Goal: Information Seeking & Learning: Learn about a topic

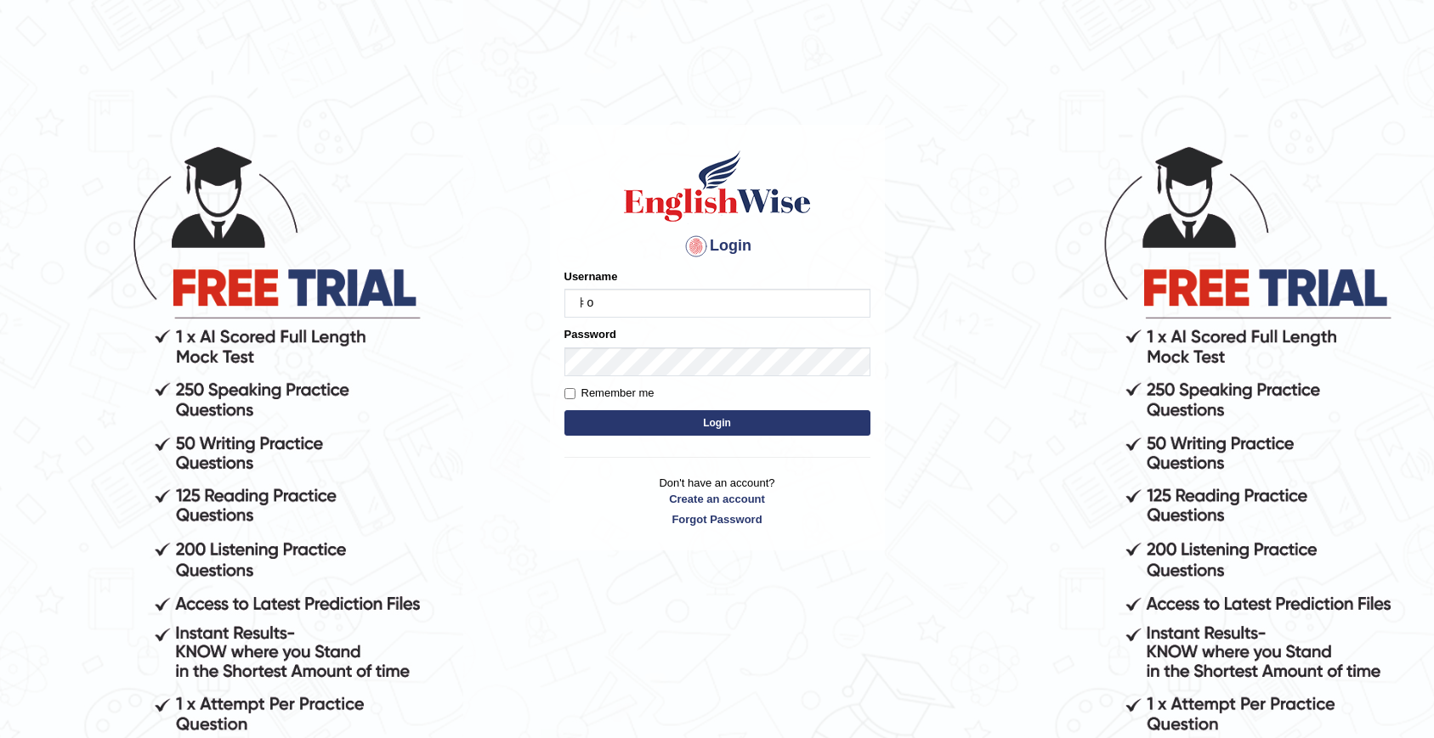
type input "ㅑ"
type input "ㅐ"
type input "olivert"
click at [564, 410] on button "Login" at bounding box center [717, 422] width 306 height 25
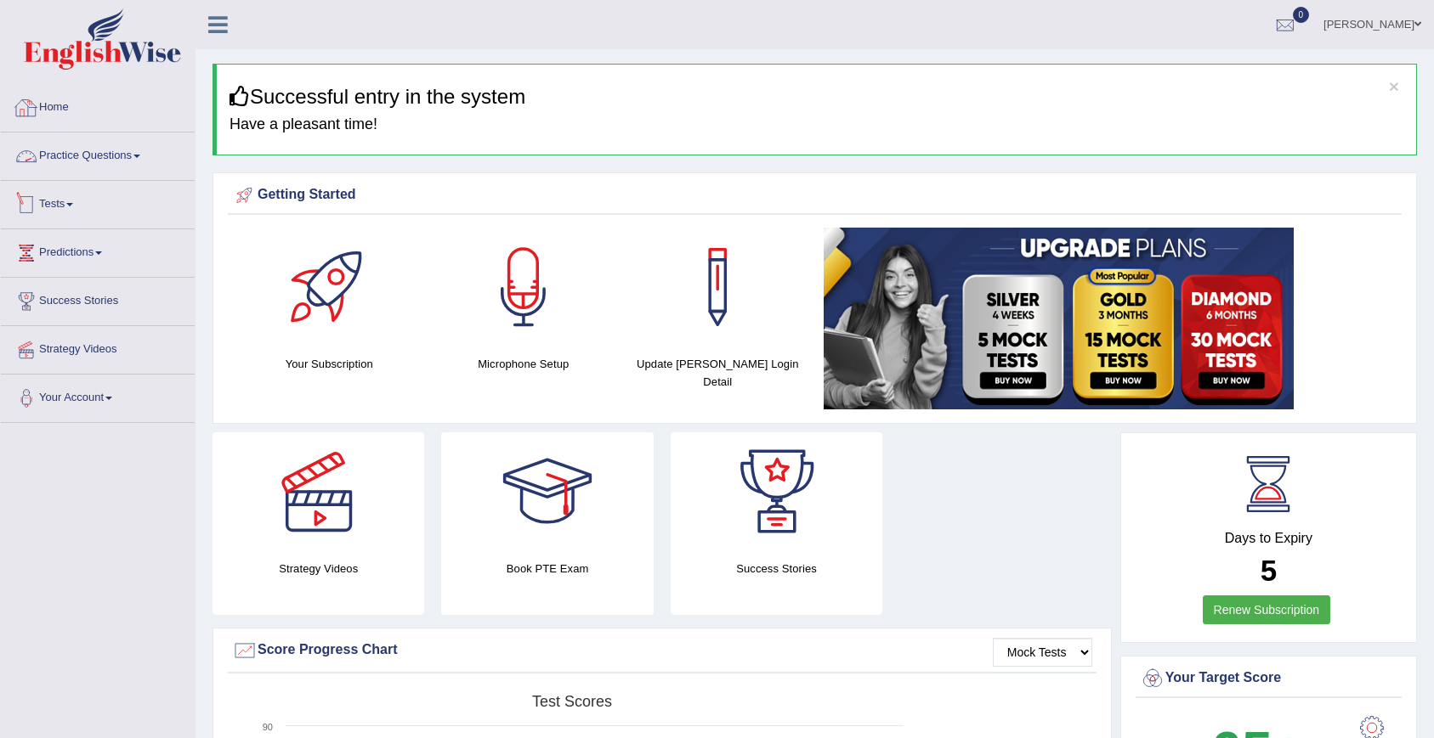
click at [90, 150] on link "Practice Questions" at bounding box center [98, 154] width 194 height 42
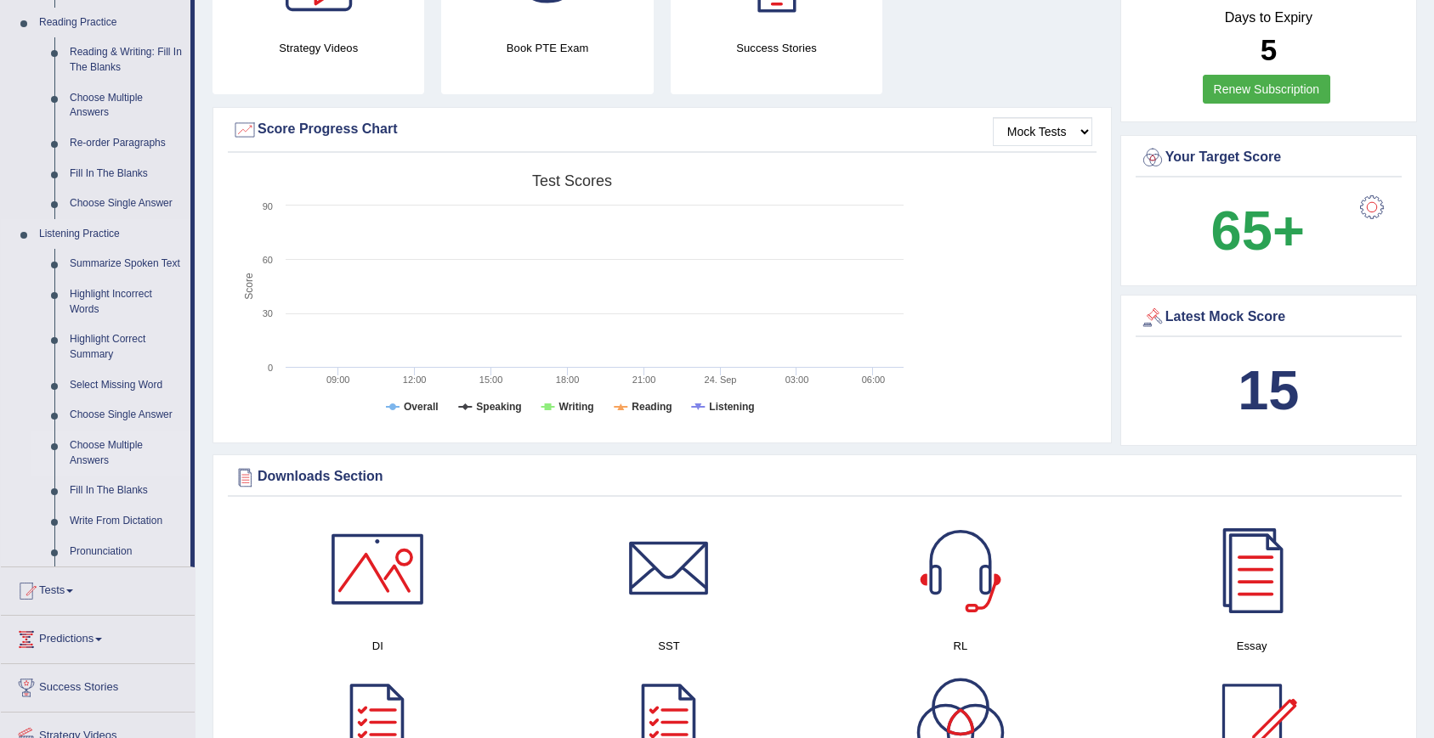
scroll to position [522, 0]
click at [109, 536] on link "Write From Dictation" at bounding box center [126, 521] width 128 height 31
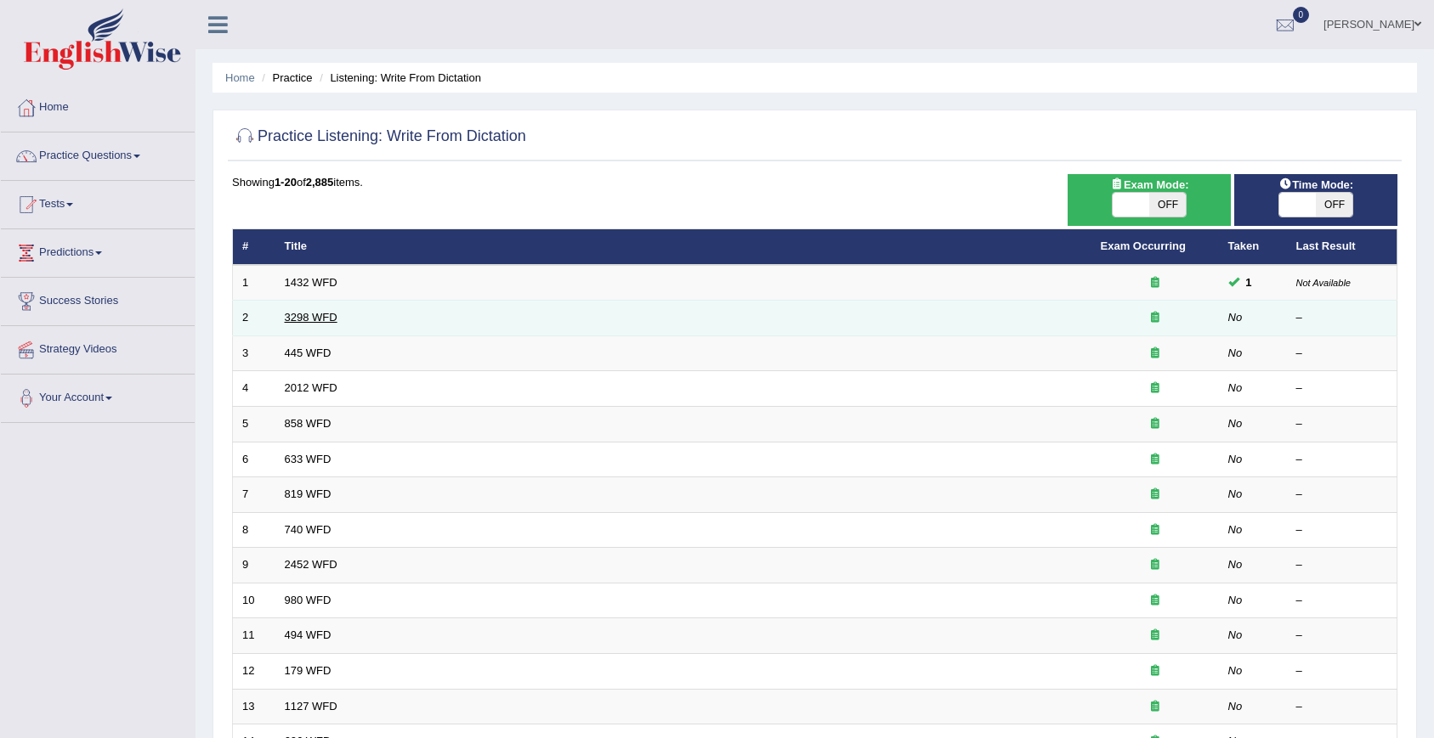
click at [320, 317] on link "3298 WFD" at bounding box center [311, 317] width 53 height 13
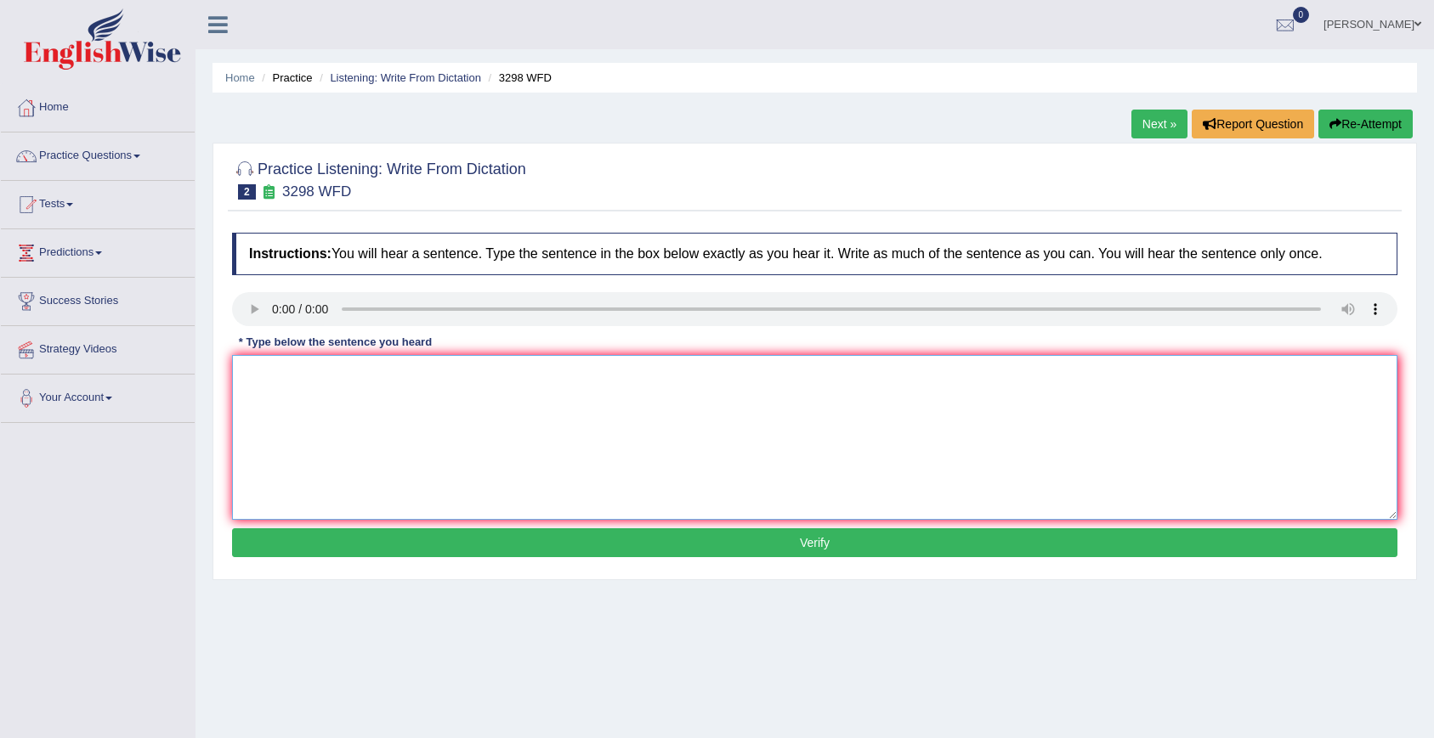
click at [327, 380] on textarea at bounding box center [814, 437] width 1165 height 165
type textarea "a"
type textarea "Animal behavior human"
click at [543, 541] on button "Verify" at bounding box center [814, 543] width 1165 height 29
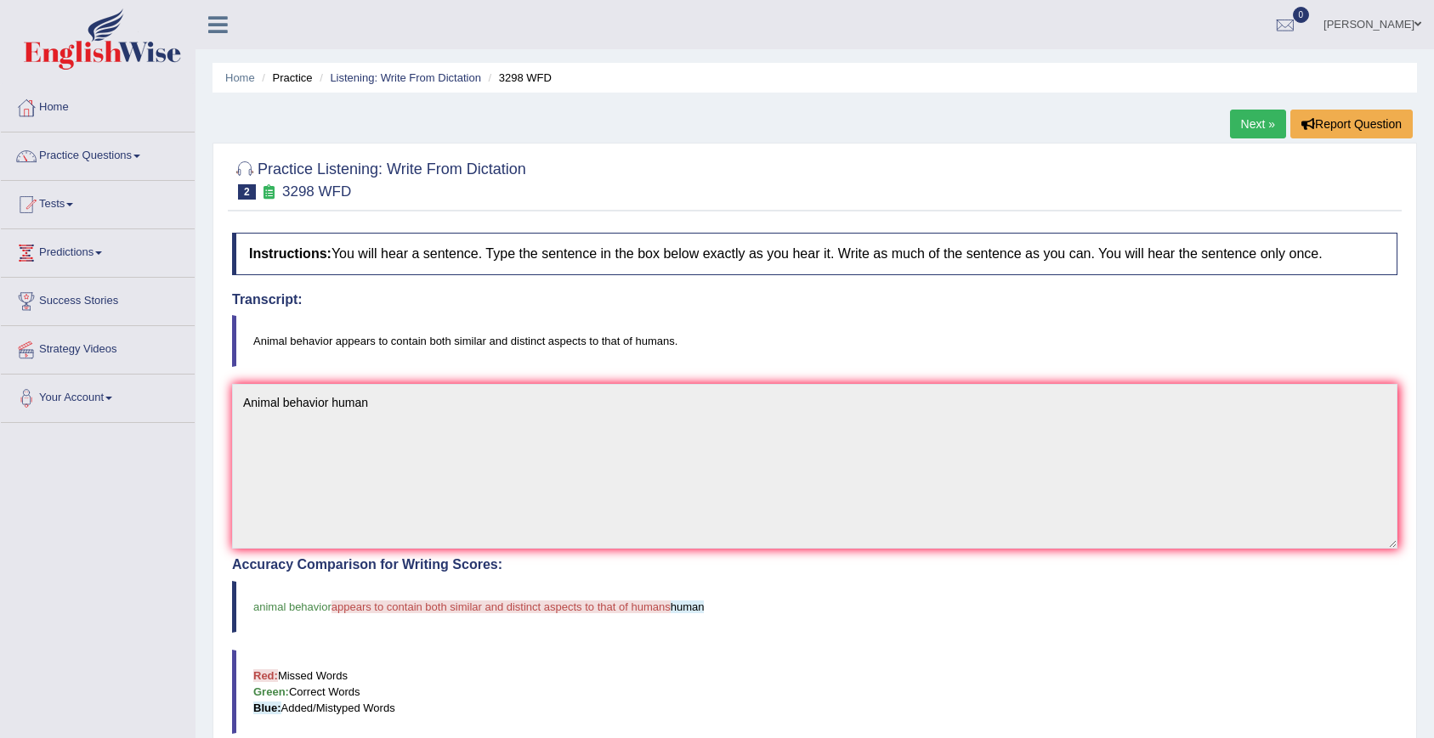
click at [1265, 130] on link "Next »" at bounding box center [1258, 124] width 56 height 29
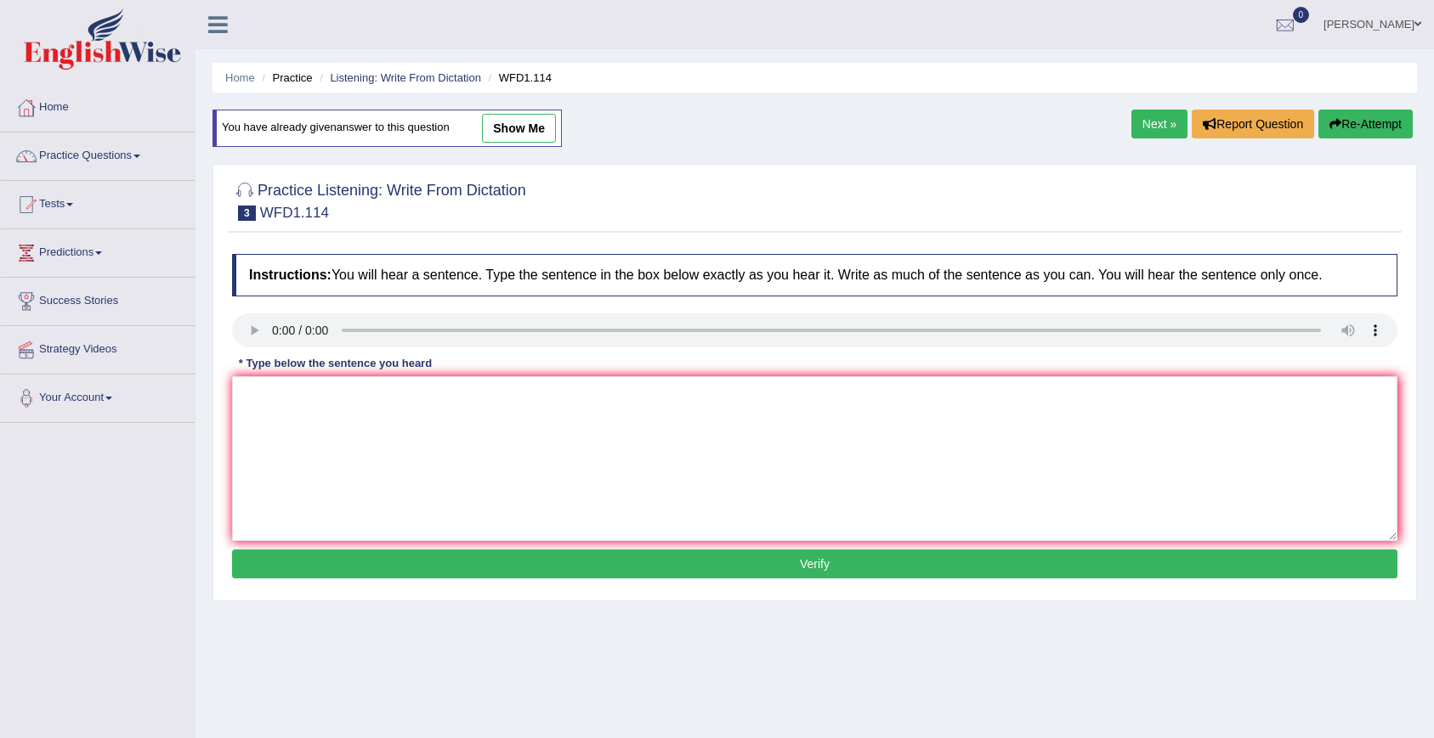
click at [298, 76] on li "Practice" at bounding box center [284, 78] width 54 height 16
click at [362, 80] on link "Listening: Write From Dictation" at bounding box center [405, 77] width 151 height 13
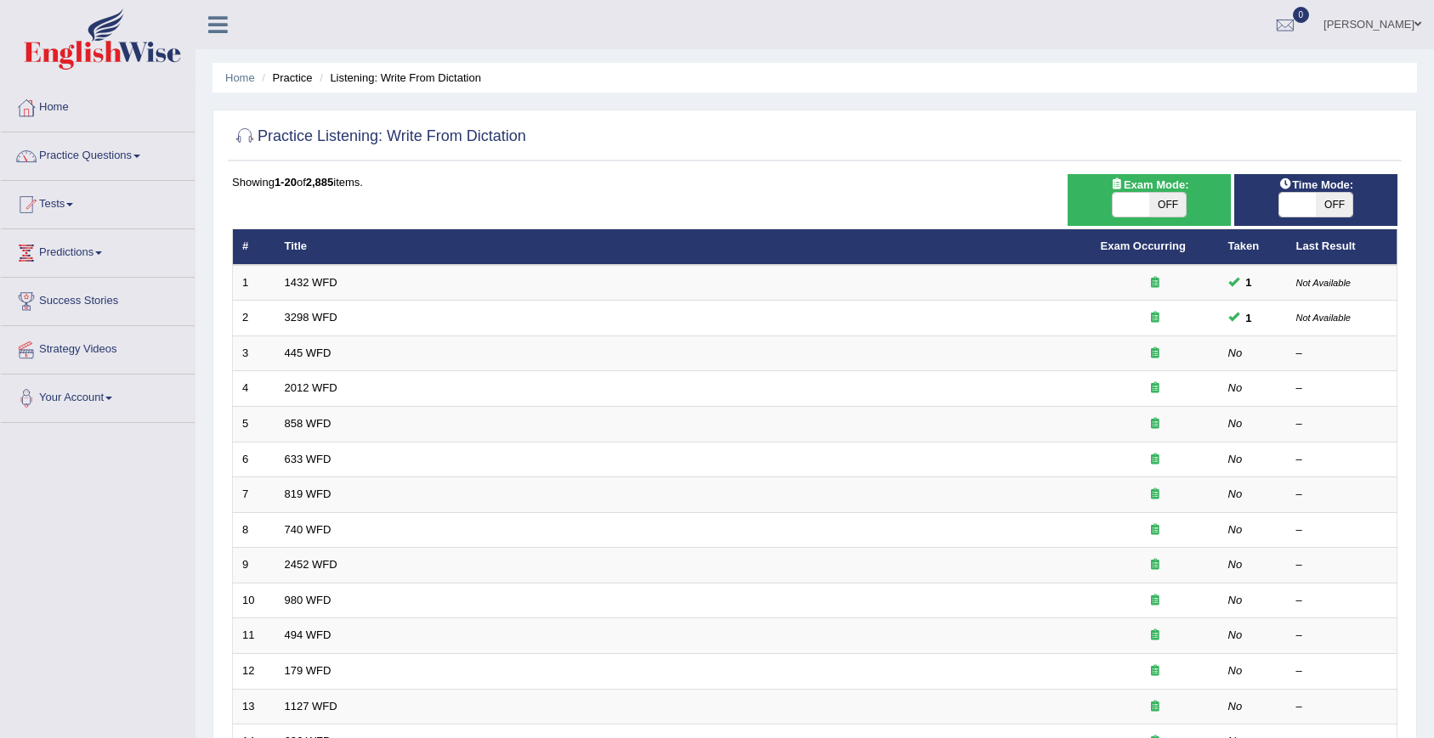
click at [1332, 210] on span "OFF" at bounding box center [1333, 205] width 37 height 24
checkbox input "true"
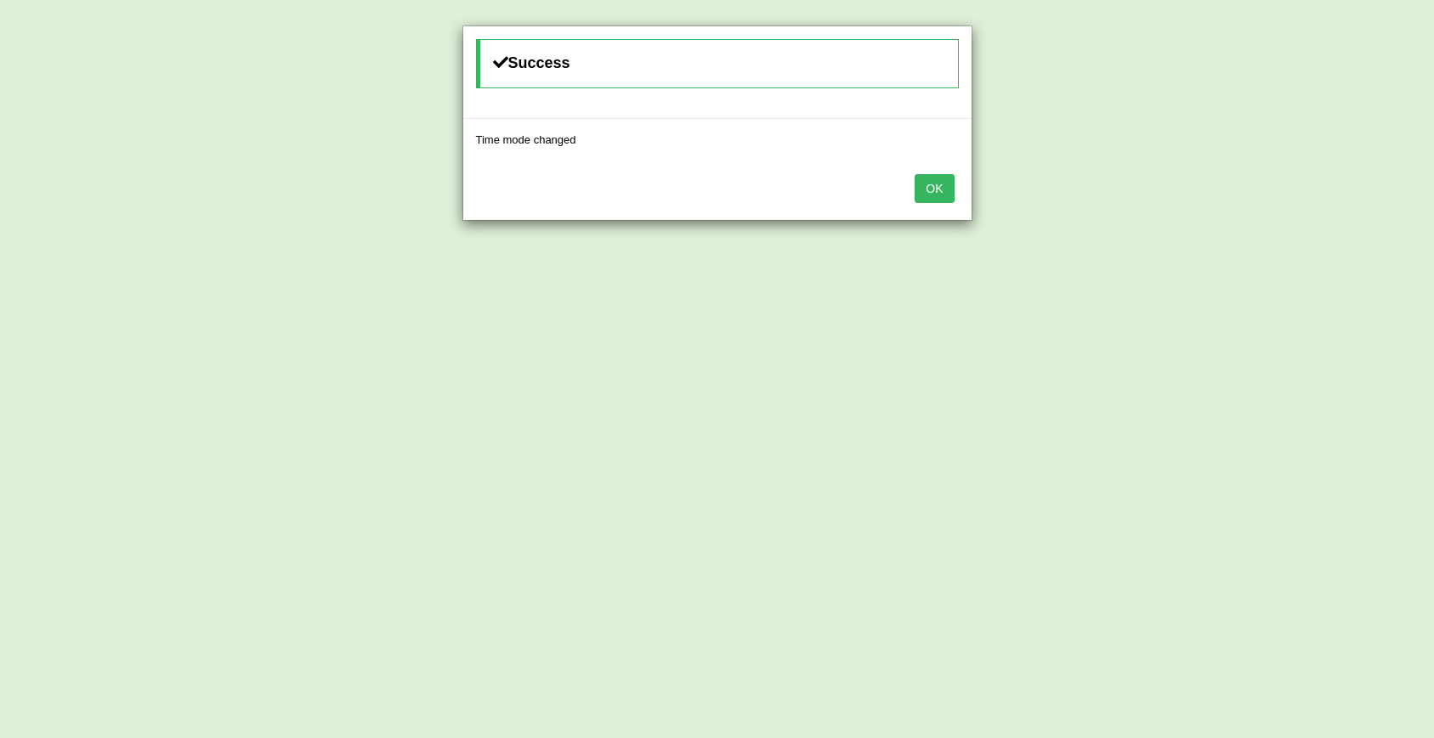
click at [938, 188] on button "OK" at bounding box center [933, 188] width 39 height 29
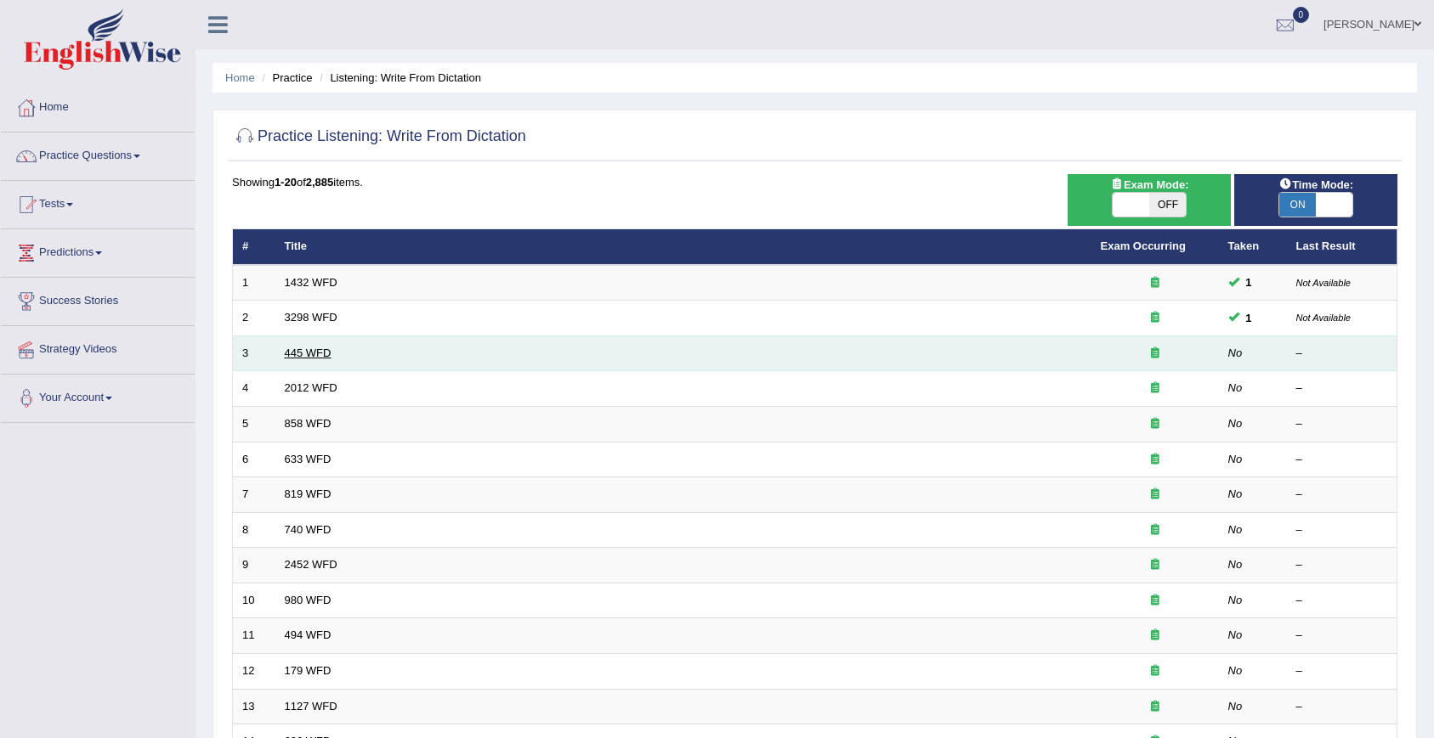
click at [314, 357] on link "445 WFD" at bounding box center [308, 353] width 47 height 13
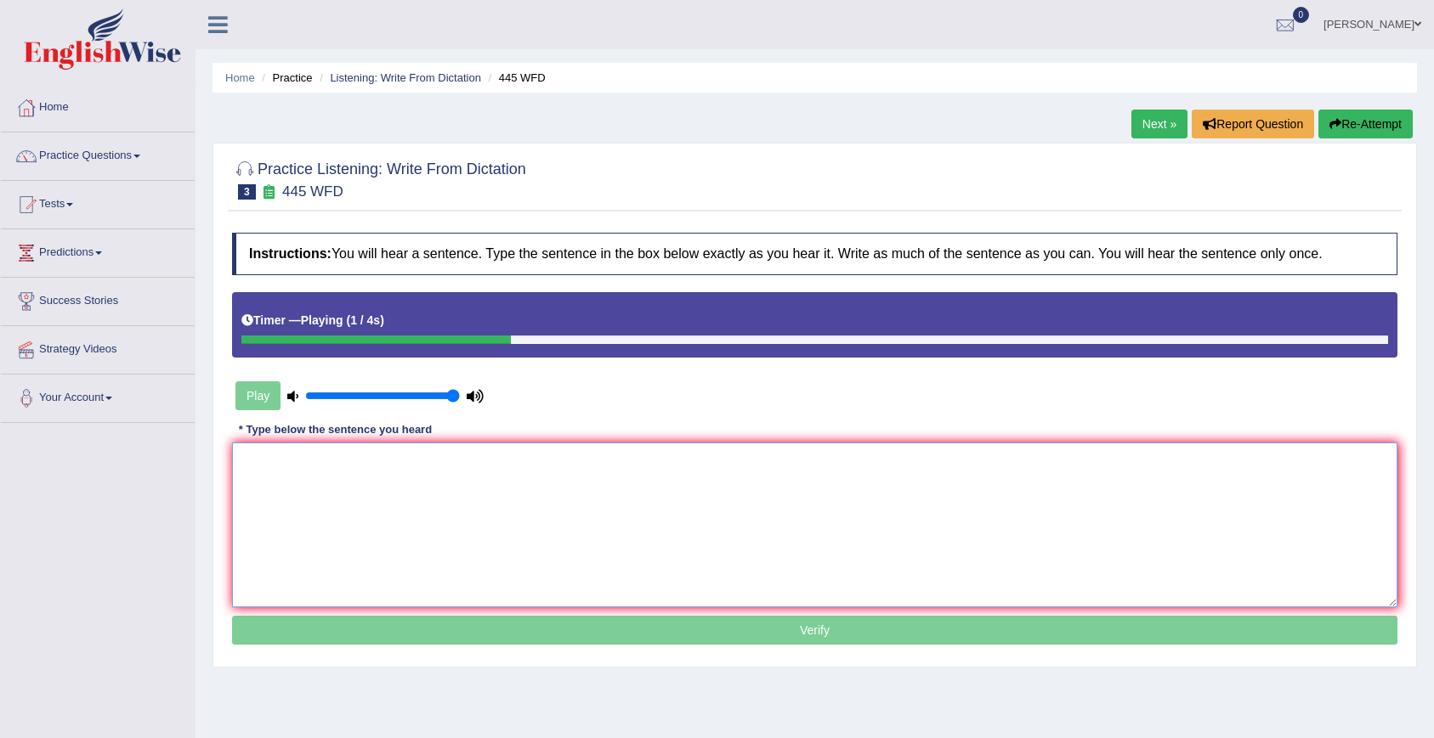
click at [553, 492] on textarea at bounding box center [814, 525] width 1165 height 165
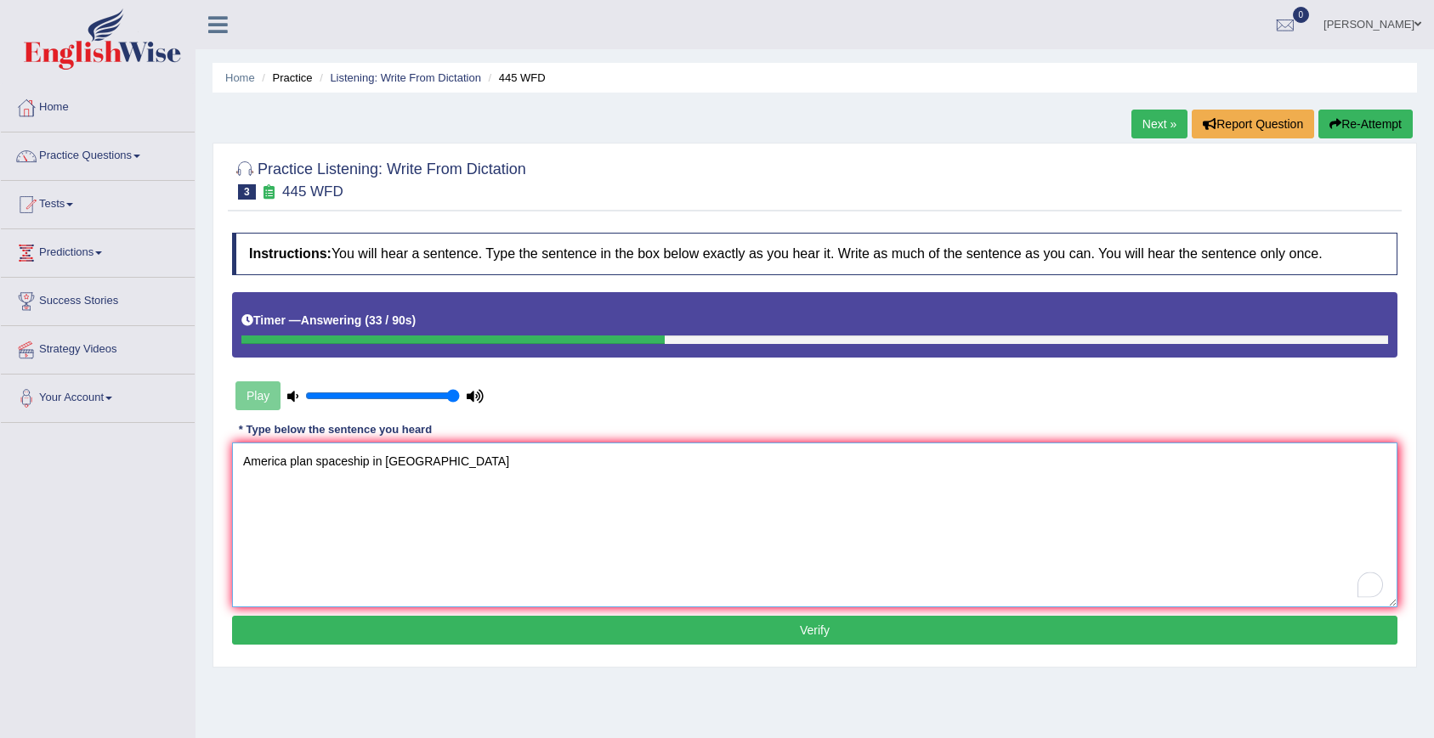
type textarea "America plan spaceship in [GEOGRAPHIC_DATA]"
click at [643, 629] on button "Verify" at bounding box center [814, 630] width 1165 height 29
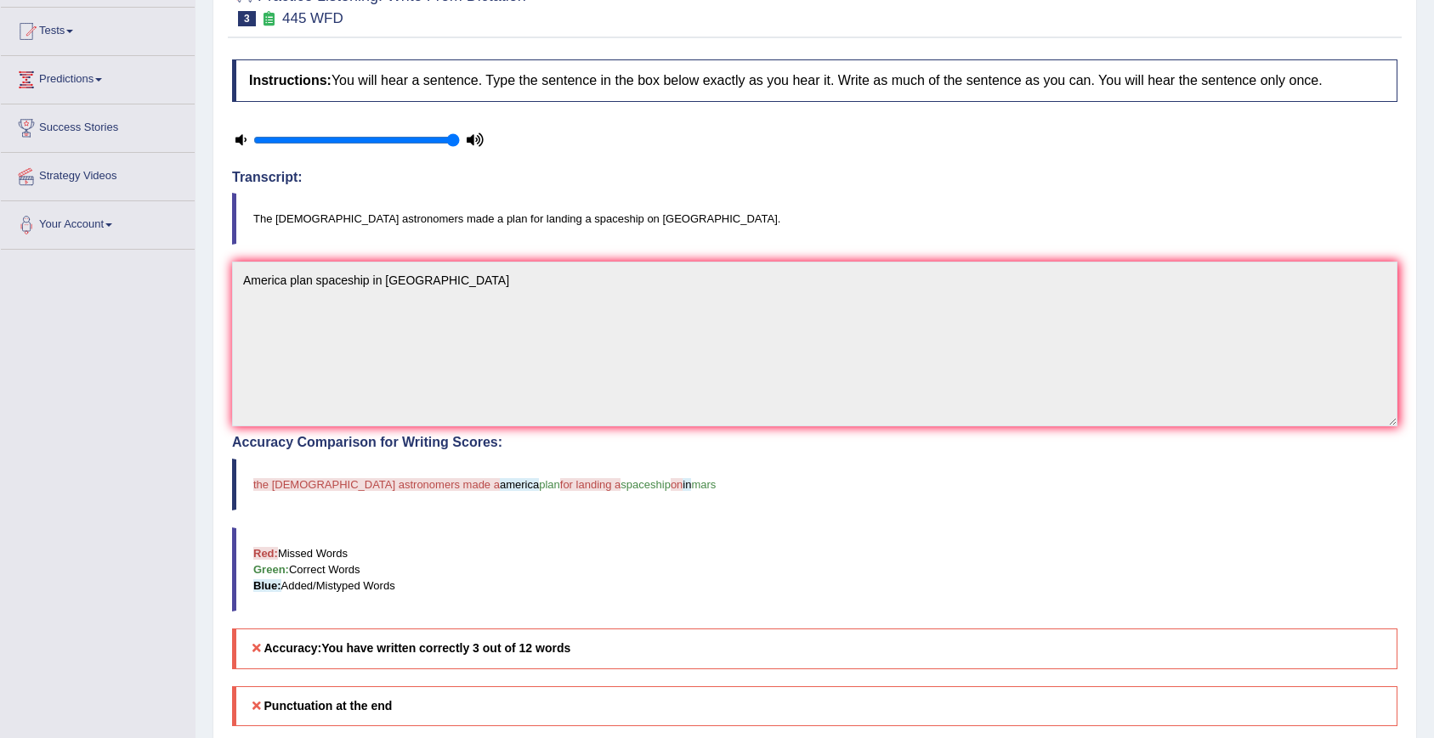
scroll to position [177, 0]
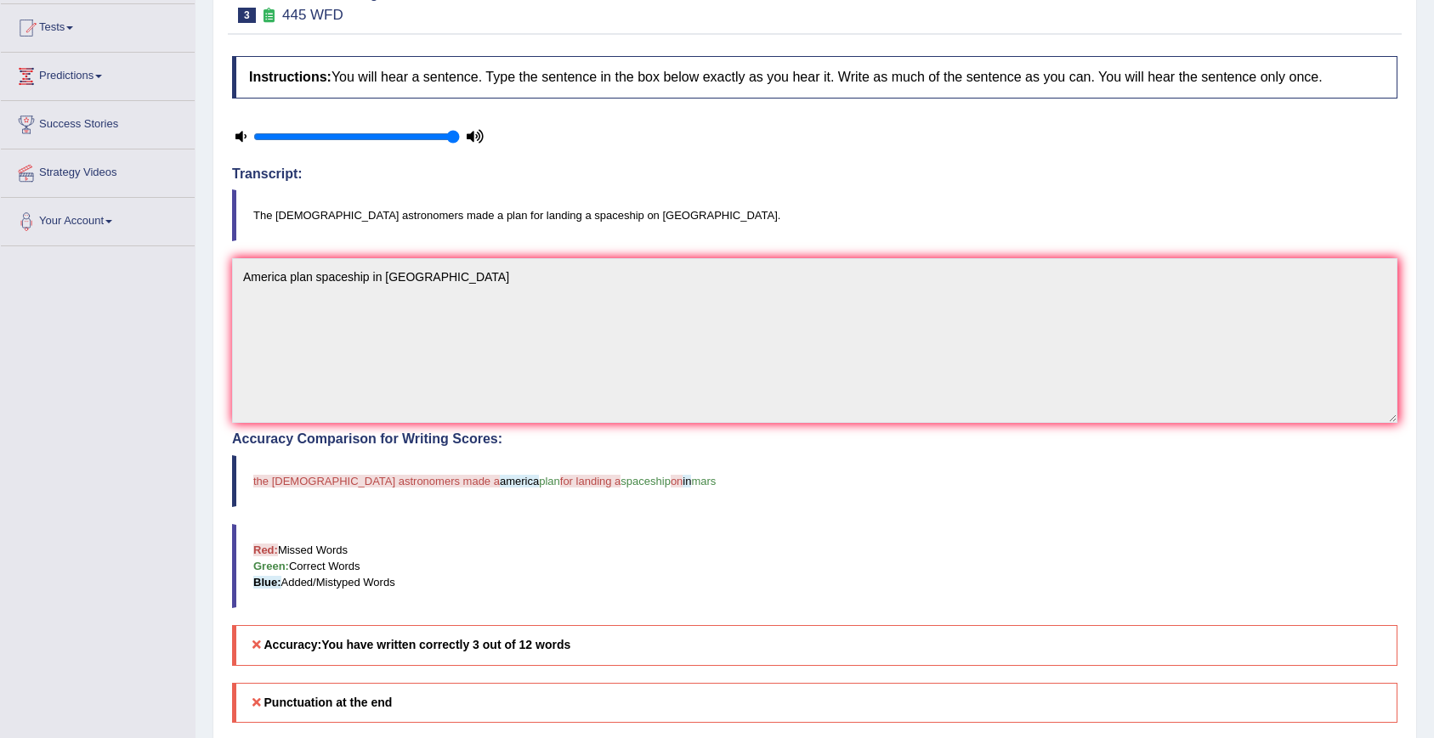
drag, startPoint x: 472, startPoint y: 644, endPoint x: 494, endPoint y: 644, distance: 21.2
click at [494, 644] on b "You have written correctly 3 out of 12 words" at bounding box center [445, 645] width 249 height 14
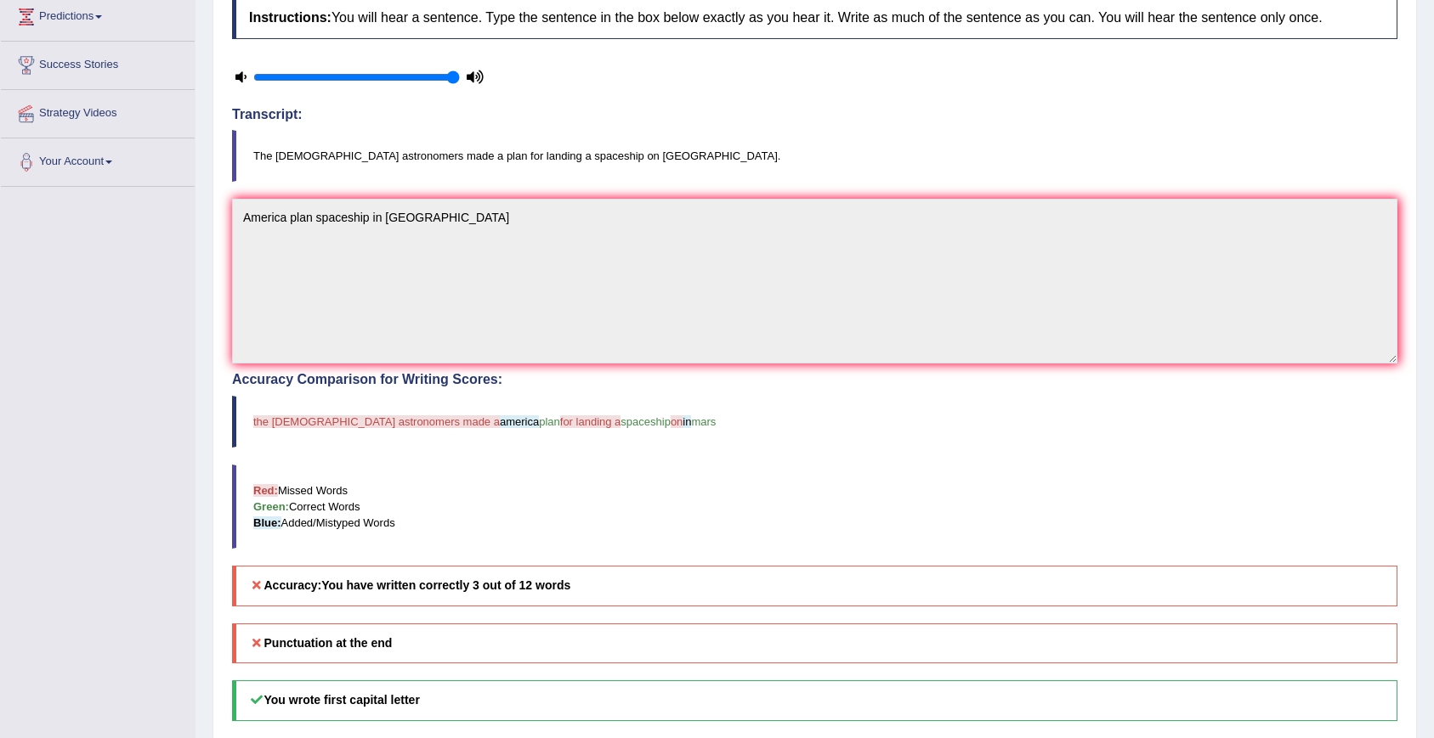
scroll to position [281, 0]
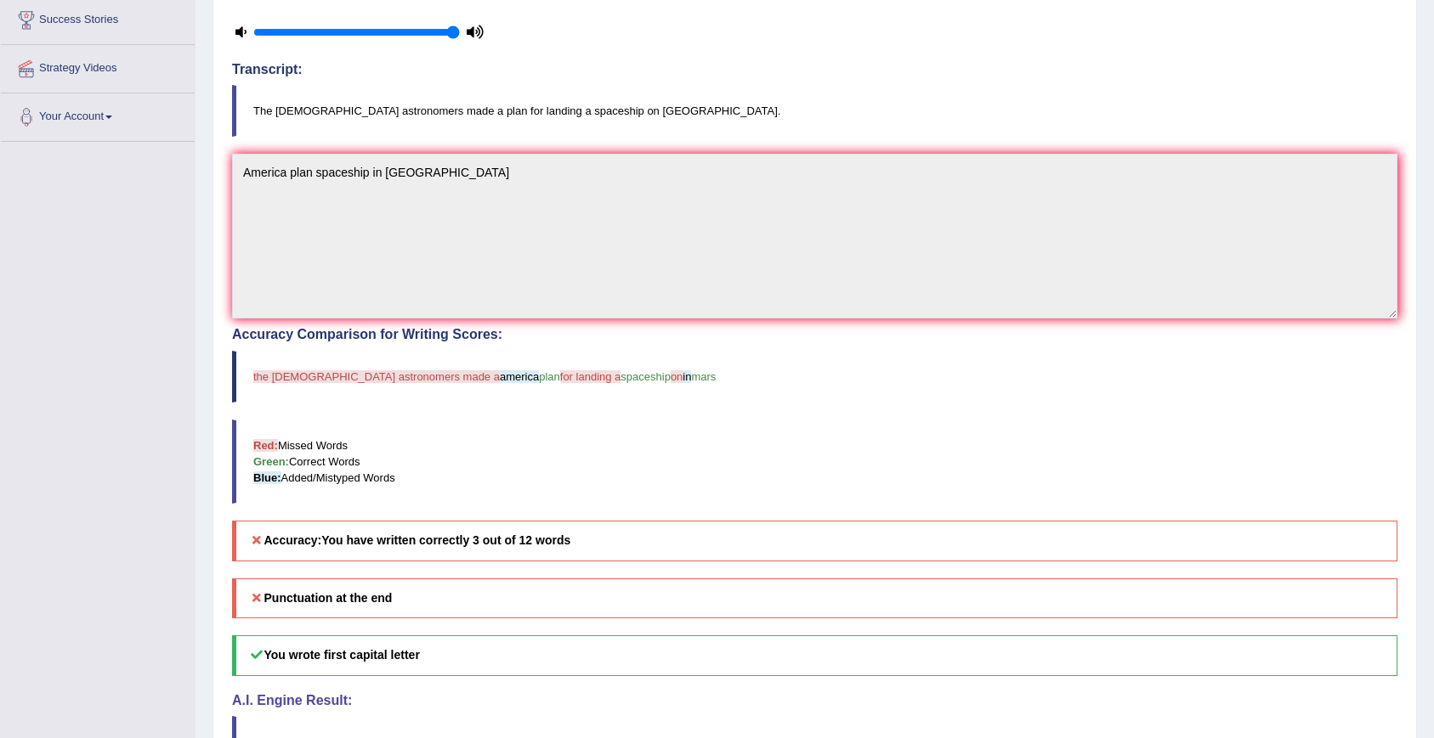
drag, startPoint x: 539, startPoint y: 538, endPoint x: 597, endPoint y: 537, distance: 57.8
click at [597, 537] on h5 "Accuracy: You have written correctly 3 out of 12 words" at bounding box center [814, 541] width 1165 height 40
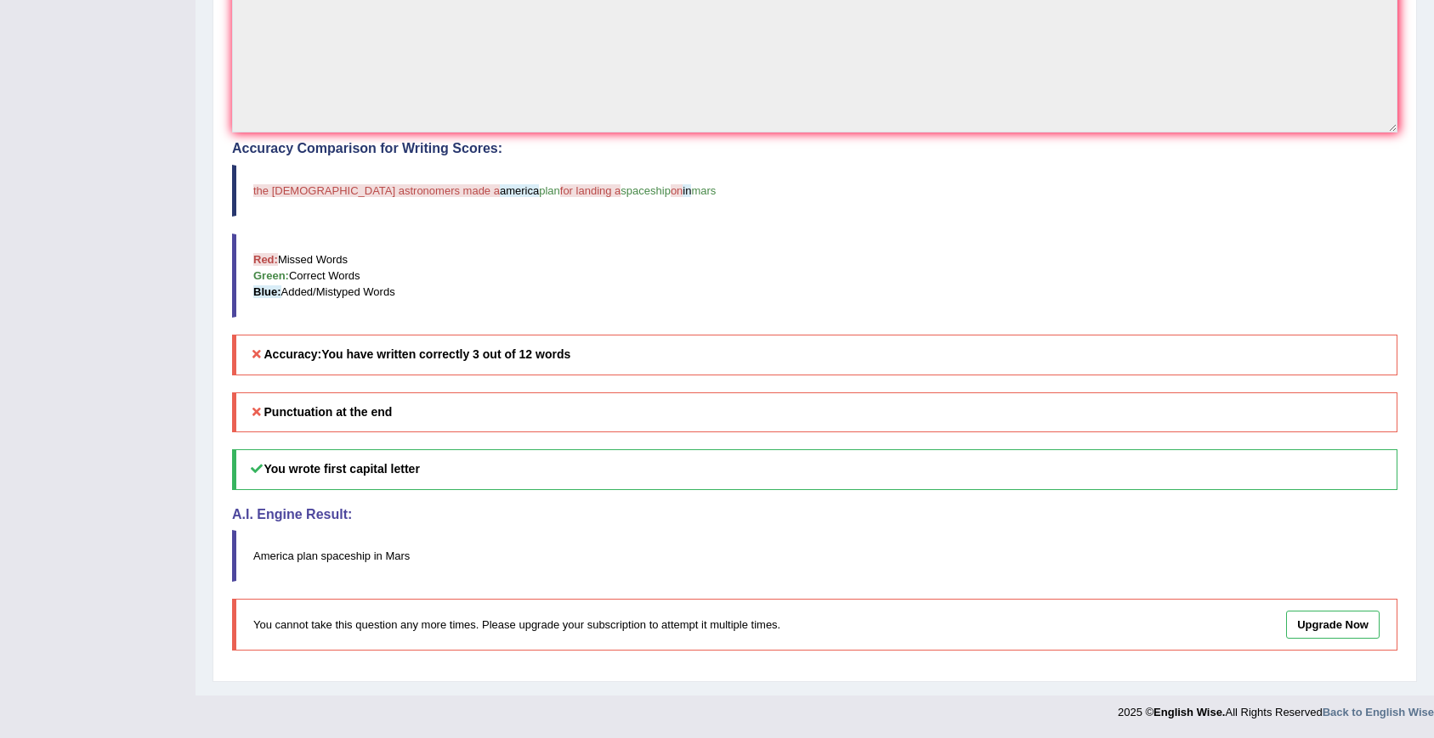
scroll to position [0, 0]
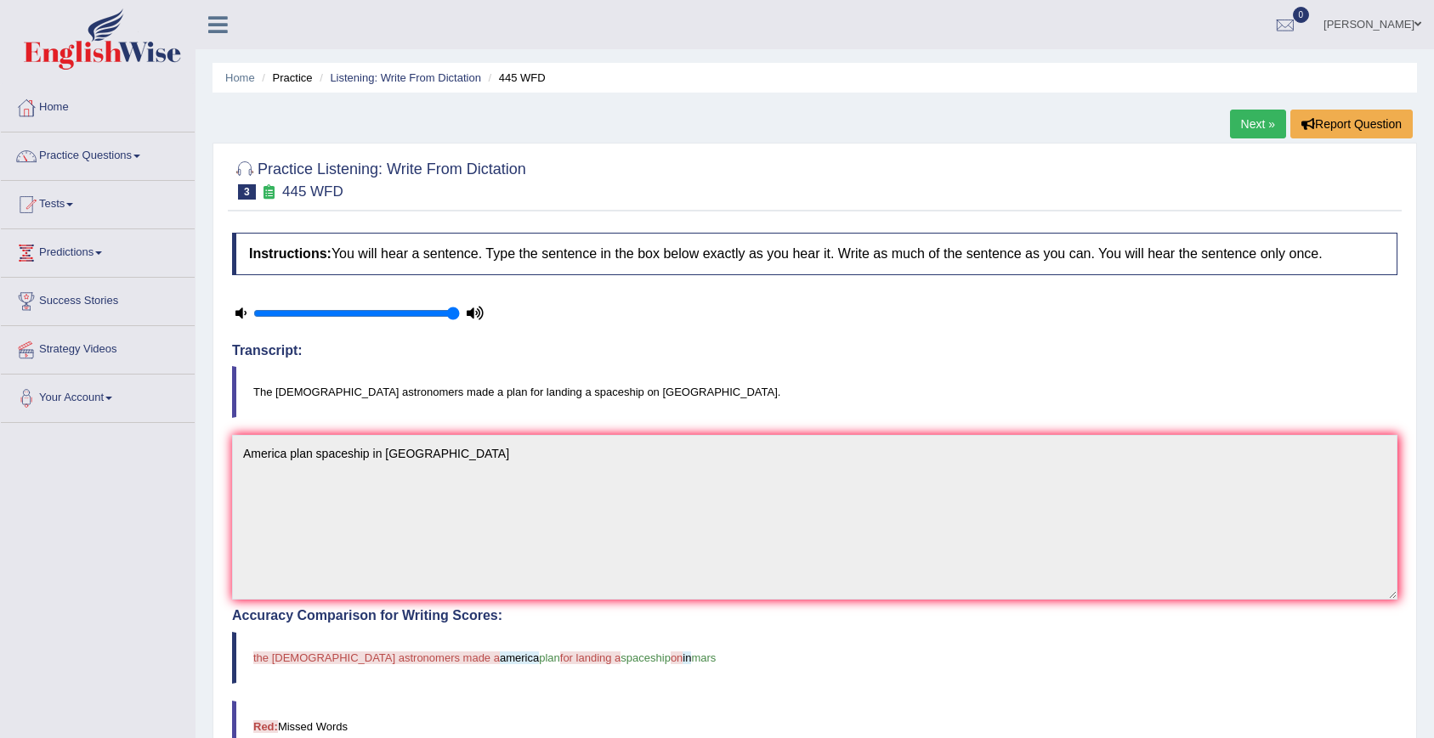
click at [1245, 127] on link "Next »" at bounding box center [1258, 124] width 56 height 29
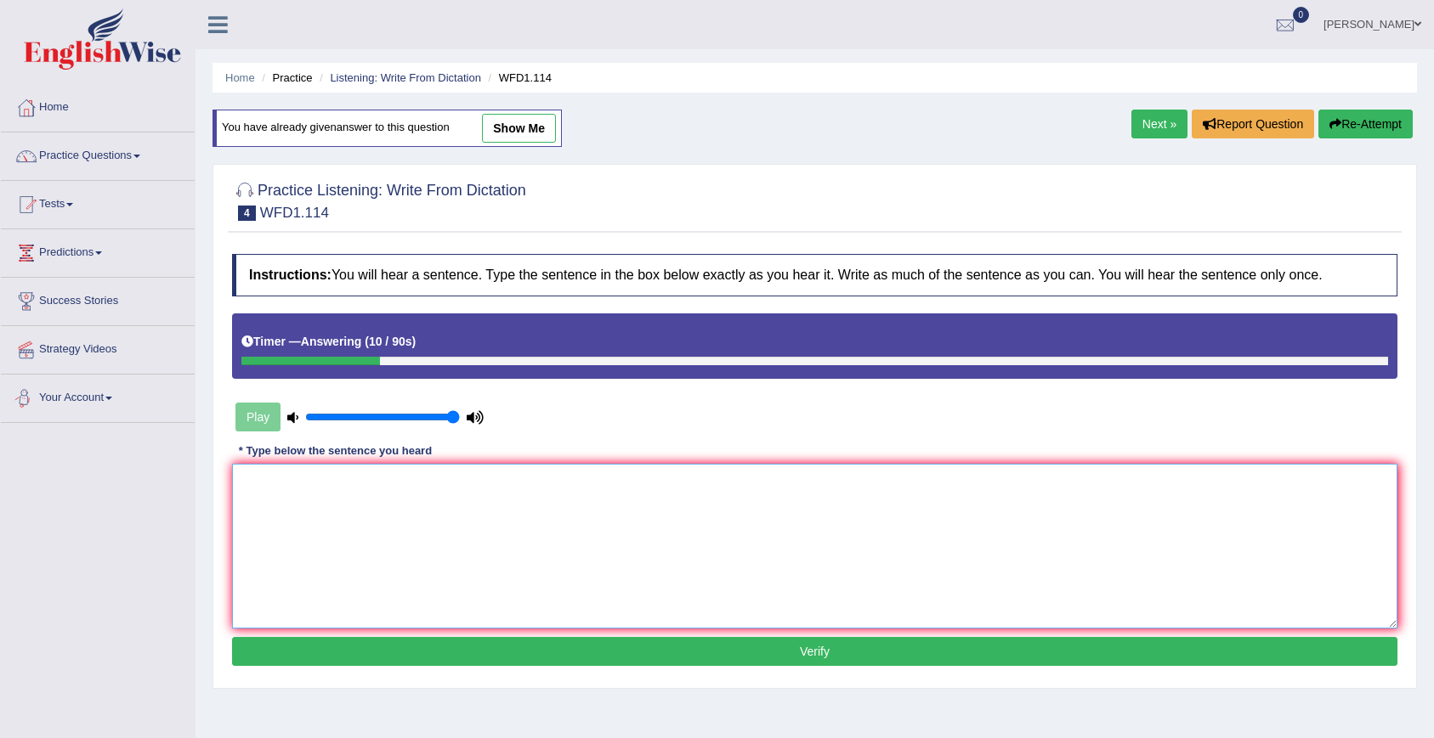
click at [449, 556] on textarea at bounding box center [814, 546] width 1165 height 165
type textarea "d"
click at [655, 499] on textarea "To enrich screen reader interactions, please activate Accessibility in Grammarl…" at bounding box center [814, 546] width 1165 height 165
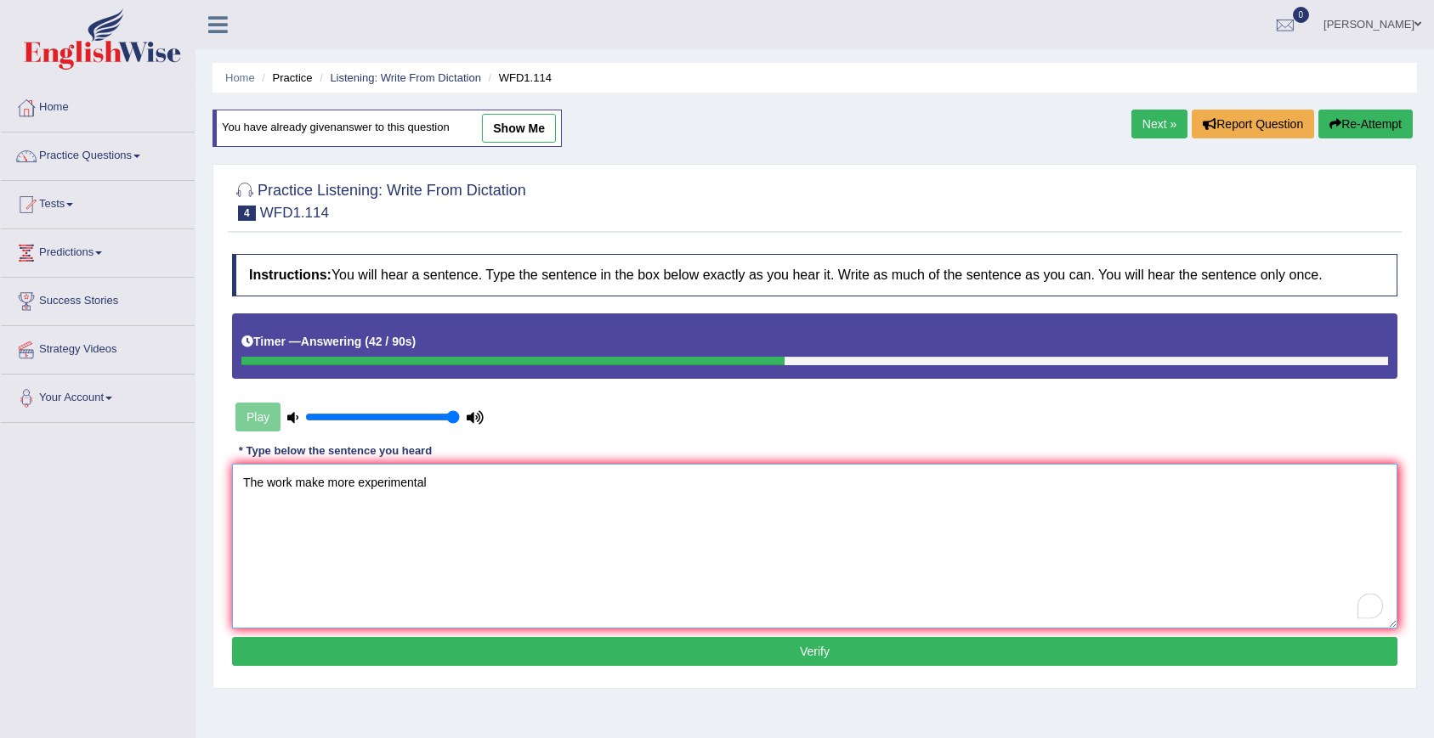
scroll to position [40, 0]
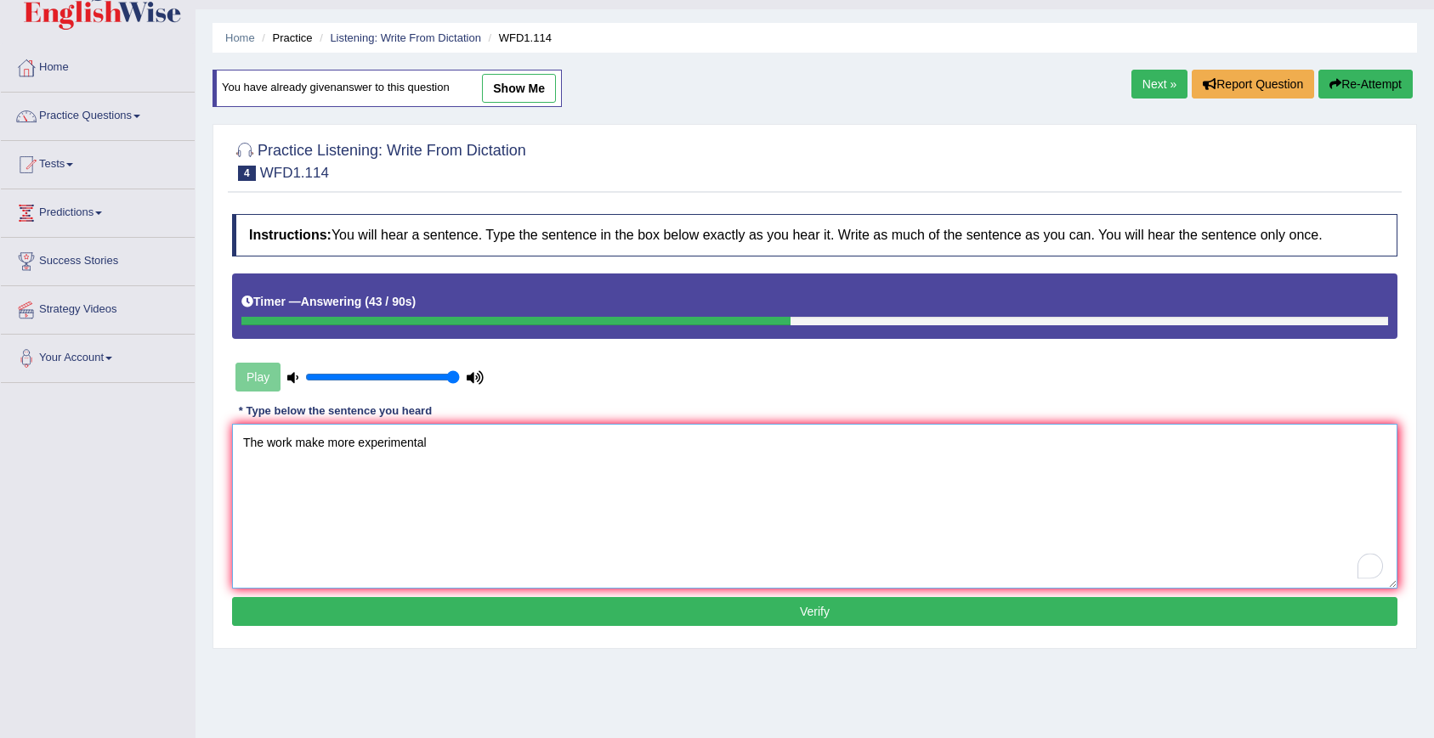
type textarea "The work make more experimental"
click at [865, 611] on button "Verify" at bounding box center [814, 611] width 1165 height 29
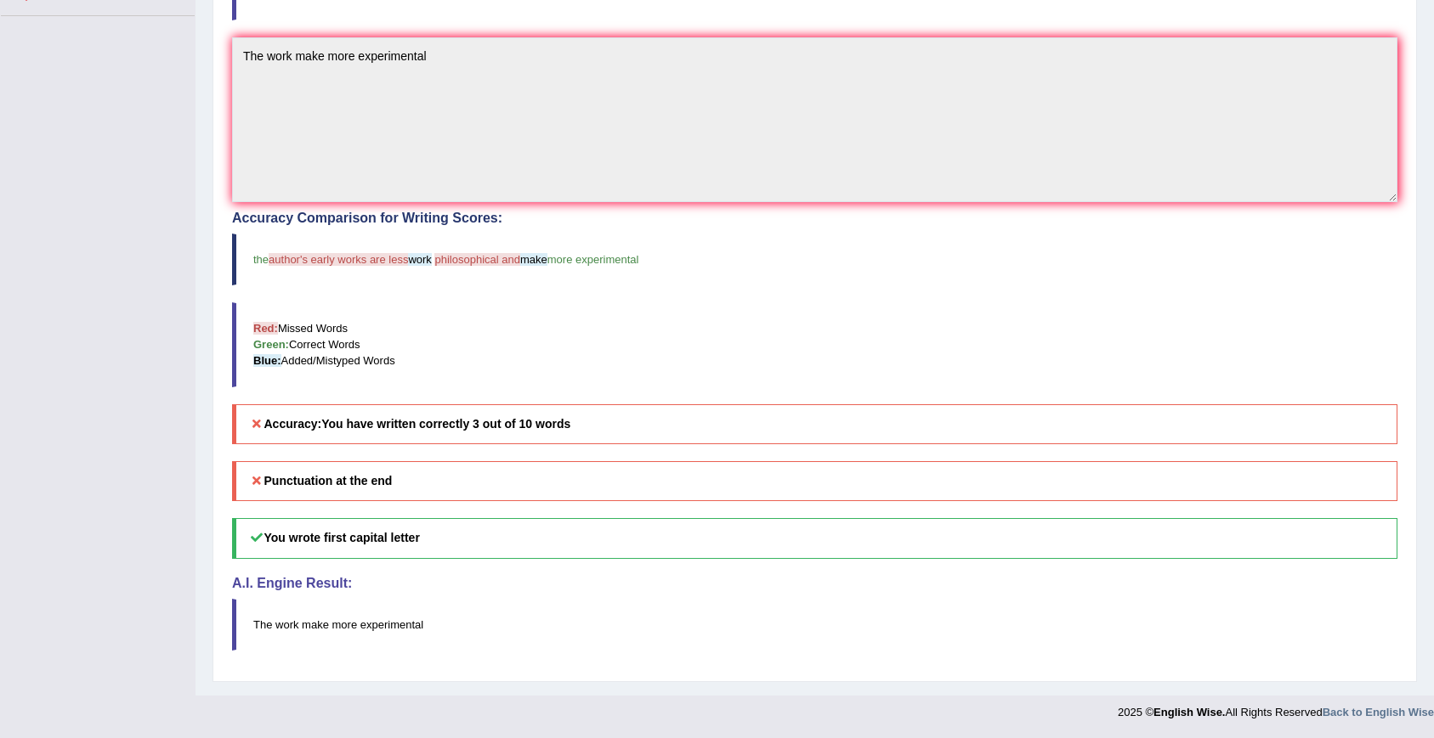
scroll to position [0, 0]
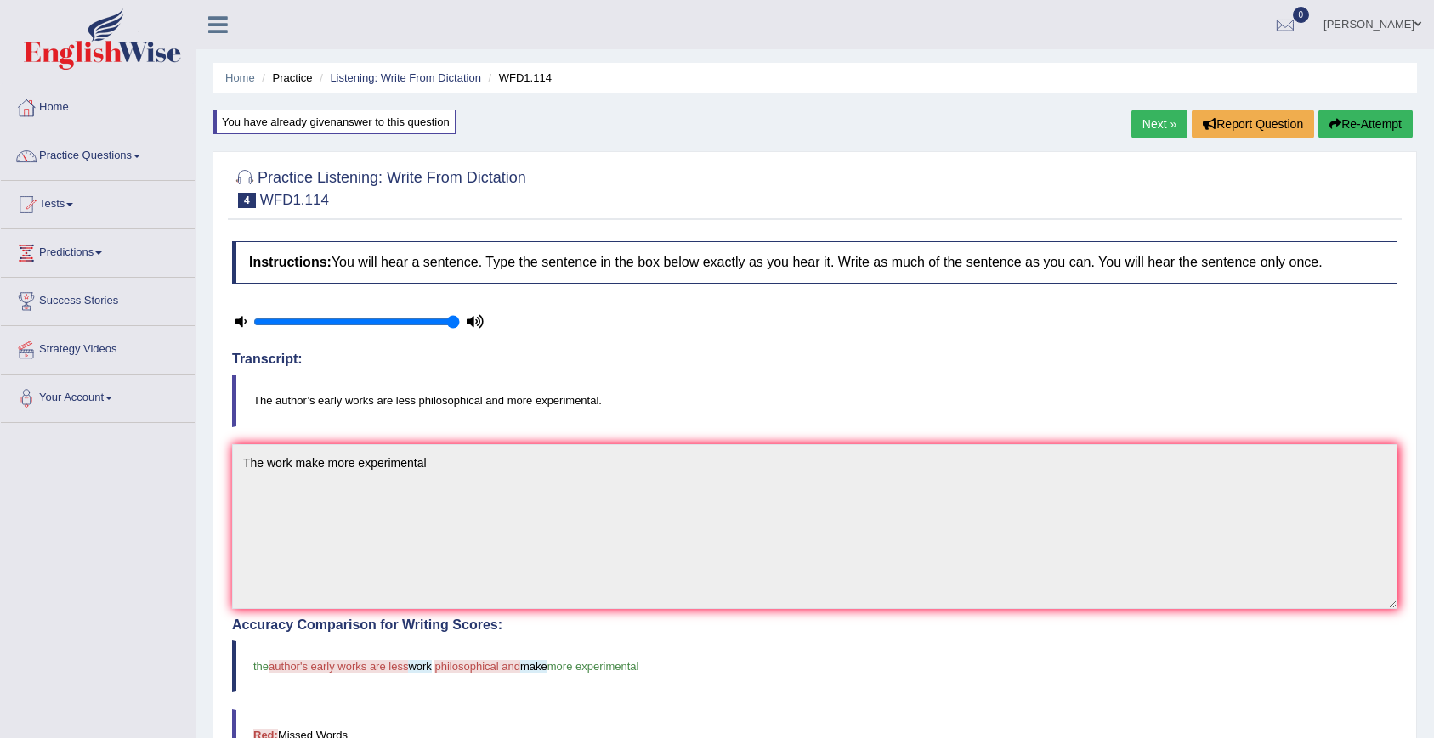
click at [1159, 128] on link "Next »" at bounding box center [1159, 124] width 56 height 29
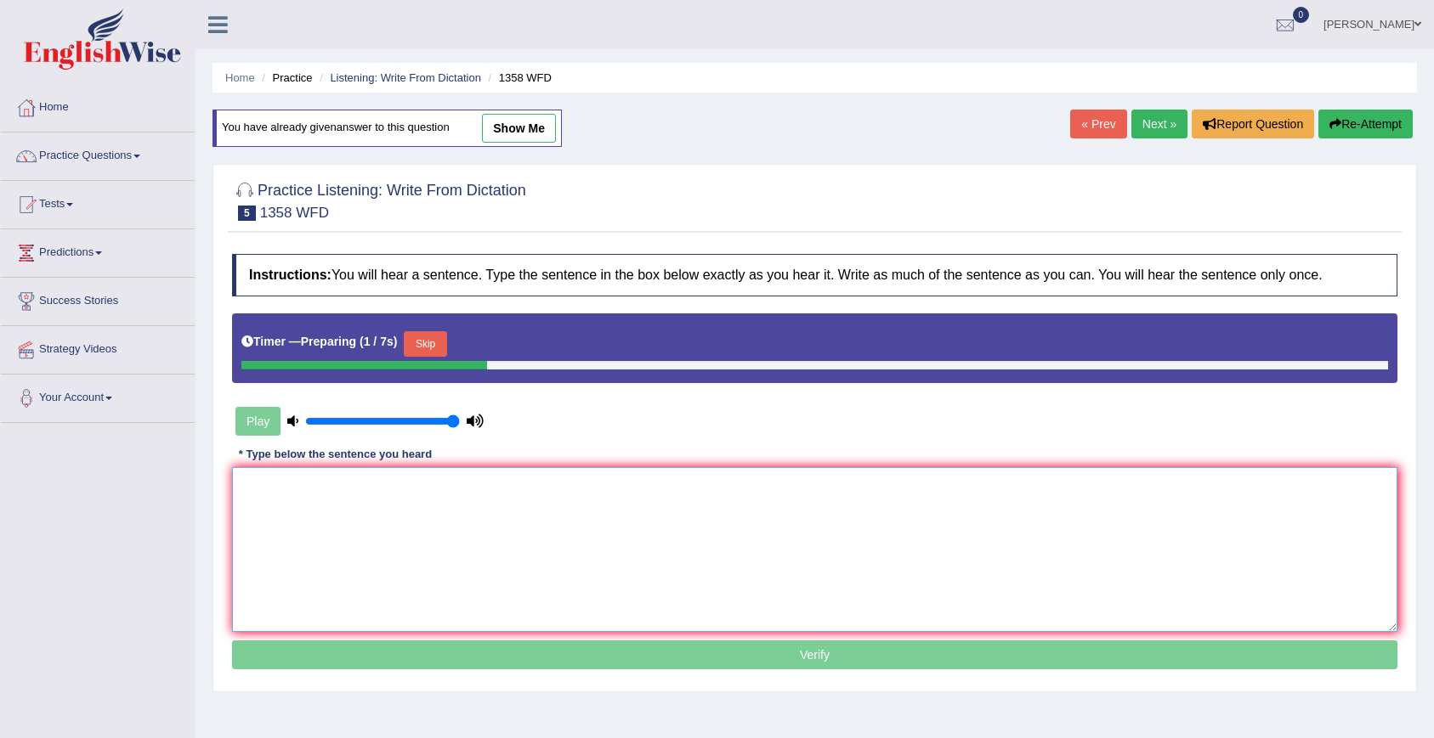
click at [348, 534] on textarea at bounding box center [814, 549] width 1165 height 165
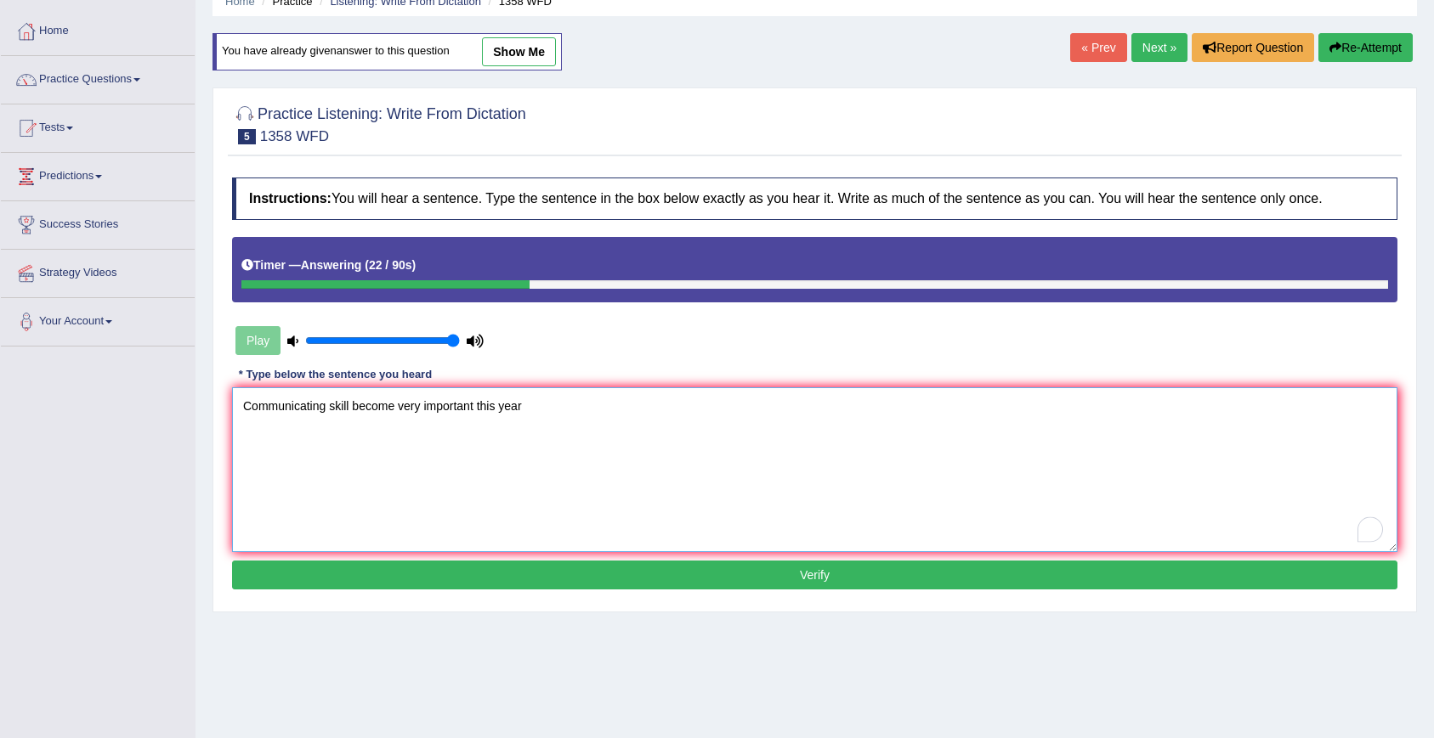
scroll to position [109, 0]
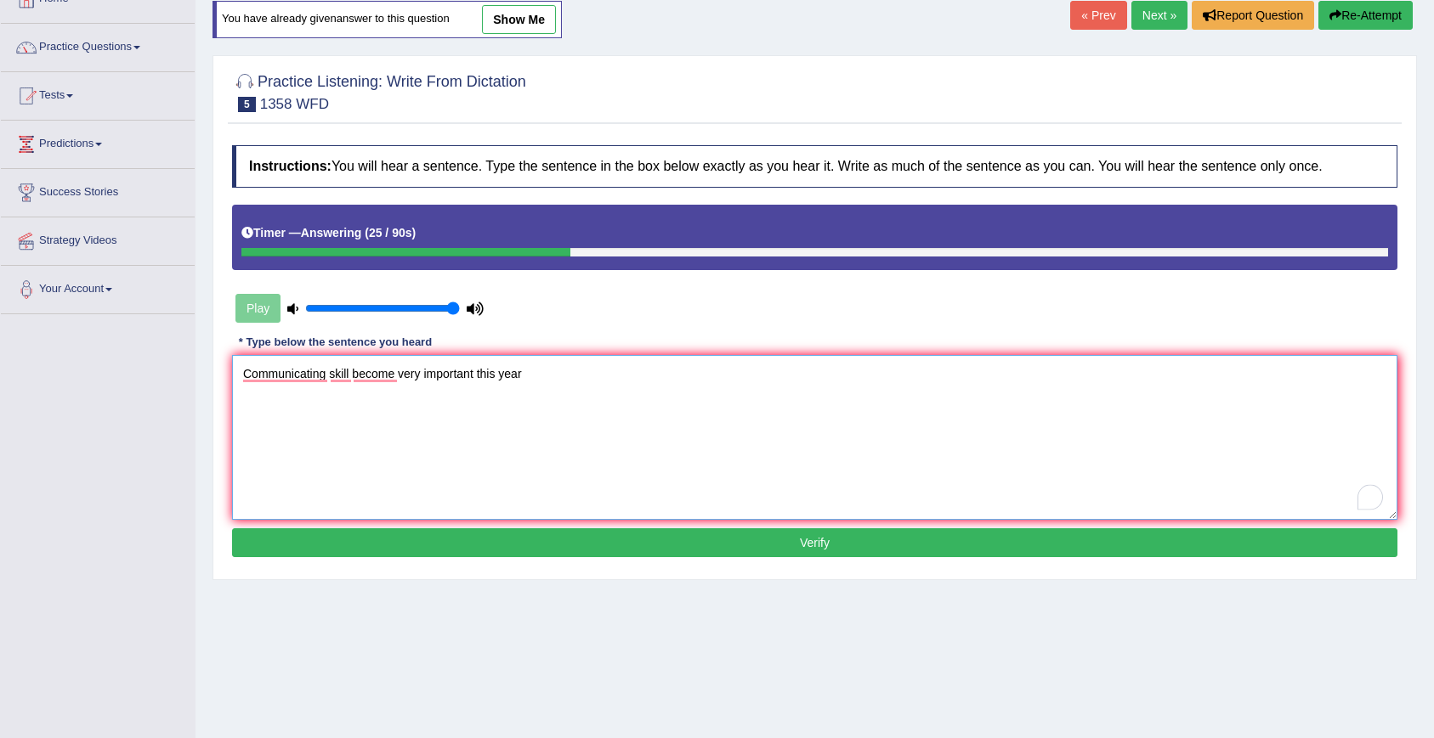
drag, startPoint x: 232, startPoint y: 379, endPoint x: 566, endPoint y: 382, distance: 334.0
click at [566, 382] on textarea "Communicating skill become very important this year" at bounding box center [814, 437] width 1165 height 165
click at [342, 433] on textarea "Communicating skill become very important this year" at bounding box center [814, 437] width 1165 height 165
click at [426, 376] on textarea "Communicating skill become very important this year" at bounding box center [814, 437] width 1165 height 165
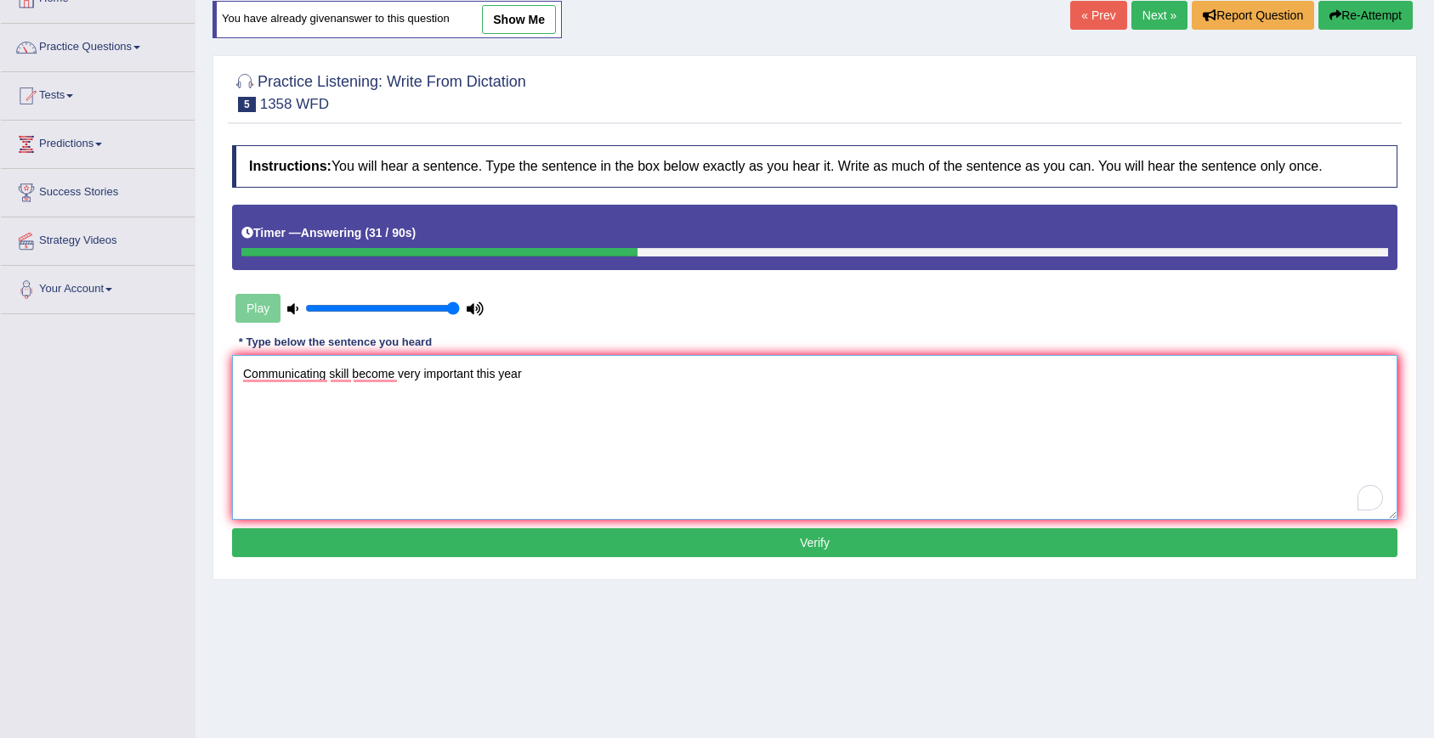
click at [450, 376] on textarea "Communicating skill become very important this year" at bounding box center [814, 437] width 1165 height 165
click at [300, 381] on textarea "Communicating skill become very important this year" at bounding box center [814, 437] width 1165 height 165
type textarea "Communicating skill become very important this year"
click at [678, 552] on button "Verify" at bounding box center [814, 543] width 1165 height 29
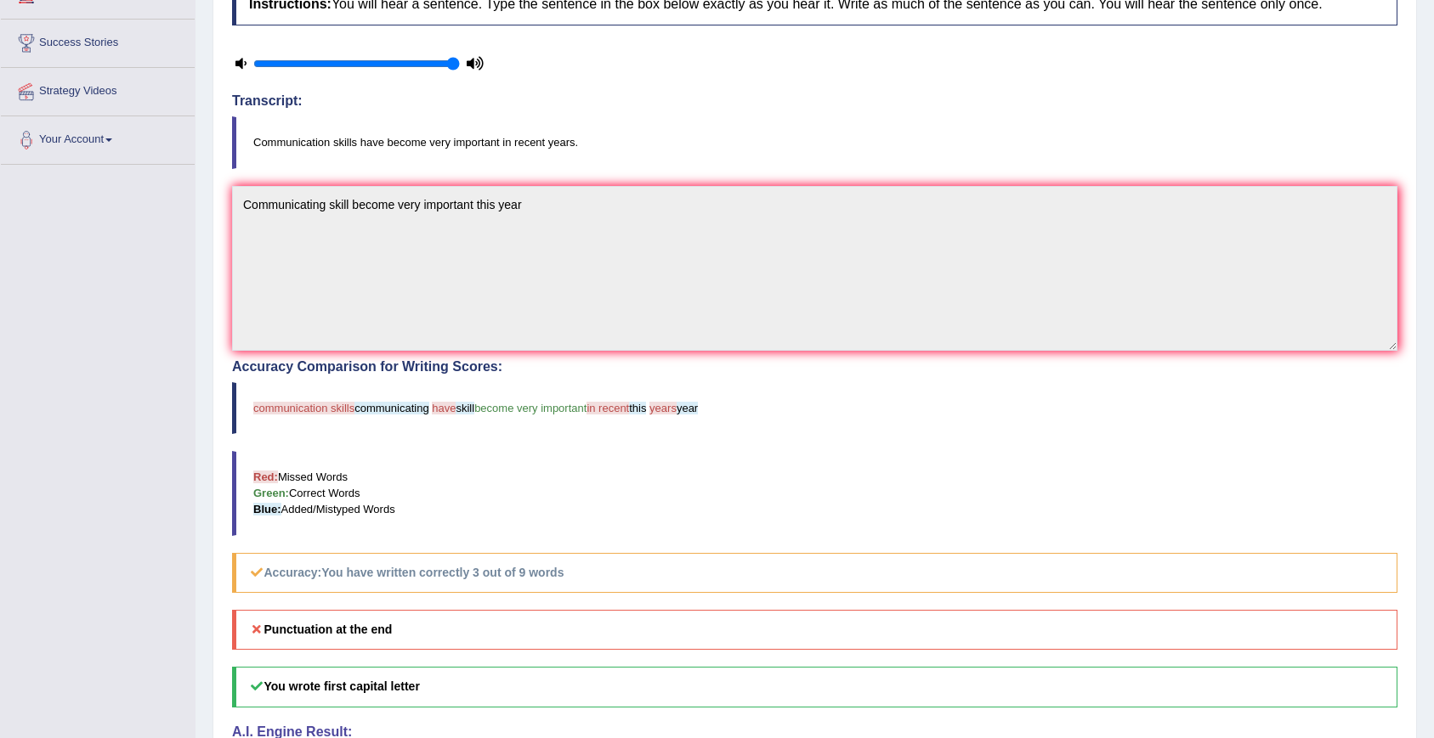
scroll to position [0, 0]
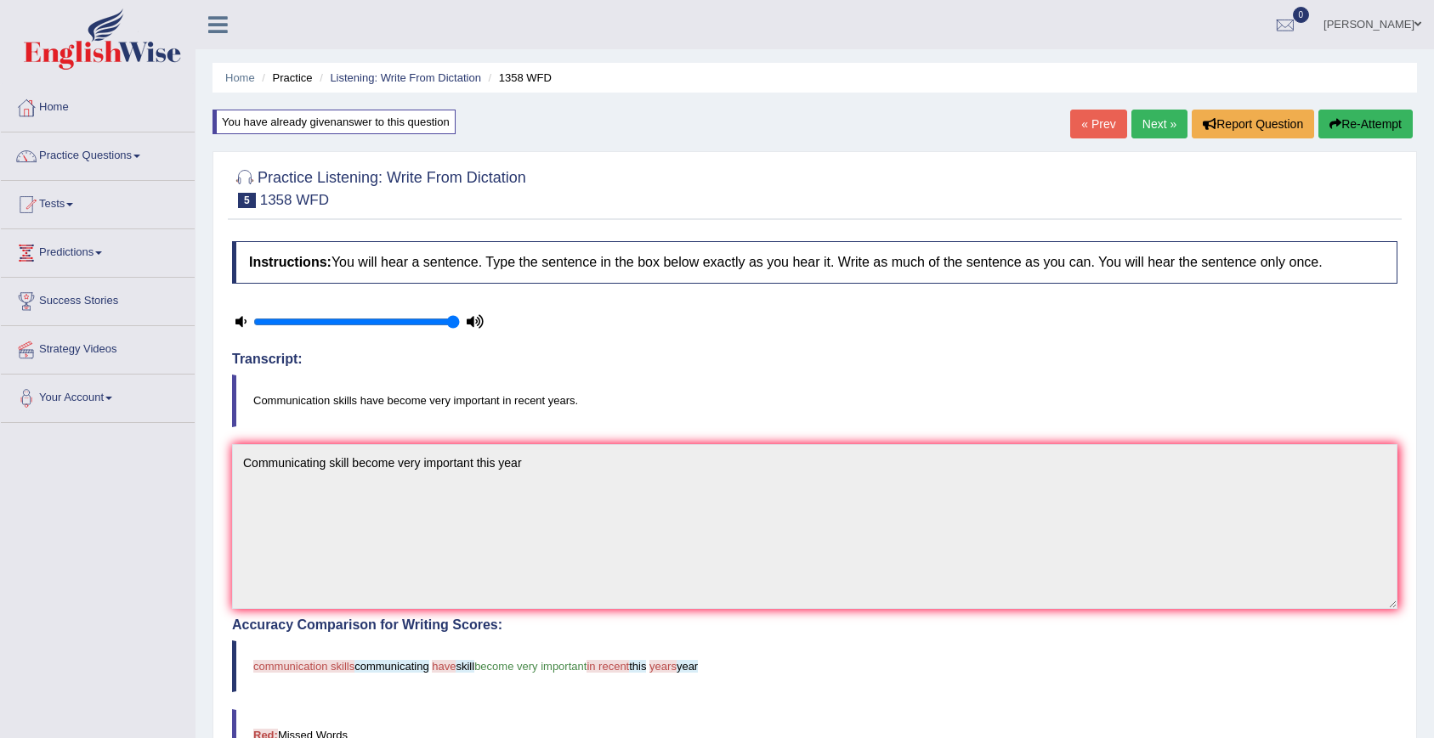
click at [1157, 134] on link "Next »" at bounding box center [1159, 124] width 56 height 29
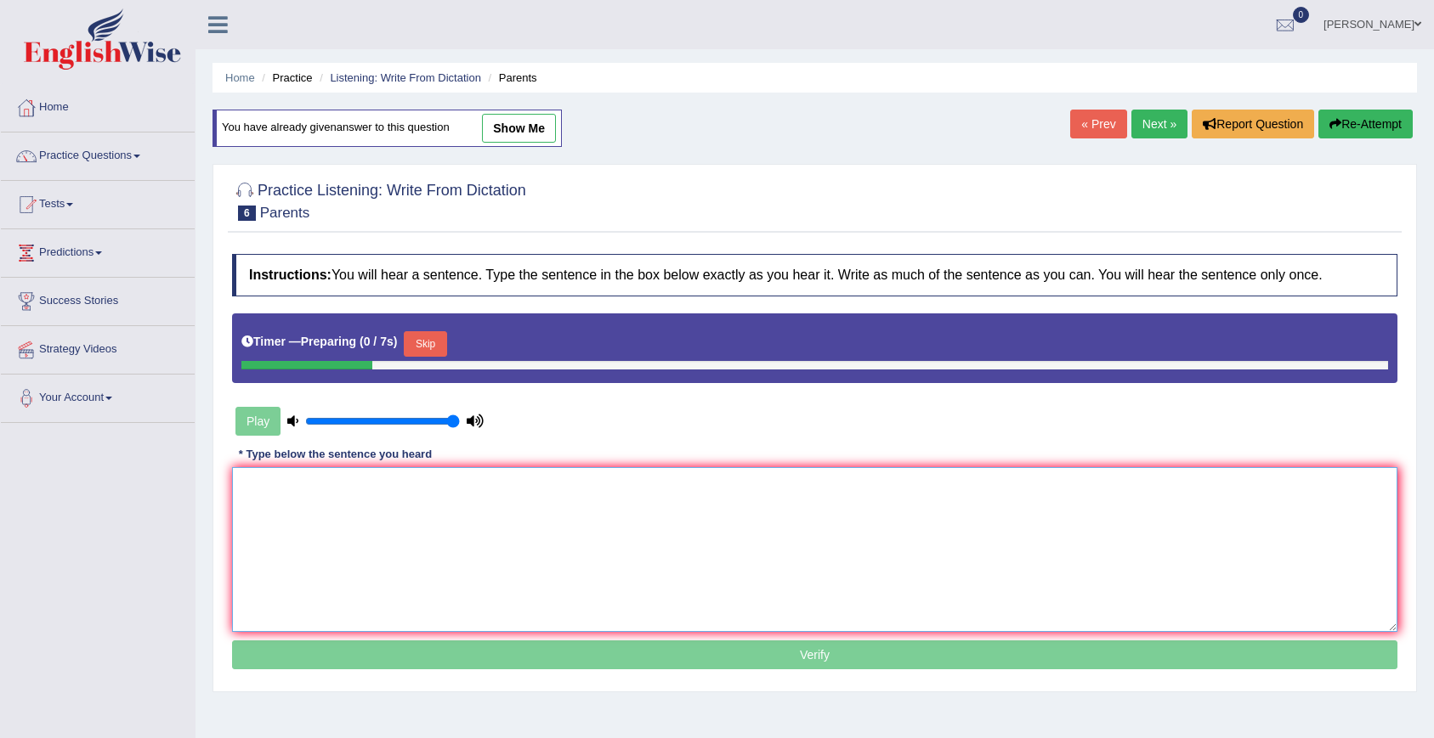
click at [948, 506] on textarea at bounding box center [814, 549] width 1165 height 165
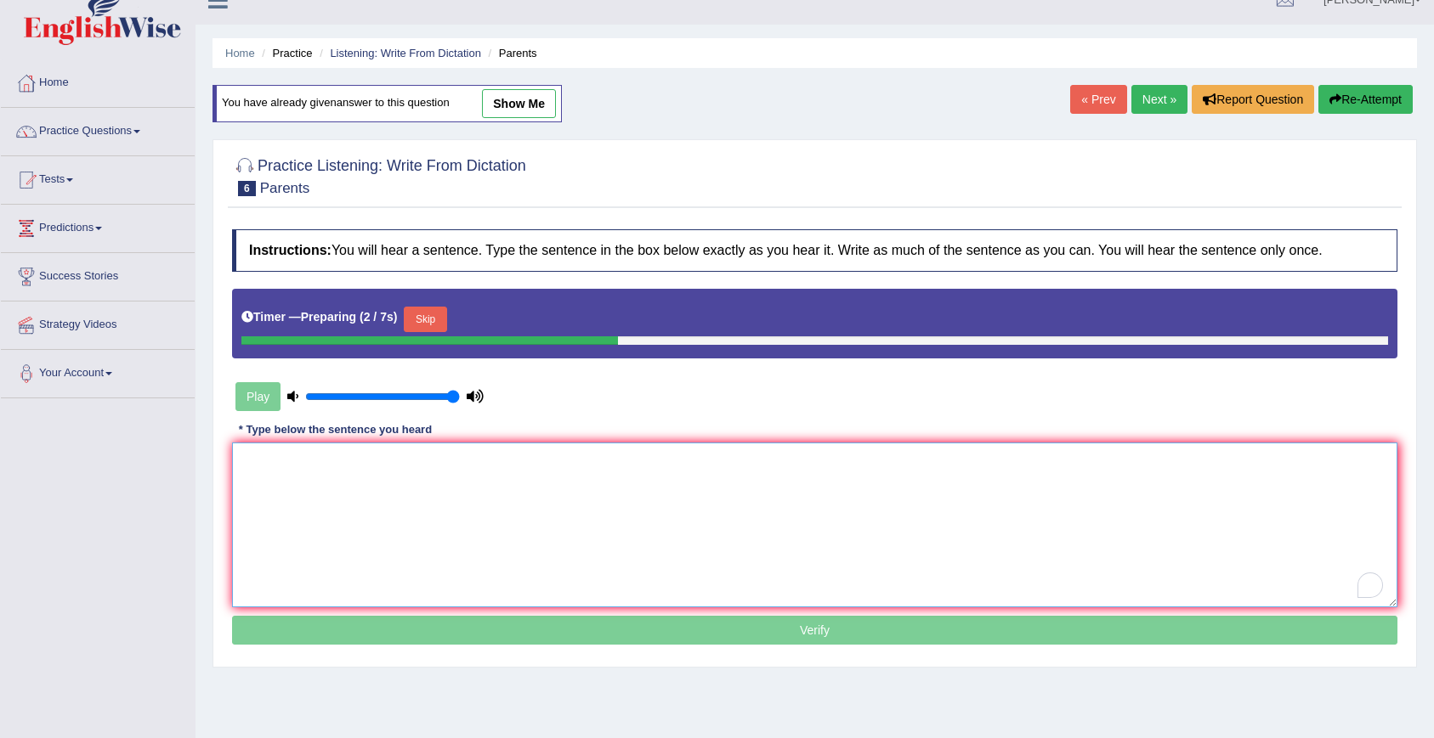
scroll to position [27, 0]
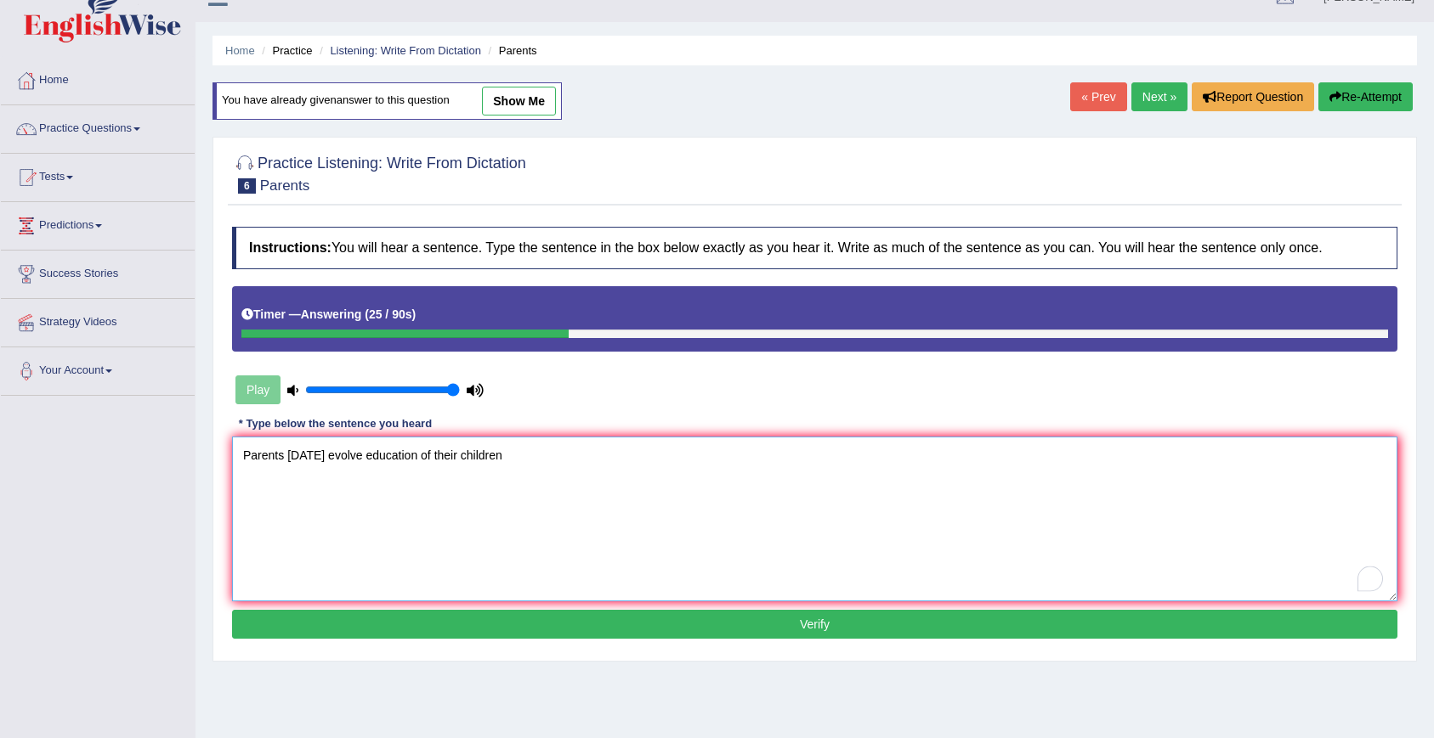
type textarea "Parents [DATE] evolve education of their children"
click at [145, 602] on div "Toggle navigation Home Practice Questions Speaking Practice Read Aloud Repeat S…" at bounding box center [717, 415] width 1434 height 884
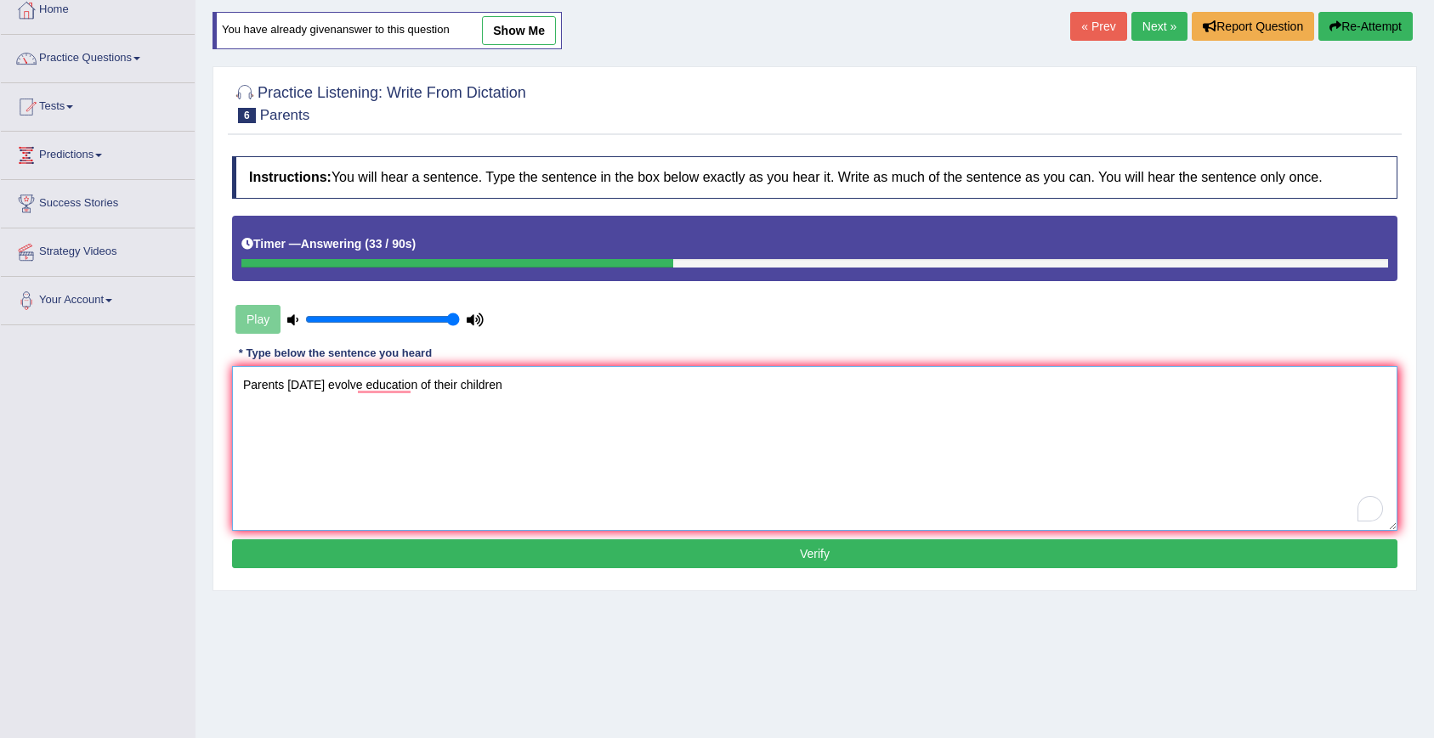
click at [263, 471] on textarea "Parents [DATE] evolve education of their children" at bounding box center [814, 448] width 1165 height 165
click at [288, 554] on button "Verify" at bounding box center [814, 554] width 1165 height 29
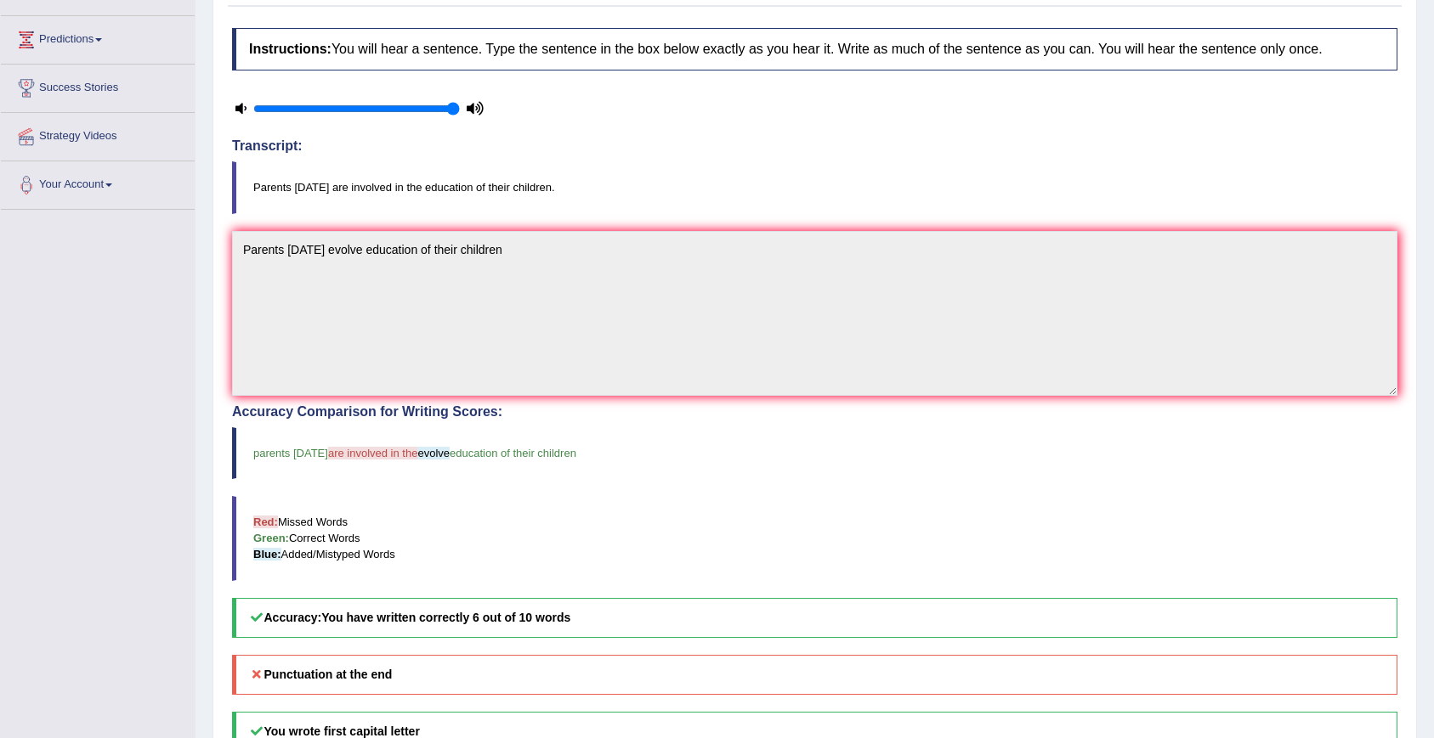
scroll to position [215, 0]
drag, startPoint x: 473, startPoint y: 616, endPoint x: 513, endPoint y: 625, distance: 41.0
click at [513, 625] on h5 "Accuracy: You have written correctly 6 out of 10 words" at bounding box center [814, 617] width 1165 height 40
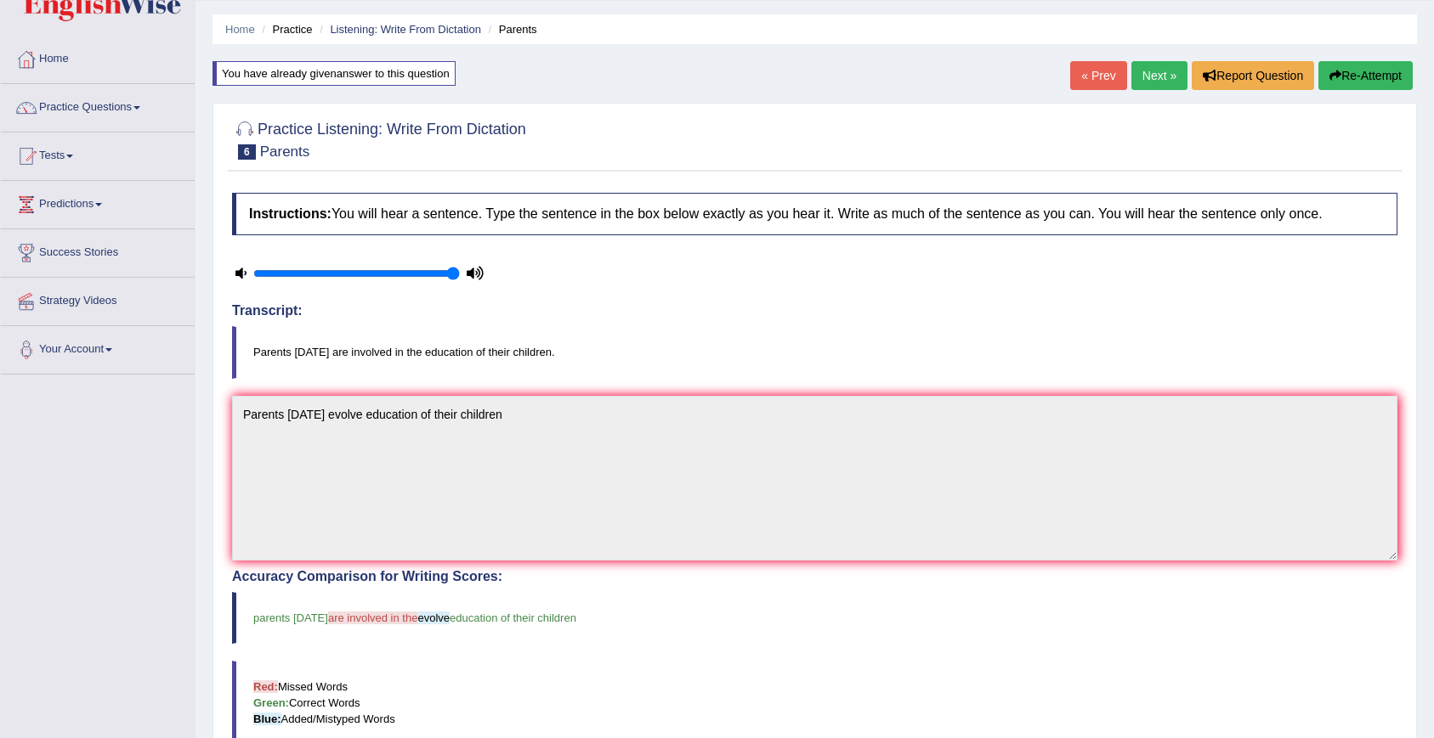
scroll to position [0, 0]
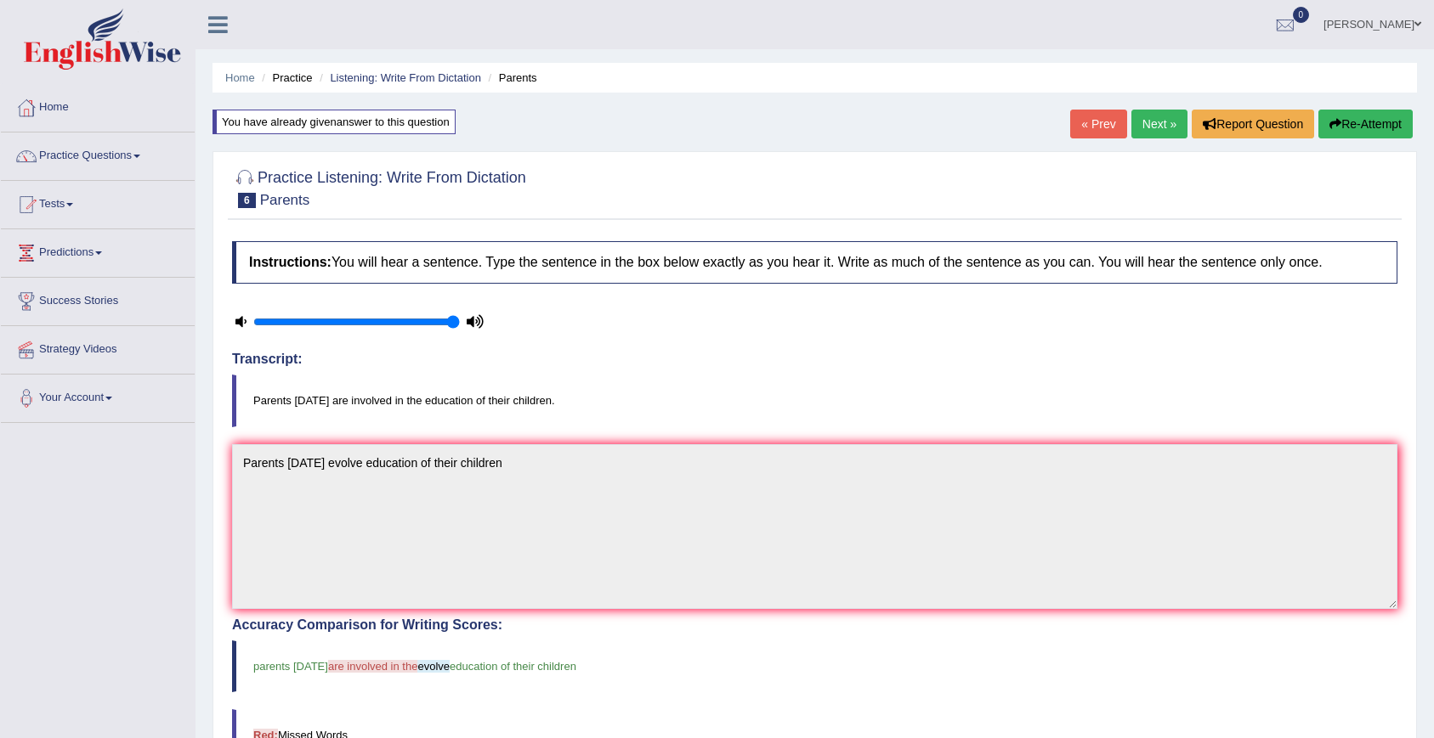
click at [1143, 128] on link "Next »" at bounding box center [1159, 124] width 56 height 29
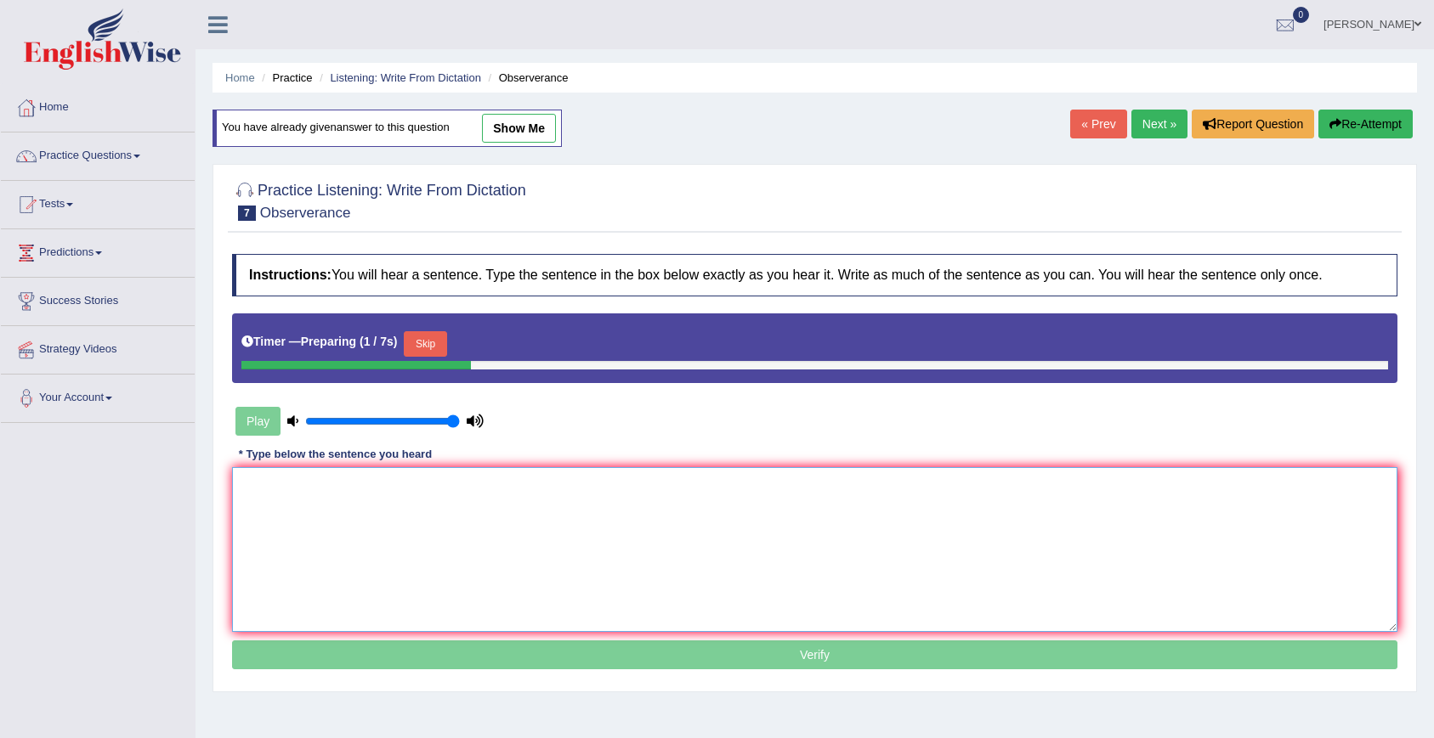
click at [626, 512] on textarea at bounding box center [814, 549] width 1165 height 165
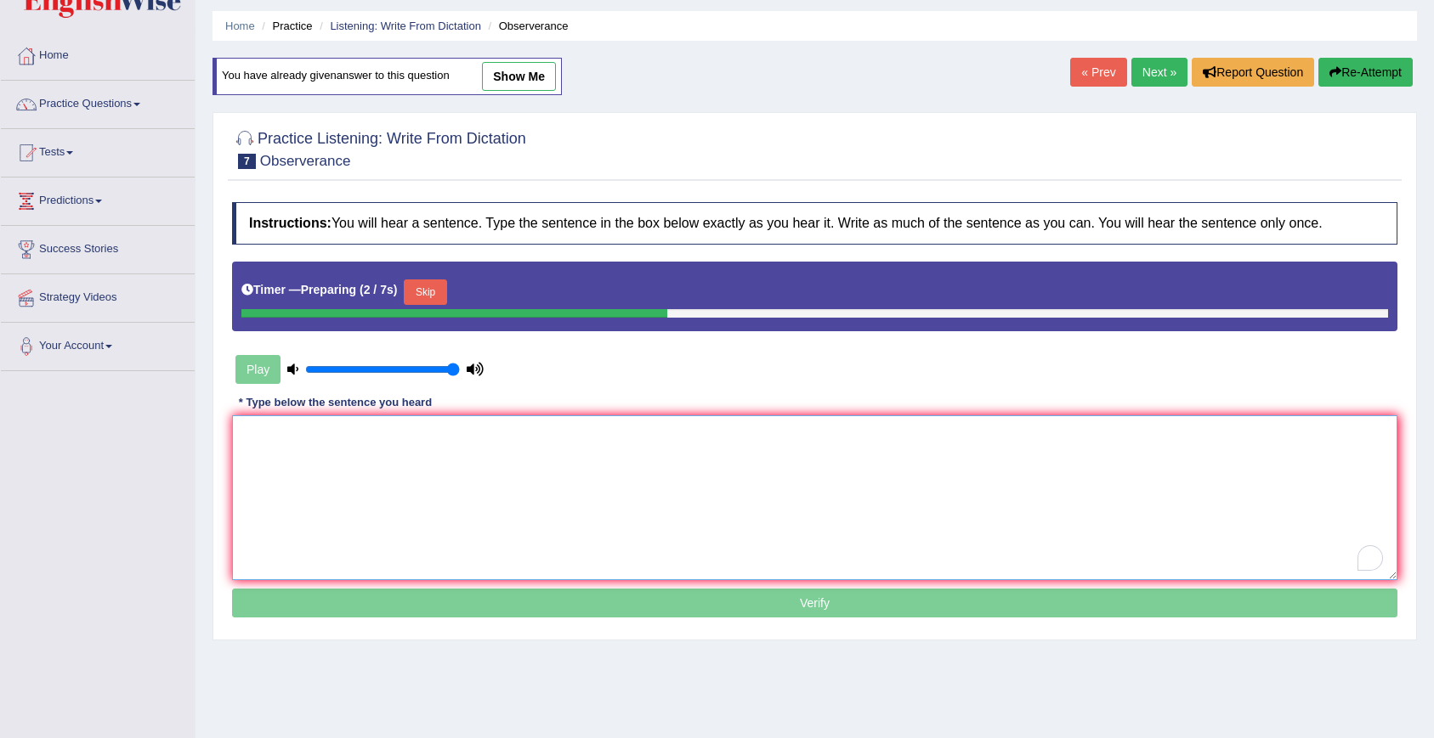
scroll to position [74, 0]
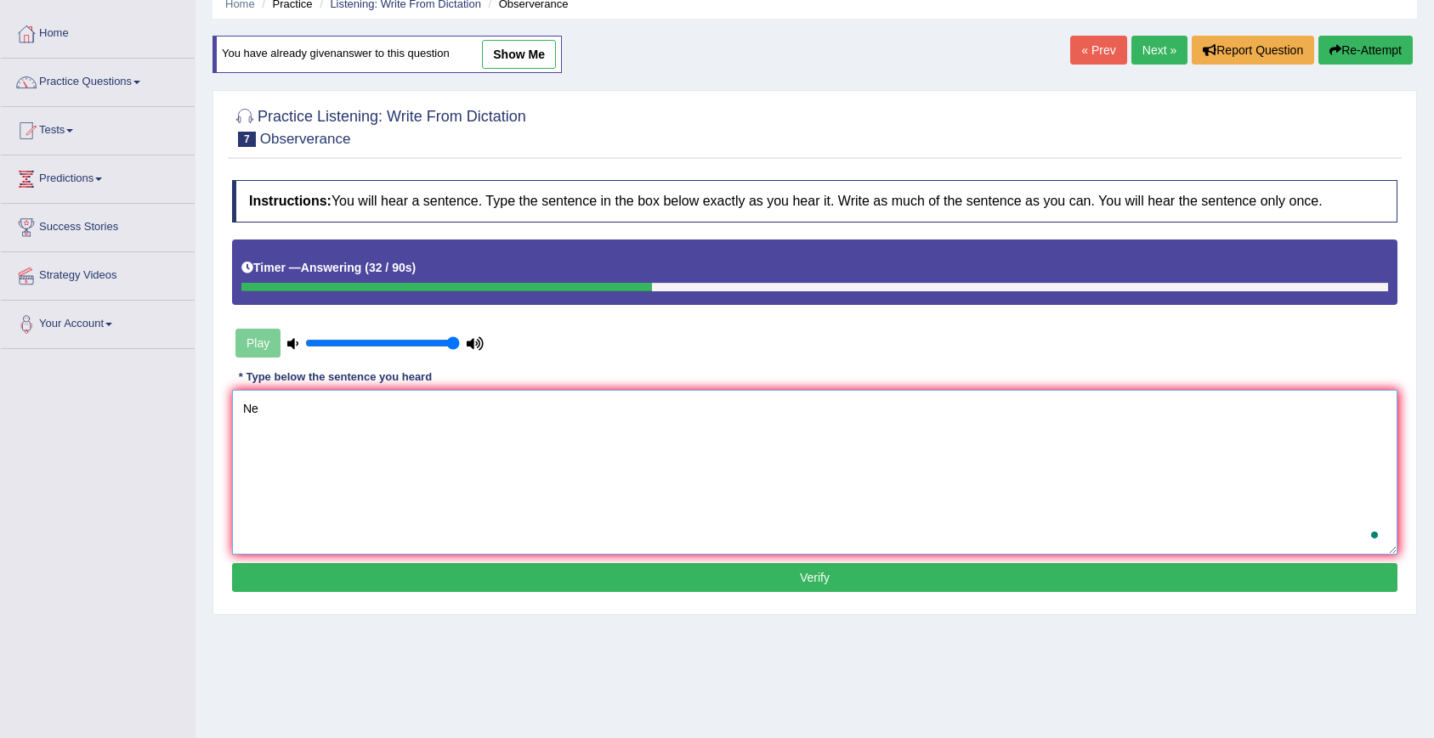
type textarea "N"
type textarea "n"
type textarea "Nervously their concert"
click at [696, 589] on button "Verify" at bounding box center [814, 577] width 1165 height 29
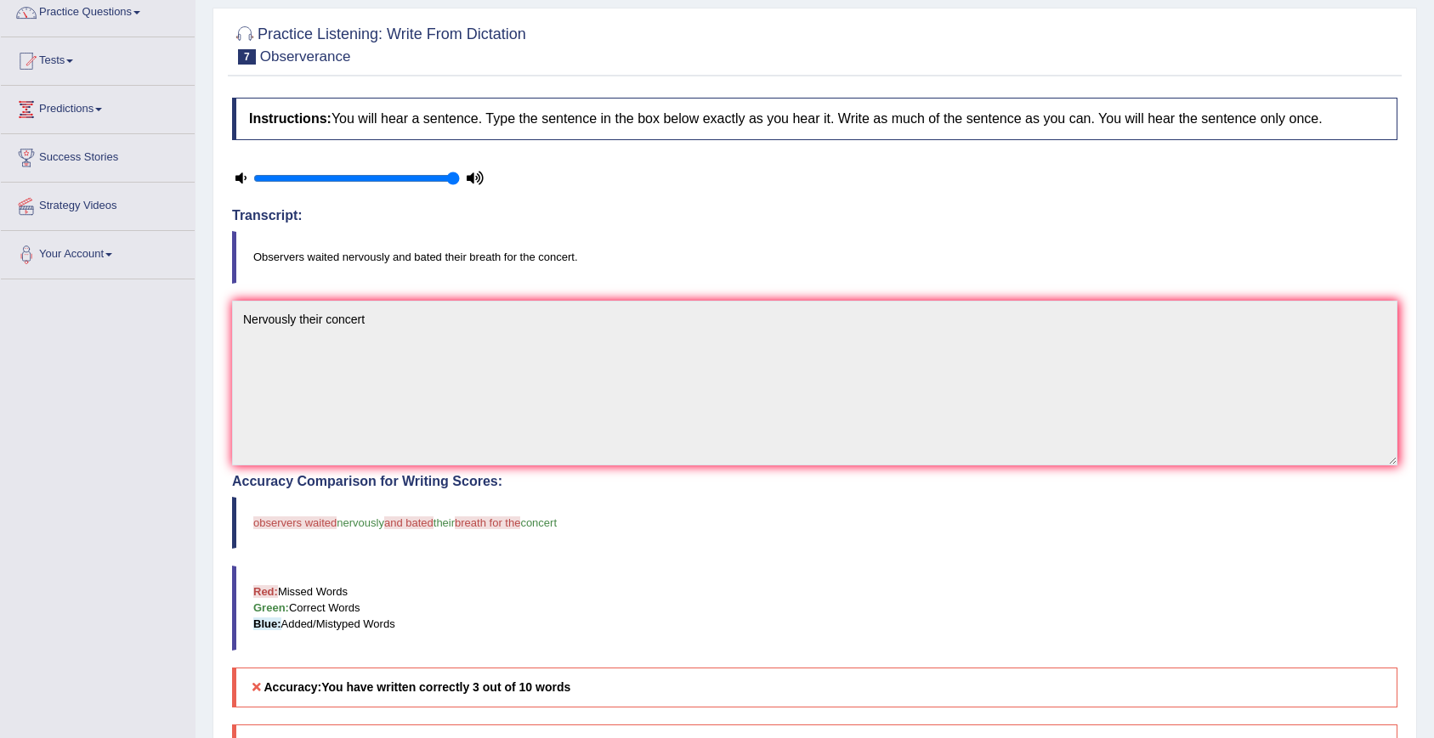
scroll to position [0, 0]
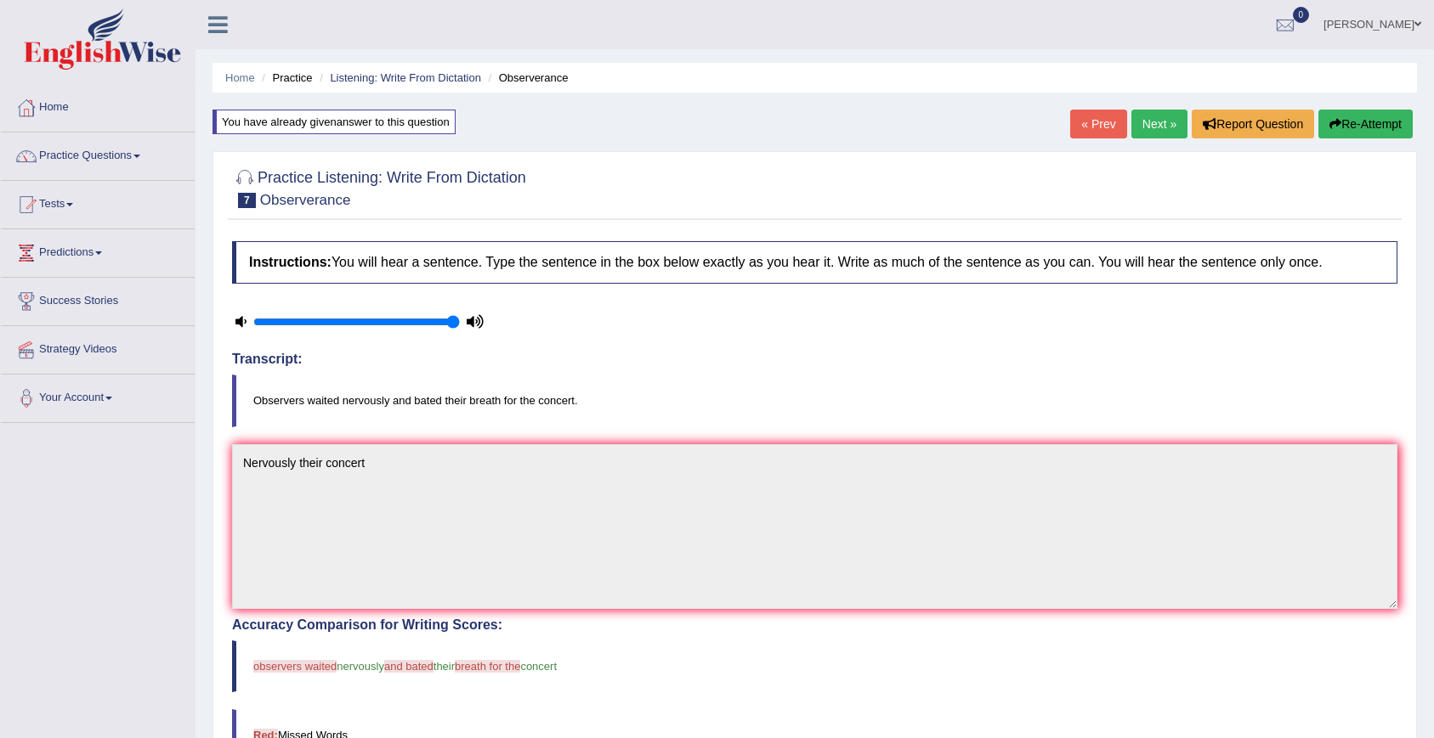
click at [1159, 131] on link "Next »" at bounding box center [1159, 124] width 56 height 29
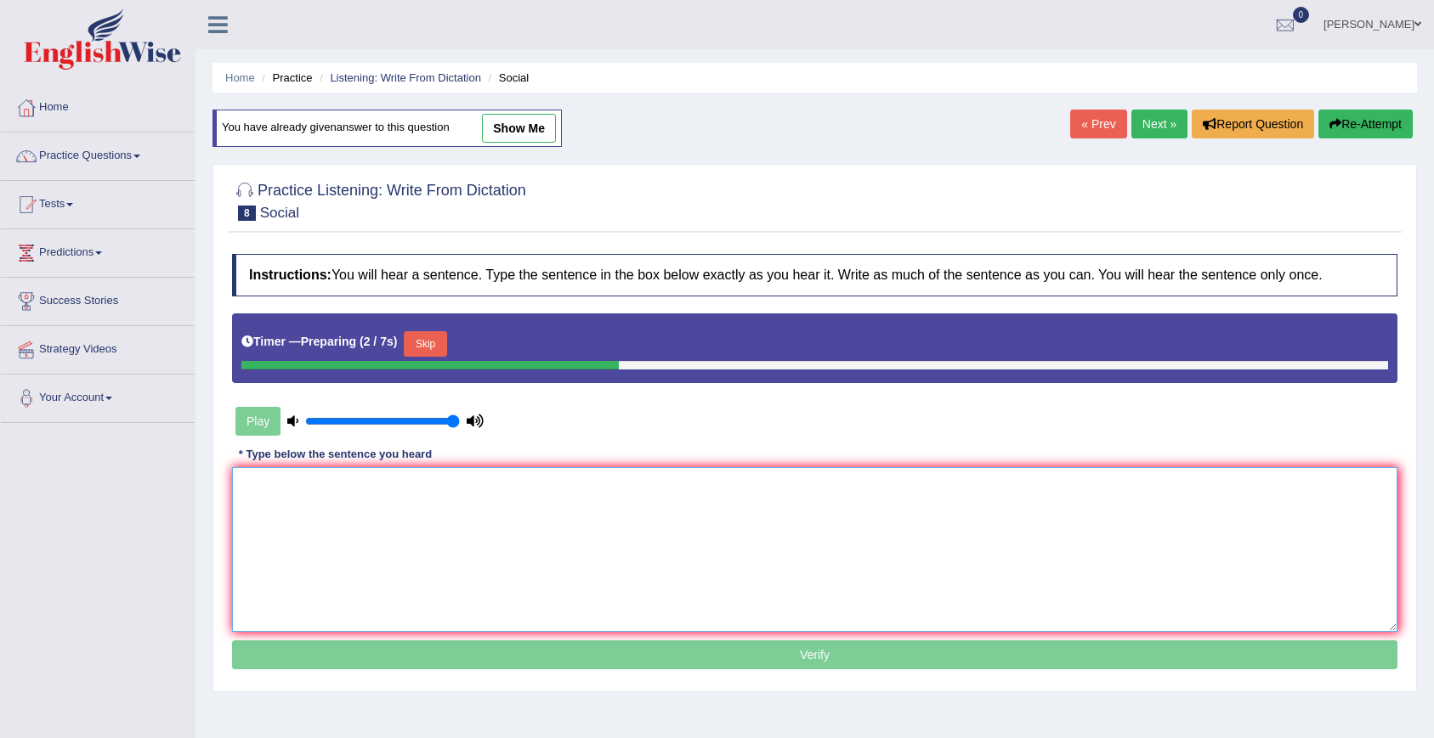
click at [693, 512] on textarea at bounding box center [814, 549] width 1165 height 165
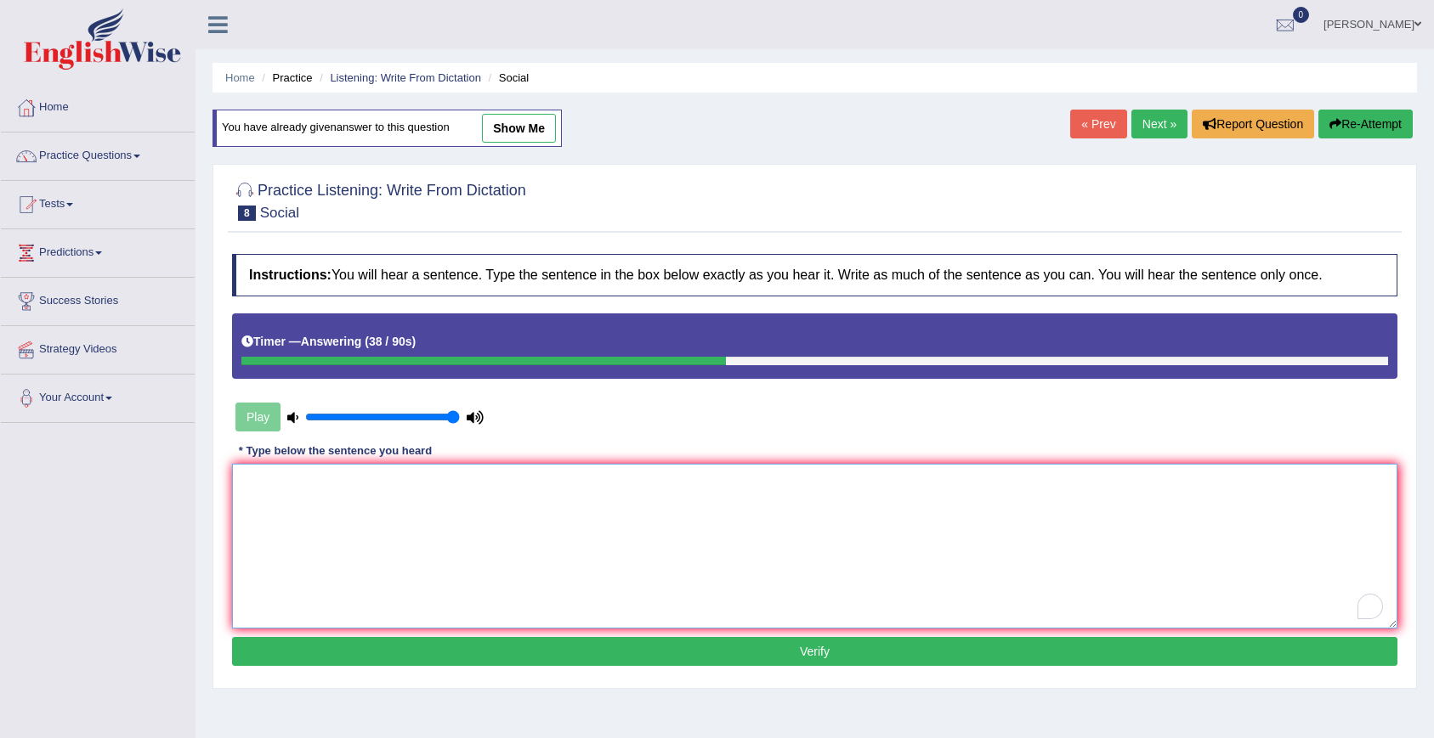
type textarea "S"
type textarea "Social describe people need"
click at [614, 660] on button "Verify" at bounding box center [814, 651] width 1165 height 29
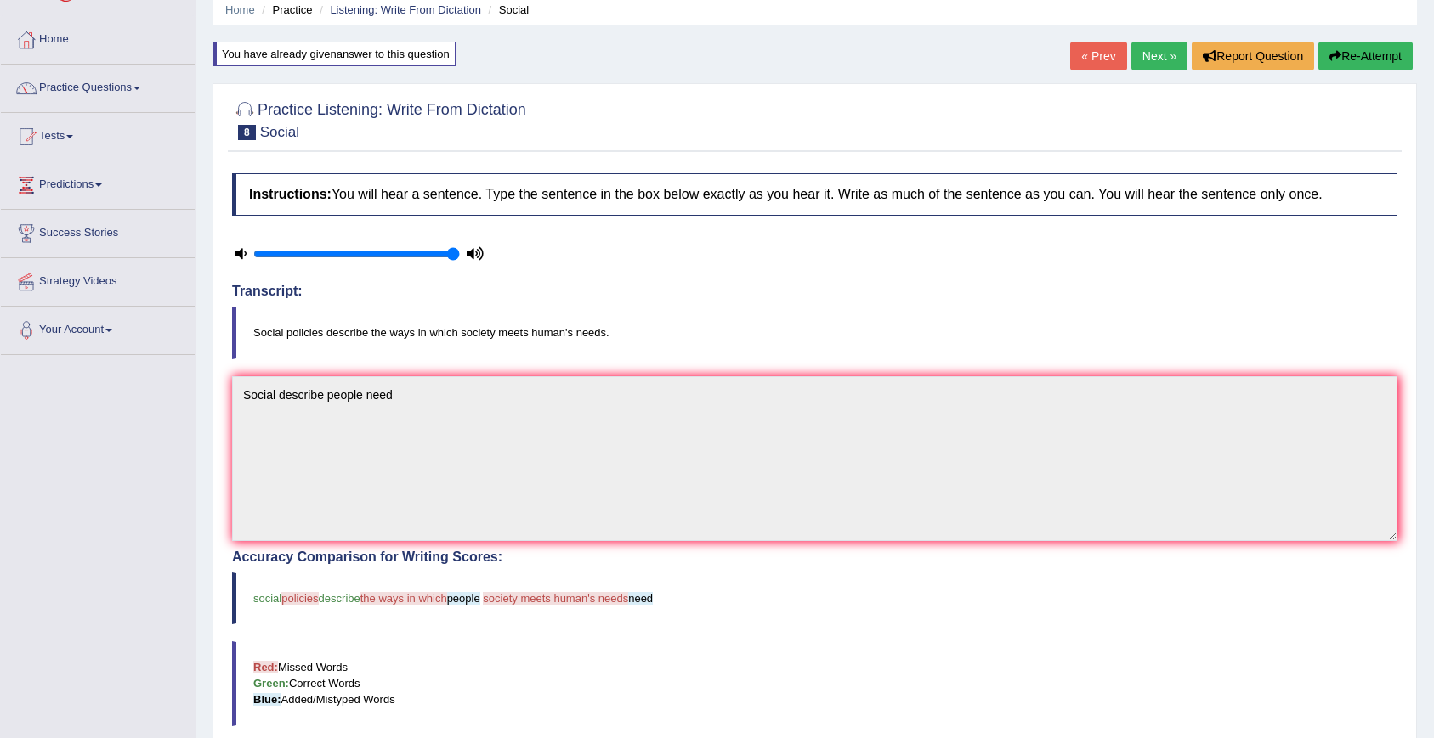
scroll to position [60, 0]
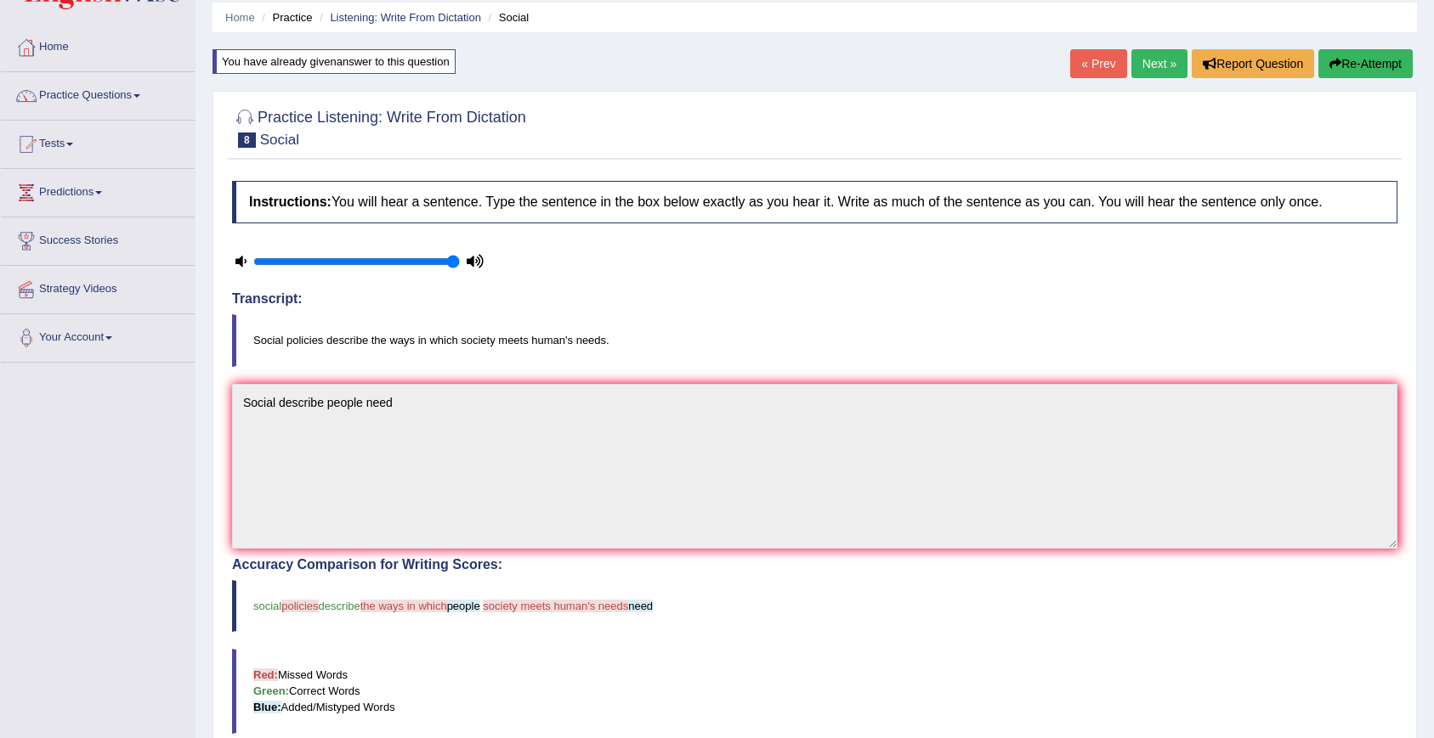
click at [1160, 76] on link "Next »" at bounding box center [1159, 63] width 56 height 29
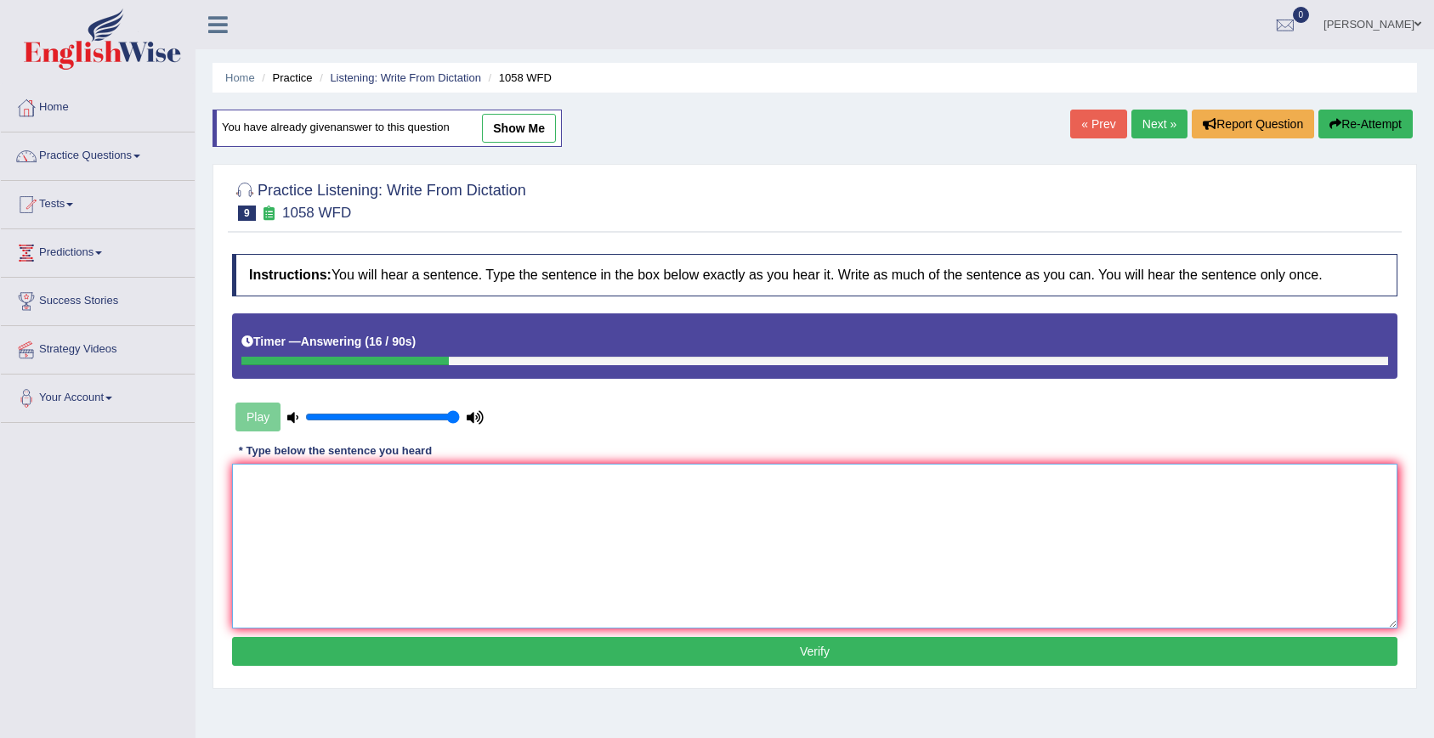
click at [664, 549] on textarea at bounding box center [814, 546] width 1165 height 165
type textarea "Great exercise cannot be cold"
click at [707, 654] on button "Verify" at bounding box center [814, 651] width 1165 height 29
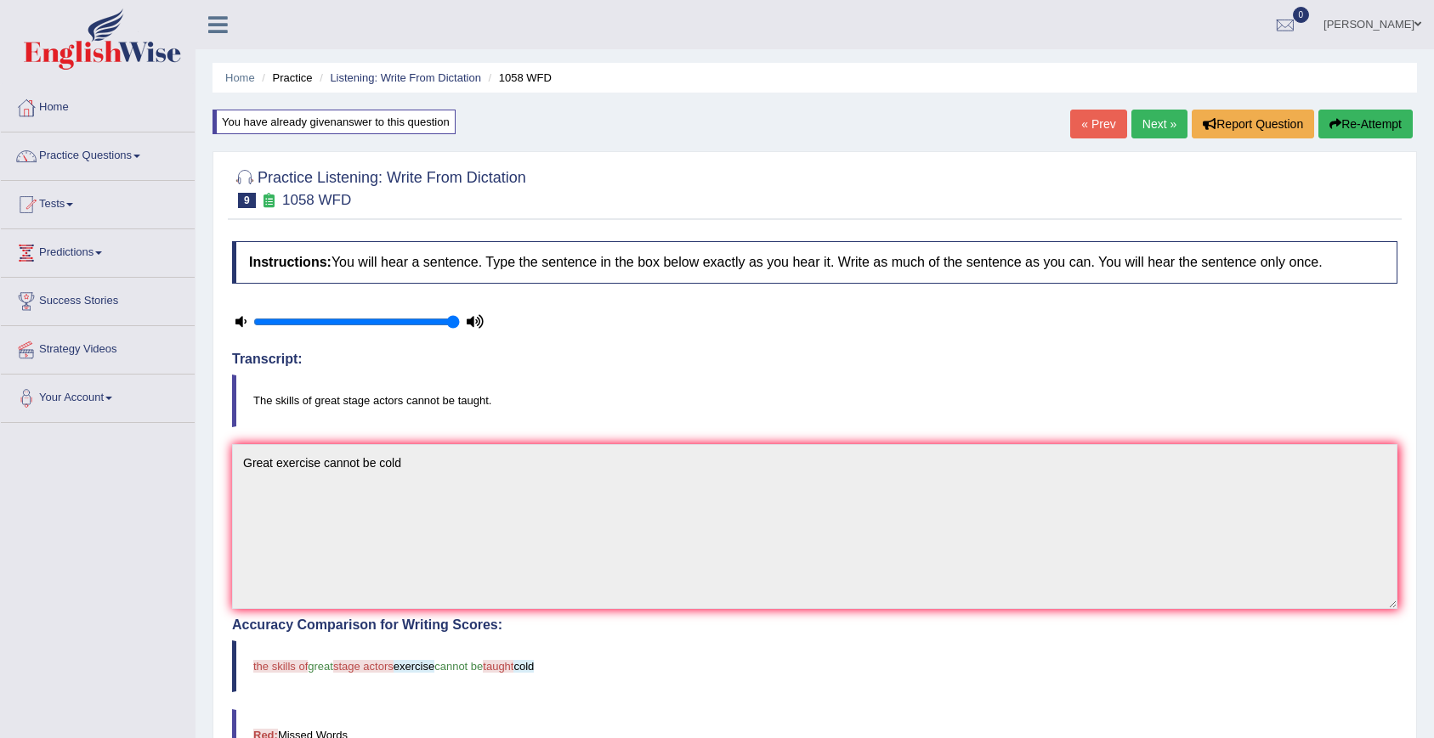
click at [1162, 127] on link "Next »" at bounding box center [1159, 124] width 56 height 29
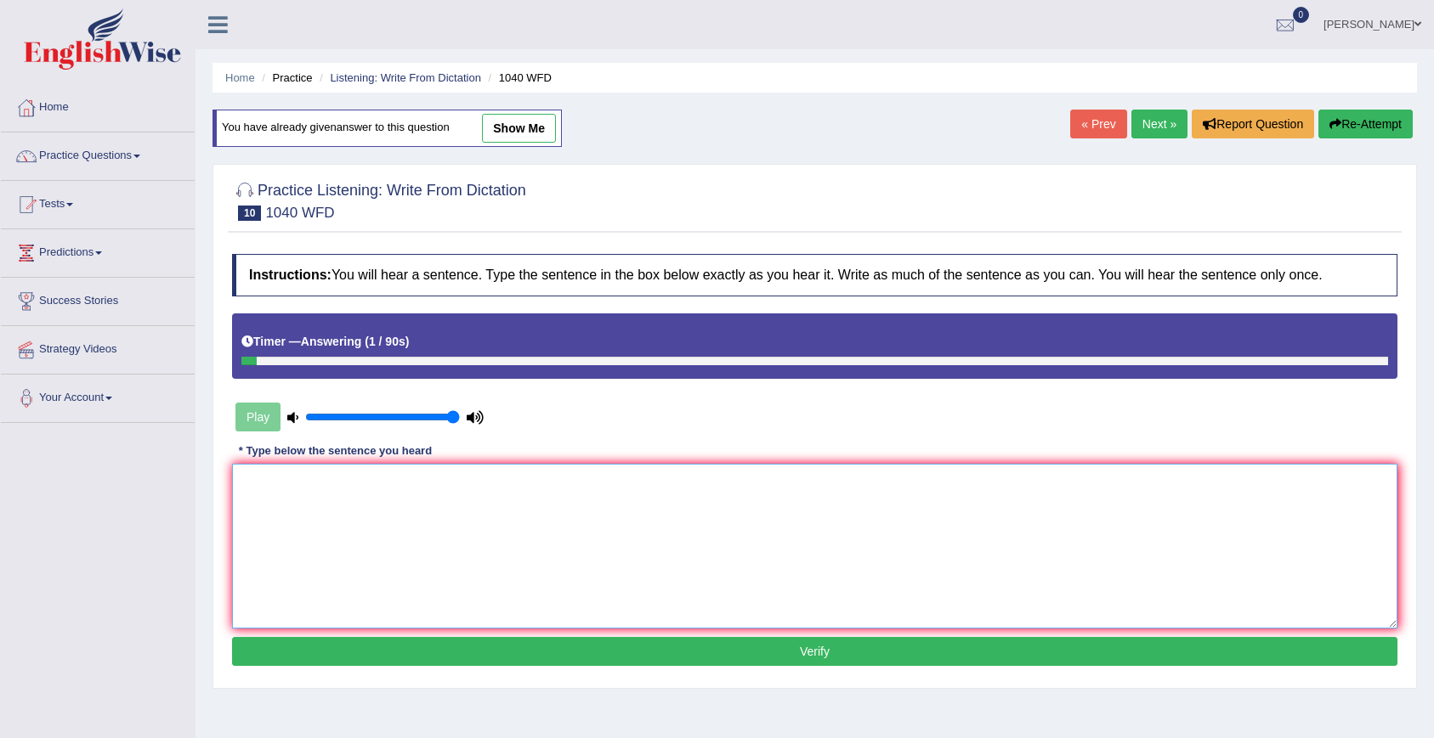
click at [335, 496] on textarea at bounding box center [814, 546] width 1165 height 165
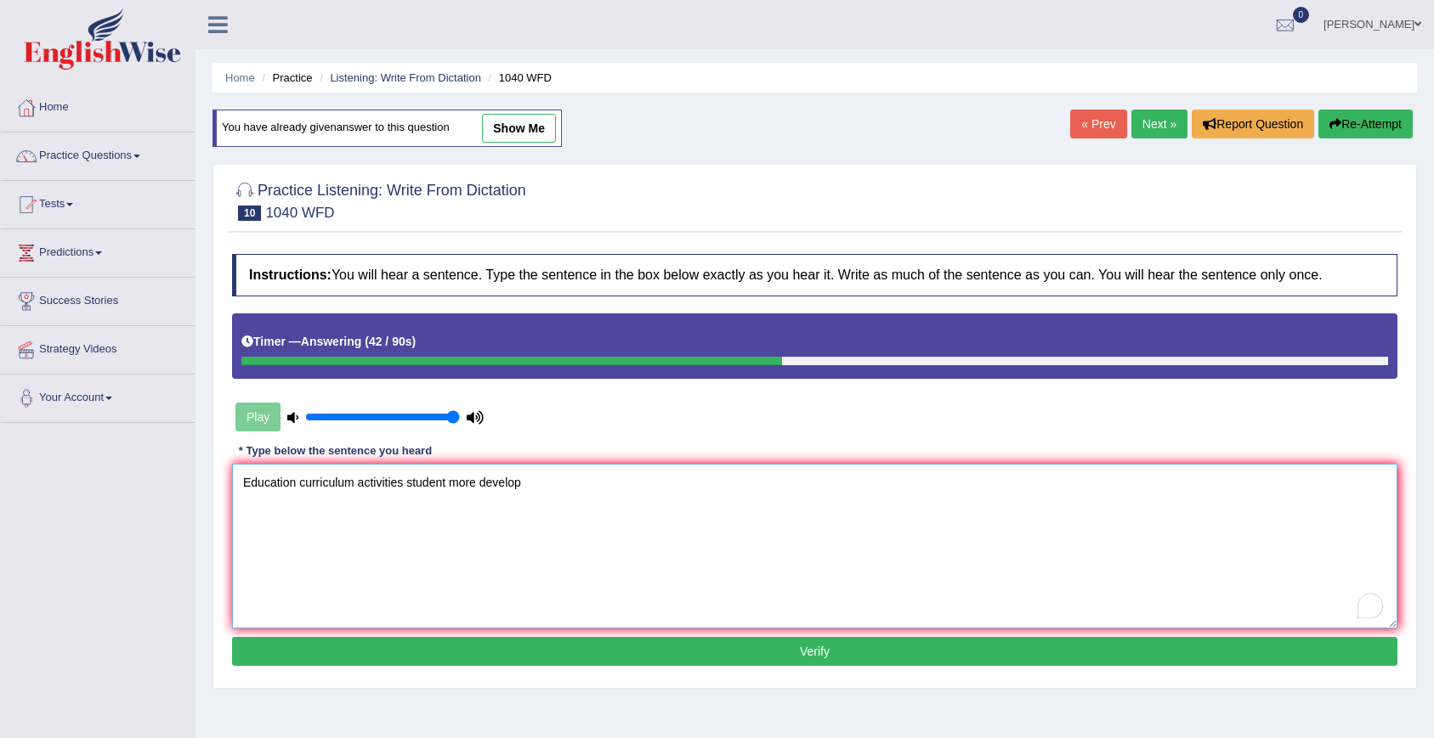
type textarea "Education curriculum activities student more develop"
click at [394, 648] on button "Verify" at bounding box center [814, 651] width 1165 height 29
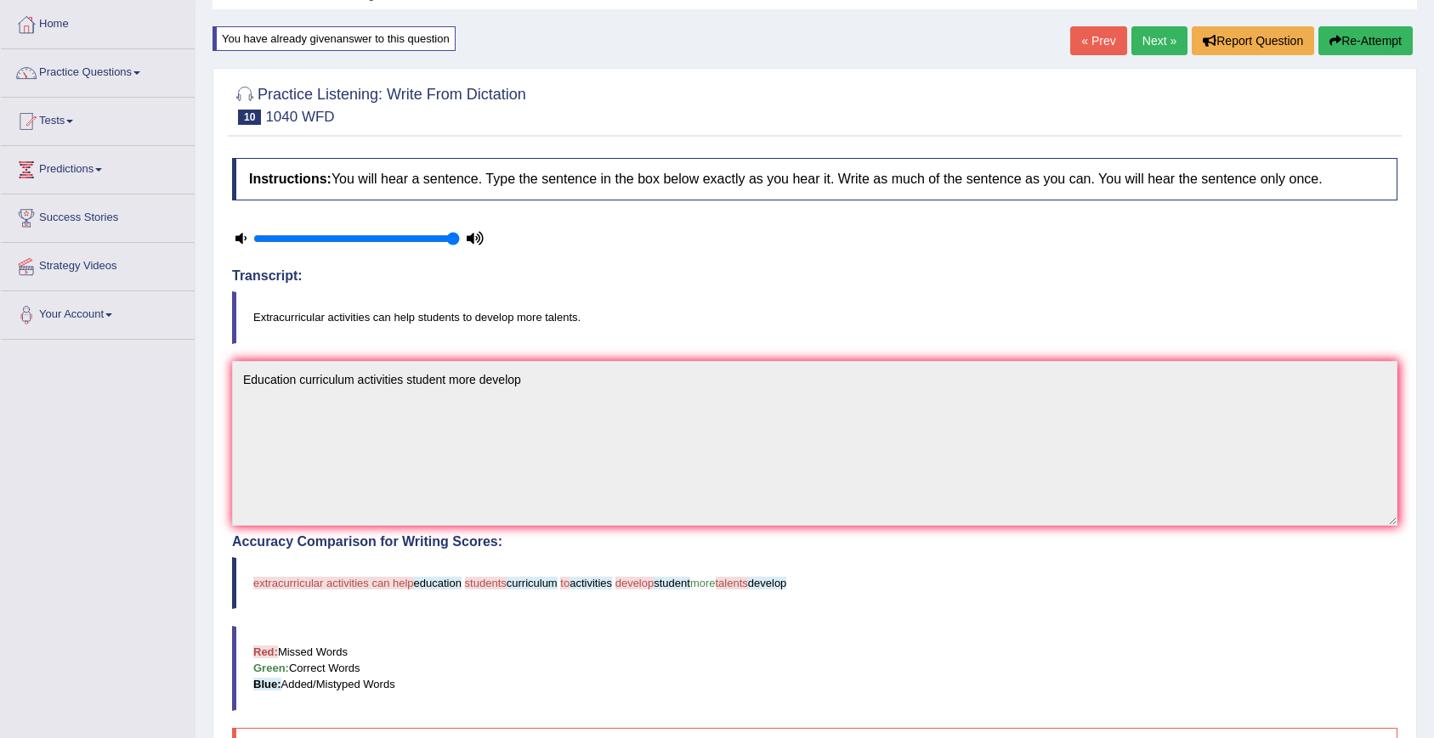
scroll to position [78, 0]
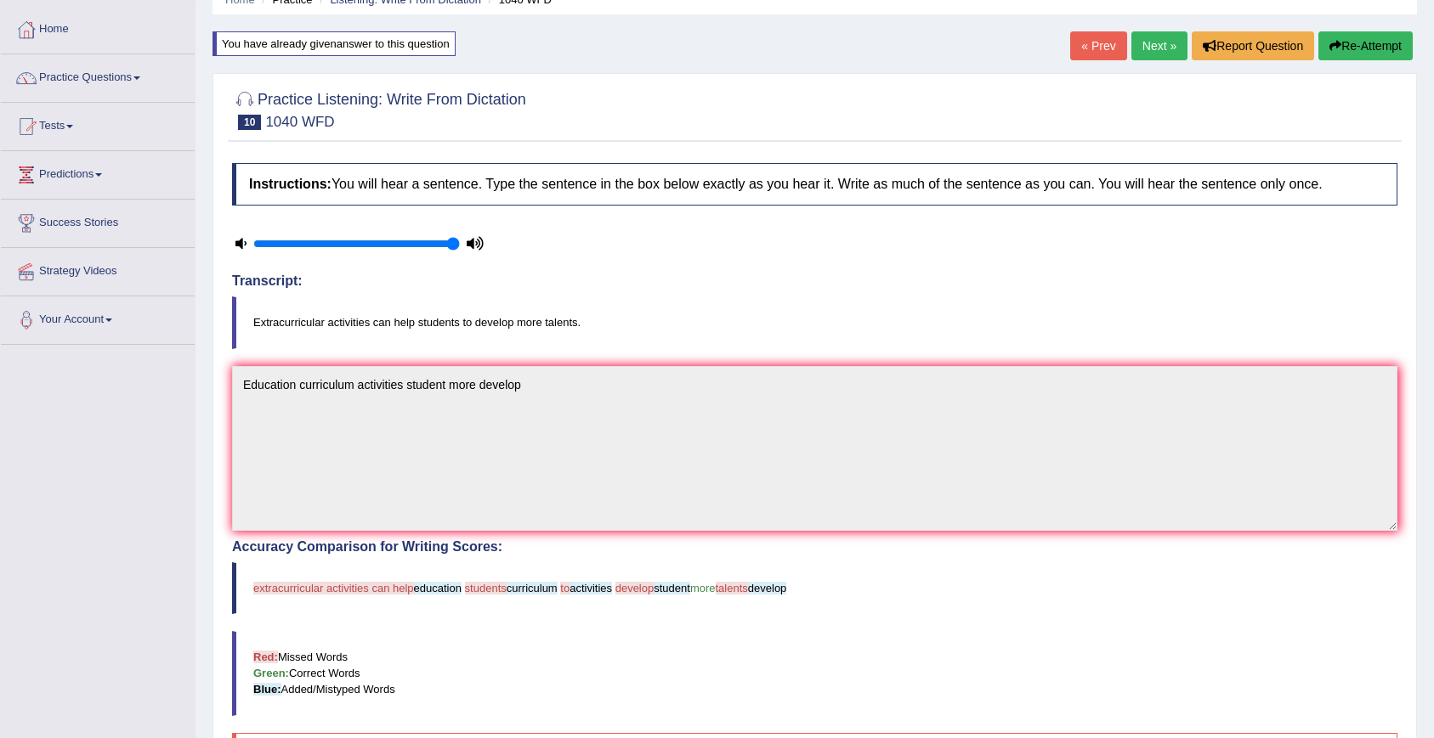
click at [1139, 57] on link "Next »" at bounding box center [1159, 45] width 56 height 29
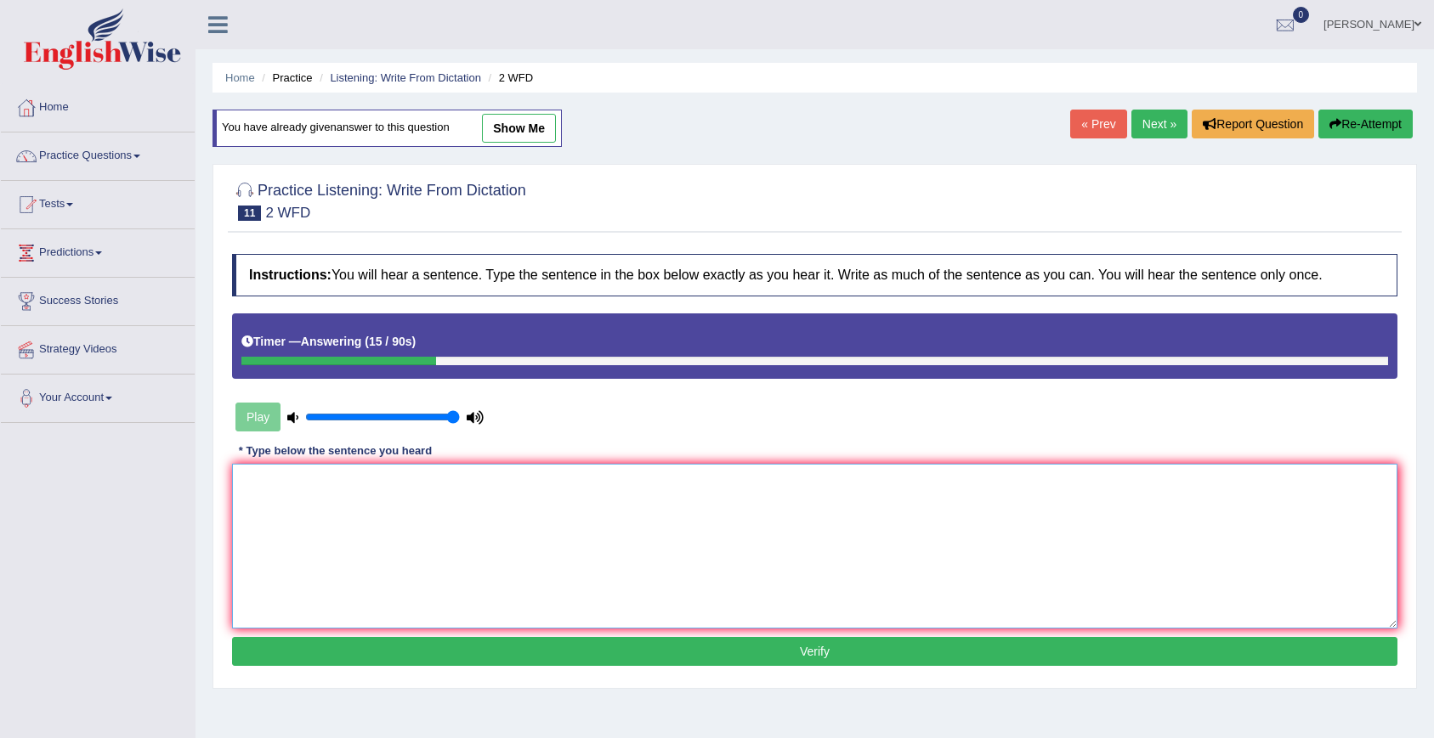
click at [908, 500] on textarea at bounding box center [814, 546] width 1165 height 165
type textarea "Please confirm textbook"
click at [909, 648] on button "Verify" at bounding box center [814, 651] width 1165 height 29
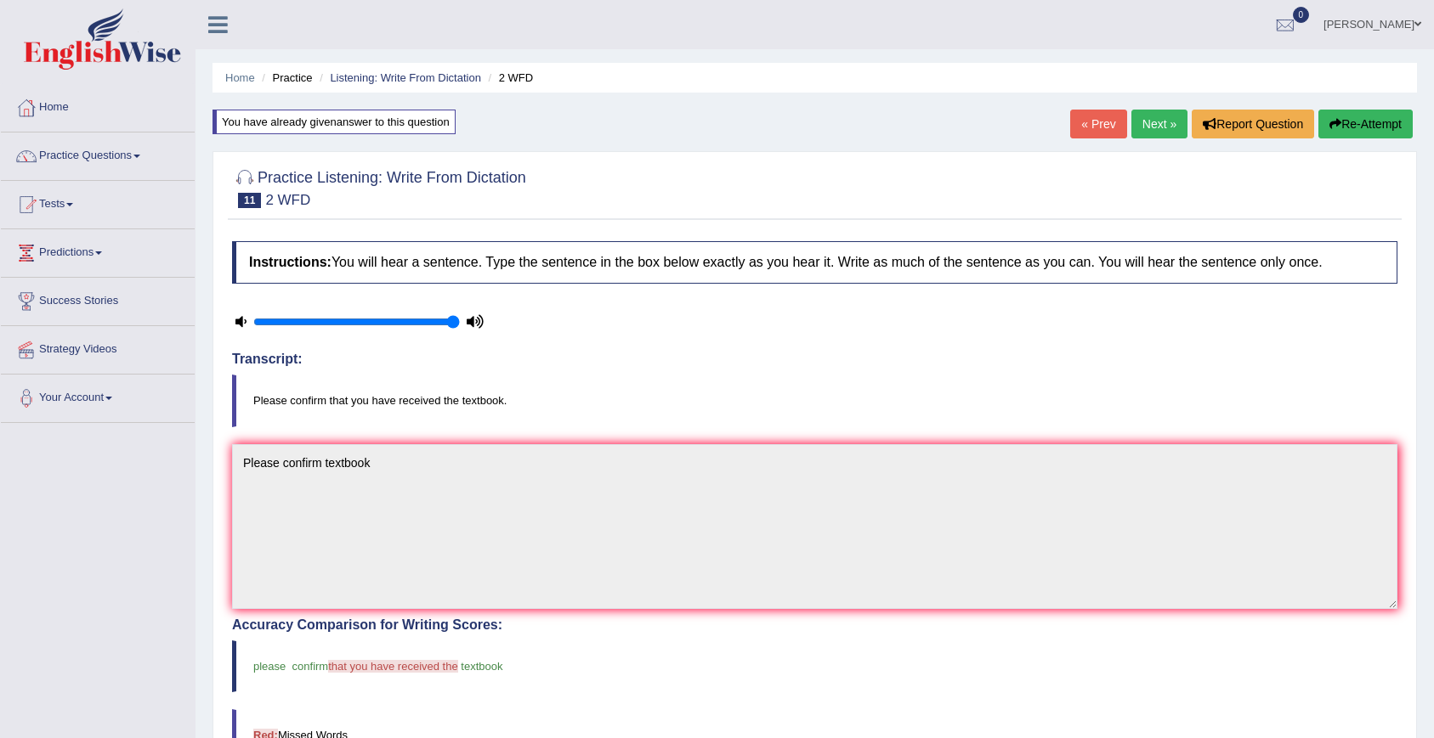
click at [1145, 136] on link "Next »" at bounding box center [1159, 124] width 56 height 29
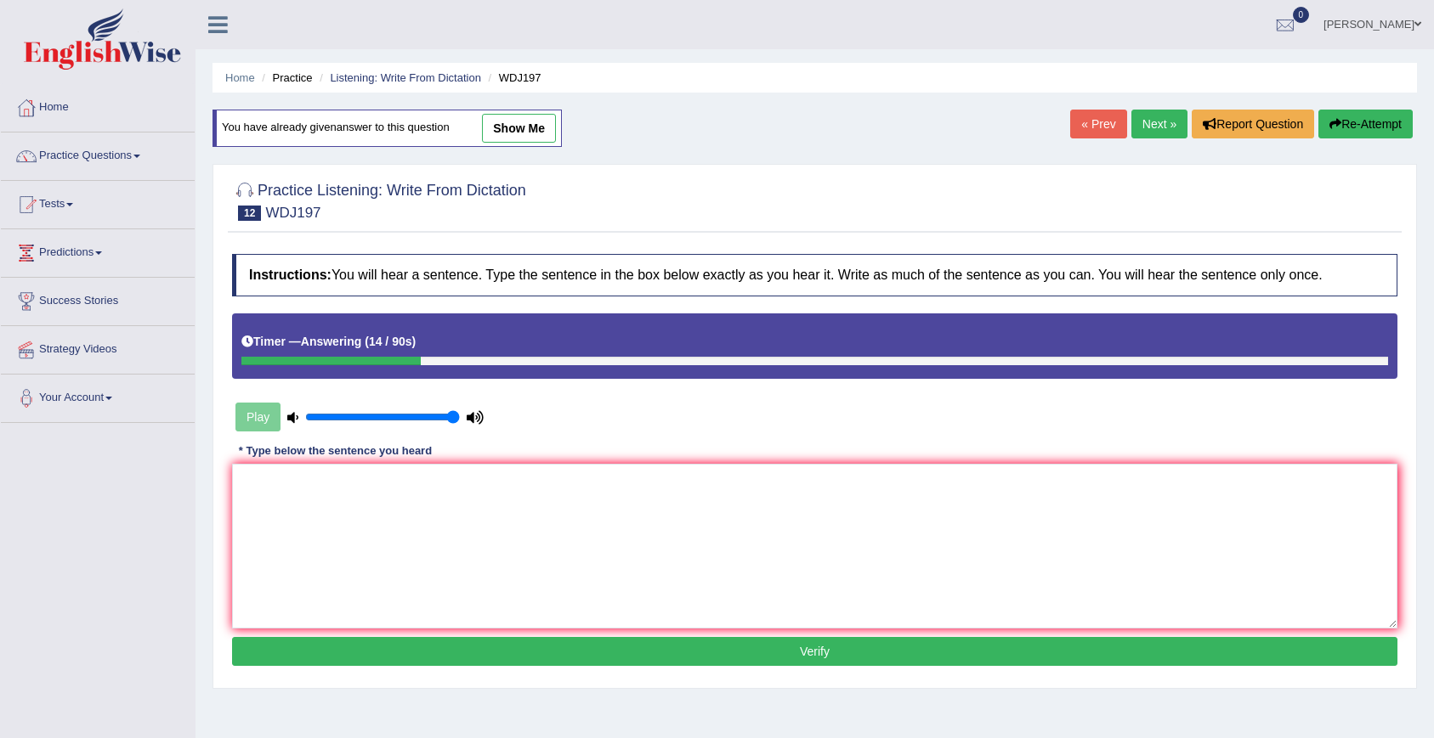
click at [1158, 115] on link "Next »" at bounding box center [1159, 124] width 56 height 29
click at [1400, 127] on button "Re-Attempt" at bounding box center [1365, 124] width 94 height 29
click at [1383, 126] on button "Re-Attempt" at bounding box center [1365, 124] width 94 height 29
click at [968, 538] on textarea at bounding box center [814, 546] width 1165 height 165
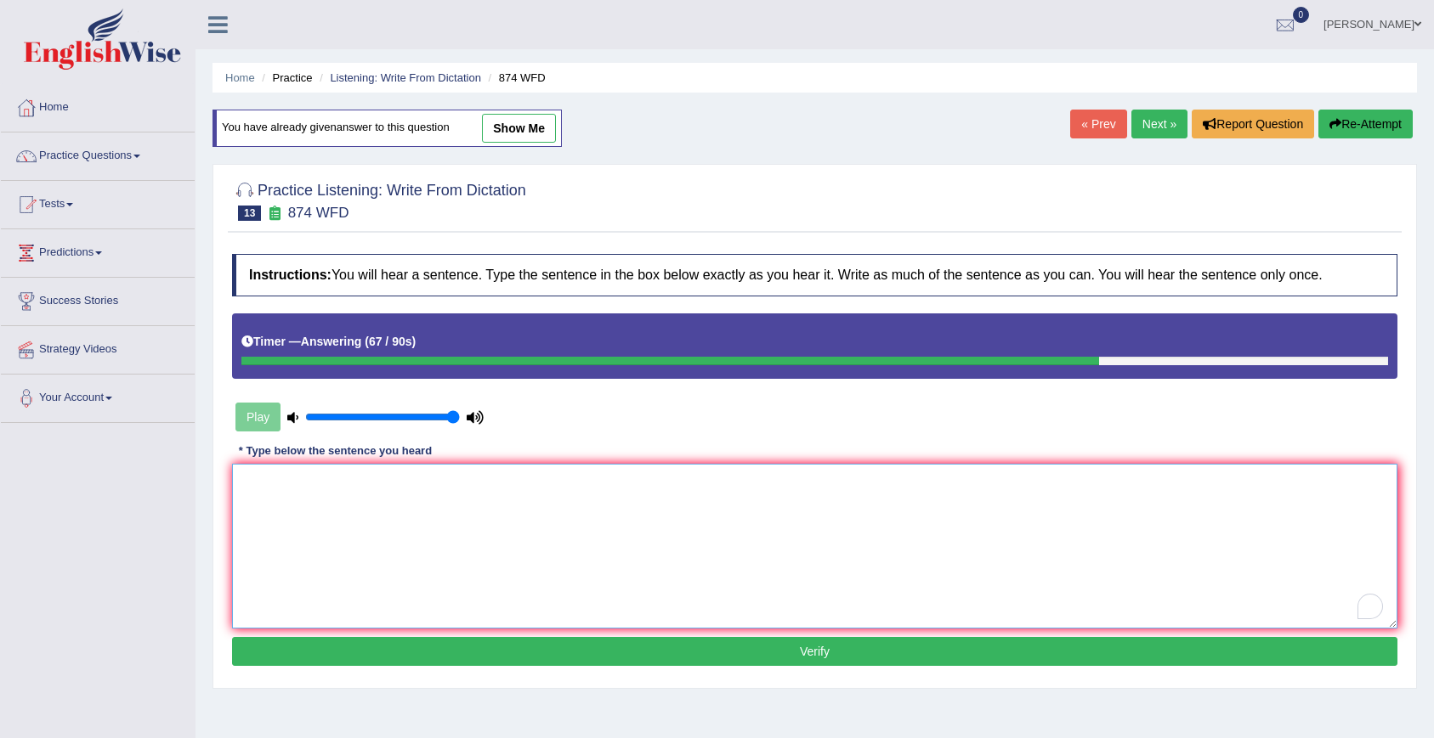
type textarea "ㅡ"
type textarea "Marinal environment climant"
click at [901, 661] on button "Verify" at bounding box center [814, 651] width 1165 height 29
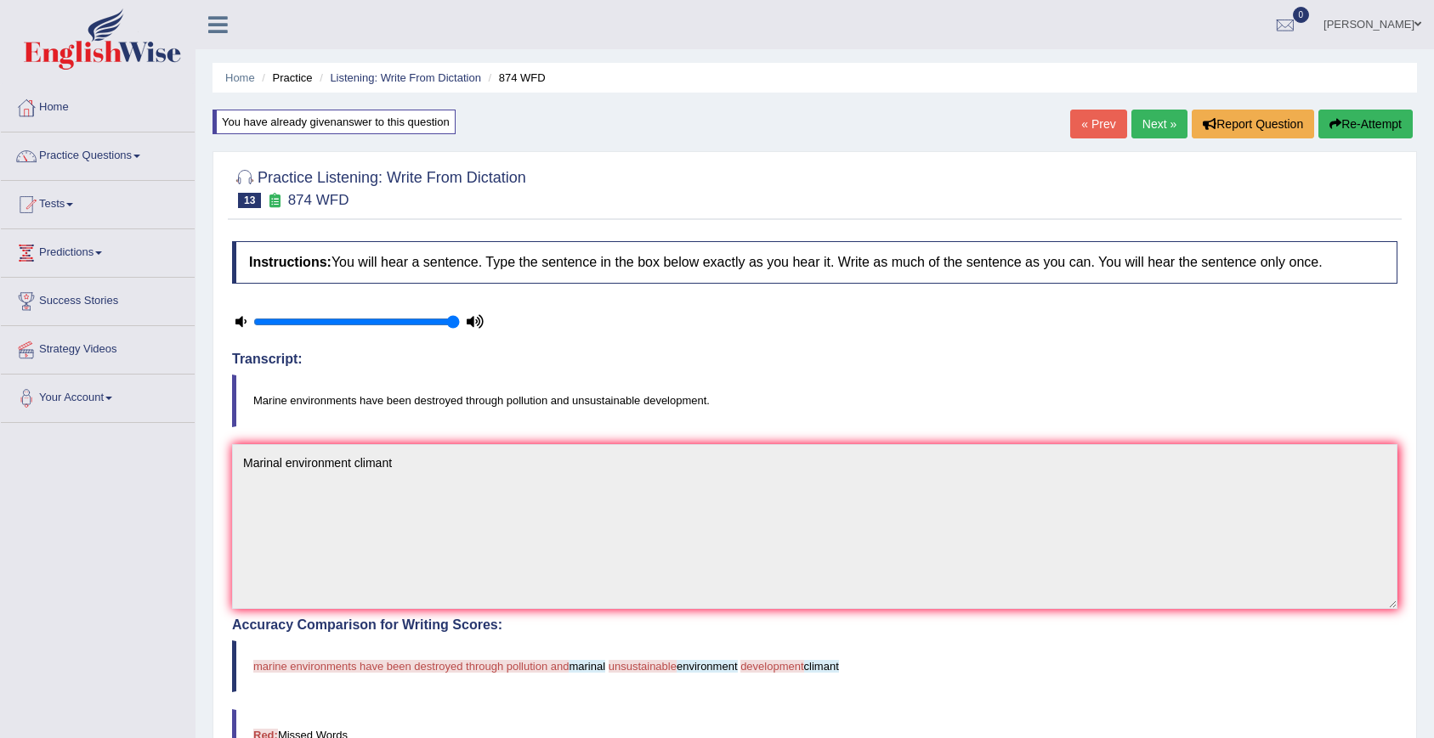
click at [1111, 177] on div at bounding box center [814, 187] width 1165 height 52
click at [1146, 132] on link "Next »" at bounding box center [1159, 124] width 56 height 29
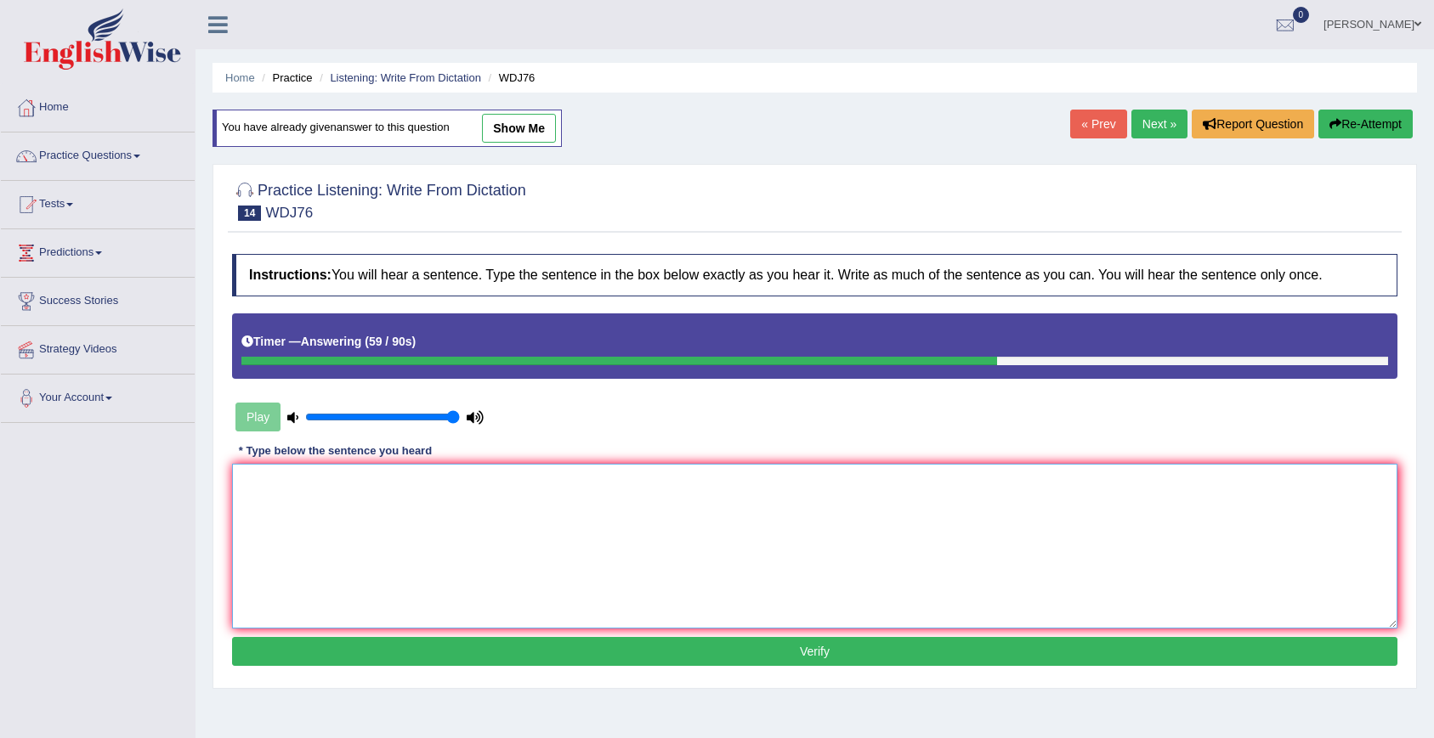
click at [461, 541] on textarea at bounding box center [814, 546] width 1165 height 165
type textarea "Student read new book from professor"
click at [580, 653] on button "Verify" at bounding box center [814, 651] width 1165 height 29
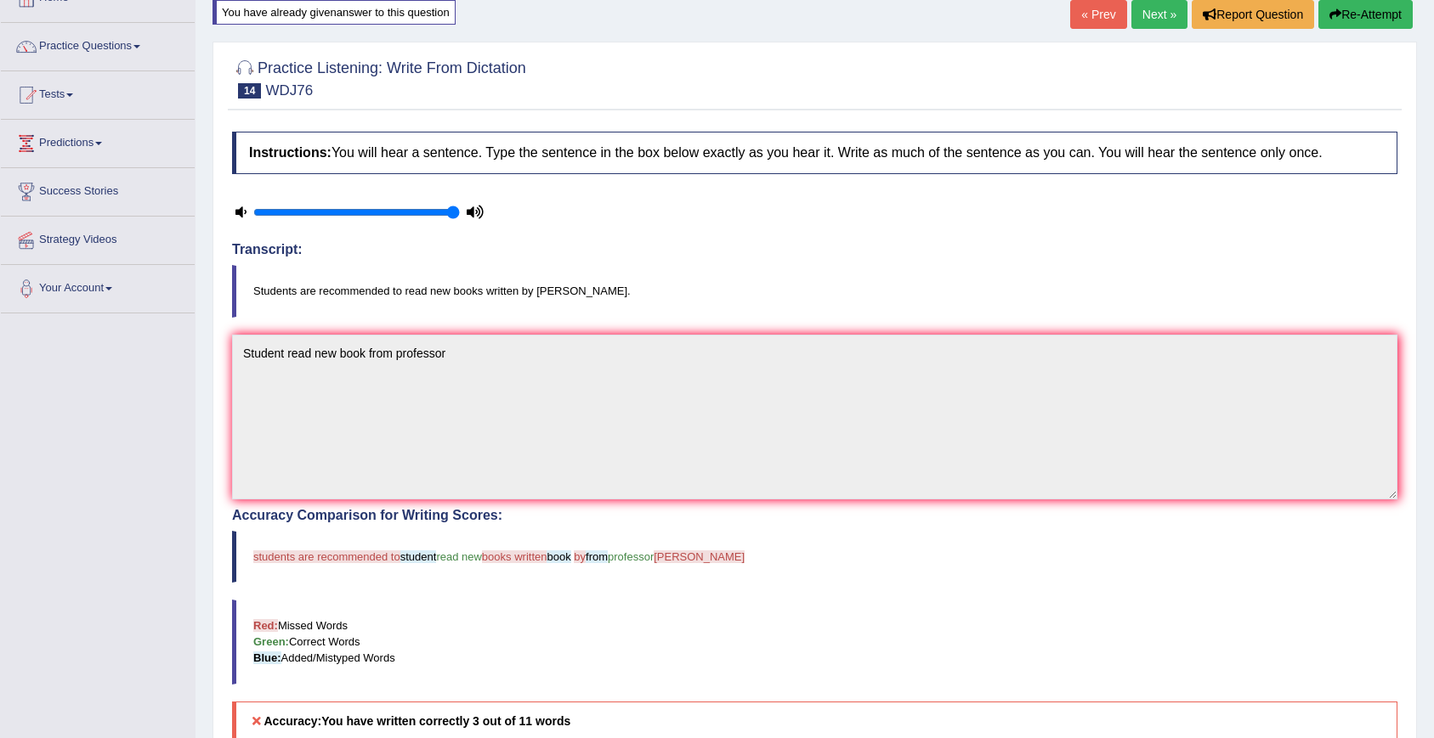
scroll to position [87, 0]
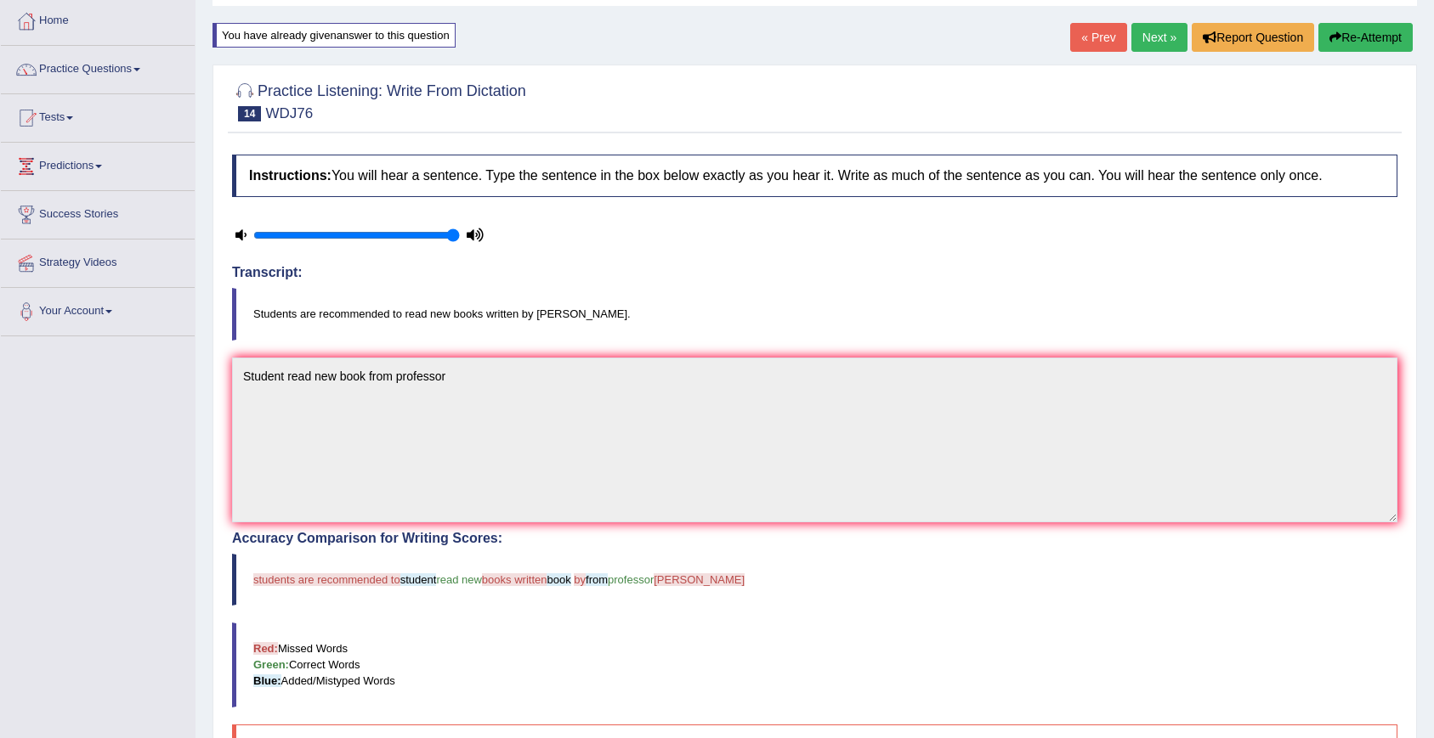
click at [1066, 239] on div "Instructions: You will hear a sentence. Type the sentence in the box below exac…" at bounding box center [815, 569] width 1174 height 847
click at [1157, 43] on link "Next »" at bounding box center [1159, 37] width 56 height 29
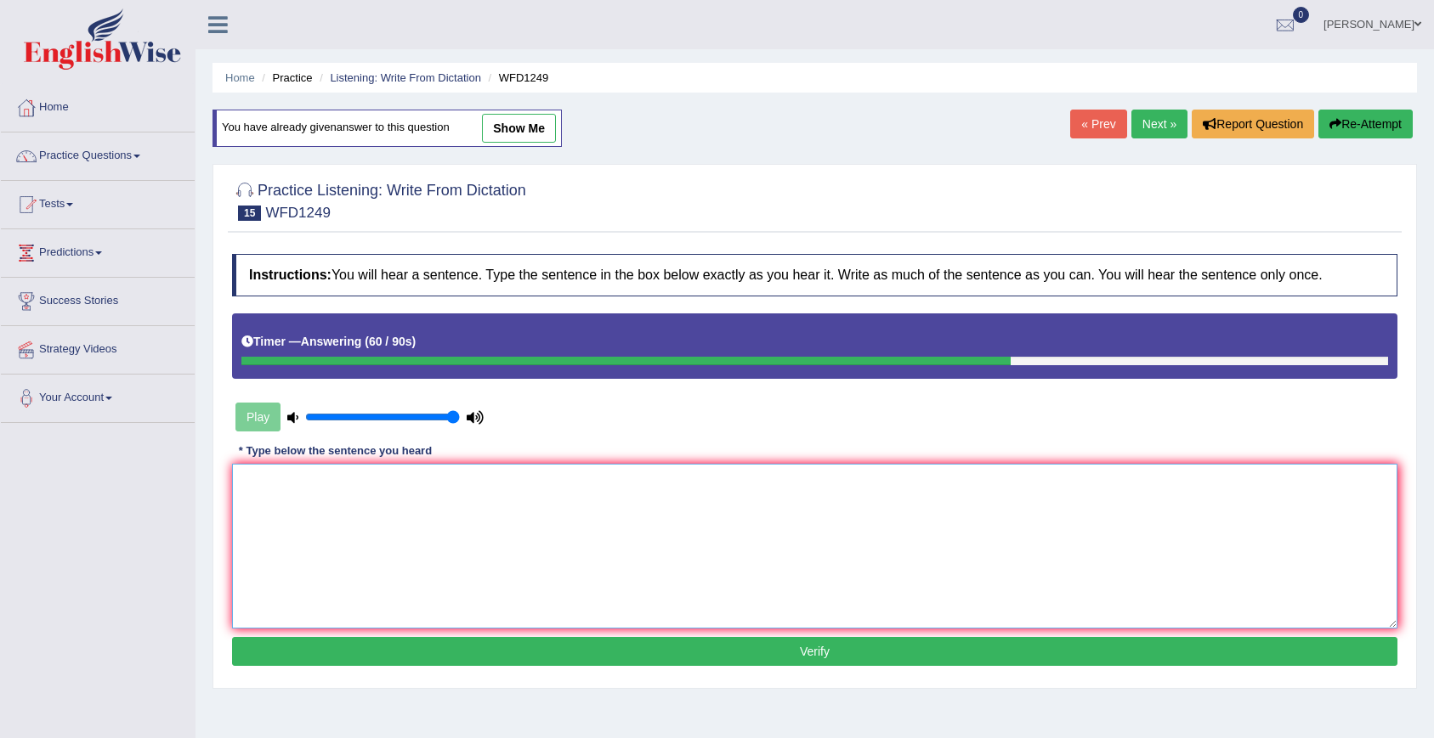
click at [509, 530] on textarea at bounding box center [814, 546] width 1165 height 165
type textarea "ㅅ"
type textarea "Emphasize other community"
click at [763, 651] on button "Verify" at bounding box center [814, 651] width 1165 height 29
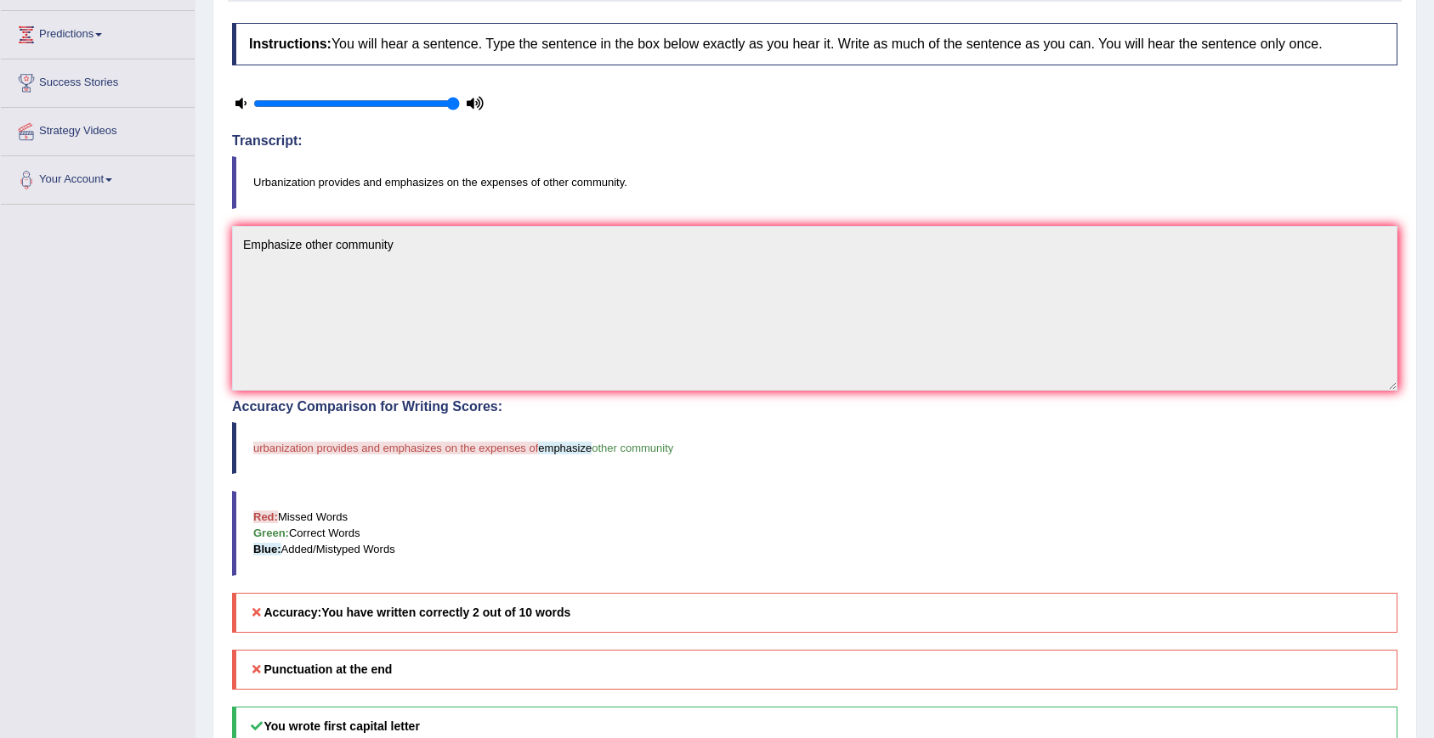
scroll to position [325, 0]
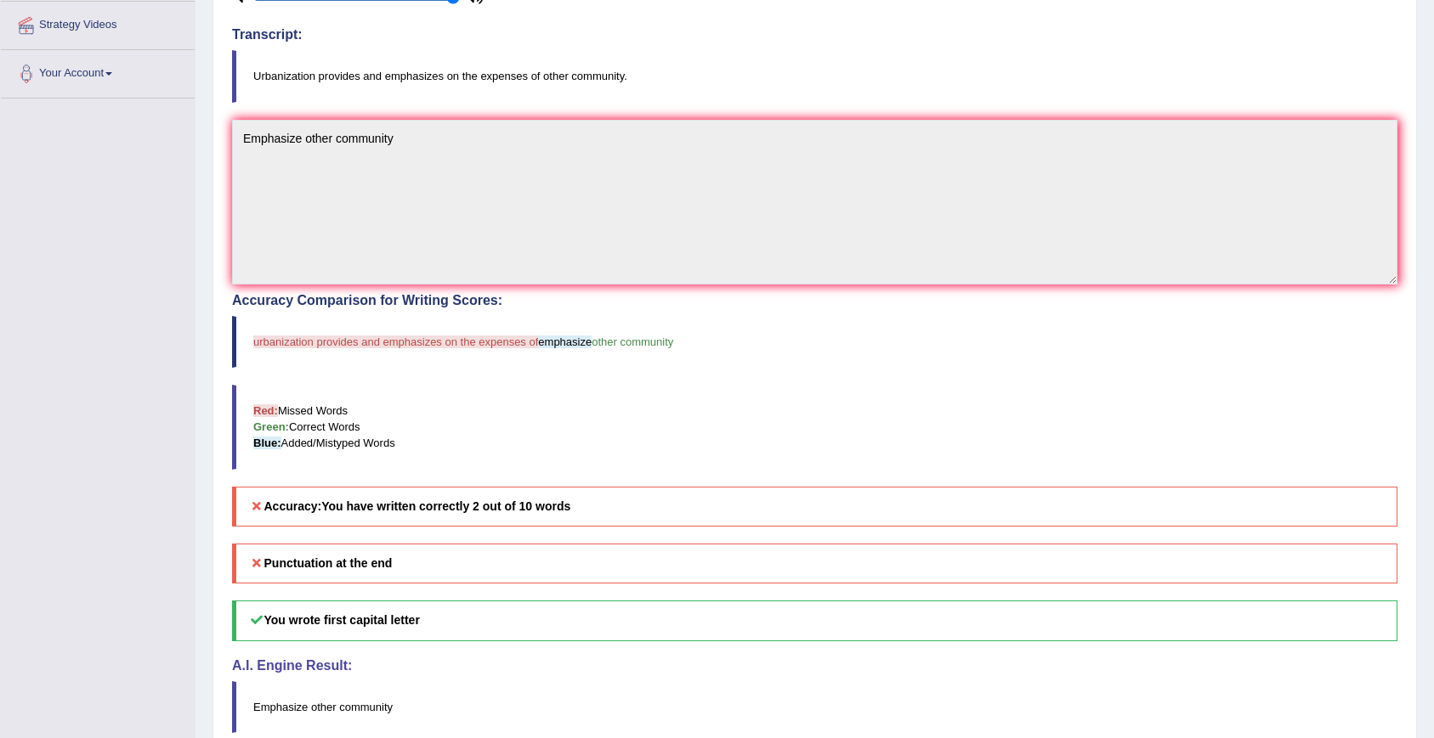
drag, startPoint x: 481, startPoint y: 512, endPoint x: 546, endPoint y: 512, distance: 65.4
click at [546, 512] on b "You have written correctly 2 out of 10 words" at bounding box center [445, 507] width 249 height 14
drag, startPoint x: 546, startPoint y: 512, endPoint x: 484, endPoint y: 535, distance: 66.9
click at [484, 535] on div "Instructions: You will hear a sentence. Type the sentence in the box below exac…" at bounding box center [815, 331] width 1174 height 847
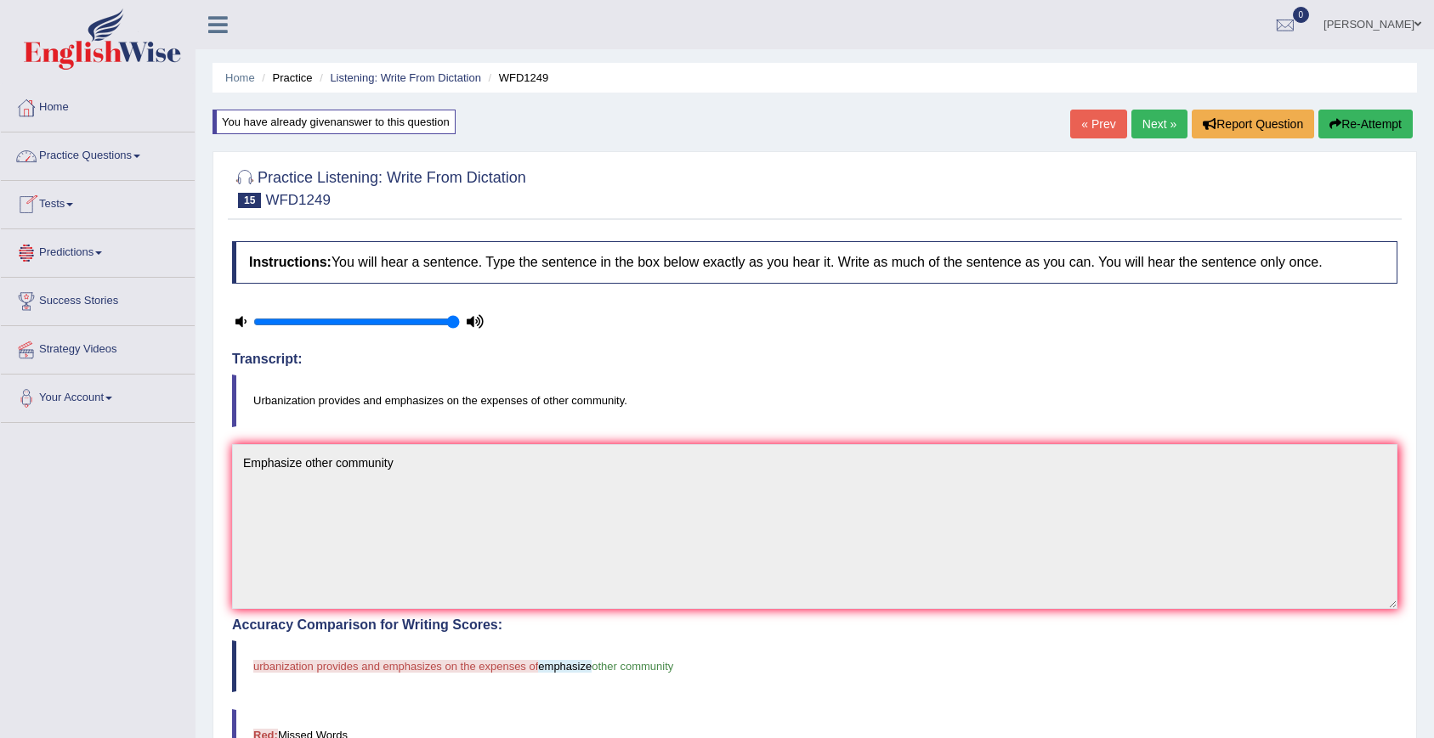
click at [69, 157] on link "Practice Questions" at bounding box center [98, 154] width 194 height 42
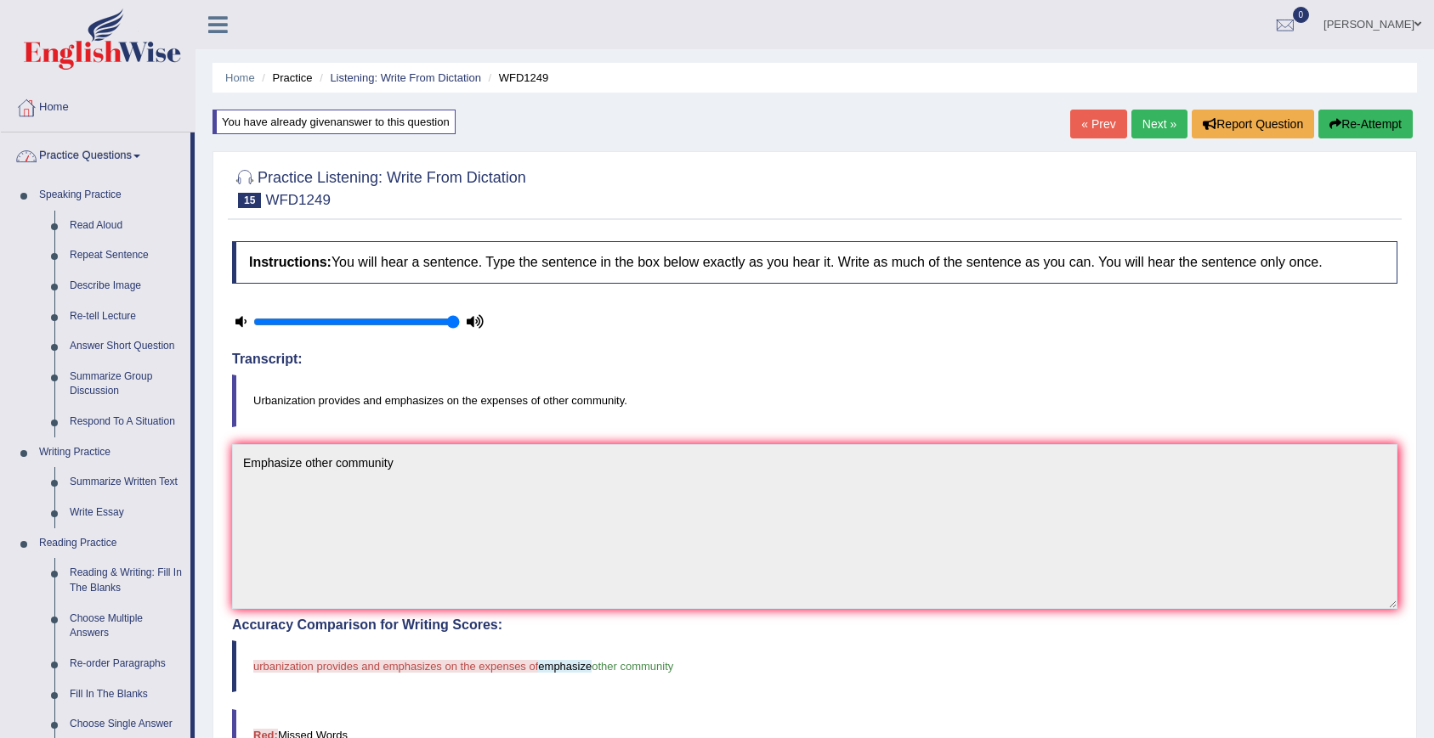
click at [67, 156] on link "Practice Questions" at bounding box center [96, 154] width 190 height 42
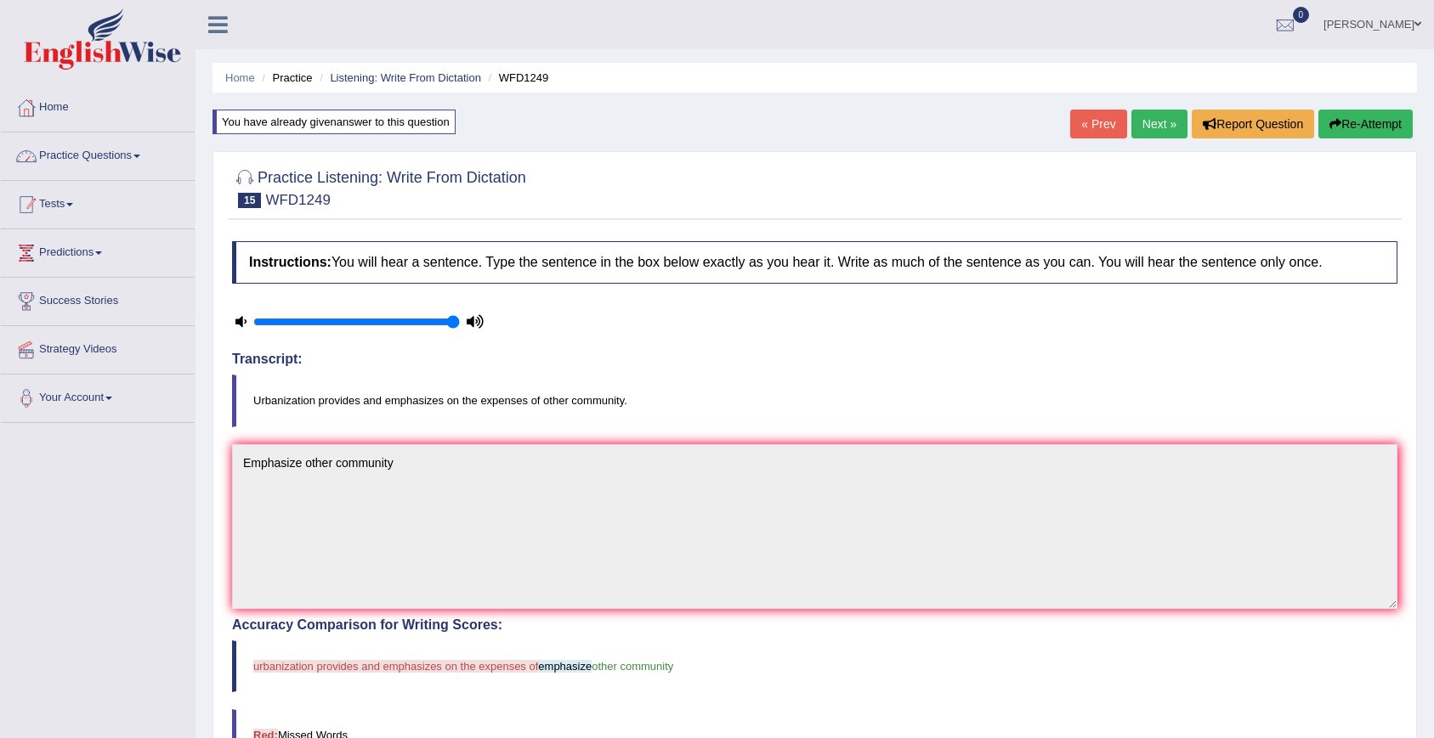
click at [61, 198] on link "Tests" at bounding box center [98, 202] width 194 height 42
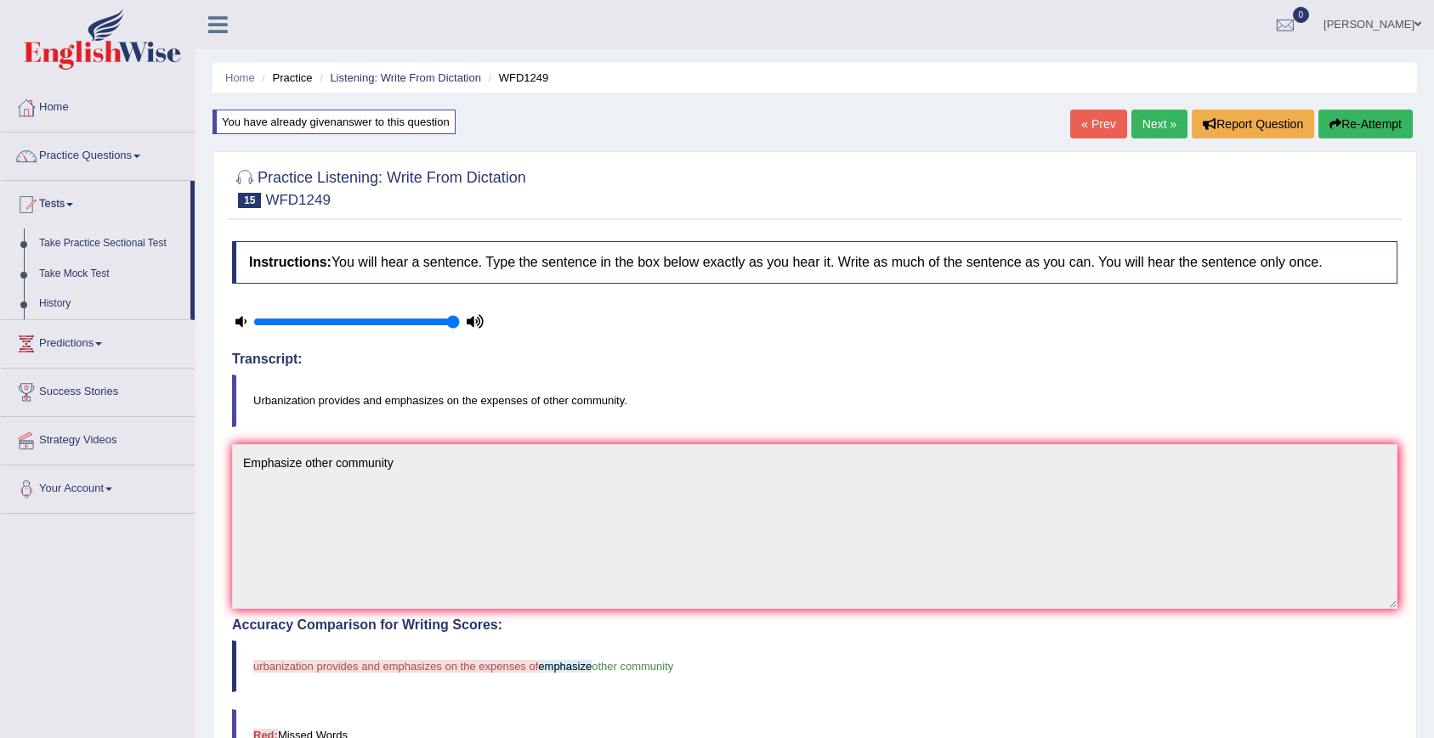
click at [74, 244] on link "Take Practice Sectional Test" at bounding box center [110, 244] width 159 height 31
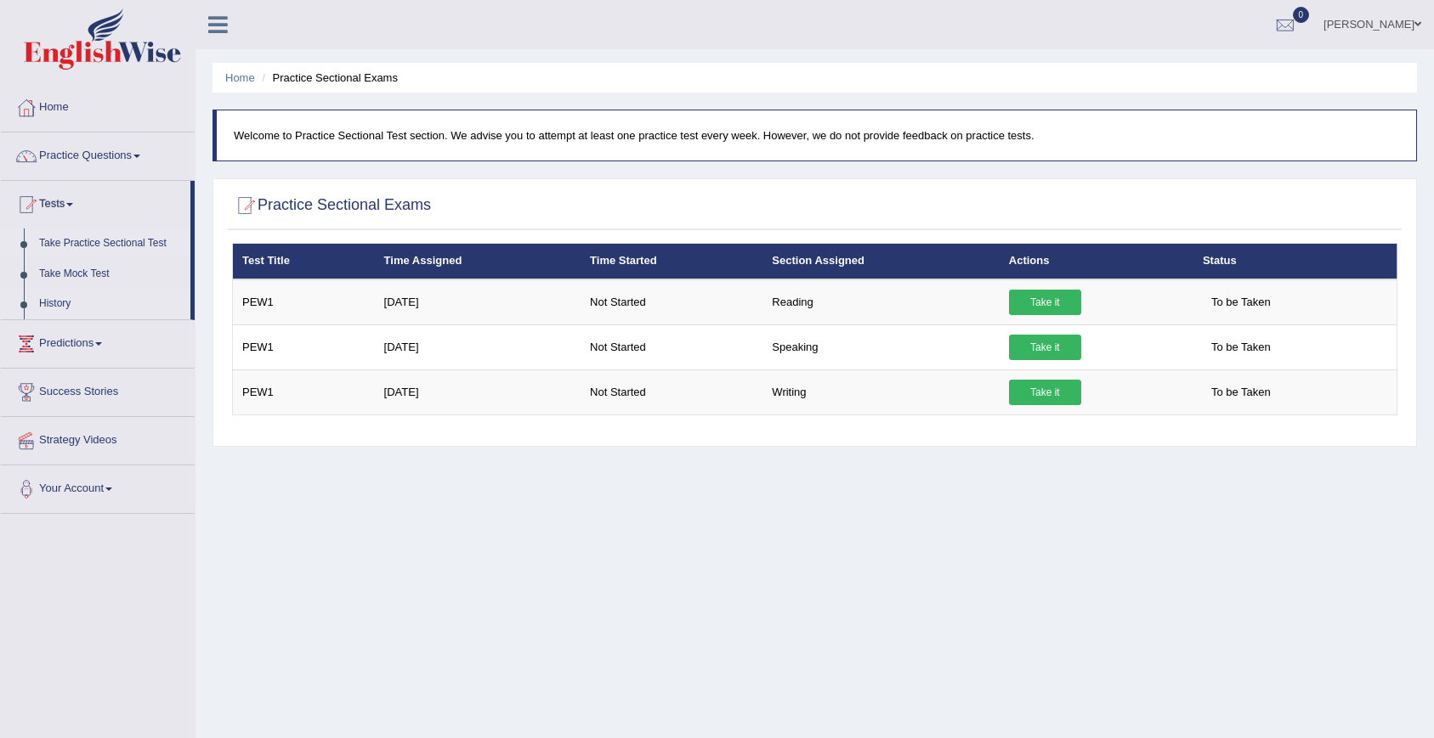
click at [63, 302] on link "History" at bounding box center [110, 304] width 159 height 31
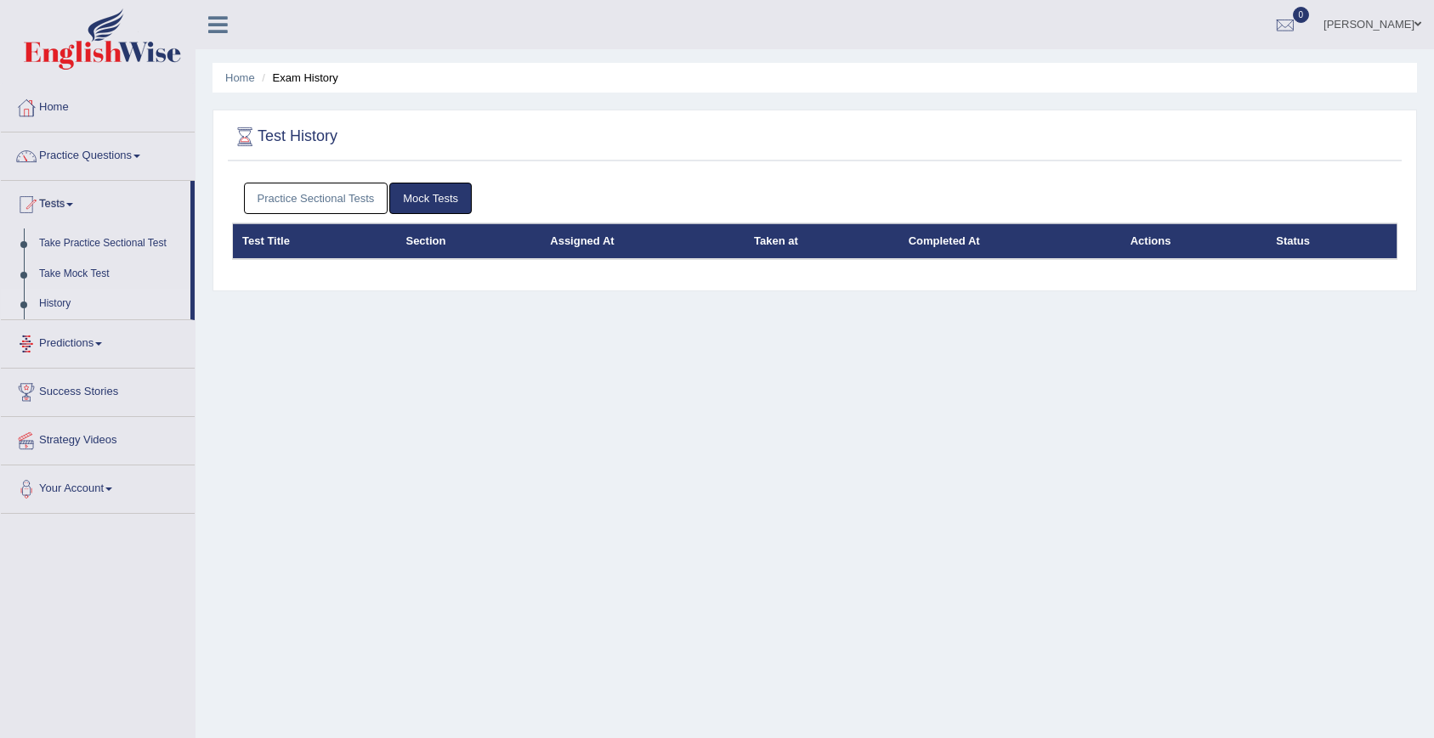
click at [357, 210] on link "Practice Sectional Tests" at bounding box center [316, 198] width 144 height 31
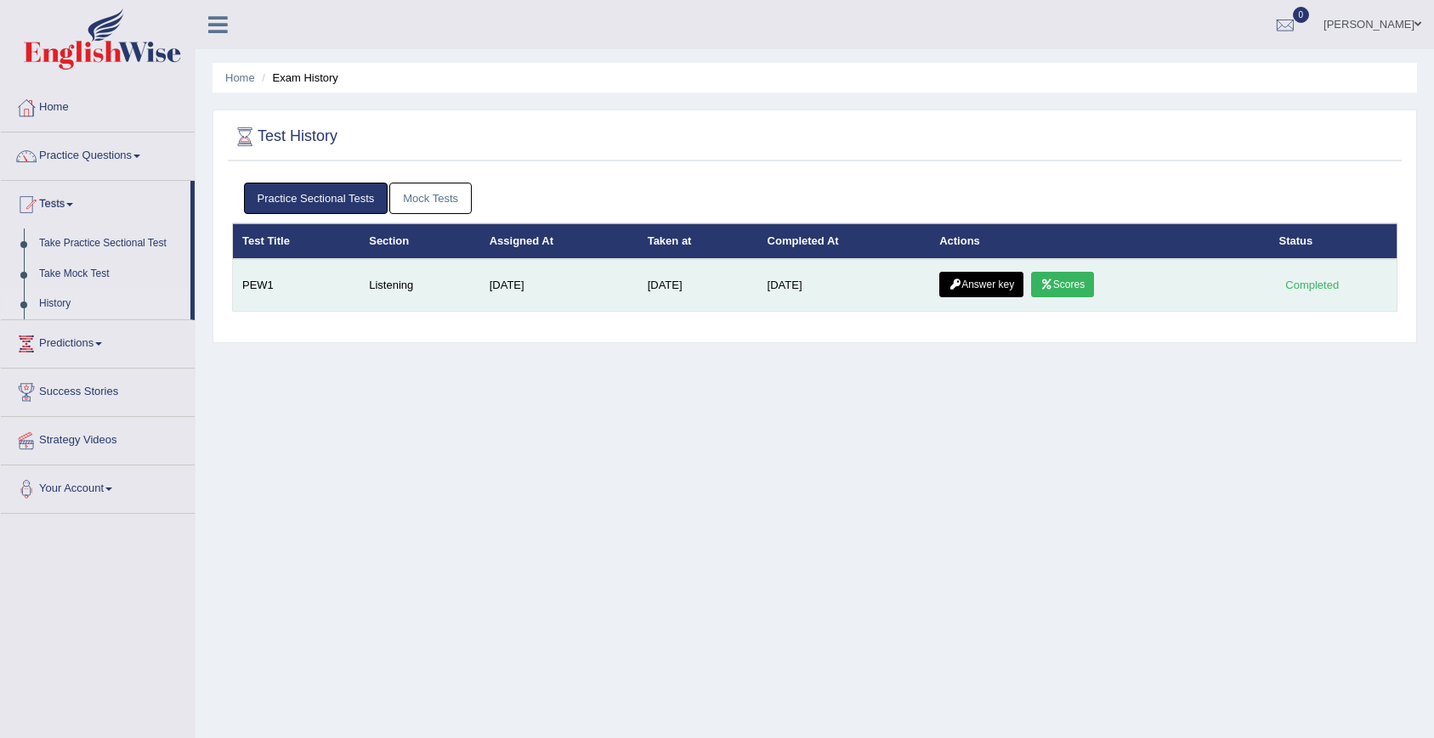
click at [830, 281] on td "[DATE]" at bounding box center [844, 285] width 173 height 53
click at [970, 285] on link "Answer key" at bounding box center [981, 284] width 84 height 25
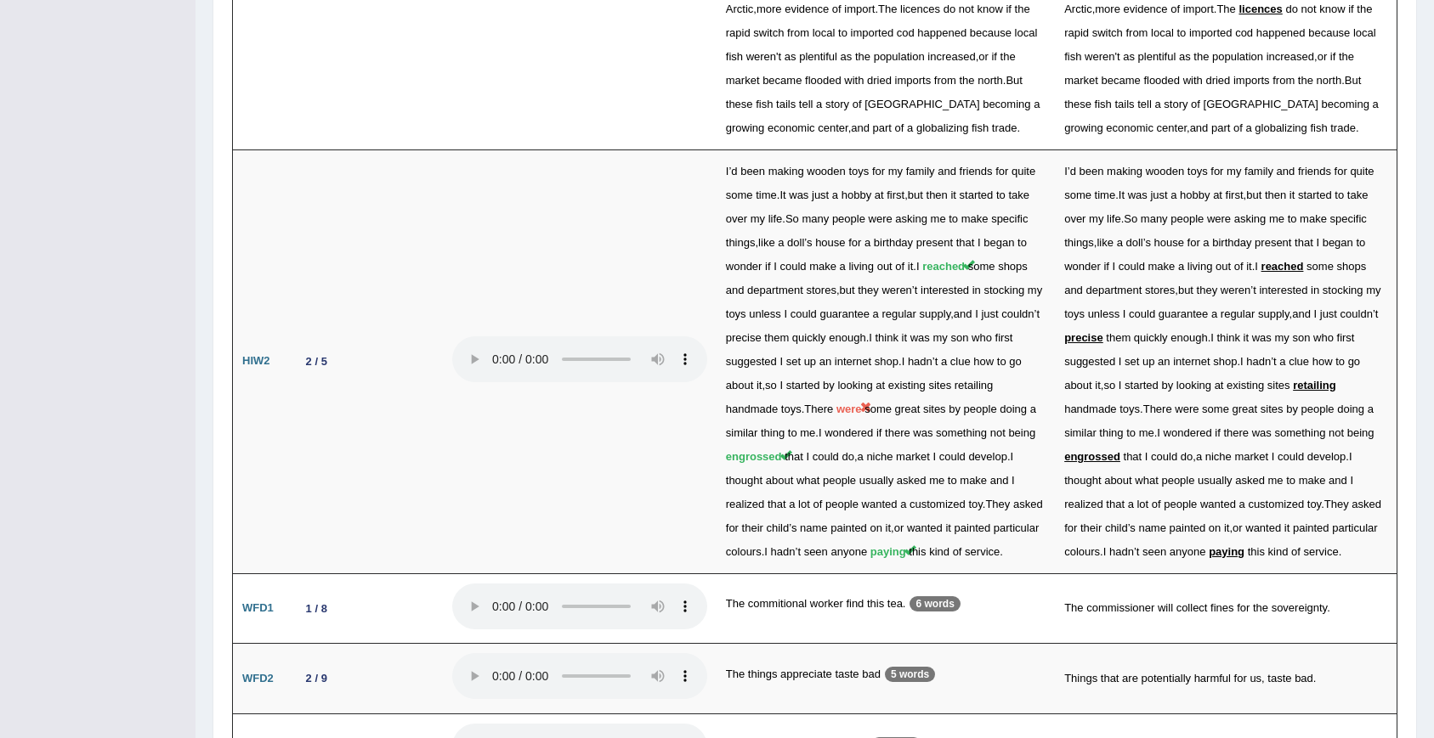
scroll to position [3084, 0]
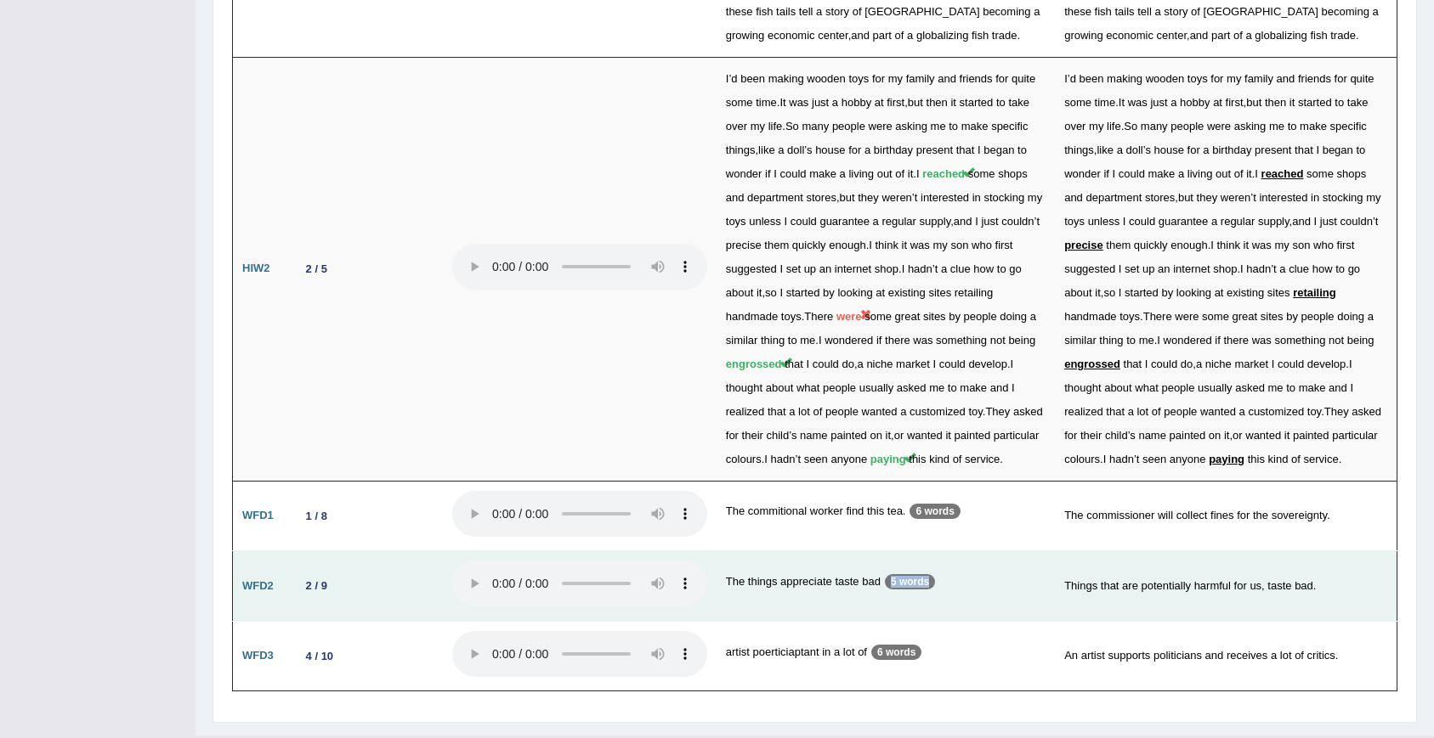
drag, startPoint x: 895, startPoint y: 543, endPoint x: 744, endPoint y: 561, distance: 151.5
click at [744, 561] on td "The things appreciate taste bad 5 words" at bounding box center [885, 587] width 338 height 71
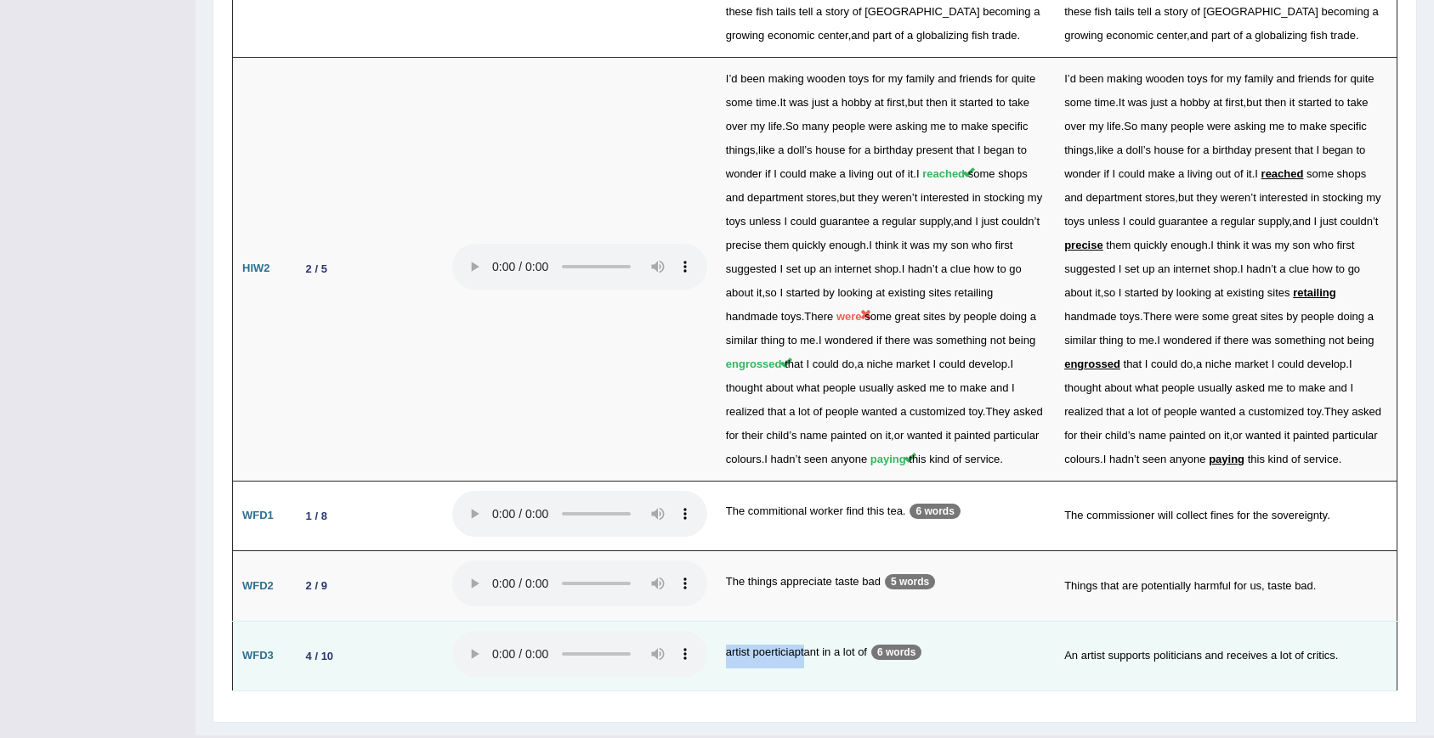
drag, startPoint x: 721, startPoint y: 614, endPoint x: 806, endPoint y: 608, distance: 84.3
click at [806, 621] on td "artist poerticiaptant in a lot of 6 words" at bounding box center [885, 656] width 338 height 71
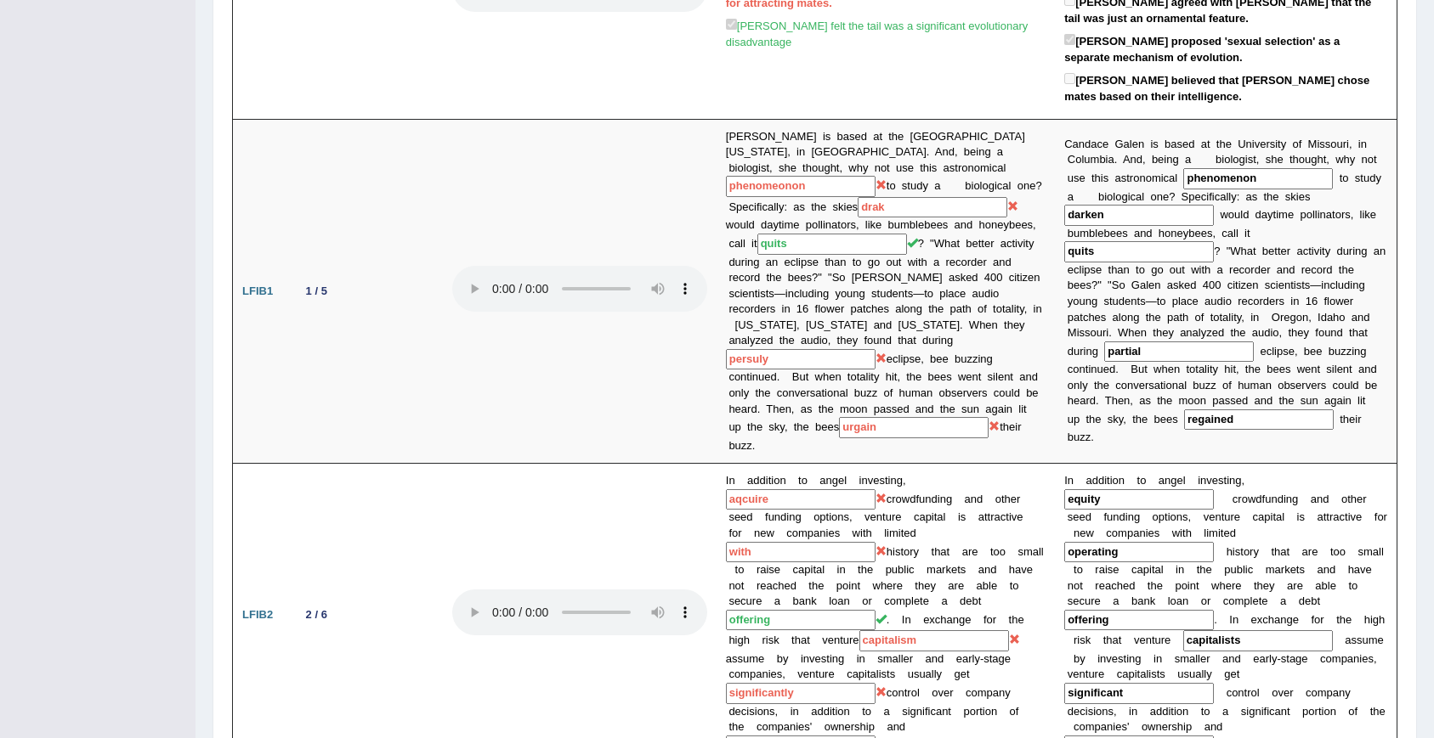
scroll to position [0, 0]
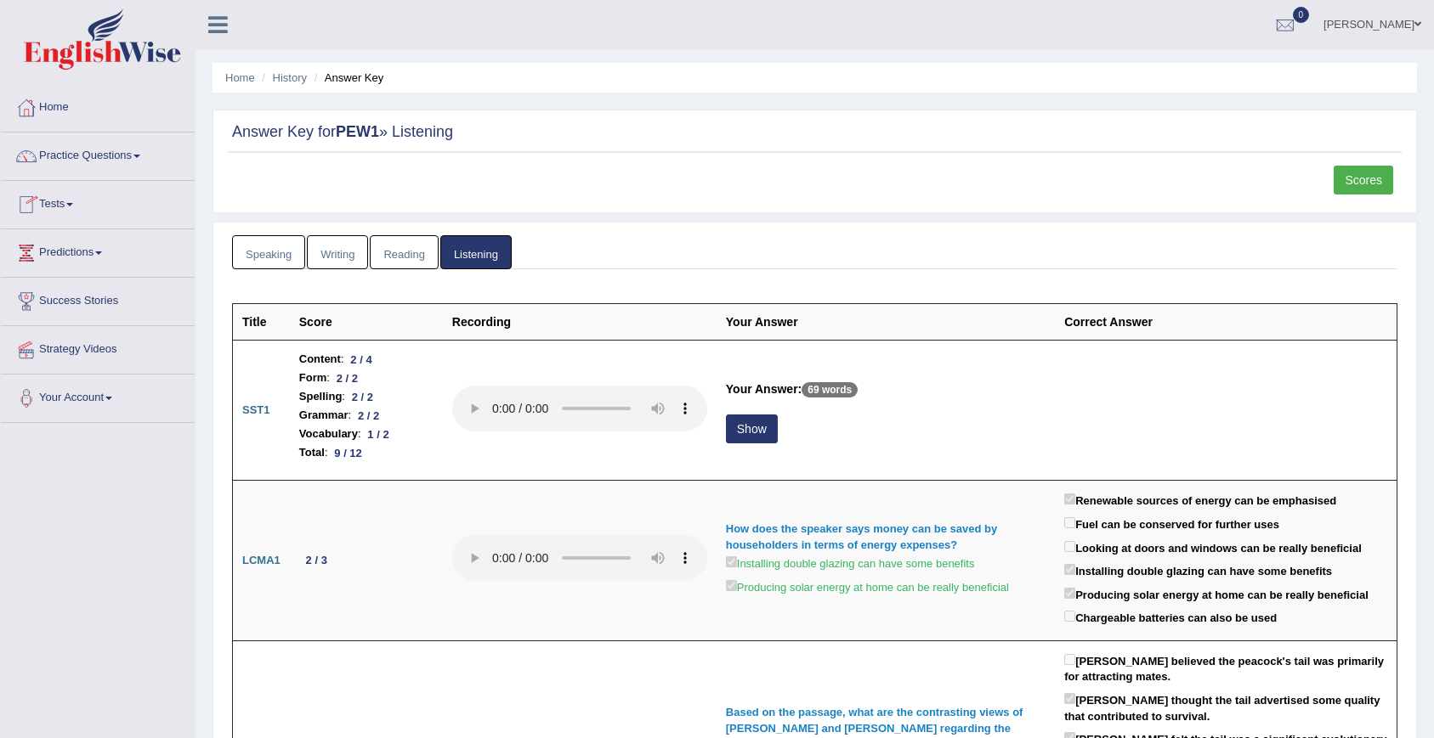
click at [274, 249] on link "Speaking" at bounding box center [268, 252] width 73 height 35
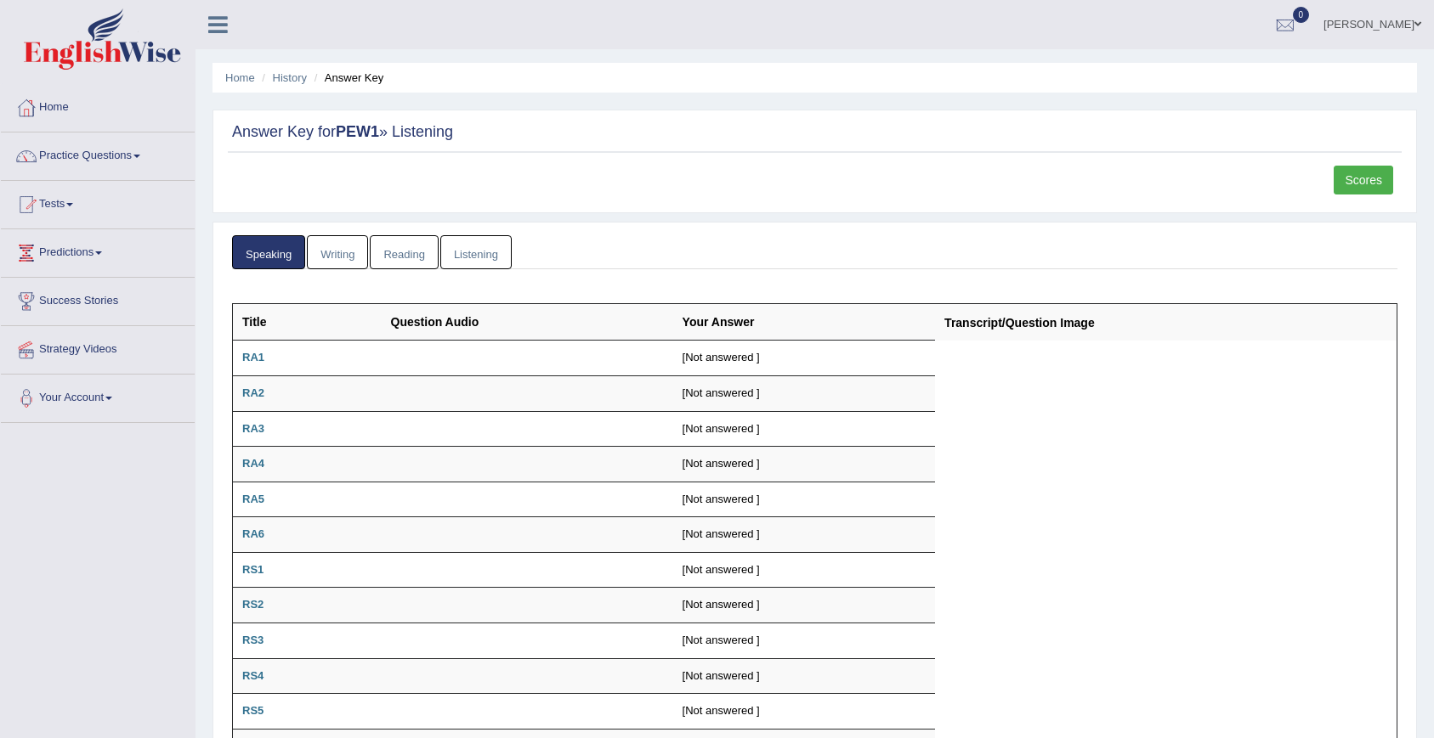
click at [369, 241] on li "Writing" at bounding box center [338, 252] width 63 height 35
click at [475, 237] on link "Listening" at bounding box center [475, 252] width 71 height 35
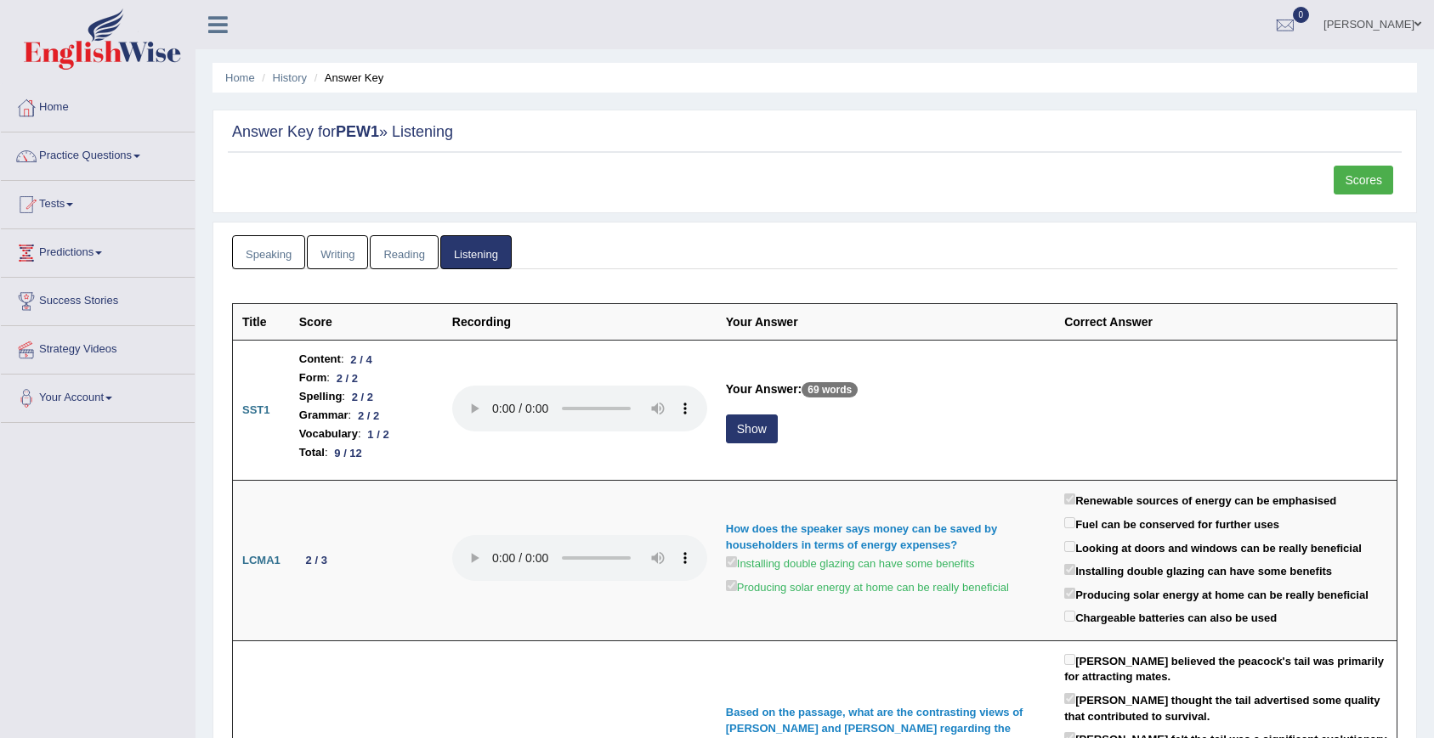
click at [1369, 194] on link "Scores" at bounding box center [1362, 180] width 59 height 29
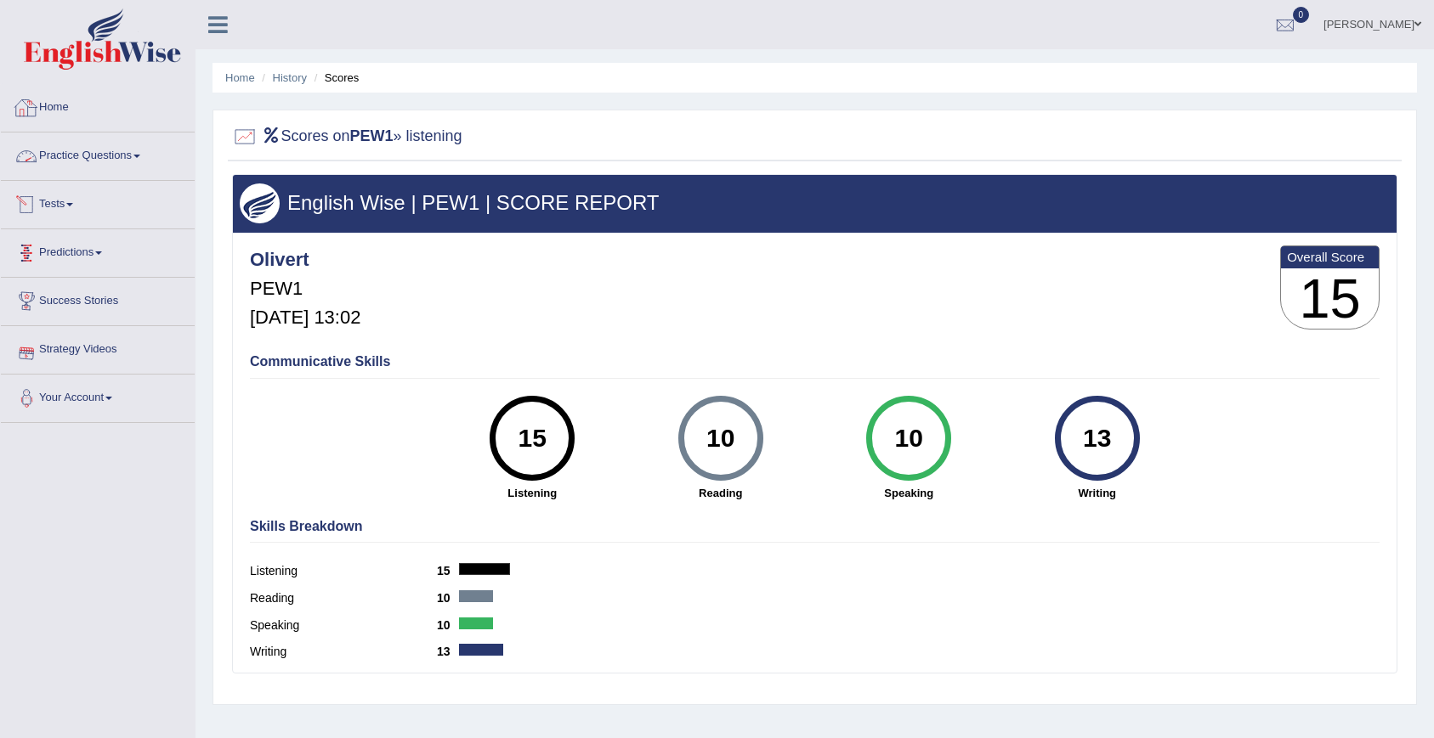
click at [117, 159] on link "Practice Questions" at bounding box center [98, 154] width 194 height 42
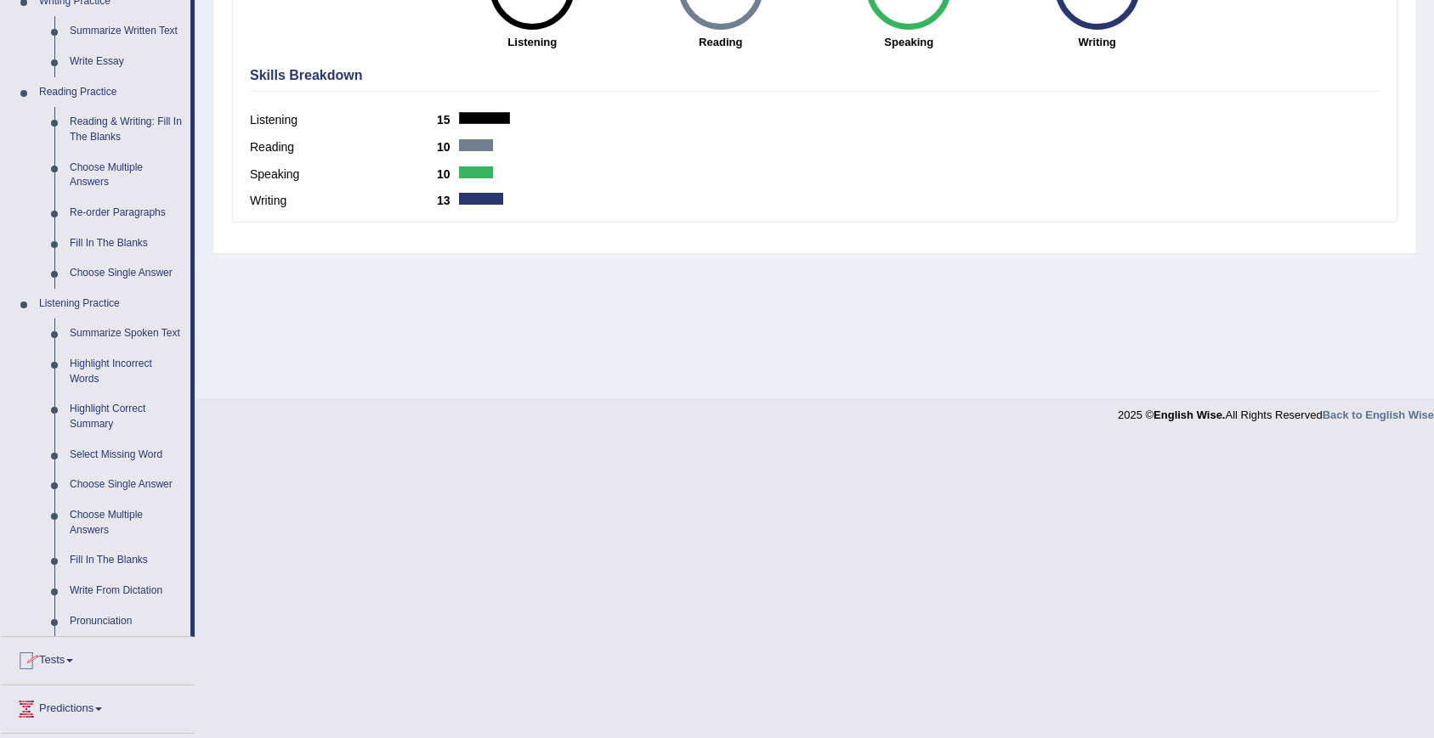
scroll to position [608, 0]
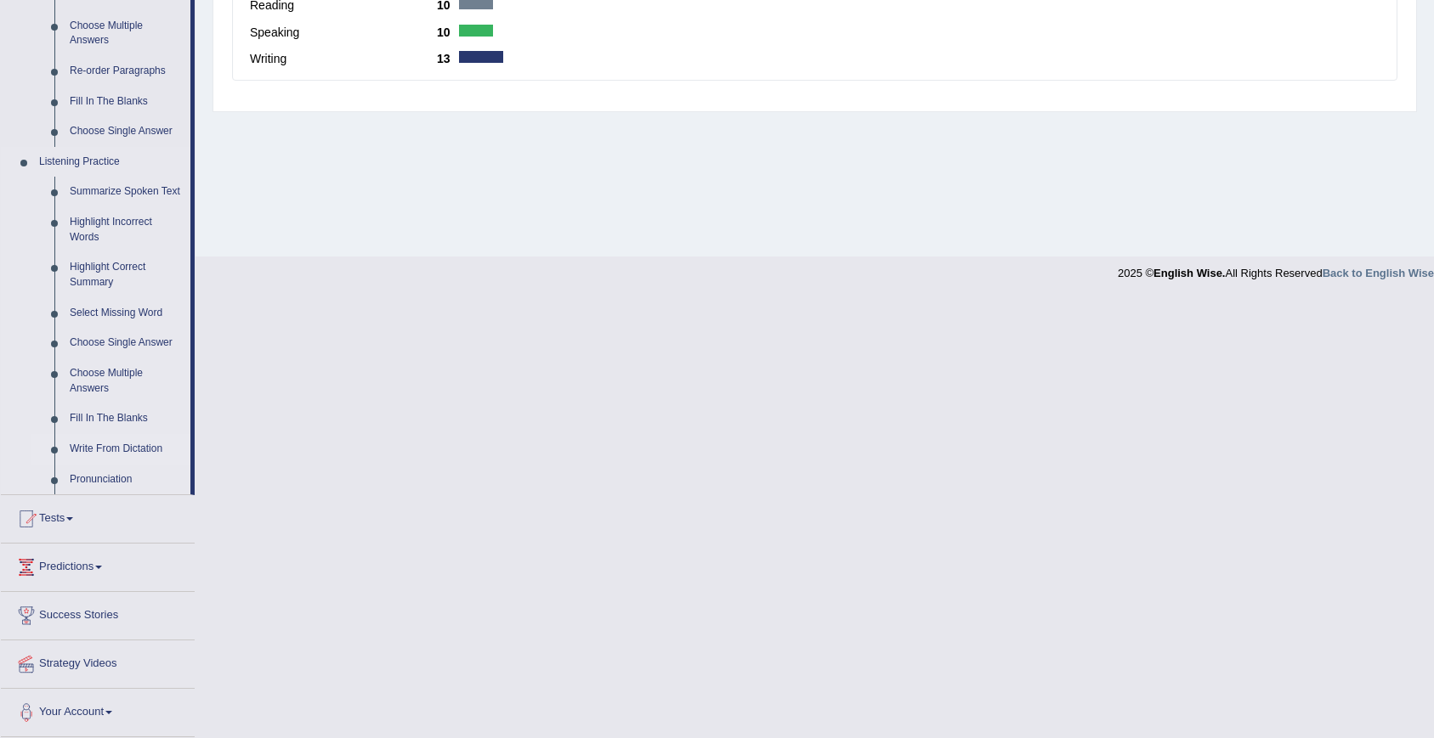
click at [131, 451] on link "Write From Dictation" at bounding box center [126, 449] width 128 height 31
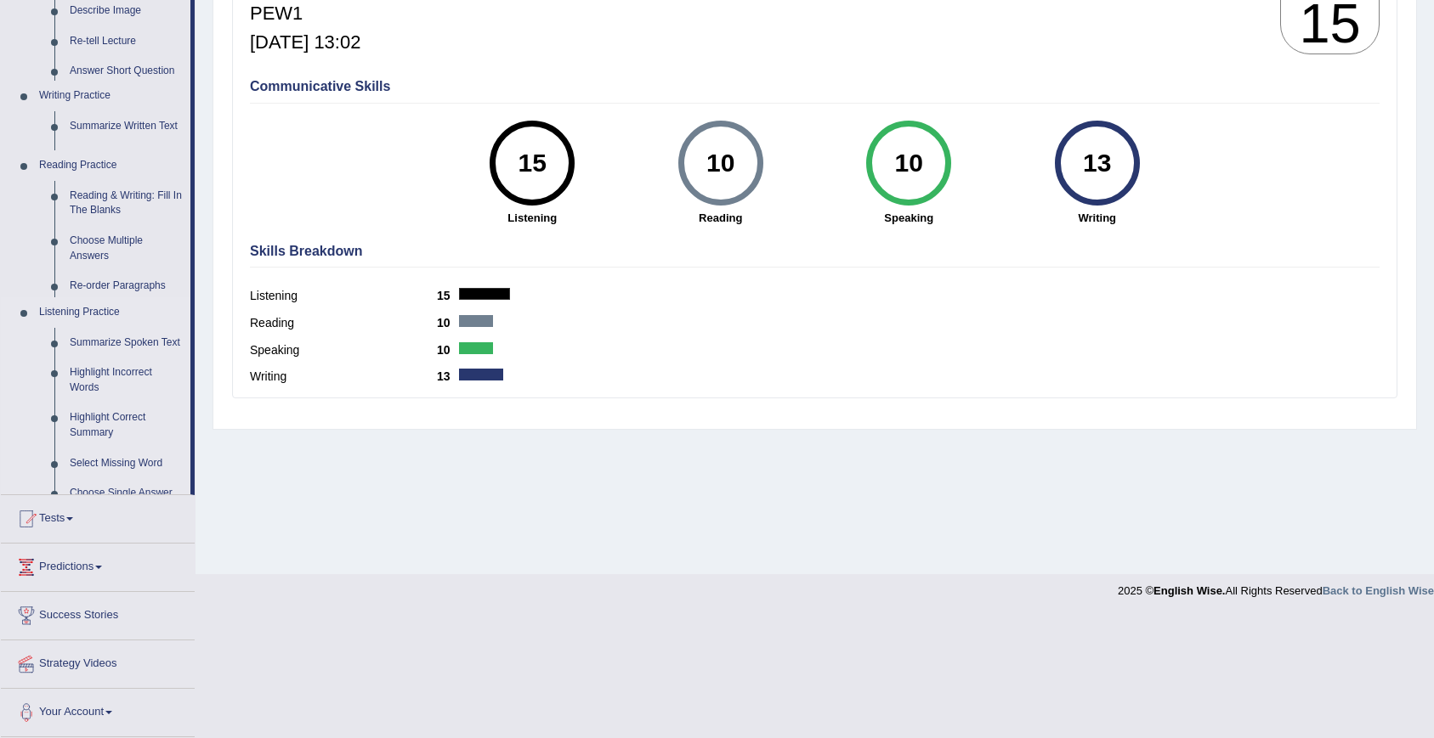
scroll to position [154, 0]
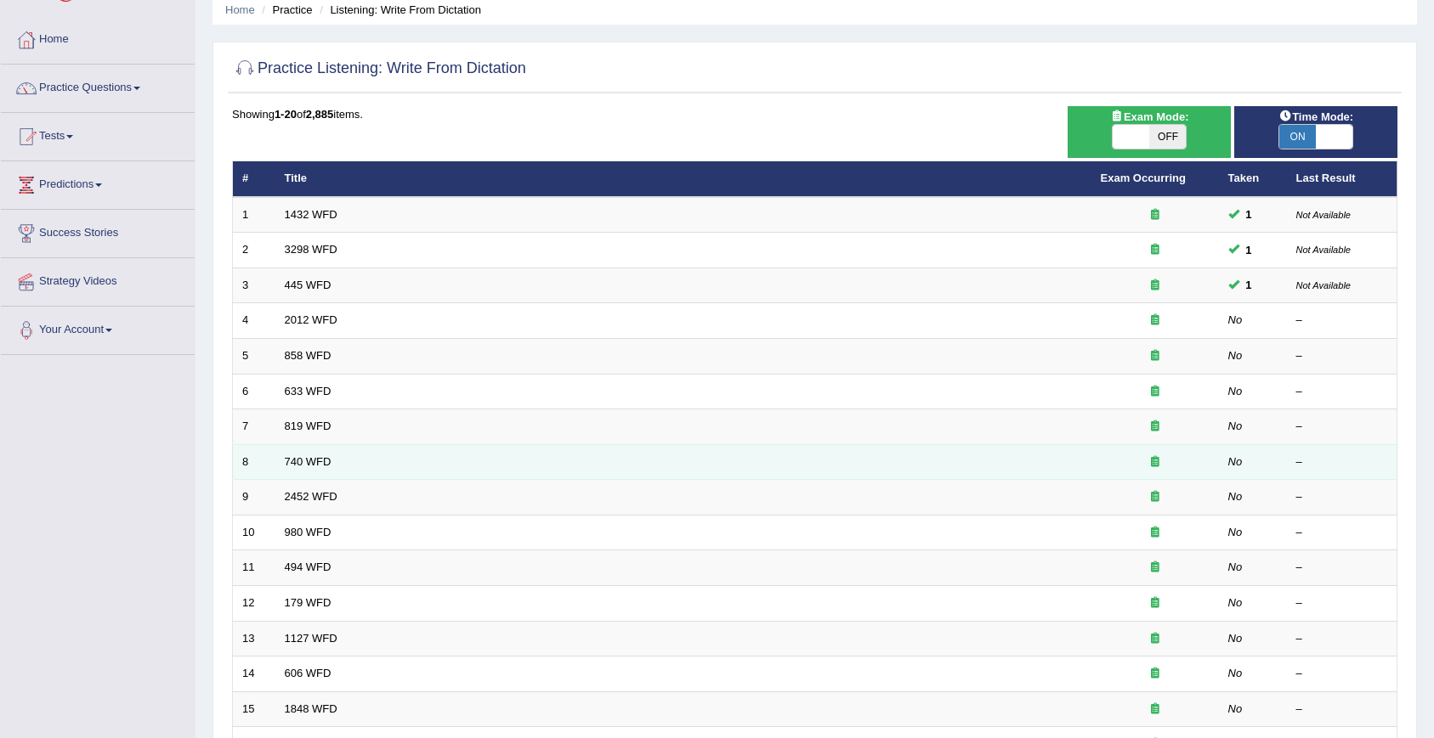
scroll to position [164, 0]
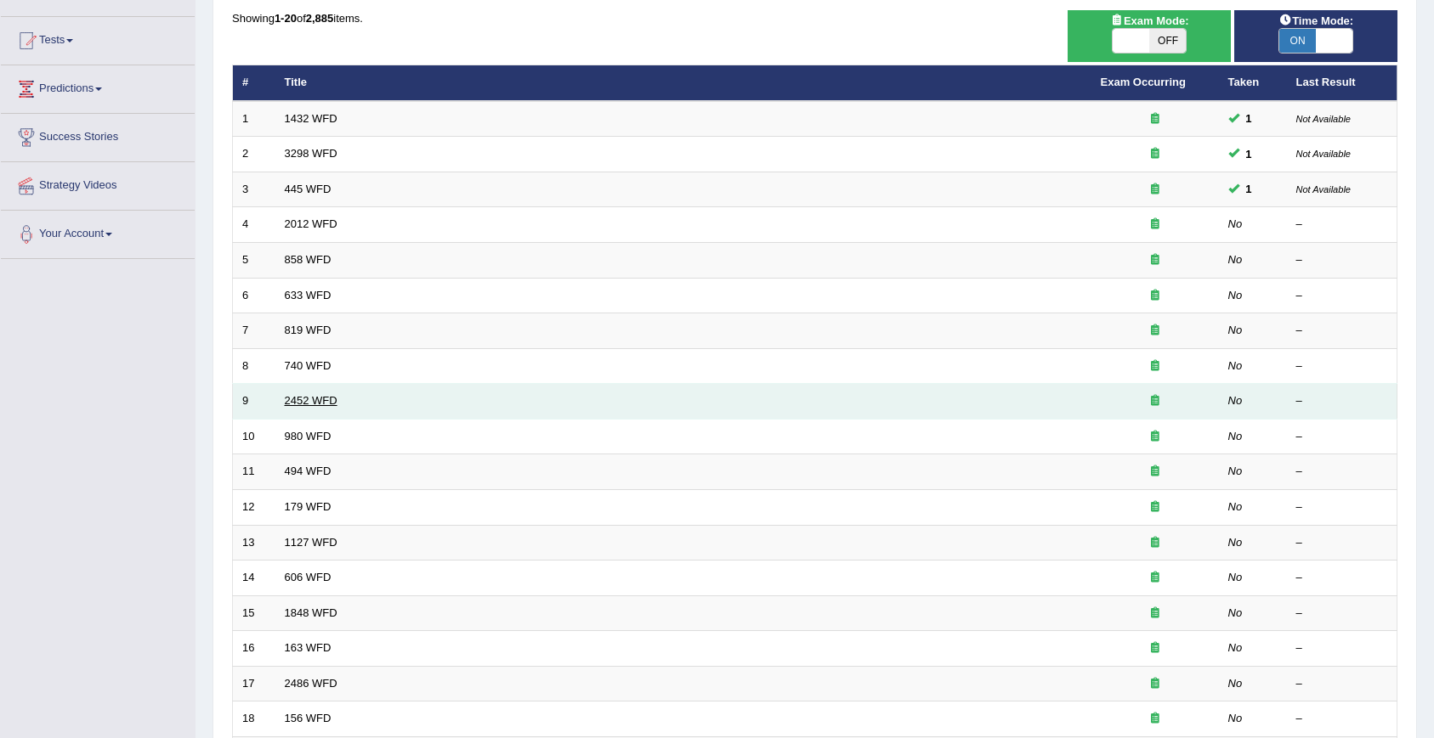
click at [323, 404] on link "2452 WFD" at bounding box center [311, 400] width 53 height 13
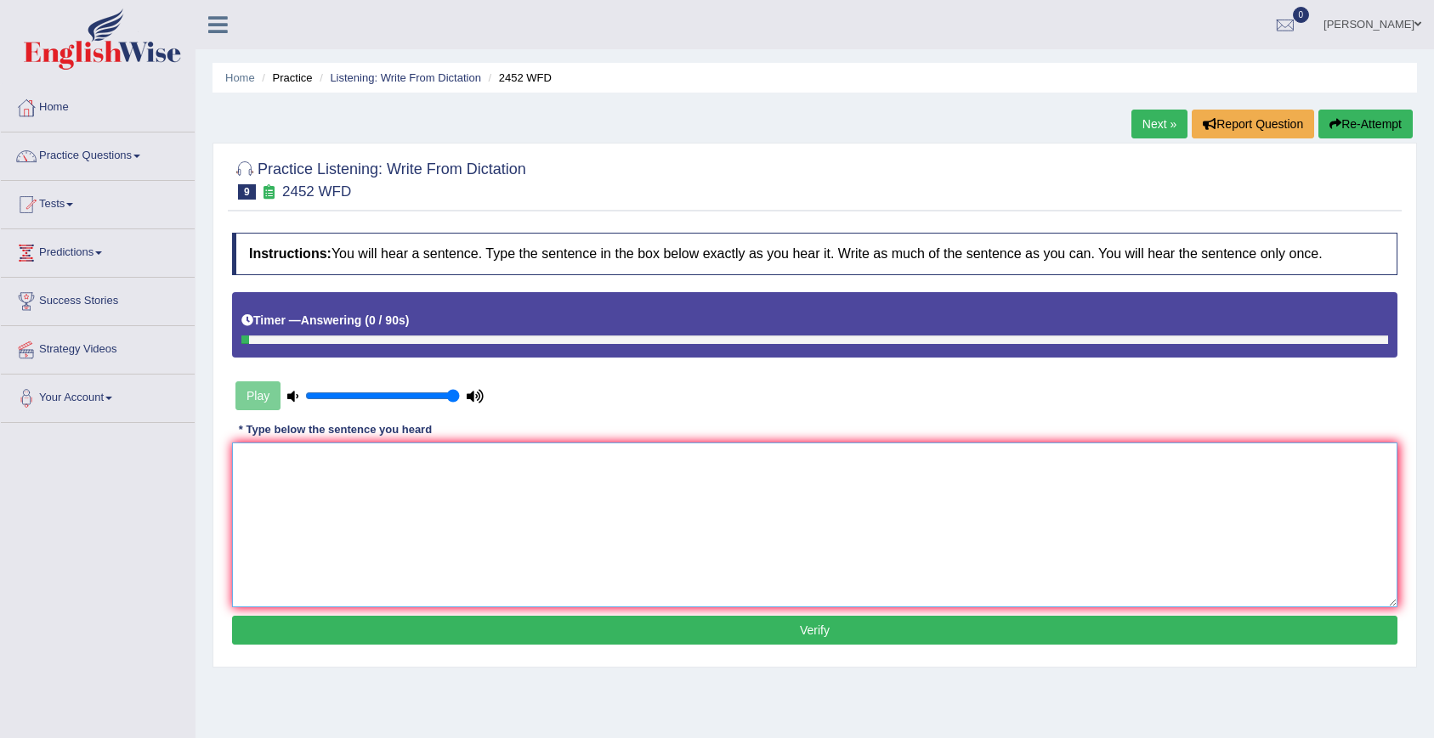
click at [812, 479] on textarea at bounding box center [814, 525] width 1165 height 165
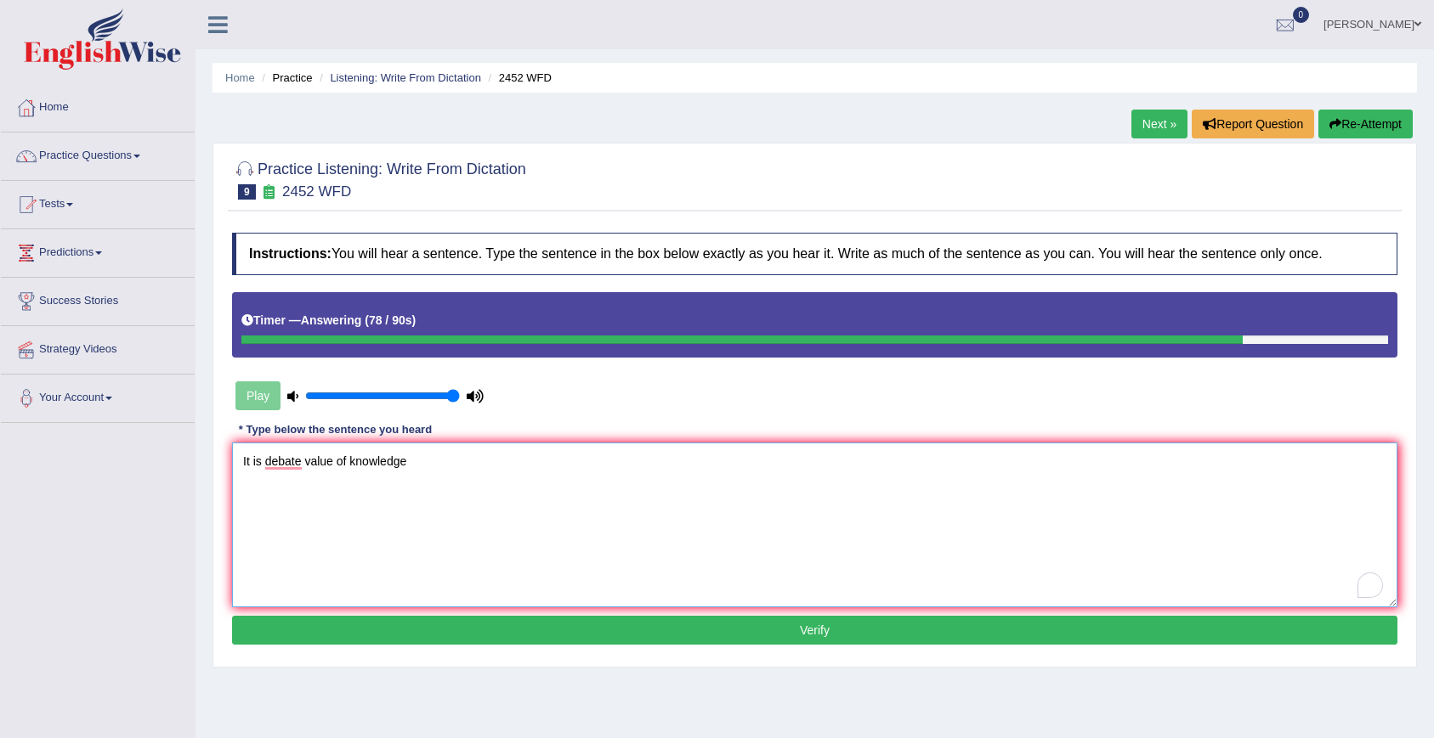
click at [308, 465] on textarea "It is debate value of knowledge" at bounding box center [814, 525] width 1165 height 165
type textarea "It is debate about value of knowledge"
click at [523, 619] on button "Verify" at bounding box center [814, 630] width 1165 height 29
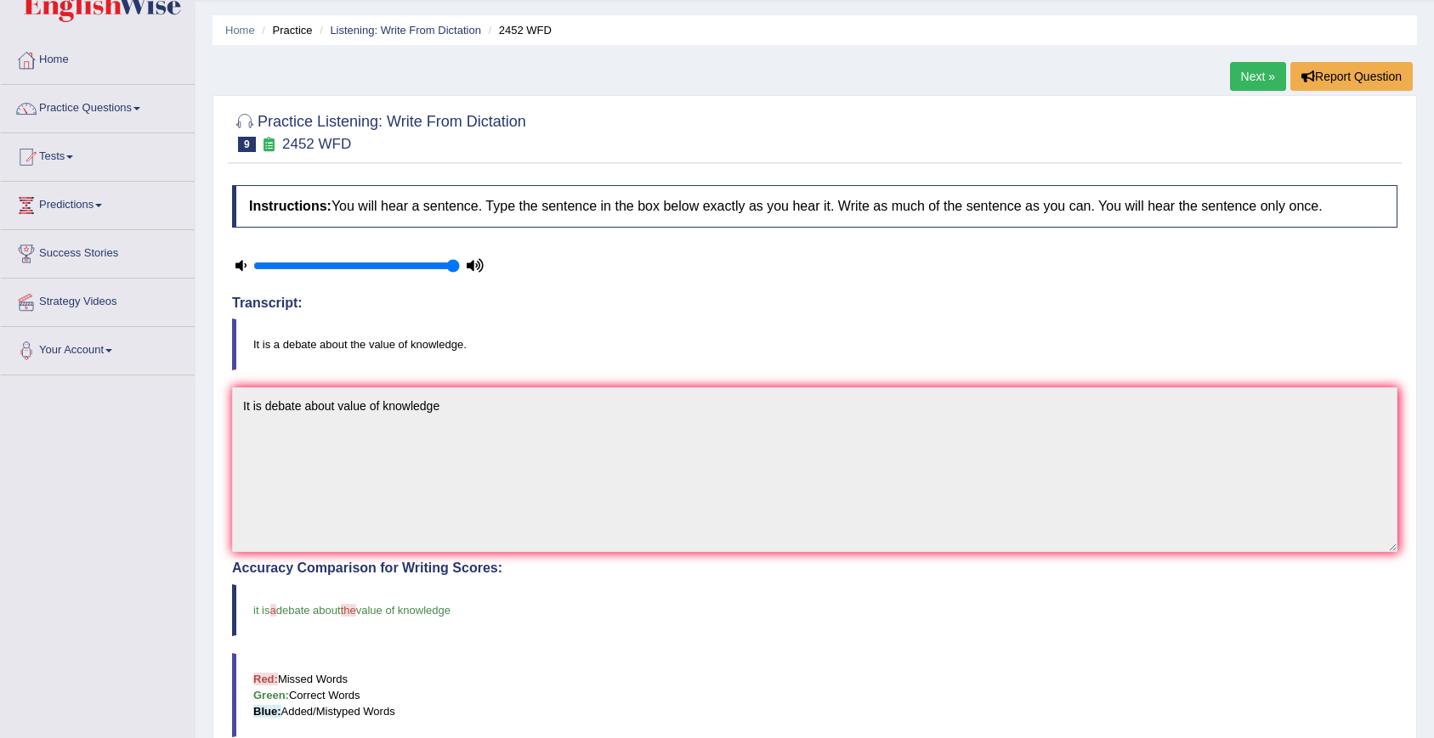
scroll to position [25, 0]
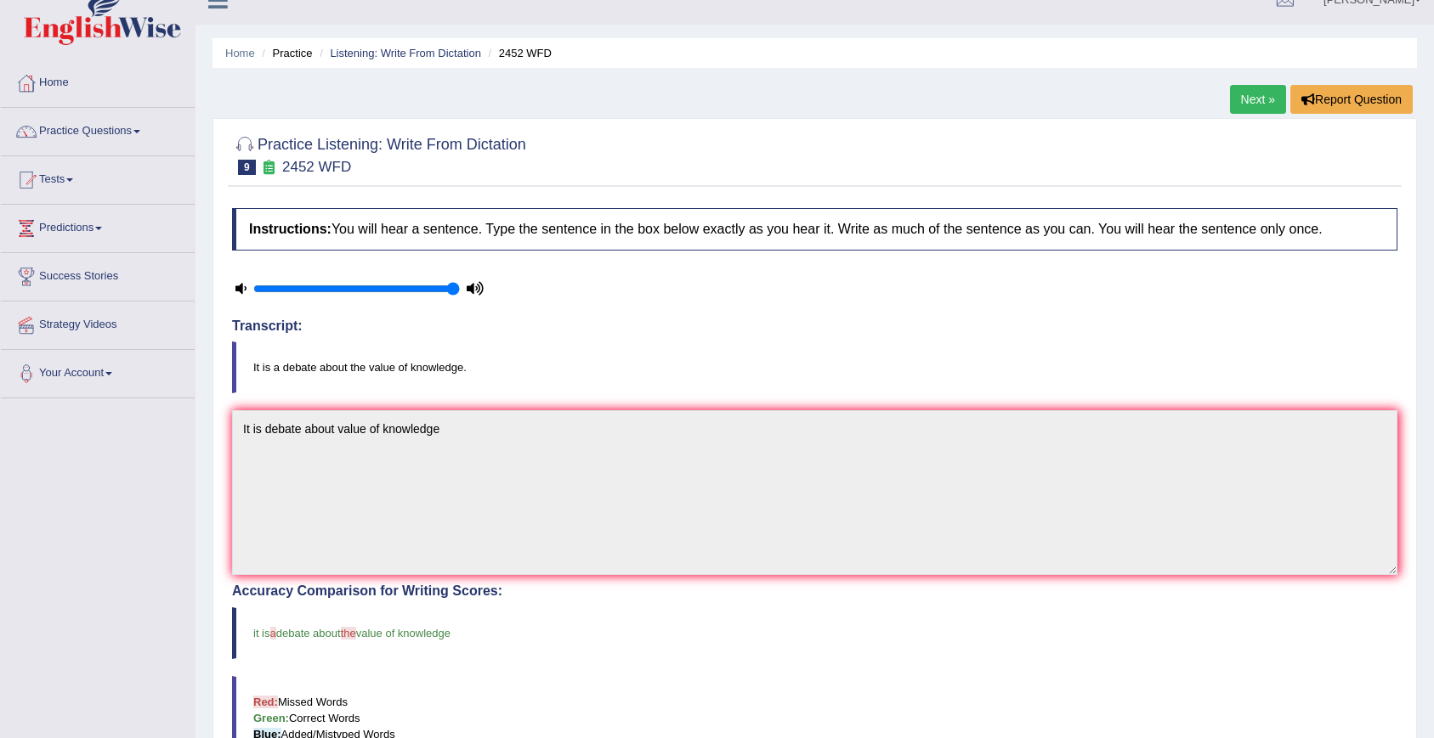
click at [1260, 94] on link "Next »" at bounding box center [1258, 99] width 56 height 29
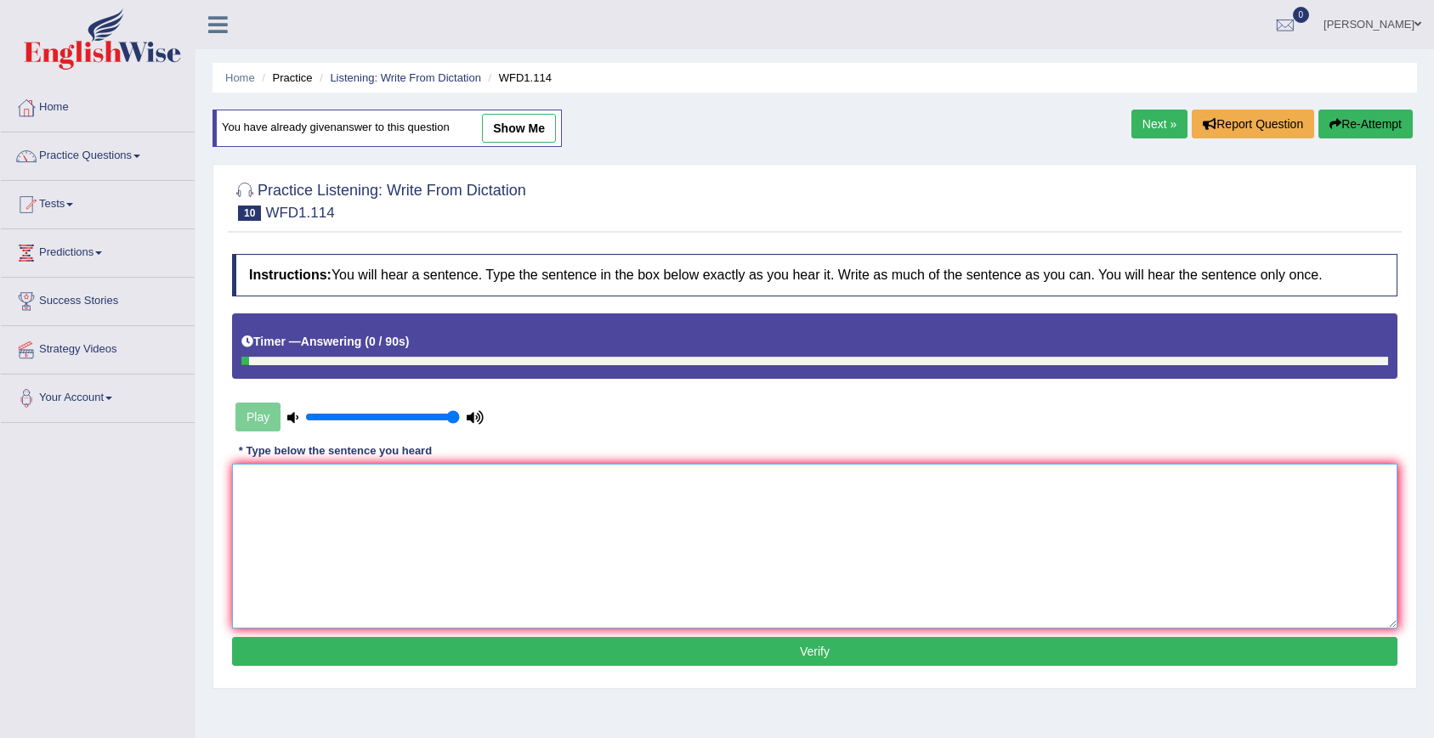
click at [585, 506] on textarea at bounding box center [814, 546] width 1165 height 165
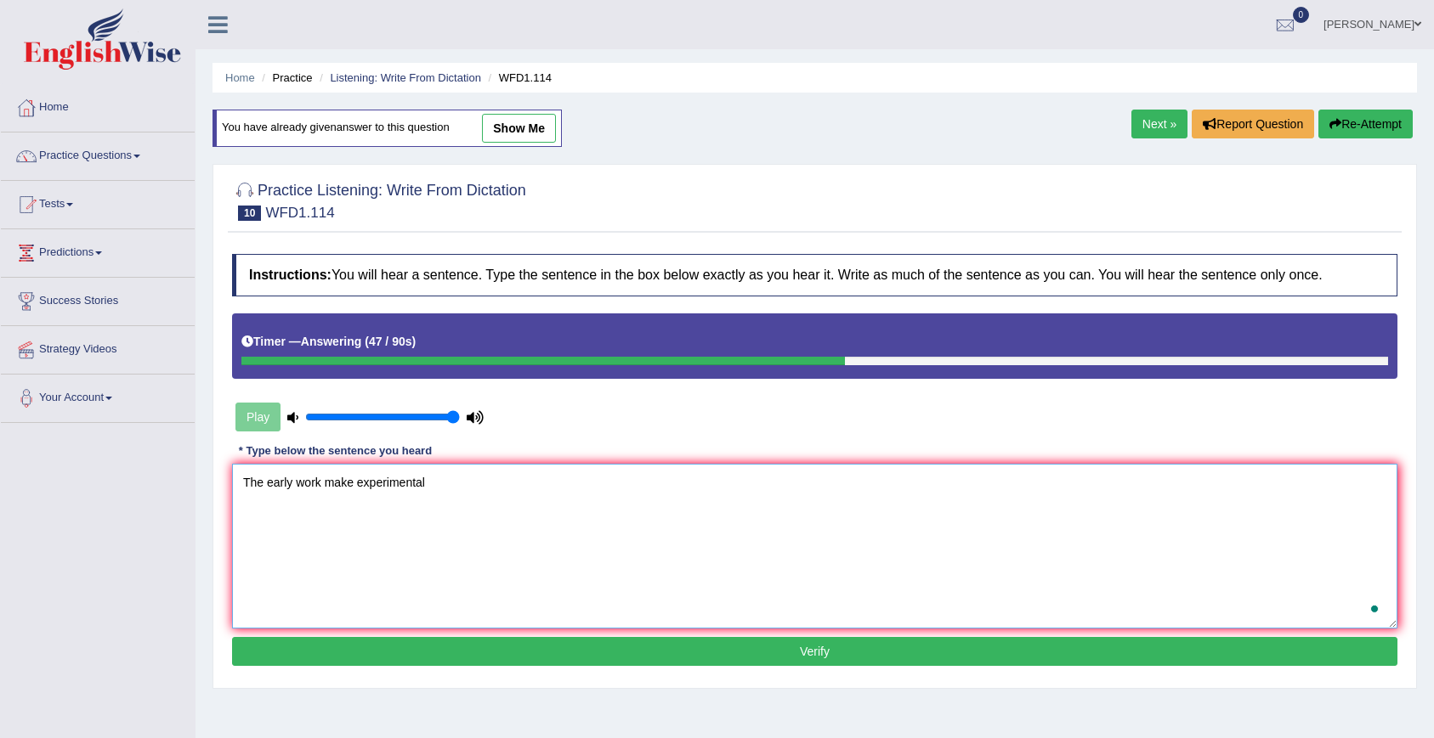
click at [585, 584] on textarea "The early work make experimental" at bounding box center [814, 546] width 1165 height 165
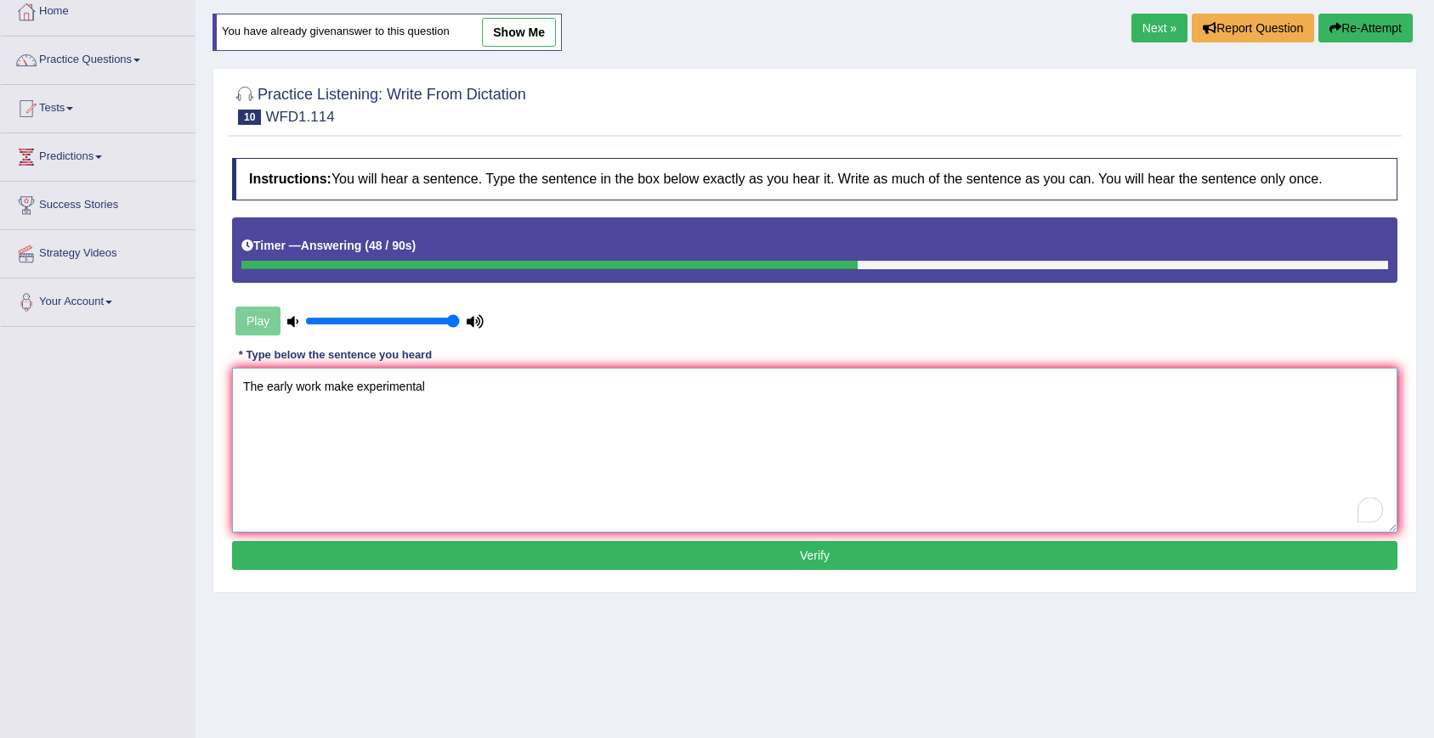
scroll to position [113, 0]
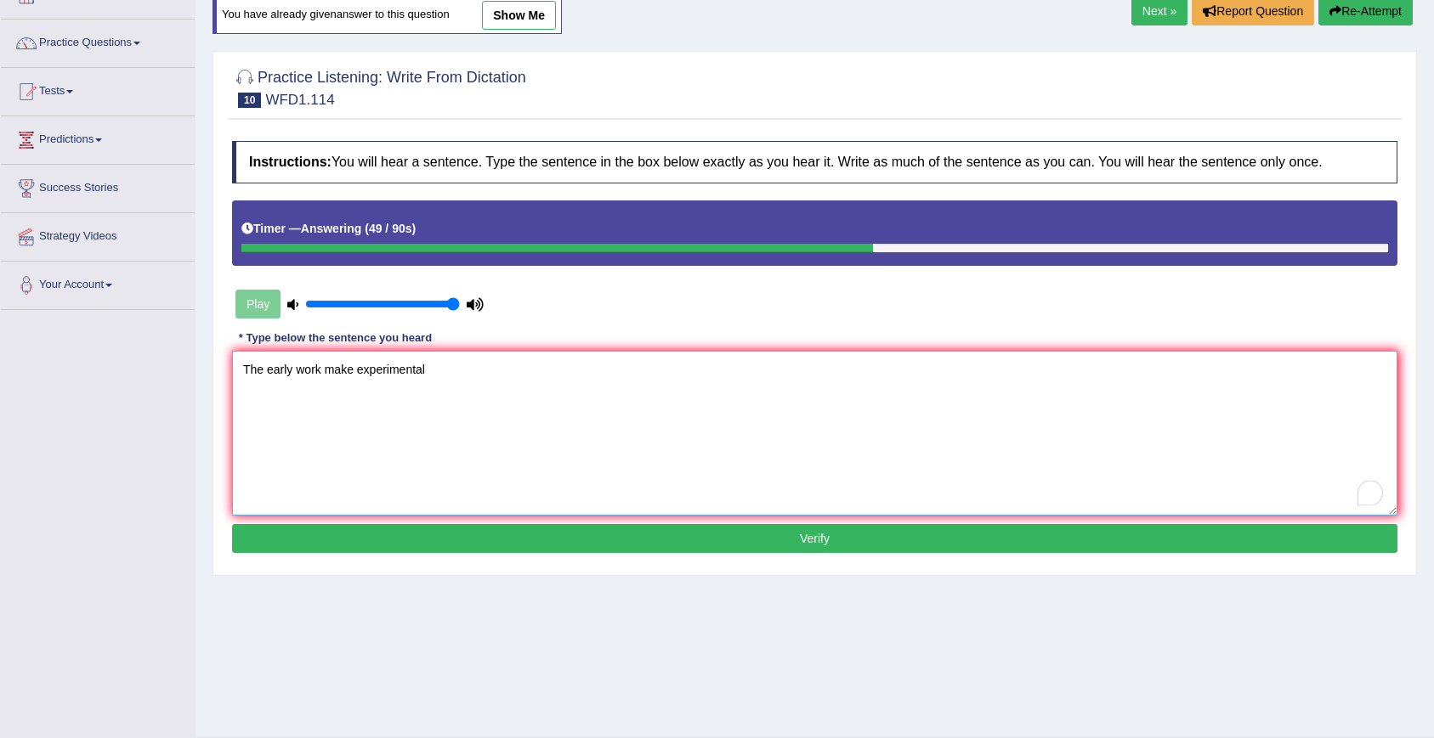
click at [386, 388] on textarea "The early work make experimental" at bounding box center [814, 433] width 1165 height 165
type textarea "The early work make experimental"
click at [527, 535] on button "Verify" at bounding box center [814, 538] width 1165 height 29
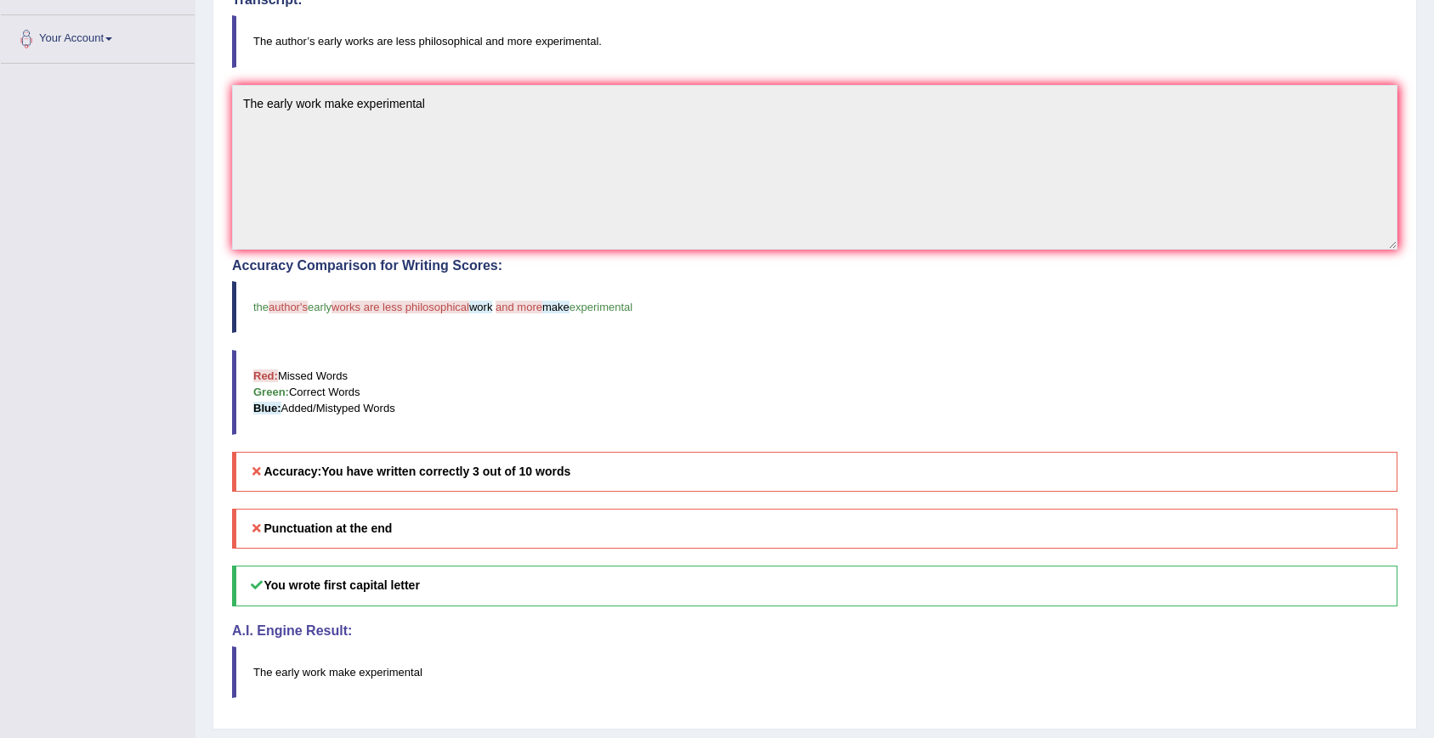
scroll to position [0, 0]
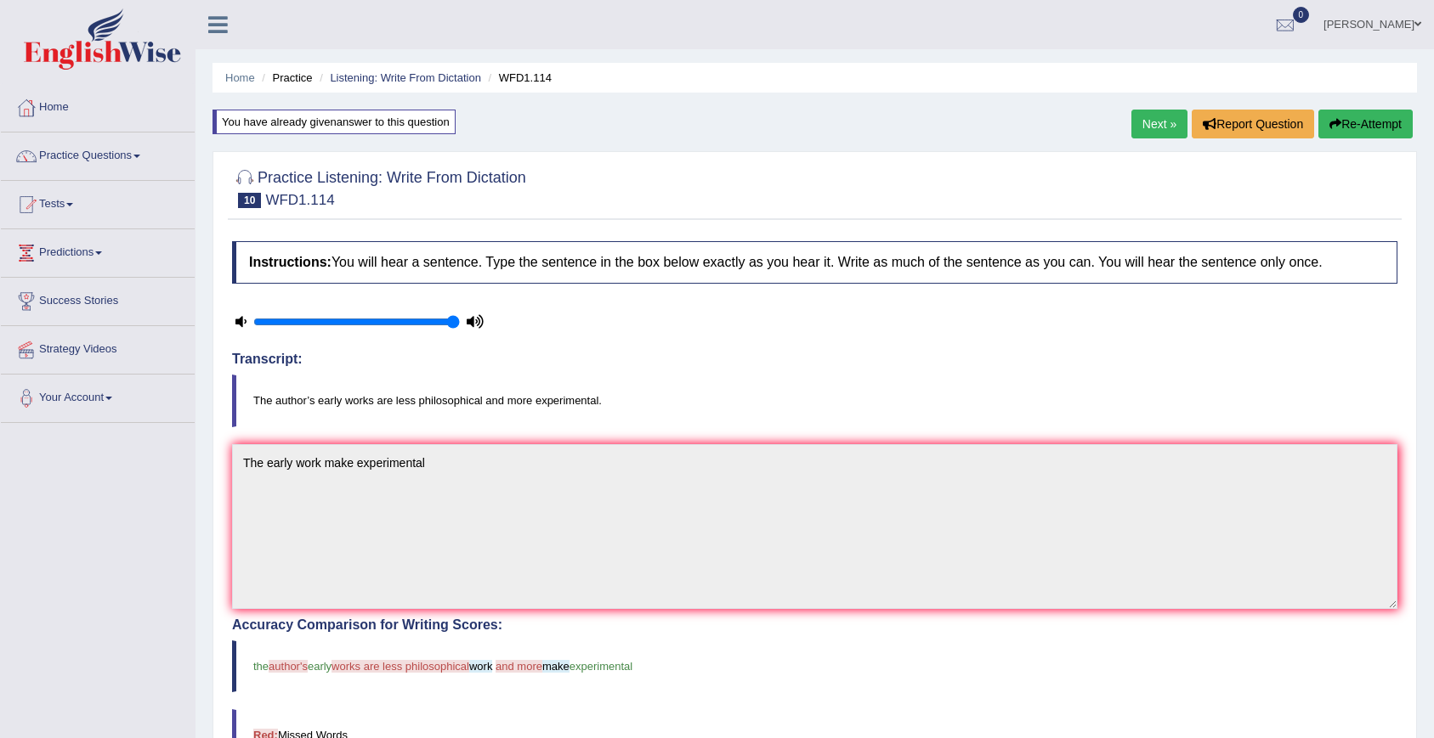
click at [1158, 127] on link "Next »" at bounding box center [1159, 124] width 56 height 29
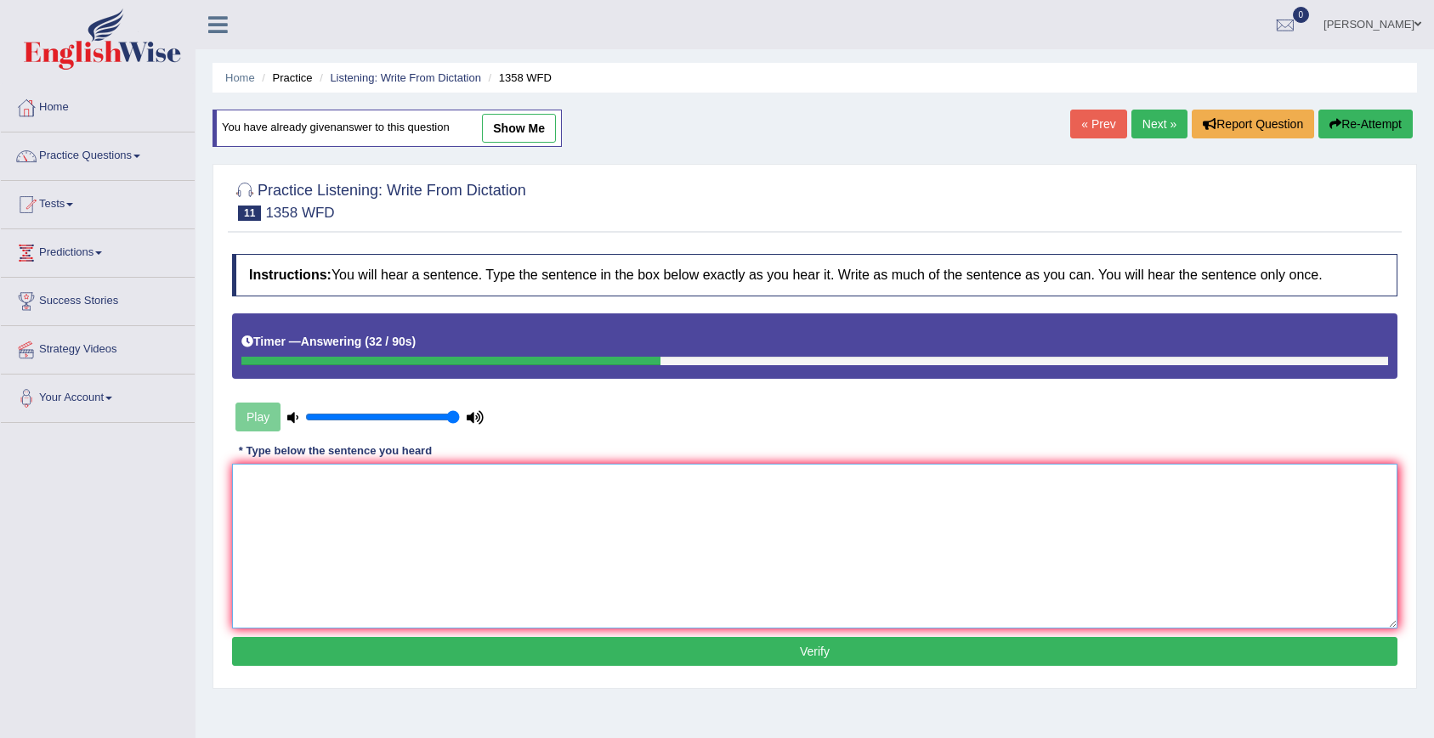
click at [318, 495] on textarea at bounding box center [814, 546] width 1165 height 165
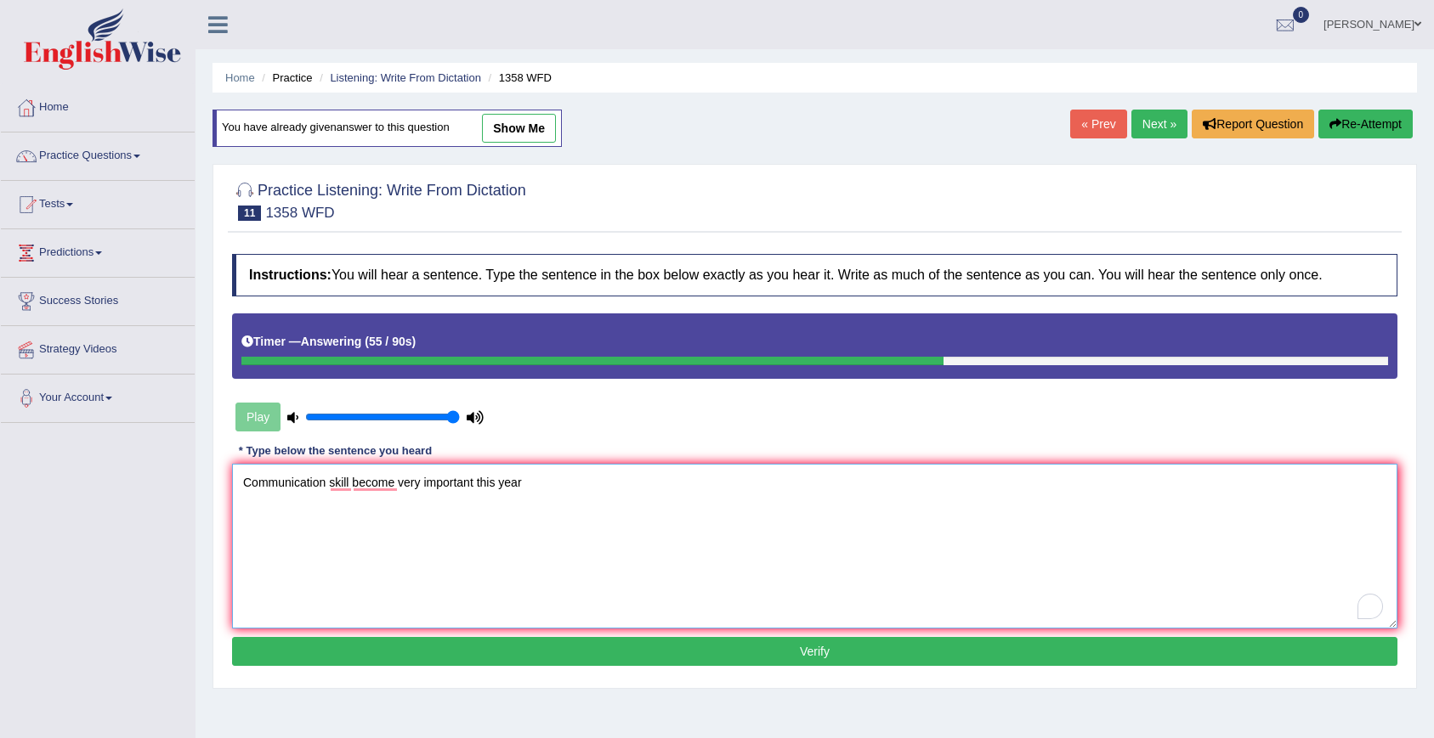
click at [481, 485] on textarea "Communication skill become very important this year" at bounding box center [814, 546] width 1165 height 165
click at [520, 567] on textarea "Communication skill become very important in this year" at bounding box center [814, 546] width 1165 height 165
type textarea "Communication skill become very important in this year"
click at [563, 648] on button "Verify" at bounding box center [814, 651] width 1165 height 29
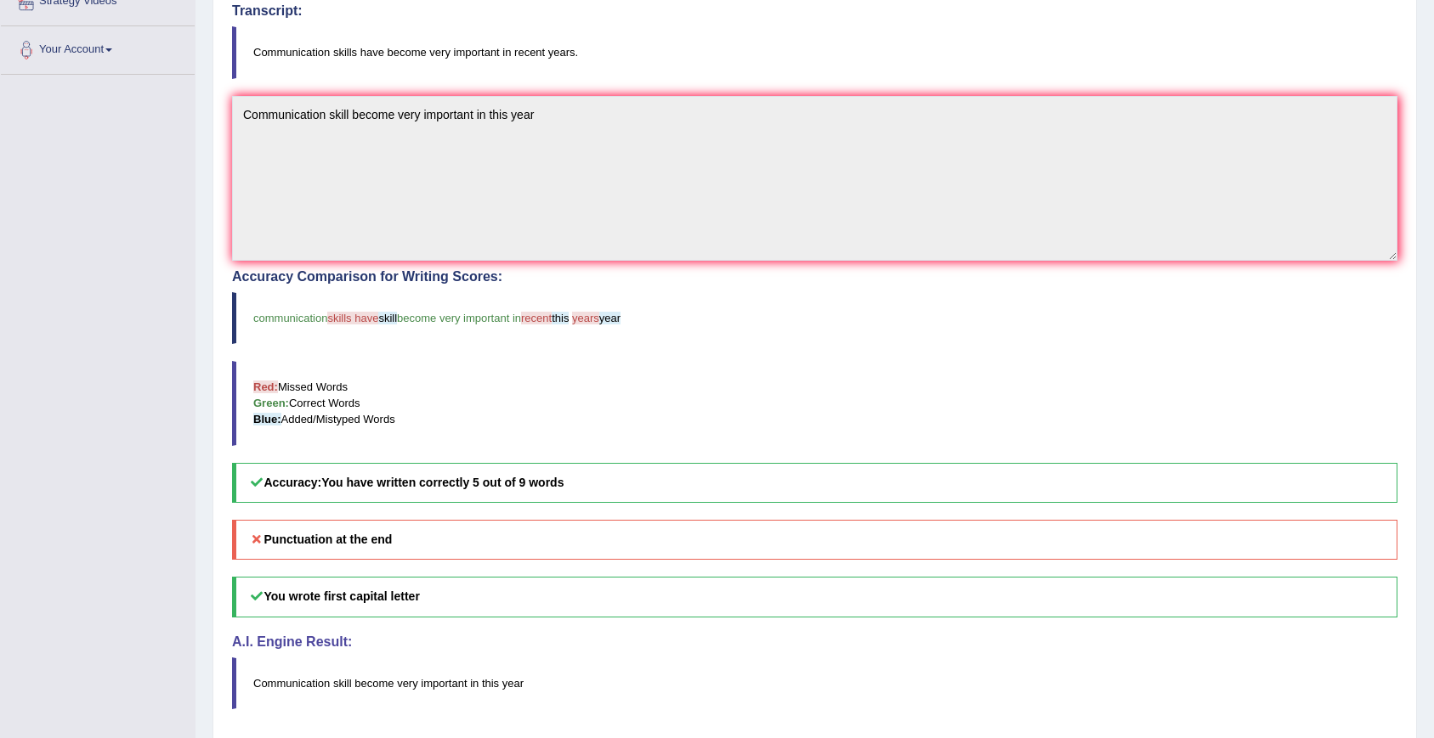
scroll to position [350, 0]
click at [484, 488] on b "You have written correctly 5 out of 9 words" at bounding box center [442, 481] width 242 height 14
drag, startPoint x: 266, startPoint y: 543, endPoint x: 423, endPoint y: 529, distance: 157.9
click at [423, 529] on h5 "Punctuation at the end" at bounding box center [814, 538] width 1165 height 40
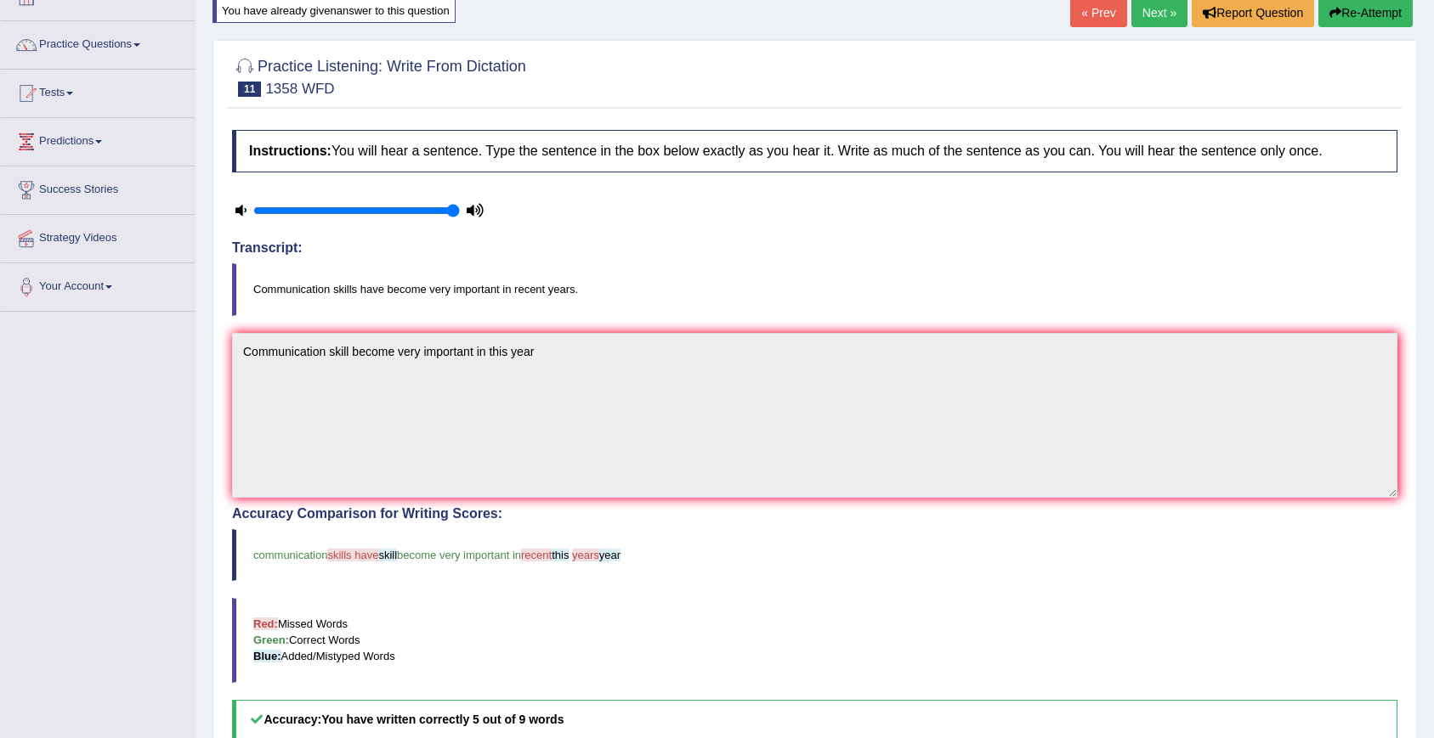
scroll to position [100, 0]
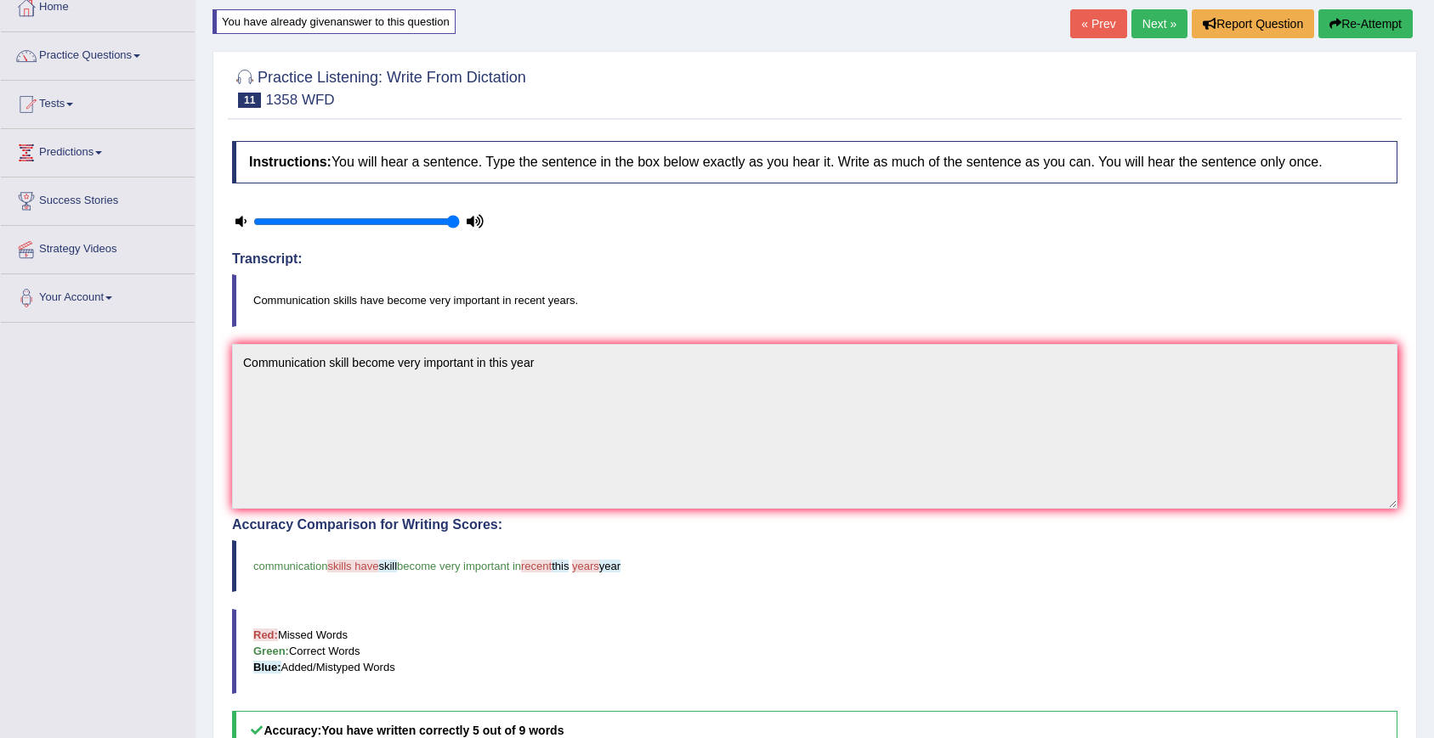
click at [1146, 28] on link "Next »" at bounding box center [1159, 23] width 56 height 29
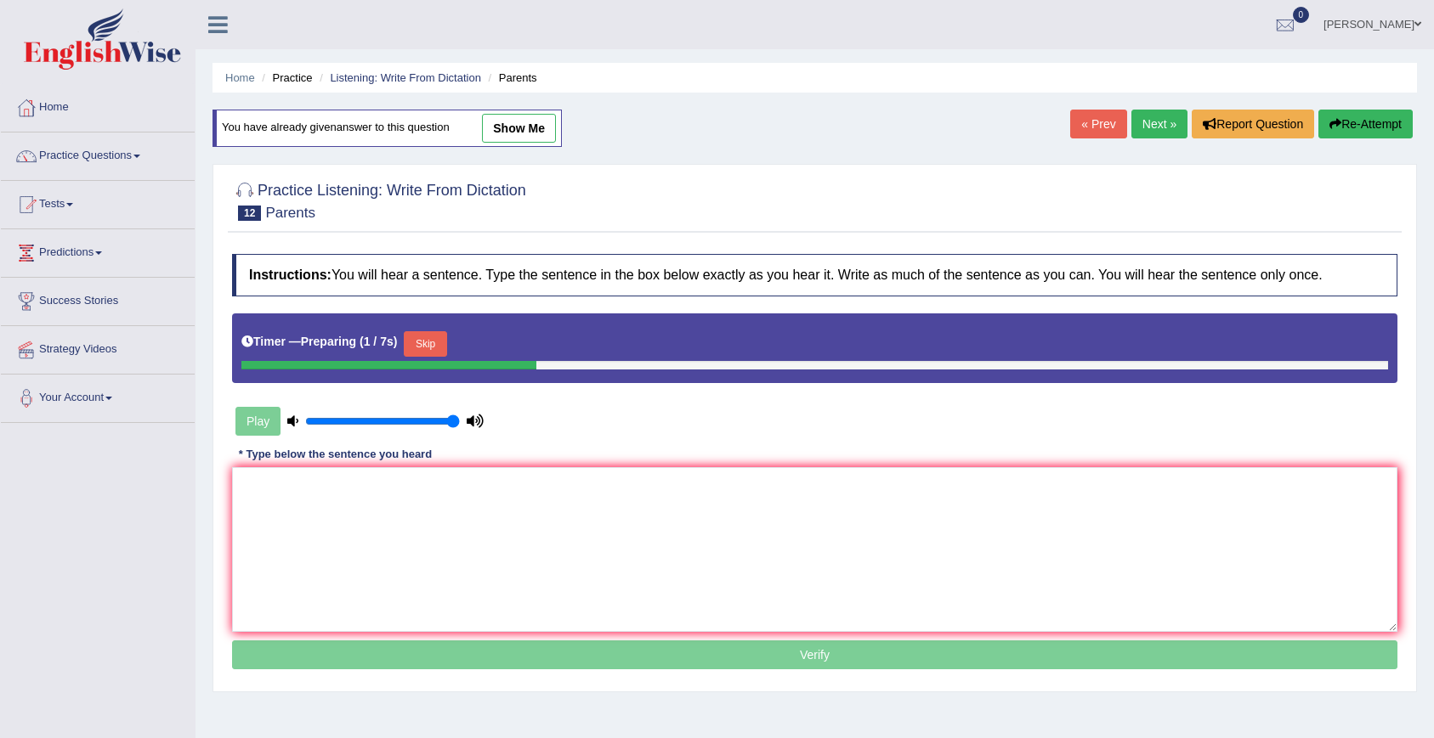
click at [1153, 123] on link "Next »" at bounding box center [1159, 124] width 56 height 29
click at [1134, 136] on link "Next »" at bounding box center [1159, 124] width 56 height 29
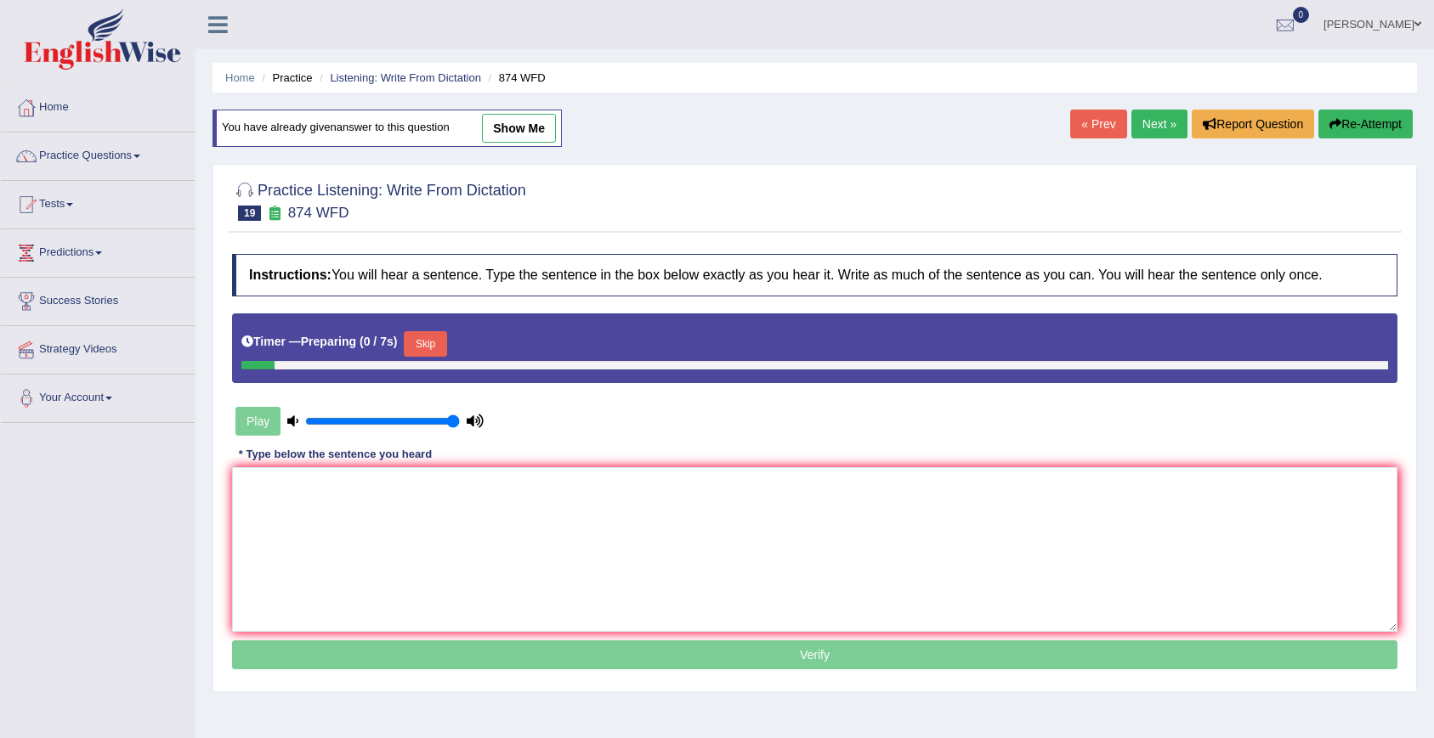
click at [1134, 136] on link "Next »" at bounding box center [1159, 124] width 56 height 29
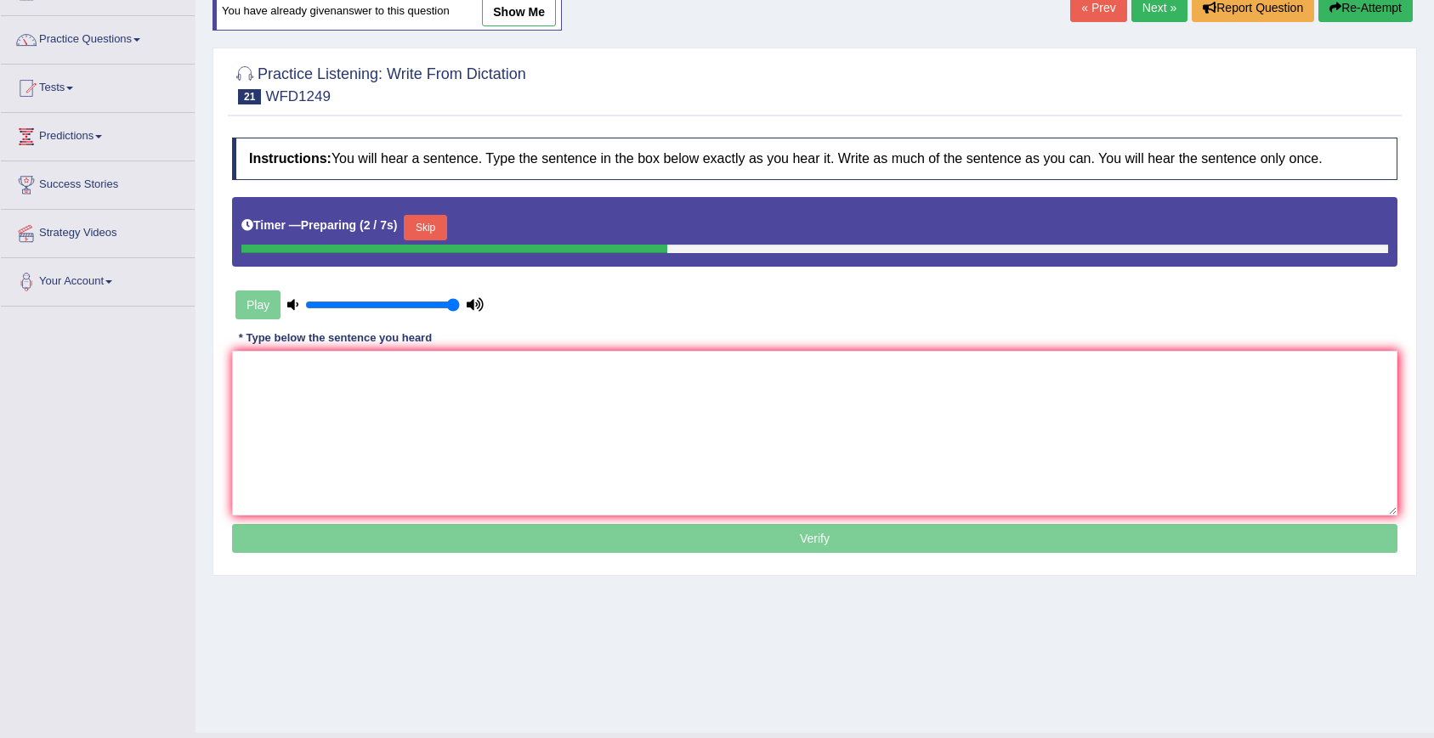
scroll to position [78, 0]
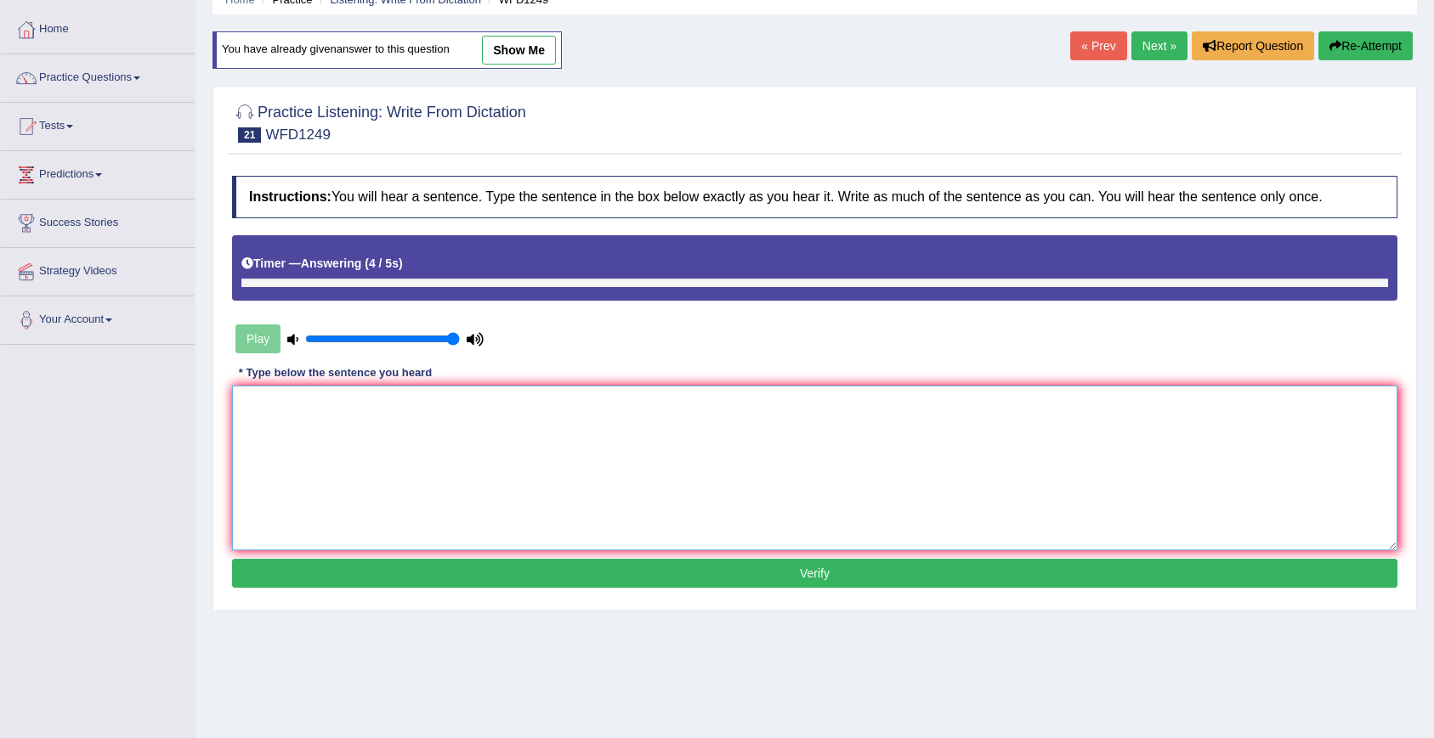
click at [562, 461] on textarea at bounding box center [814, 468] width 1165 height 165
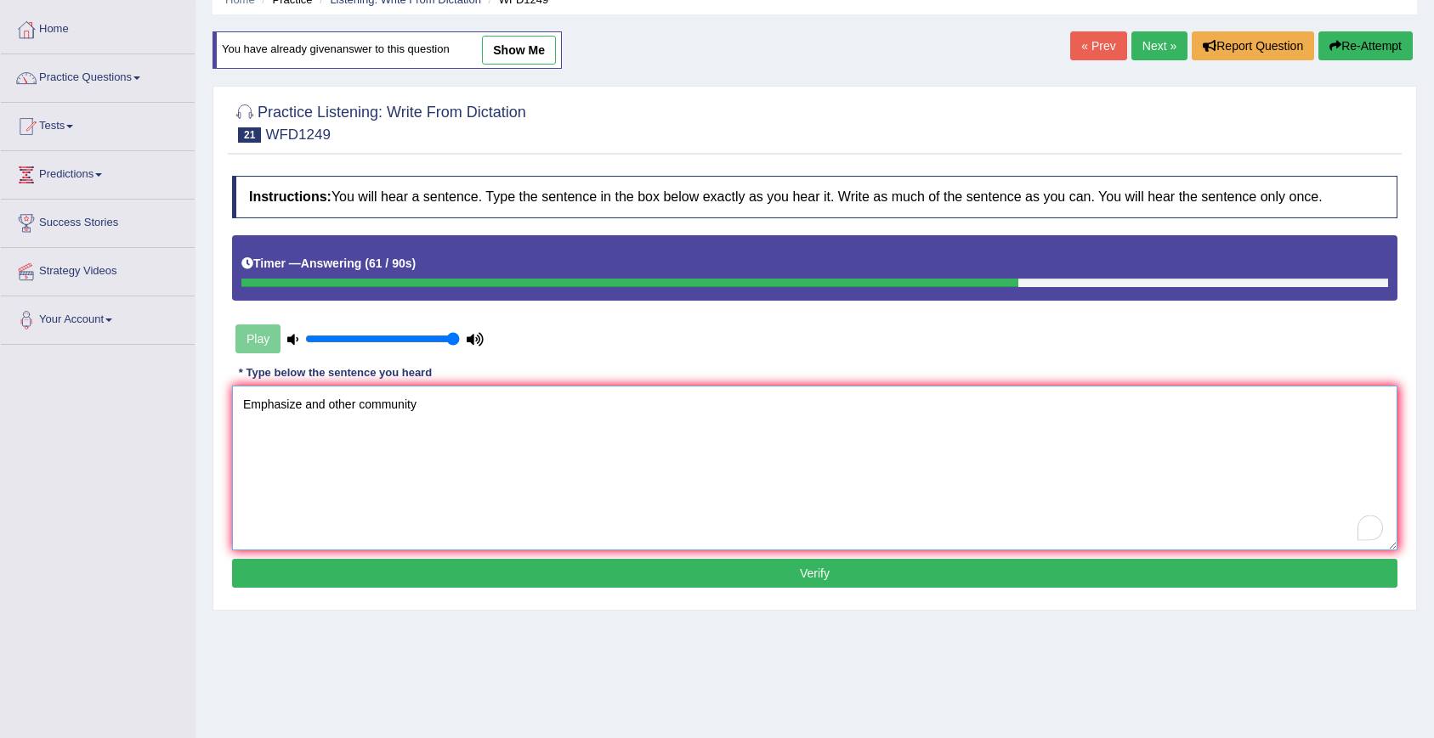
click at [637, 492] on textarea "Emphasize and other community" at bounding box center [814, 468] width 1165 height 165
type textarea "Emphasize and other community"
click at [682, 576] on button "Verify" at bounding box center [814, 573] width 1165 height 29
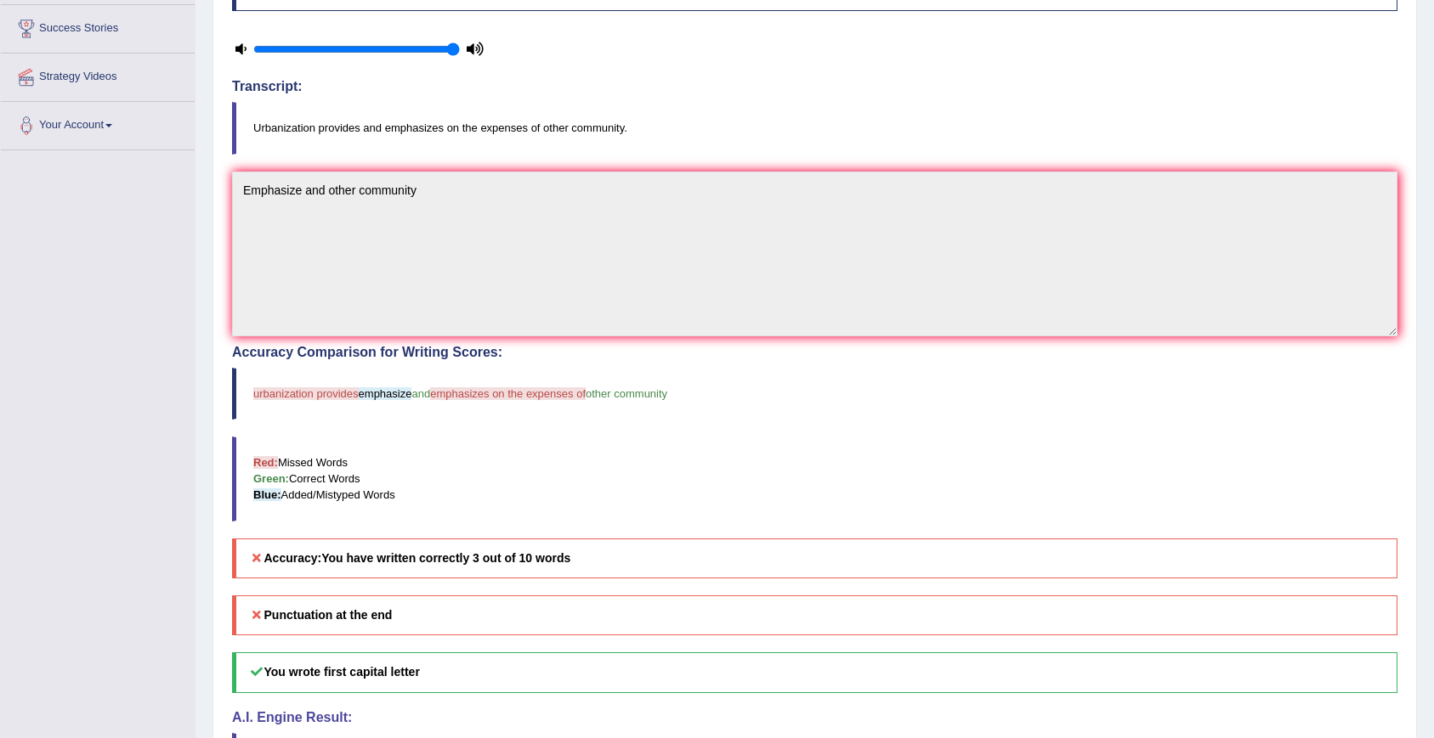
scroll to position [0, 0]
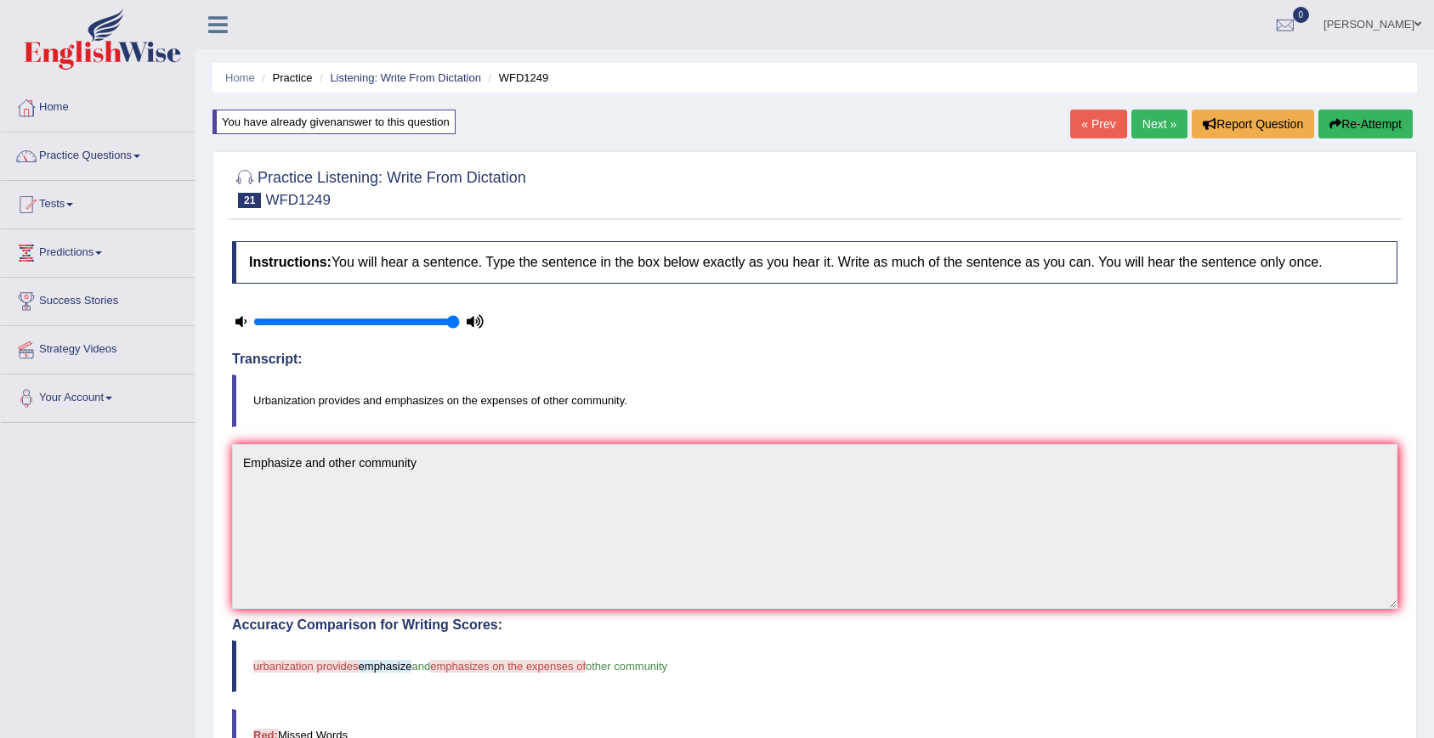
click at [1132, 208] on div at bounding box center [814, 187] width 1165 height 52
click at [1152, 123] on link "Next »" at bounding box center [1159, 124] width 56 height 29
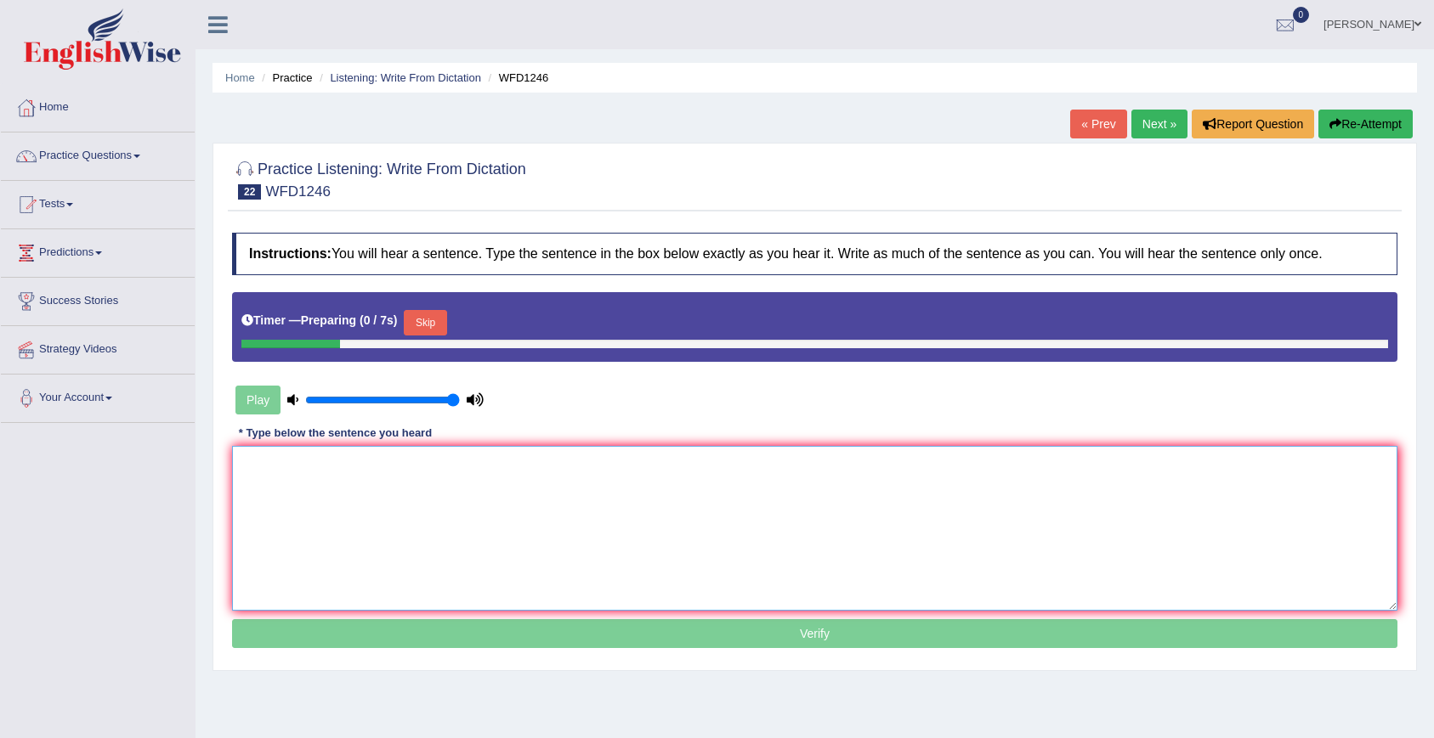
click at [795, 486] on textarea at bounding box center [814, 528] width 1165 height 165
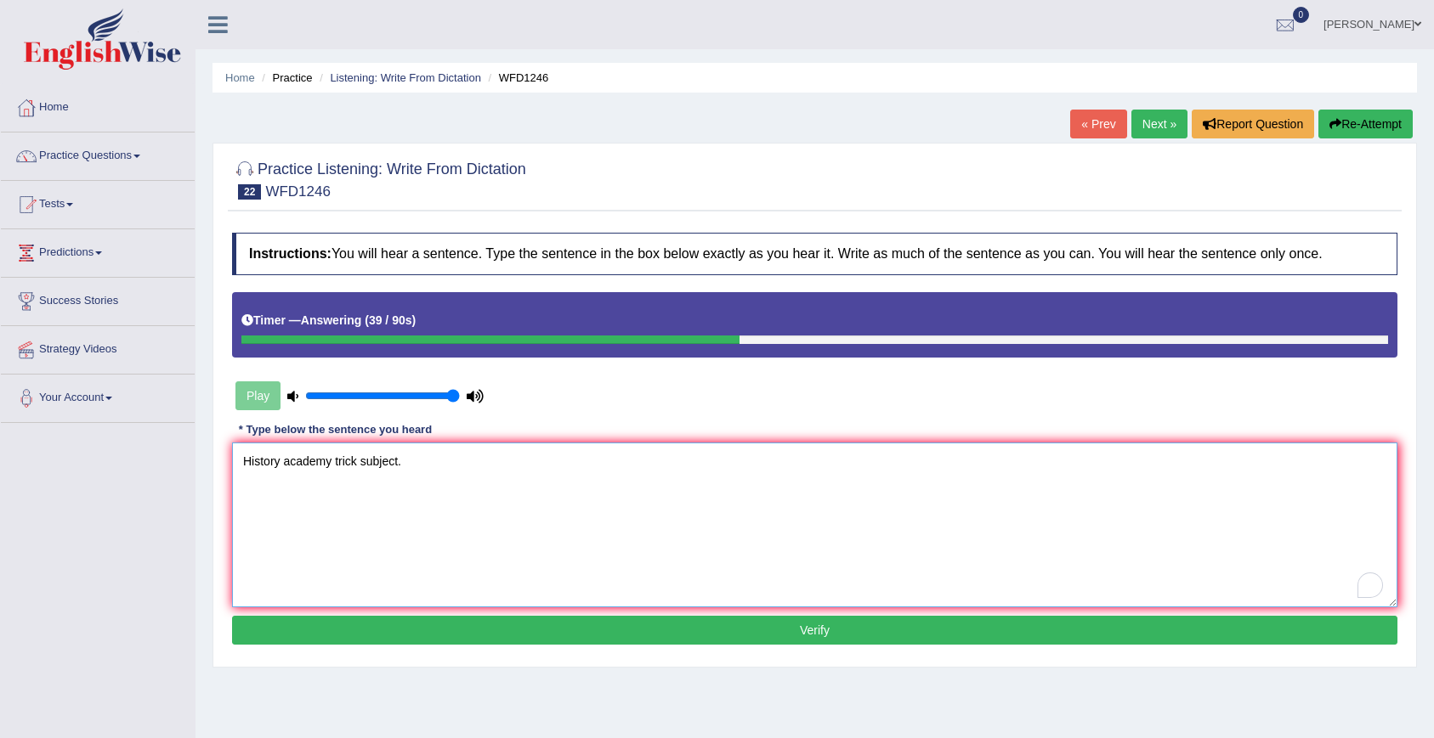
click at [361, 463] on textarea "History academy trick subject." at bounding box center [814, 525] width 1165 height 165
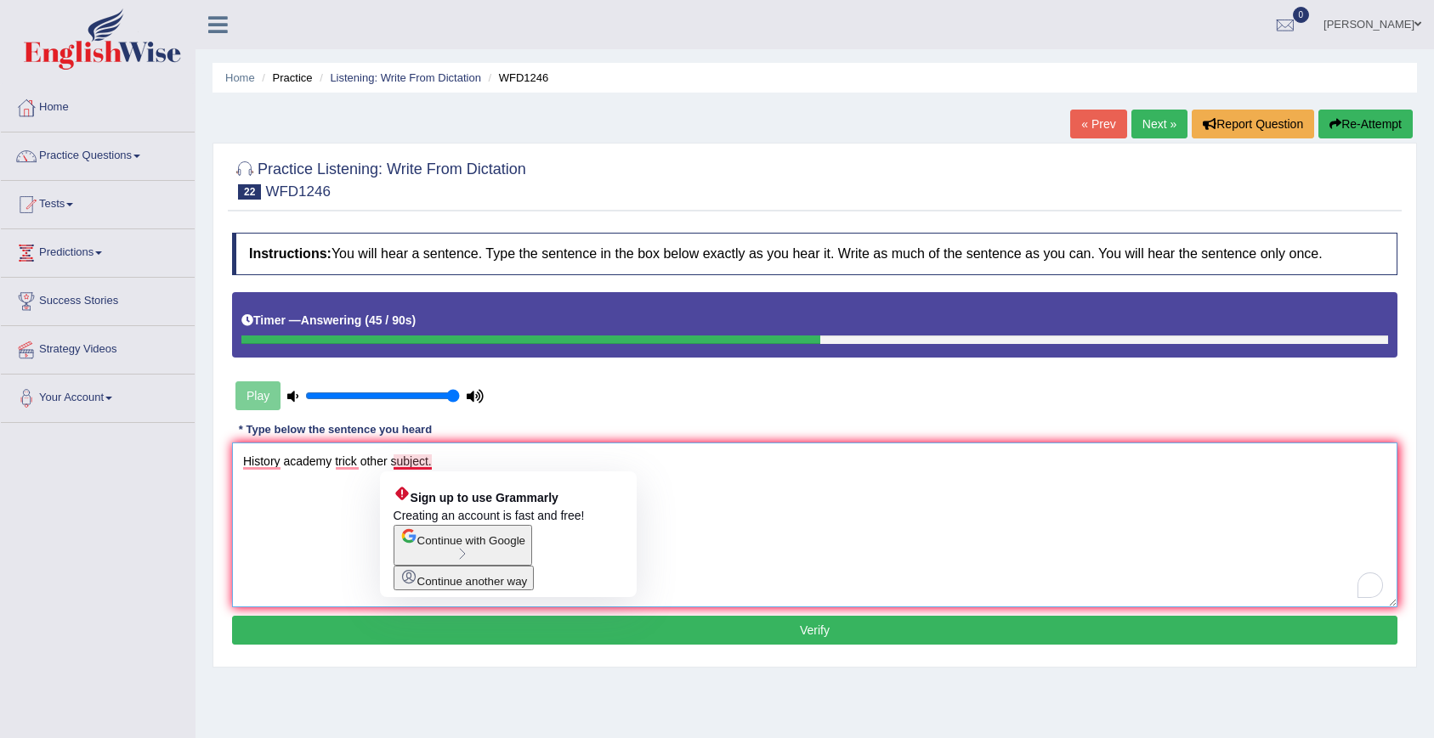
click at [411, 504] on div "Sign up to use Grammarly" at bounding box center [507, 496] width 229 height 22
click at [290, 486] on textarea "History academy trick other subject." at bounding box center [814, 525] width 1165 height 165
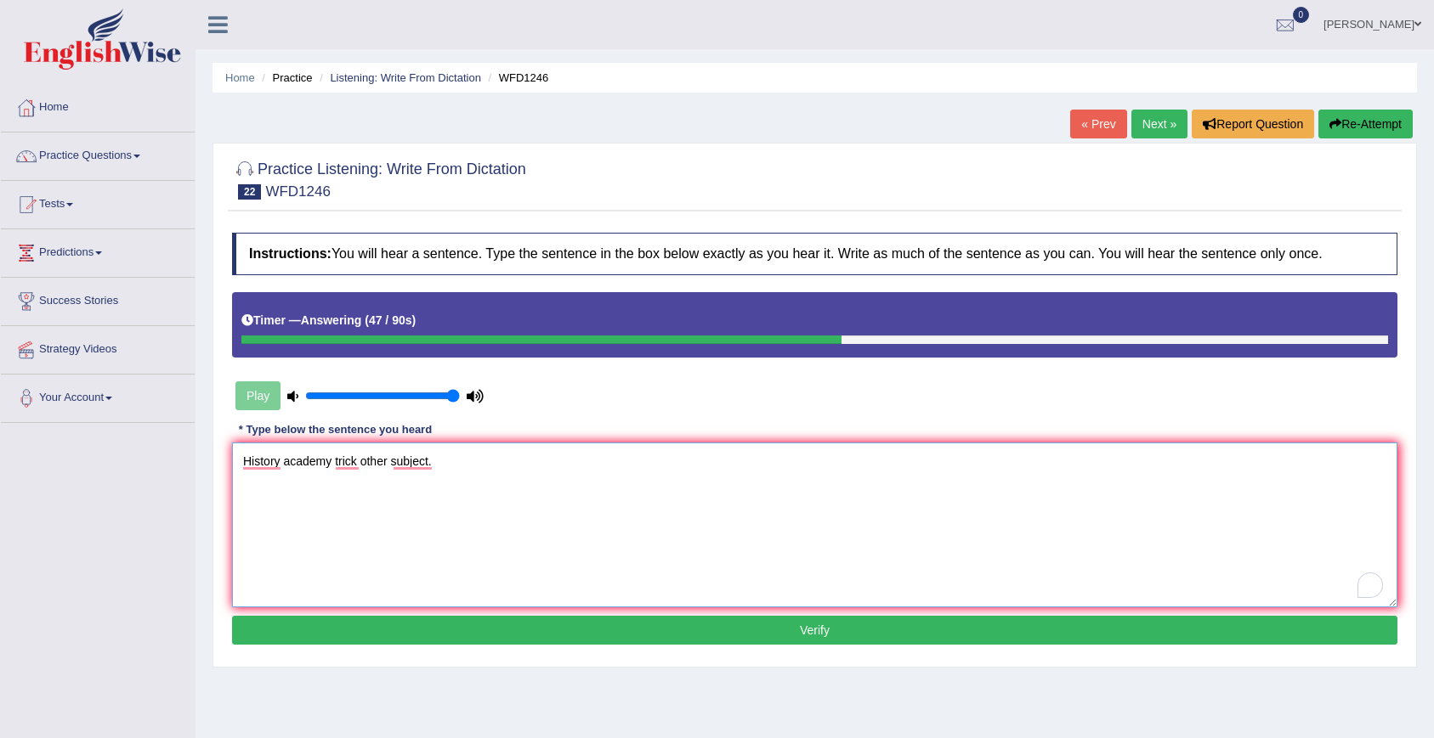
type textarea "History academy trick other subject."
click at [389, 636] on button "Verify" at bounding box center [814, 630] width 1165 height 29
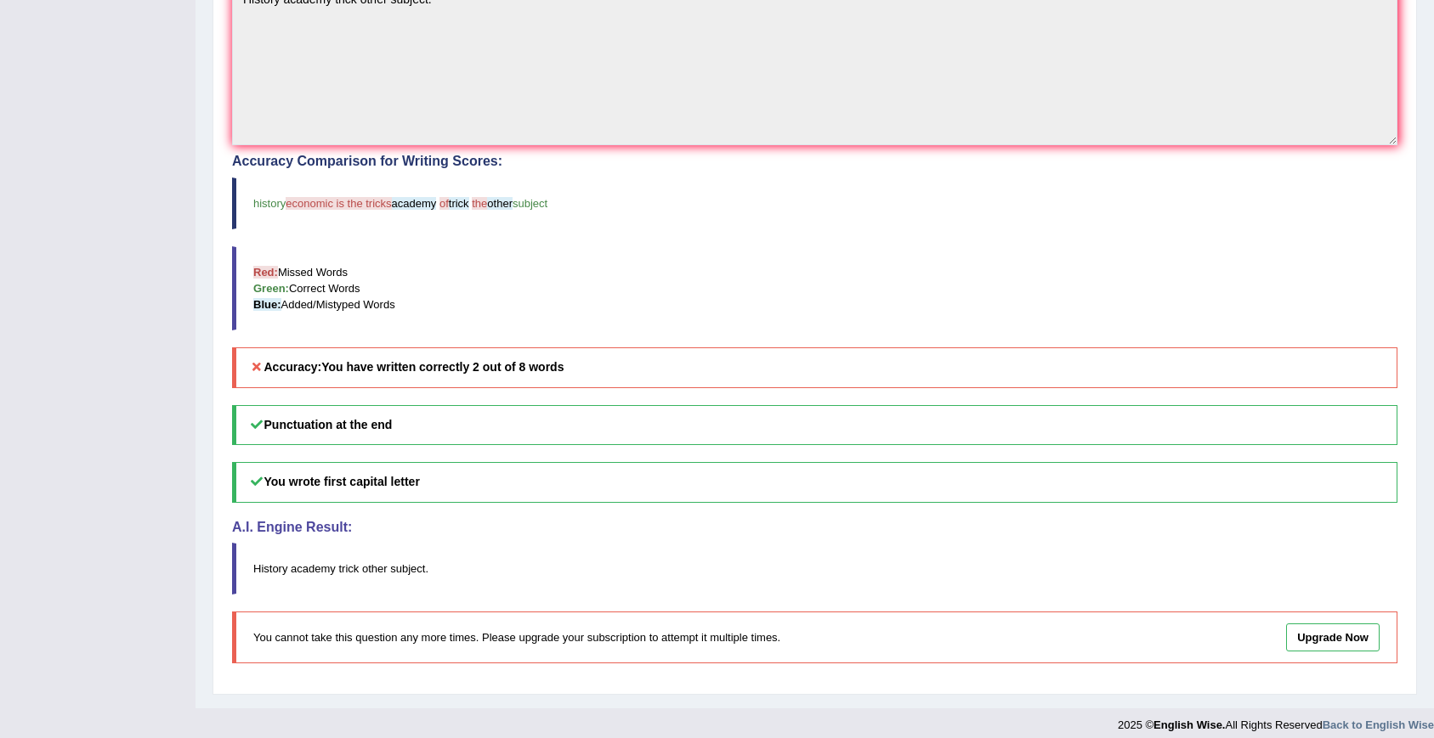
scroll to position [468, 0]
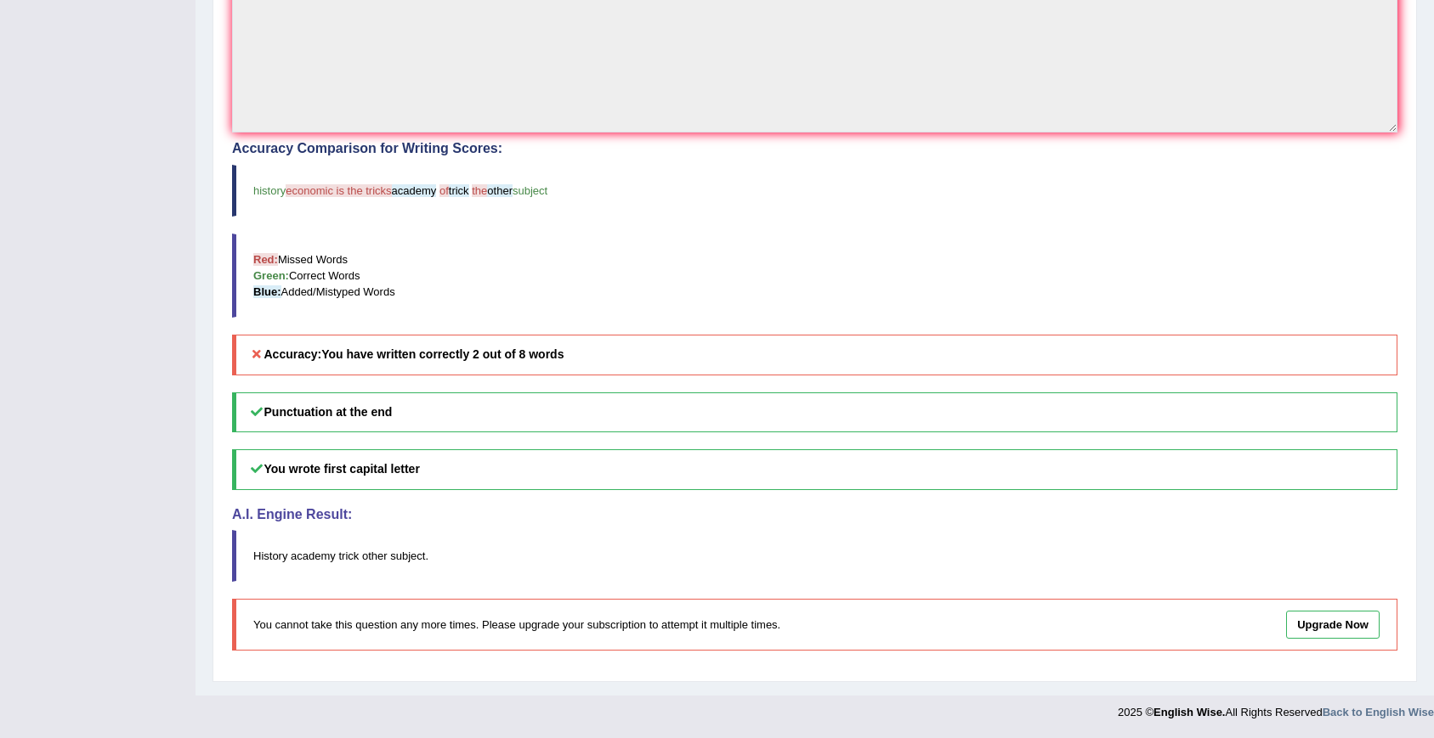
drag, startPoint x: 403, startPoint y: 416, endPoint x: 250, endPoint y: 416, distance: 153.0
click at [250, 416] on h5 "Punctuation at the end" at bounding box center [814, 413] width 1165 height 40
drag, startPoint x: 250, startPoint y: 416, endPoint x: 407, endPoint y: 415, distance: 157.2
click at [407, 415] on h5 "Punctuation at the end" at bounding box center [814, 413] width 1165 height 40
drag, startPoint x: 452, startPoint y: 358, endPoint x: 501, endPoint y: 339, distance: 52.7
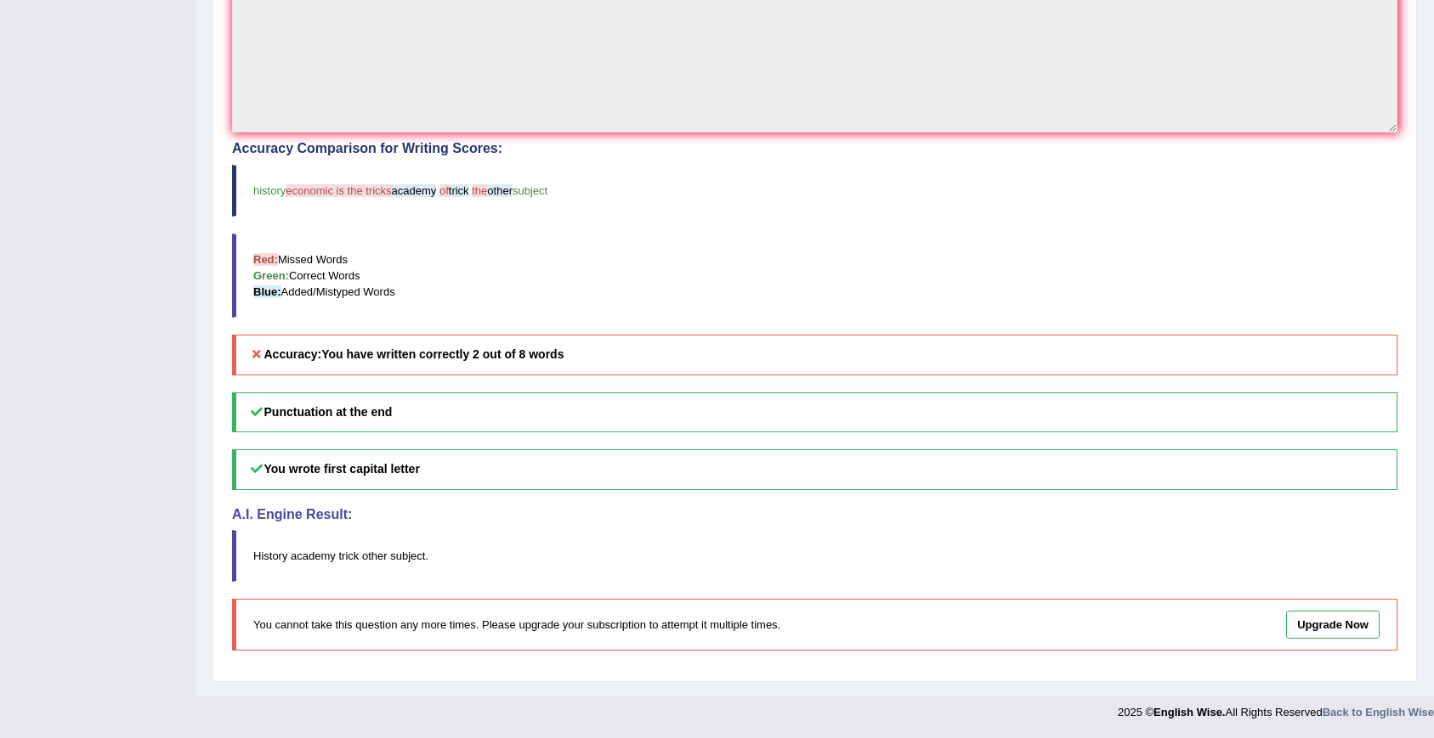
click at [501, 339] on h5 "Accuracy: You have written correctly 2 out of 8 words" at bounding box center [814, 355] width 1165 height 40
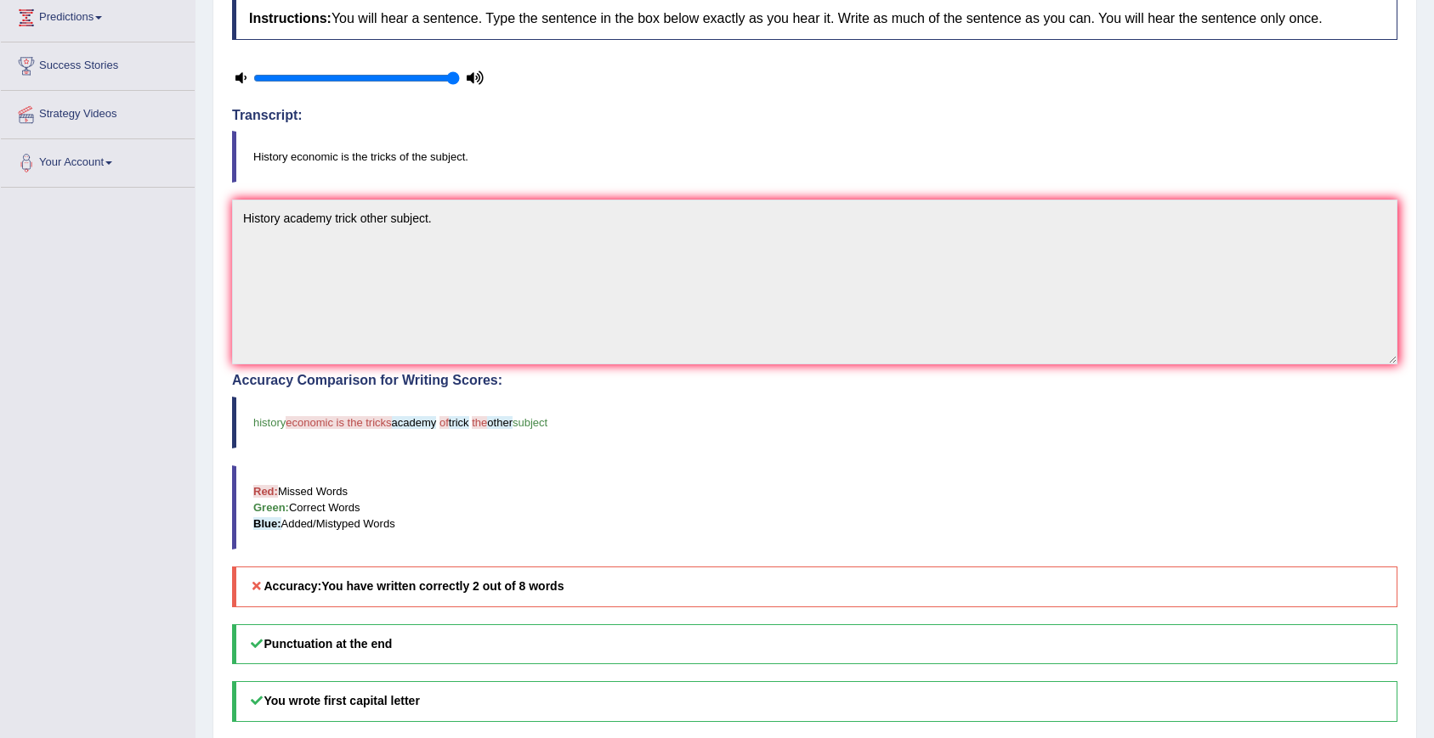
scroll to position [0, 0]
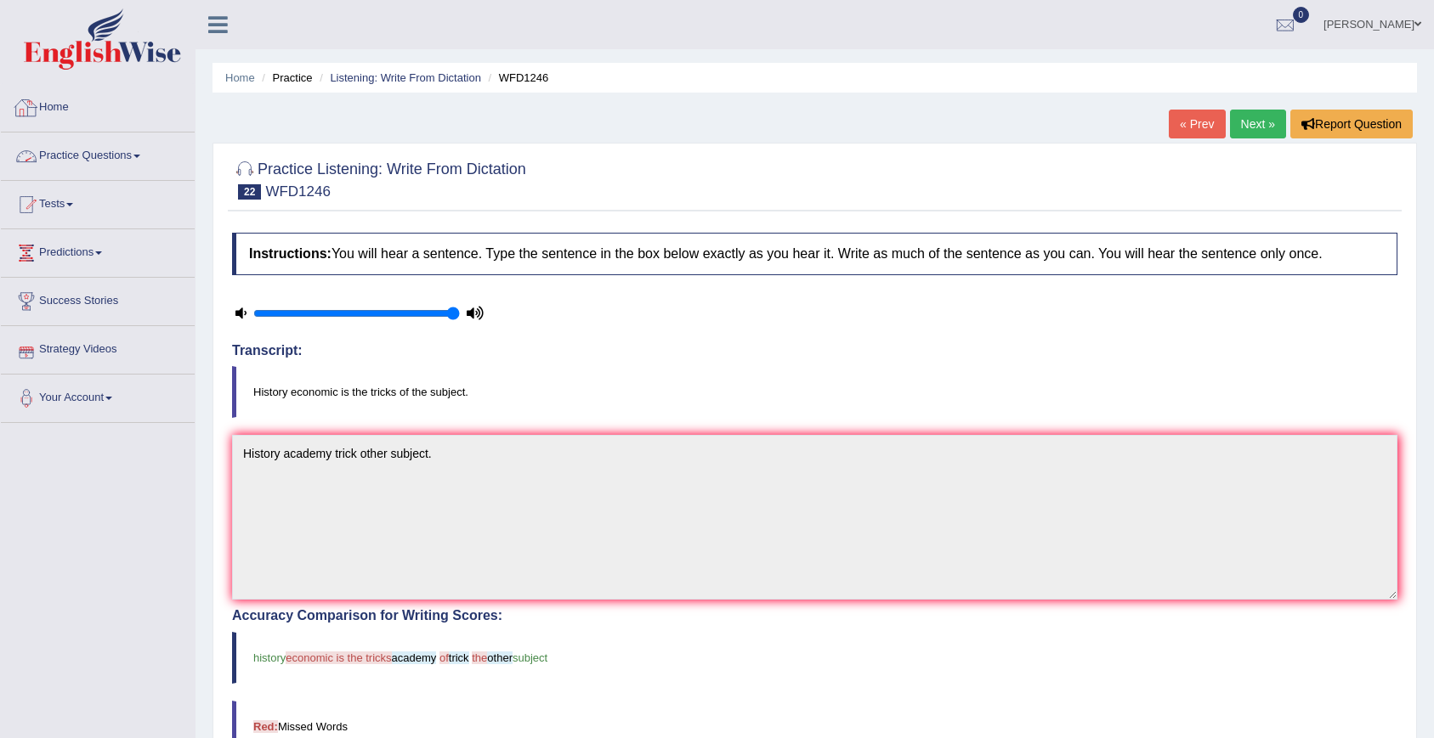
click at [110, 163] on link "Practice Questions" at bounding box center [98, 154] width 194 height 42
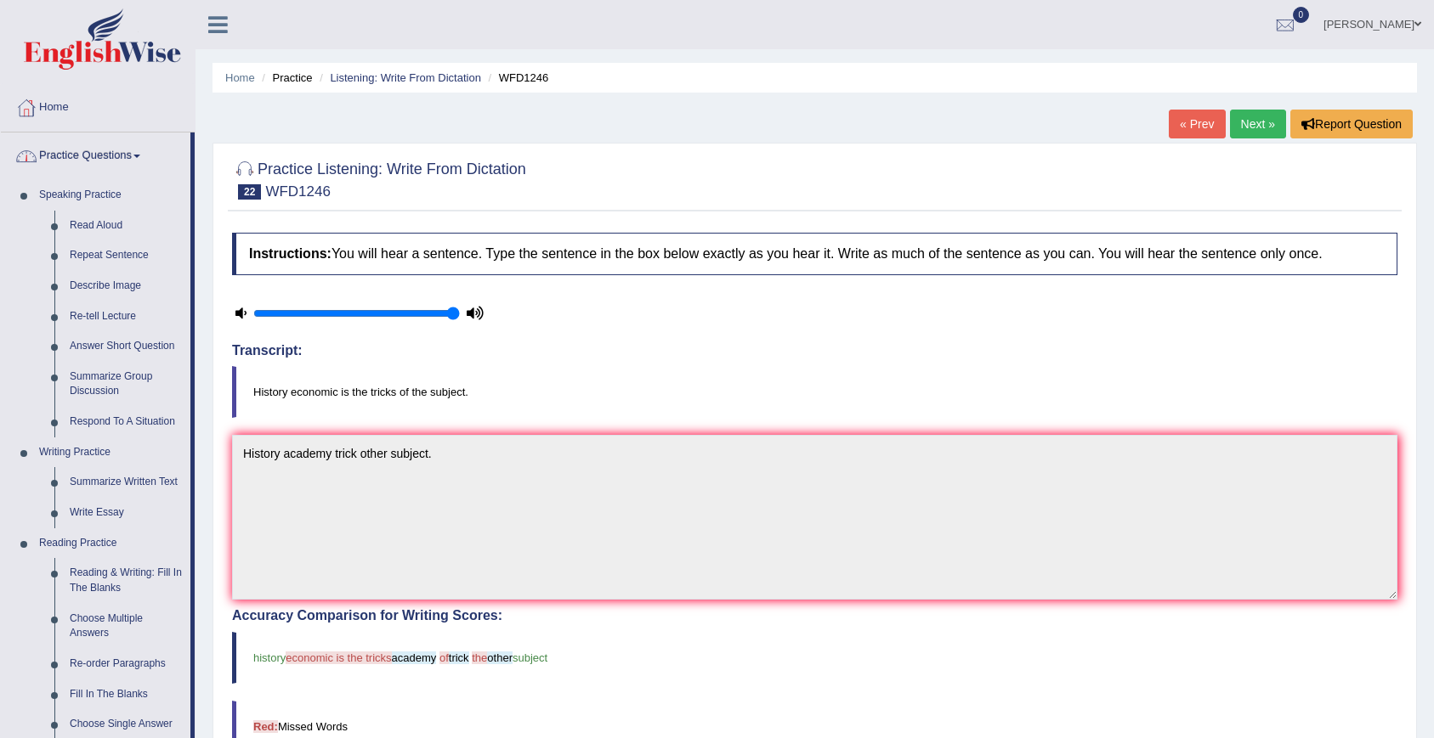
click at [115, 156] on link "Practice Questions" at bounding box center [96, 154] width 190 height 42
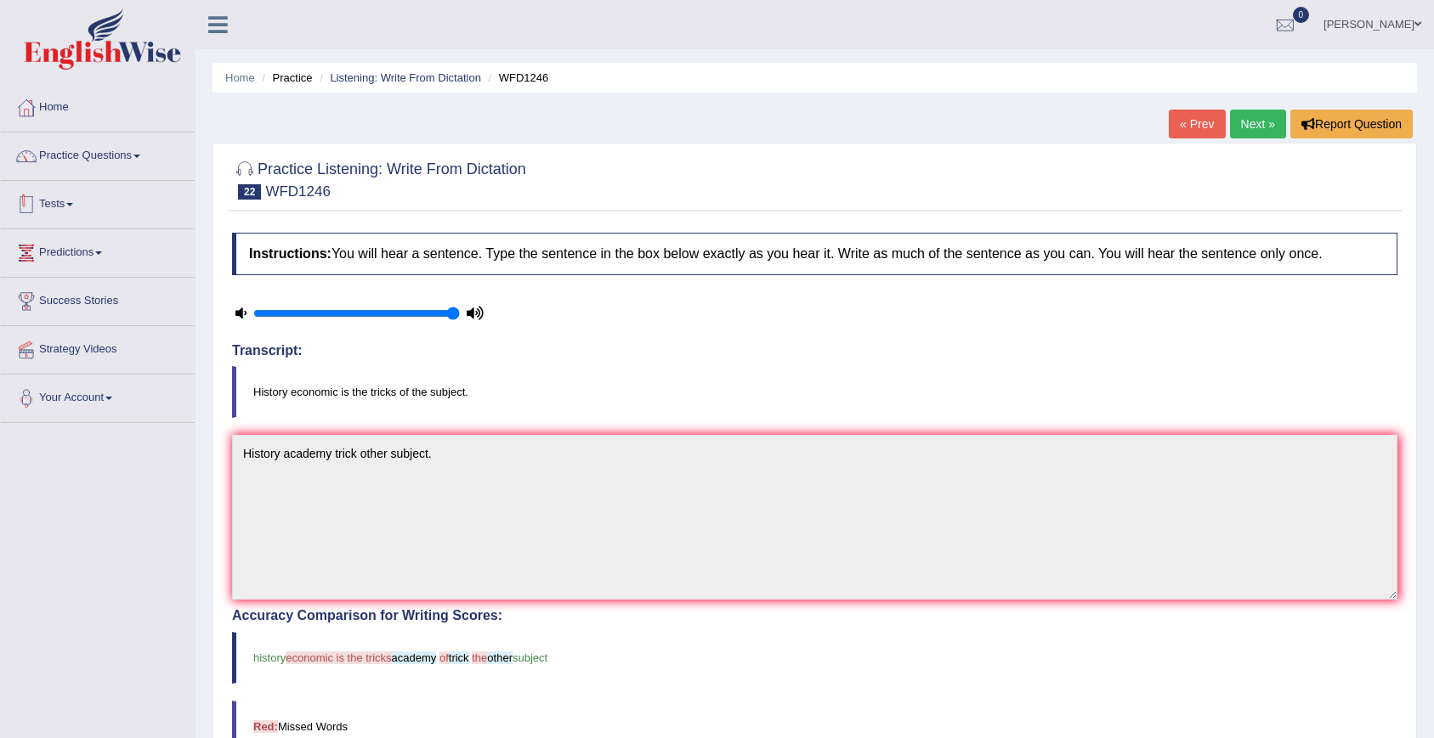
click at [59, 208] on link "Tests" at bounding box center [98, 202] width 194 height 42
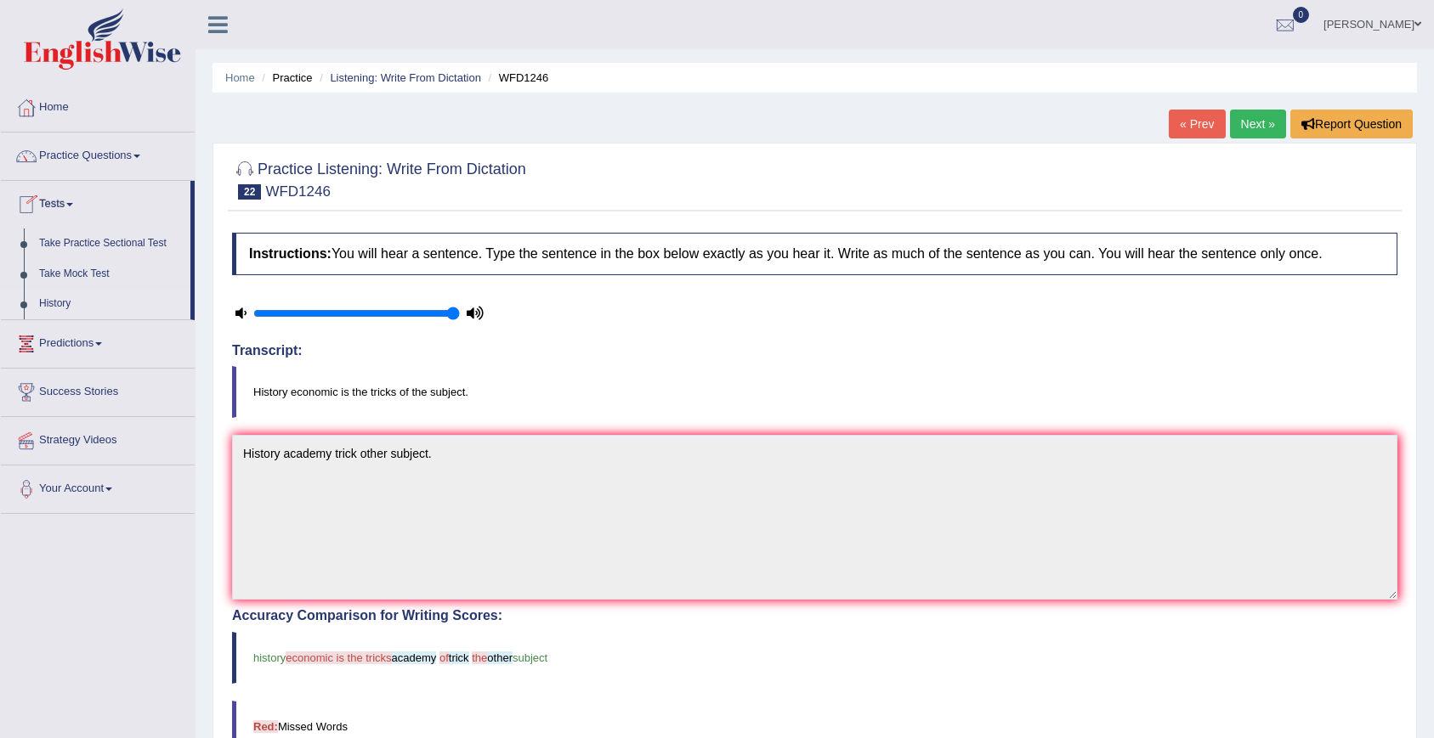
click at [63, 308] on link "History" at bounding box center [110, 304] width 159 height 31
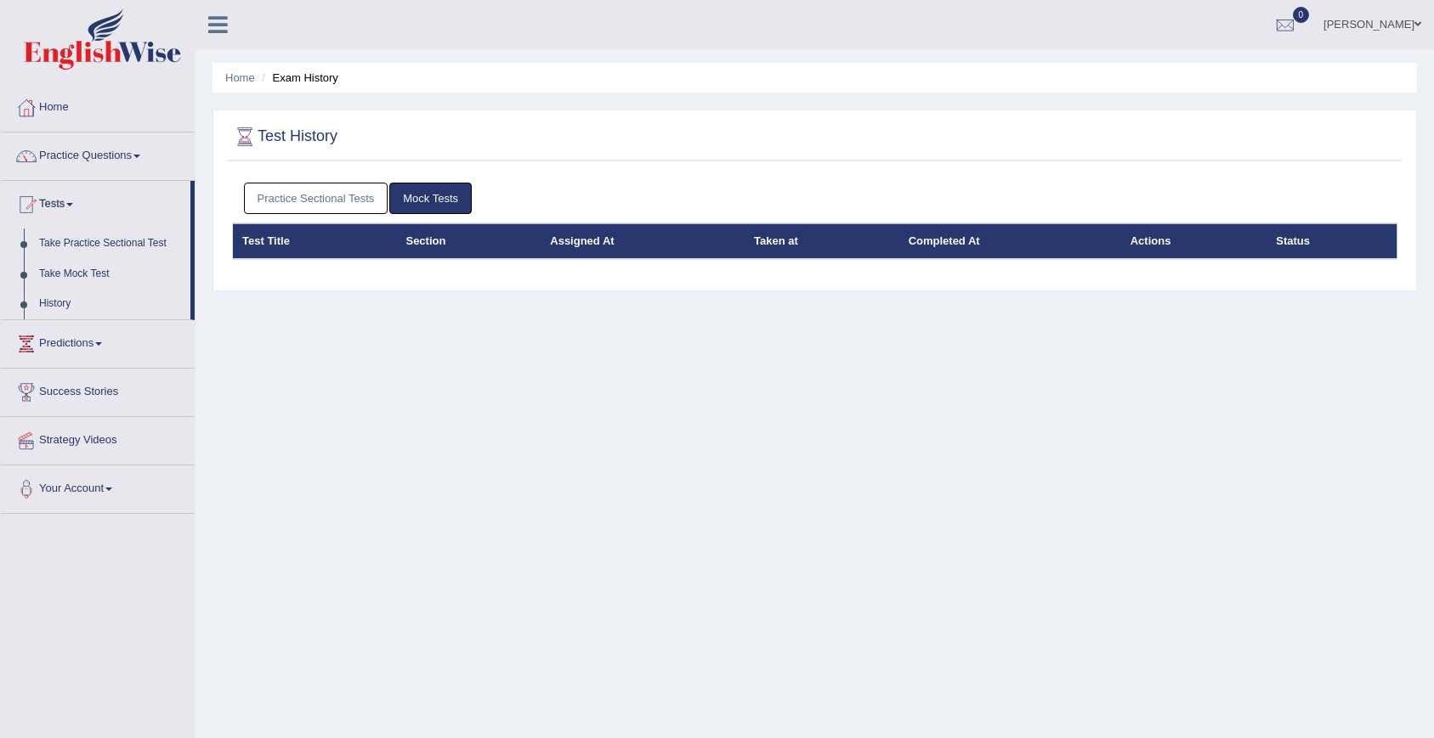
click at [320, 208] on link "Practice Sectional Tests" at bounding box center [316, 198] width 144 height 31
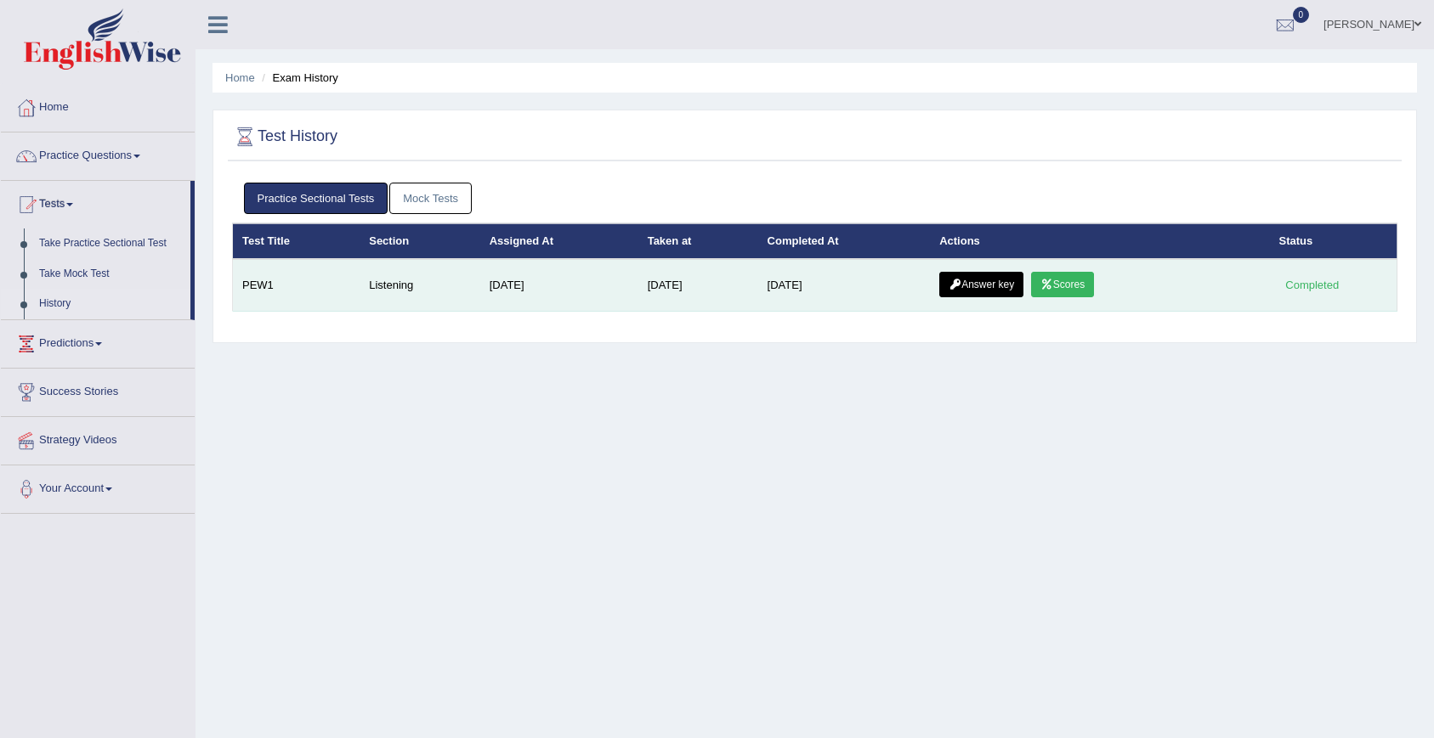
click at [869, 285] on td "Sep 21, 2025" at bounding box center [844, 285] width 173 height 53
click at [957, 286] on icon at bounding box center [954, 285] width 13 height 10
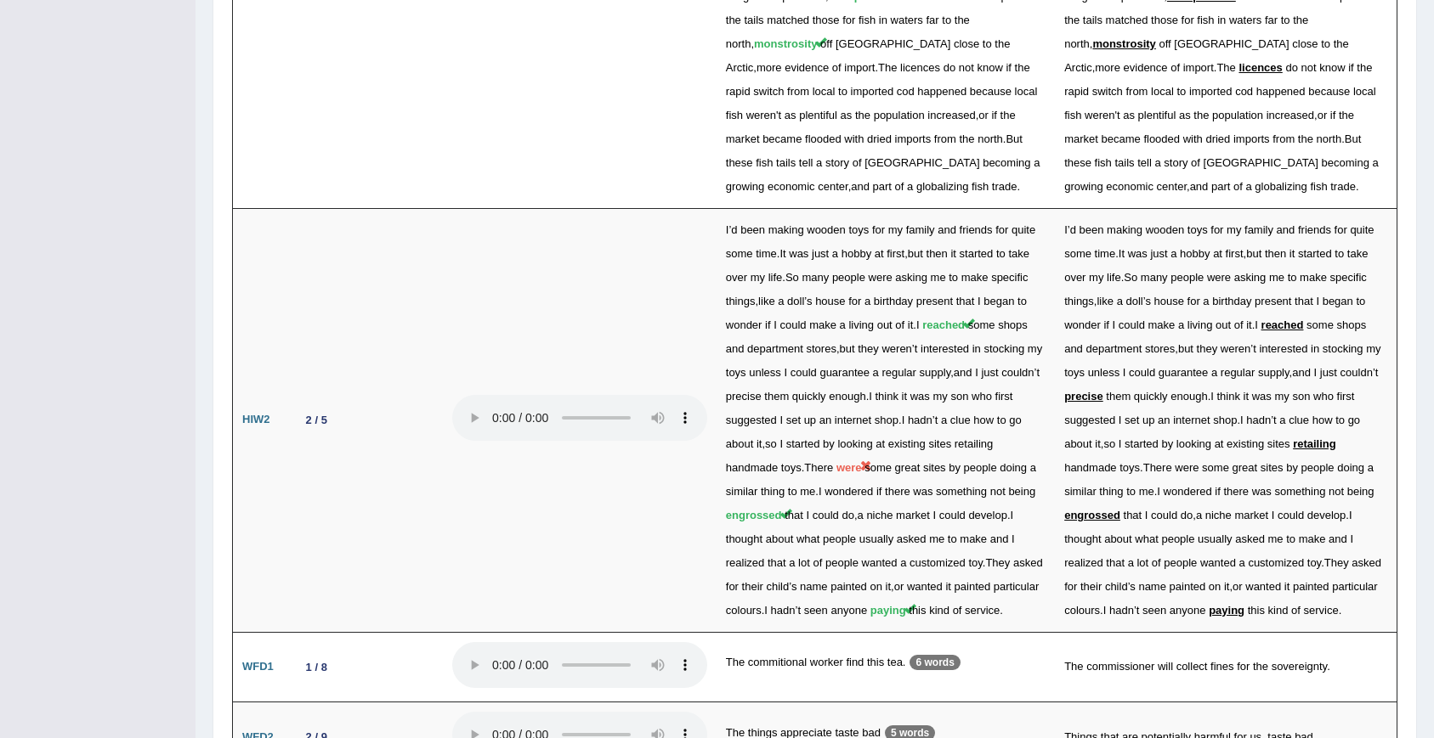
scroll to position [3084, 0]
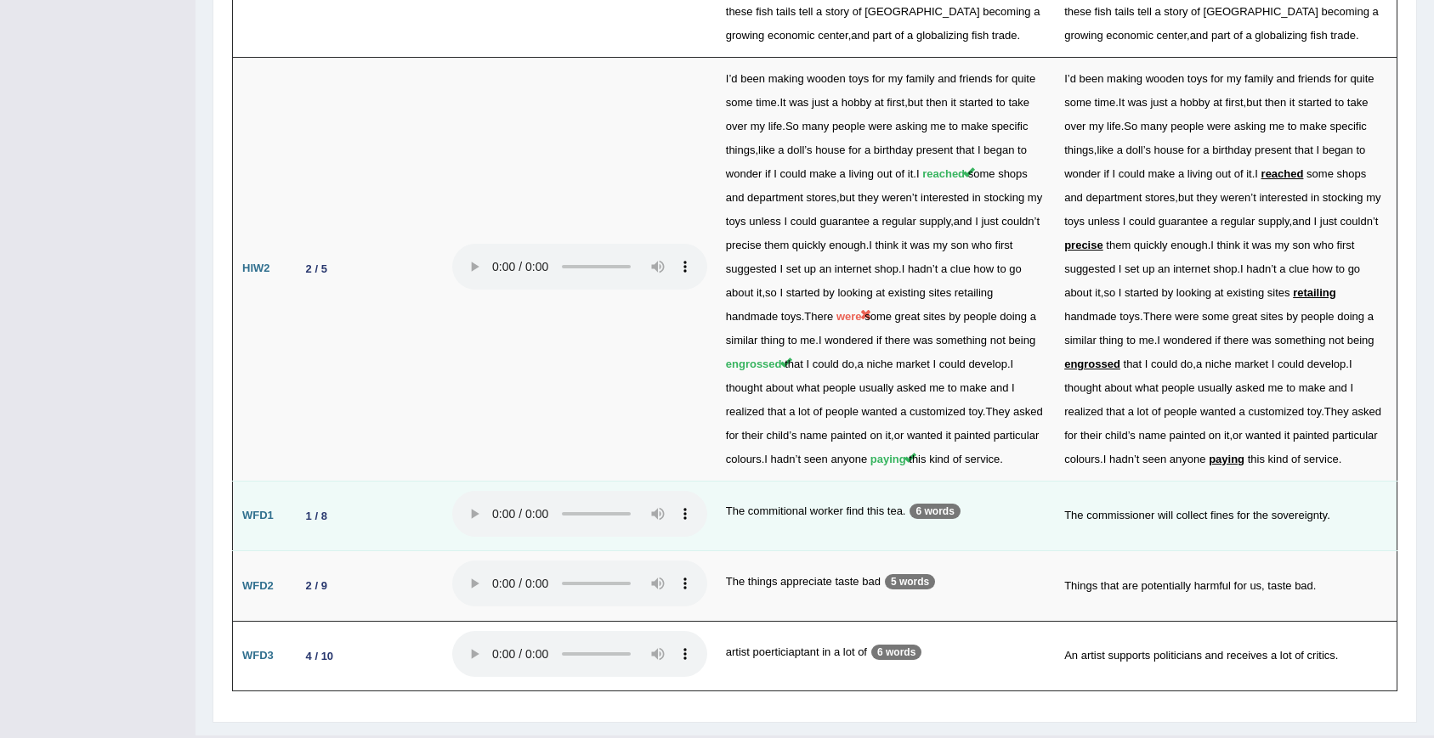
click at [902, 481] on td "The commitional worker find this tea. 6 words" at bounding box center [885, 516] width 338 height 71
click at [942, 504] on p "6 words" at bounding box center [934, 511] width 50 height 15
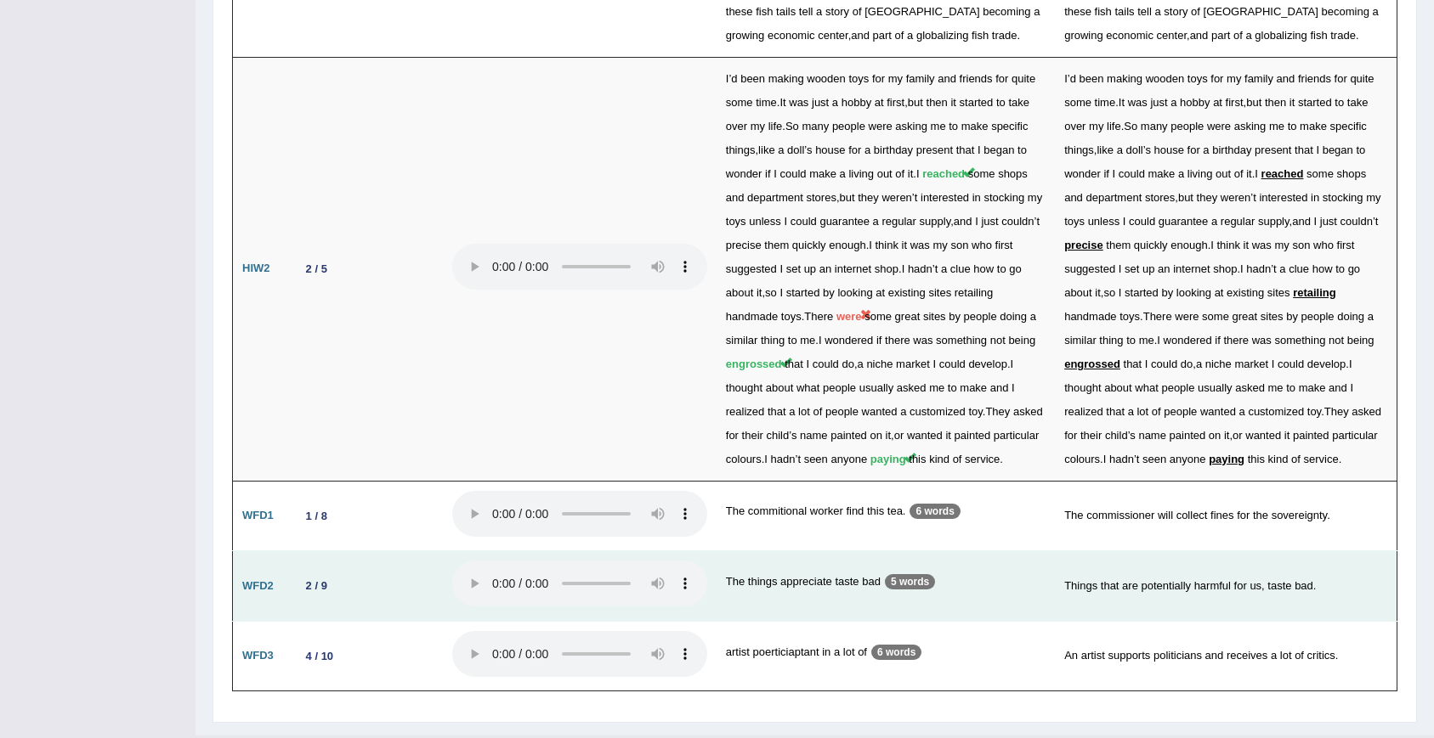
click at [917, 568] on td "The things appreciate taste bad 5 words" at bounding box center [885, 587] width 338 height 71
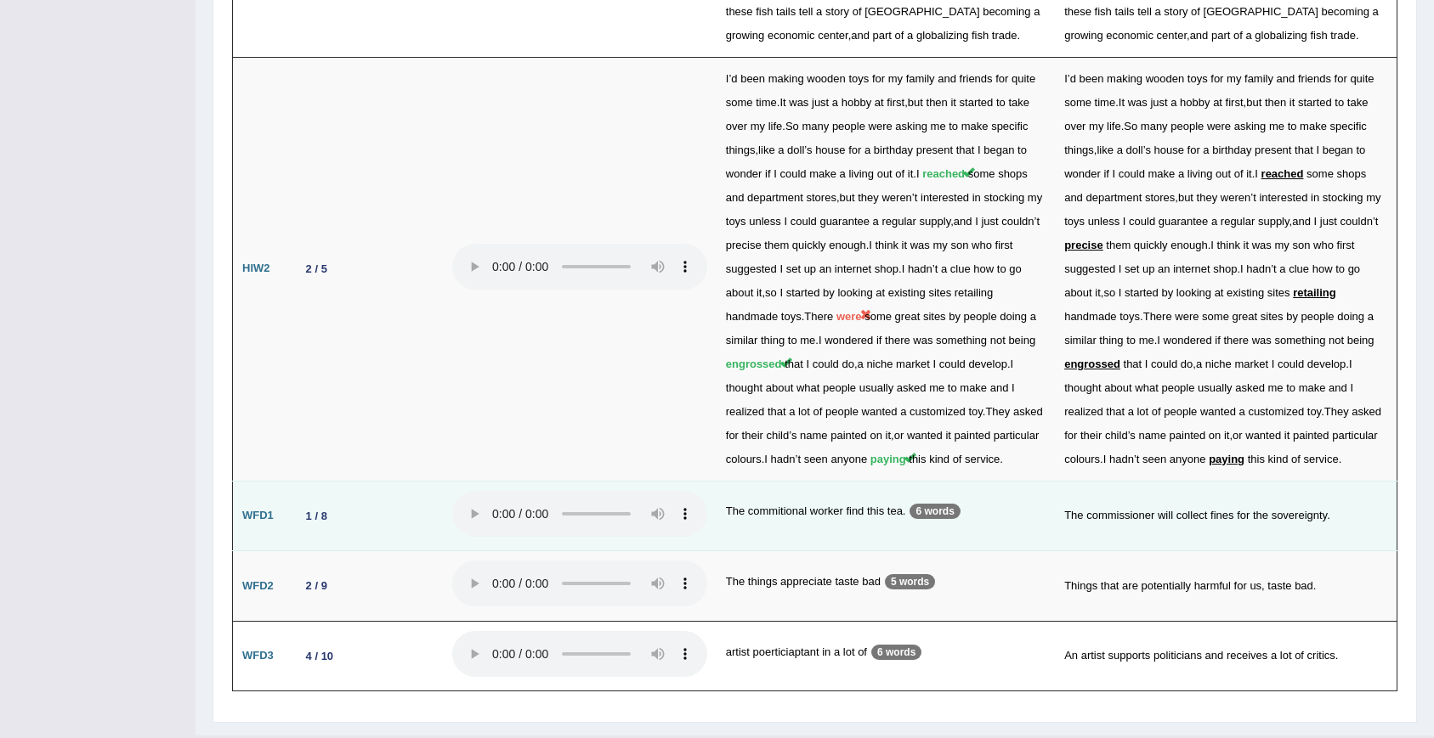
click at [936, 481] on td "The commitional worker find this tea. 6 words" at bounding box center [885, 516] width 338 height 71
click at [786, 495] on td "The commitional worker find this tea. 6 words" at bounding box center [885, 516] width 338 height 71
drag, startPoint x: 1065, startPoint y: 472, endPoint x: 1092, endPoint y: 472, distance: 27.2
click at [1092, 481] on td "The commissioner will collect fines for the sovereignty." at bounding box center [1226, 516] width 342 height 71
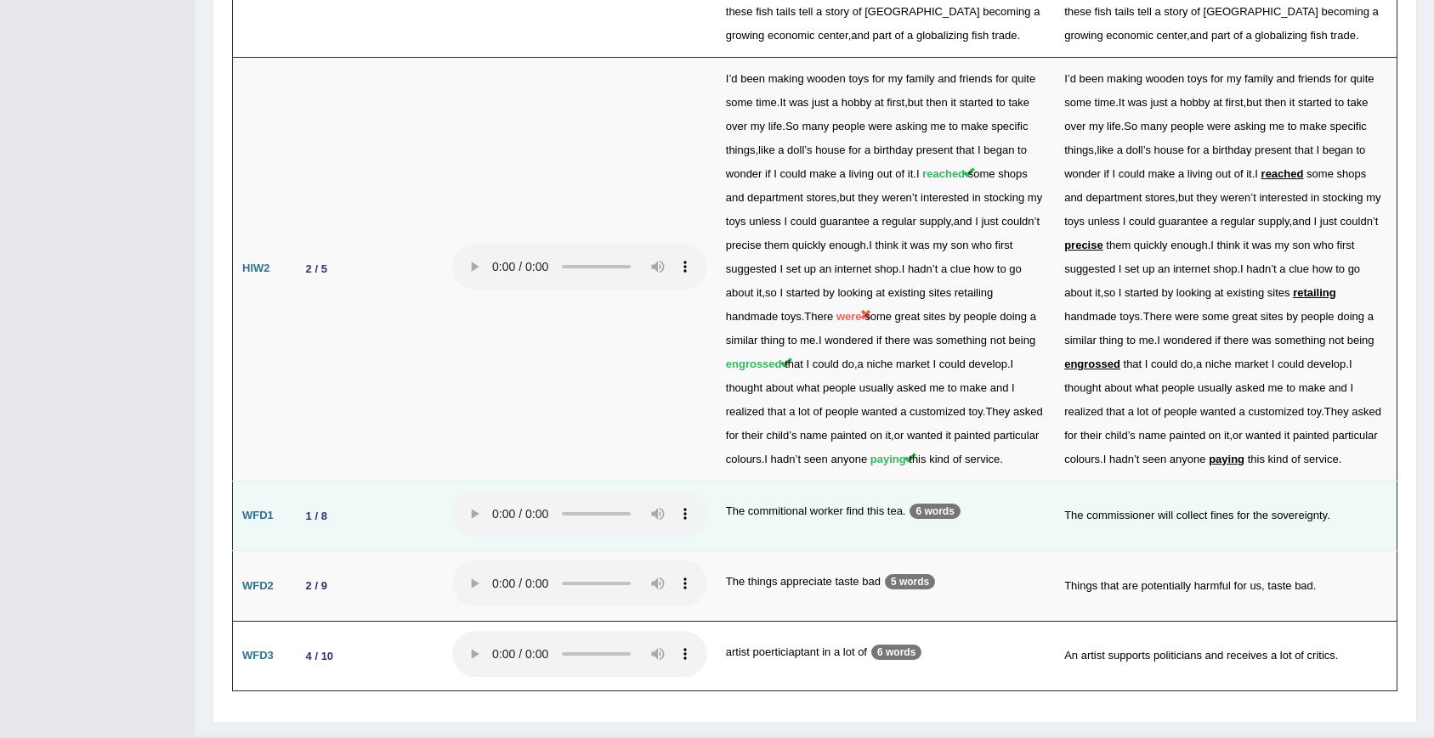
click at [1072, 481] on td "The commissioner will collect fines for the sovereignty." at bounding box center [1226, 516] width 342 height 71
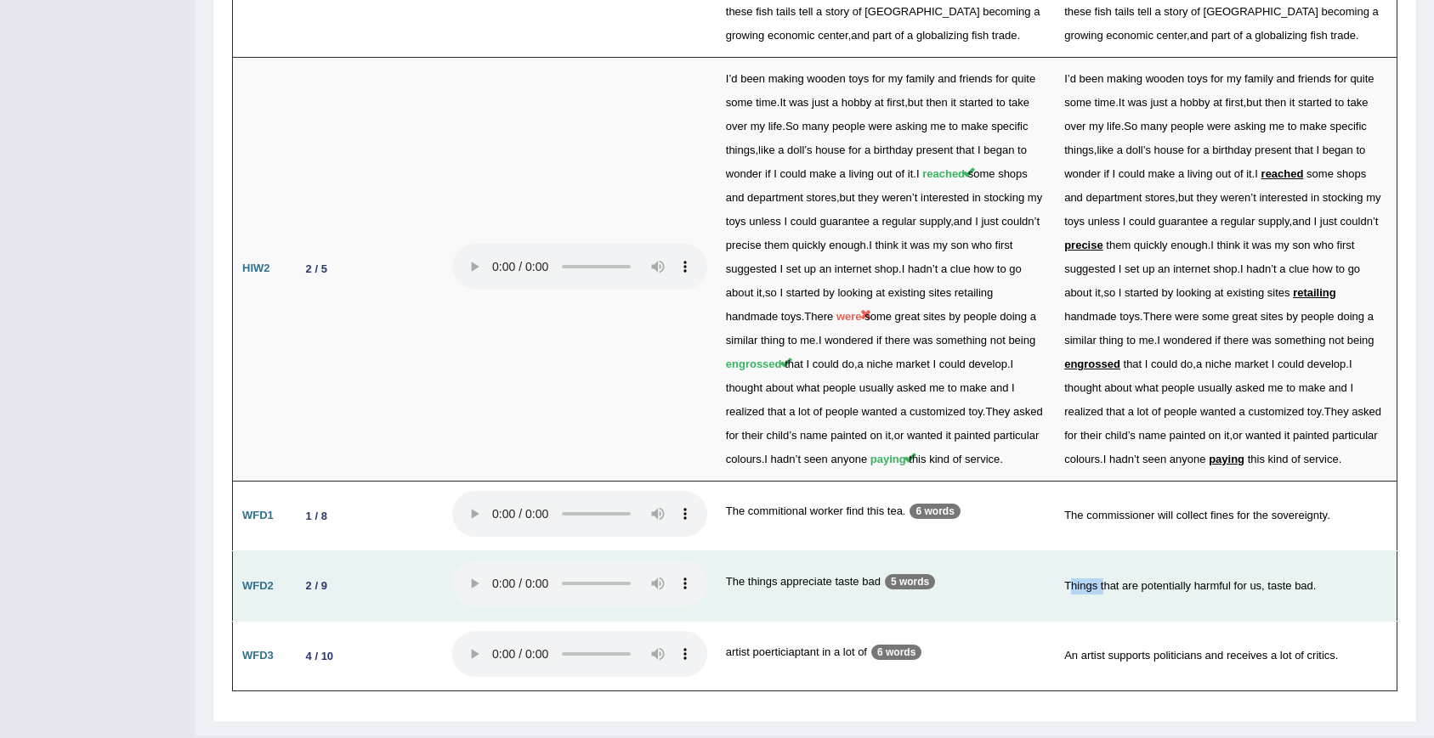
drag, startPoint x: 1070, startPoint y: 545, endPoint x: 1106, endPoint y: 546, distance: 36.6
click at [1106, 552] on td "Things that are potentially harmful for us, taste bad." at bounding box center [1226, 587] width 342 height 71
drag, startPoint x: 1273, startPoint y: 545, endPoint x: 1314, endPoint y: 546, distance: 40.8
click at [1314, 552] on td "Things that are potentially harmful for us, taste bad." at bounding box center [1226, 587] width 342 height 71
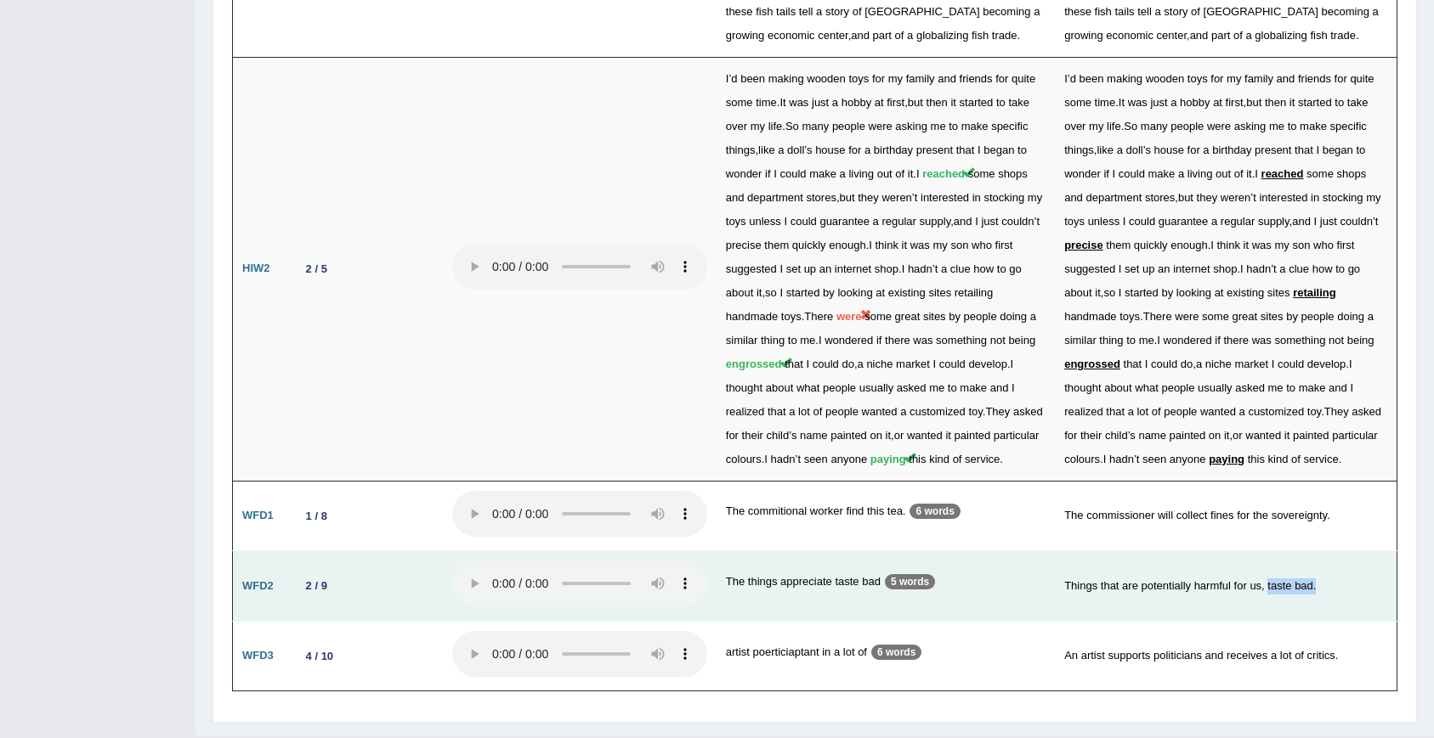
drag, startPoint x: 1270, startPoint y: 542, endPoint x: 1325, endPoint y: 547, distance: 55.5
click at [1325, 552] on td "Things that are potentially harmful for us, taste bad." at bounding box center [1226, 587] width 342 height 71
drag, startPoint x: 1327, startPoint y: 548, endPoint x: 1044, endPoint y: 569, distance: 283.7
click at [1044, 569] on tr "WFD2 2 / 9 The things appreciate taste bad 5 words Things that are potentially …" at bounding box center [815, 587] width 1164 height 71
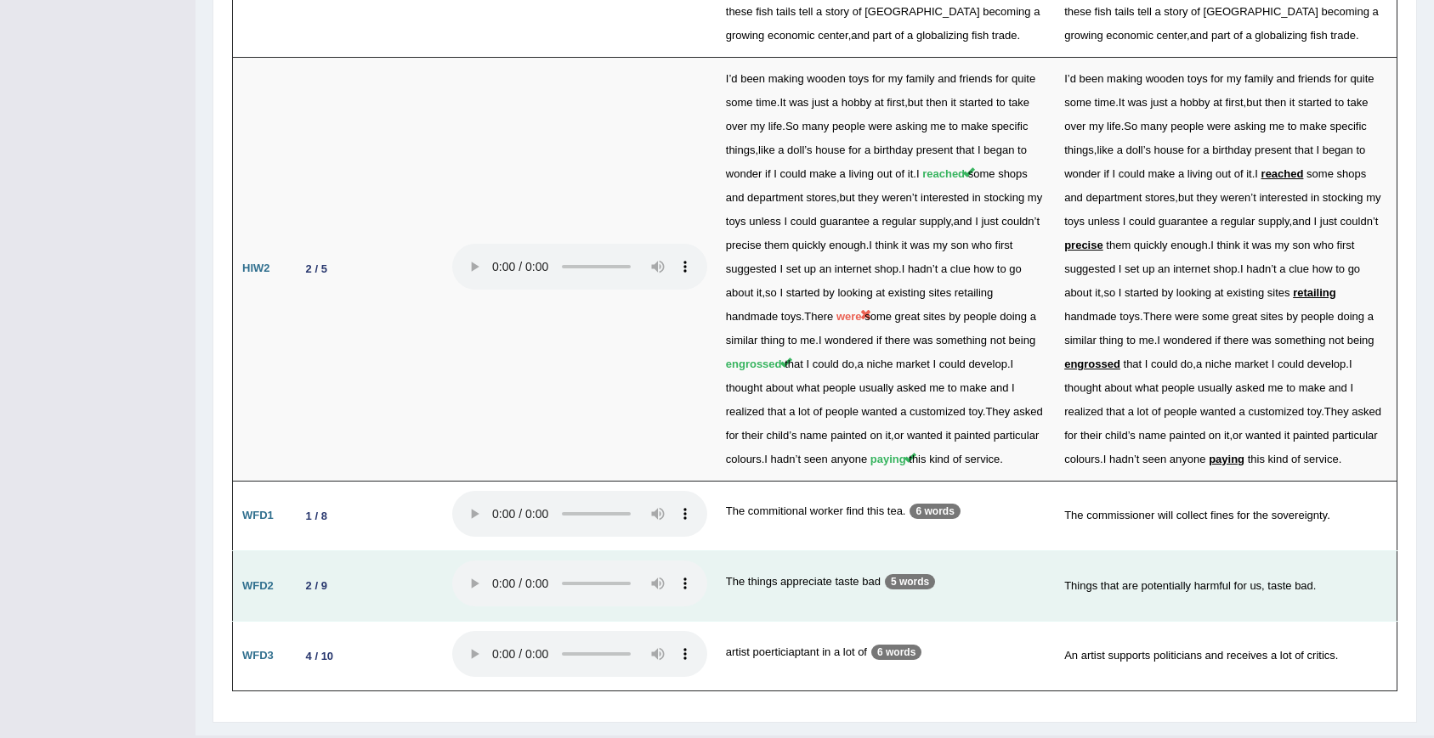
click at [1209, 552] on td "Things that are potentially harmful for us, taste bad." at bounding box center [1226, 587] width 342 height 71
drag, startPoint x: 1334, startPoint y: 550, endPoint x: 1288, endPoint y: 550, distance: 45.9
click at [1288, 552] on td "Things that are potentially harmful for us, taste bad." at bounding box center [1226, 587] width 342 height 71
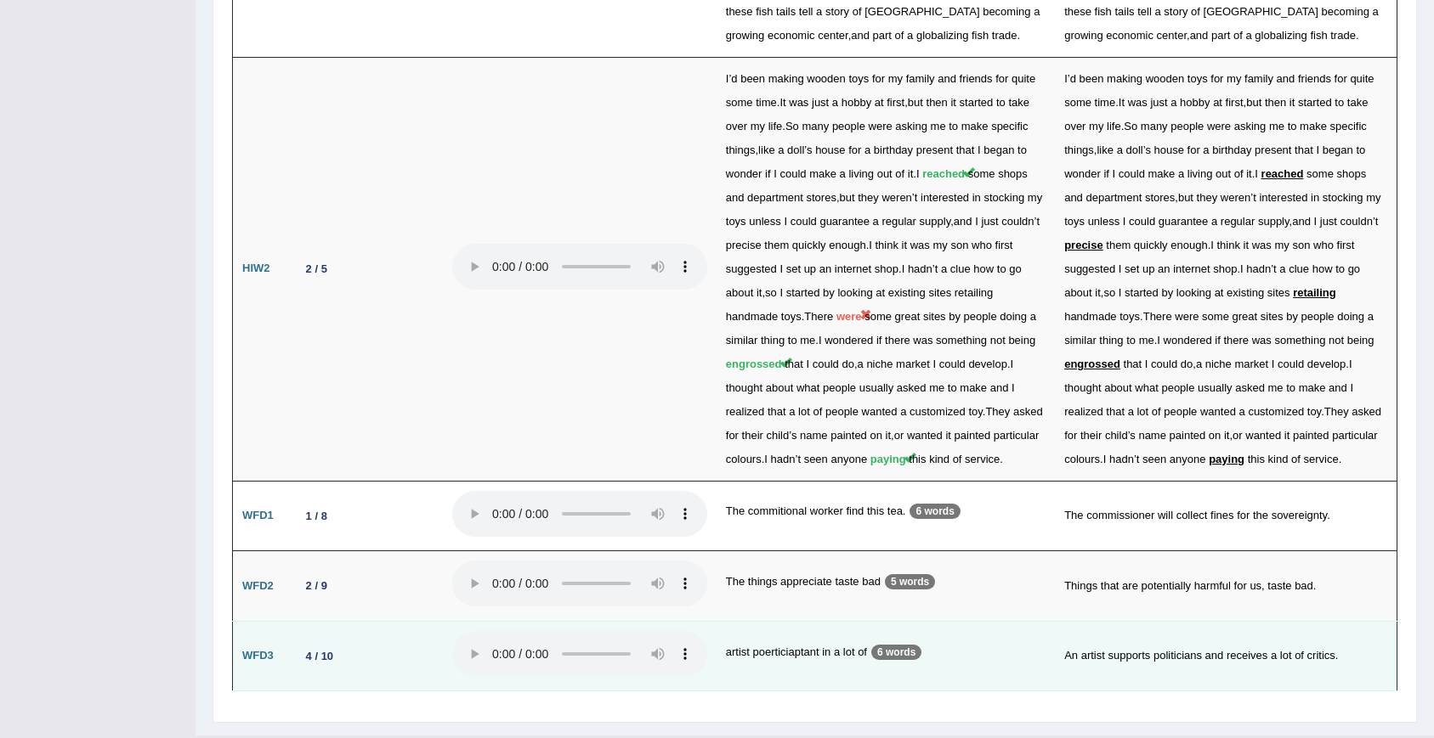
click at [1344, 621] on td "An artist supports politicians and receives a lot of critics." at bounding box center [1226, 656] width 342 height 71
click at [1353, 621] on td "An artist supports politicians and receives a lot of critics." at bounding box center [1226, 656] width 342 height 71
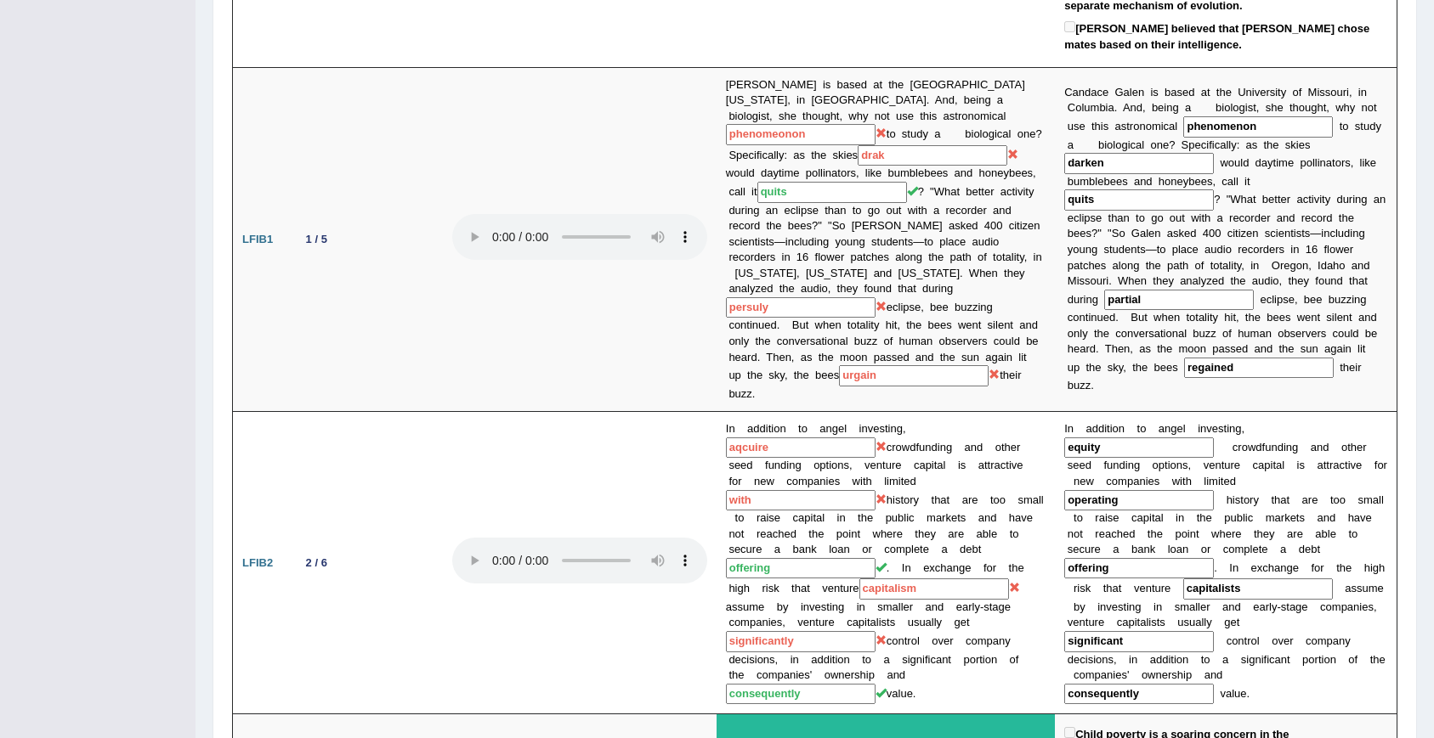
scroll to position [0, 0]
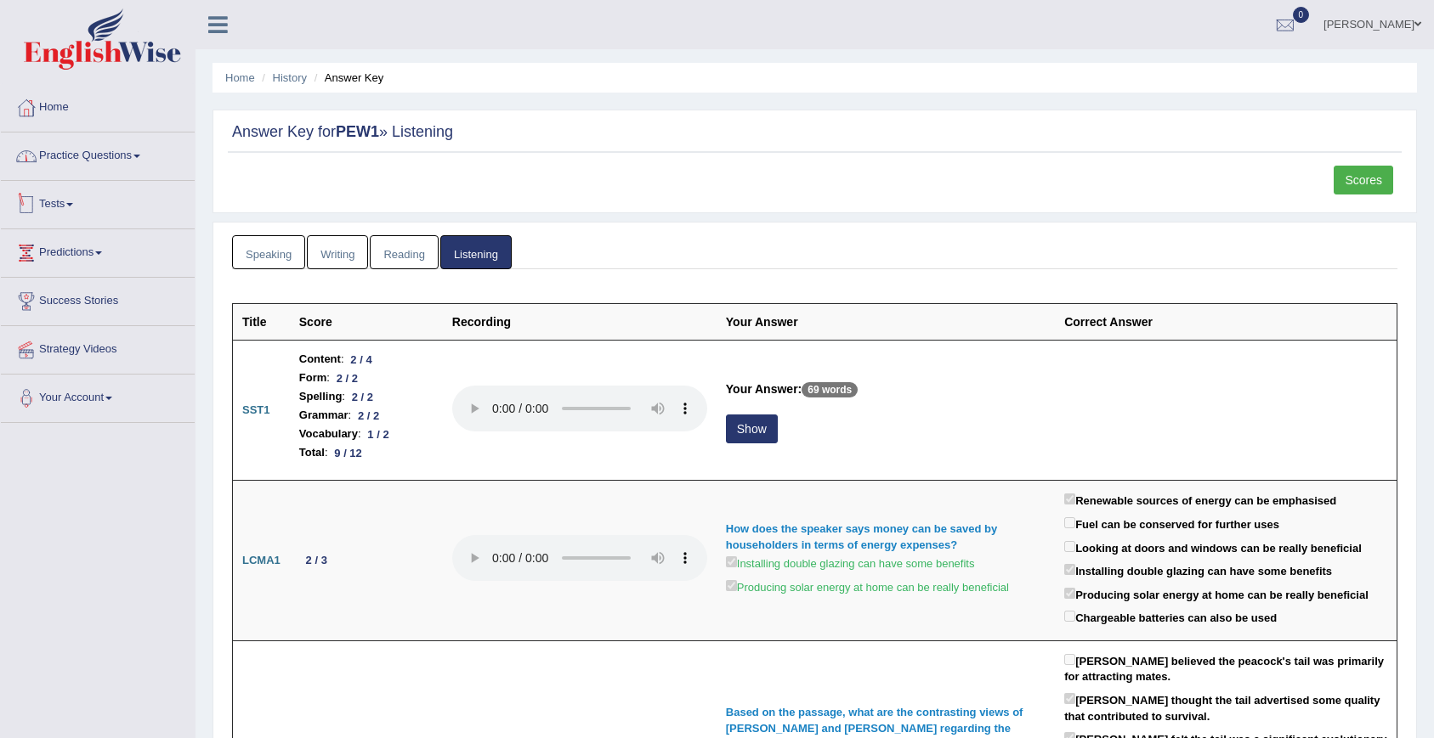
click at [113, 157] on link "Practice Questions" at bounding box center [98, 154] width 194 height 42
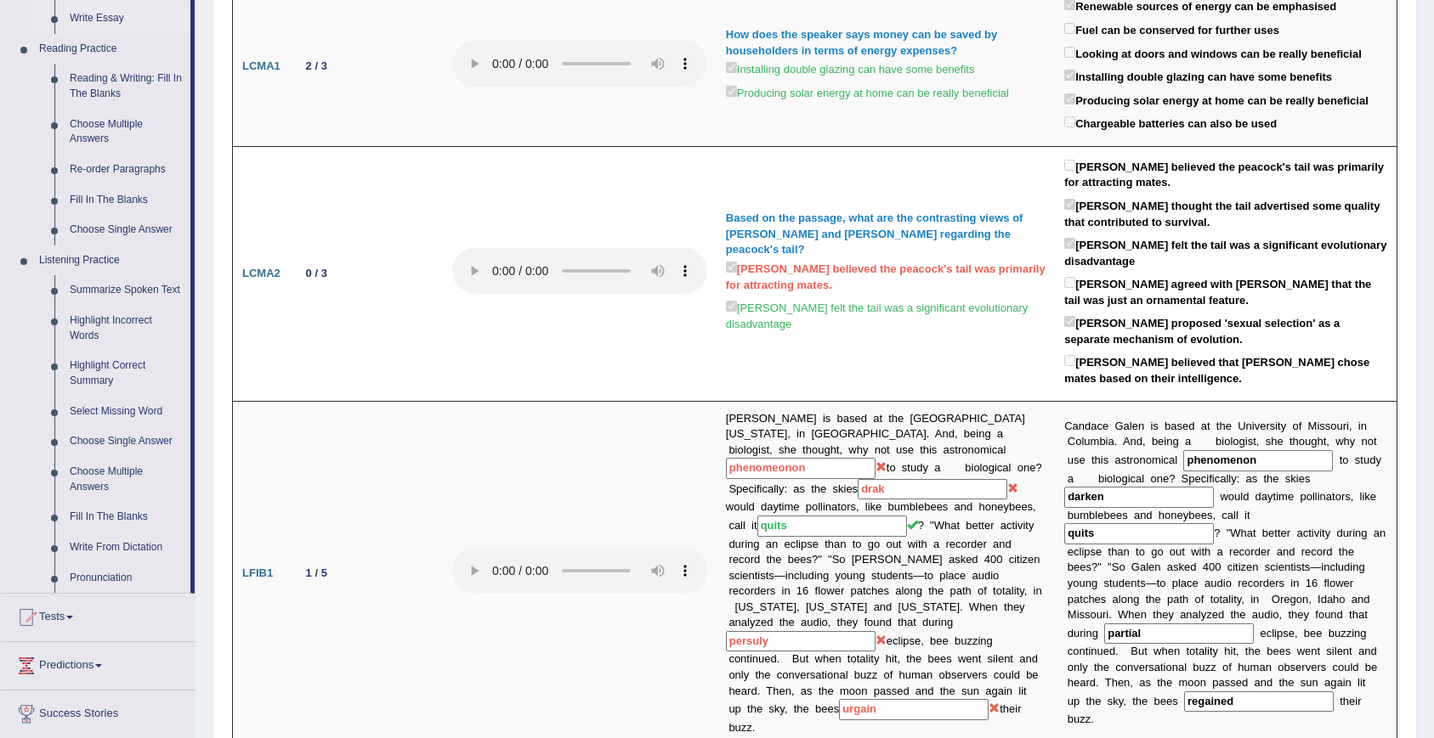
scroll to position [508, 0]
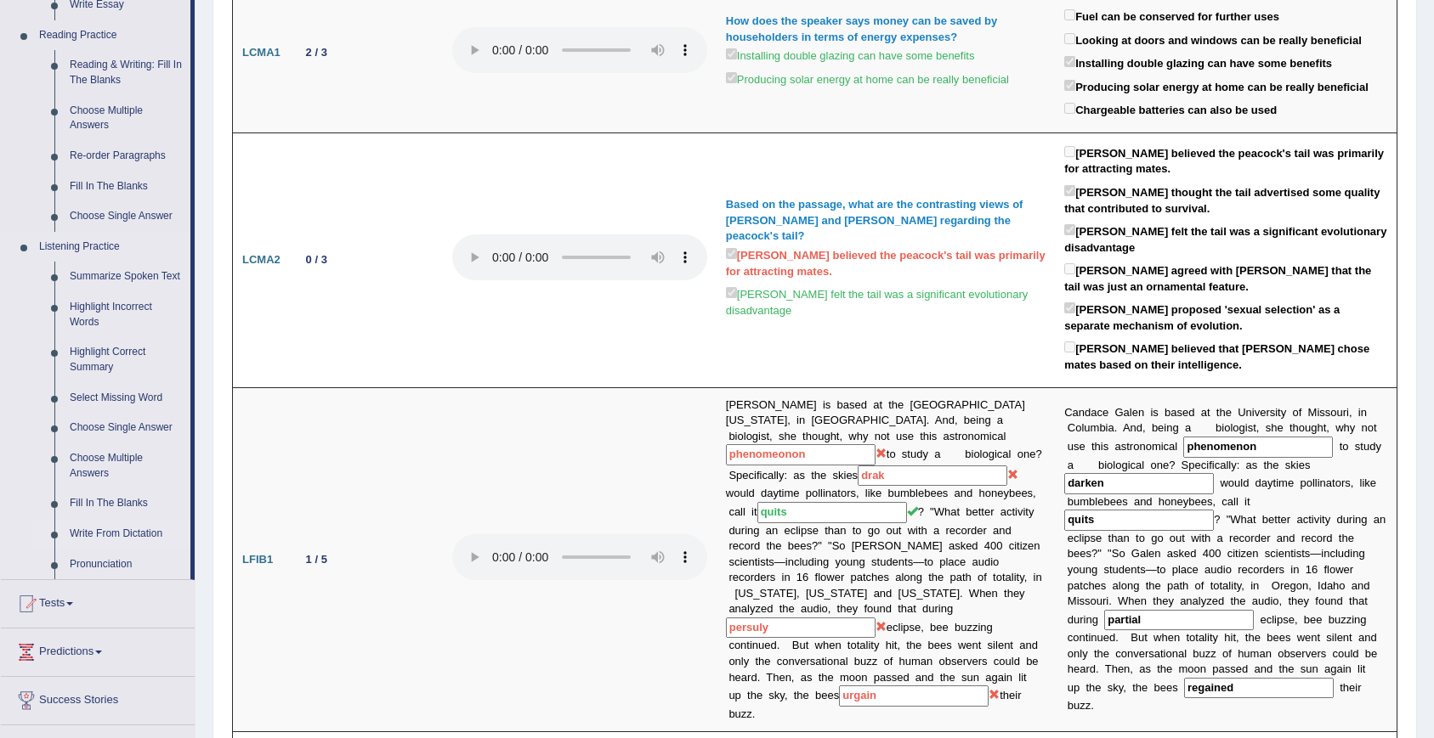
click at [111, 549] on link "Write From Dictation" at bounding box center [126, 534] width 128 height 31
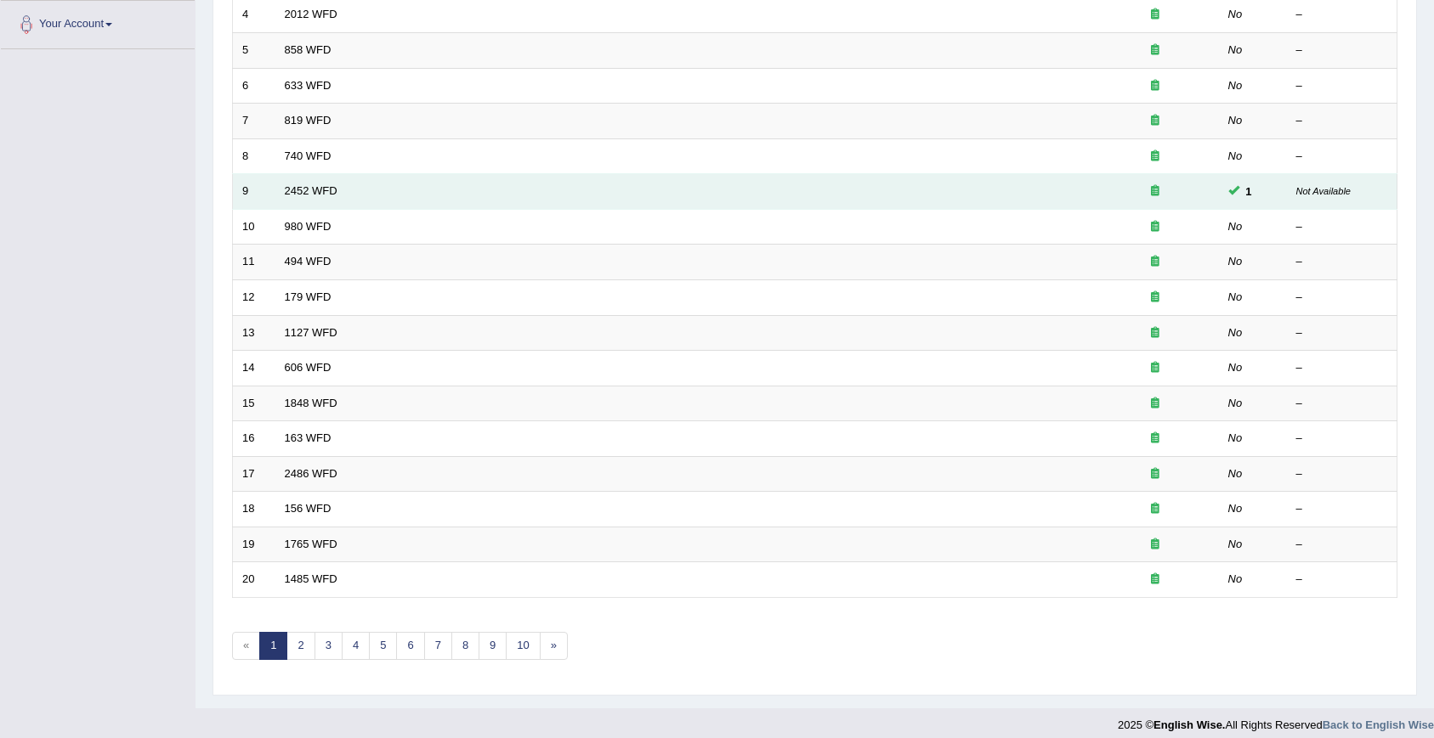
scroll to position [387, 0]
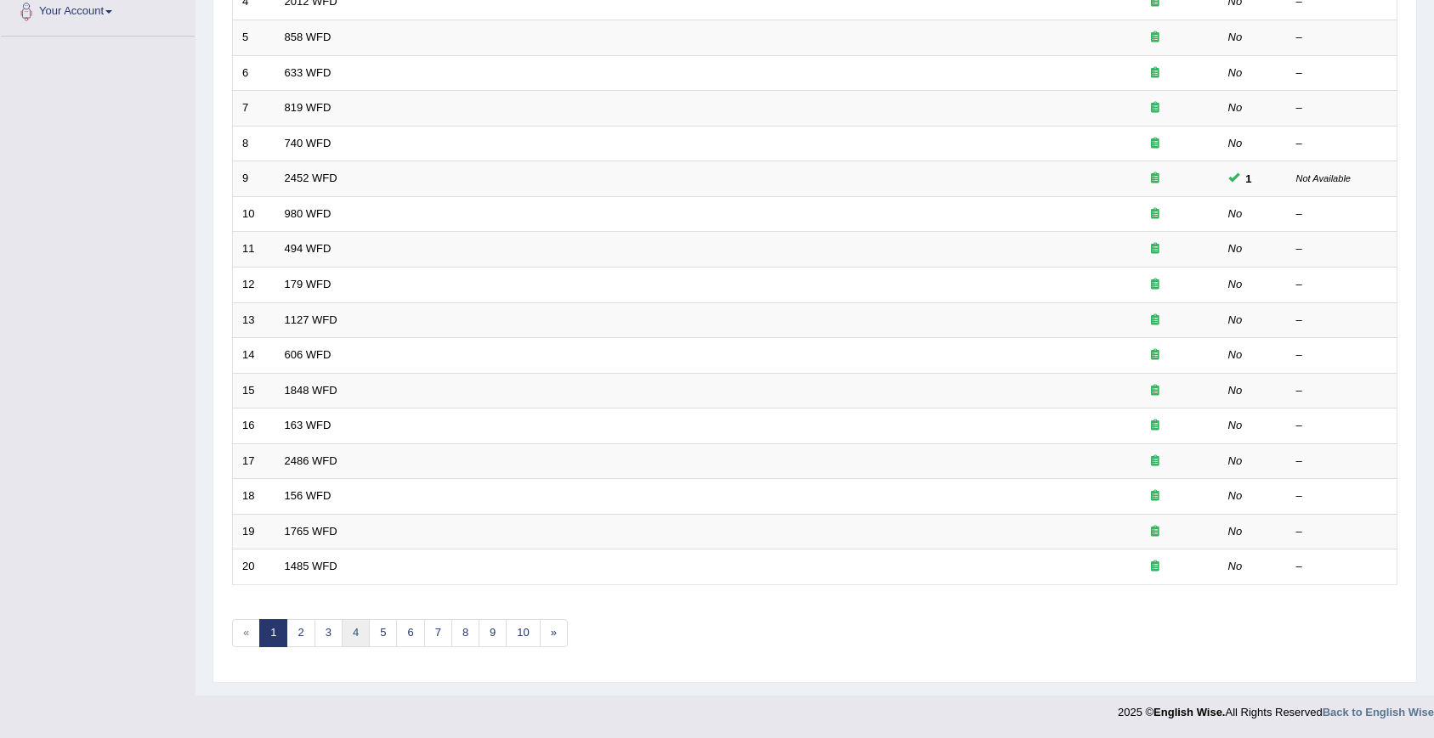
click at [365, 642] on link "4" at bounding box center [356, 633] width 28 height 28
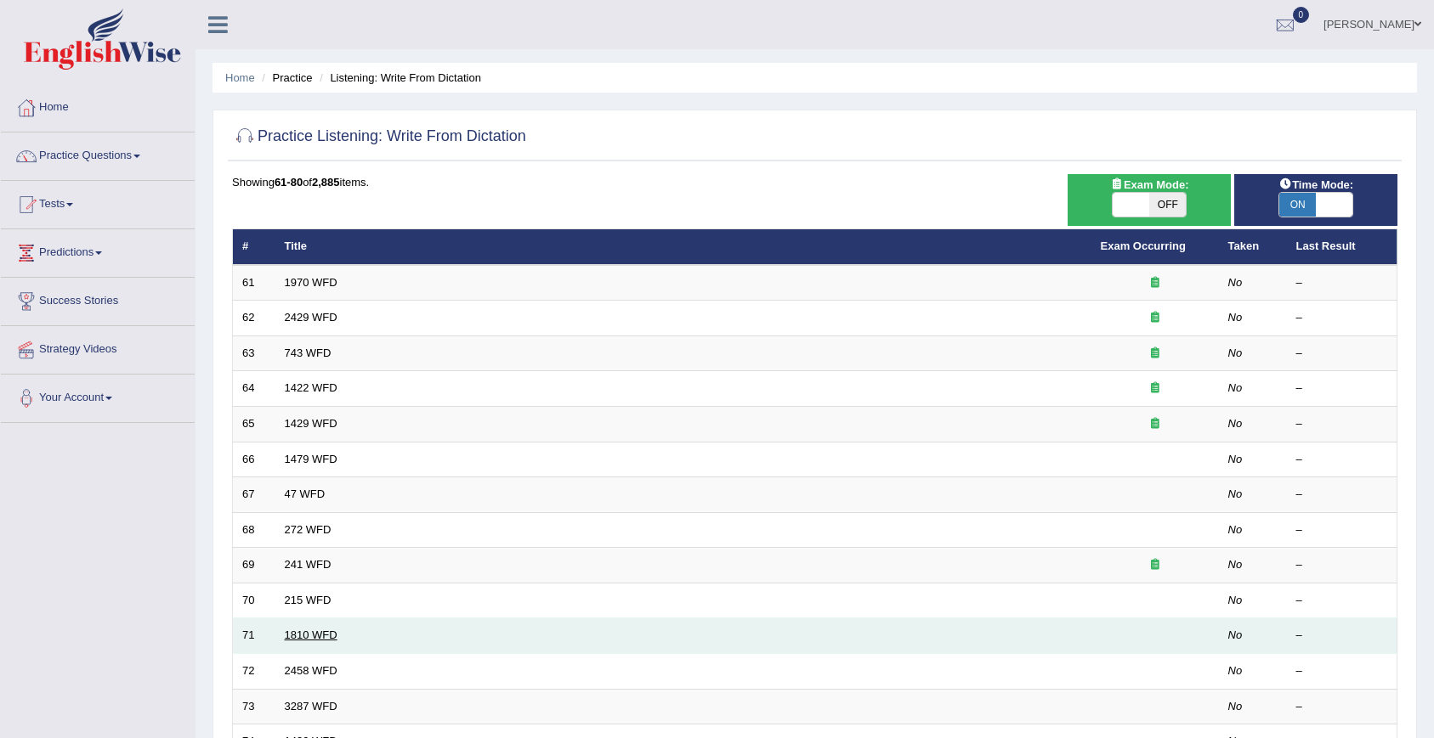
click at [306, 639] on link "1810 WFD" at bounding box center [311, 635] width 53 height 13
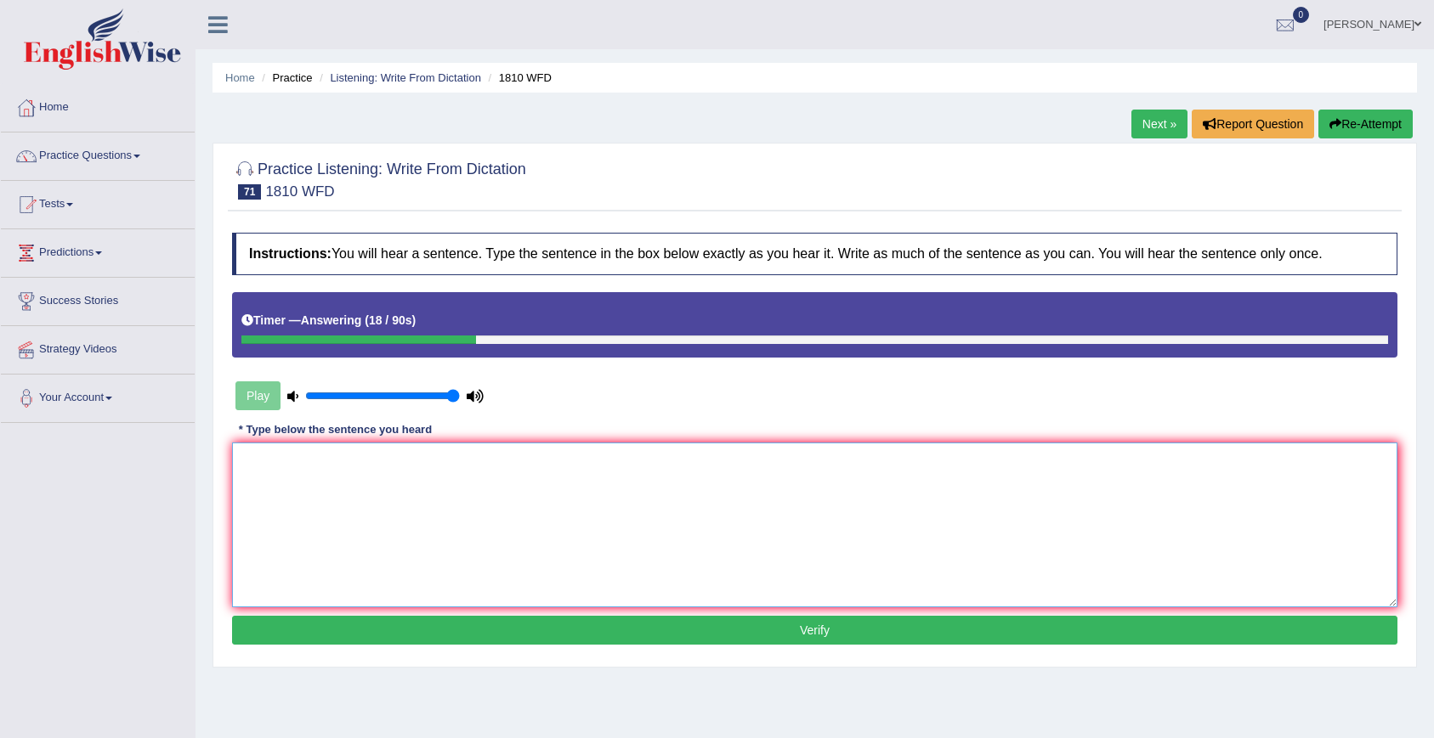
click at [642, 523] on textarea at bounding box center [814, 525] width 1165 height 165
click at [276, 442] on div "Instructions: You will hear a sentence. Type the sentence in the box below exac…" at bounding box center [815, 440] width 1174 height 433
click at [295, 455] on textarea "You can borrow a book for library." at bounding box center [814, 525] width 1165 height 165
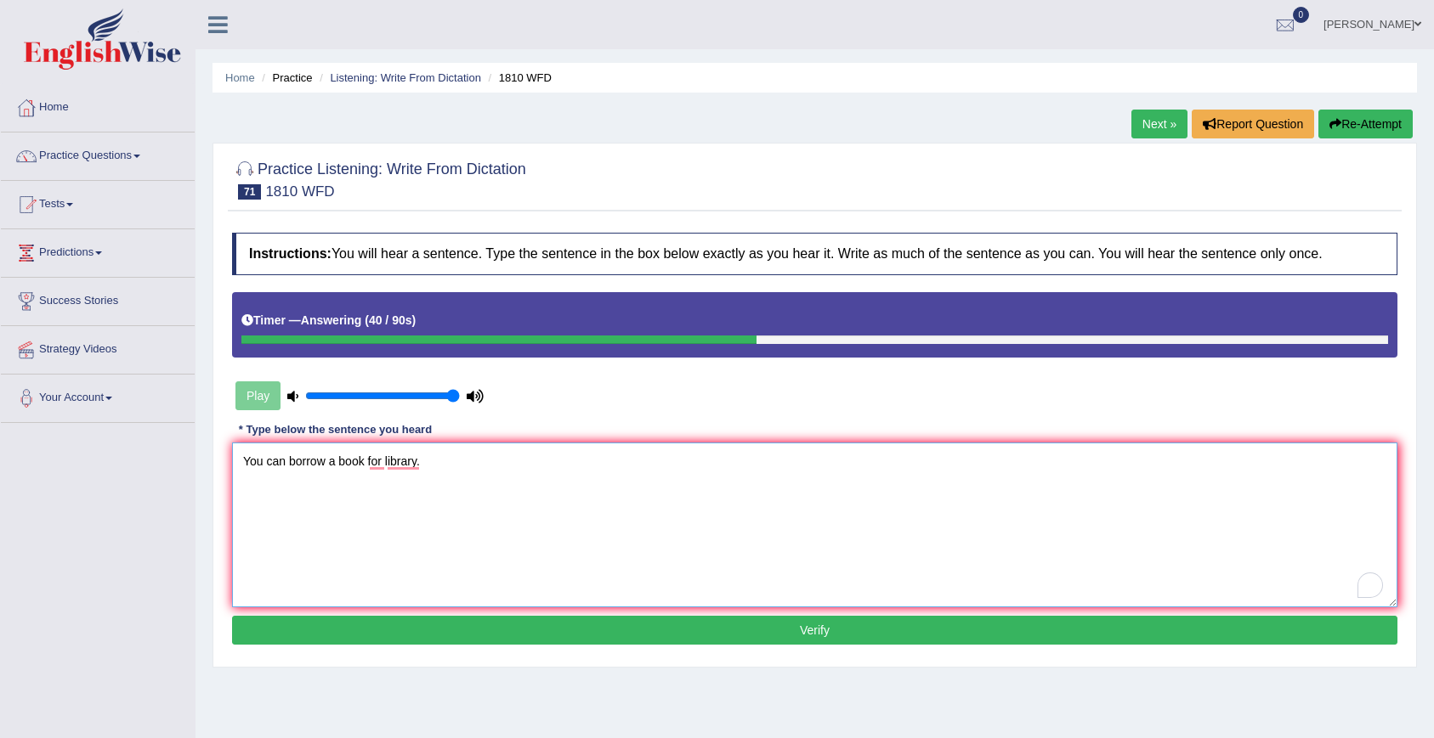
click at [427, 465] on textarea "You can borrow a book for library." at bounding box center [814, 525] width 1165 height 165
type textarea "You can borrow a book for library."
click at [411, 631] on button "Verify" at bounding box center [814, 630] width 1165 height 29
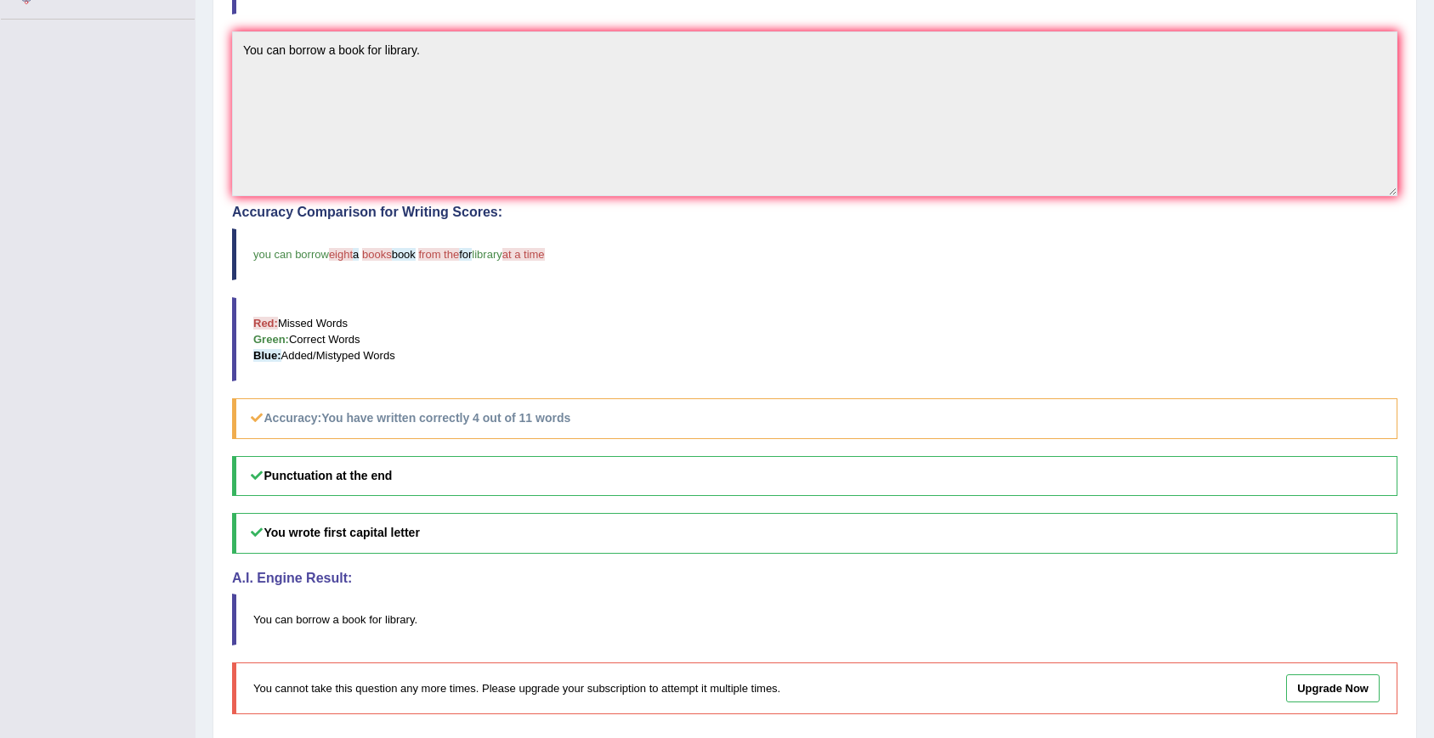
scroll to position [404, 0]
drag, startPoint x: 472, startPoint y: 421, endPoint x: 496, endPoint y: 421, distance: 23.8
click at [496, 421] on b "You have written correctly 4 out of 11 words" at bounding box center [445, 417] width 249 height 14
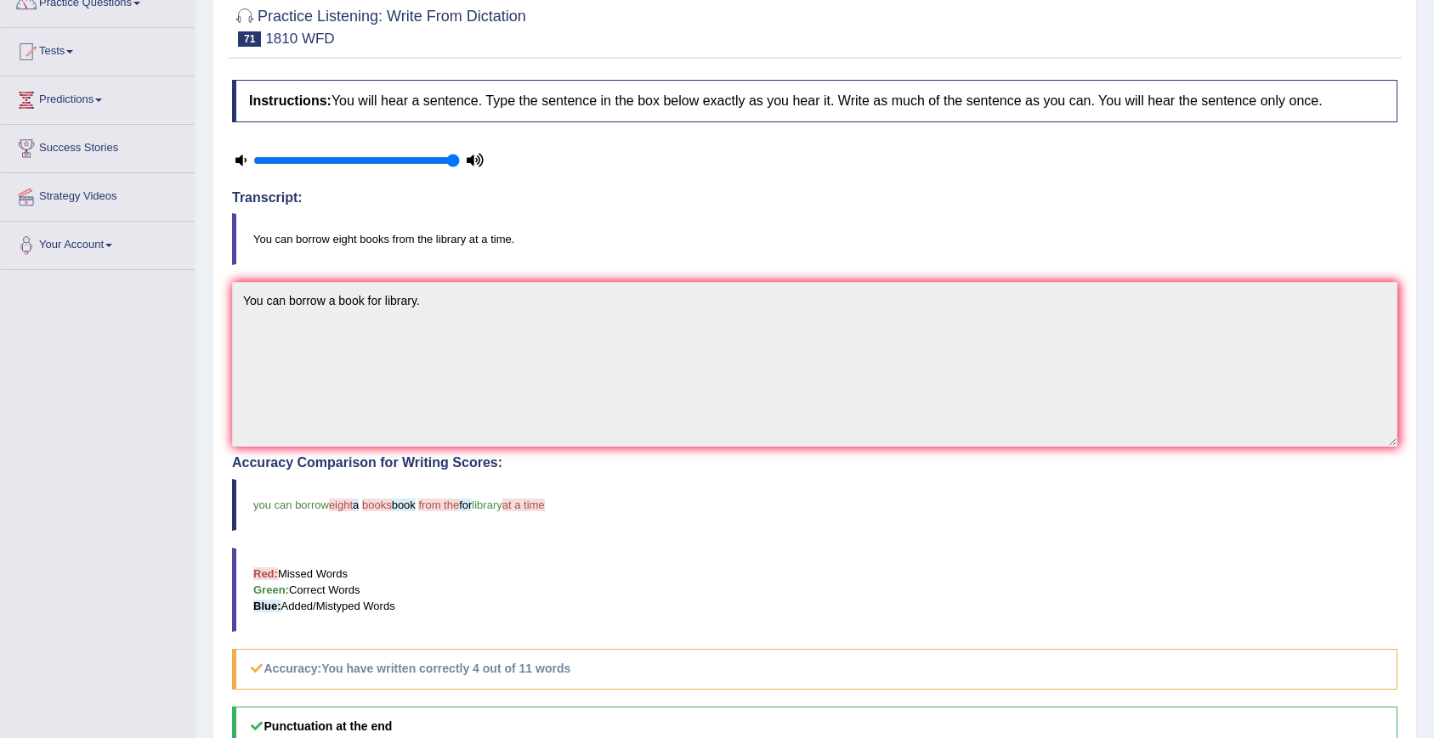
scroll to position [0, 0]
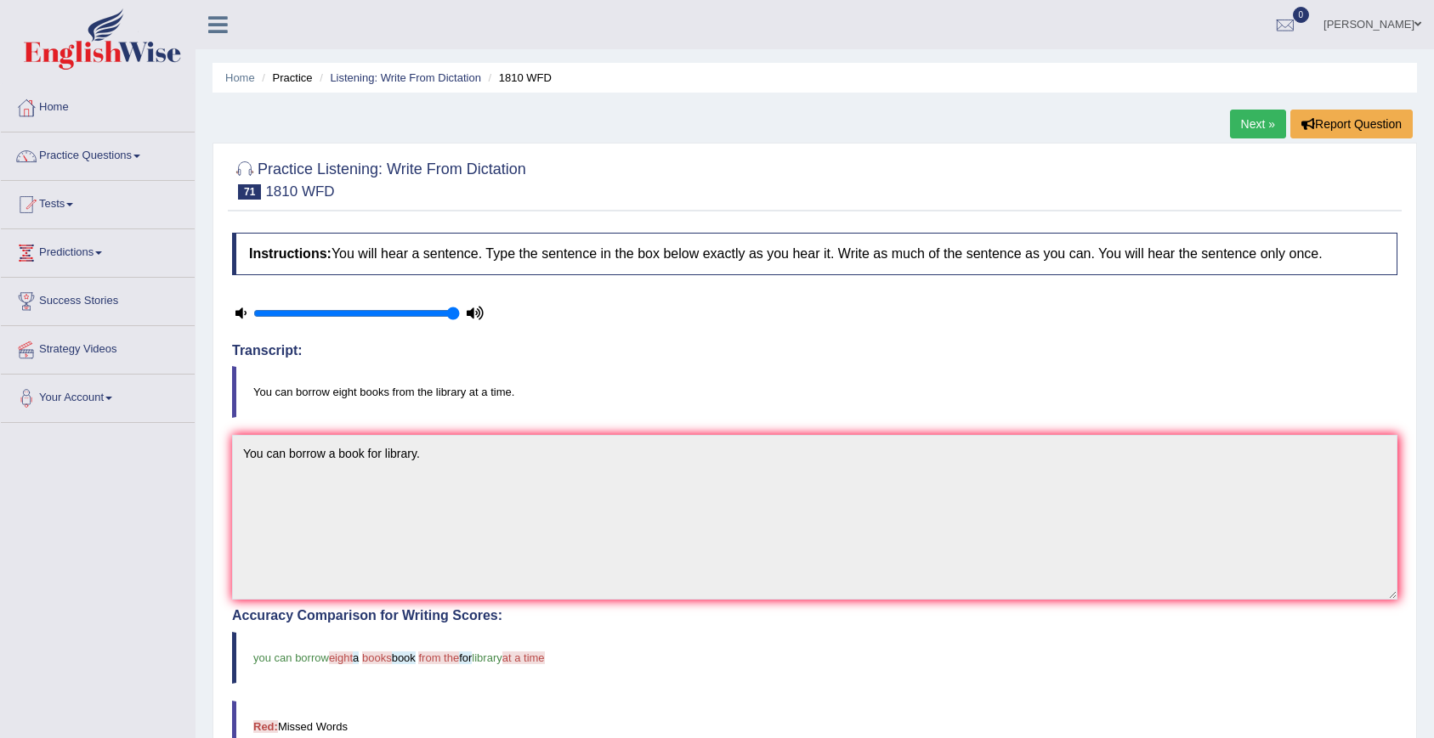
click at [1252, 133] on link "Next »" at bounding box center [1258, 124] width 56 height 29
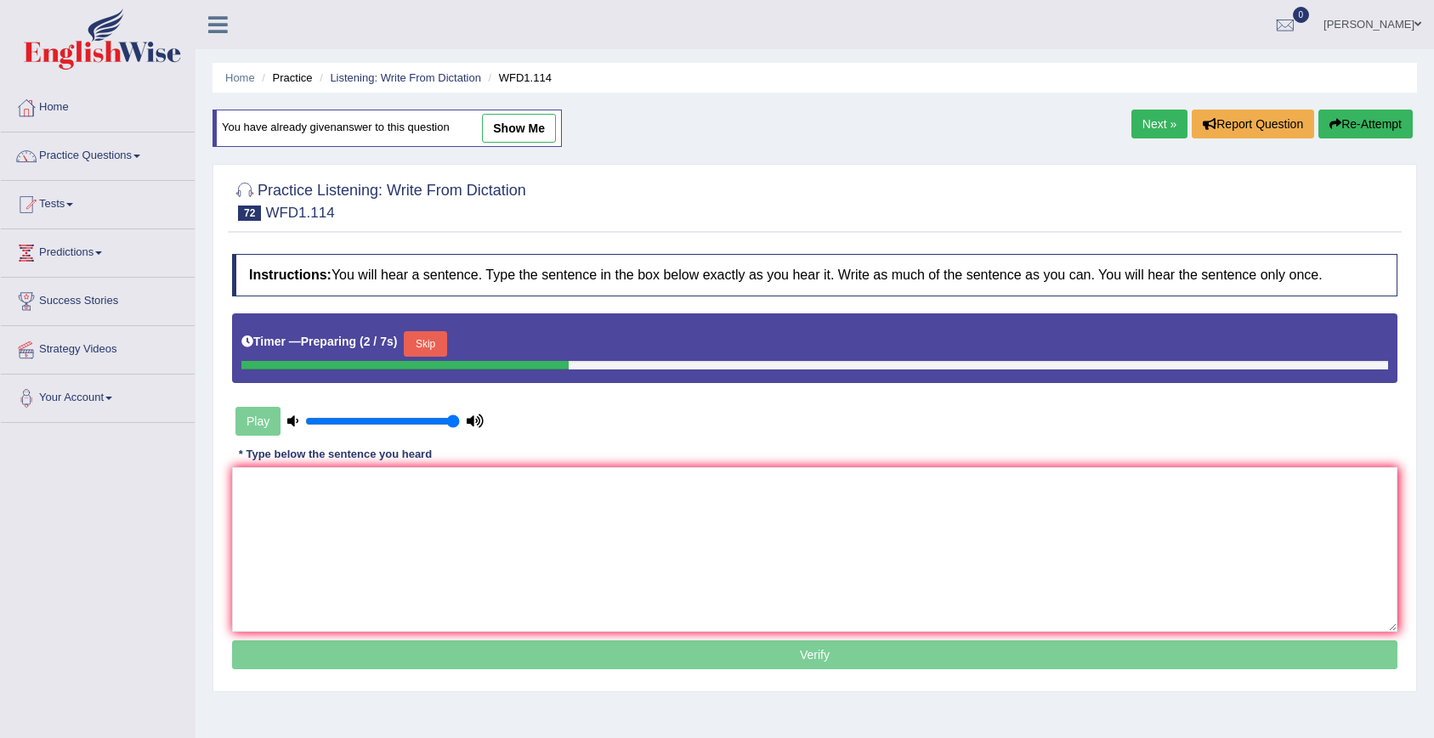
click at [1135, 125] on link "Next »" at bounding box center [1159, 124] width 56 height 29
click at [436, 79] on link "Listening: Write From Dictation" at bounding box center [405, 77] width 151 height 13
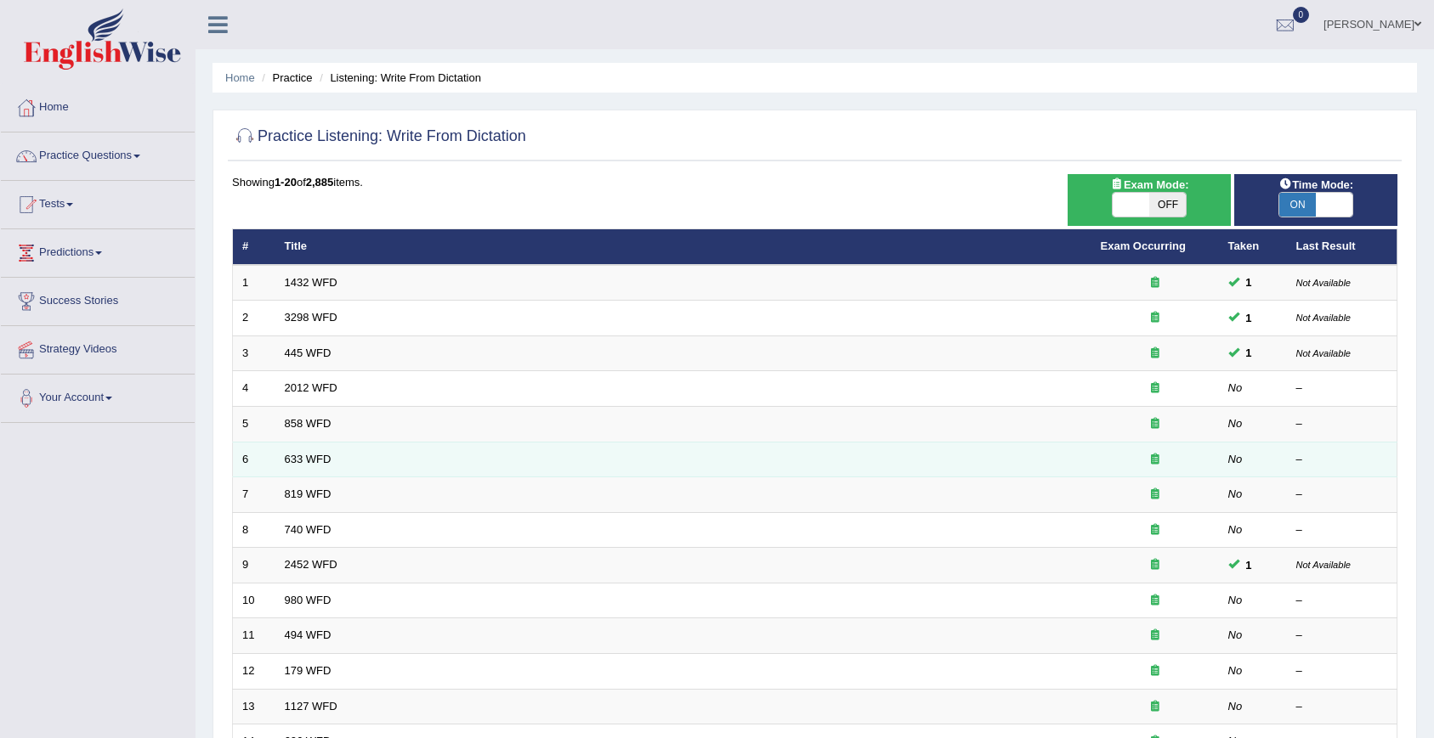
scroll to position [387, 0]
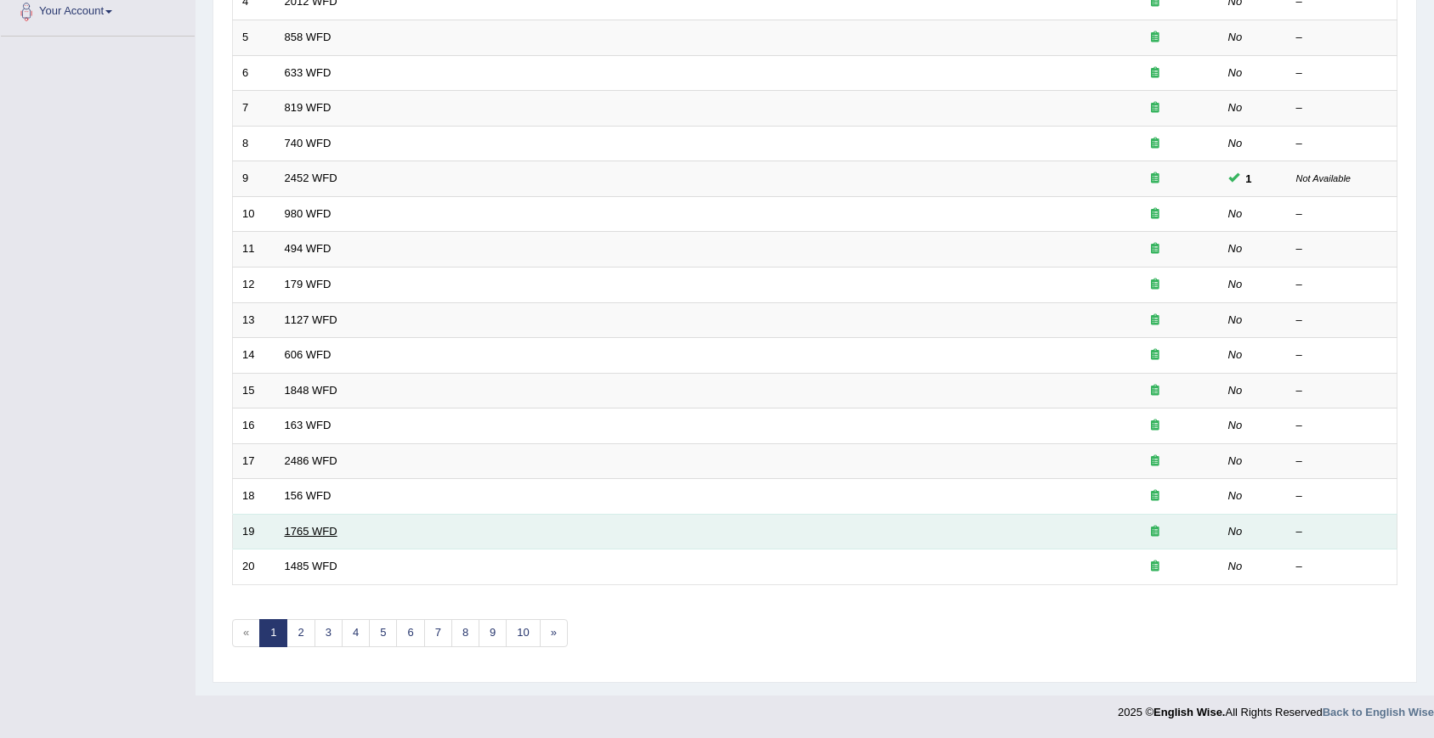
click at [316, 530] on link "1765 WFD" at bounding box center [311, 531] width 53 height 13
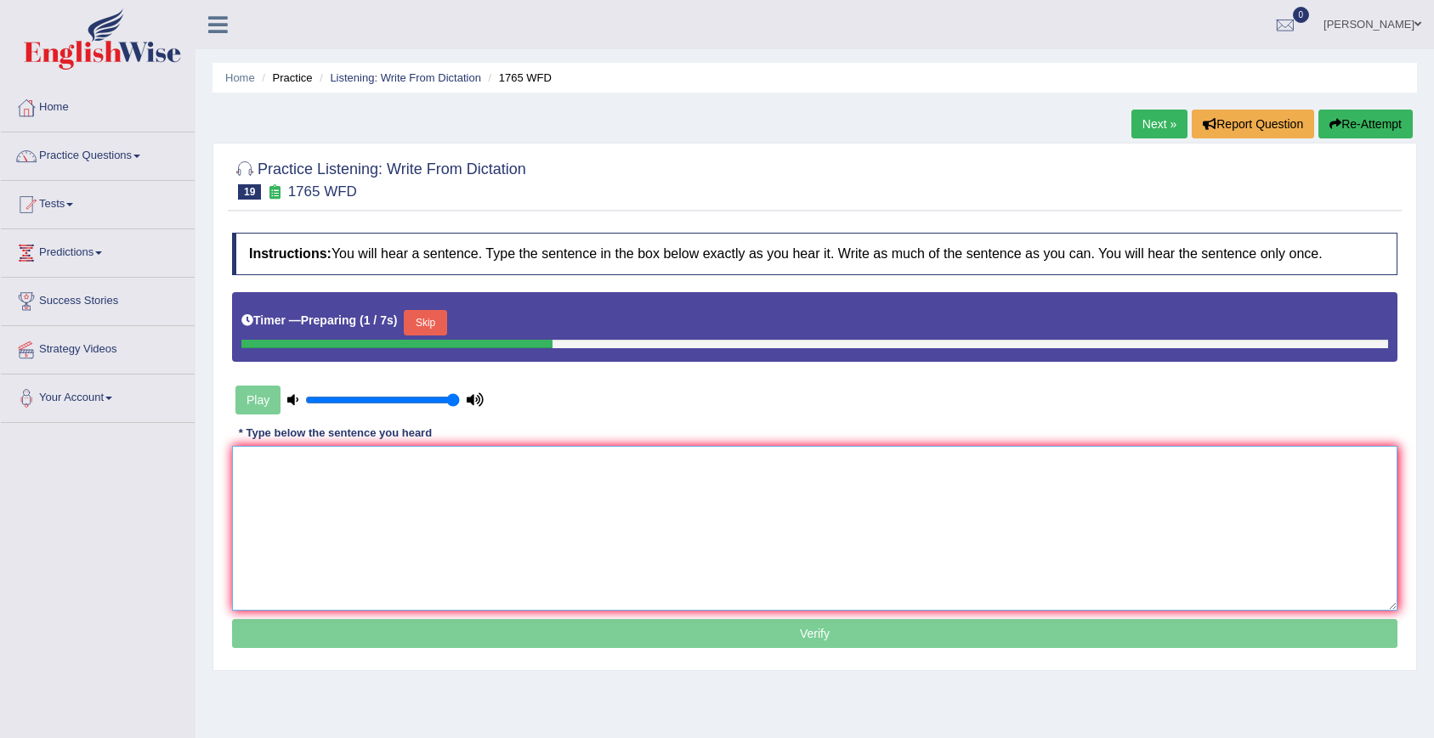
click at [490, 503] on textarea at bounding box center [814, 528] width 1165 height 165
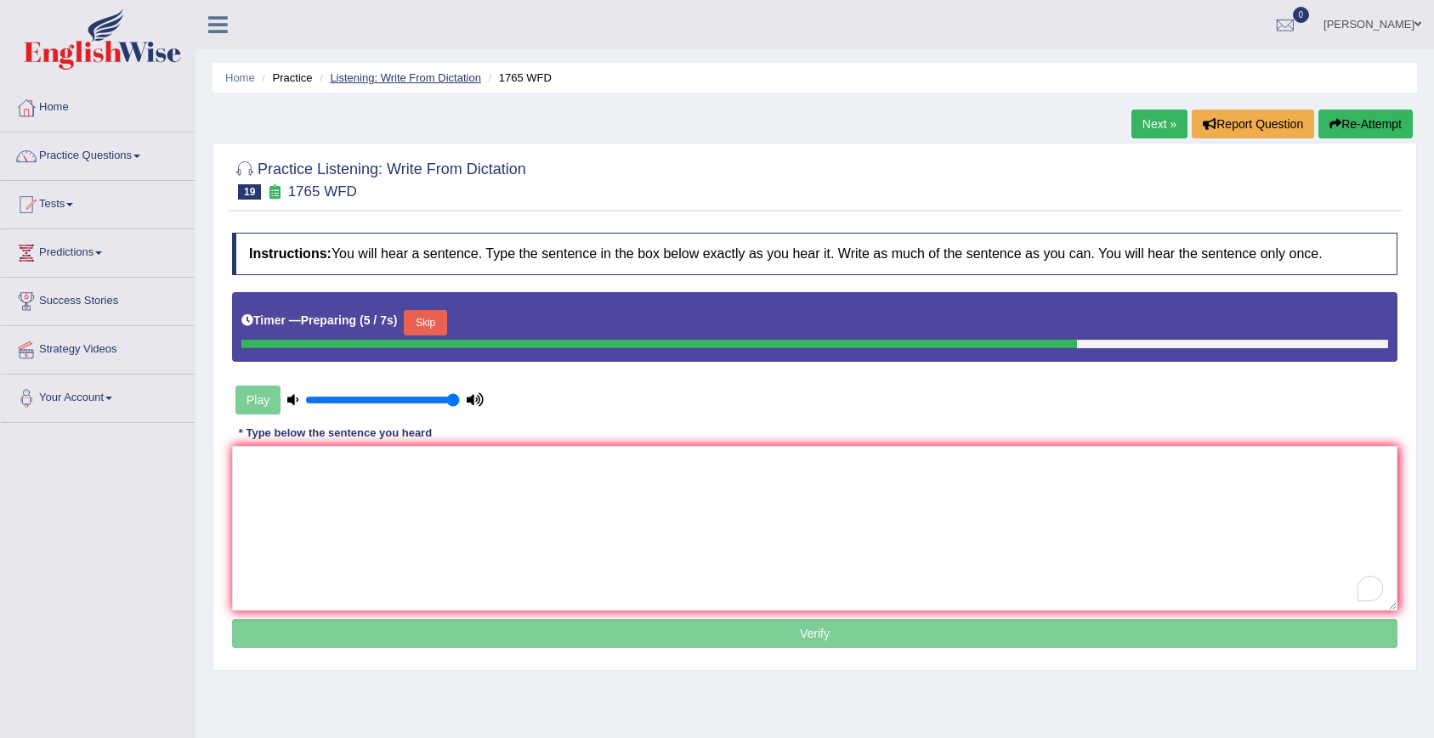
click at [401, 82] on link "Listening: Write From Dictation" at bounding box center [405, 77] width 151 height 13
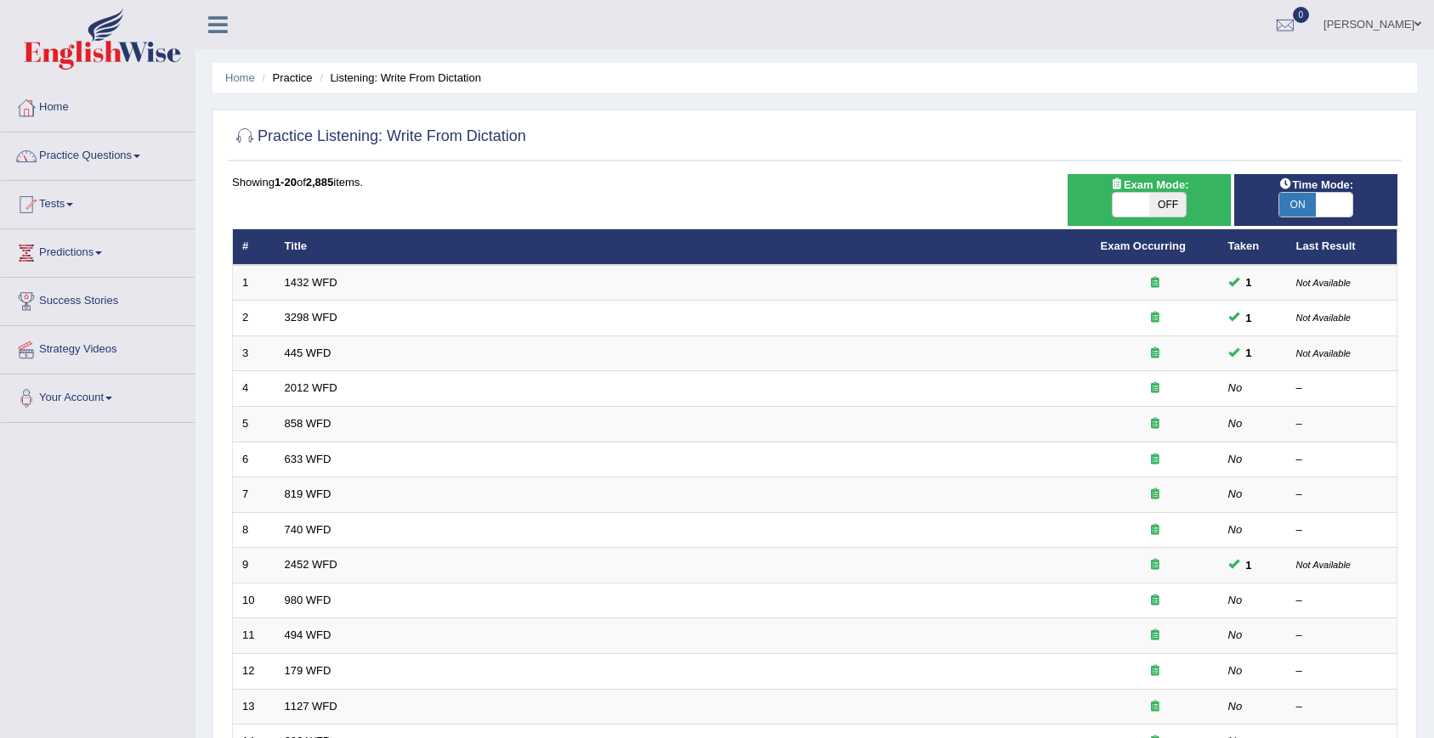
click at [119, 148] on link "Practice Questions" at bounding box center [98, 154] width 194 height 42
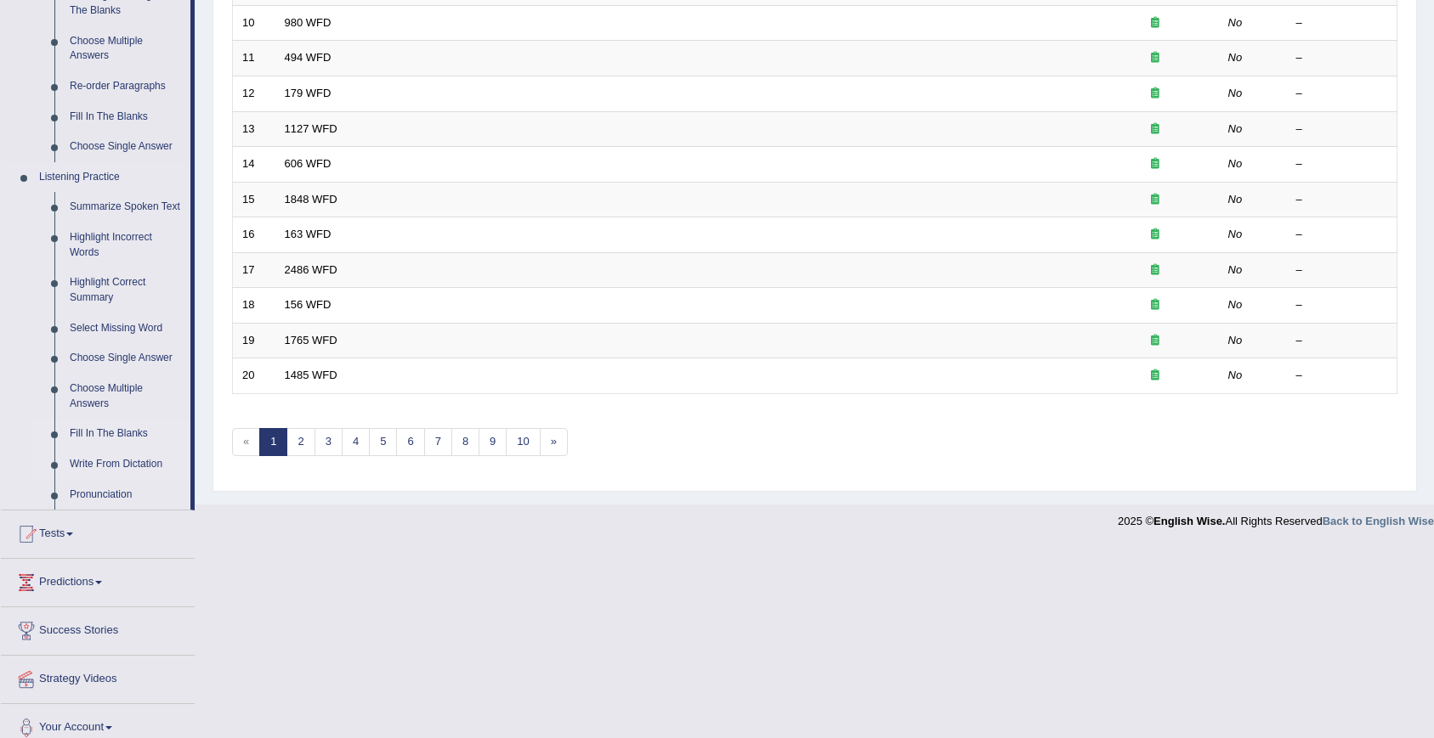
scroll to position [579, 0]
click at [84, 410] on link "Choose Multiple Answers" at bounding box center [126, 395] width 128 height 45
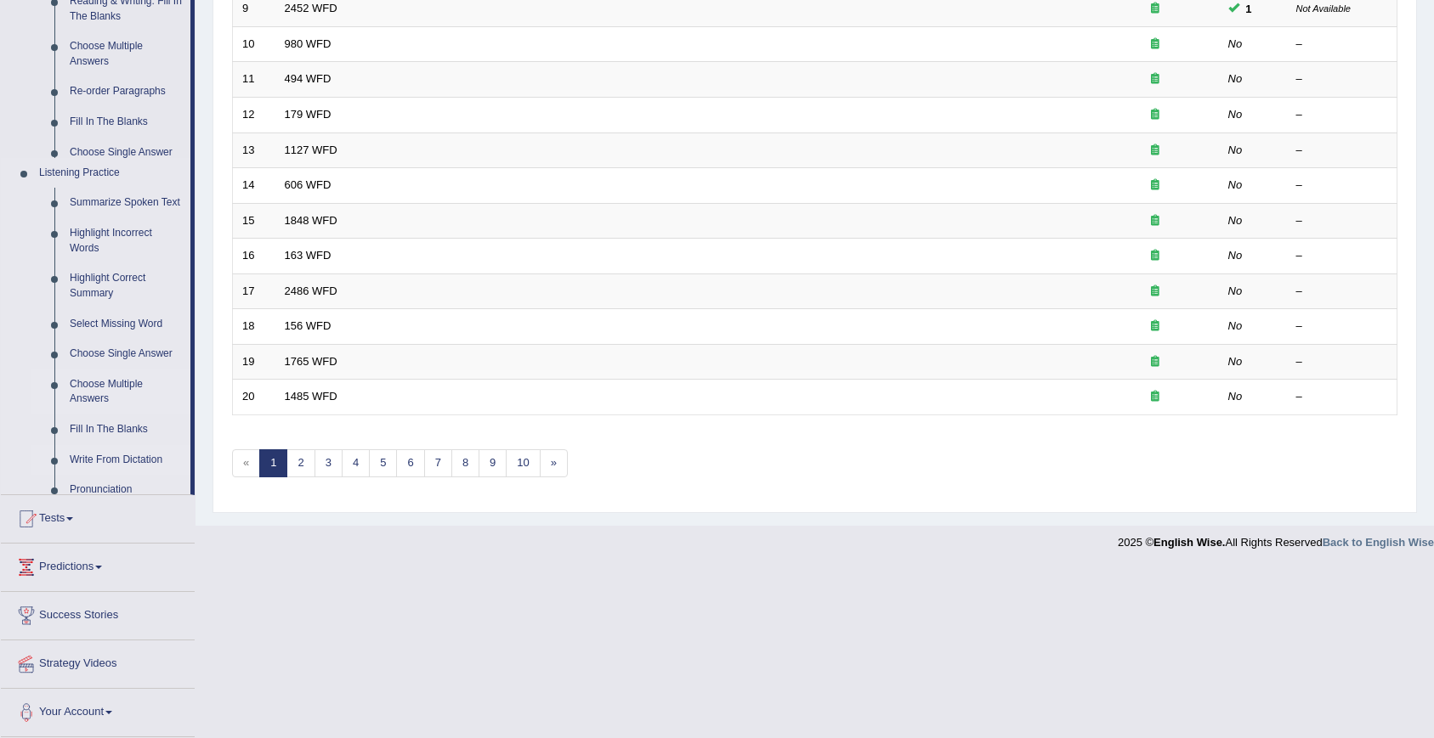
scroll to position [387, 0]
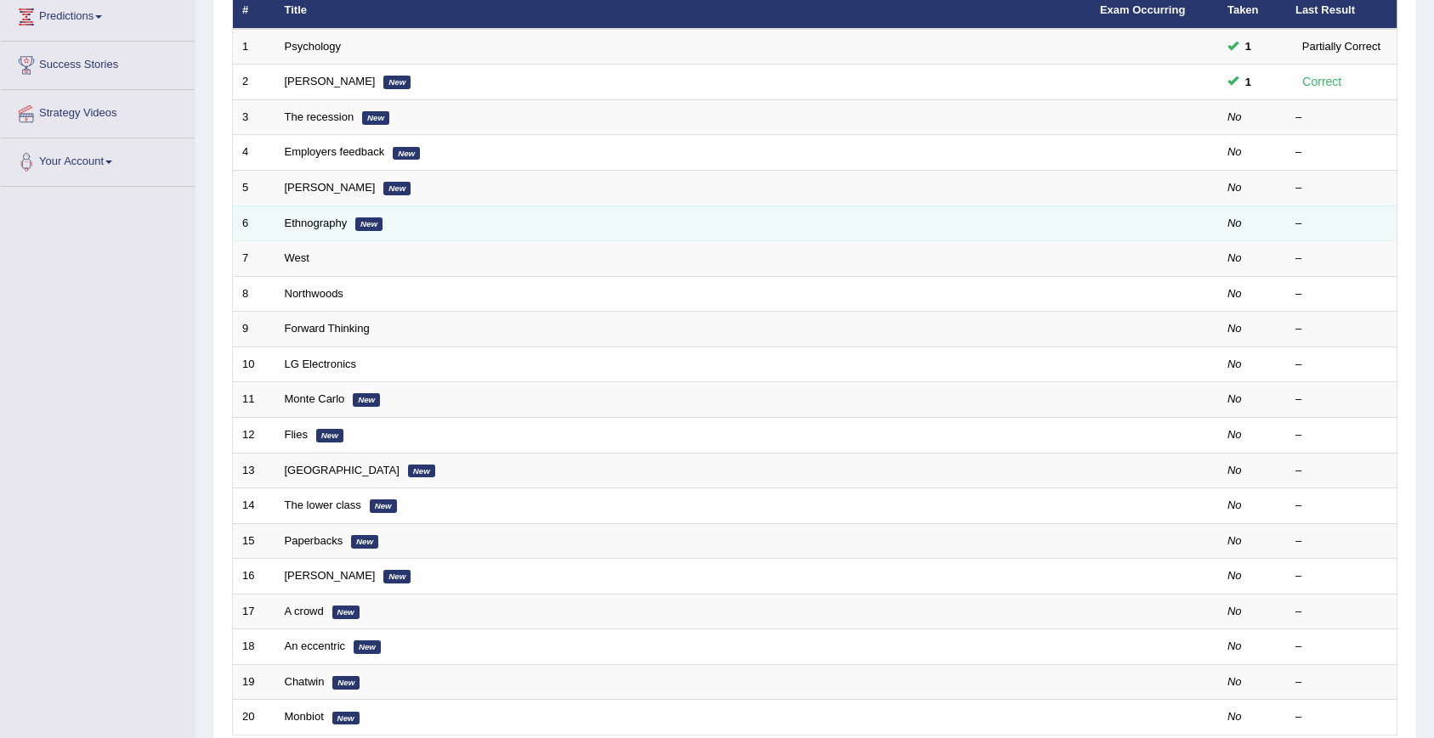
scroll to position [31, 0]
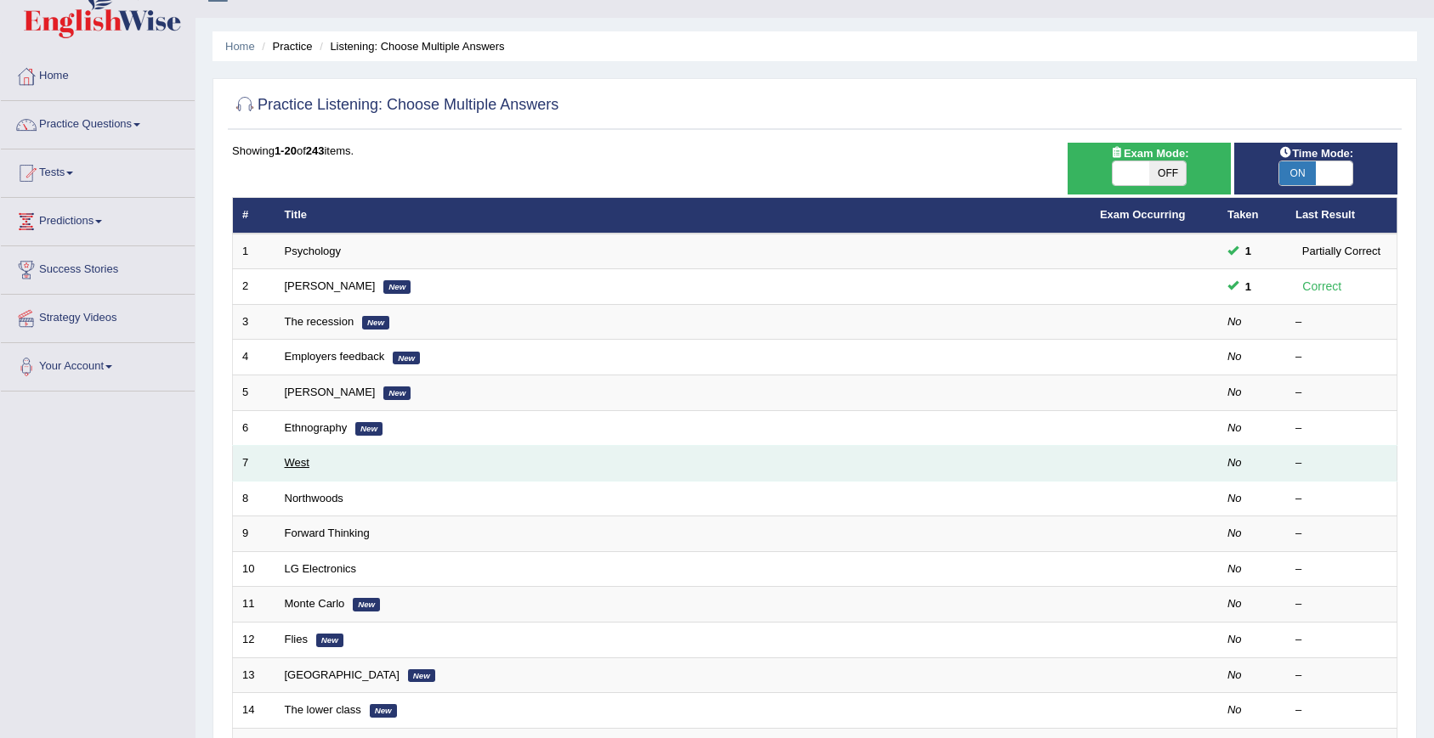
click at [287, 458] on link "West" at bounding box center [297, 462] width 25 height 13
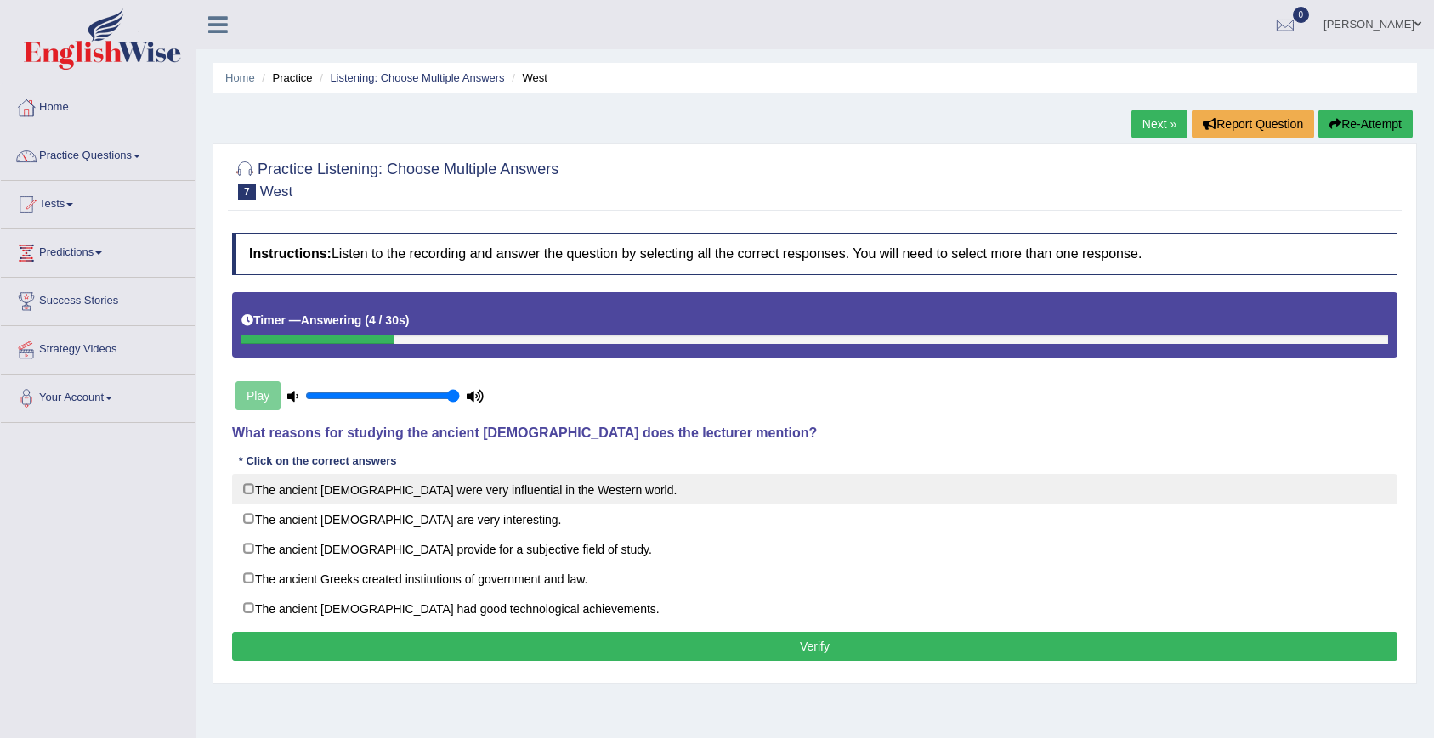
click at [250, 489] on label "The ancient Greeks were very influential in the Western world." at bounding box center [814, 489] width 1165 height 31
checkbox input "true"
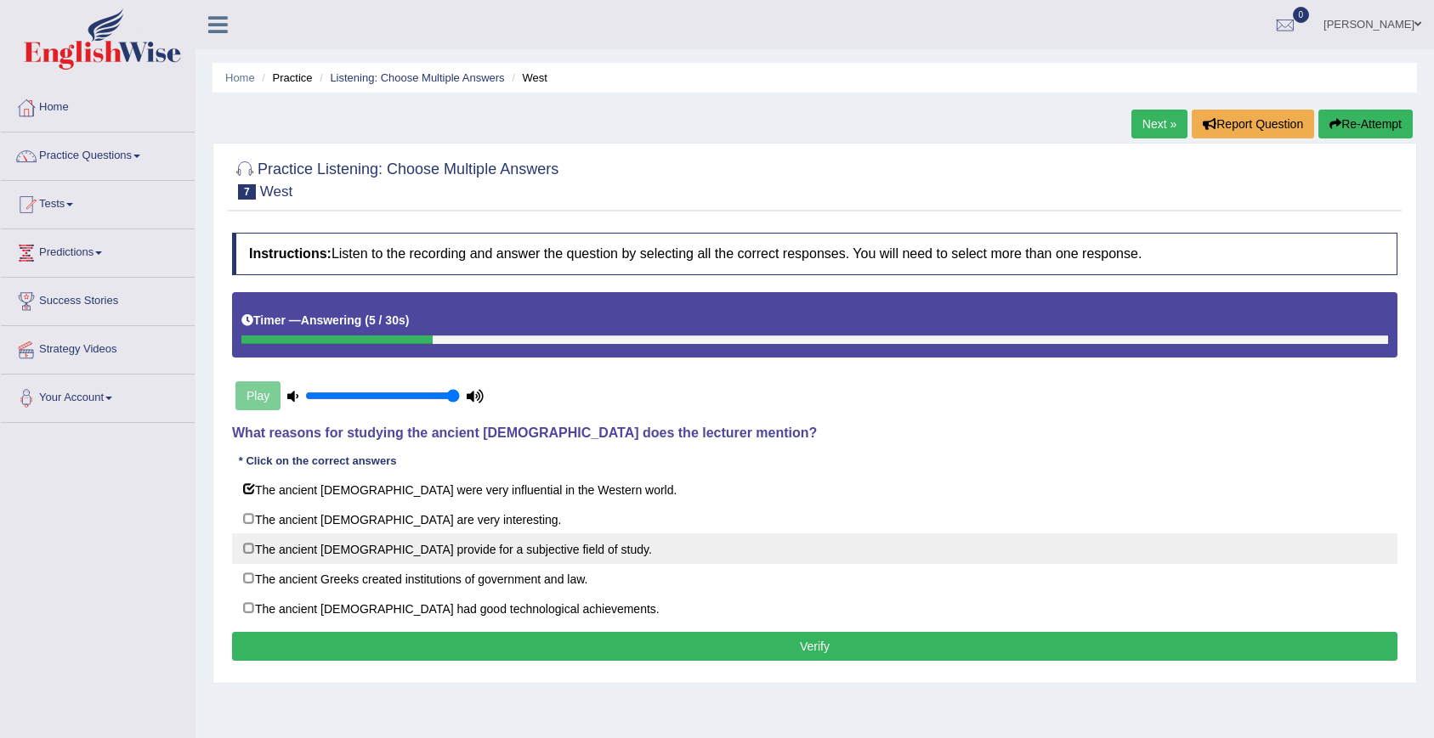
click at [249, 552] on label "The ancient Greeks provide for a subjective field of study." at bounding box center [814, 549] width 1165 height 31
checkbox input "true"
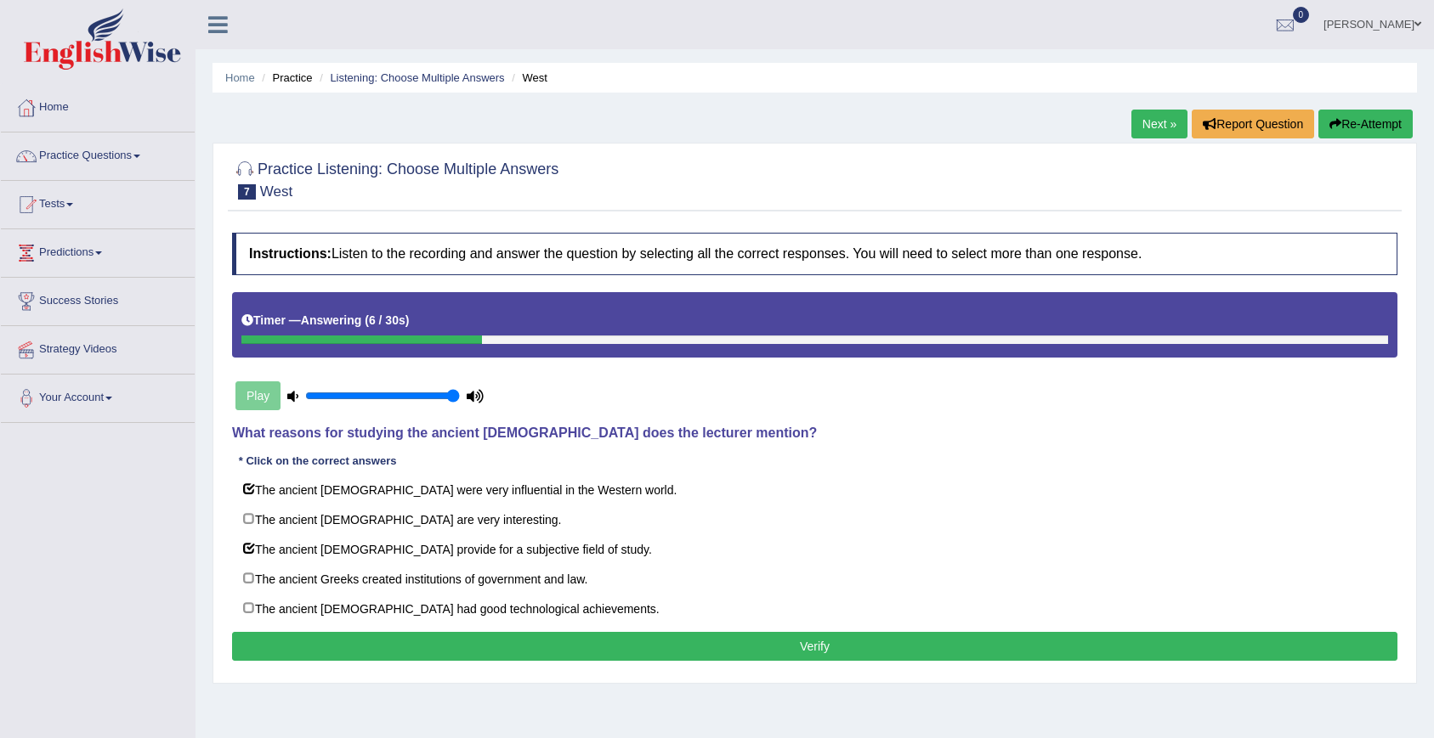
click at [269, 648] on button "Verify" at bounding box center [814, 646] width 1165 height 29
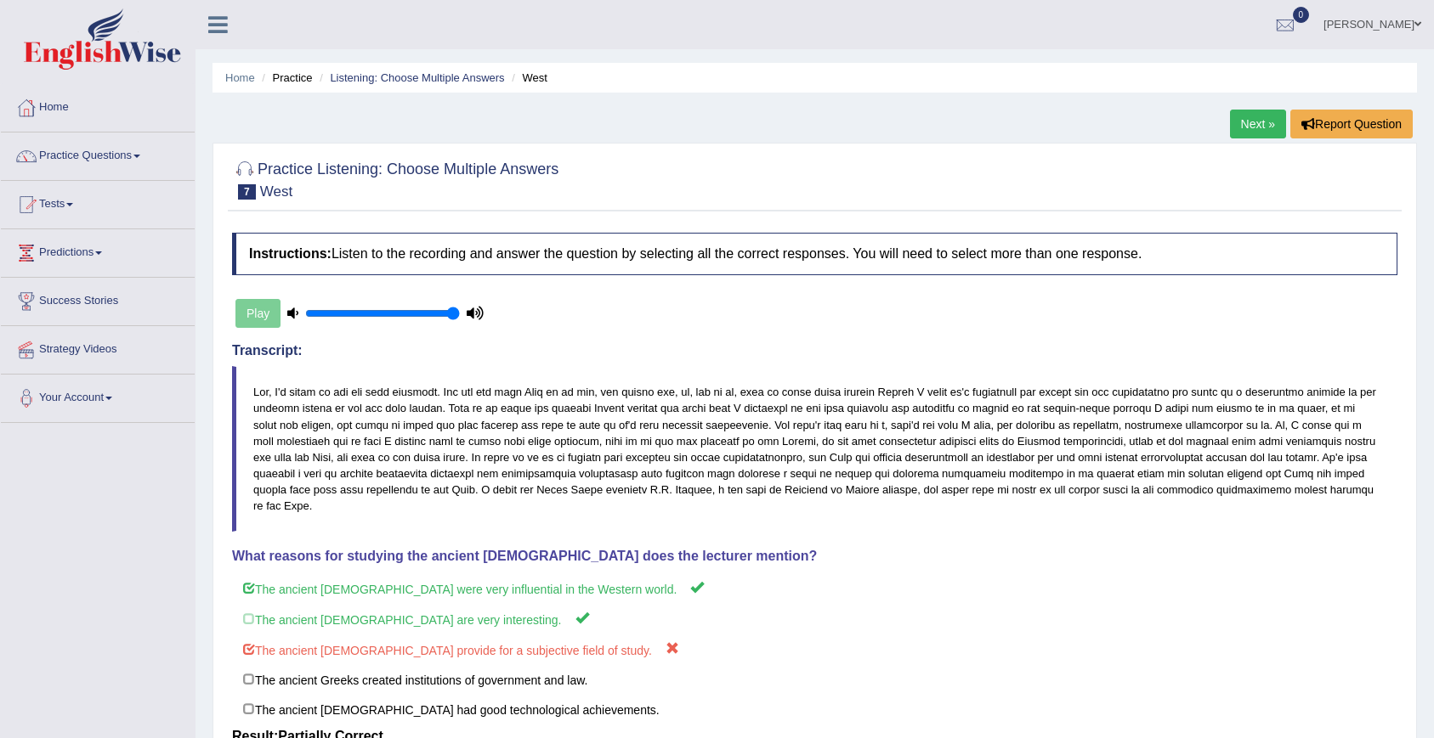
click at [1246, 116] on link "Next »" at bounding box center [1258, 124] width 56 height 29
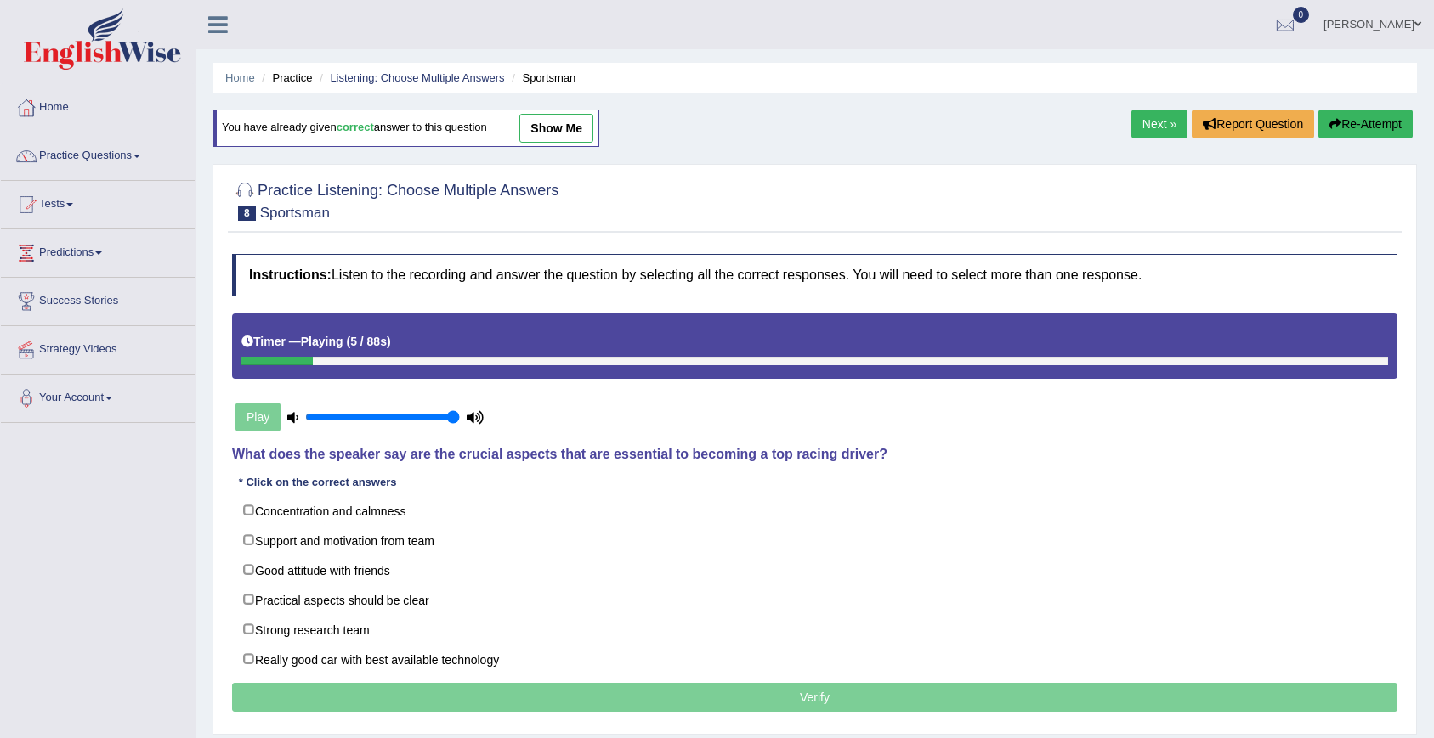
click at [1164, 125] on link "Next »" at bounding box center [1159, 124] width 56 height 29
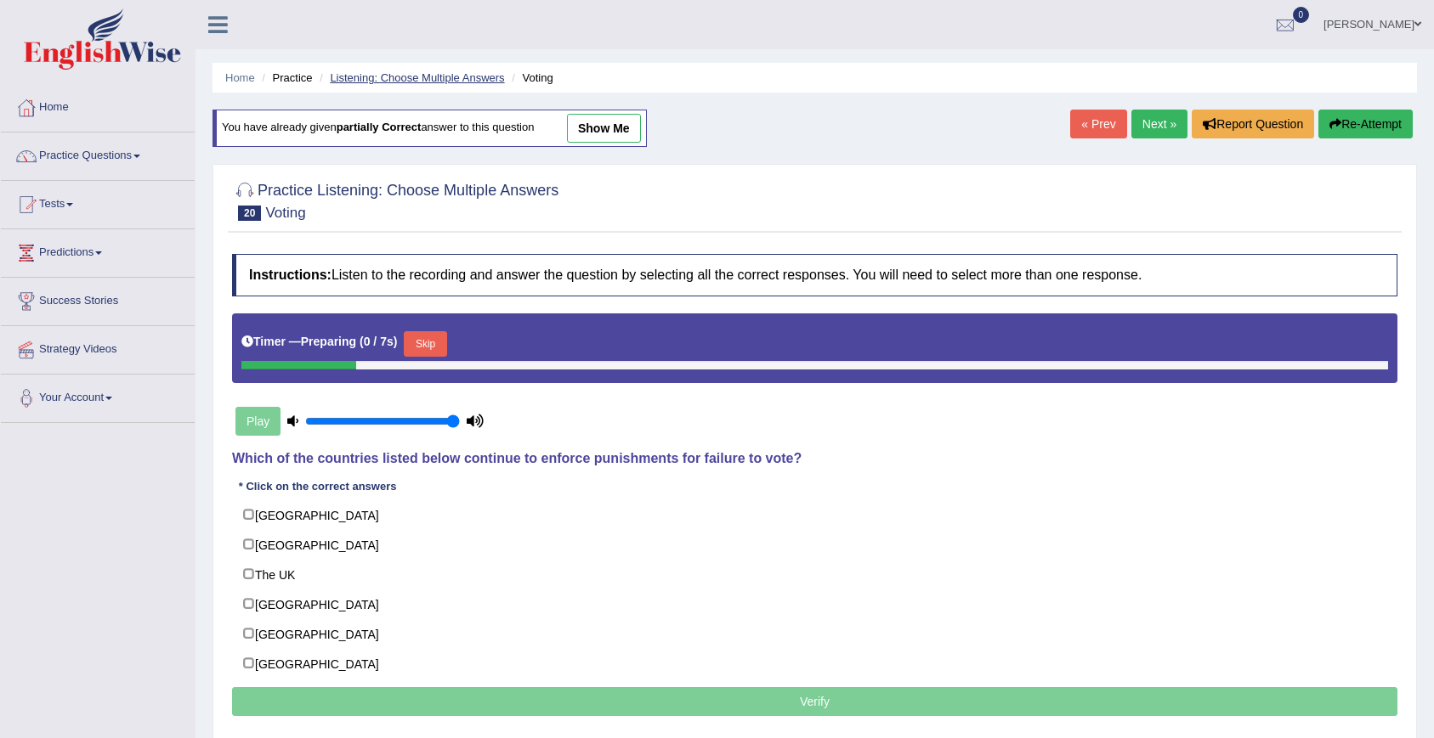
click at [421, 82] on link "Listening: Choose Multiple Answers" at bounding box center [417, 77] width 174 height 13
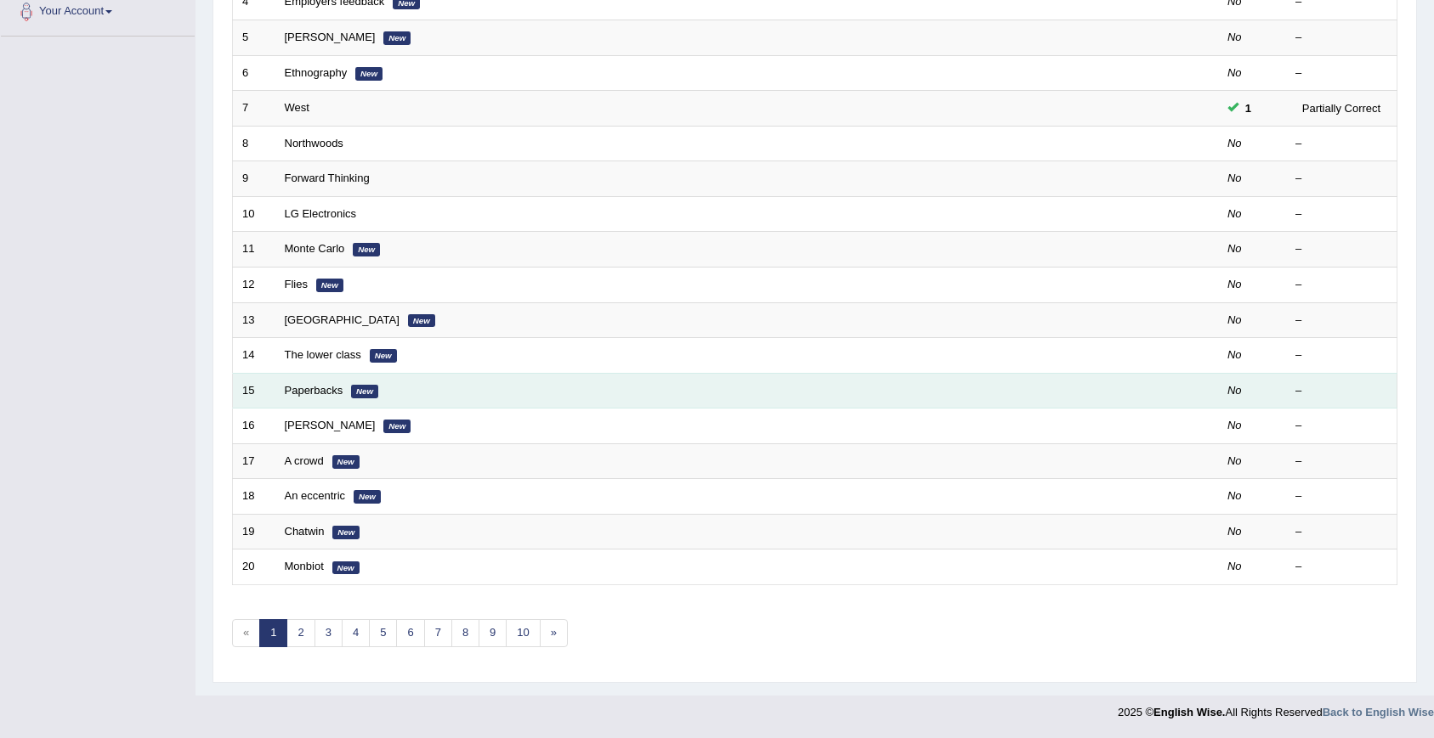
click at [297, 399] on td "Paperbacks New" at bounding box center [682, 391] width 815 height 36
click at [304, 390] on link "Paperbacks" at bounding box center [314, 390] width 59 height 13
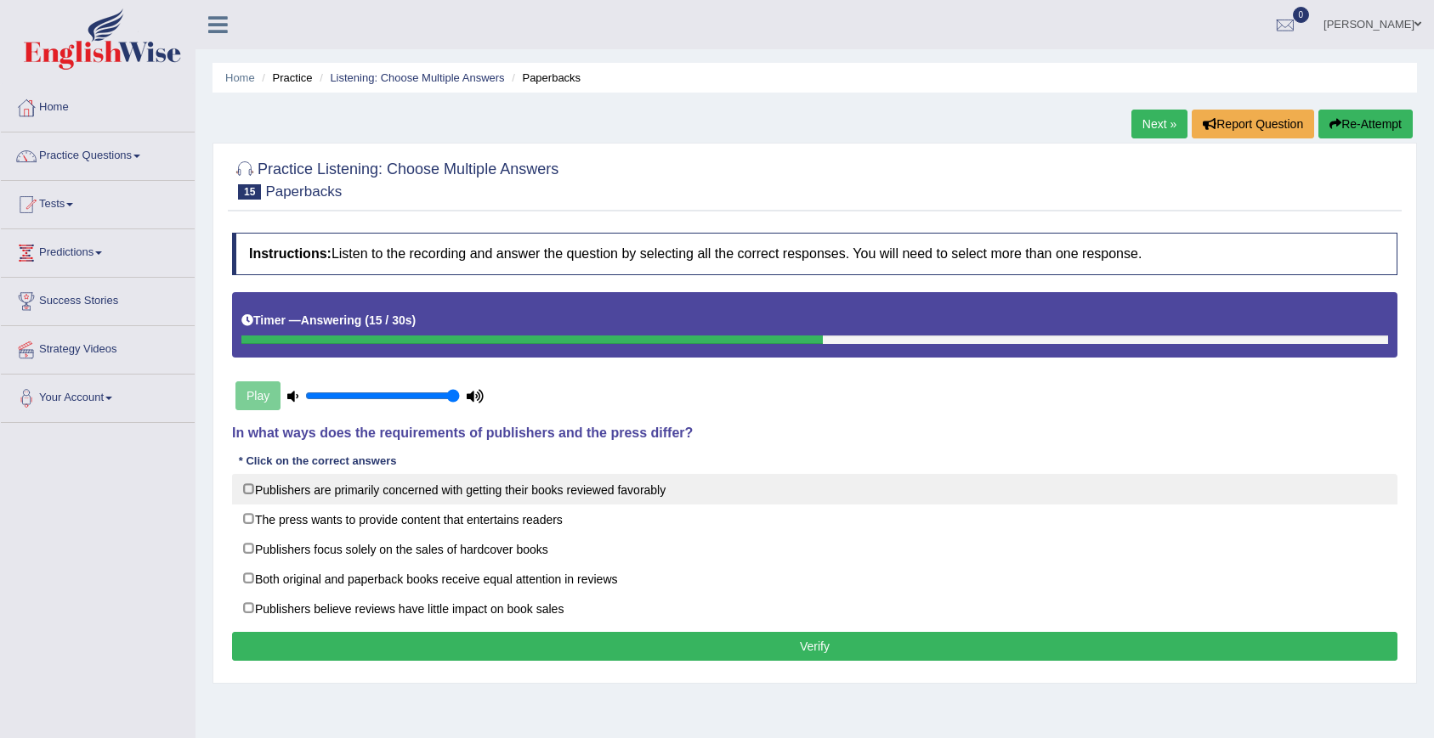
click at [256, 489] on label "Publishers are primarily concerned with getting their books reviewed favorably" at bounding box center [814, 489] width 1165 height 31
checkbox input "true"
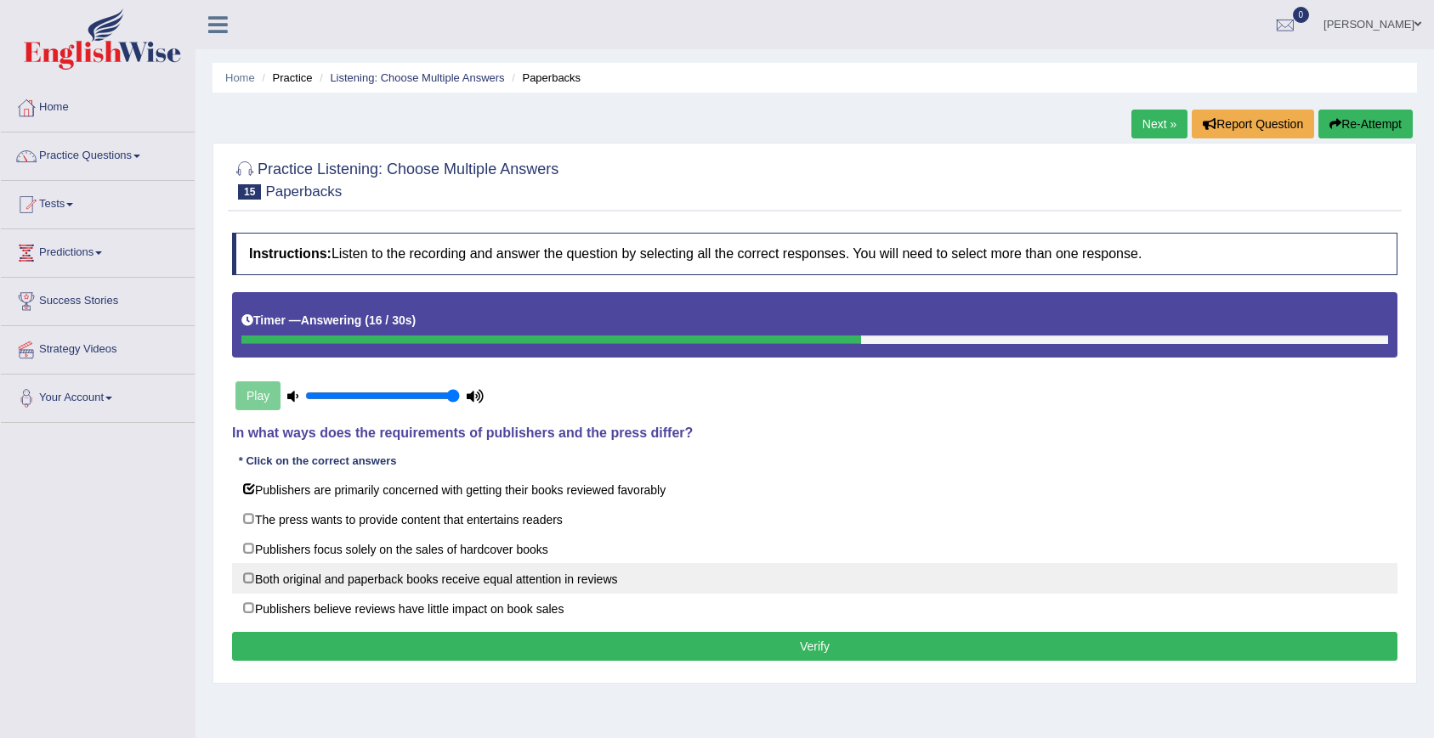
click at [261, 586] on label "Both original and paperback books receive equal attention in reviews" at bounding box center [814, 578] width 1165 height 31
checkbox input "true"
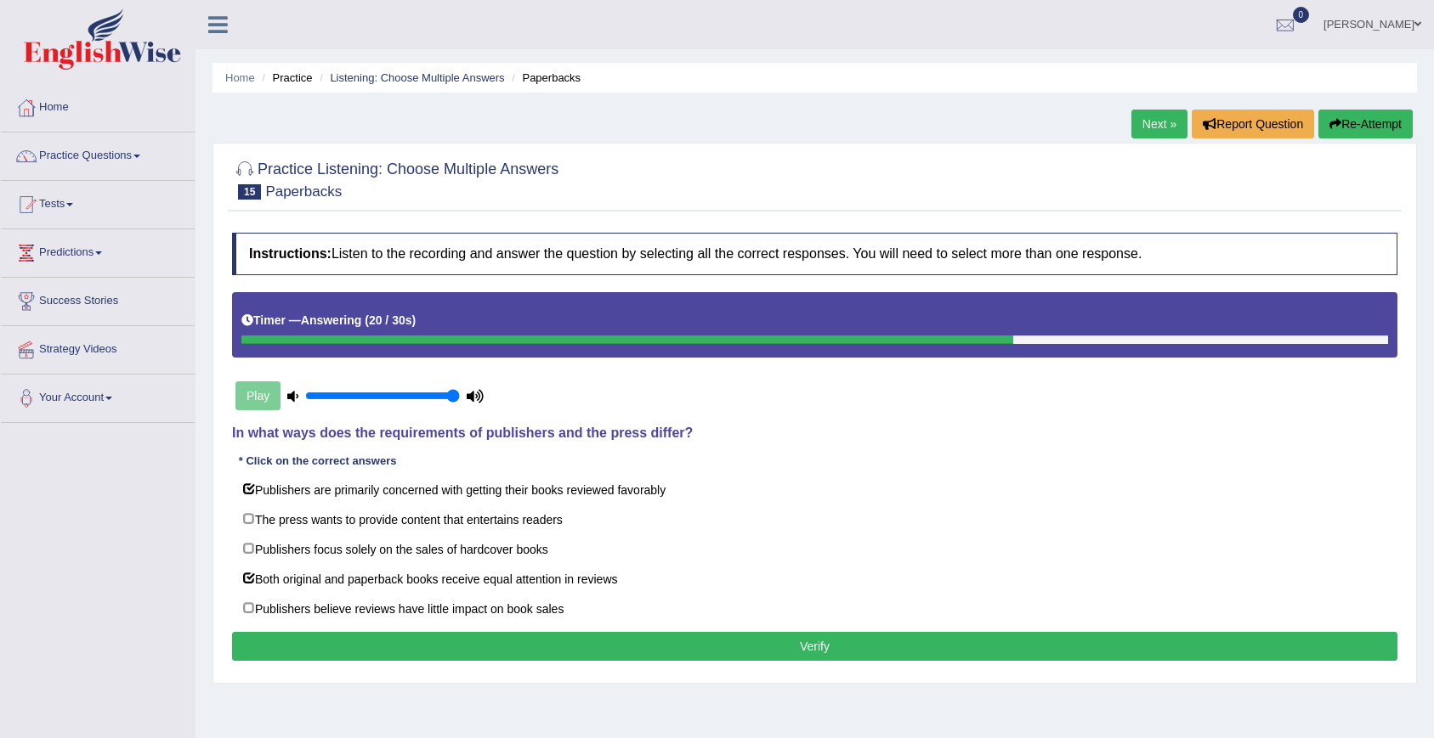
click at [325, 632] on div "Instructions: Listen to the recording and answer the question by selecting all …" at bounding box center [815, 449] width 1174 height 450
click at [336, 652] on button "Verify" at bounding box center [814, 646] width 1165 height 29
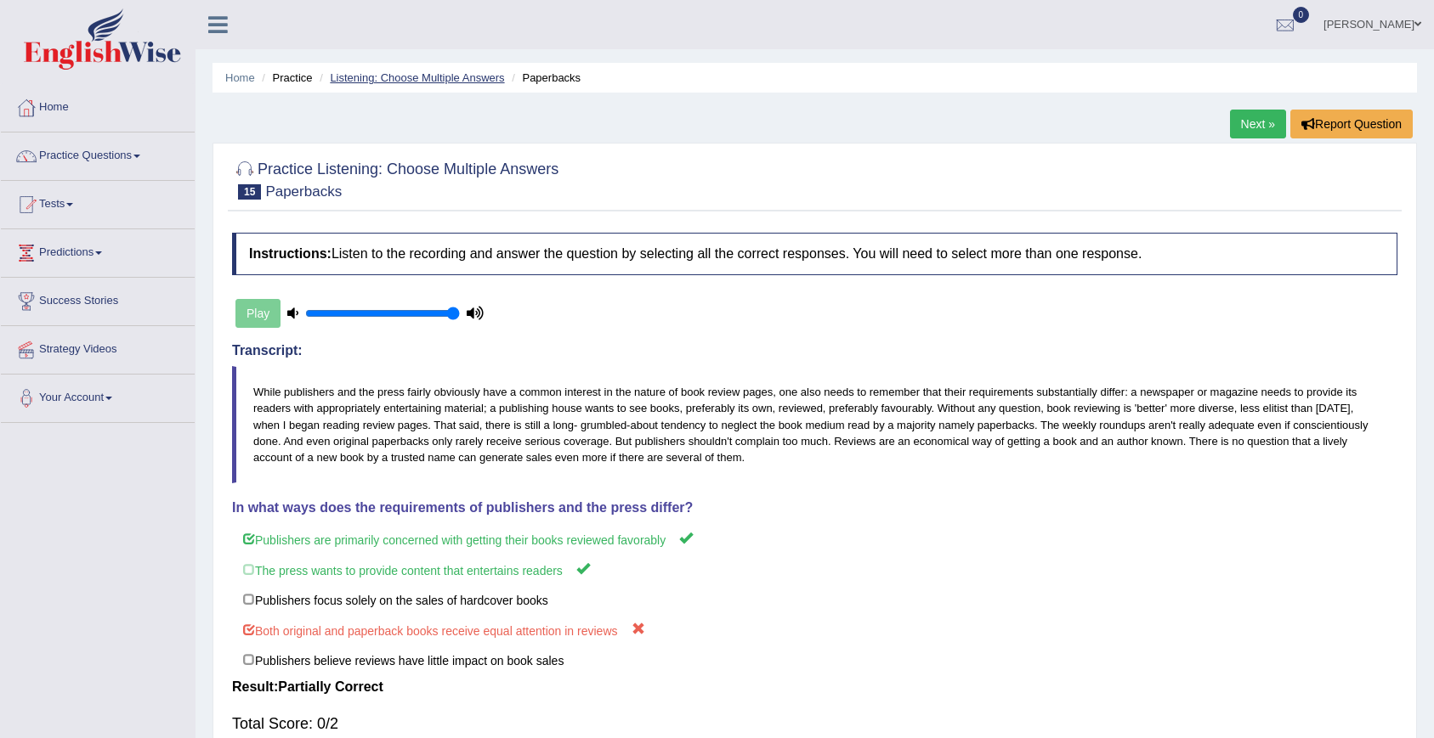
click at [414, 82] on link "Listening: Choose Multiple Answers" at bounding box center [417, 77] width 174 height 13
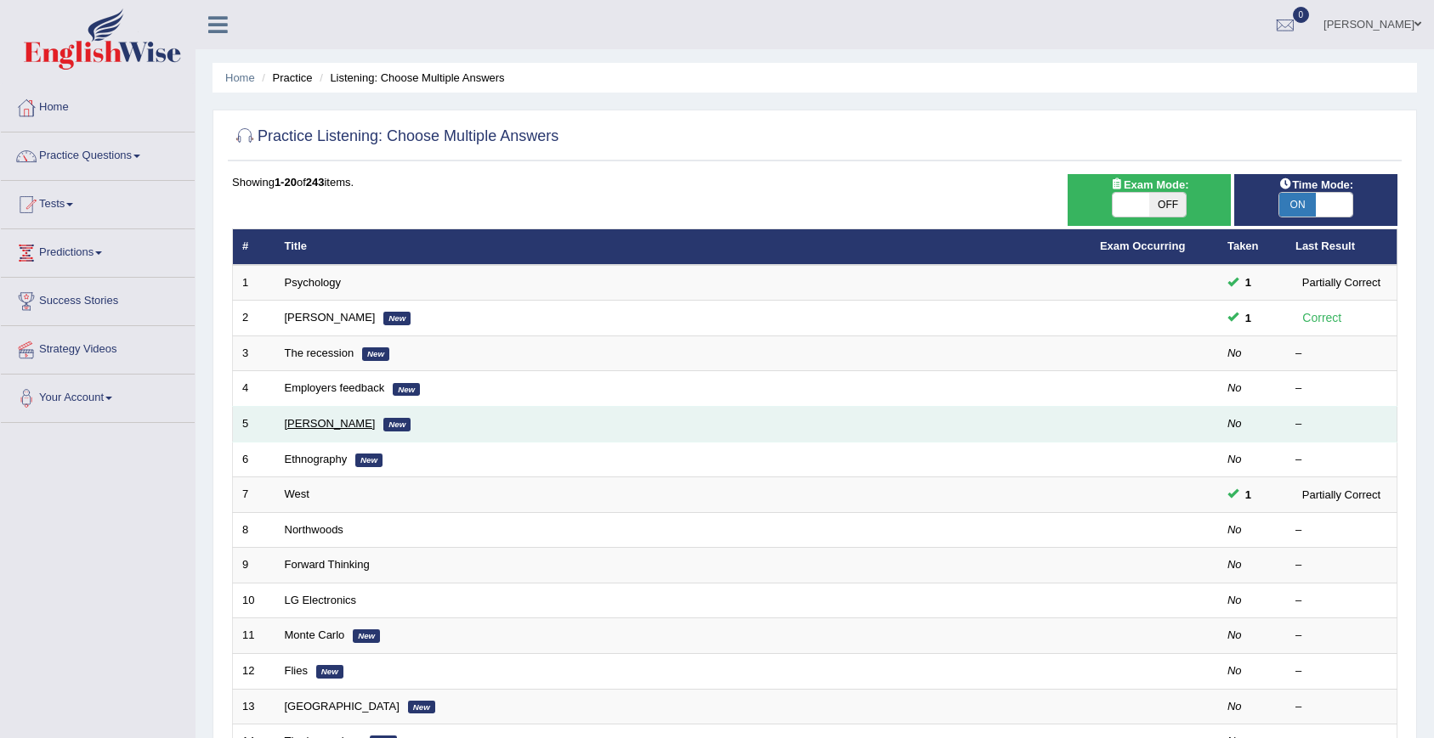
click at [299, 424] on link "McAuliffe" at bounding box center [330, 423] width 91 height 13
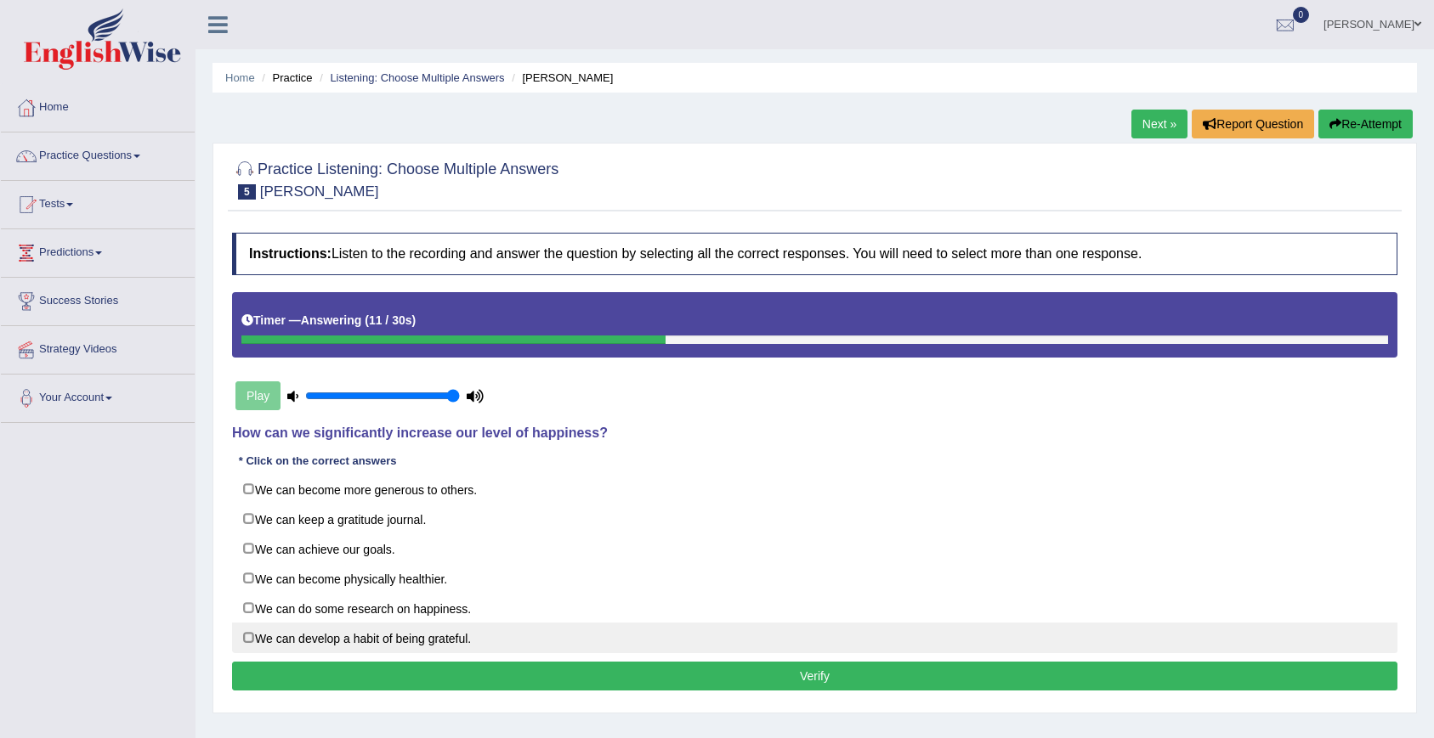
click at [351, 641] on label "We can develop a habit of being grateful." at bounding box center [814, 638] width 1165 height 31
checkbox input "true"
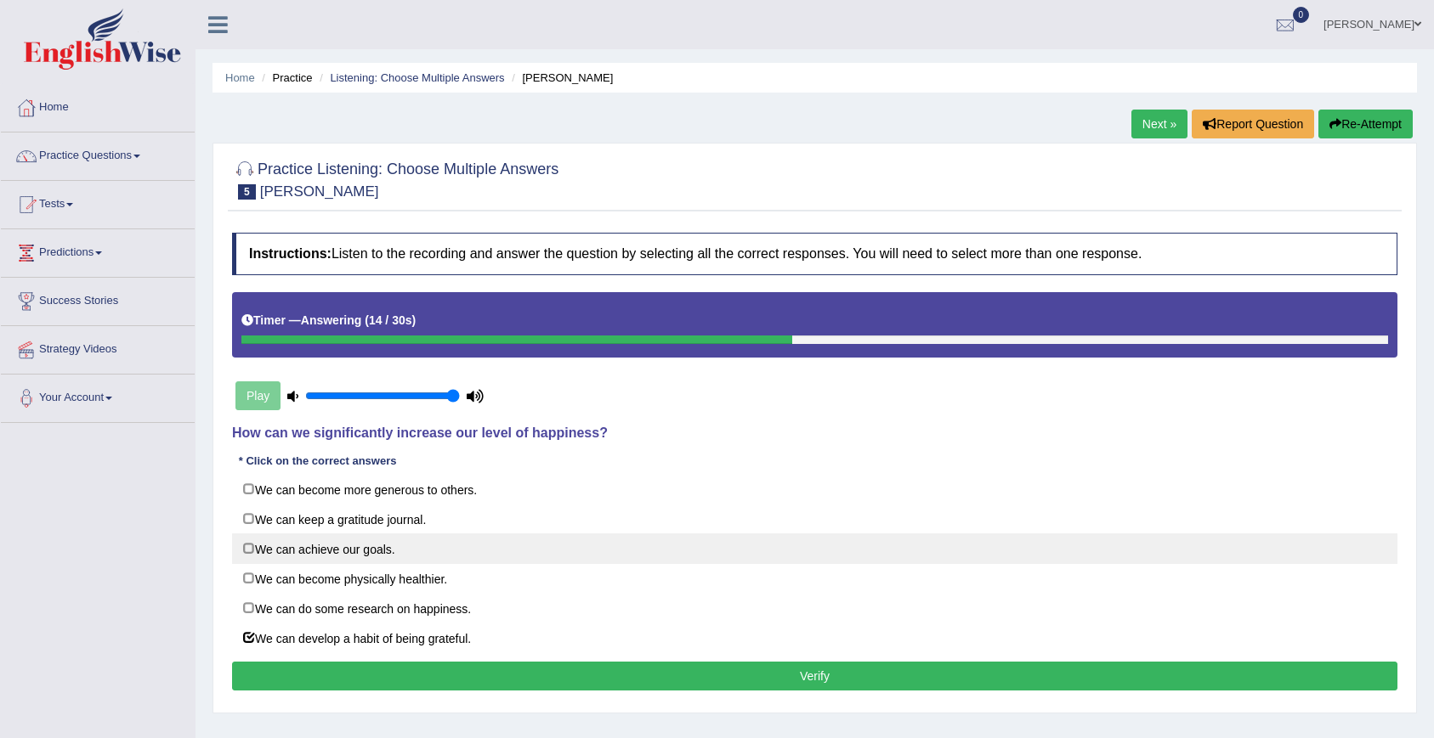
click at [309, 561] on label "We can achieve our goals." at bounding box center [814, 549] width 1165 height 31
checkbox input "true"
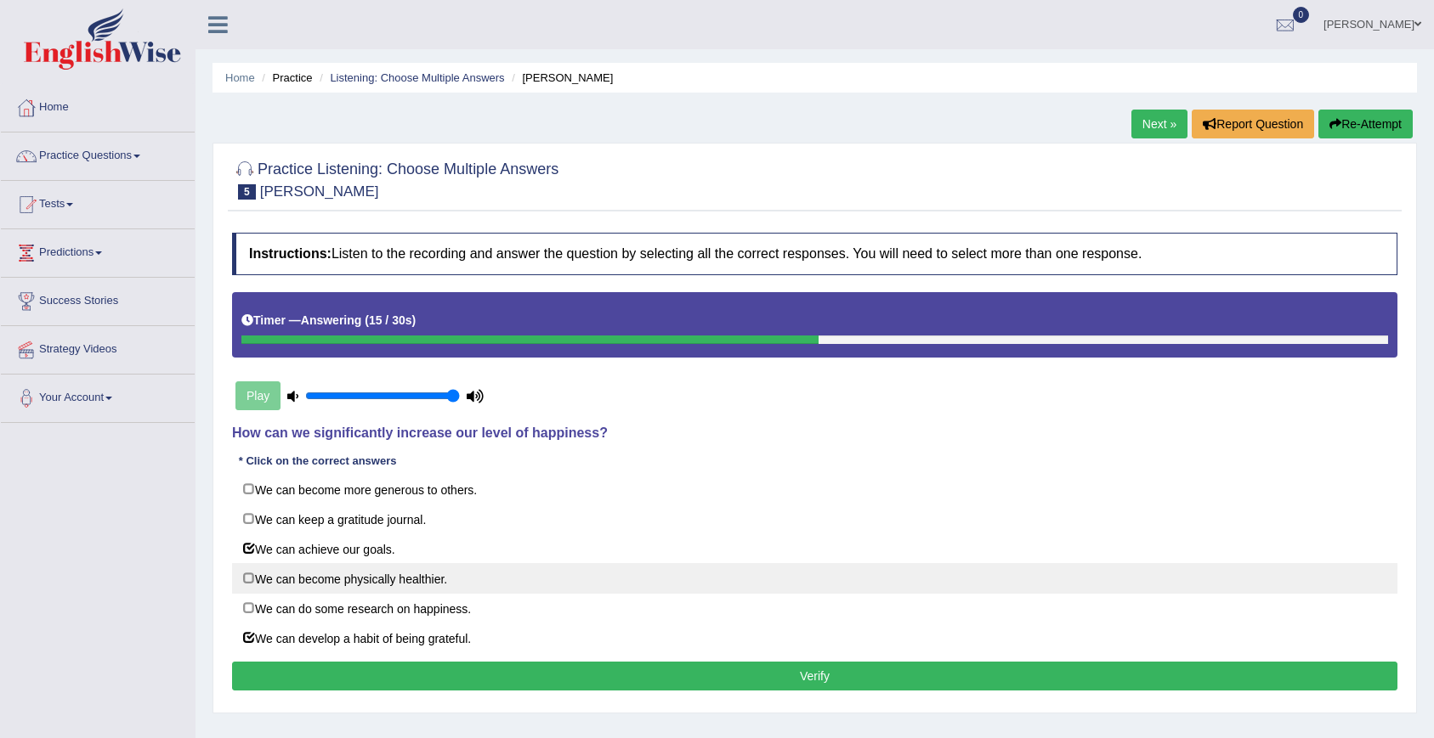
click at [312, 579] on label "We can become physically healthier." at bounding box center [814, 578] width 1165 height 31
checkbox input "true"
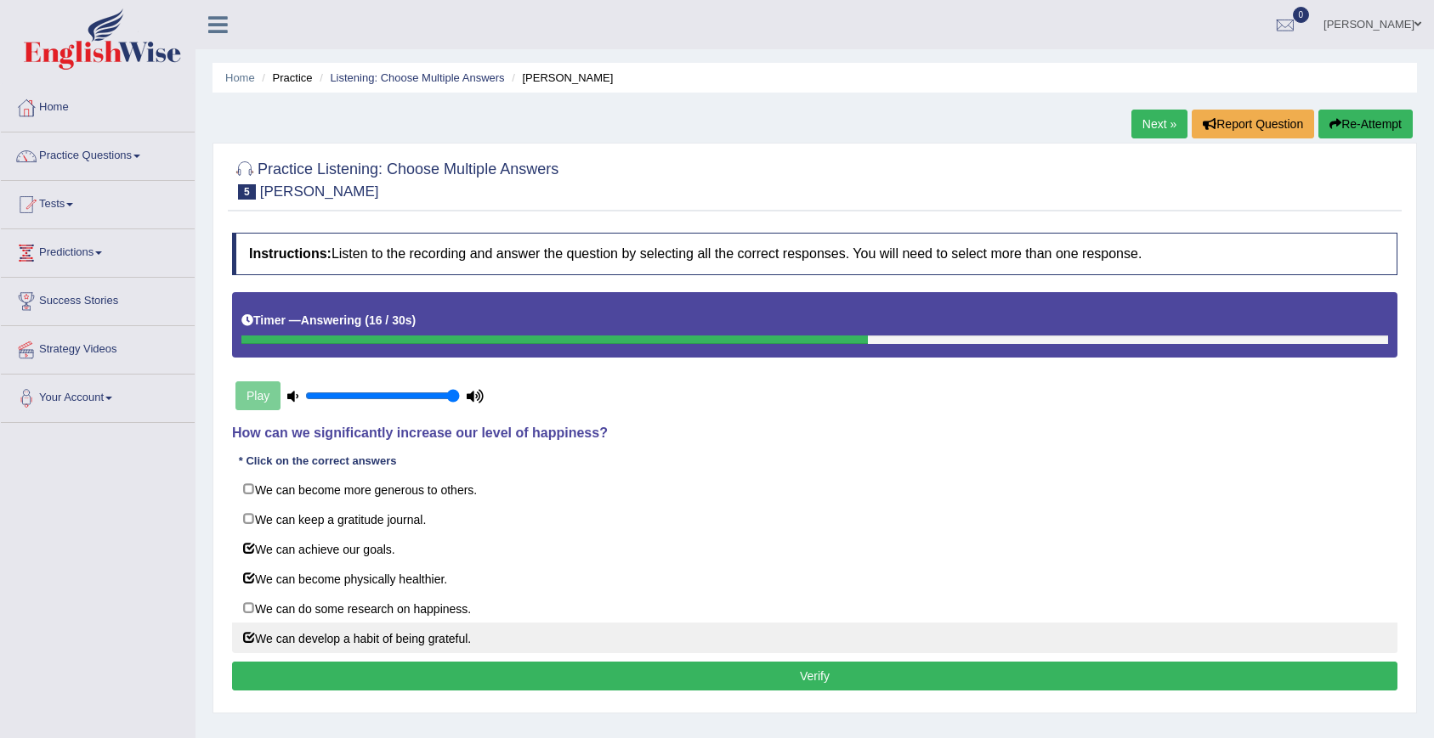
click at [320, 640] on label "We can develop a habit of being grateful." at bounding box center [814, 638] width 1165 height 31
checkbox input "false"
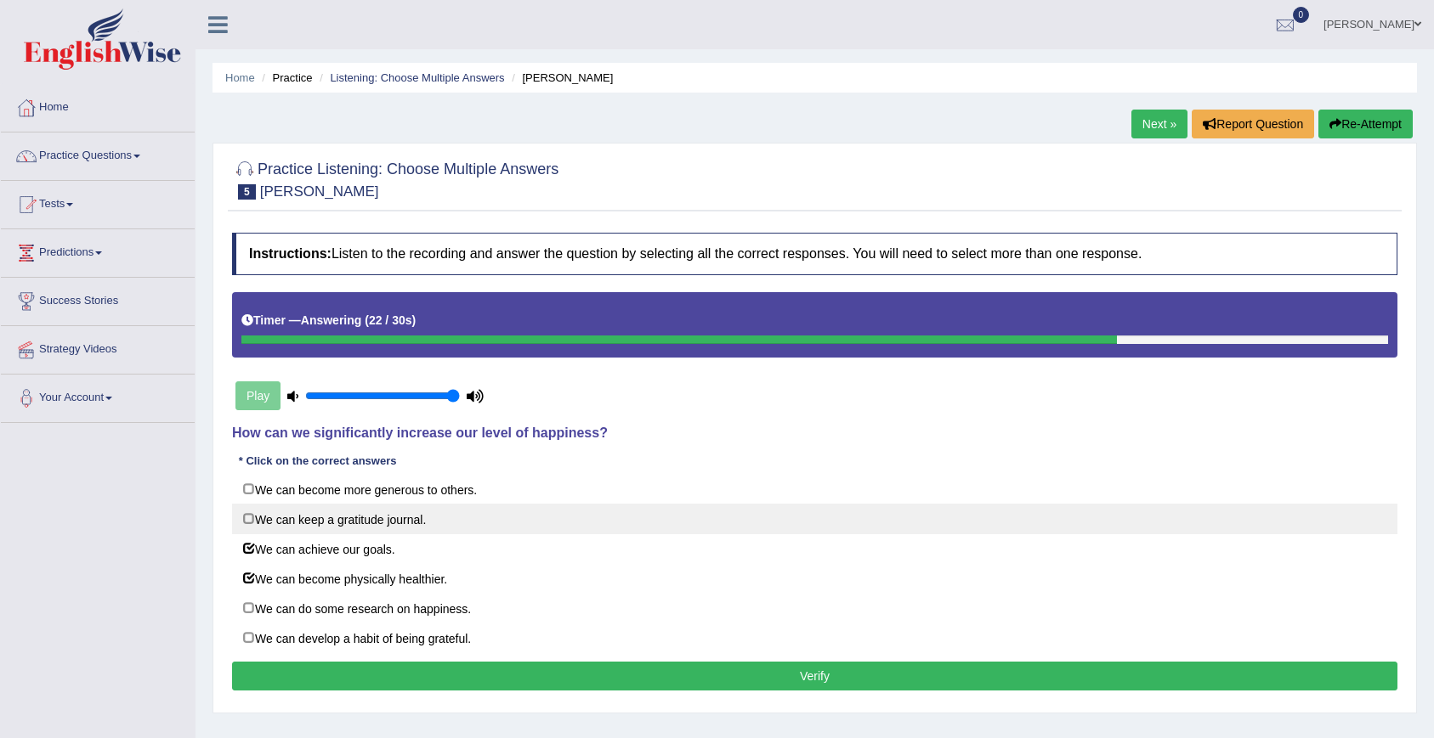
click at [281, 523] on label "We can keep a gratitude journal." at bounding box center [814, 519] width 1165 height 31
checkbox input "true"
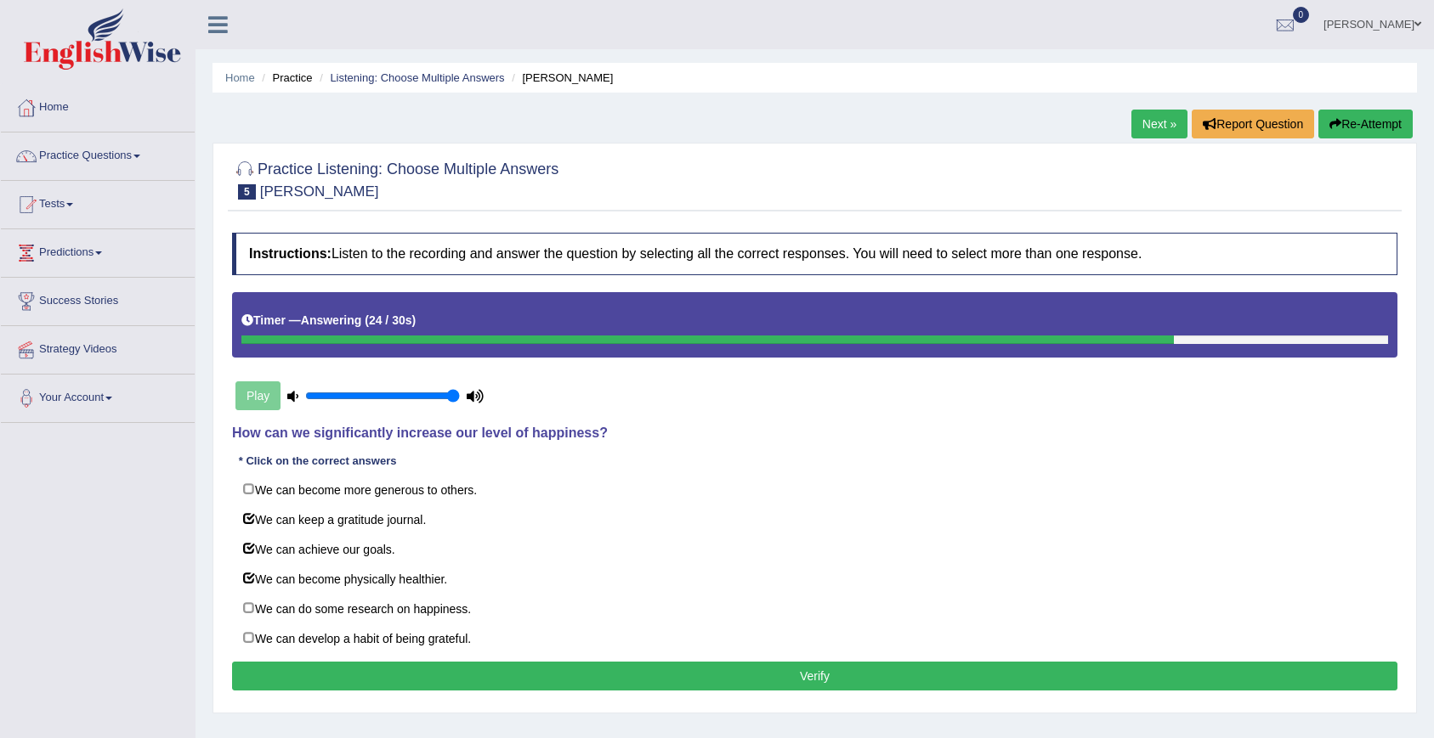
click at [331, 665] on button "Verify" at bounding box center [814, 676] width 1165 height 29
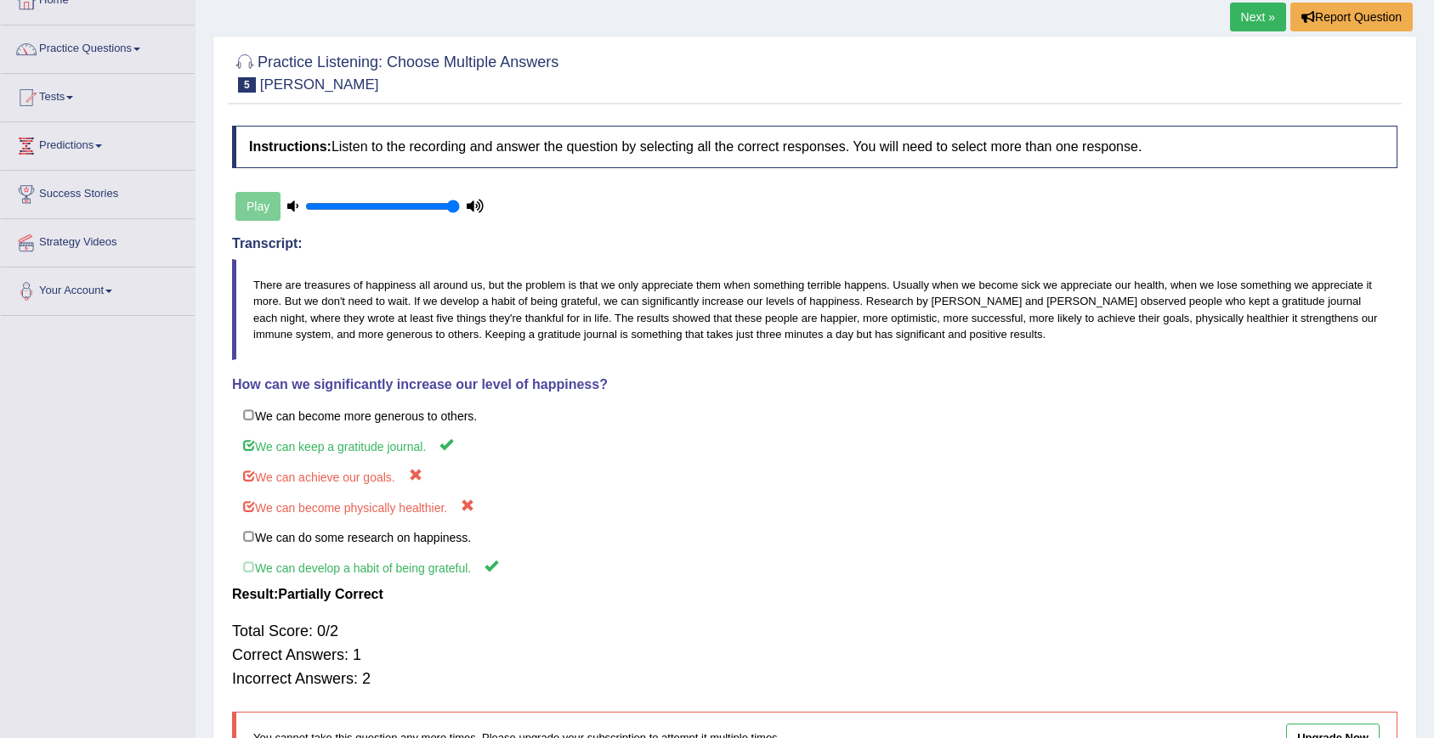
scroll to position [74, 0]
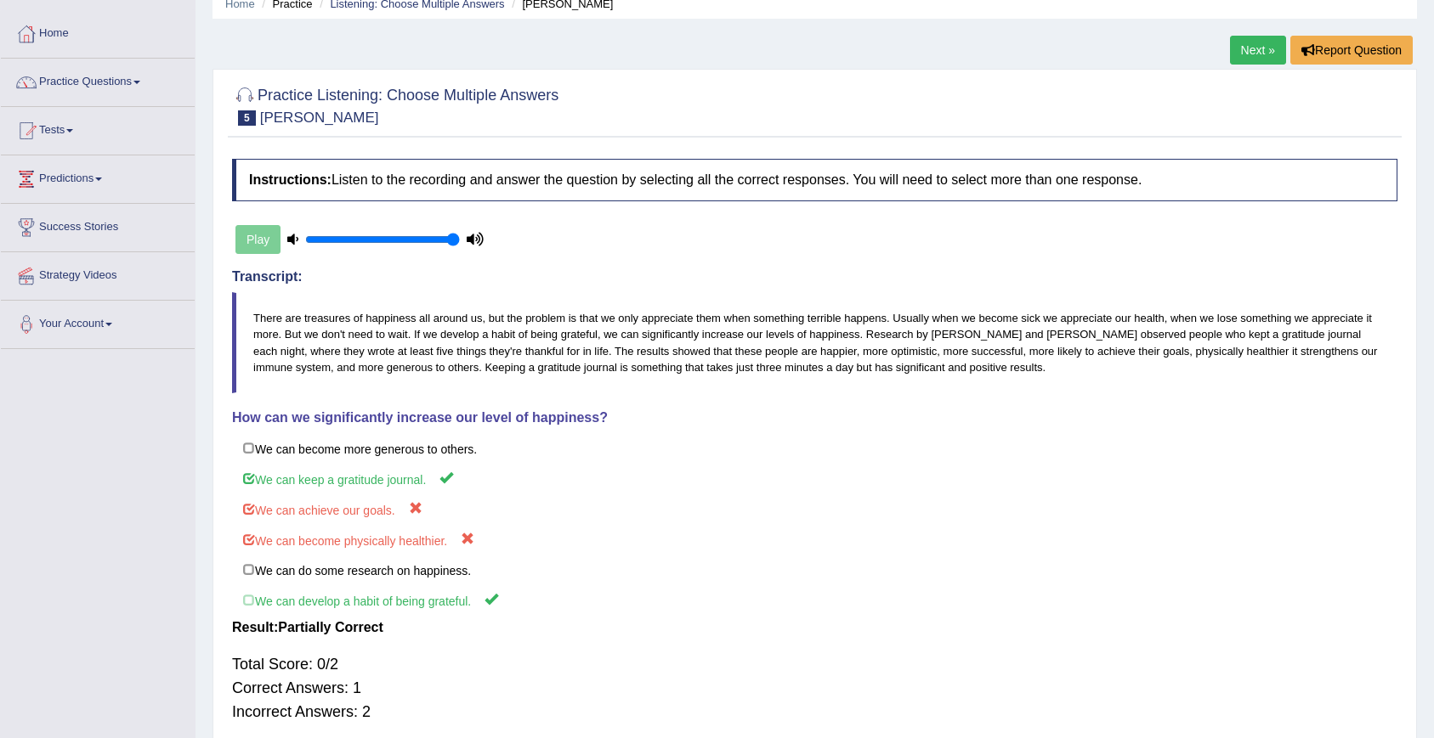
click at [1246, 40] on link "Next »" at bounding box center [1258, 50] width 56 height 29
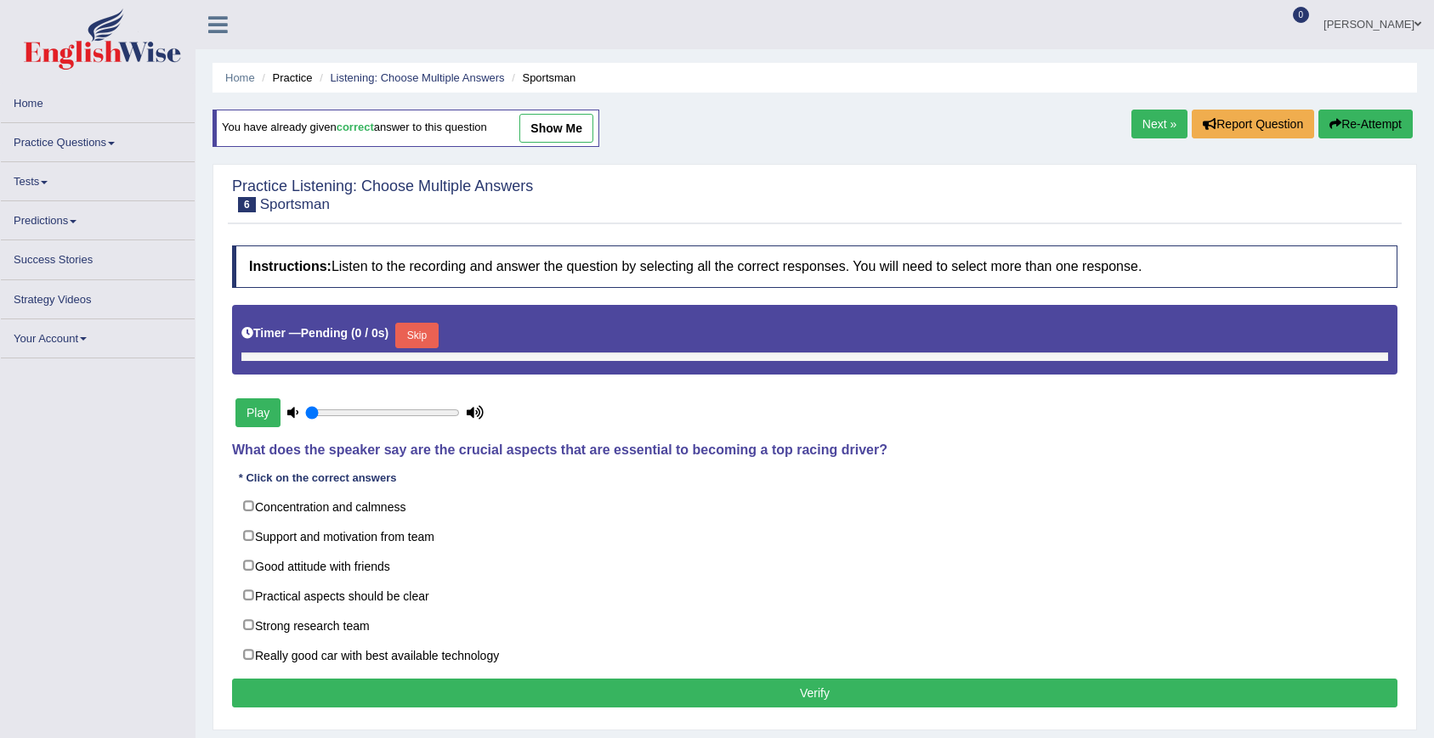
type input "1"
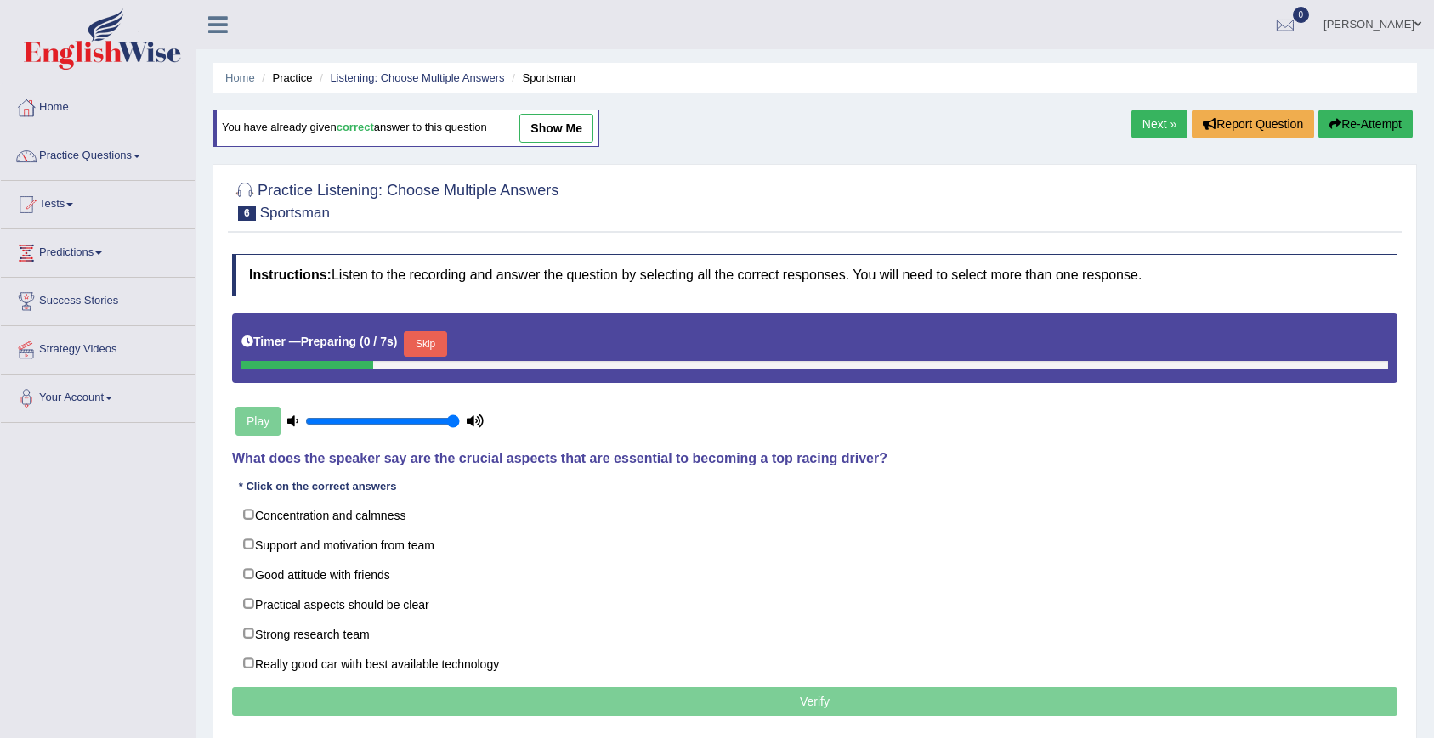
click at [1165, 129] on link "Next »" at bounding box center [1159, 124] width 56 height 29
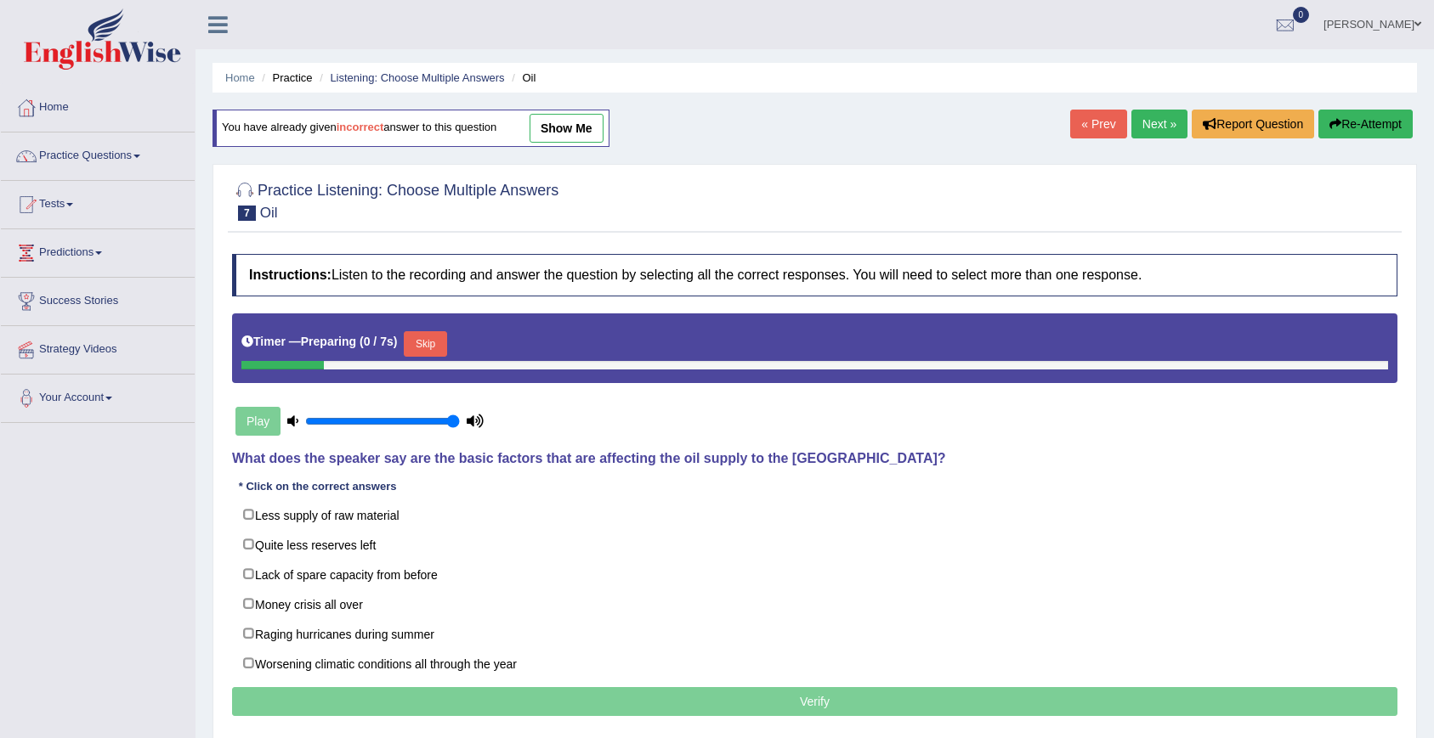
click at [1165, 129] on link "Next »" at bounding box center [1159, 124] width 56 height 29
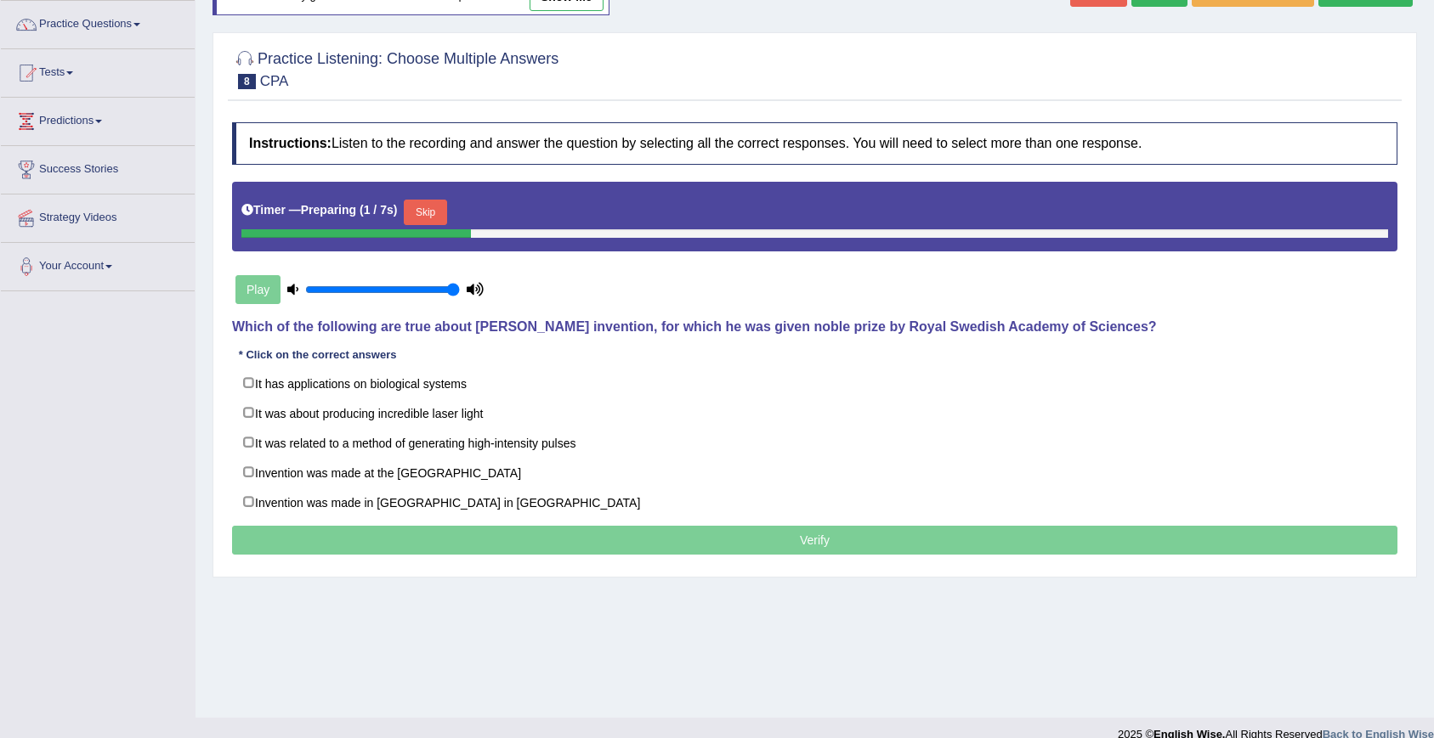
scroll to position [154, 0]
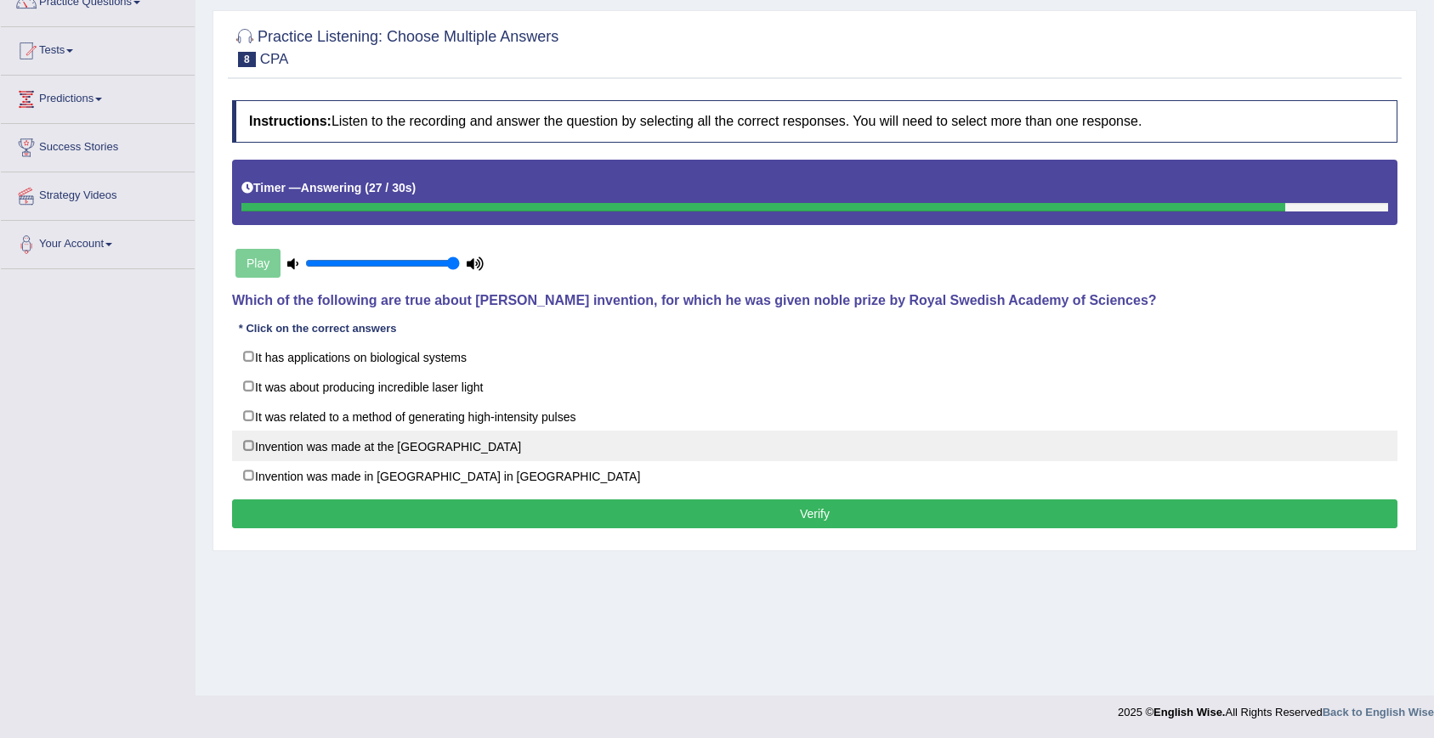
click at [337, 455] on label "Invention was made at the Bell Laboratories" at bounding box center [814, 446] width 1165 height 31
checkbox input "true"
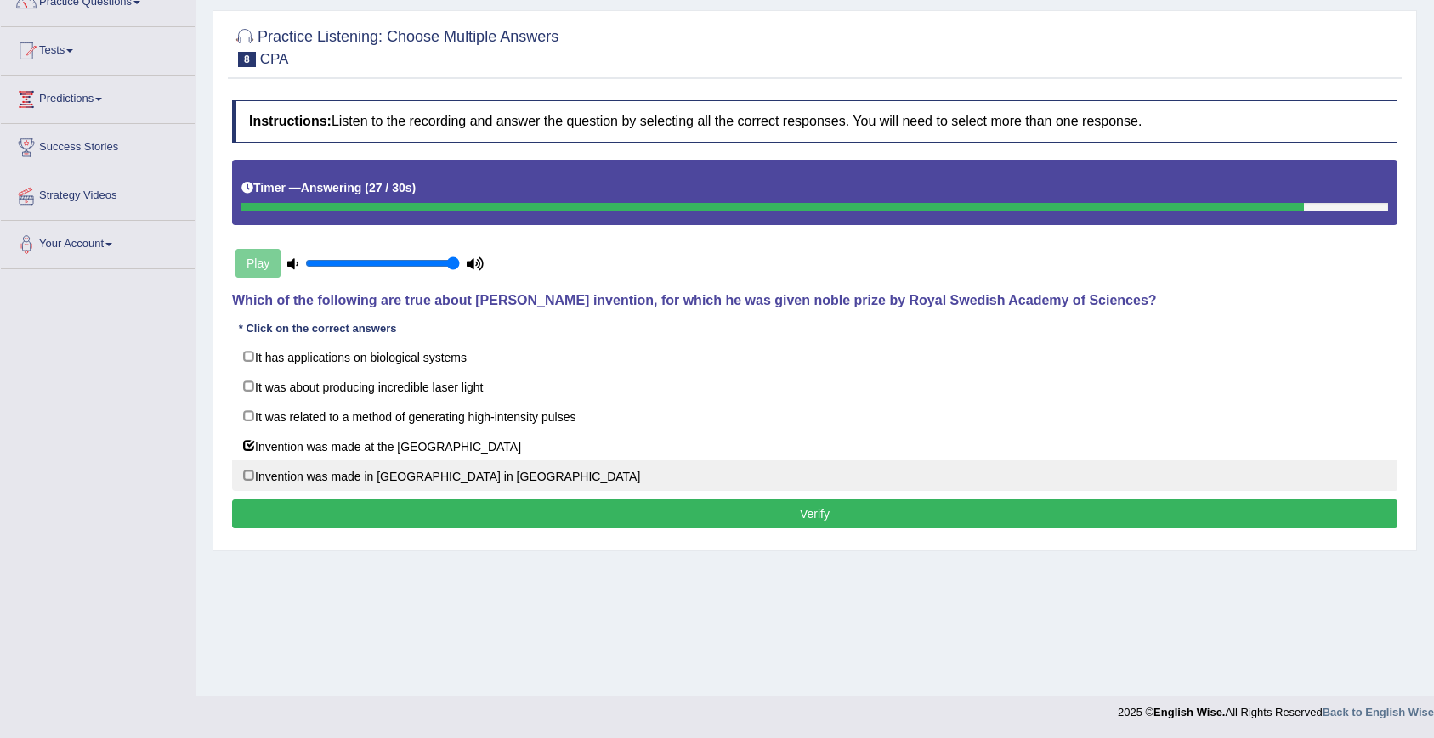
click at [337, 476] on label "Invention was made in Albertville in France" at bounding box center [814, 476] width 1165 height 31
checkbox input "true"
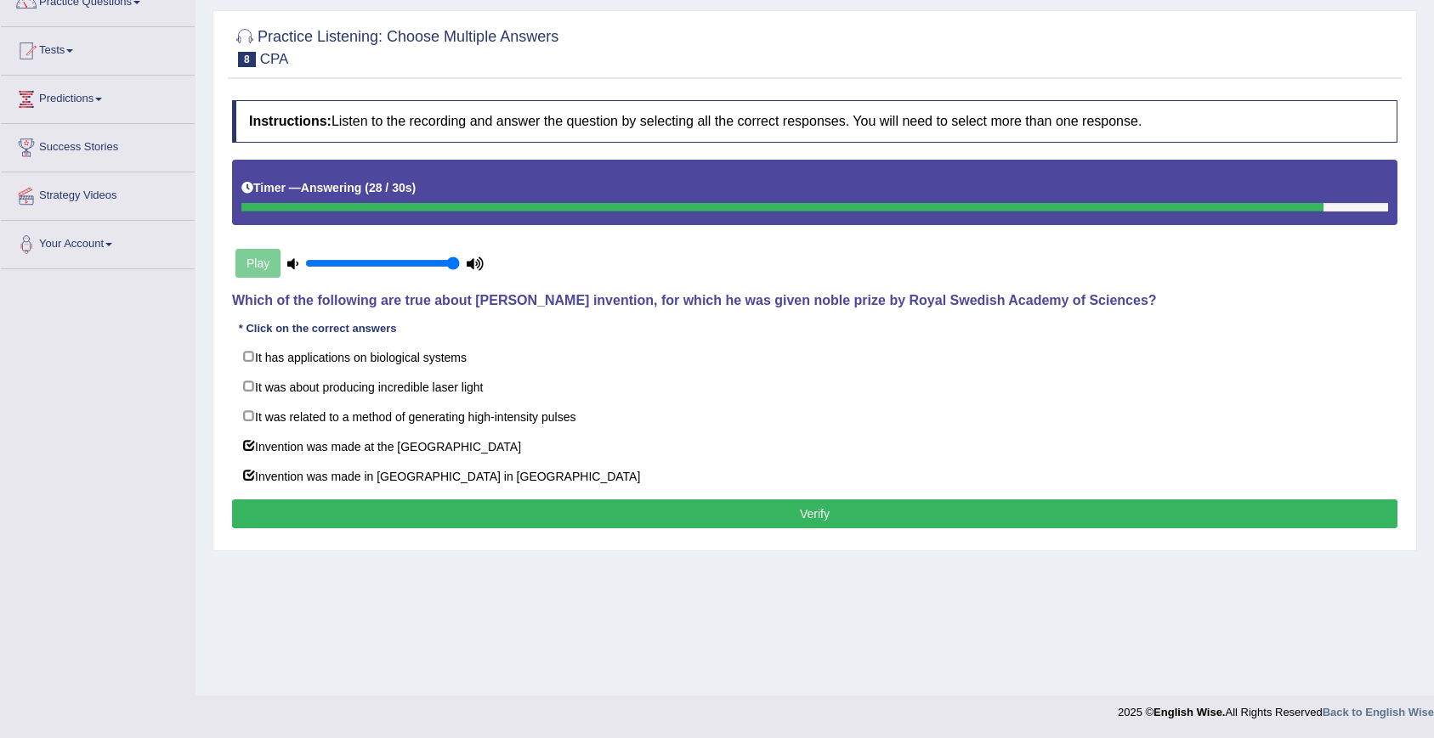
click at [354, 502] on button "Verify" at bounding box center [814, 514] width 1165 height 29
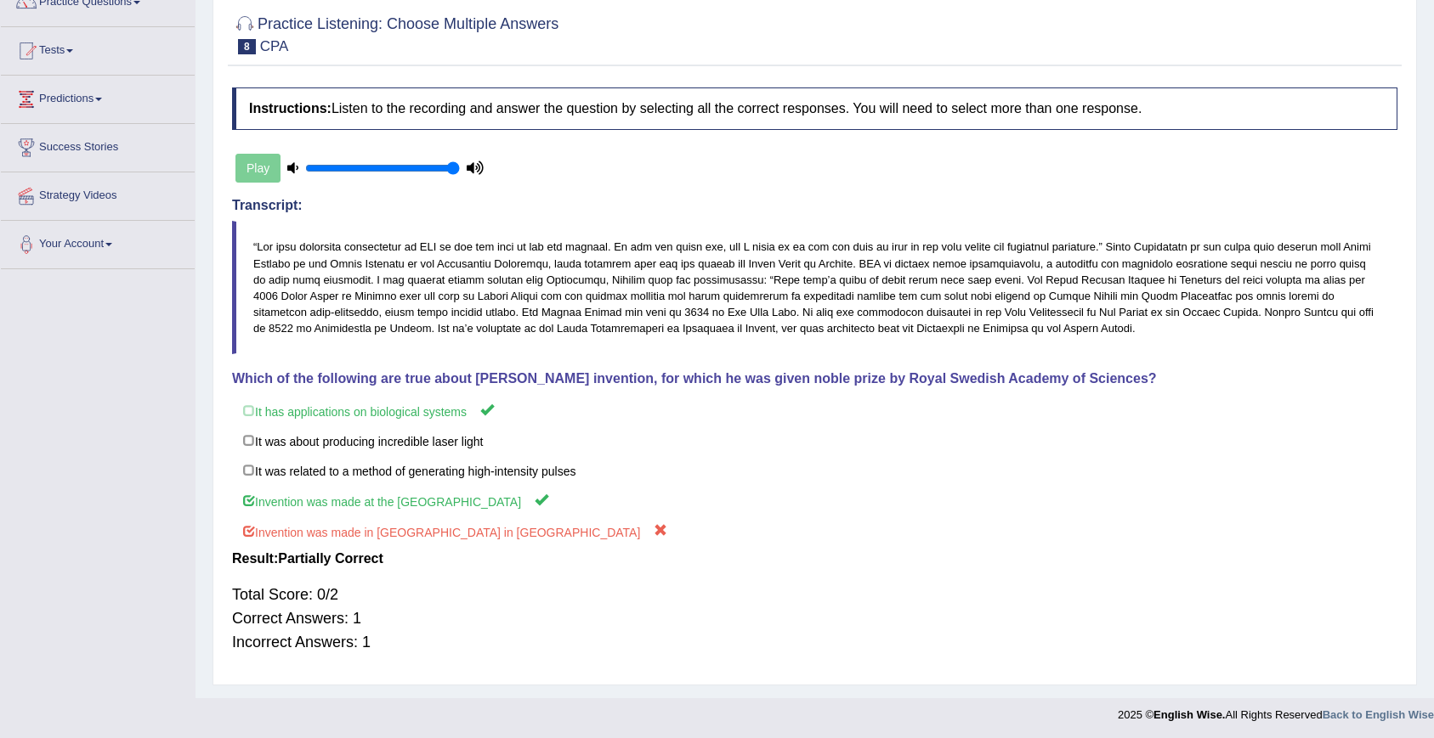
scroll to position [0, 0]
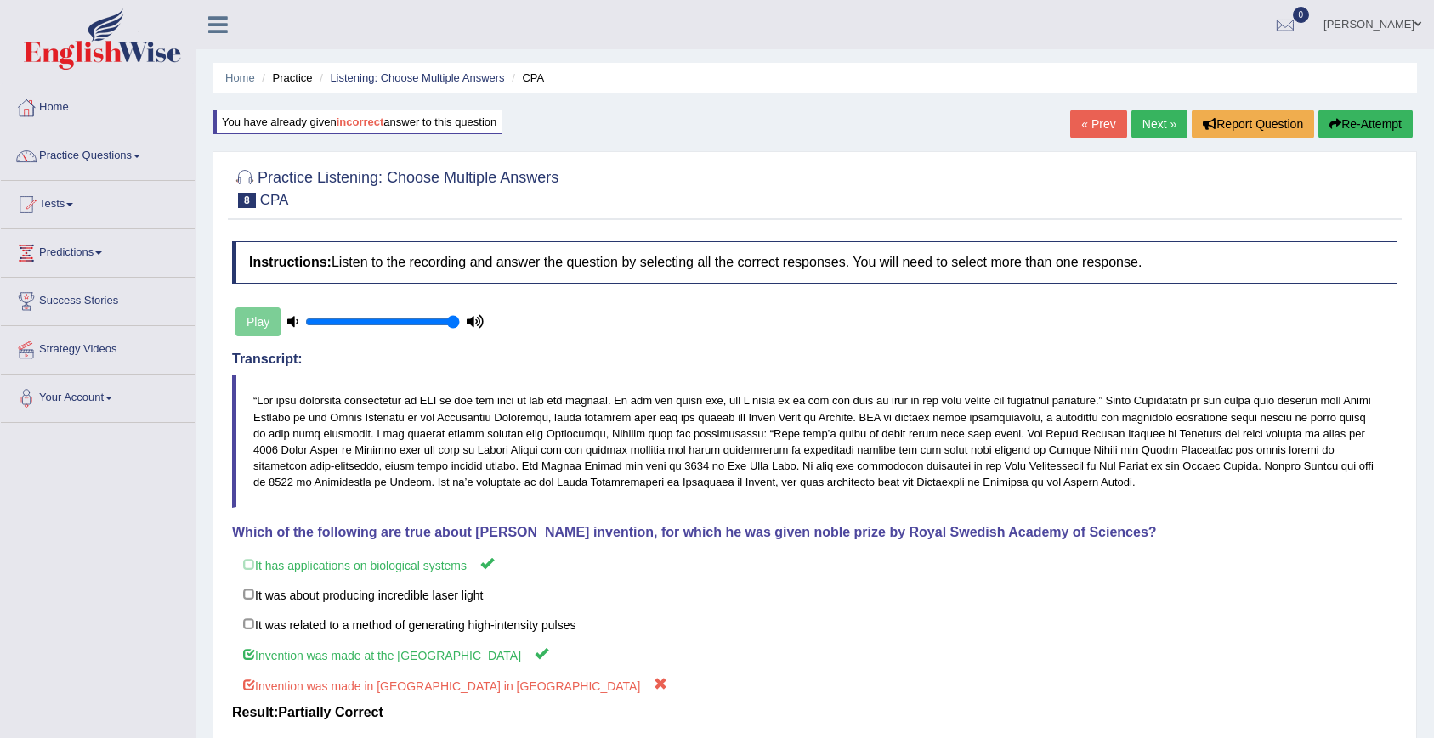
click at [1164, 120] on link "Next »" at bounding box center [1159, 124] width 56 height 29
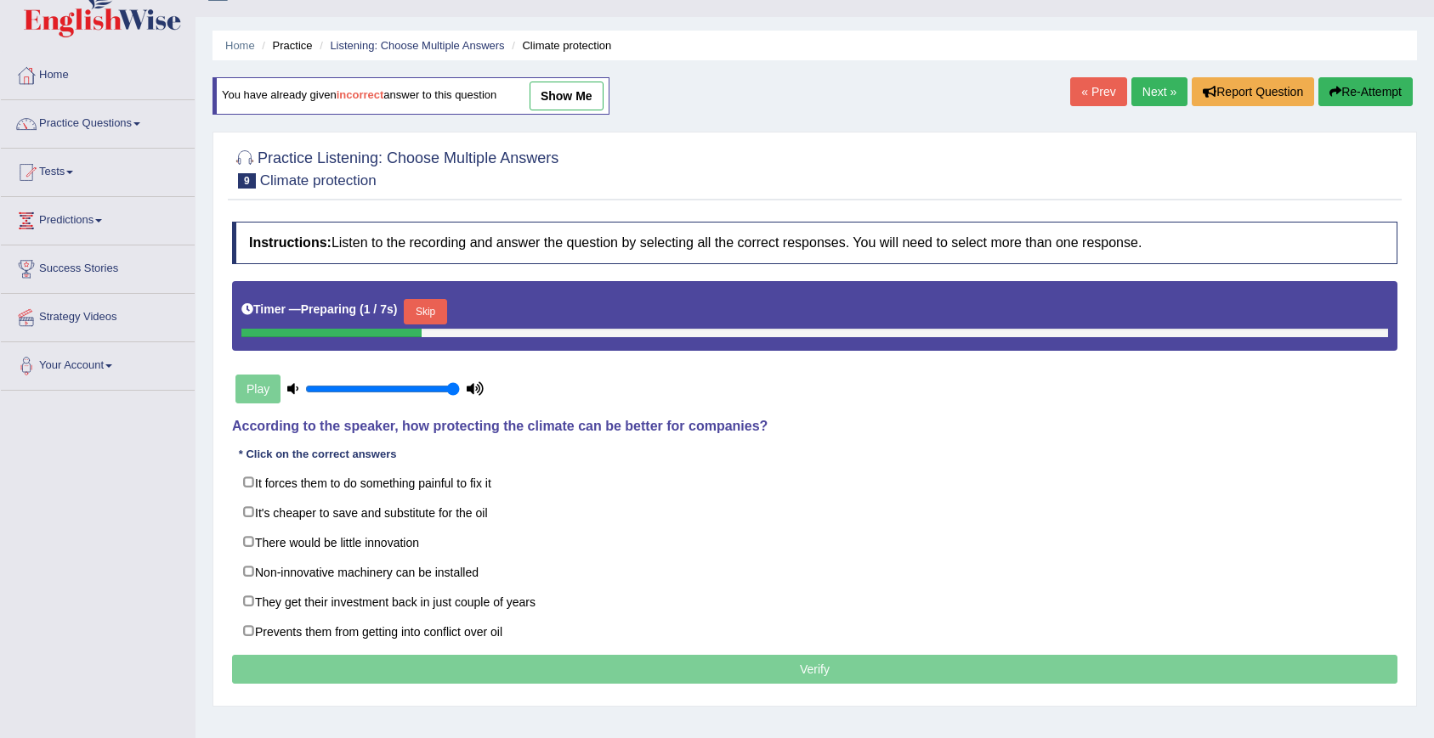
scroll to position [38, 0]
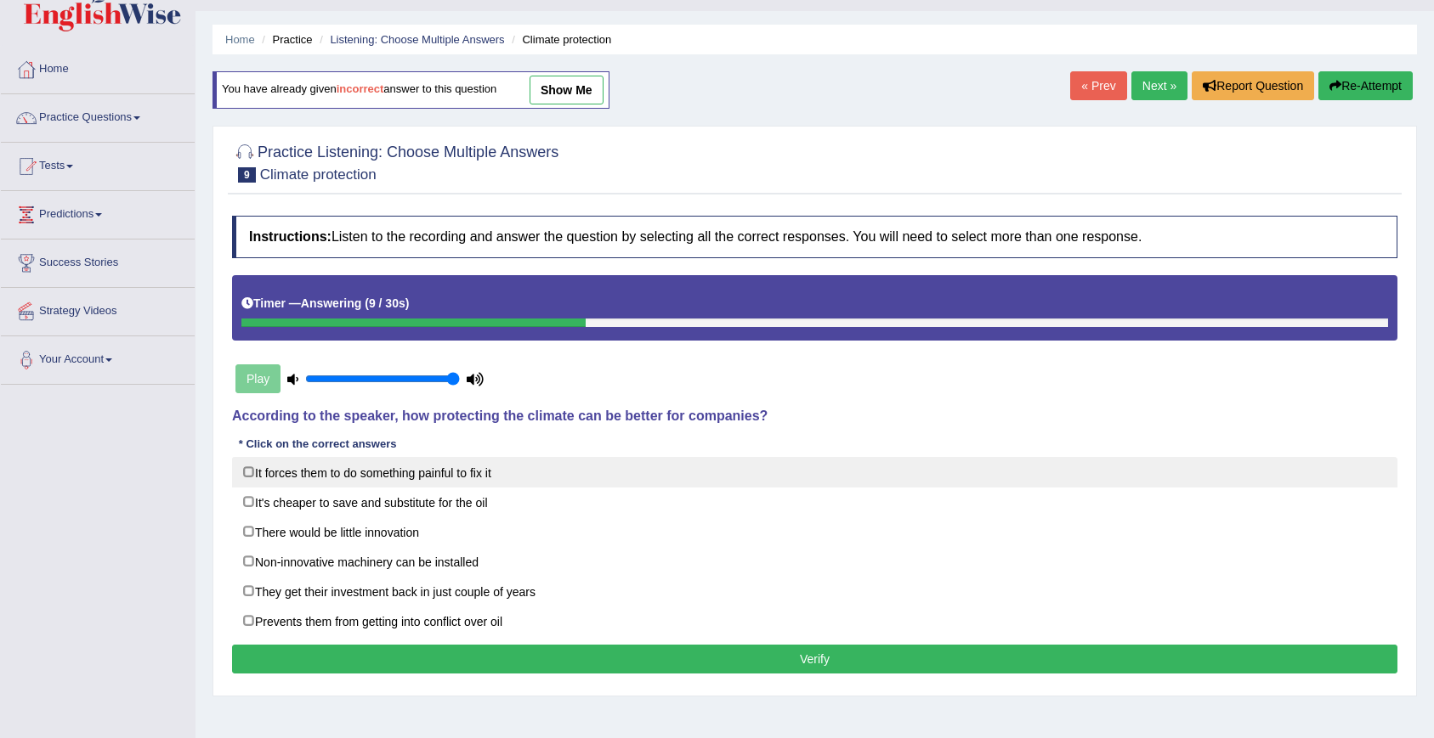
click at [318, 480] on label "It forces them to do something painful to fix it" at bounding box center [814, 472] width 1165 height 31
checkbox input "true"
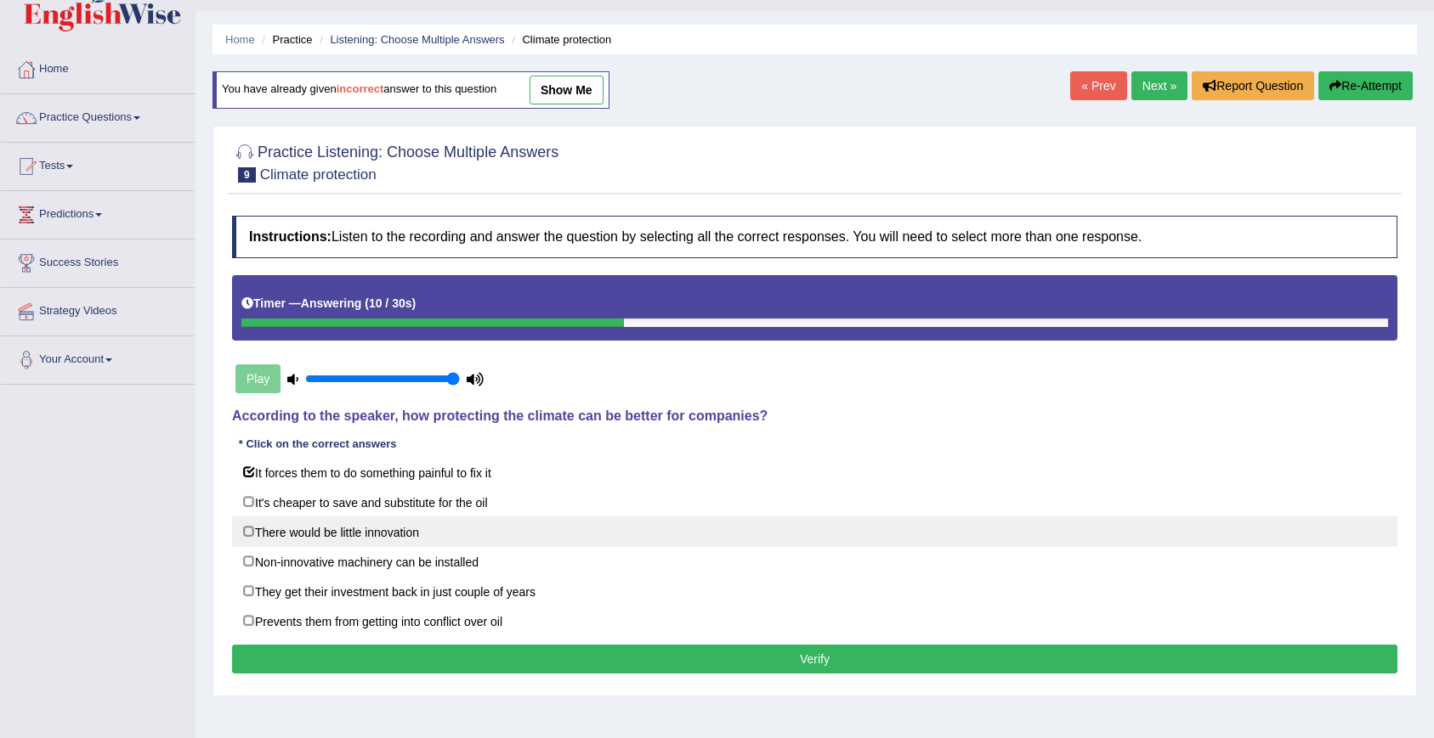
click at [322, 538] on label "There would be little innovation" at bounding box center [814, 532] width 1165 height 31
checkbox input "true"
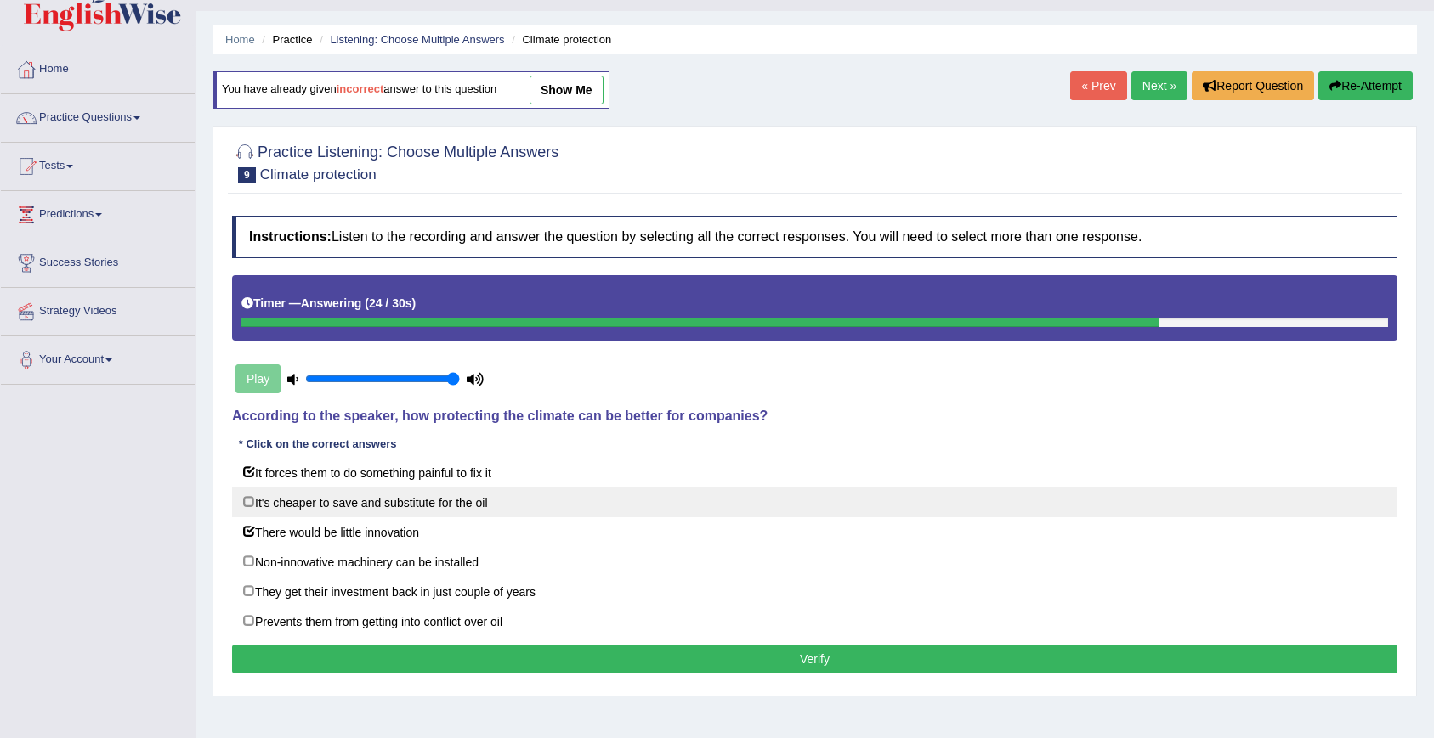
click at [254, 504] on label "It's cheaper to save and substitute for the oil" at bounding box center [814, 502] width 1165 height 31
checkbox input "true"
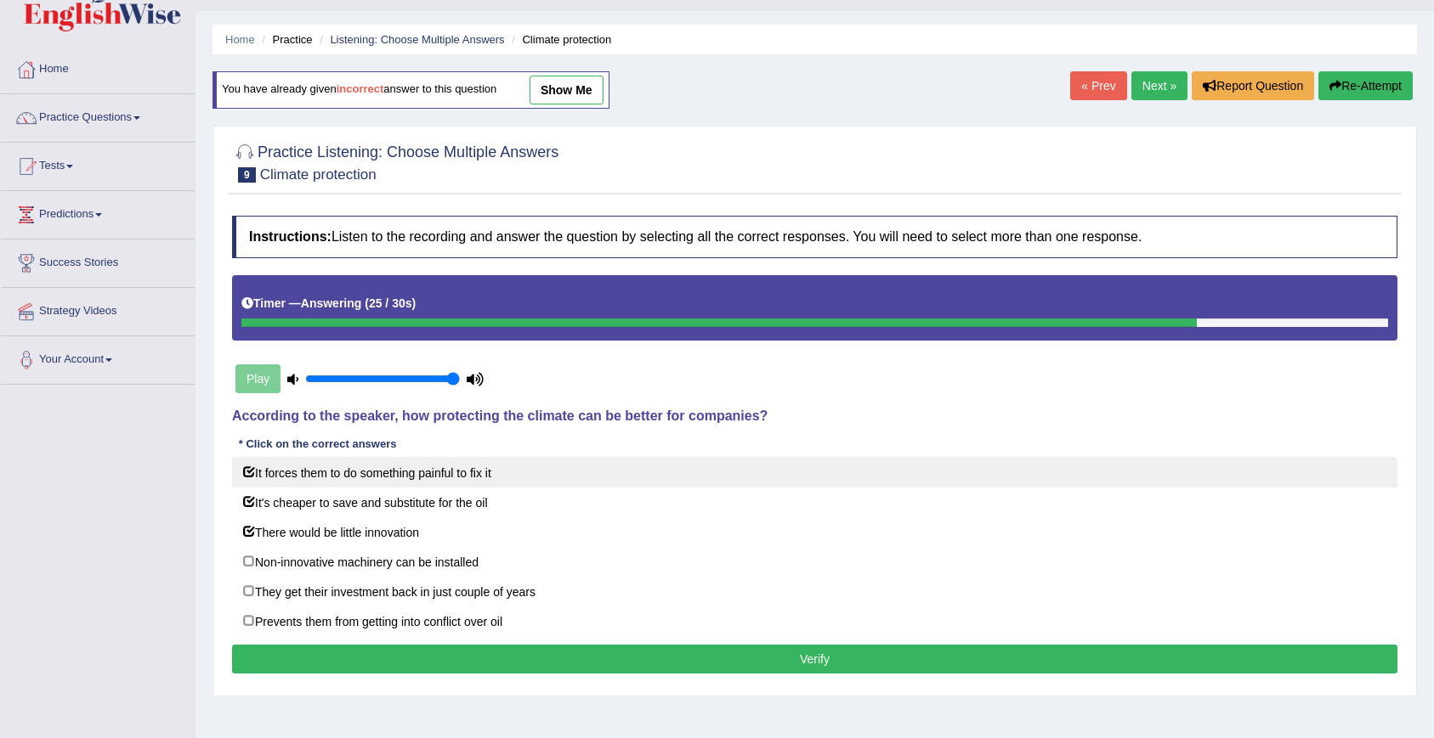
click at [246, 478] on label "It forces them to do something painful to fix it" at bounding box center [814, 472] width 1165 height 31
checkbox input "false"
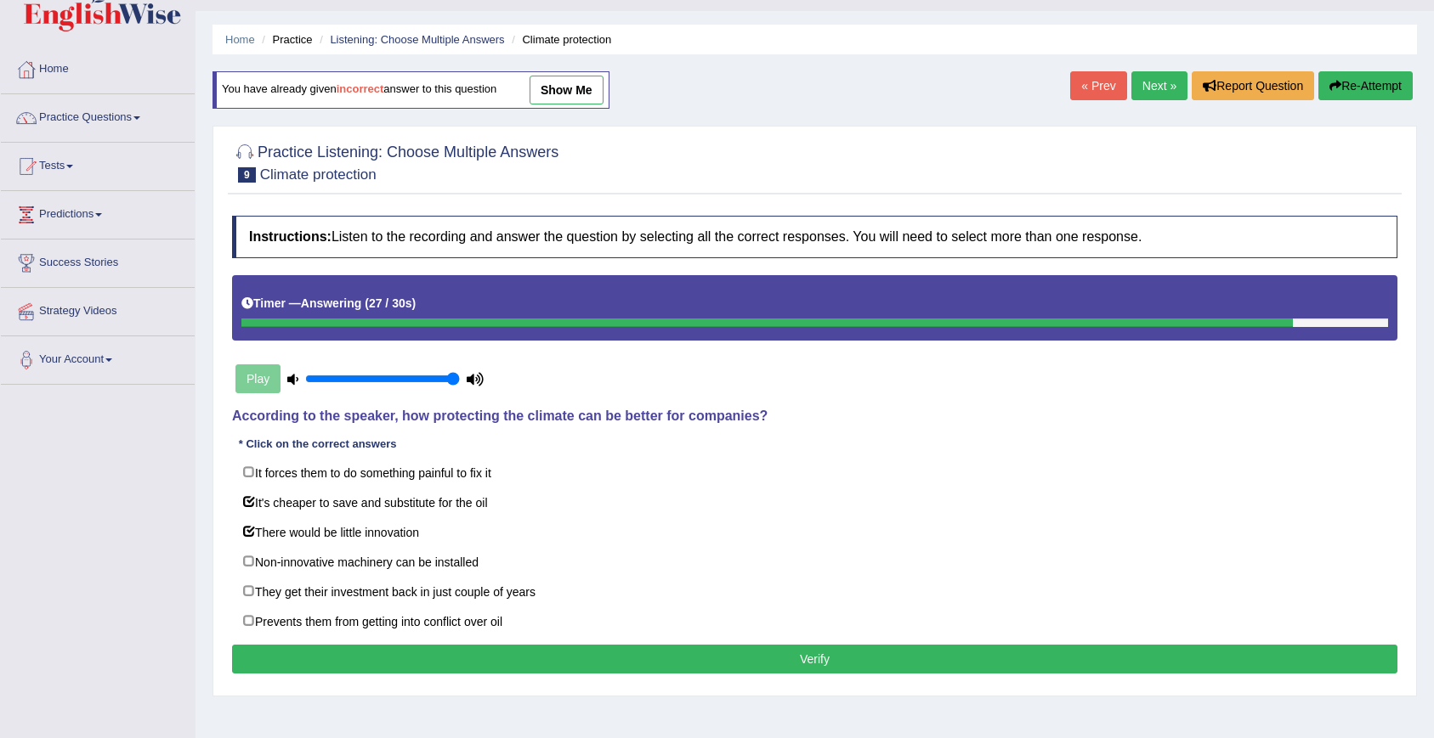
click at [359, 654] on button "Verify" at bounding box center [814, 659] width 1165 height 29
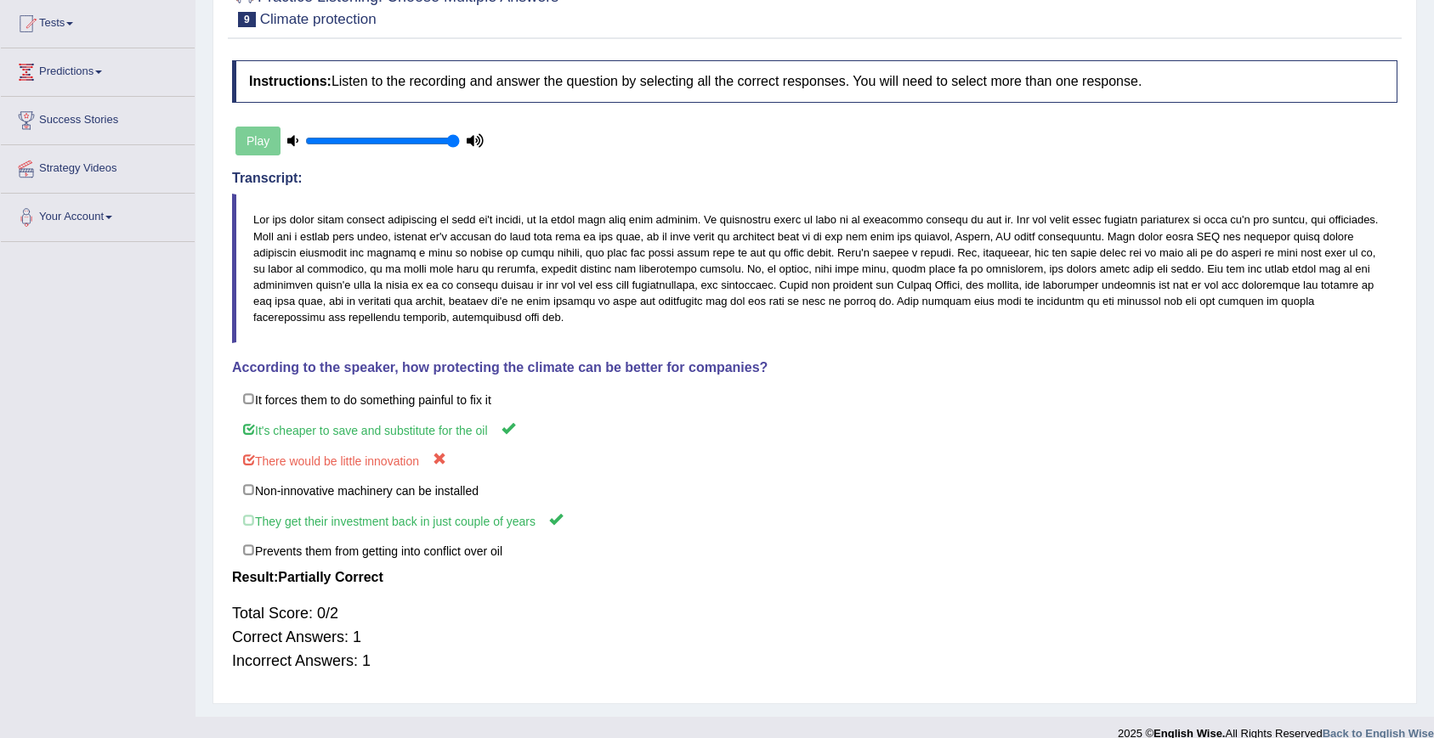
scroll to position [0, 0]
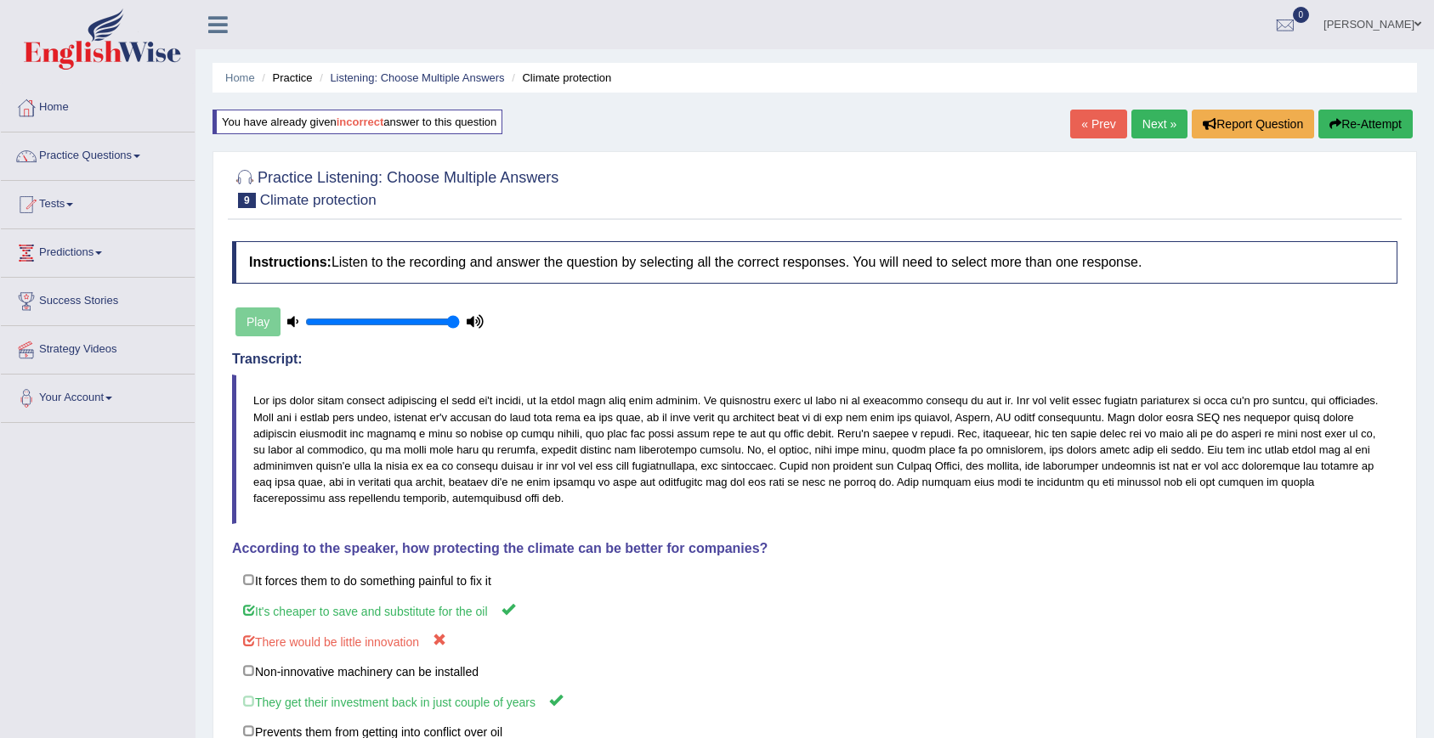
click at [1146, 133] on link "Next »" at bounding box center [1159, 124] width 56 height 29
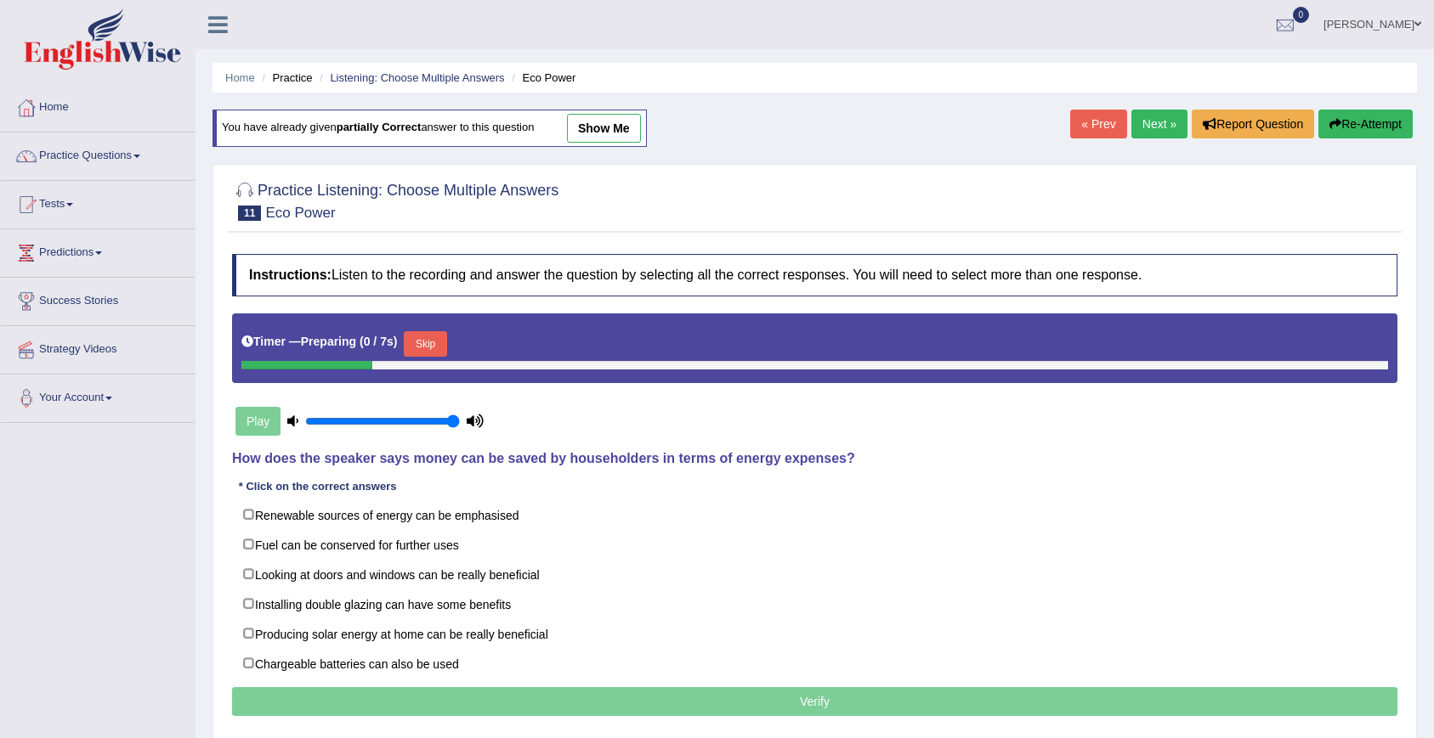
click at [1146, 133] on link "Next »" at bounding box center [1159, 124] width 56 height 29
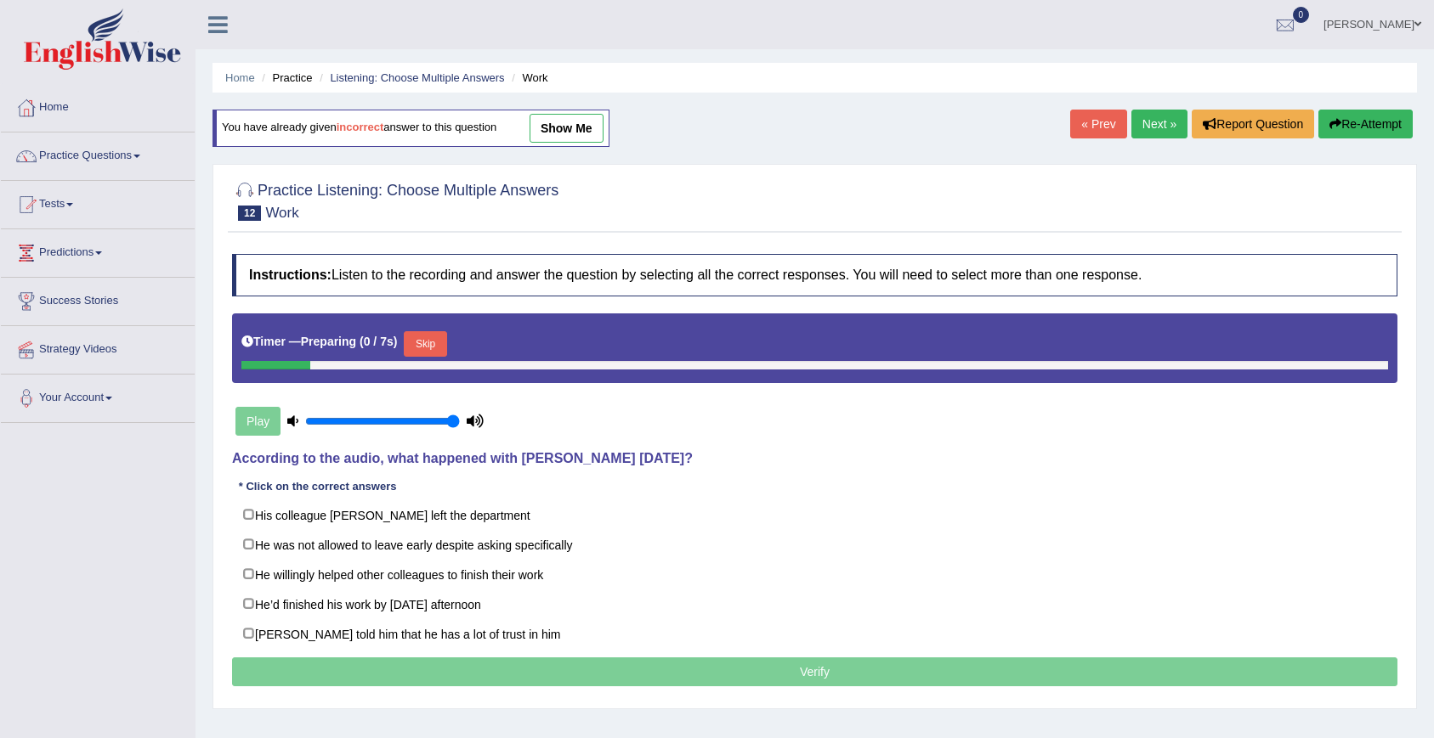
click at [1146, 133] on link "Next »" at bounding box center [1159, 124] width 56 height 29
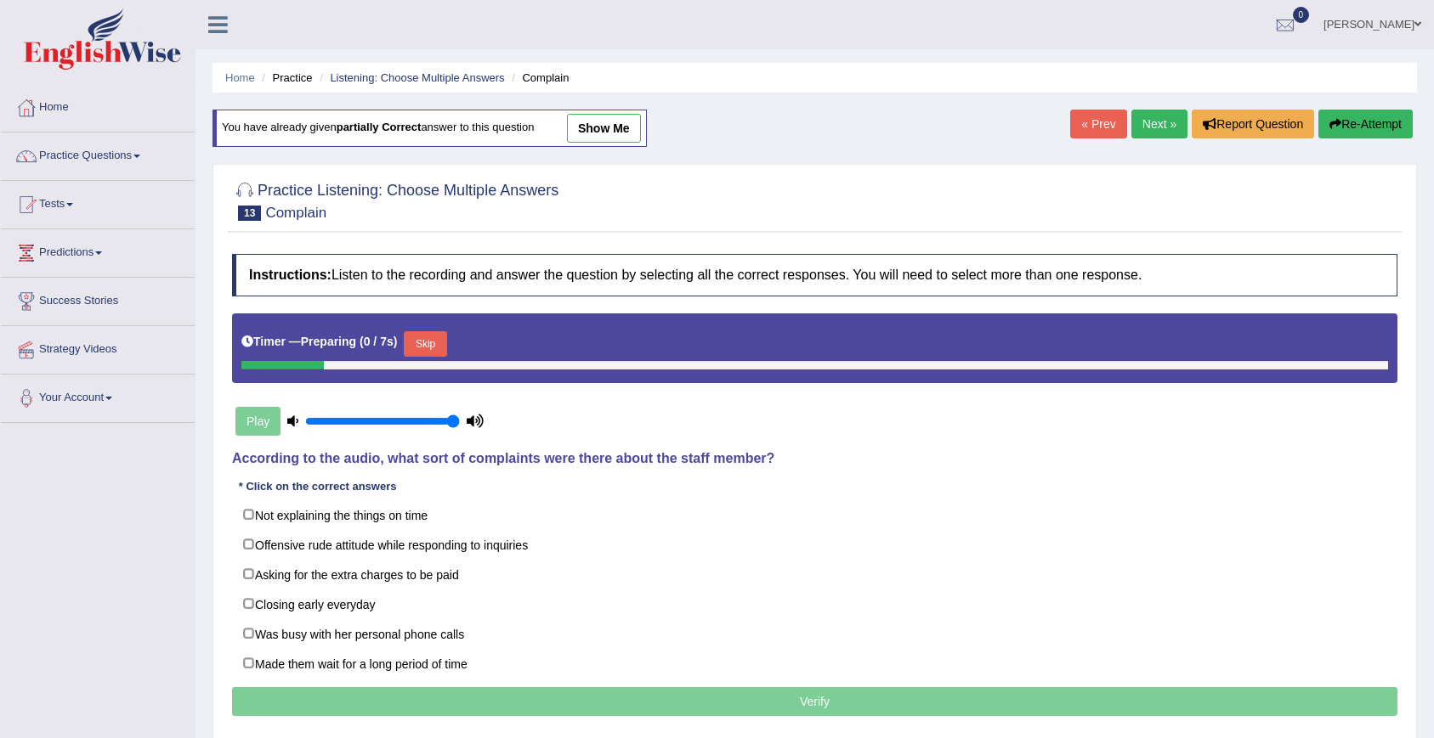
click at [1146, 133] on link "Next »" at bounding box center [1159, 124] width 56 height 29
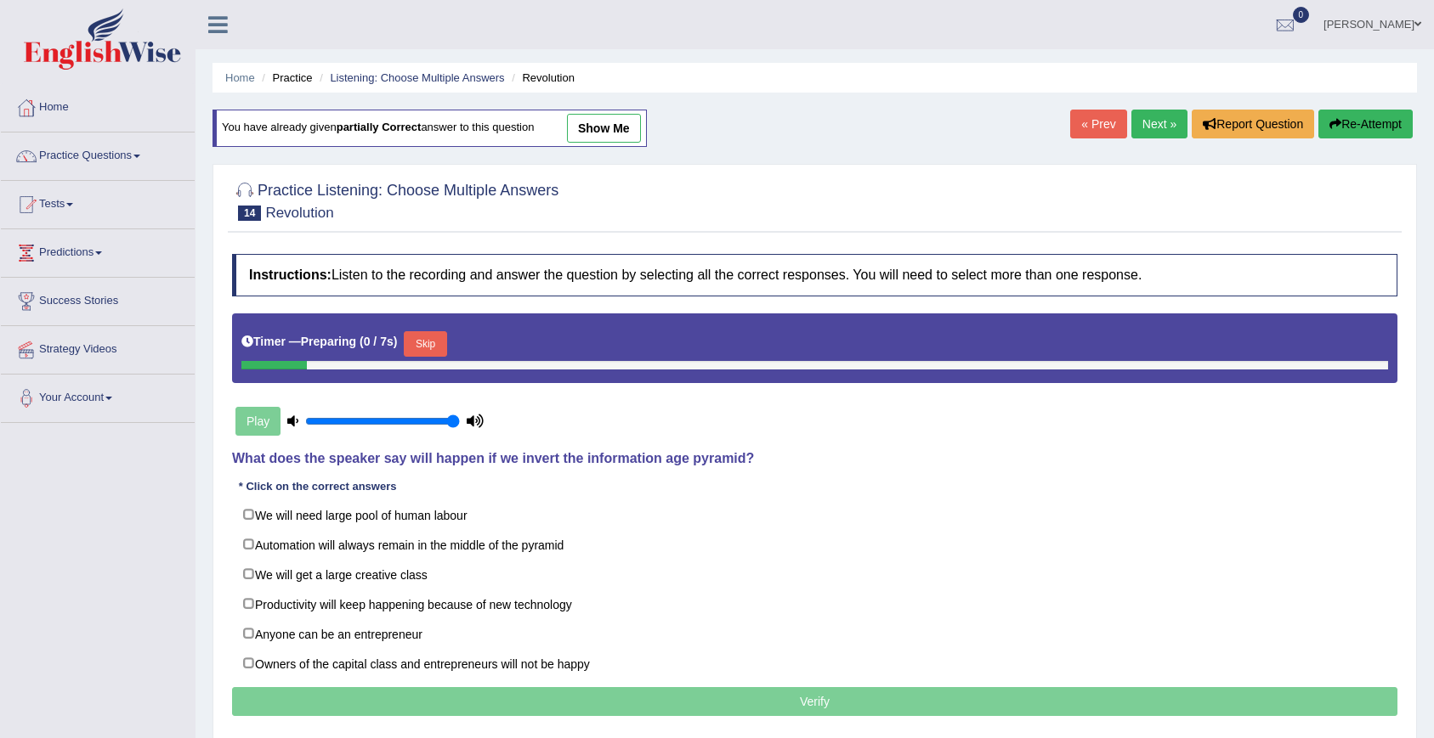
click at [1146, 133] on link "Next »" at bounding box center [1159, 124] width 56 height 29
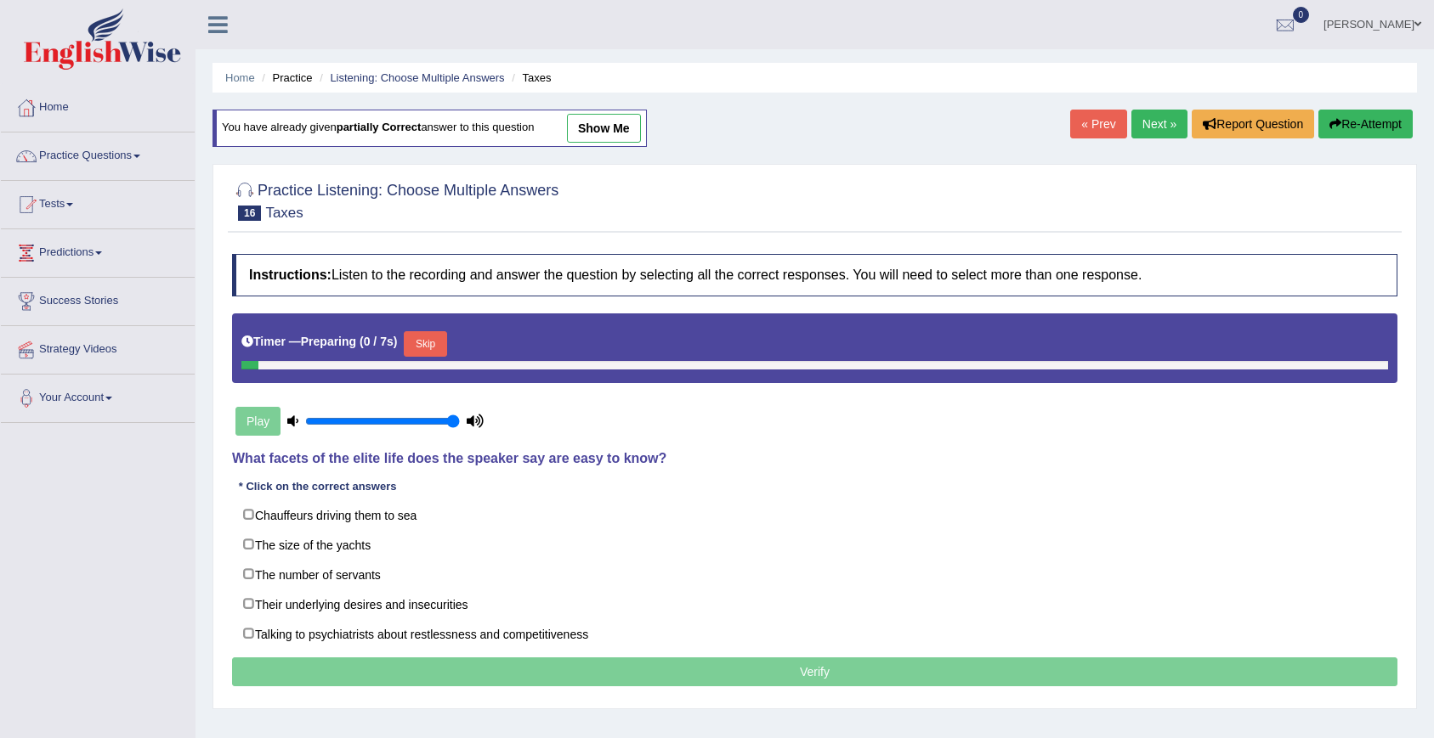
click at [1146, 133] on link "Next »" at bounding box center [1159, 124] width 56 height 29
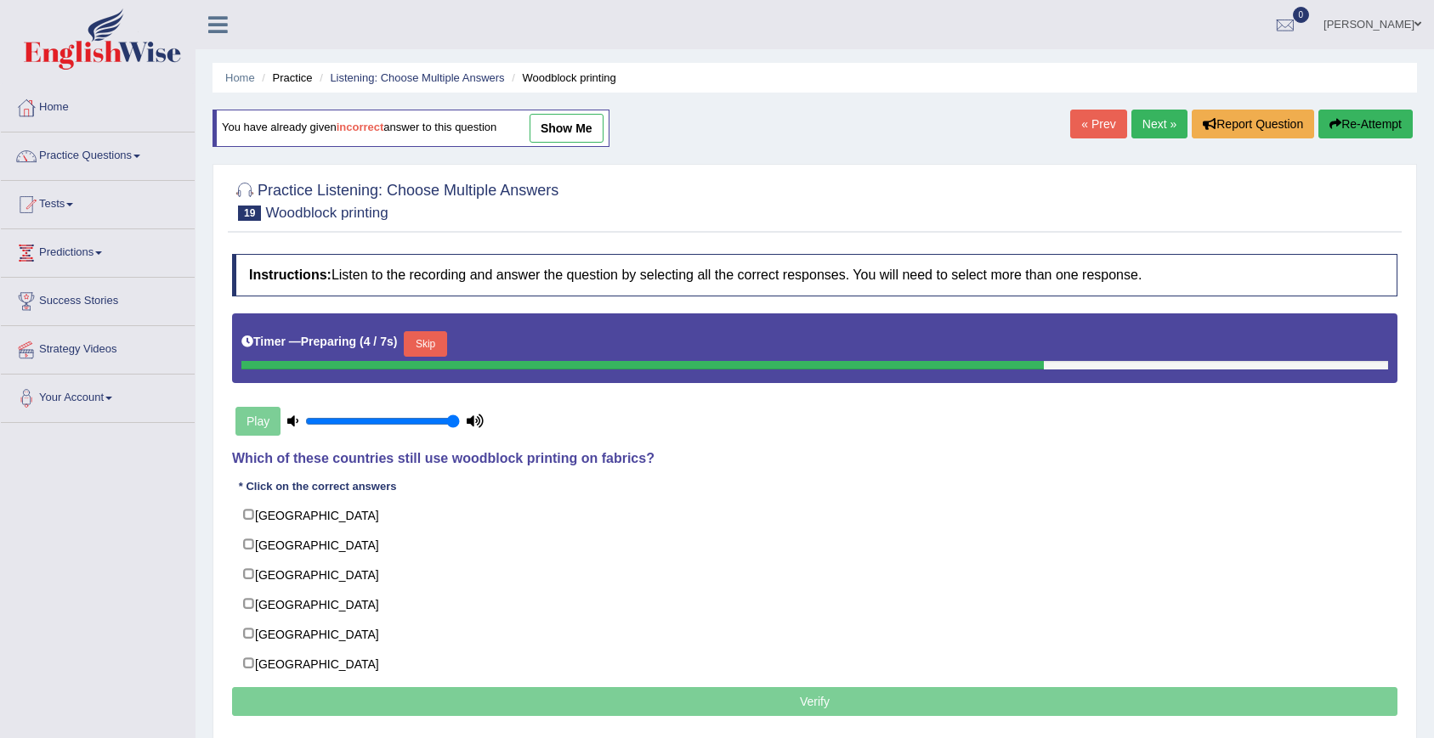
click at [1150, 134] on link "Next »" at bounding box center [1159, 124] width 56 height 29
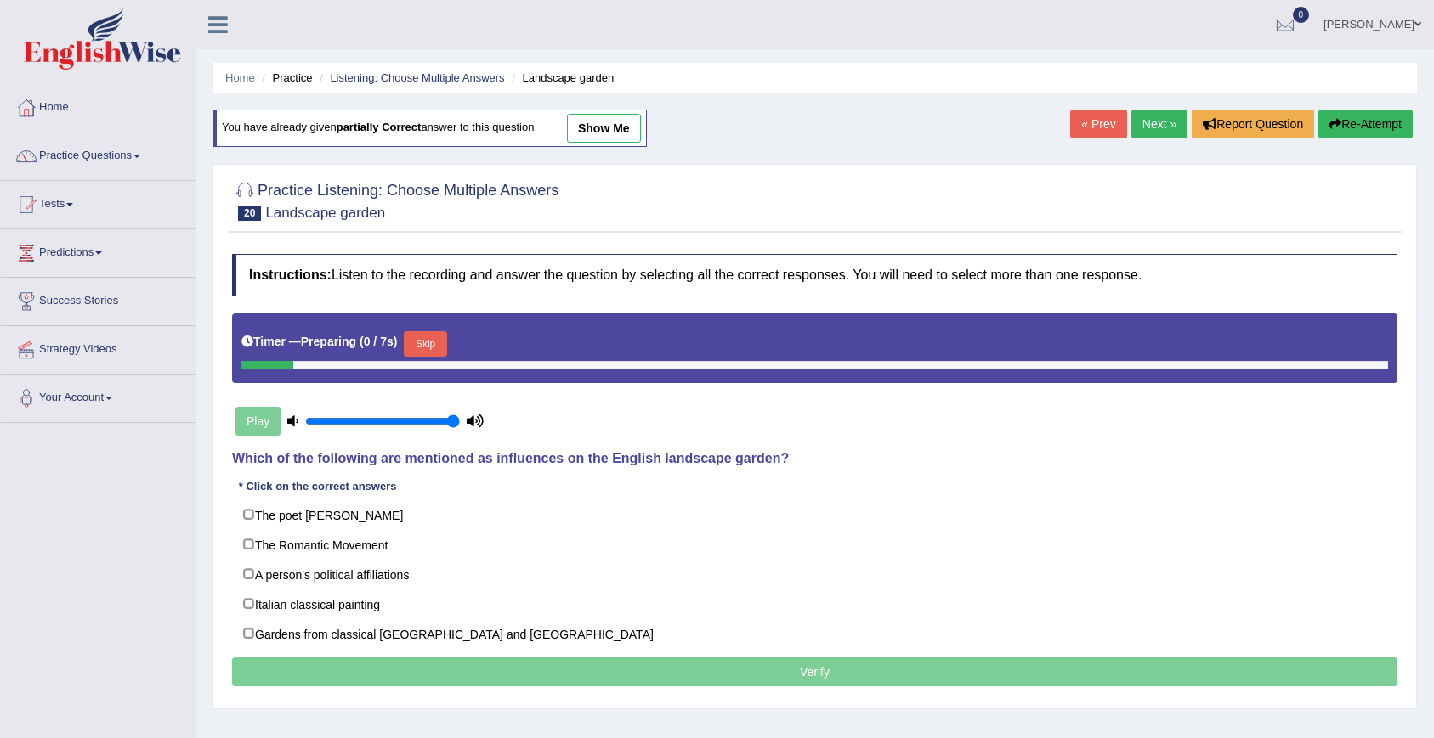
click at [1150, 134] on link "Next »" at bounding box center [1159, 124] width 56 height 29
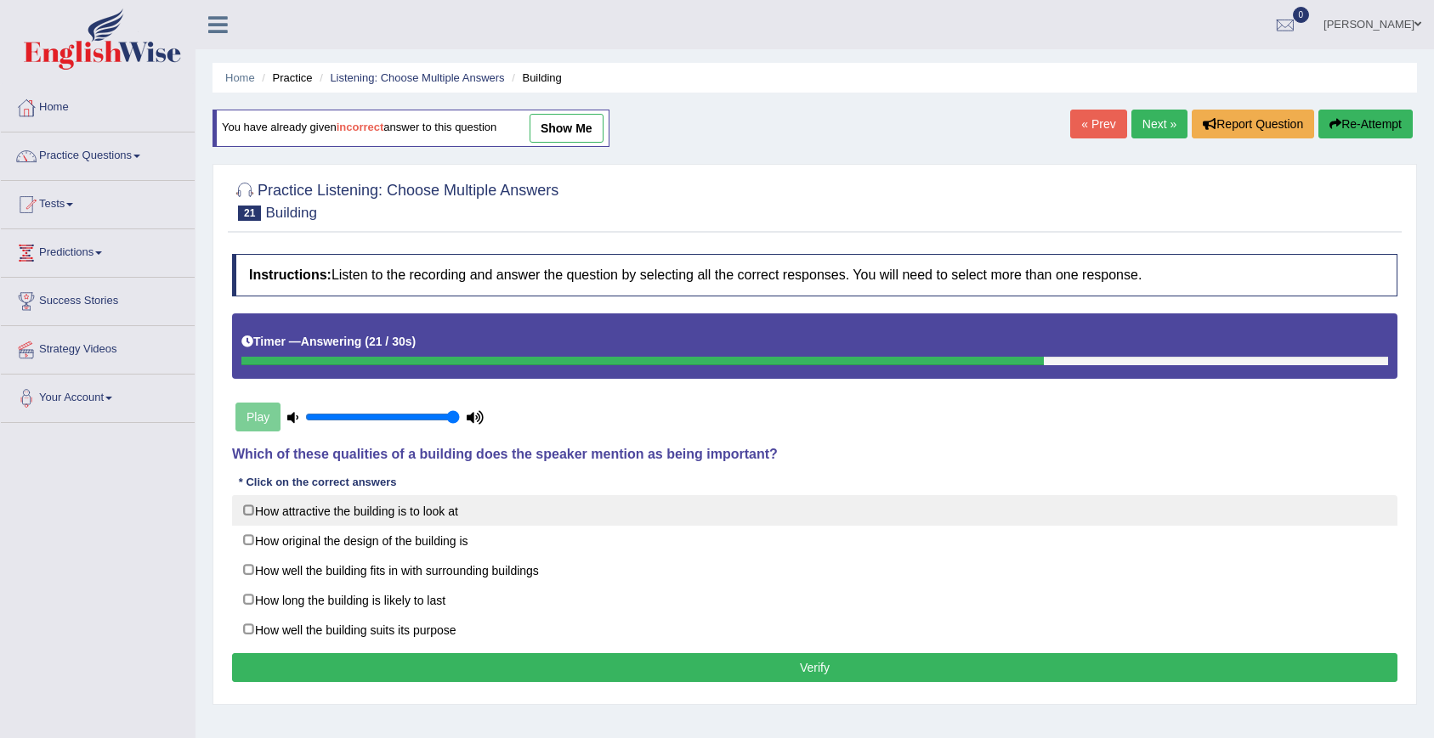
click at [284, 514] on label "How attractive the building is to look at" at bounding box center [814, 510] width 1165 height 31
checkbox input "true"
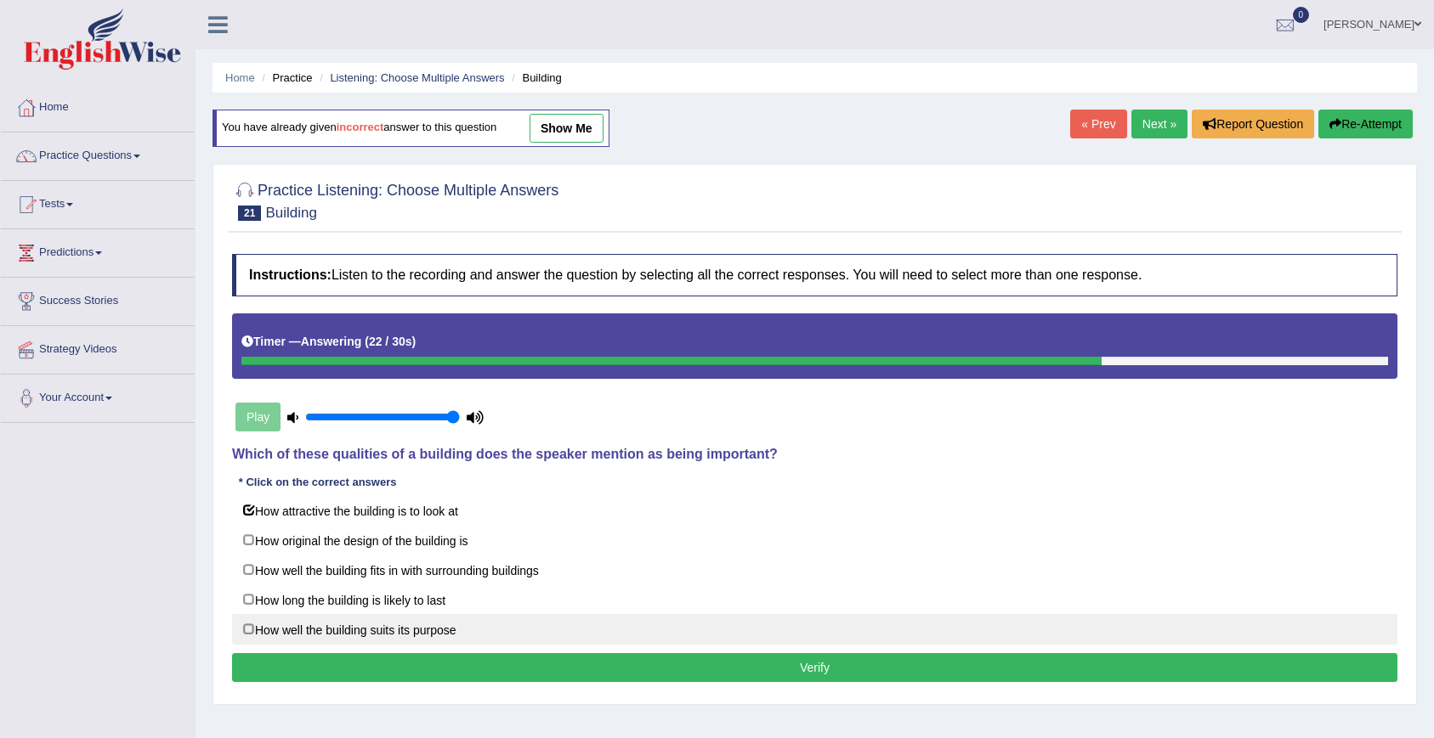
click at [279, 630] on label "How well the building suits its purpose" at bounding box center [814, 629] width 1165 height 31
click at [286, 632] on label "How well the building suits its purpose" at bounding box center [814, 629] width 1165 height 31
checkbox input "false"
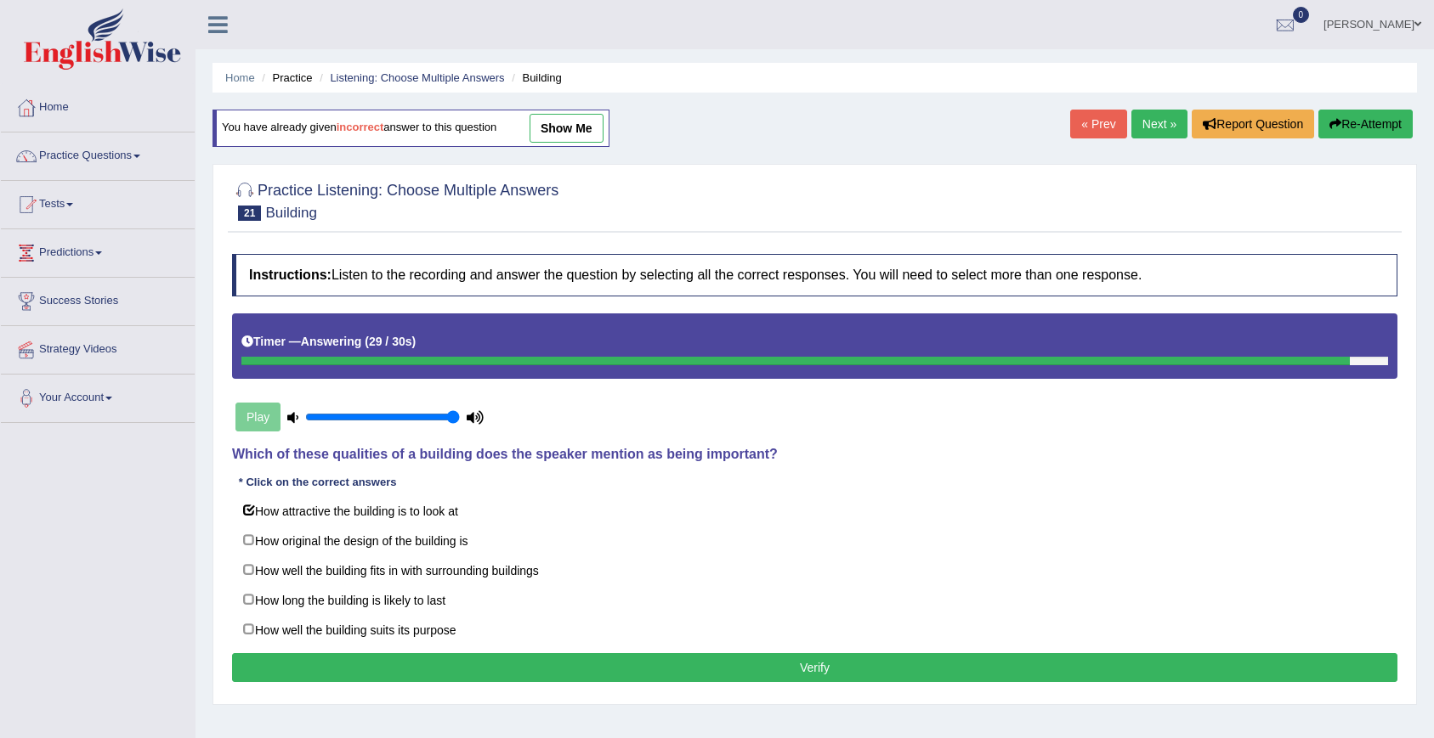
click at [293, 664] on button "Verify" at bounding box center [814, 667] width 1165 height 29
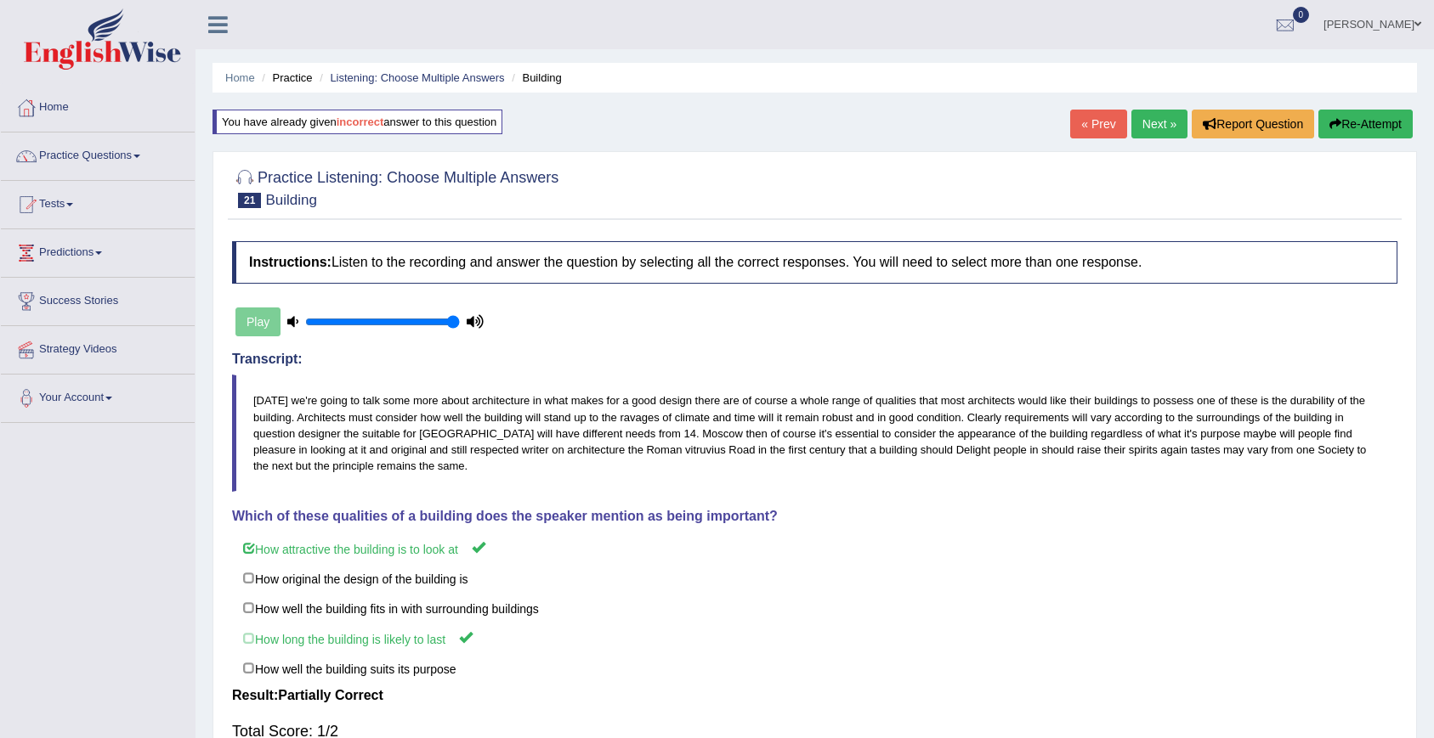
click at [1161, 133] on link "Next »" at bounding box center [1159, 124] width 56 height 29
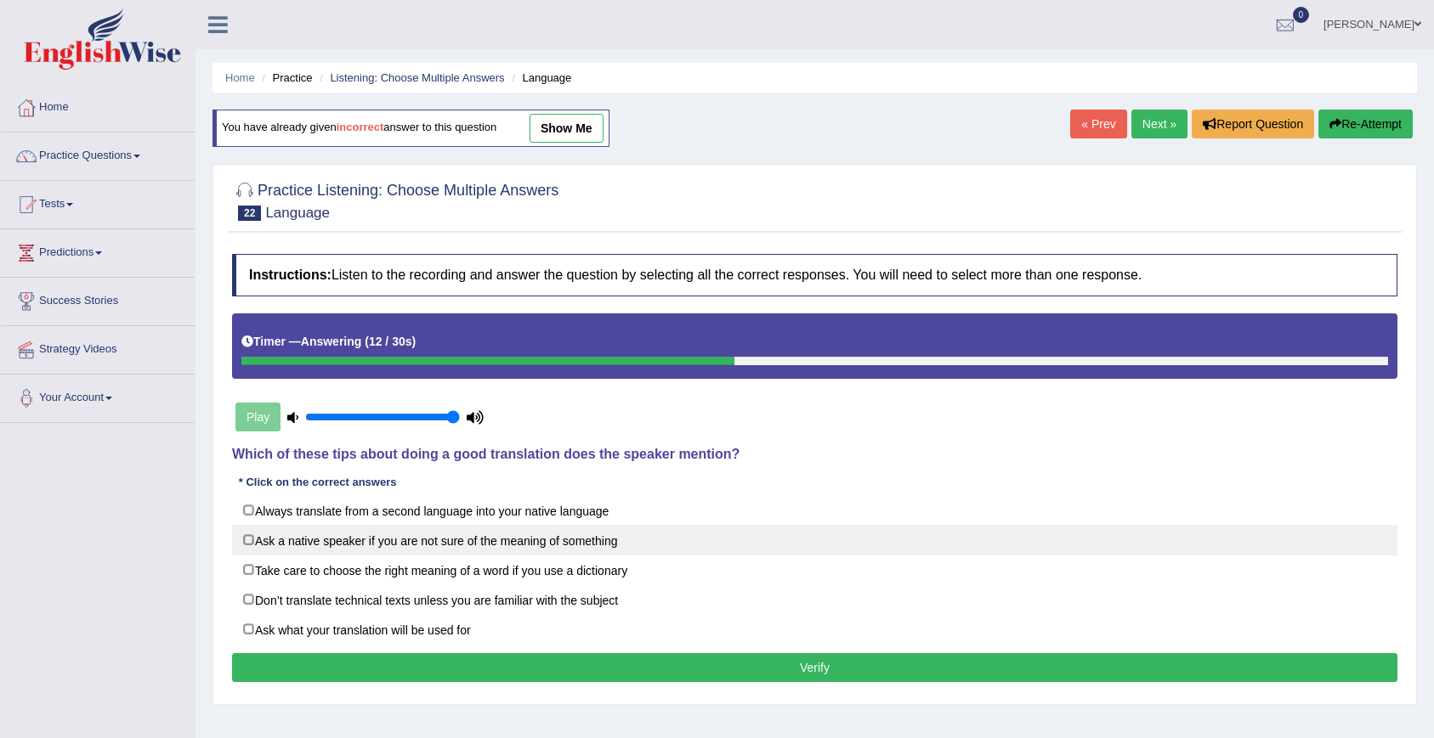
click at [268, 535] on label "Ask a native speaker if you are not sure of the meaning of something" at bounding box center [814, 540] width 1165 height 31
checkbox input "true"
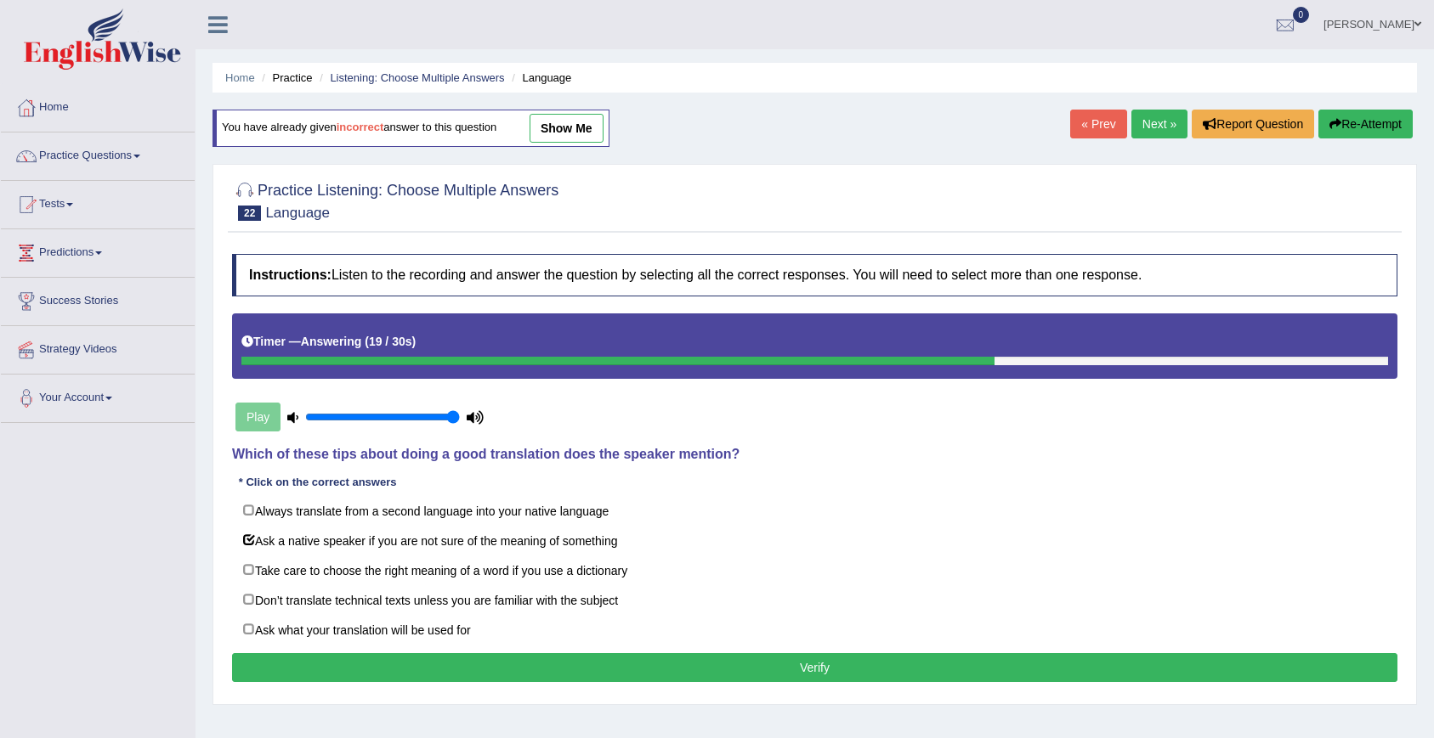
click at [340, 659] on button "Verify" at bounding box center [814, 667] width 1165 height 29
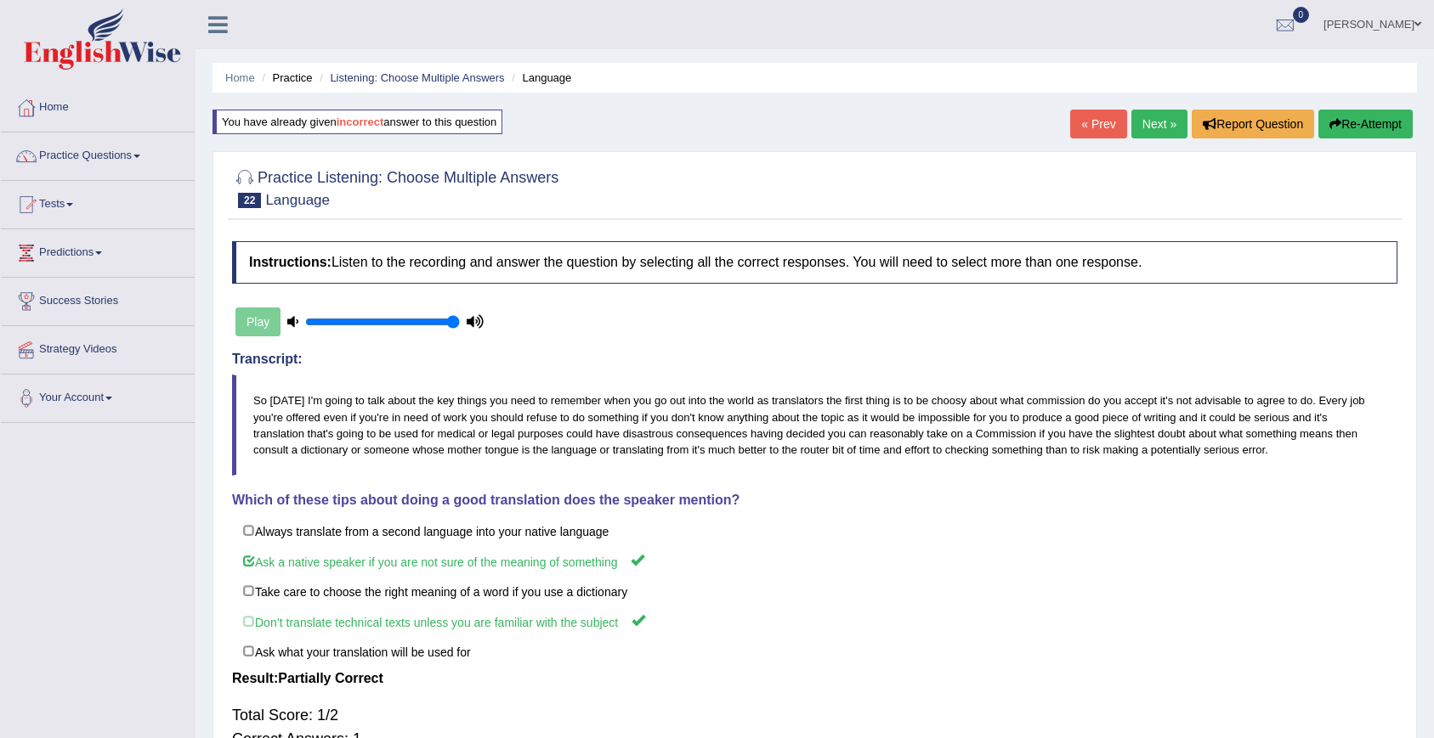
click at [1164, 131] on link "Next »" at bounding box center [1159, 124] width 56 height 29
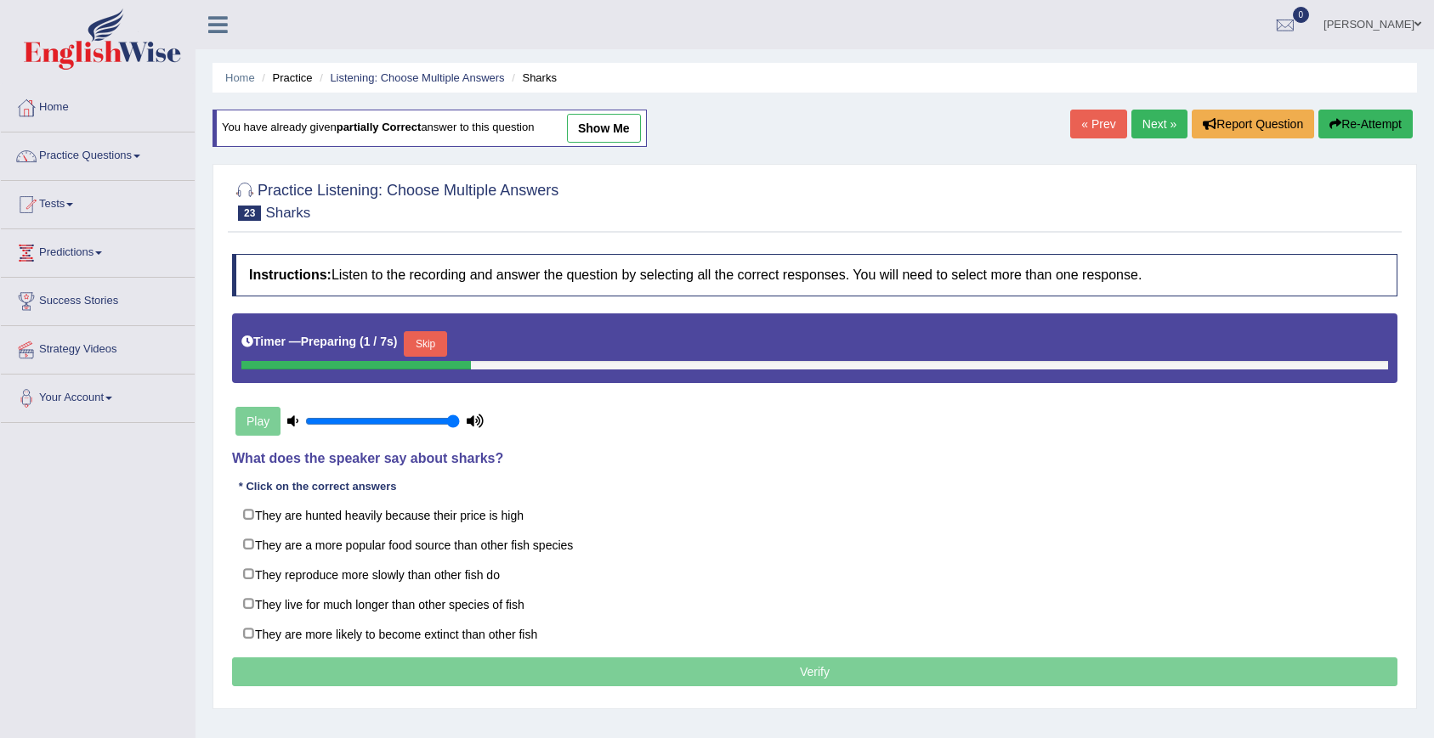
click at [1145, 126] on link "Next »" at bounding box center [1159, 124] width 56 height 29
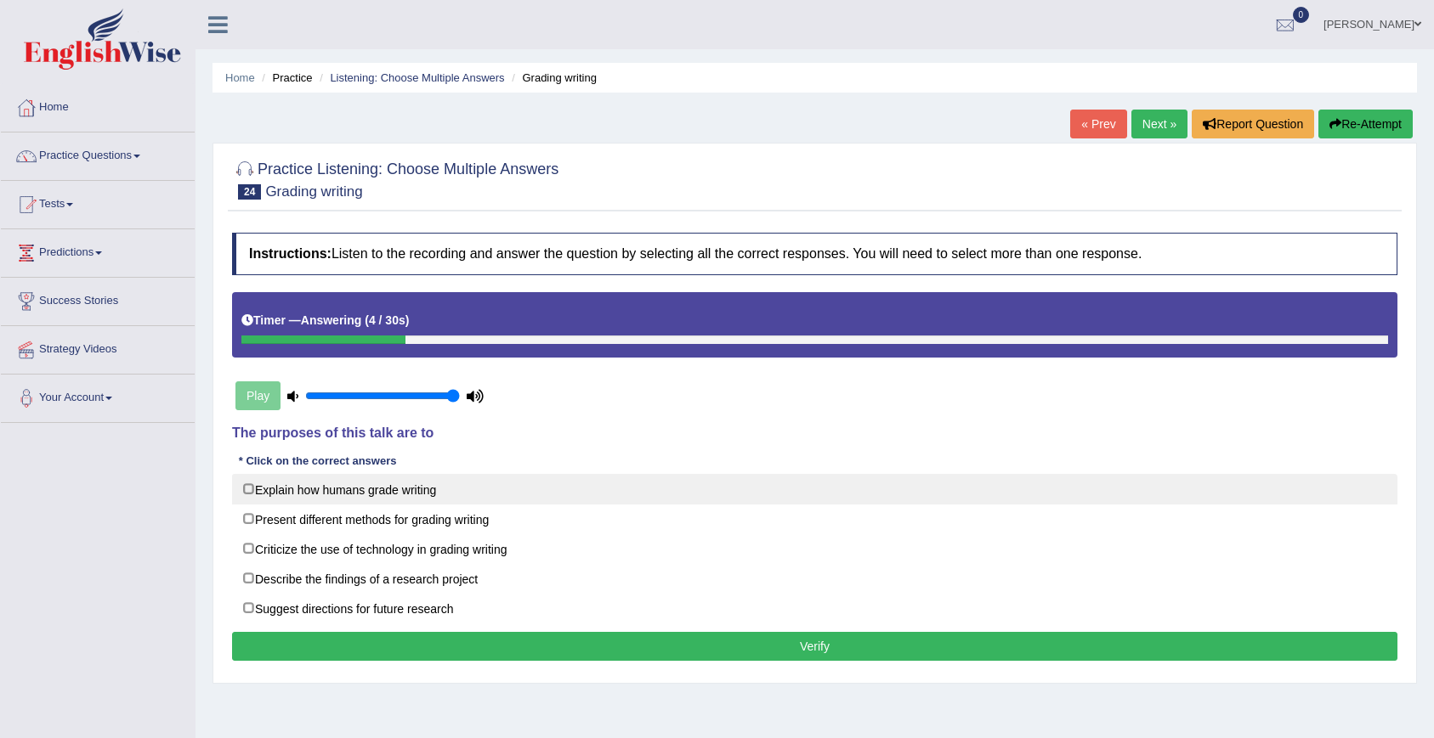
click at [285, 493] on label "Explain how humans grade writing" at bounding box center [814, 489] width 1165 height 31
checkbox input "true"
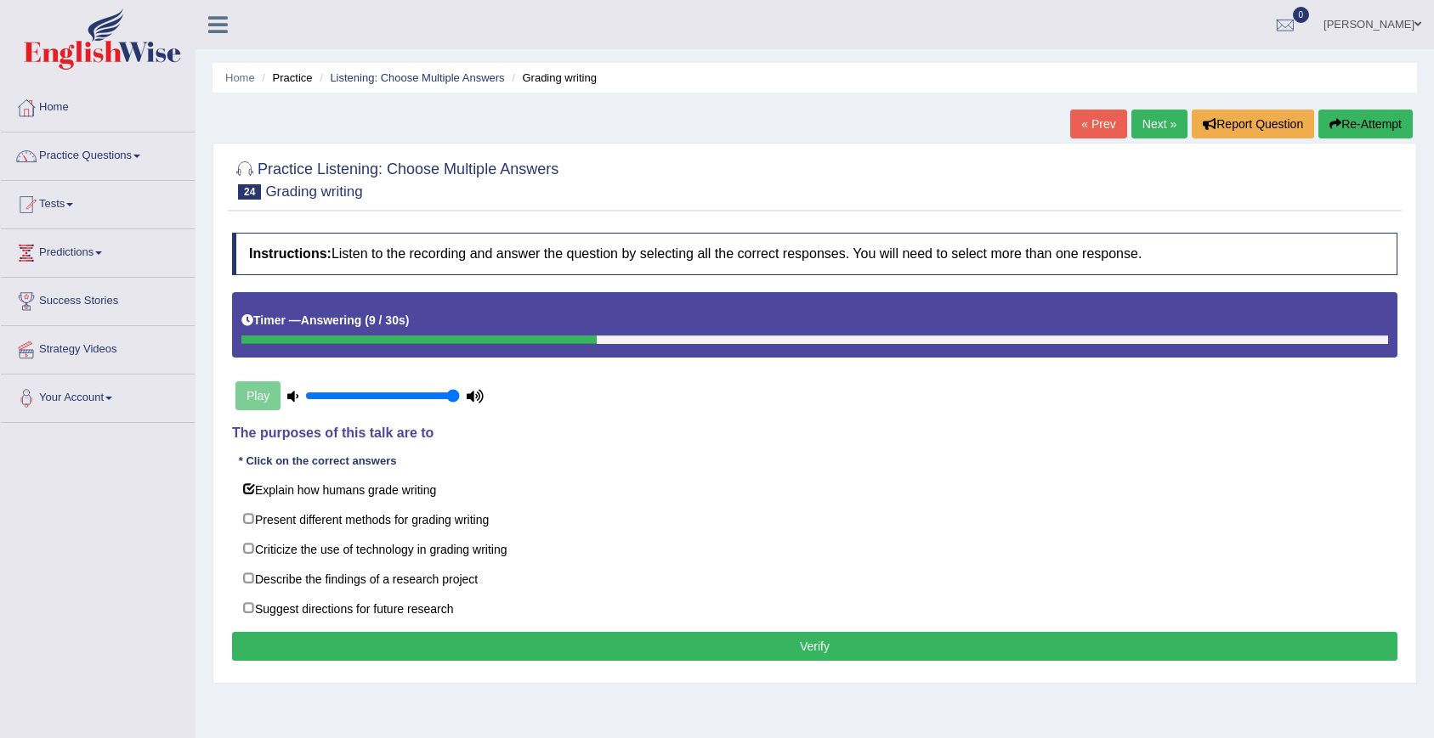
click at [263, 634] on button "Verify" at bounding box center [814, 646] width 1165 height 29
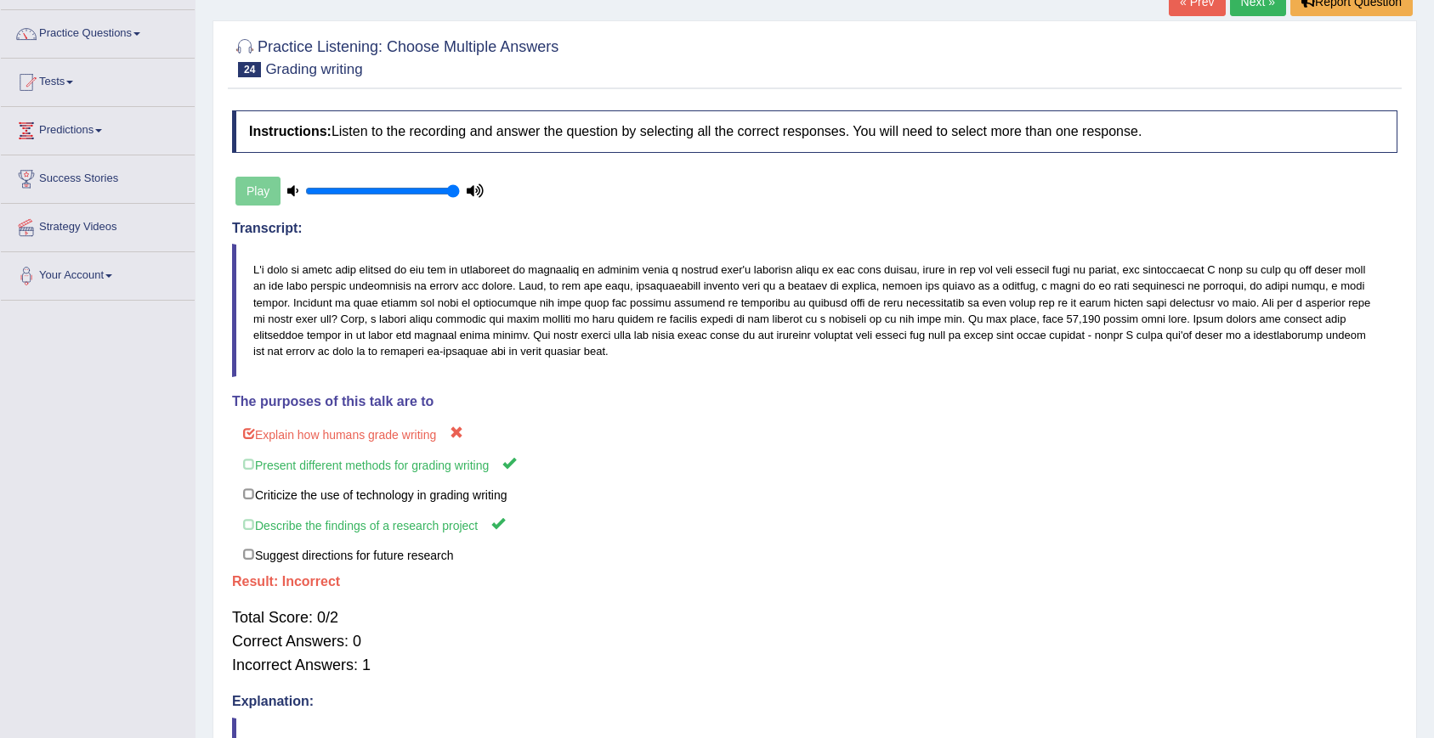
scroll to position [195, 0]
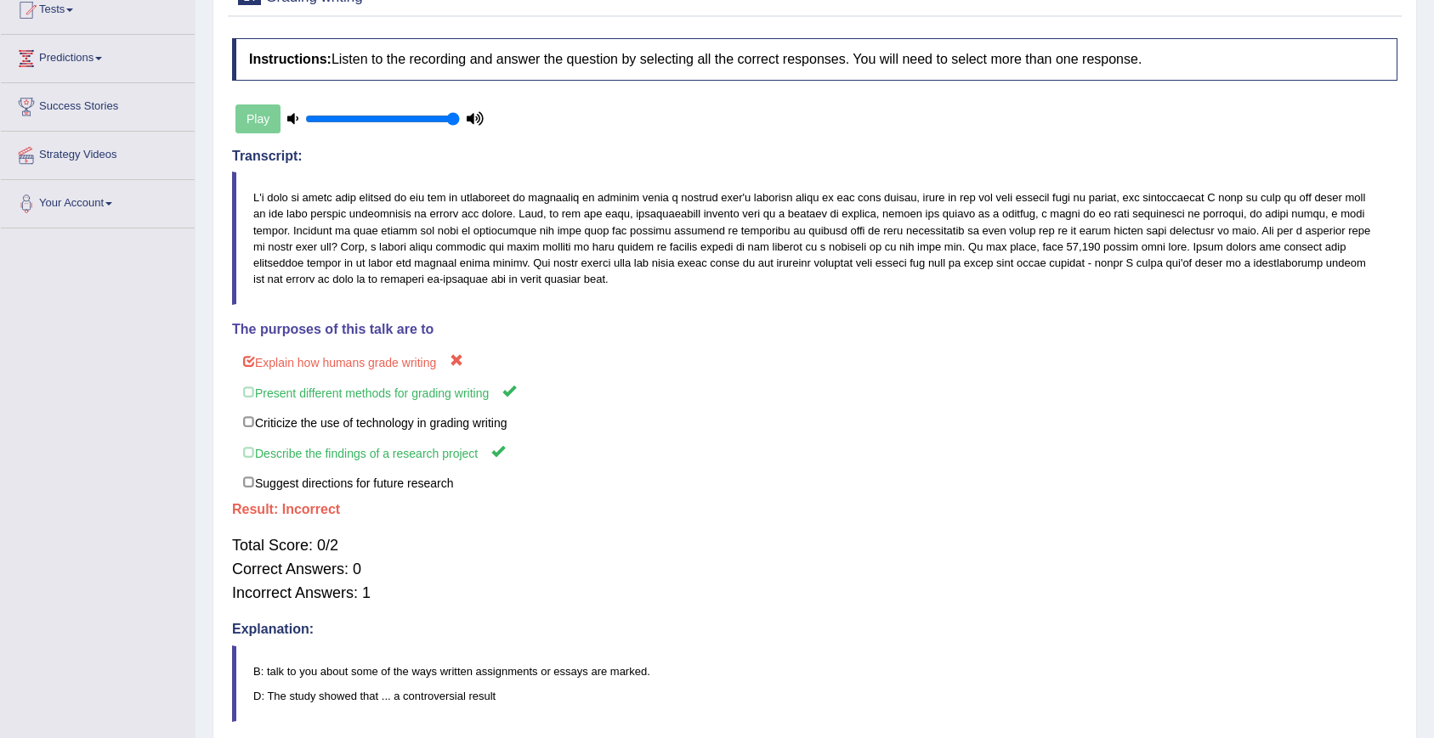
drag, startPoint x: 435, startPoint y: 196, endPoint x: 665, endPoint y: 204, distance: 230.4
click at [665, 204] on blockquote at bounding box center [814, 238] width 1165 height 133
drag, startPoint x: 657, startPoint y: 199, endPoint x: 791, endPoint y: 199, distance: 134.3
click at [791, 199] on blockquote at bounding box center [814, 238] width 1165 height 133
drag, startPoint x: 492, startPoint y: 218, endPoint x: 308, endPoint y: 218, distance: 184.4
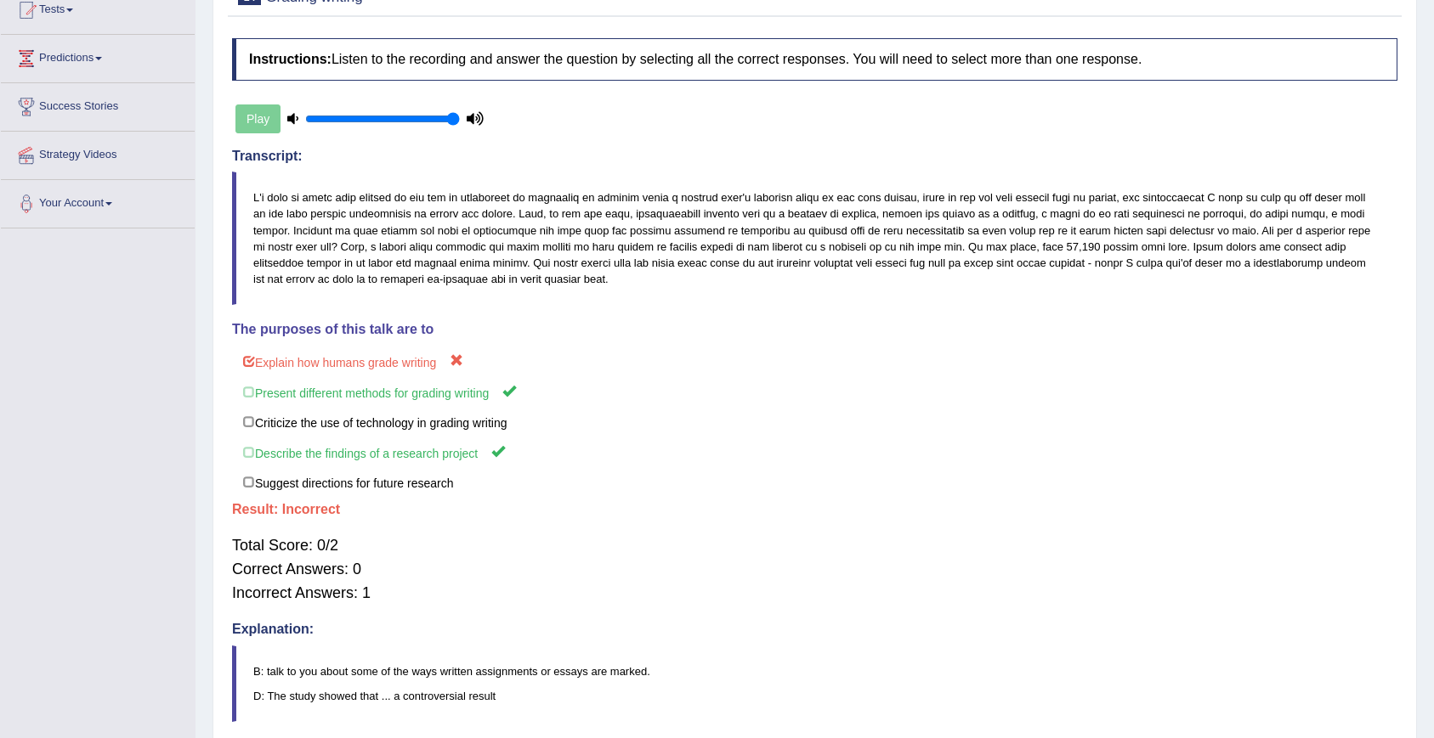
click at [308, 218] on blockquote at bounding box center [814, 238] width 1165 height 133
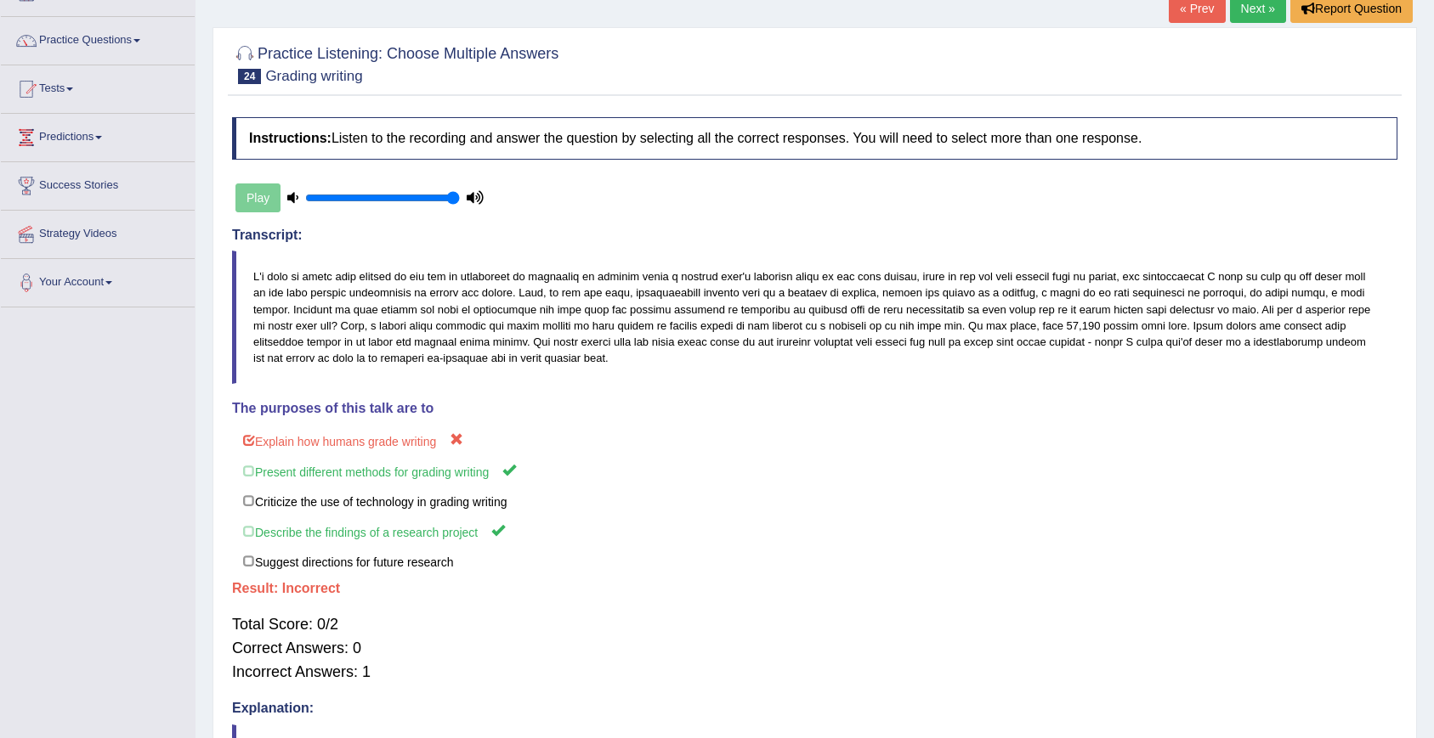
scroll to position [38, 0]
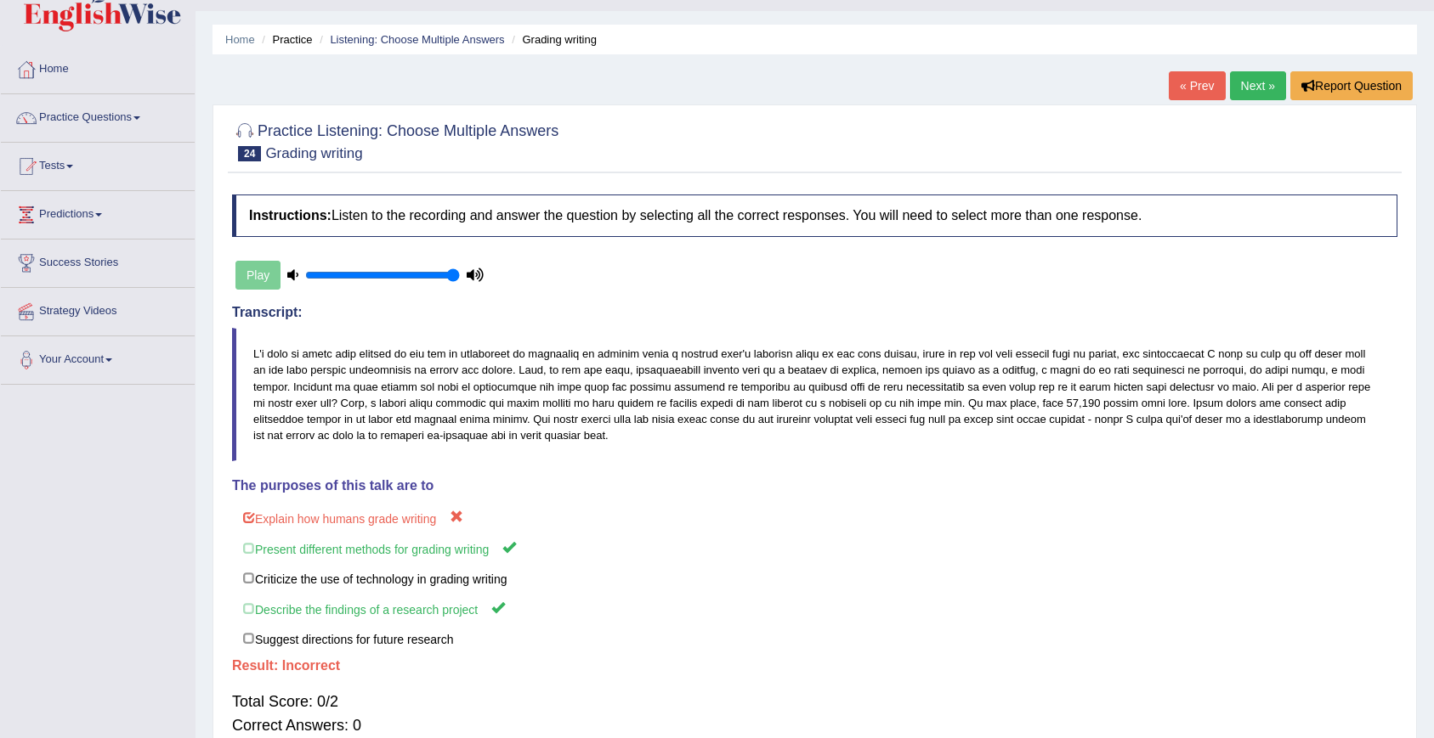
click at [1273, 91] on link "Next »" at bounding box center [1258, 85] width 56 height 29
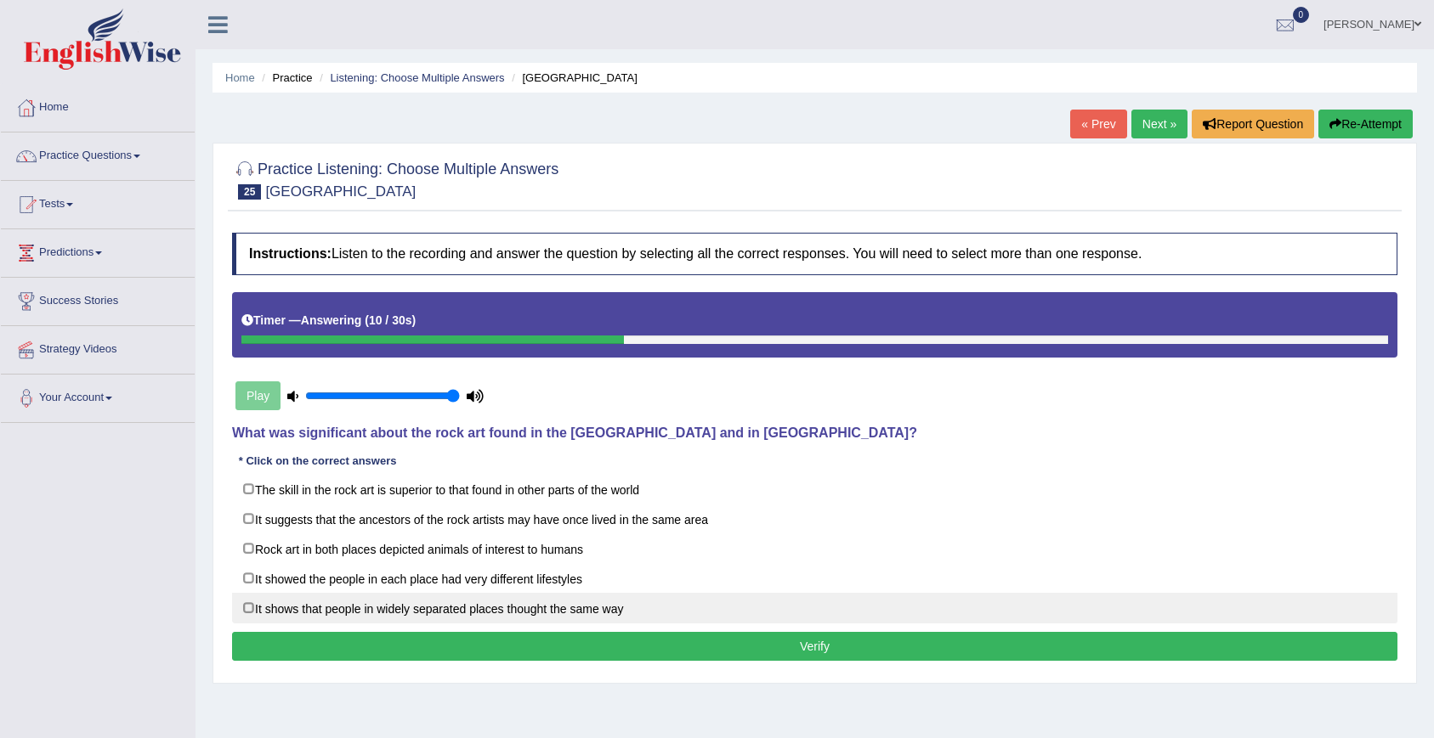
click at [320, 607] on label "It shows that people in widely separated places thought the same way" at bounding box center [814, 608] width 1165 height 31
checkbox input "true"
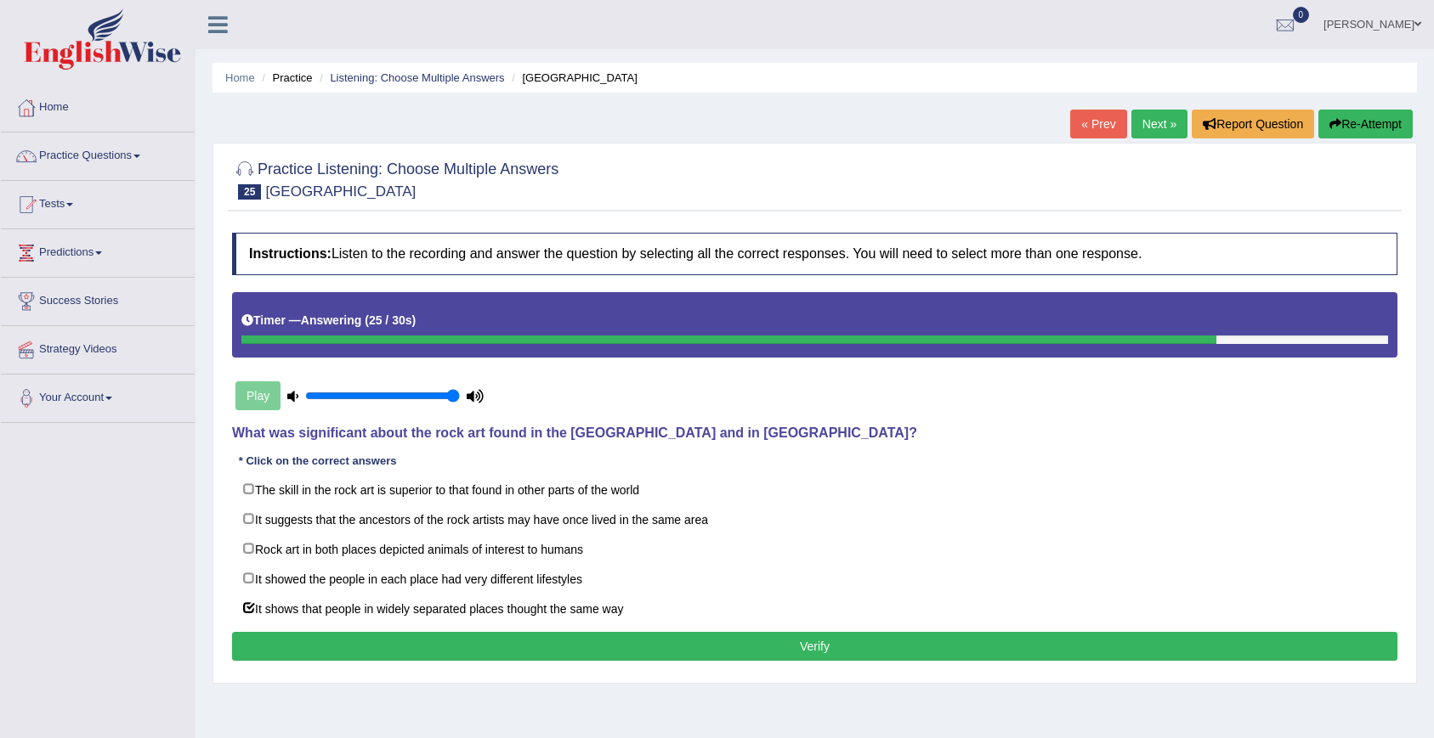
click at [250, 642] on button "Verify" at bounding box center [814, 646] width 1165 height 29
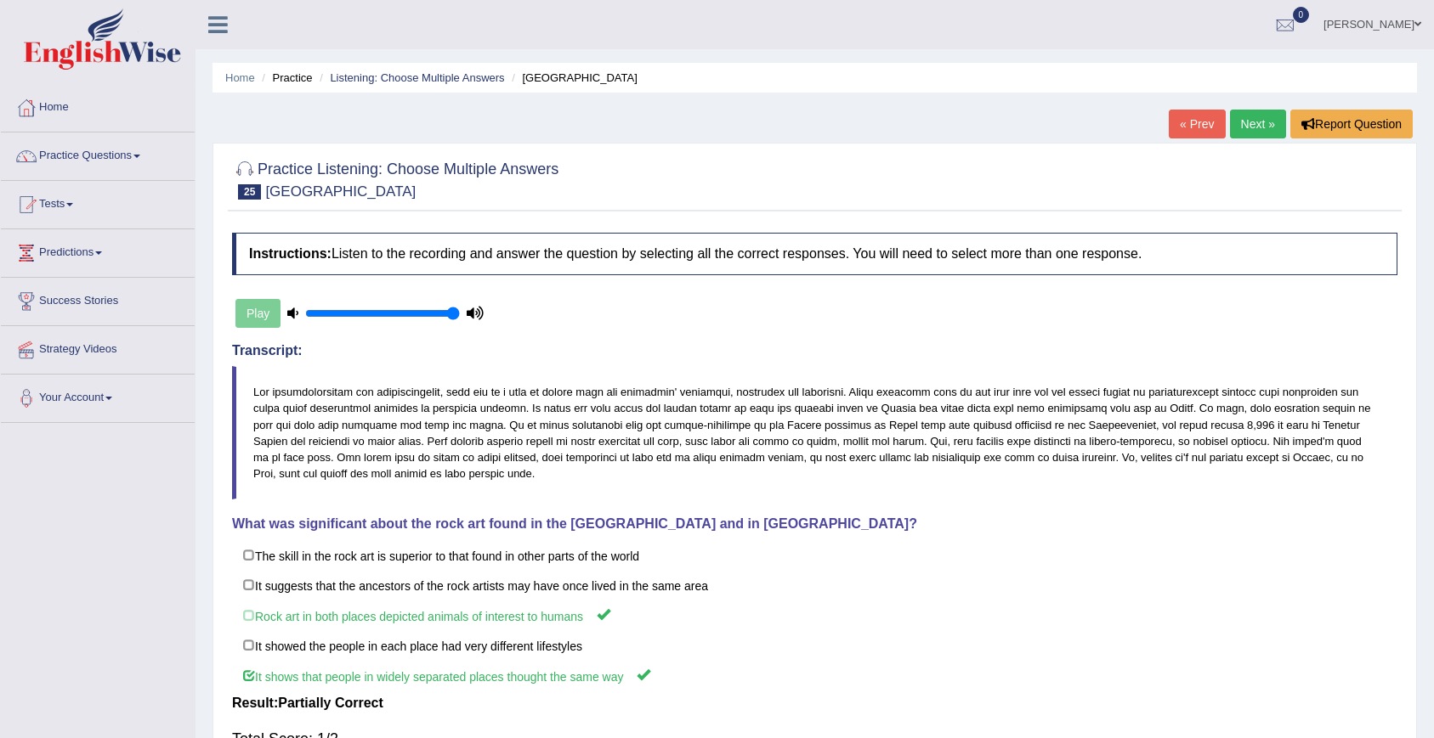
click at [1248, 133] on link "Next »" at bounding box center [1258, 124] width 56 height 29
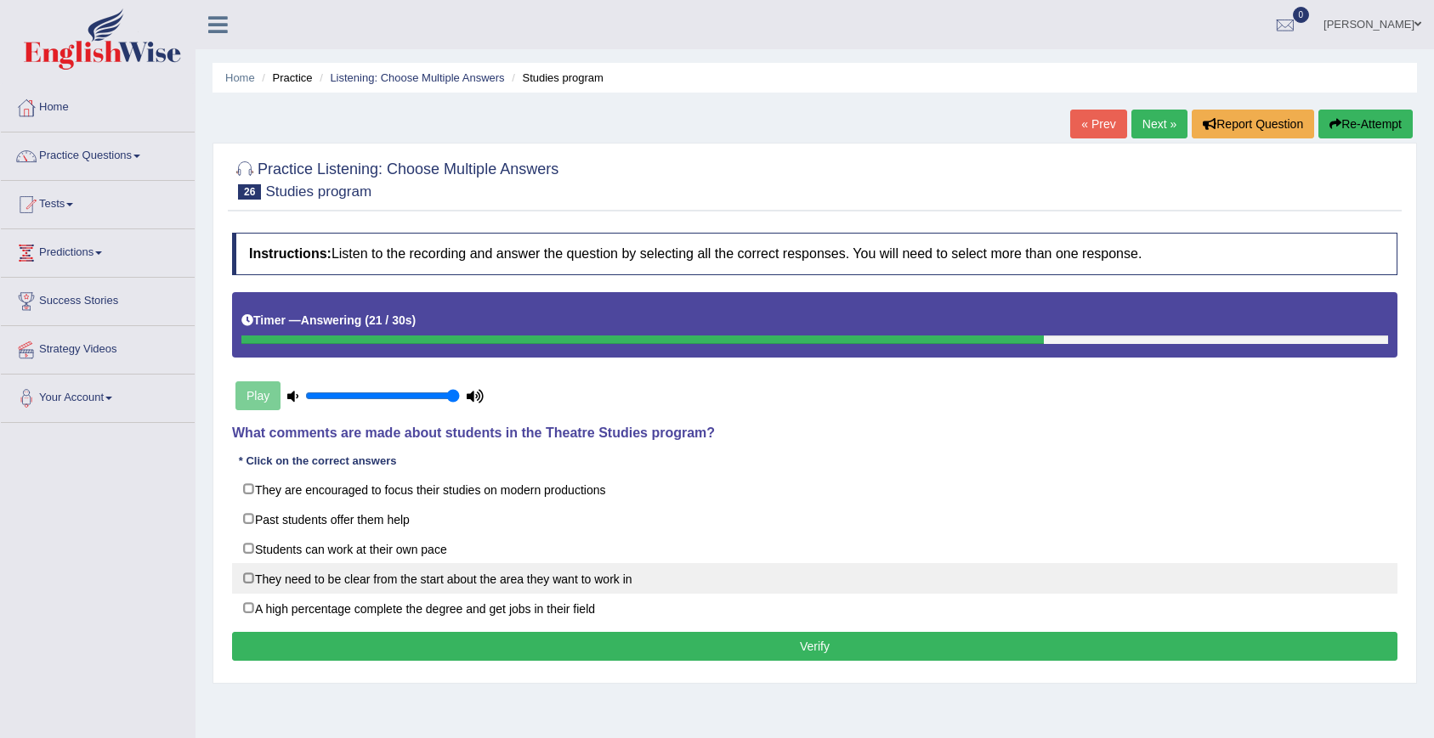
click at [462, 577] on label "They need to be clear from the start about the area they want to work in" at bounding box center [814, 578] width 1165 height 31
checkbox input "true"
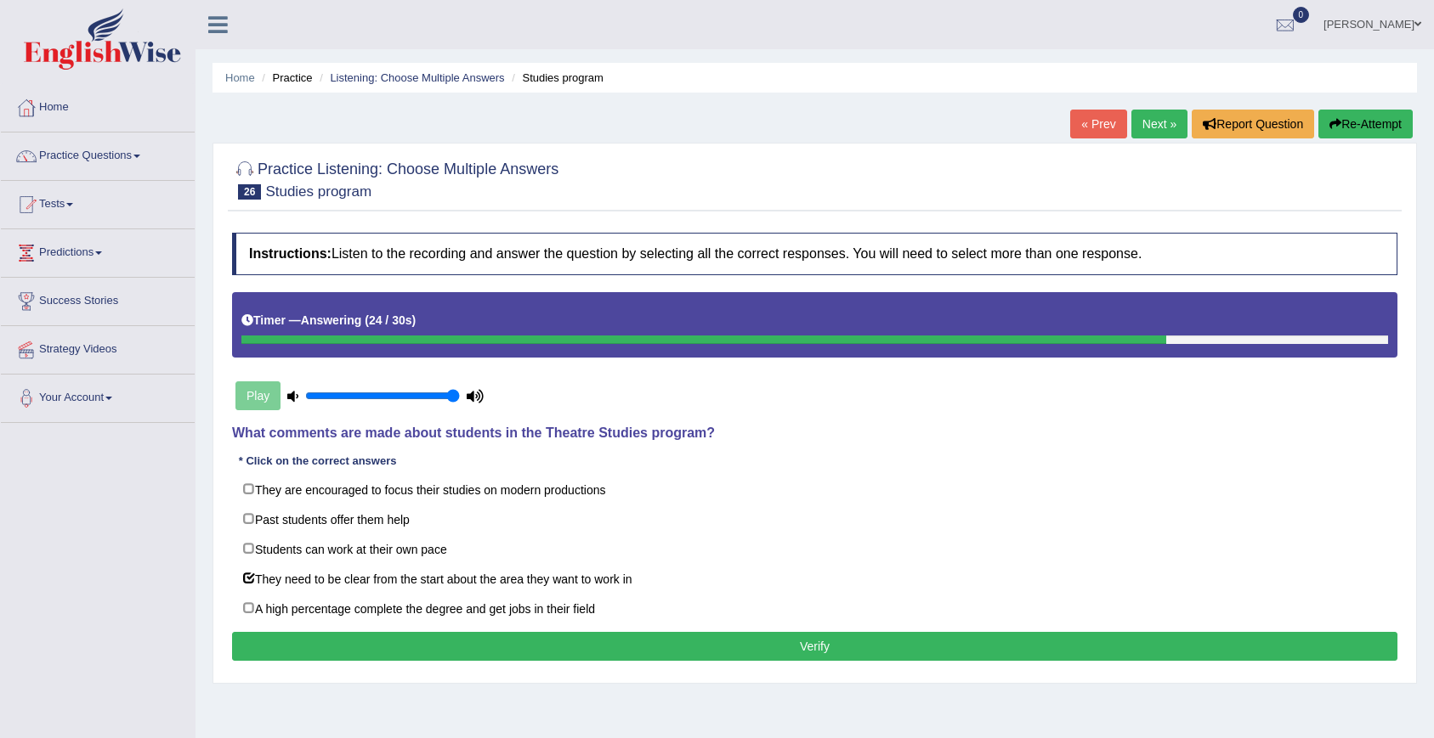
click at [498, 648] on button "Verify" at bounding box center [814, 646] width 1165 height 29
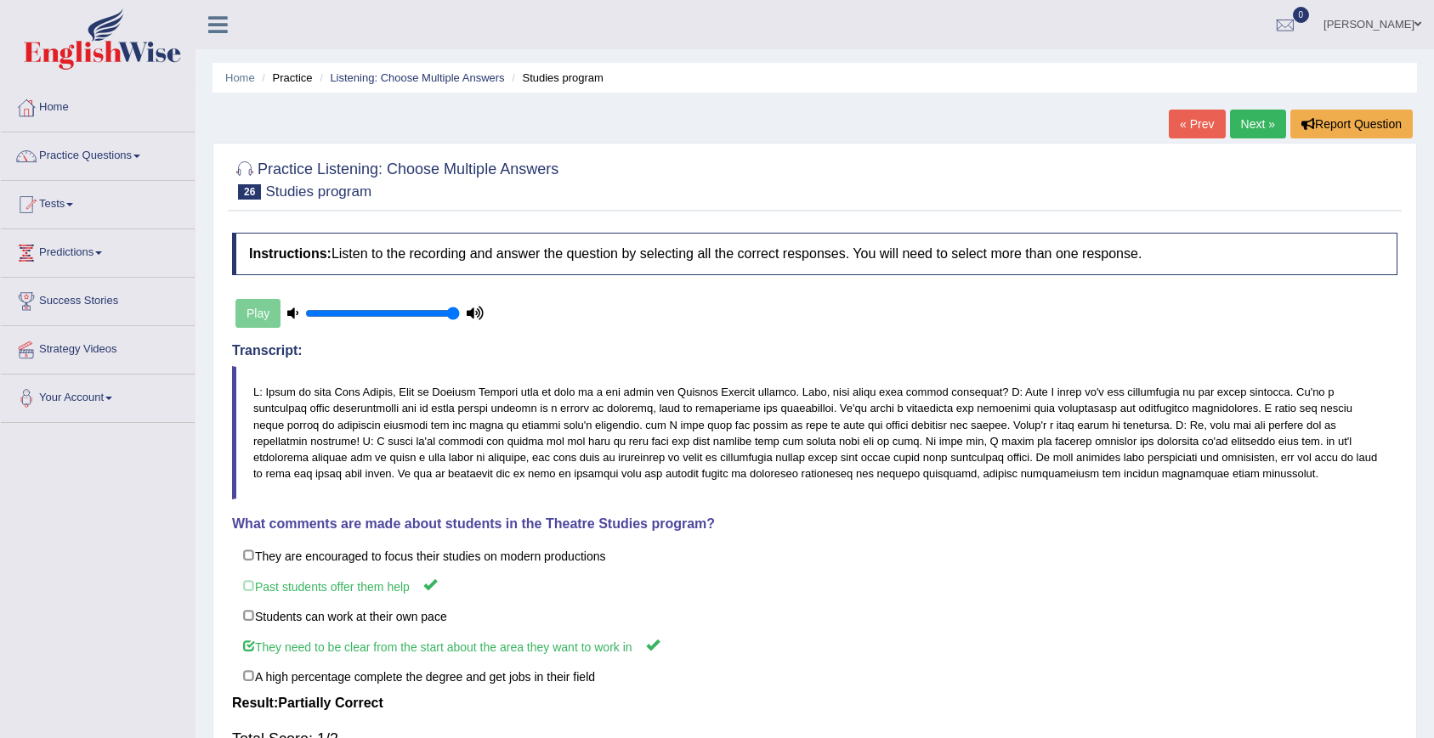
click at [1245, 119] on link "Next »" at bounding box center [1258, 124] width 56 height 29
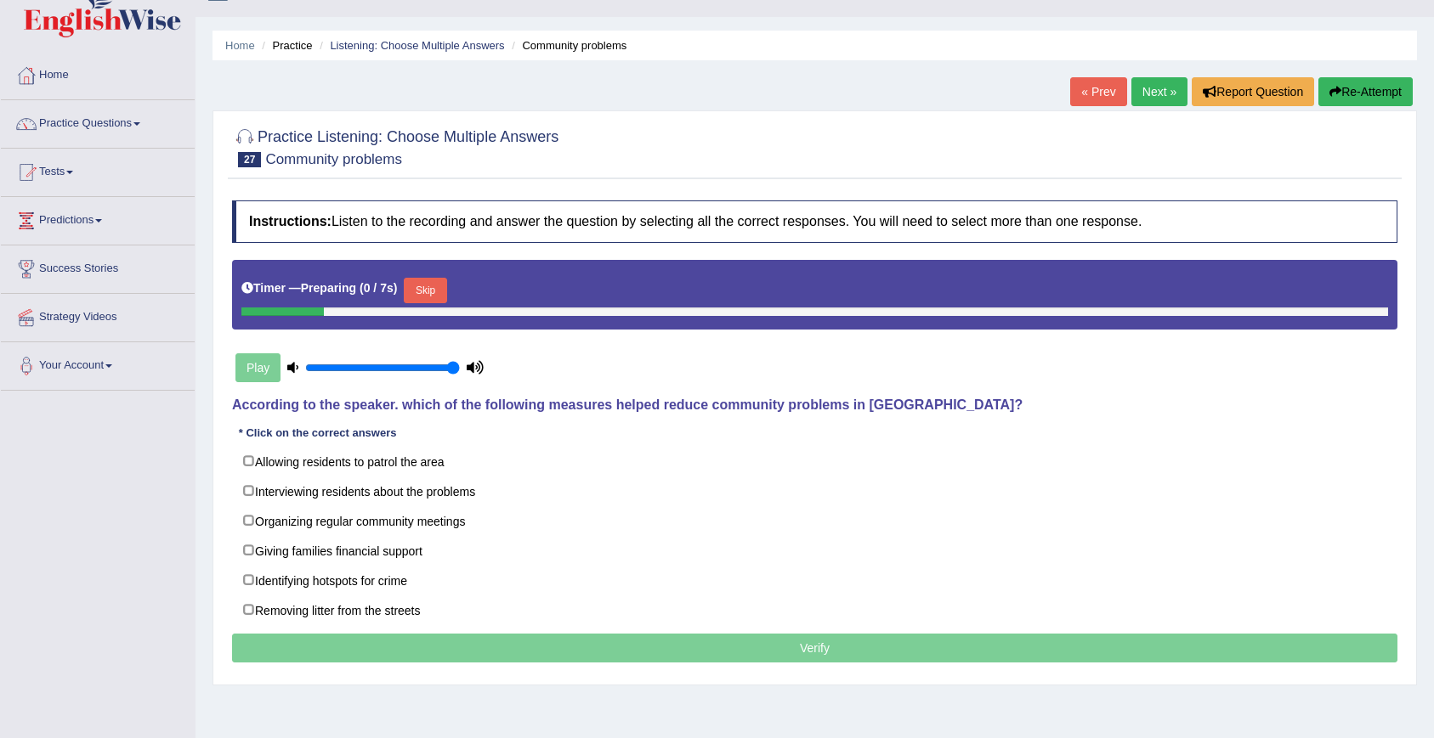
scroll to position [60, 0]
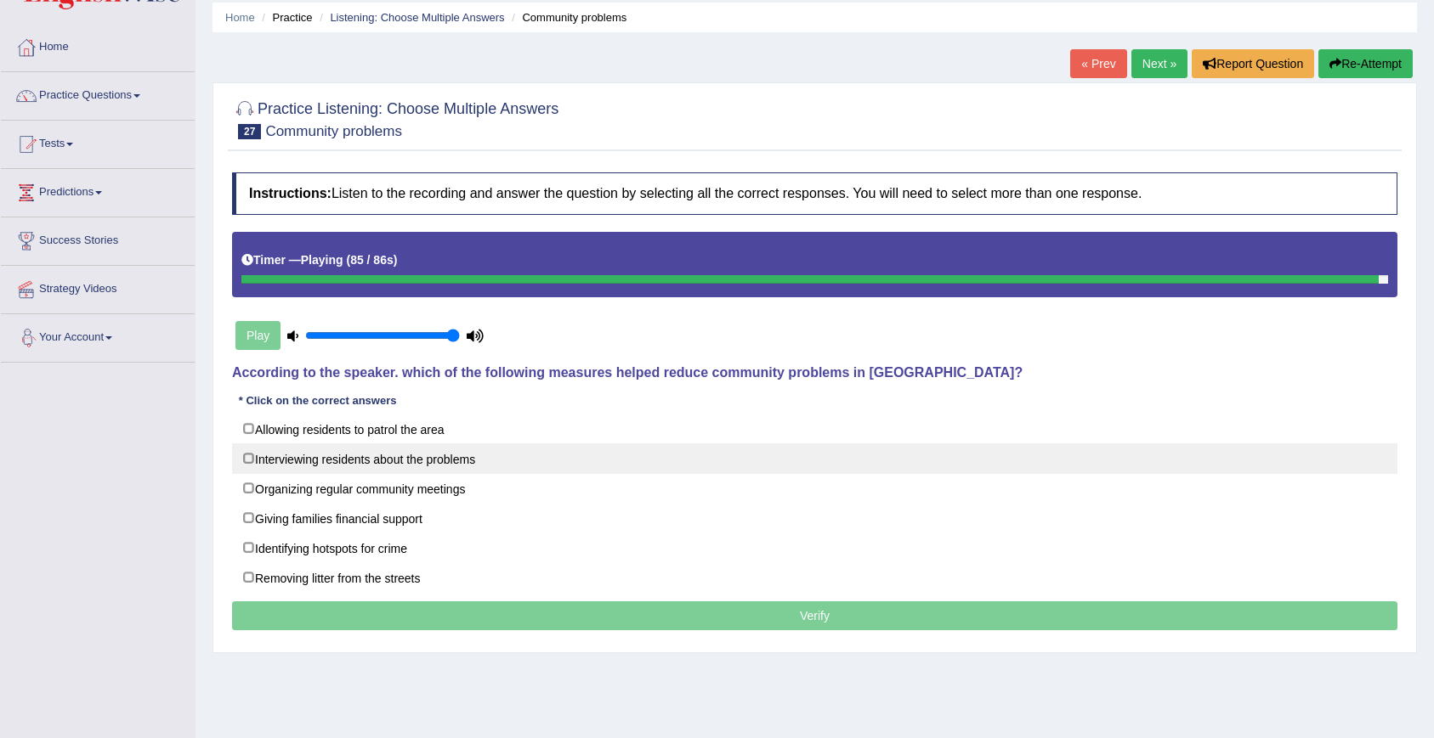
click at [331, 468] on label "Interviewing residents about the problems" at bounding box center [814, 459] width 1165 height 31
checkbox input "true"
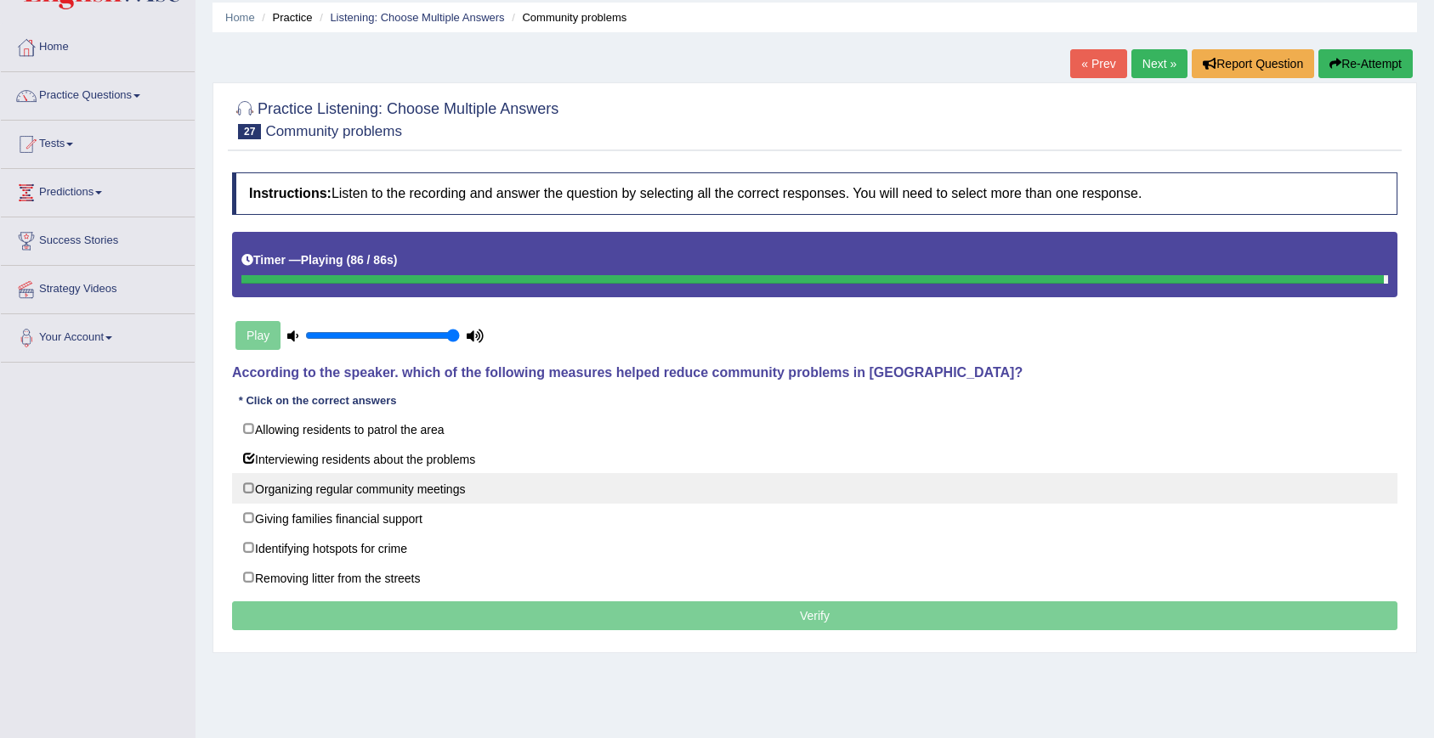
click at [336, 489] on label "Organizing regular community meetings" at bounding box center [814, 488] width 1165 height 31
checkbox input "true"
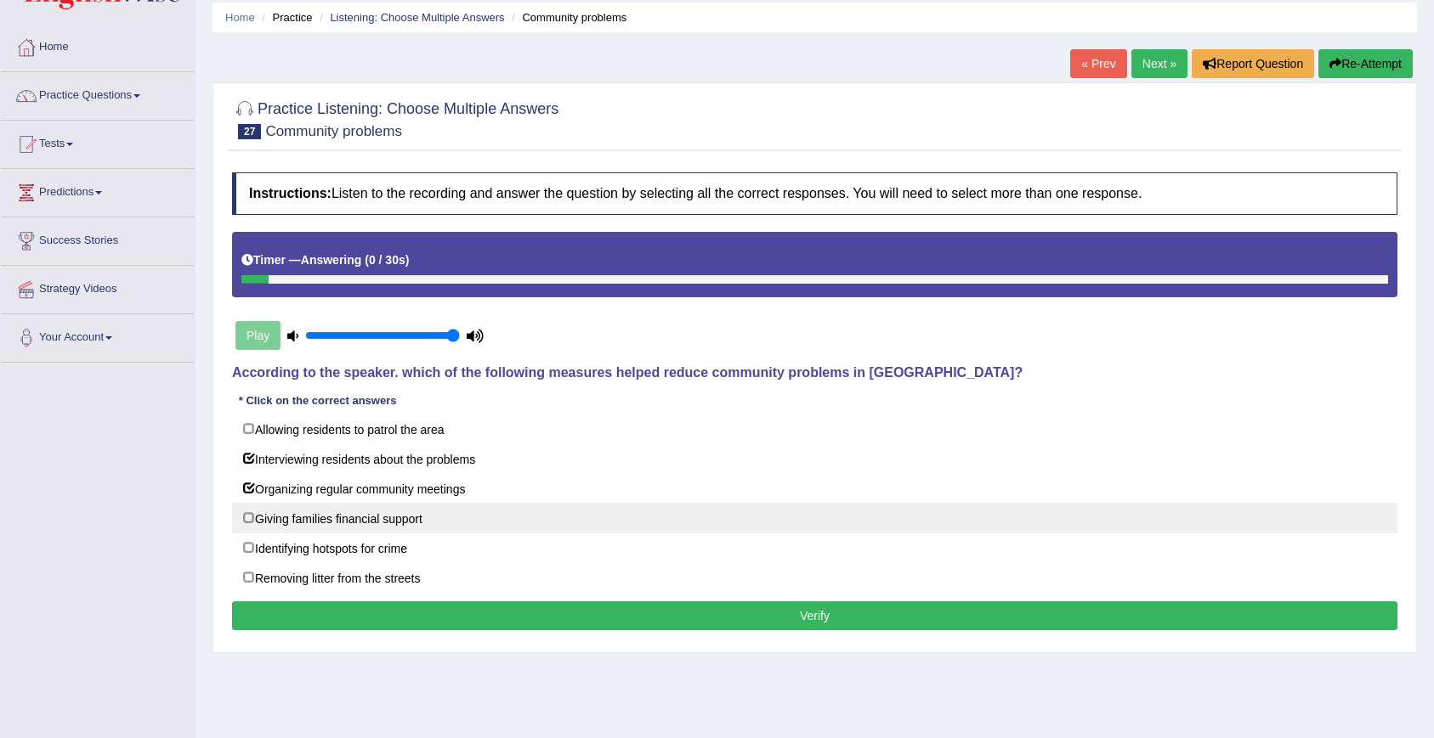
click at [346, 523] on label "Giving families financial support" at bounding box center [814, 518] width 1165 height 31
checkbox input "true"
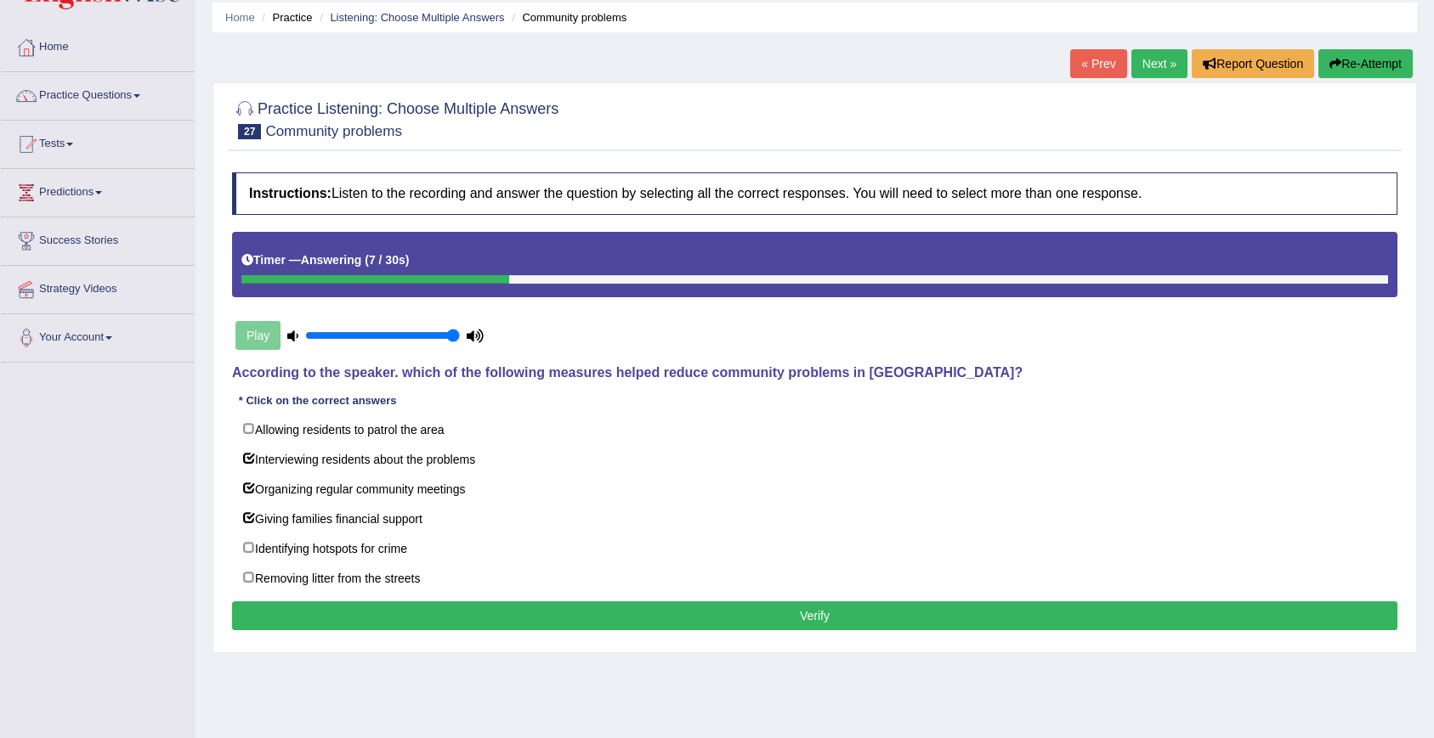
click at [397, 627] on button "Verify" at bounding box center [814, 616] width 1165 height 29
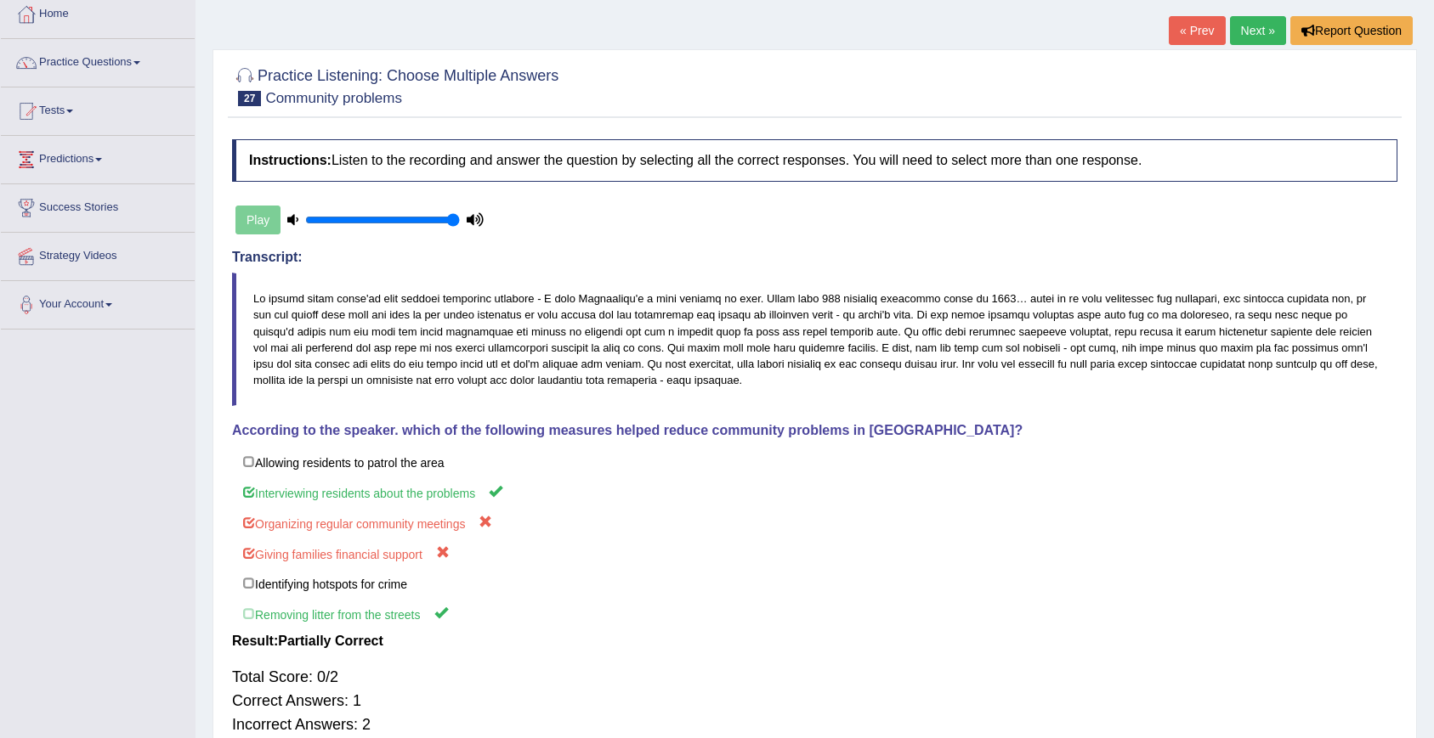
scroll to position [0, 0]
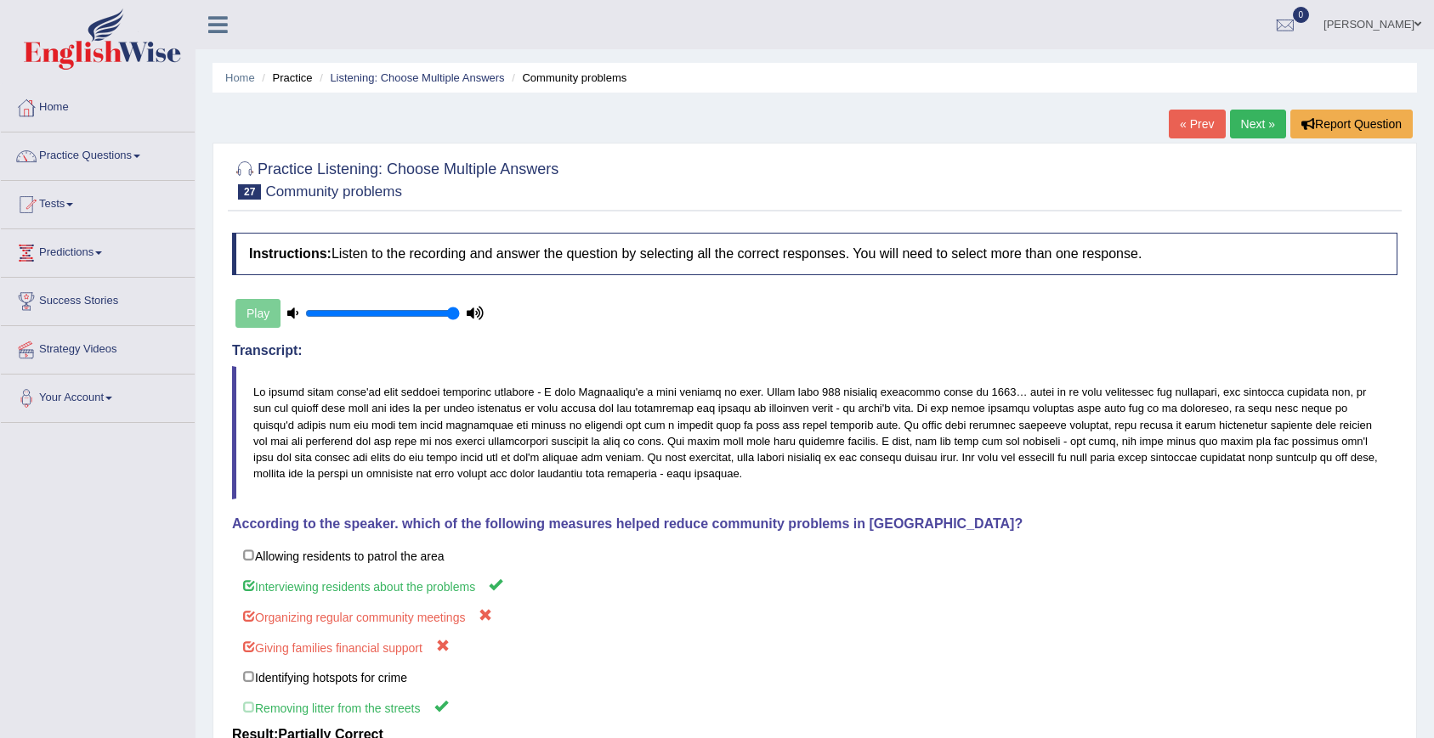
click at [1143, 166] on div at bounding box center [814, 179] width 1165 height 52
click at [1253, 116] on link "Next »" at bounding box center [1258, 124] width 56 height 29
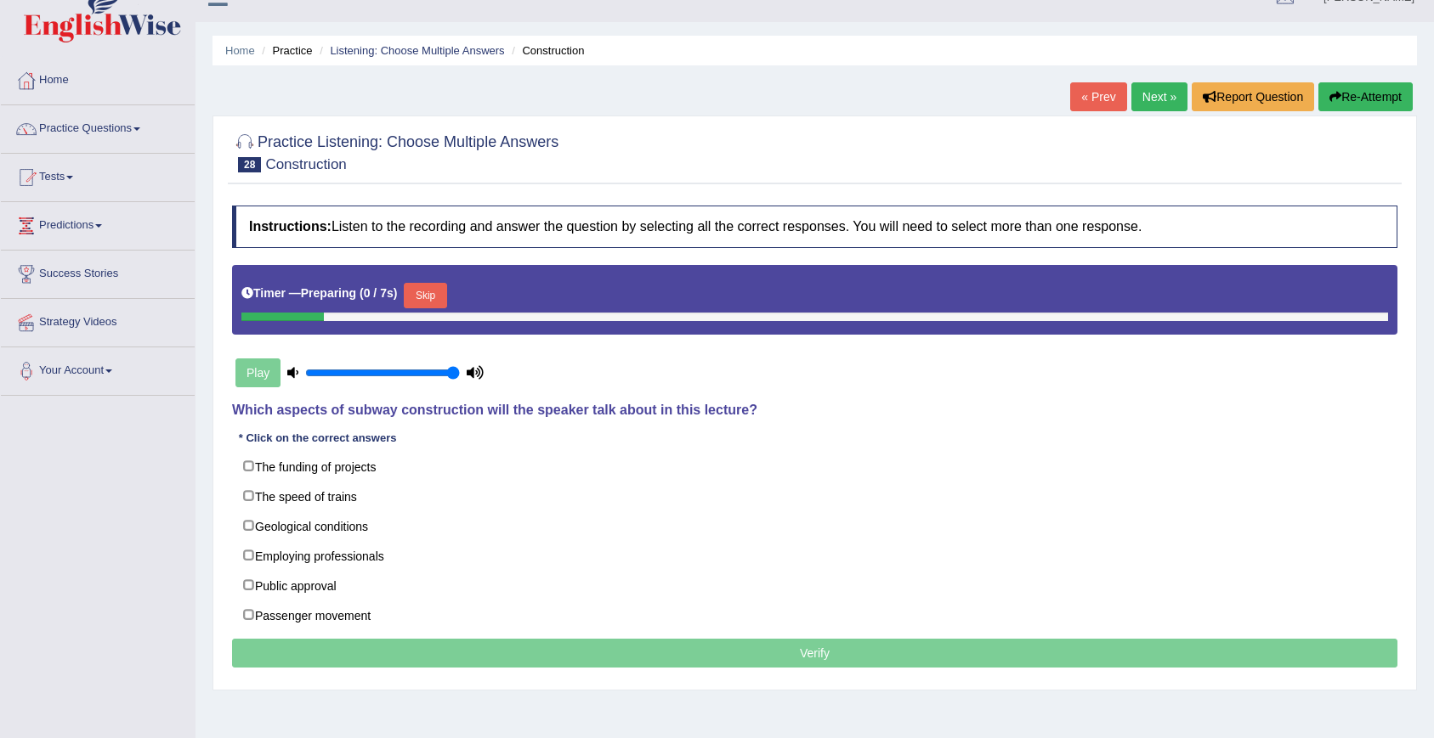
scroll to position [76, 0]
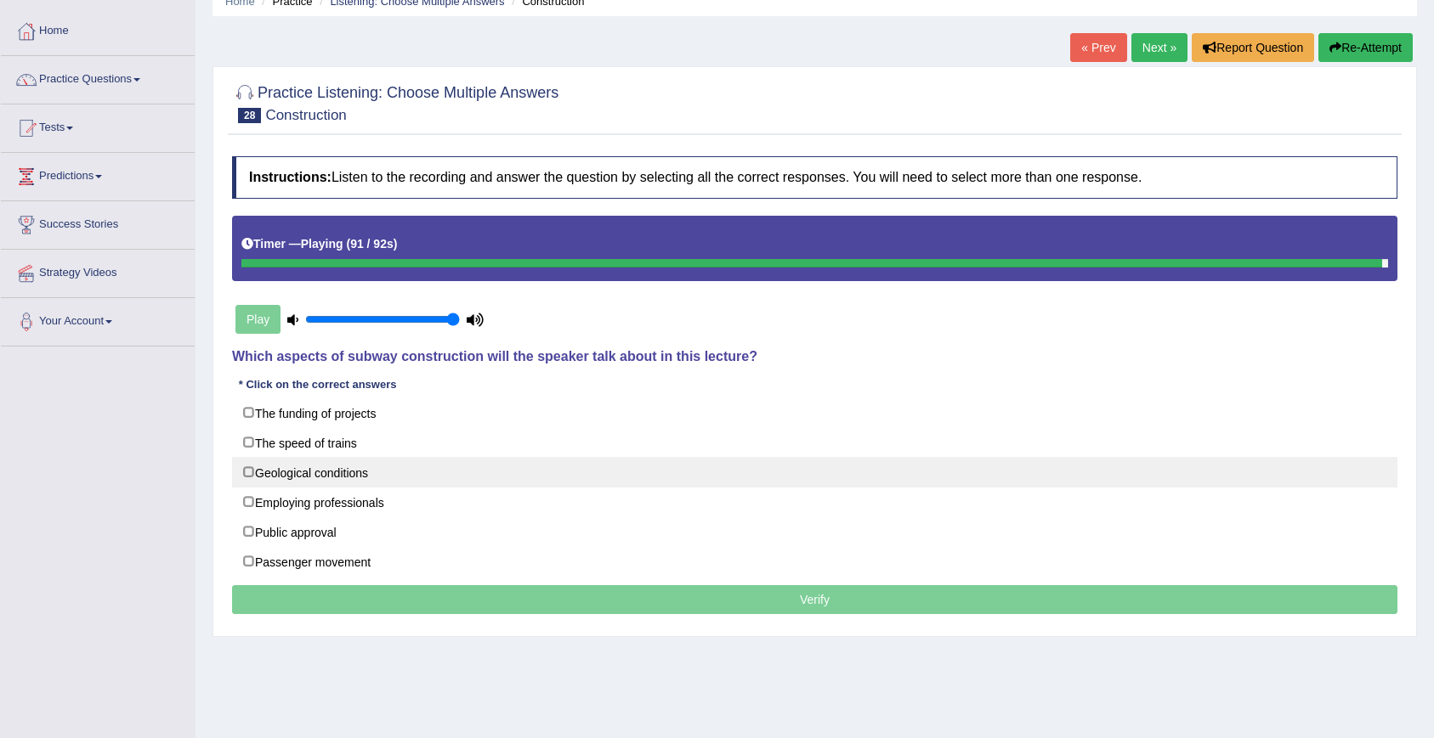
click at [252, 474] on label "Geological conditions" at bounding box center [814, 472] width 1165 height 31
checkbox input "true"
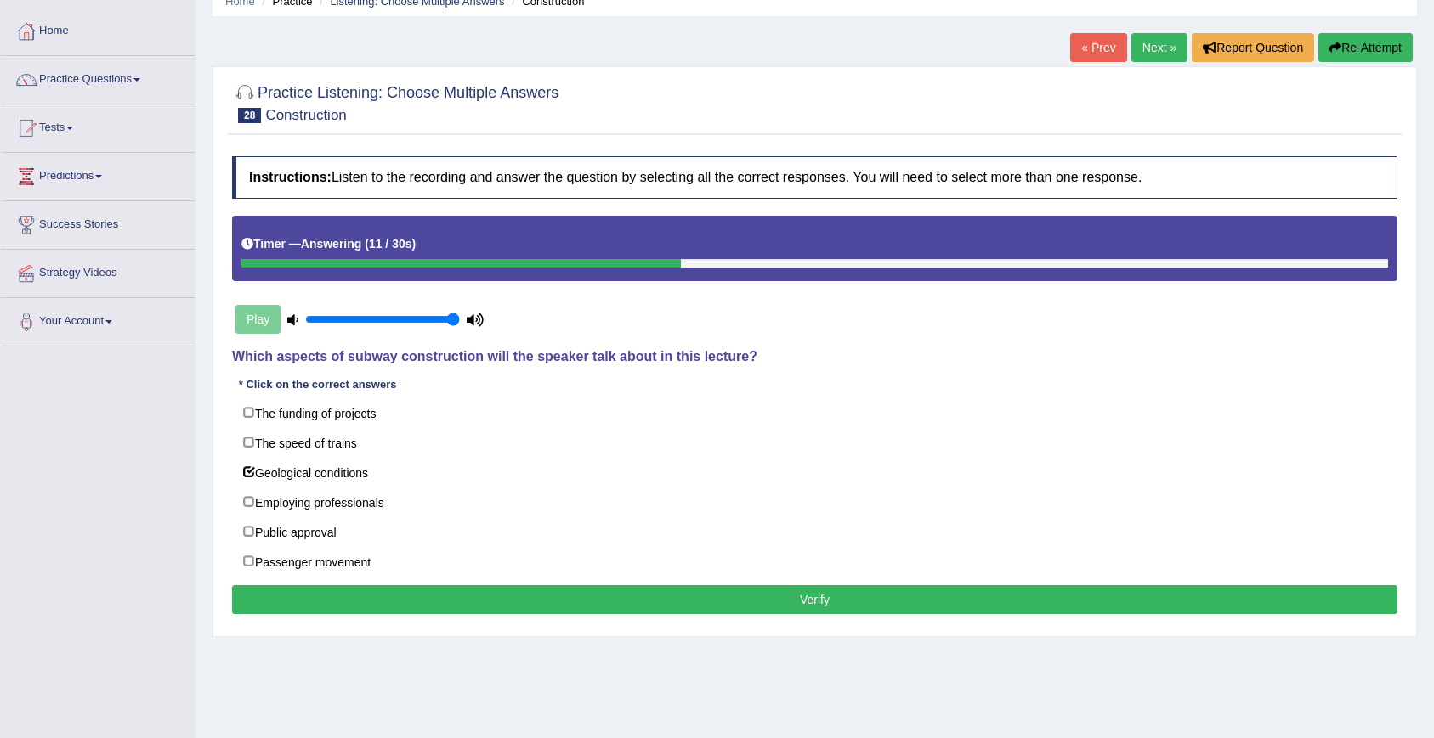
click at [243, 606] on button "Verify" at bounding box center [814, 600] width 1165 height 29
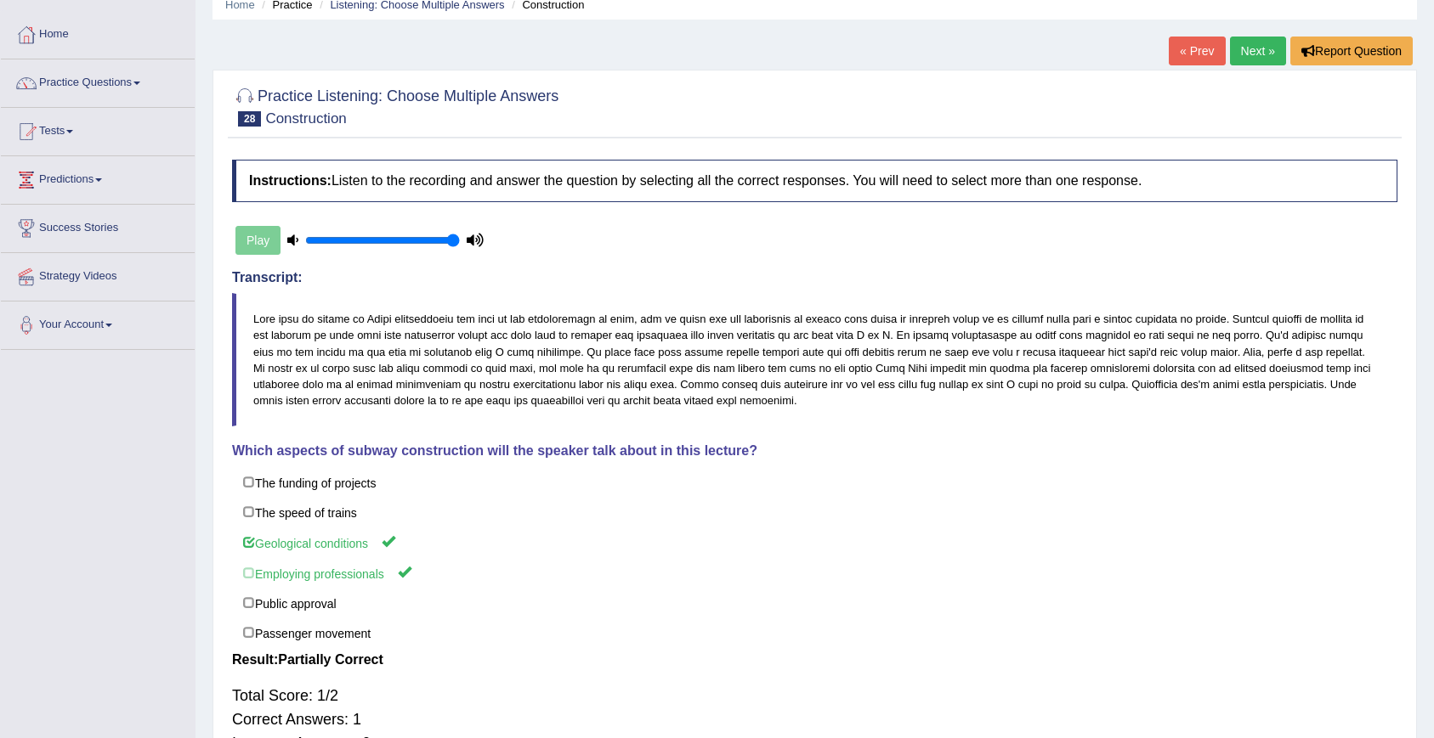
scroll to position [0, 0]
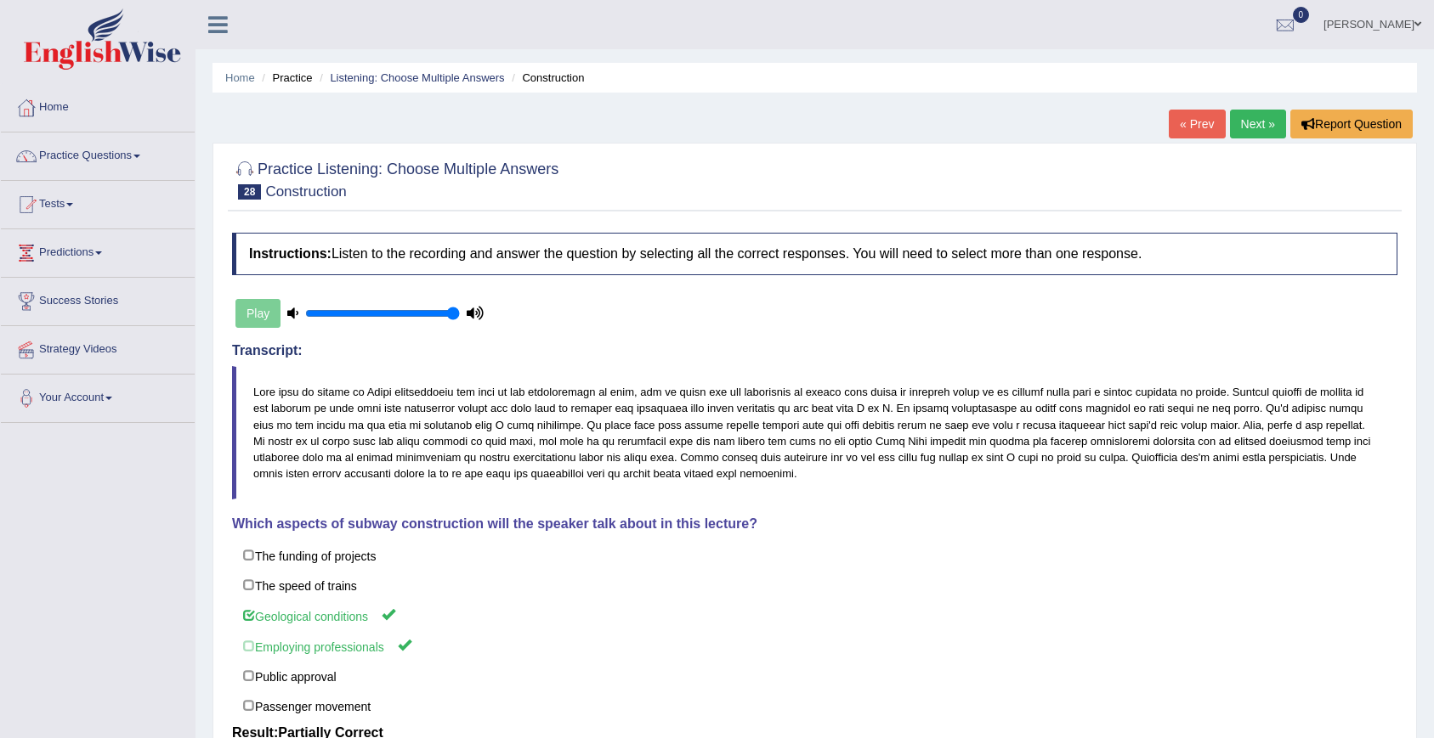
click at [1264, 132] on link "Next »" at bounding box center [1258, 124] width 56 height 29
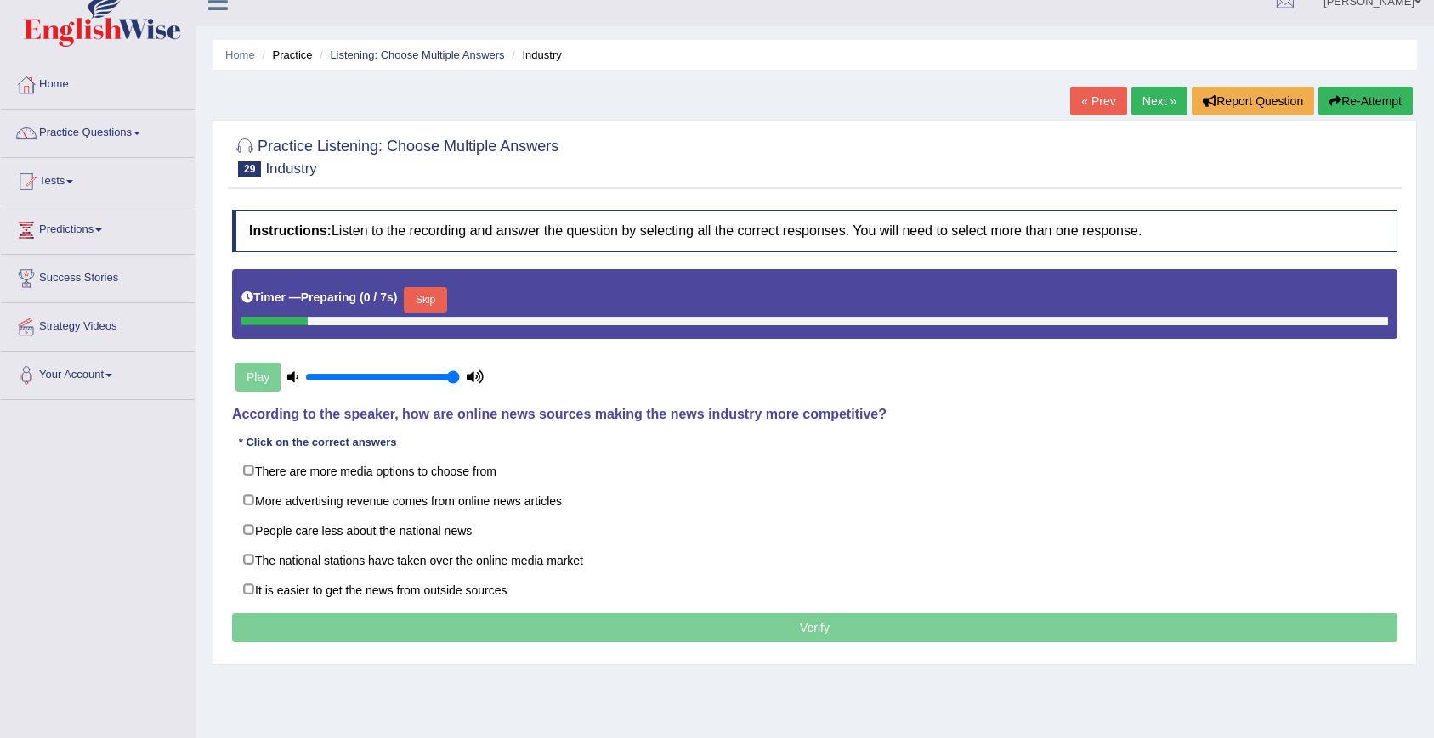
scroll to position [23, 0]
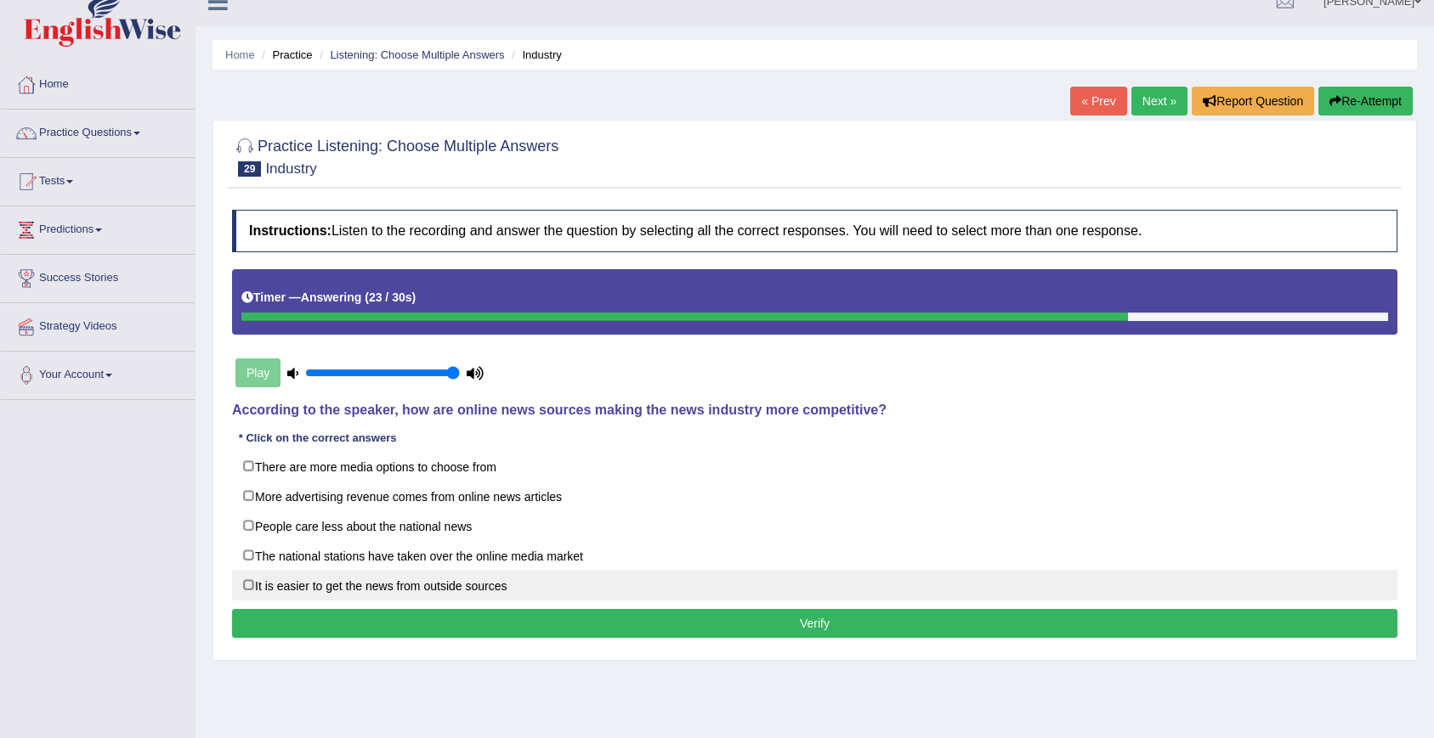
click at [268, 586] on label "It is easier to get the news from outside sources" at bounding box center [814, 585] width 1165 height 31
checkbox input "true"
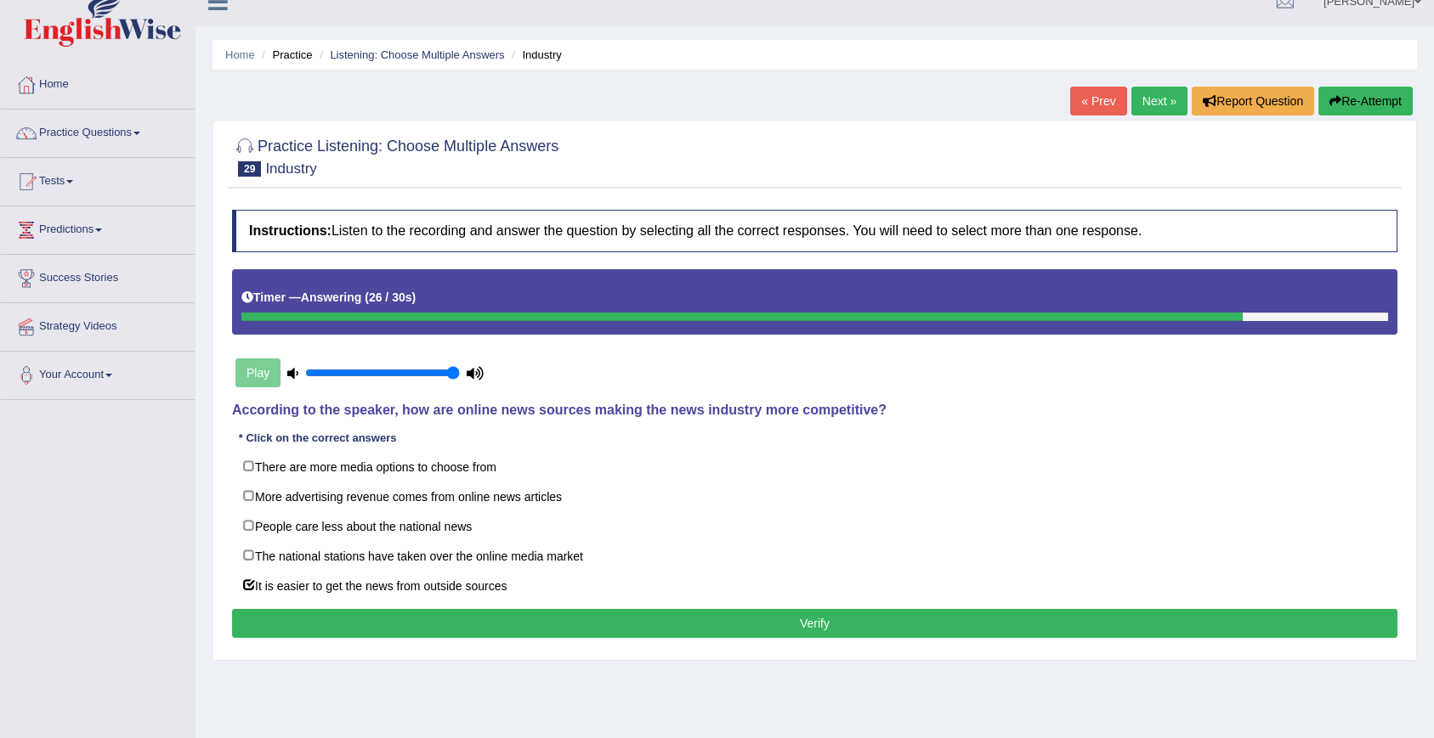
click at [278, 610] on button "Verify" at bounding box center [814, 623] width 1165 height 29
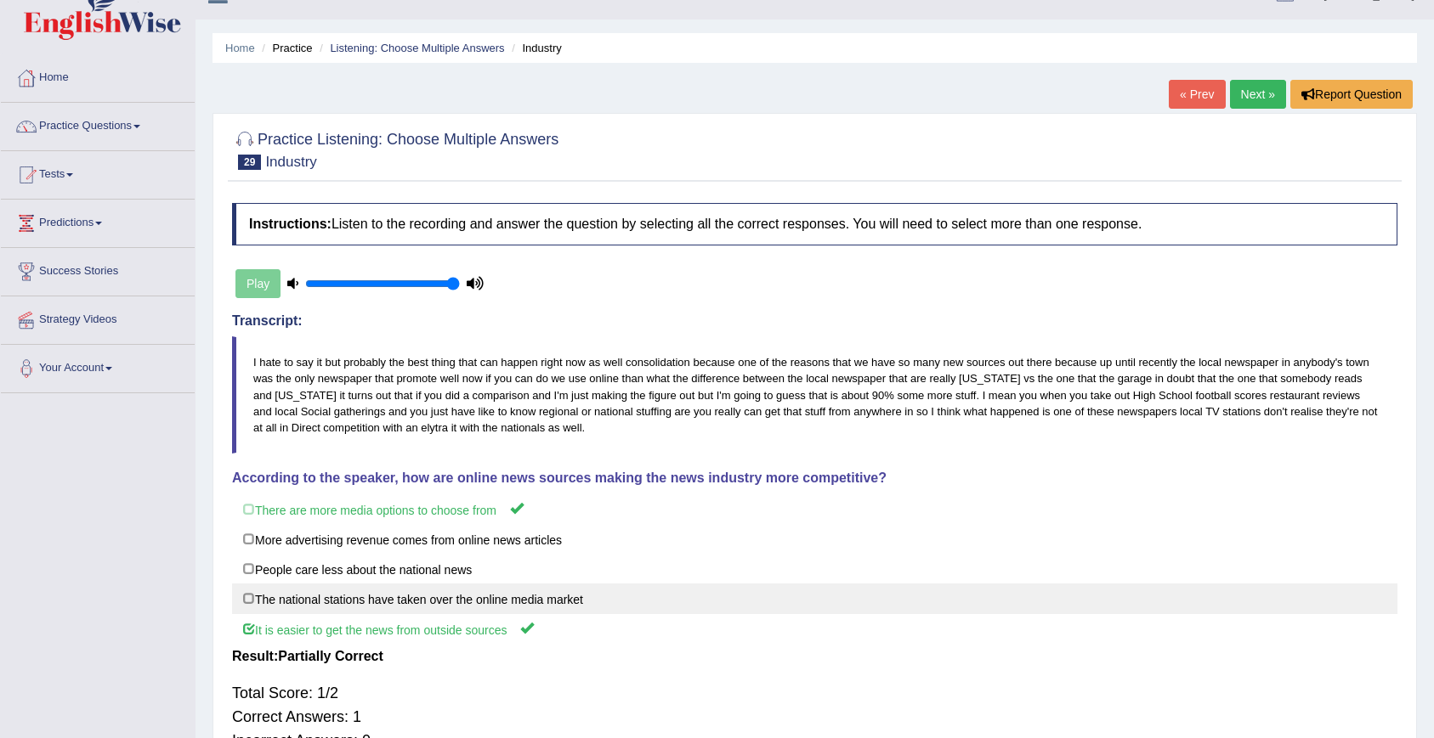
scroll to position [0, 0]
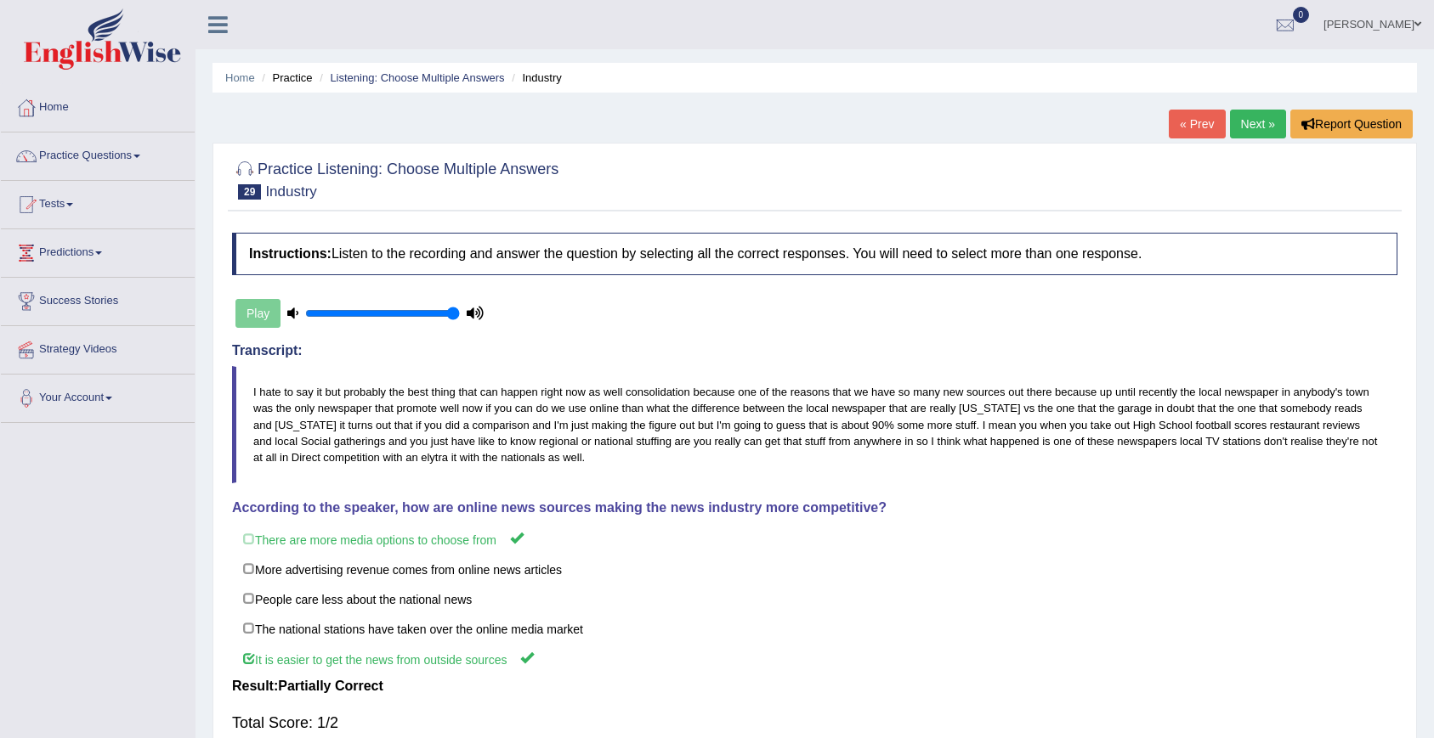
click at [1261, 127] on link "Next »" at bounding box center [1258, 124] width 56 height 29
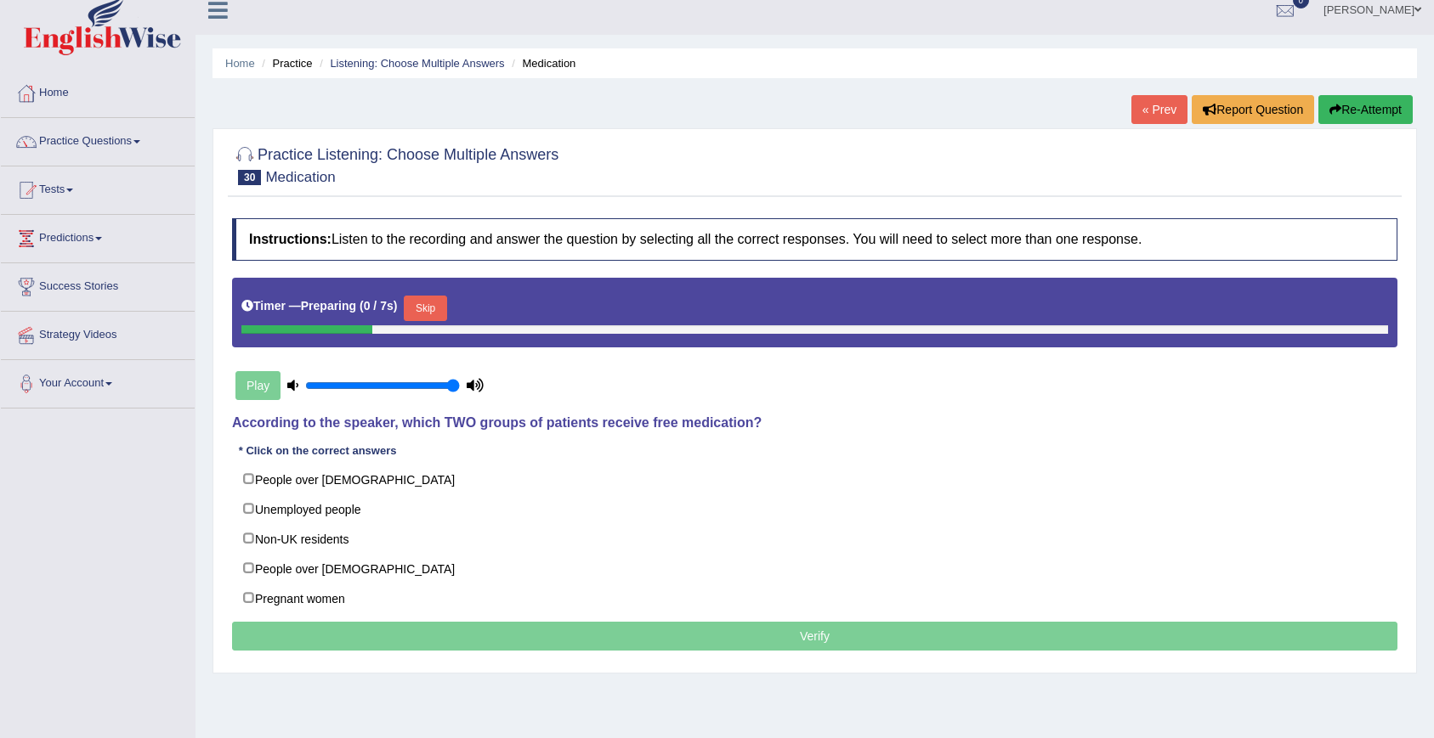
scroll to position [15, 0]
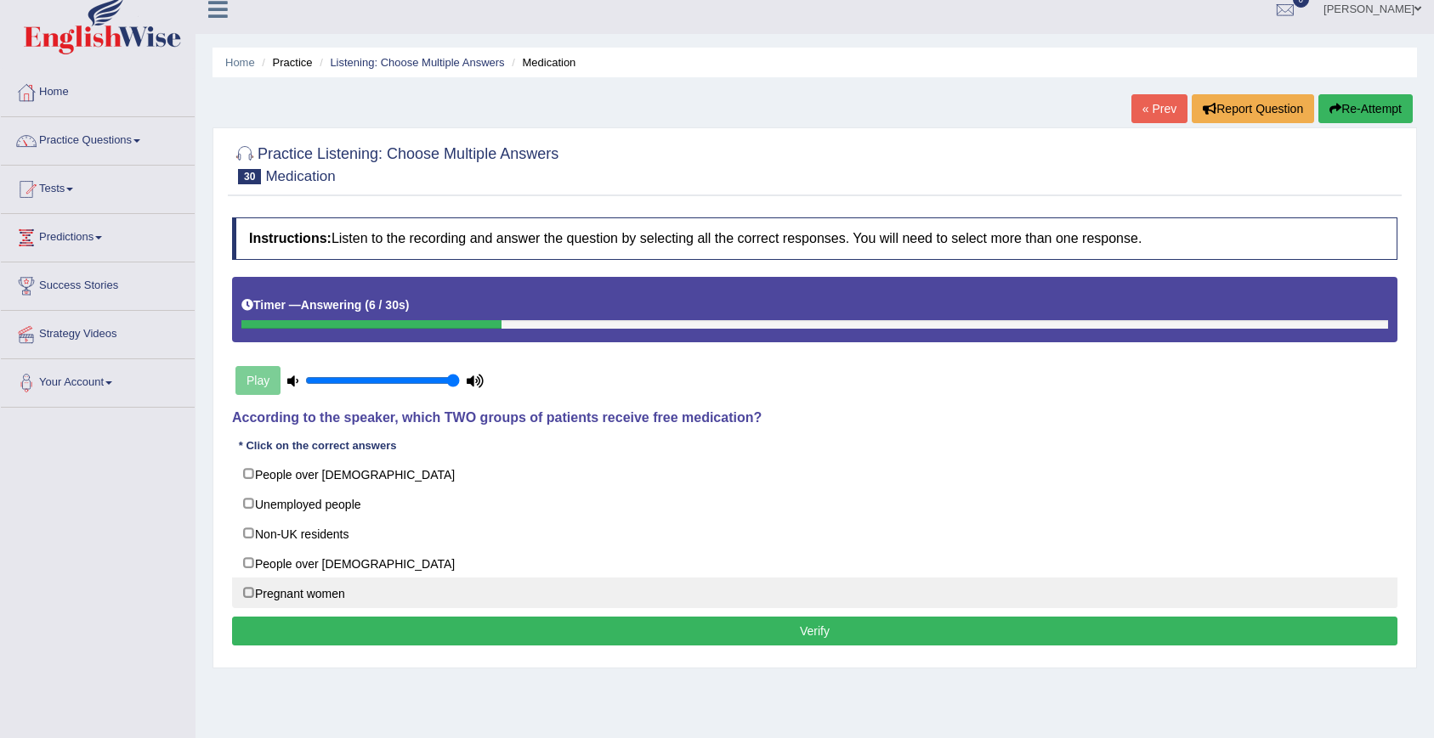
click at [263, 591] on label "Pregnant women" at bounding box center [814, 593] width 1165 height 31
checkbox input "true"
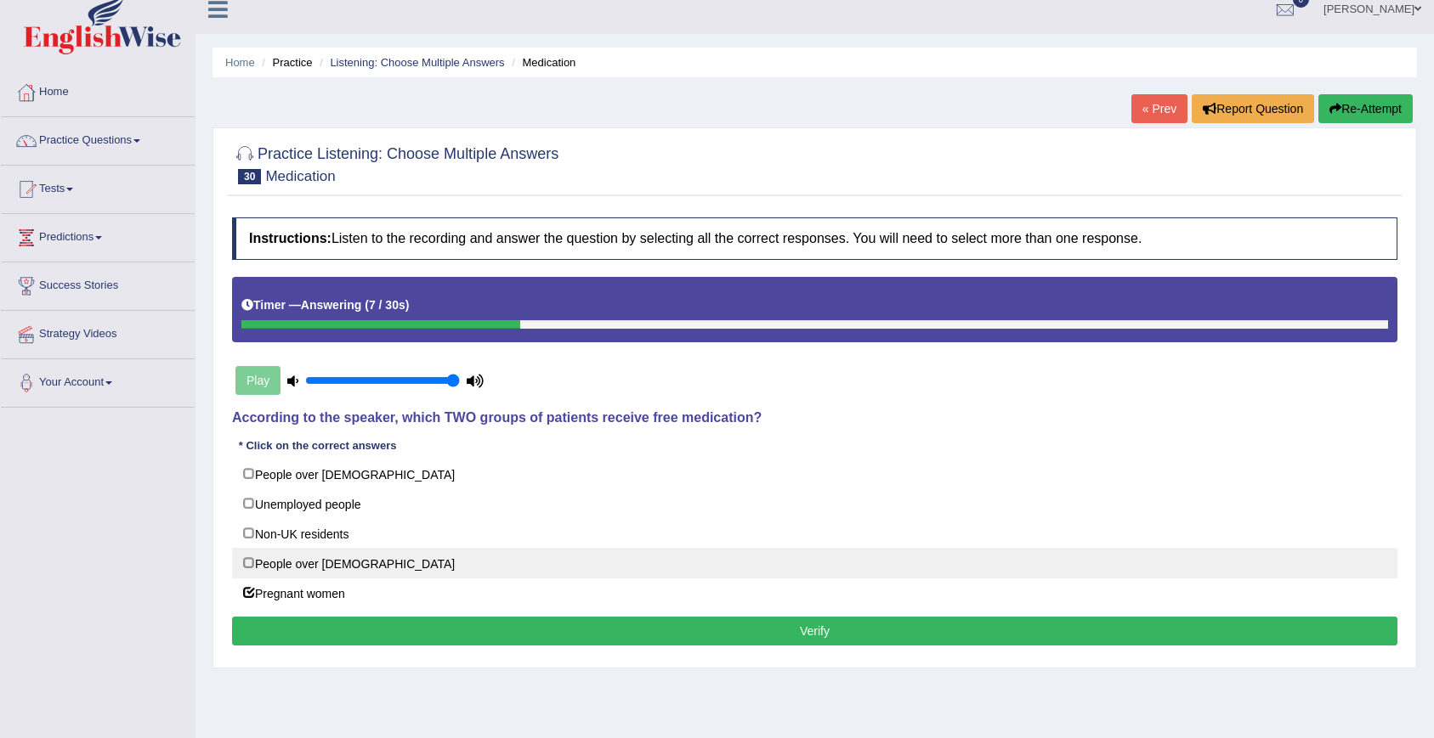
click at [271, 559] on label "People over [DEMOGRAPHIC_DATA]" at bounding box center [814, 563] width 1165 height 31
checkbox input "true"
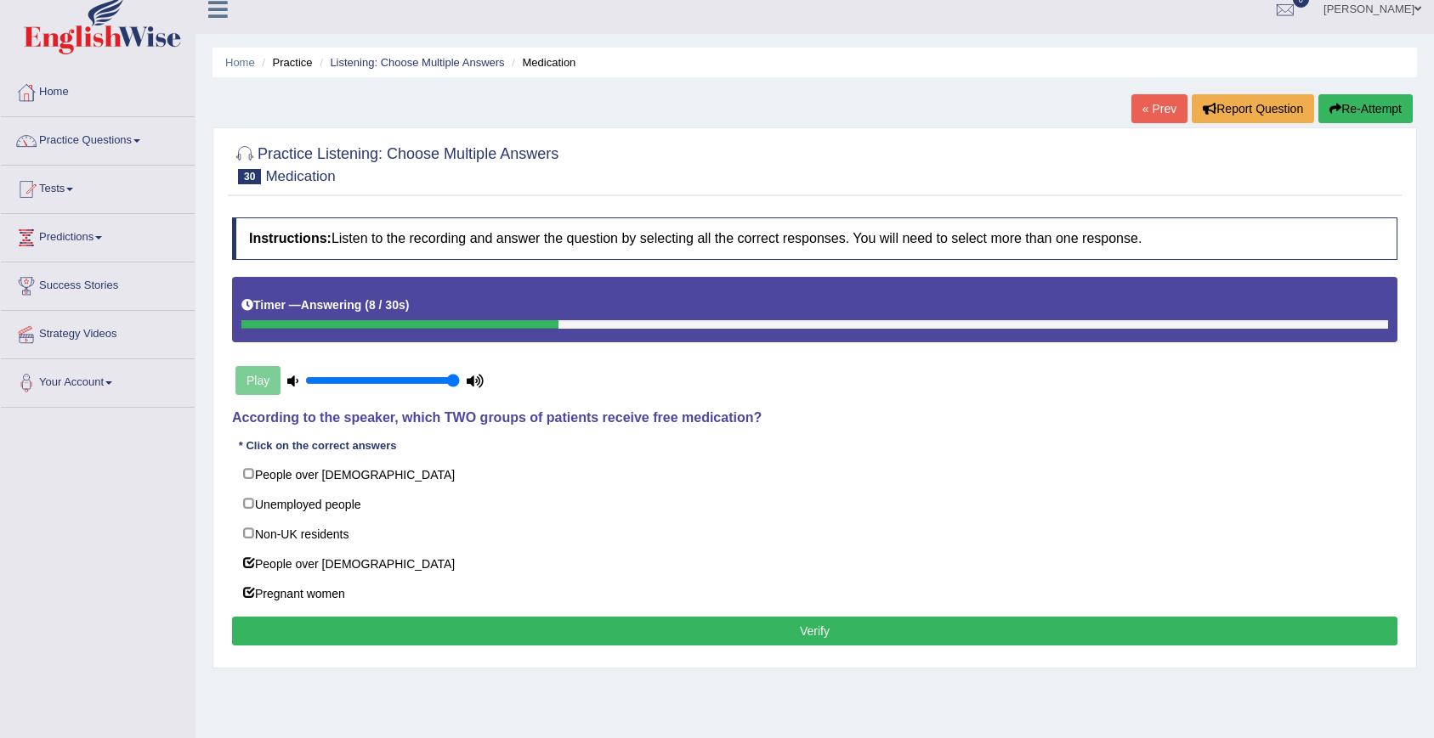
click at [323, 617] on button "Verify" at bounding box center [814, 631] width 1165 height 29
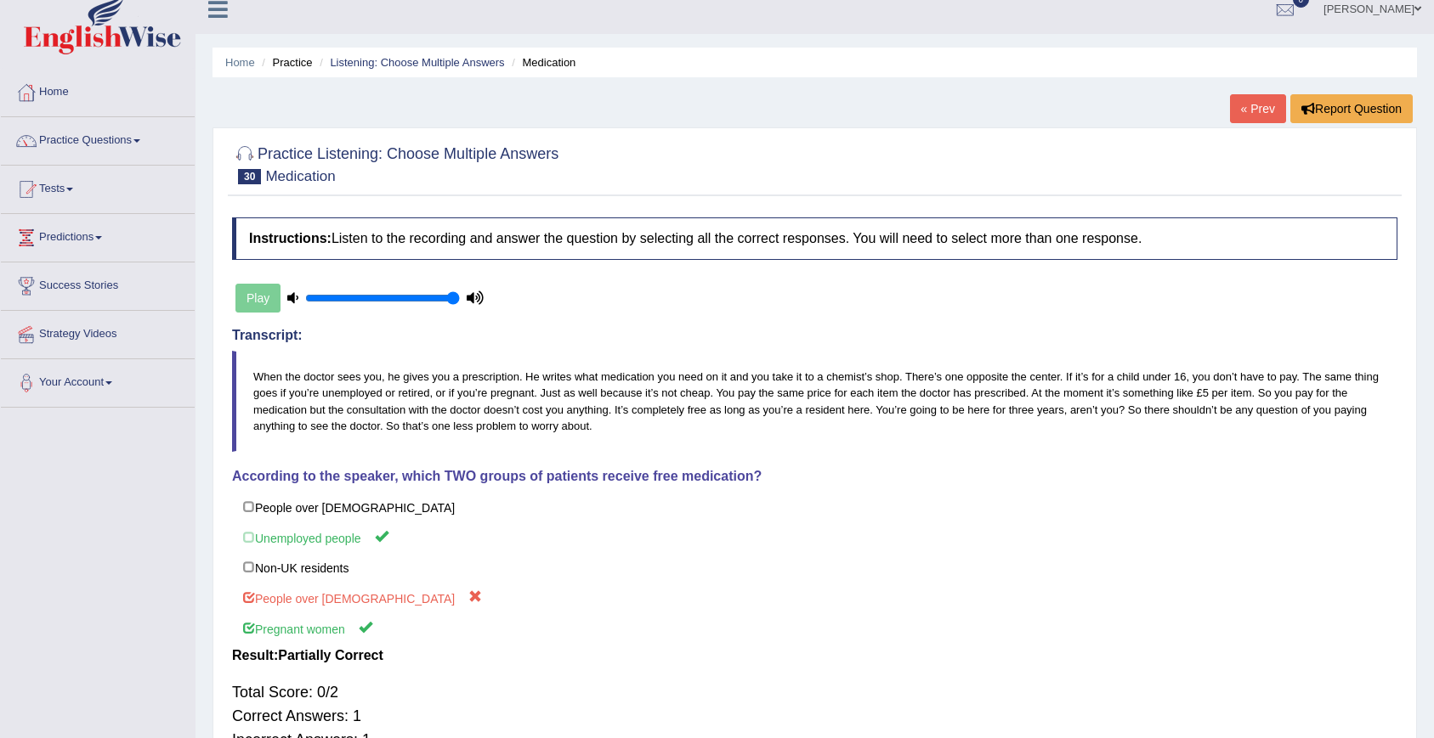
scroll to position [190, 0]
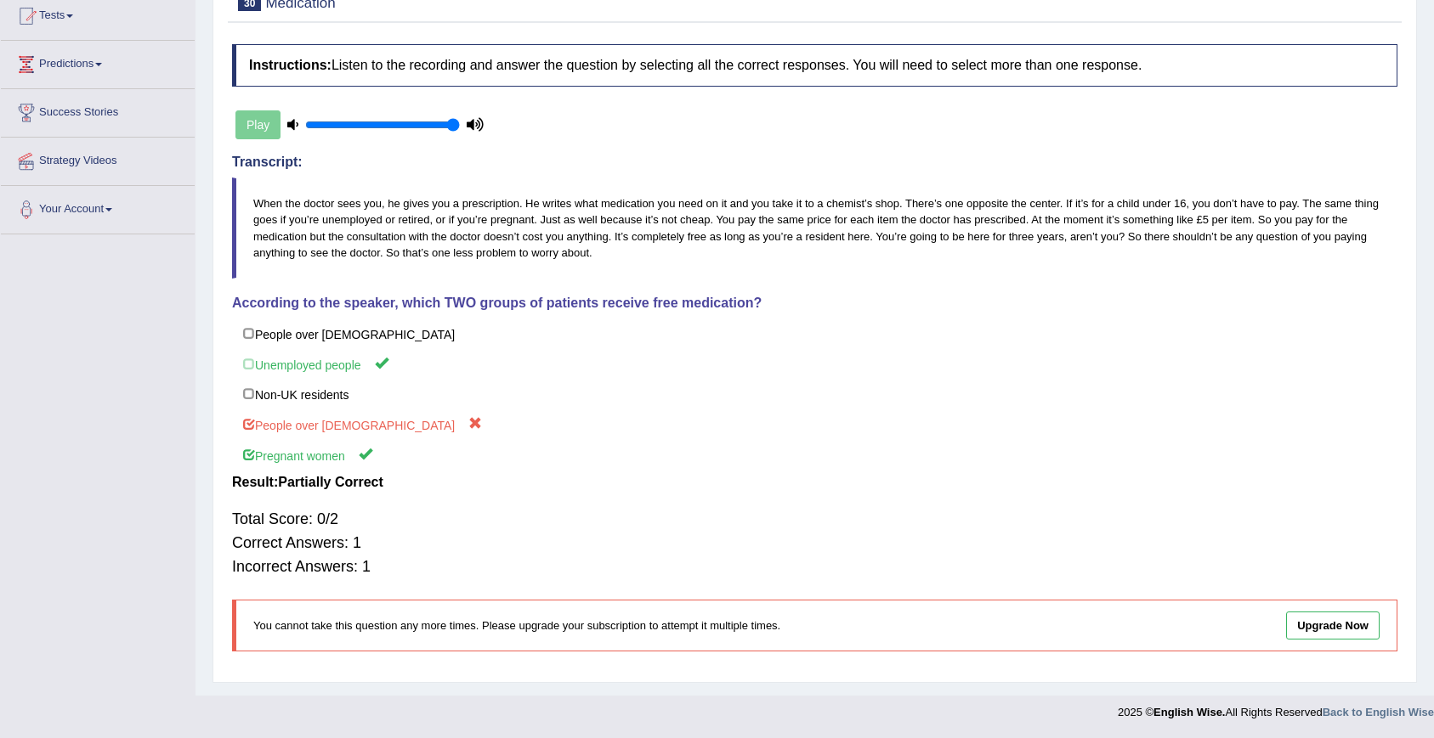
drag, startPoint x: 1196, startPoint y: 202, endPoint x: 1106, endPoint y: 225, distance: 92.1
click at [1106, 225] on blockquote "When the doctor sees you, he gives you a prescription. He writes what medicatio…" at bounding box center [814, 228] width 1165 height 100
drag, startPoint x: 1152, startPoint y: 206, endPoint x: 1064, endPoint y: 214, distance: 88.8
click at [1064, 214] on blockquote "When the doctor sees you, he gives you a prescription. He writes what medicatio…" at bounding box center [814, 228] width 1165 height 100
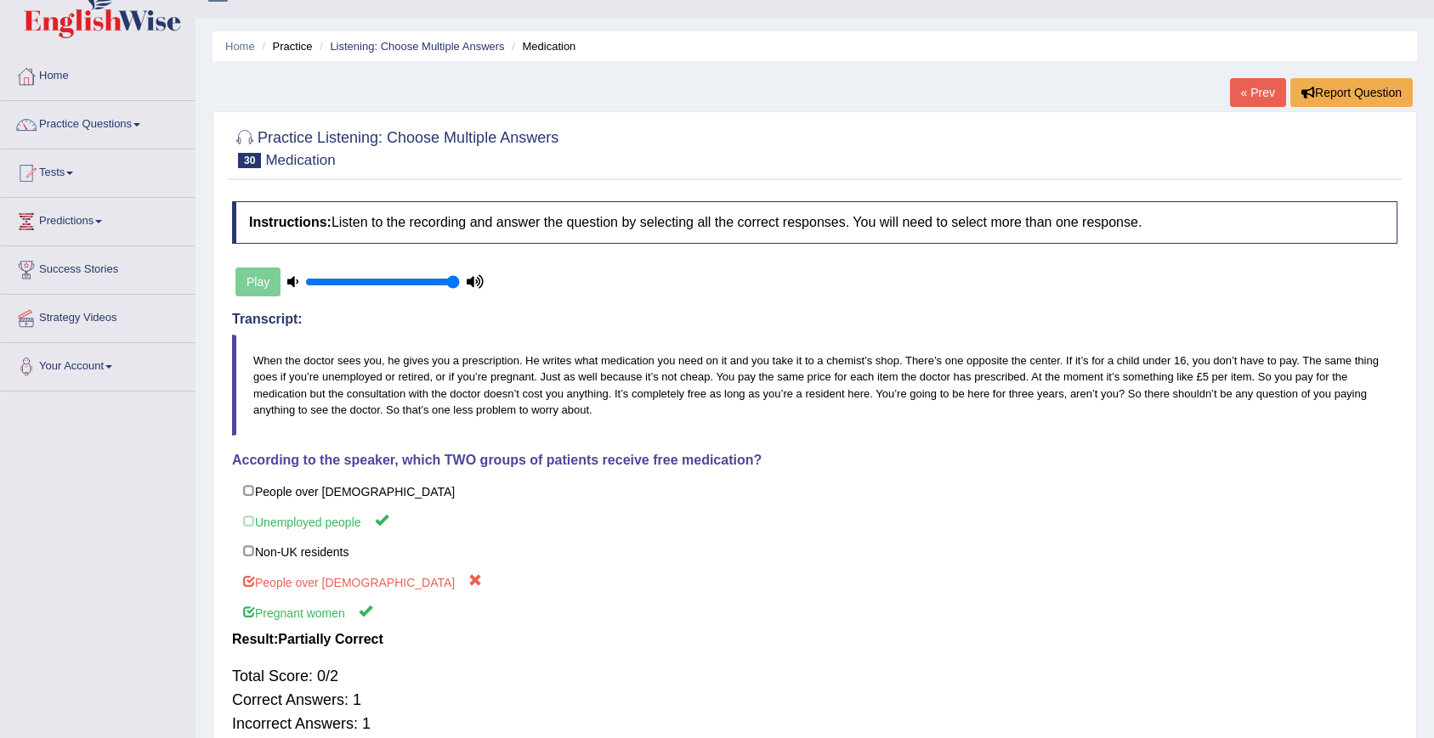
scroll to position [0, 0]
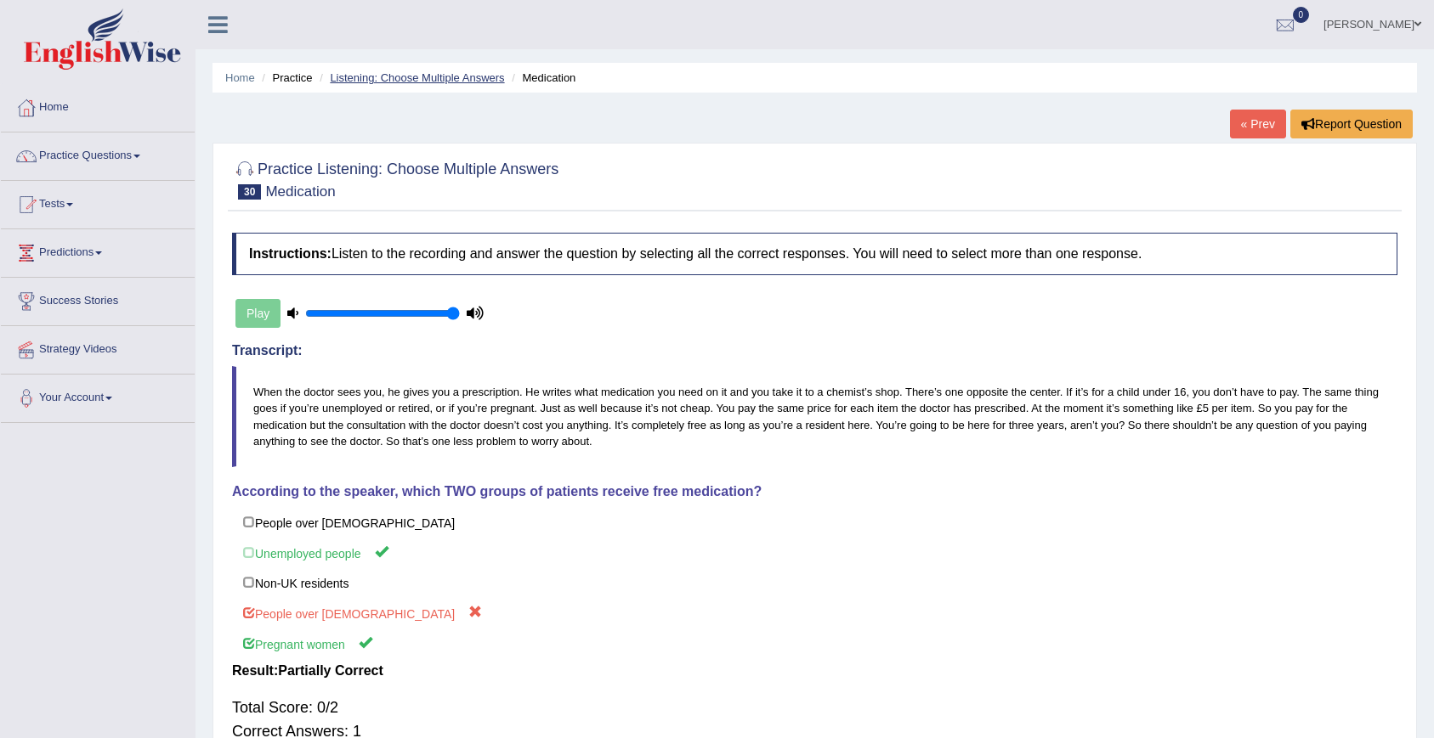
click at [359, 71] on link "Listening: Choose Multiple Answers" at bounding box center [417, 77] width 174 height 13
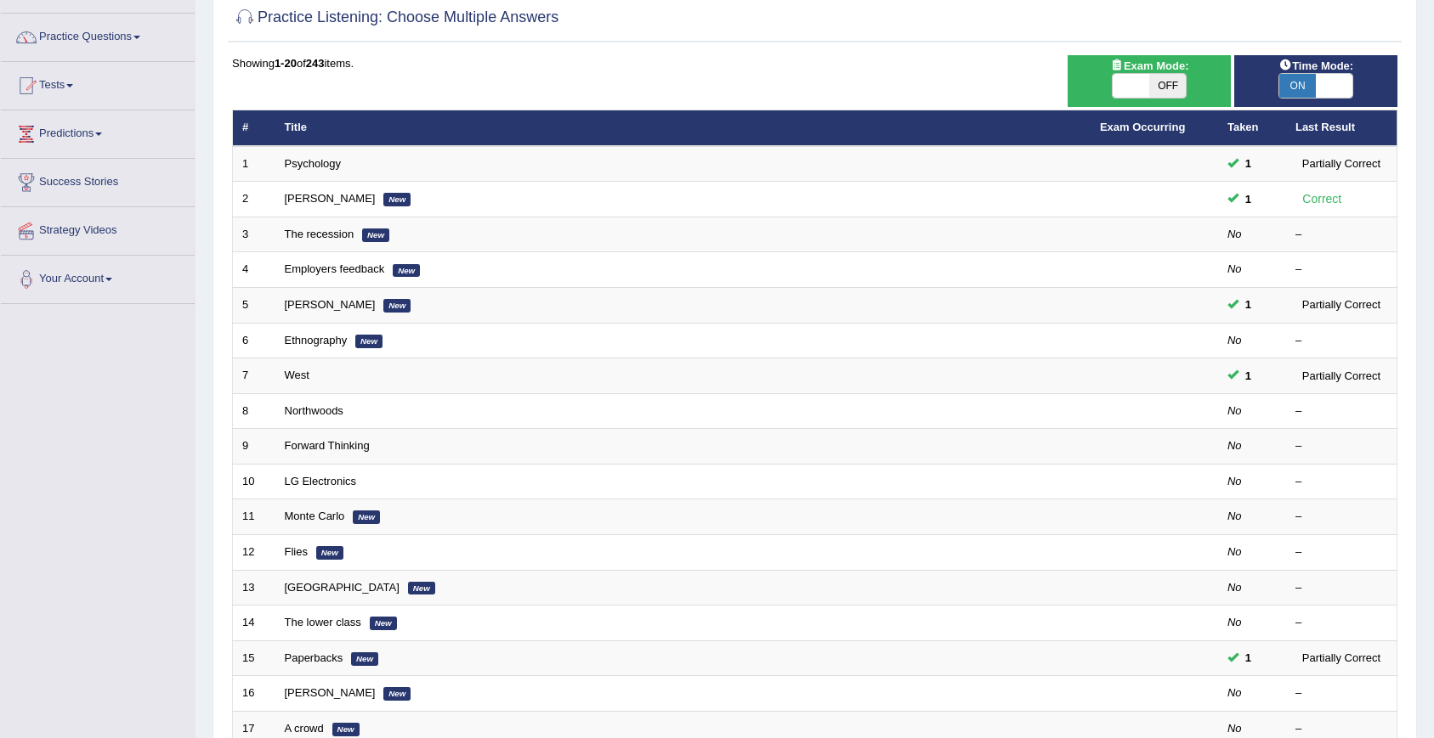
scroll to position [136, 0]
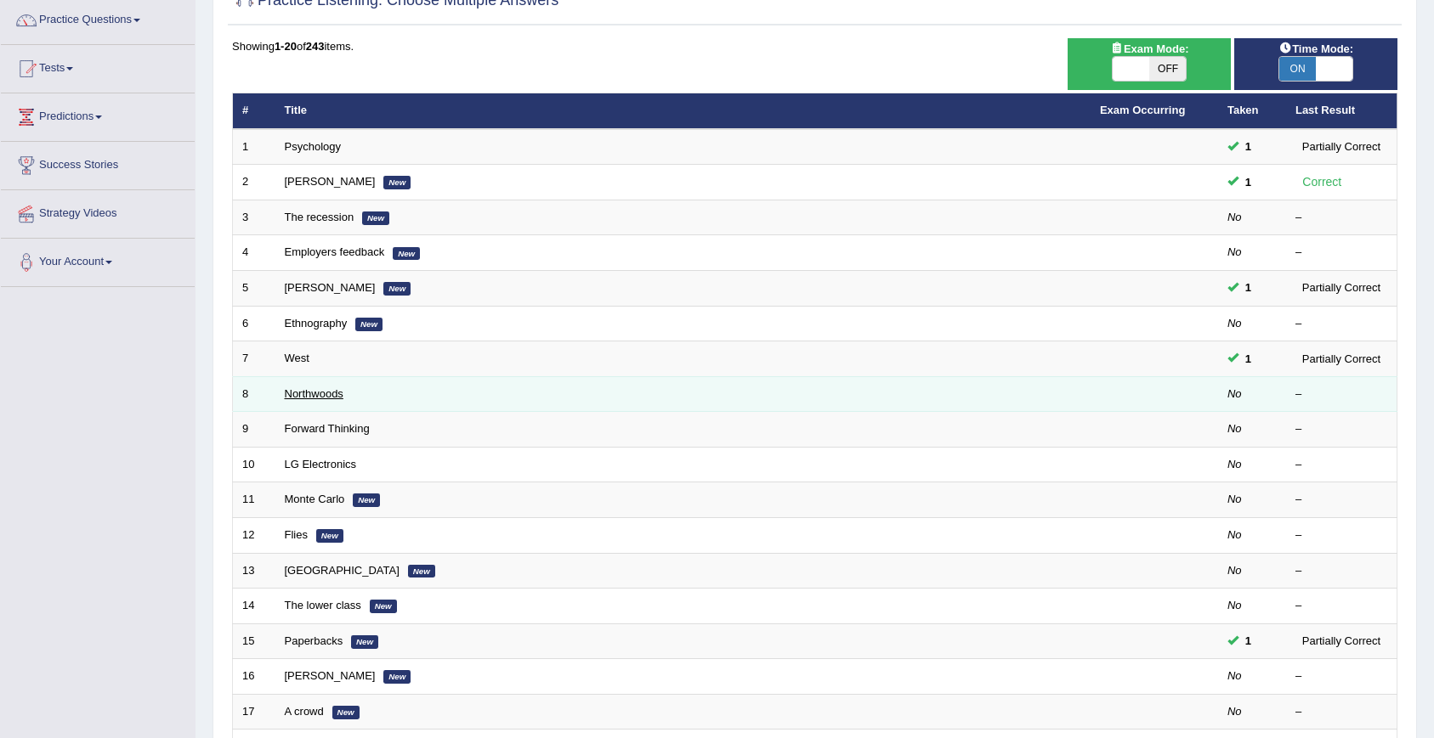
click at [288, 391] on link "Northwoods" at bounding box center [314, 394] width 59 height 13
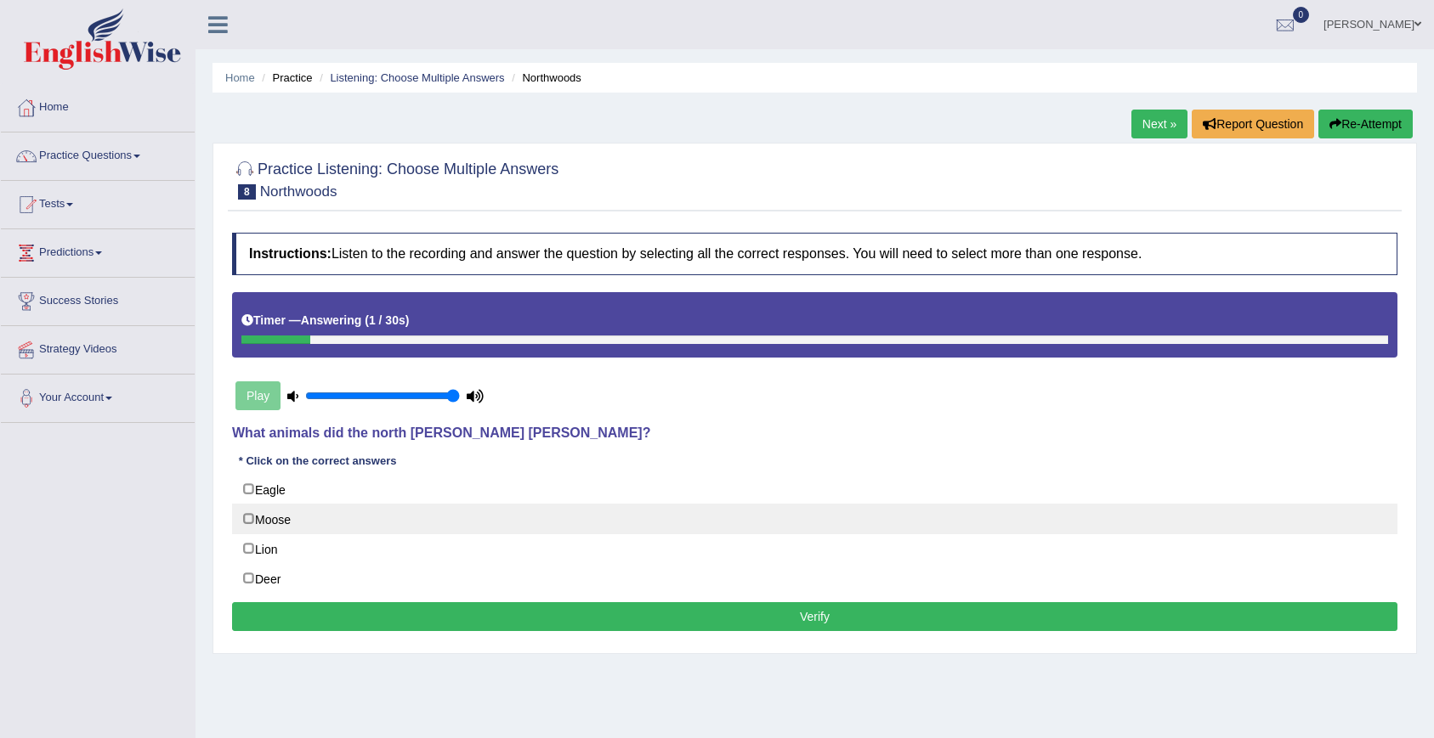
click at [281, 517] on label "Moose" at bounding box center [814, 519] width 1165 height 31
checkbox input "true"
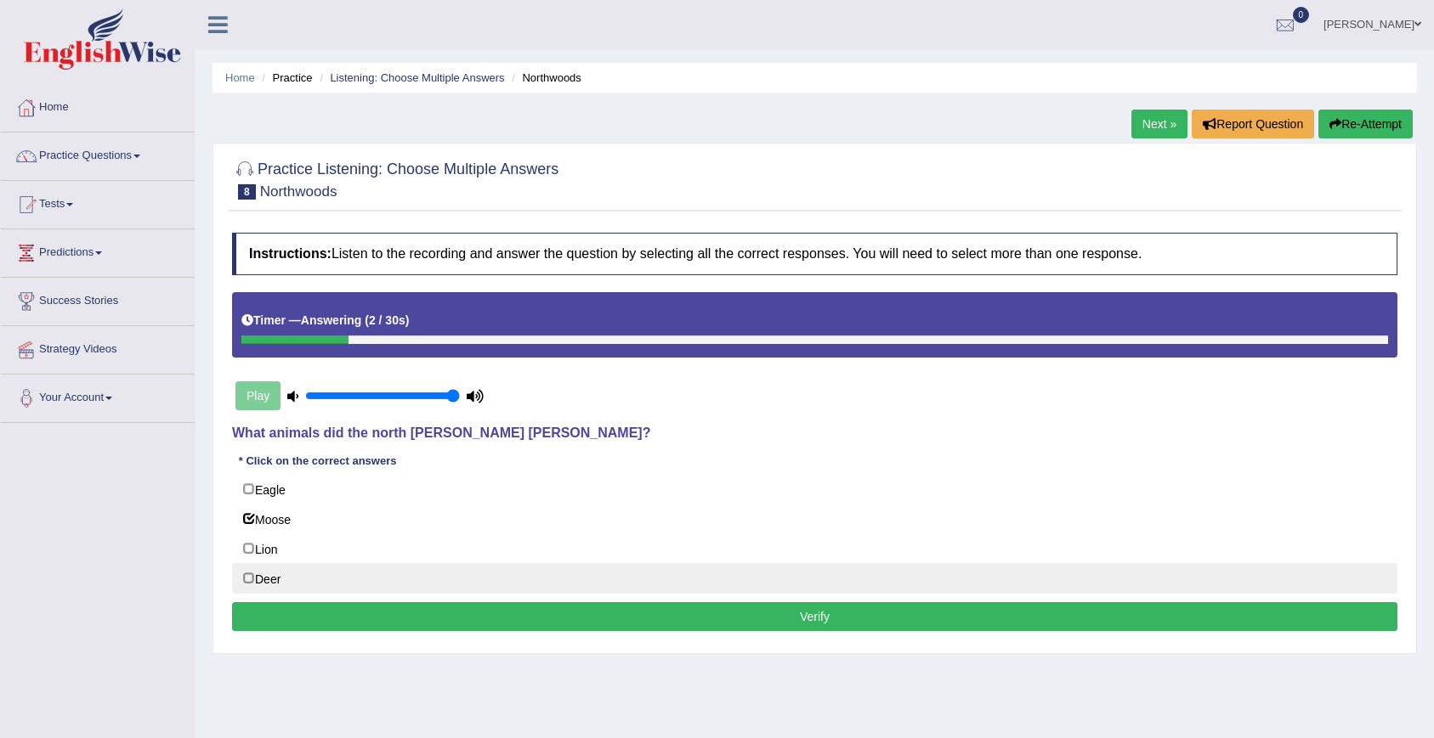
click at [284, 580] on label "Deer" at bounding box center [814, 578] width 1165 height 31
checkbox input "true"
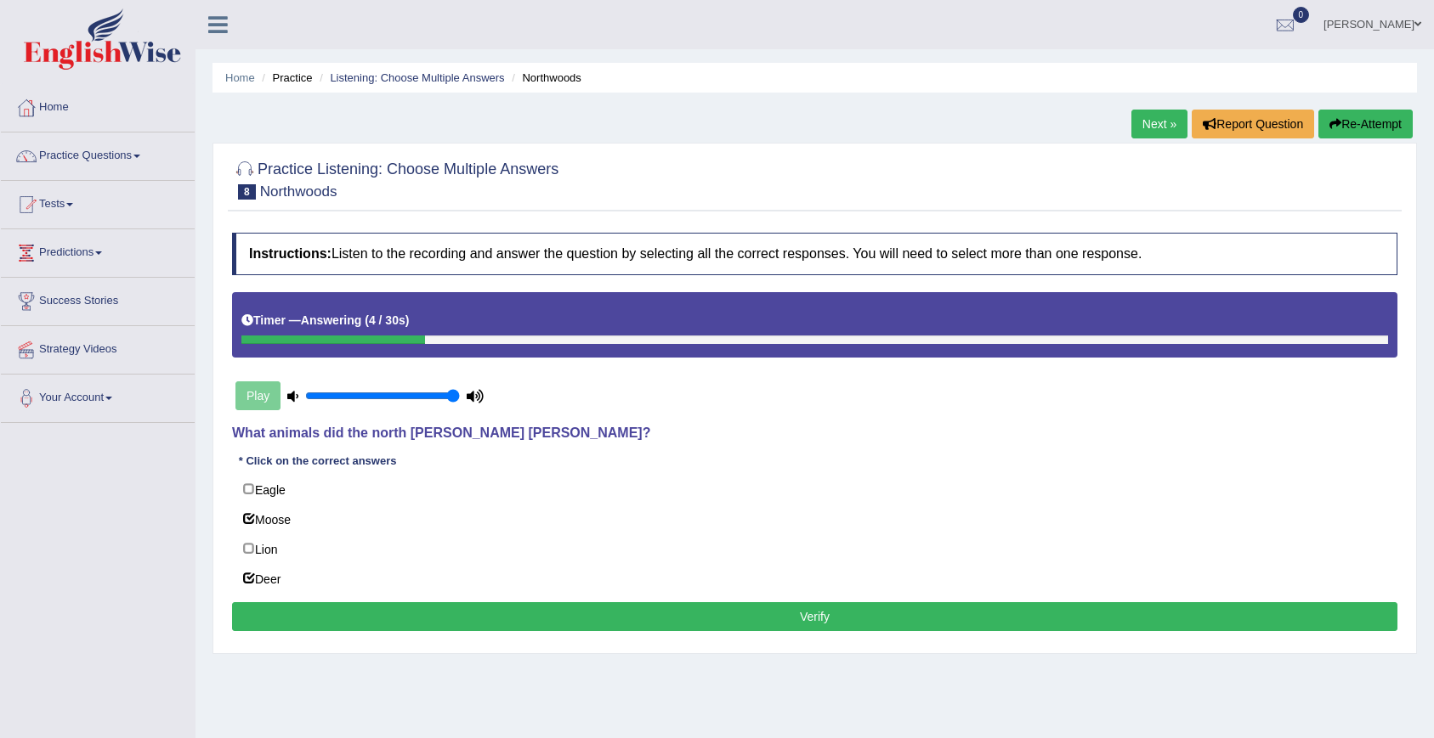
click at [342, 620] on button "Verify" at bounding box center [814, 616] width 1165 height 29
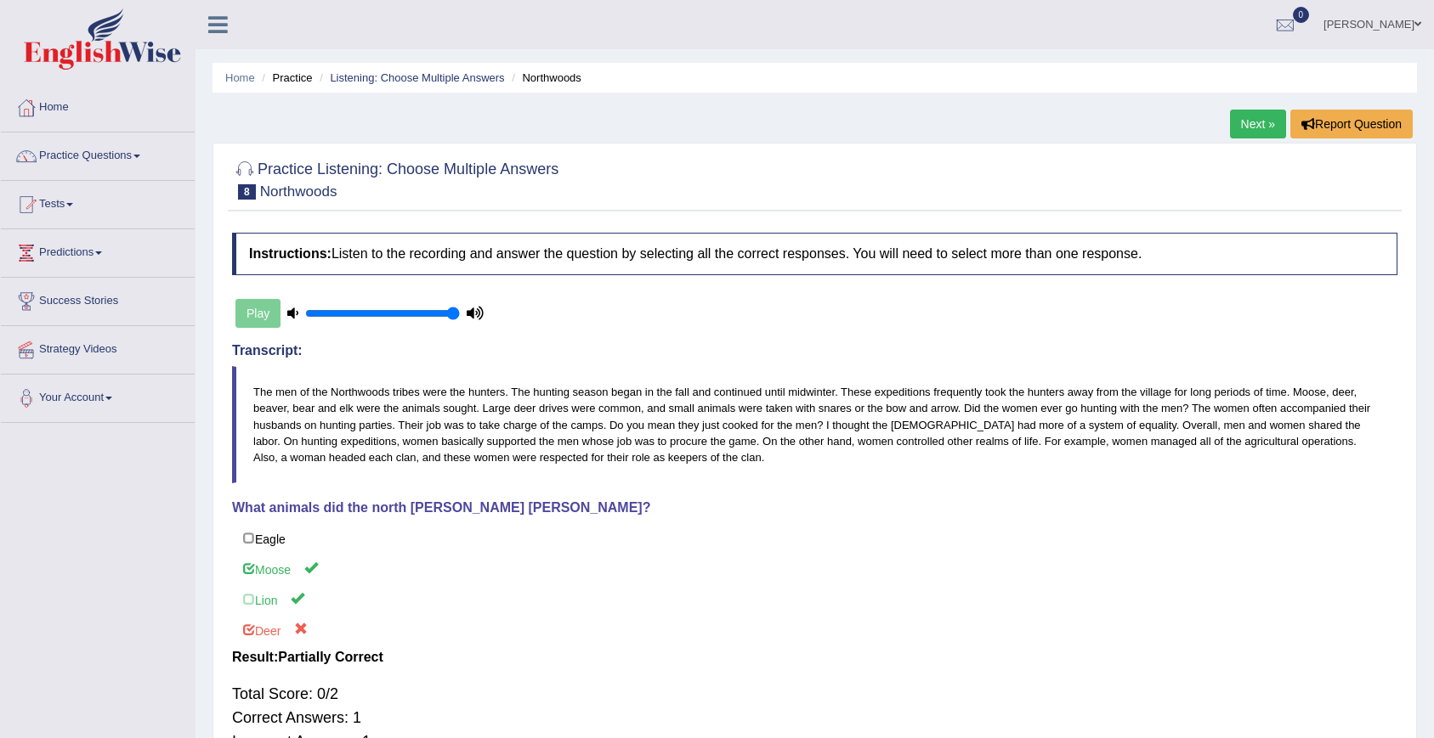
click at [1263, 120] on link "Next »" at bounding box center [1258, 124] width 56 height 29
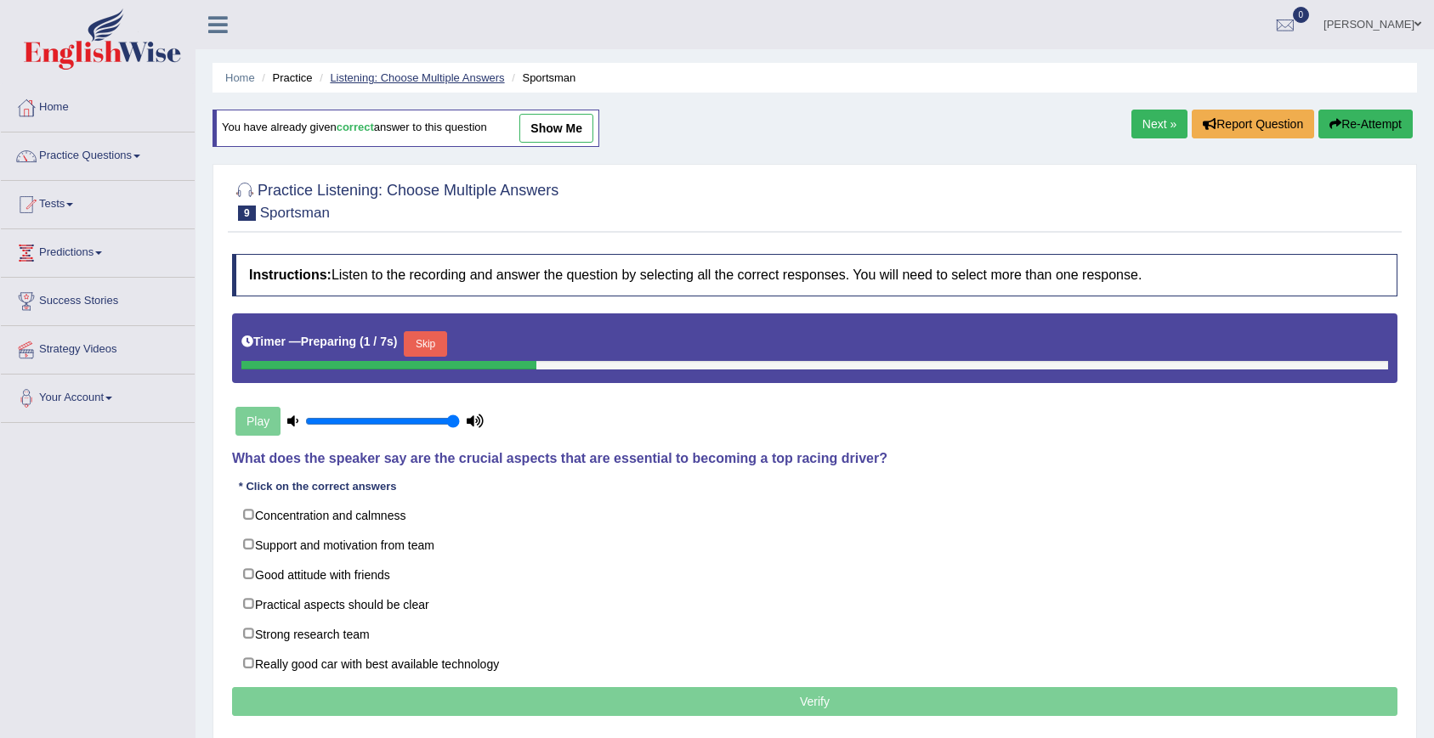
click at [369, 74] on link "Listening: Choose Multiple Answers" at bounding box center [417, 77] width 174 height 13
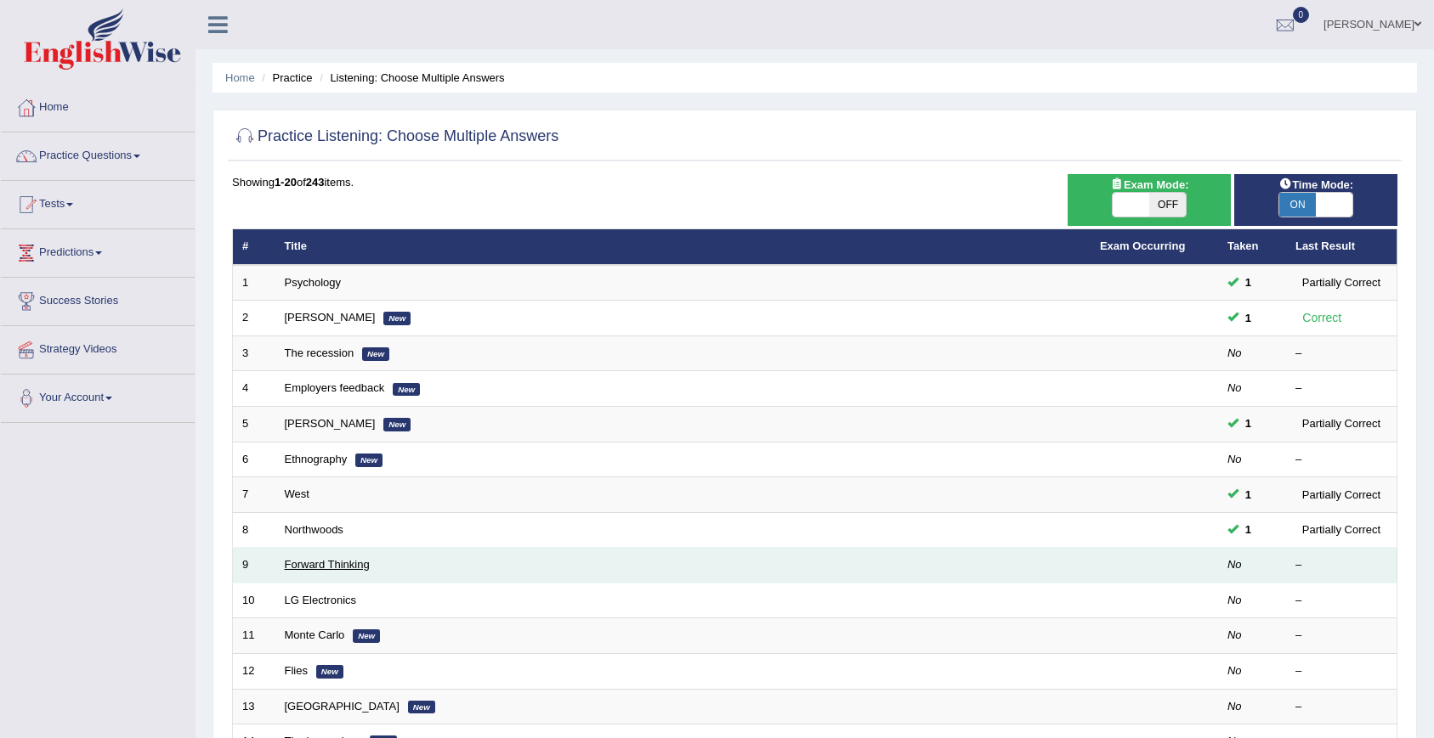
click at [316, 567] on link "Forward Thinking" at bounding box center [327, 564] width 85 height 13
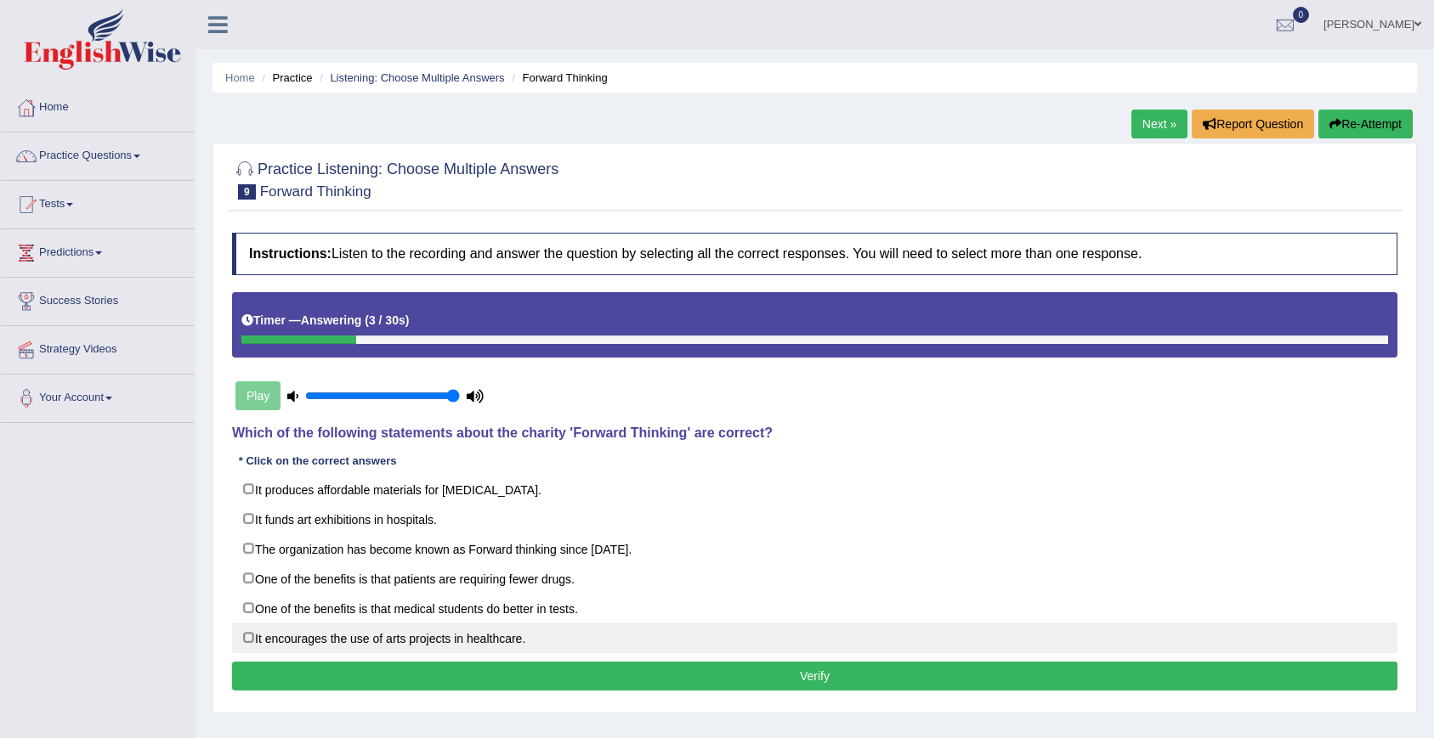
click at [348, 634] on label "It encourages the use of arts projects in healthcare." at bounding box center [814, 638] width 1165 height 31
checkbox input "true"
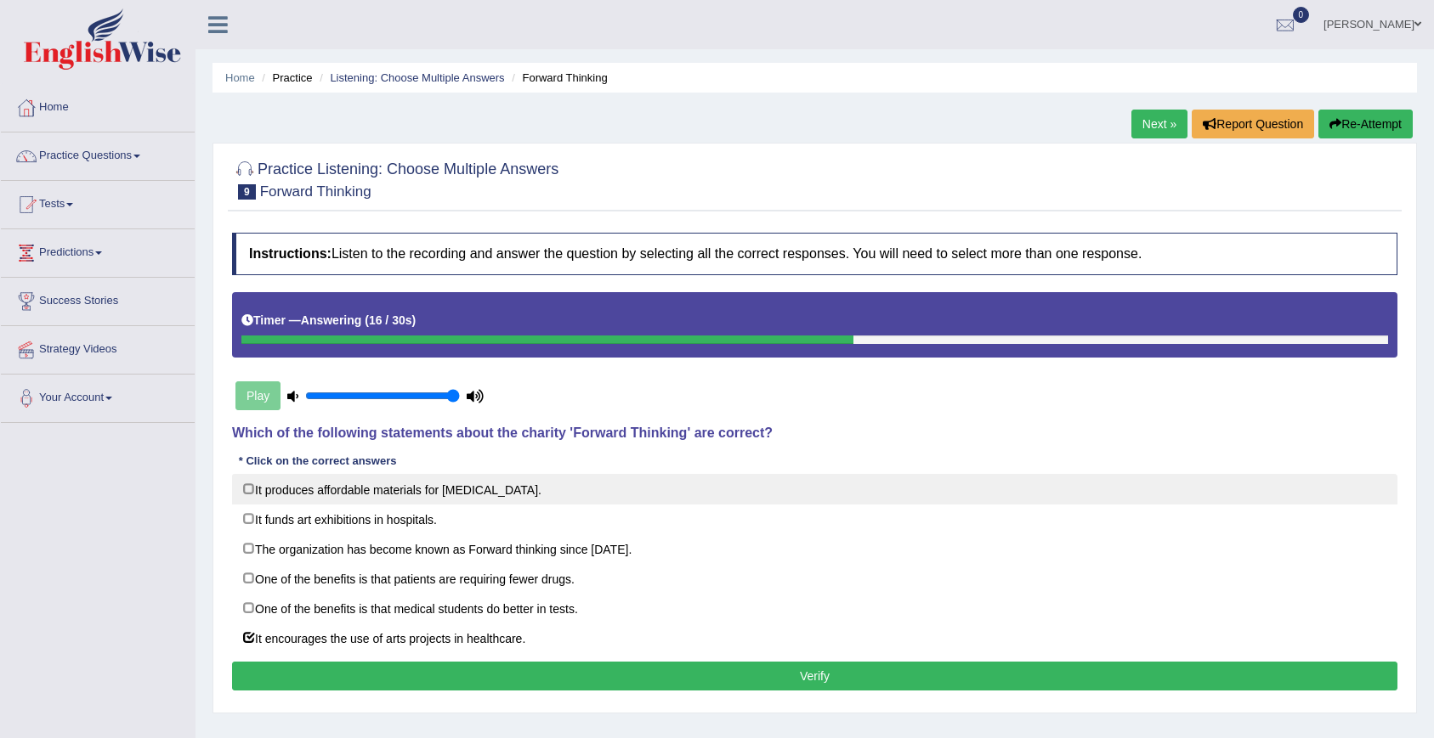
click at [275, 486] on label "It produces affordable materials for art therapy." at bounding box center [814, 489] width 1165 height 31
checkbox input "true"
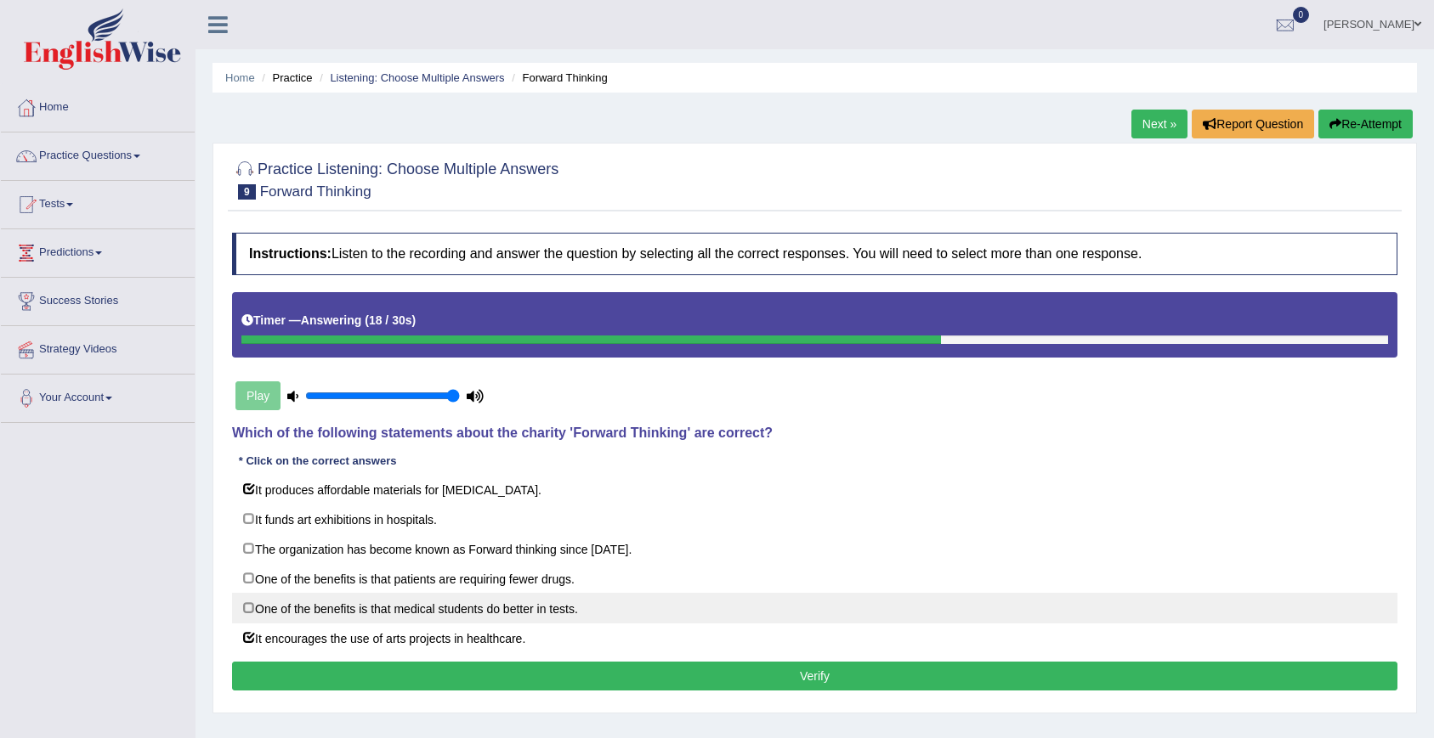
click at [264, 603] on label "One of the benefits is that medical students do better in tests." at bounding box center [814, 608] width 1165 height 31
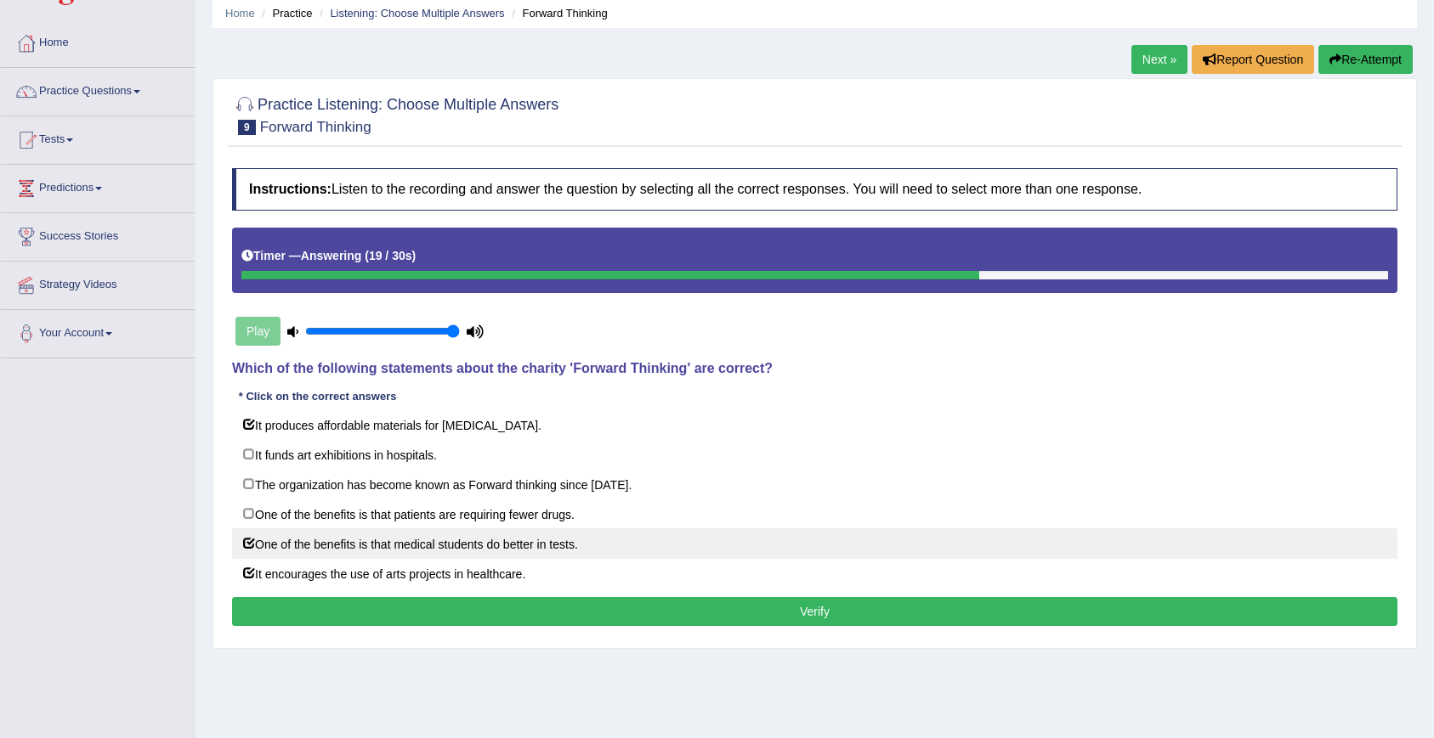
scroll to position [91, 0]
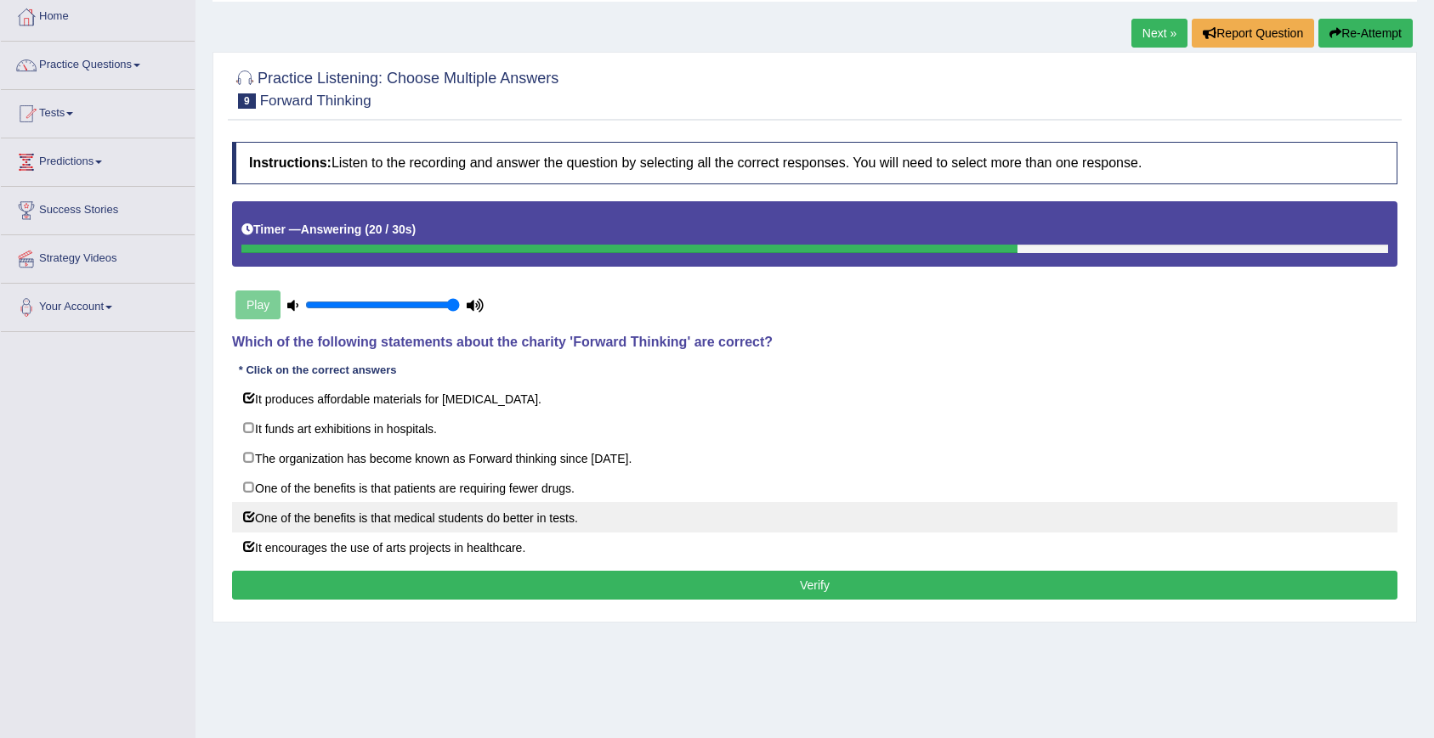
click at [267, 518] on label "One of the benefits is that medical students do better in tests." at bounding box center [814, 517] width 1165 height 31
checkbox input "false"
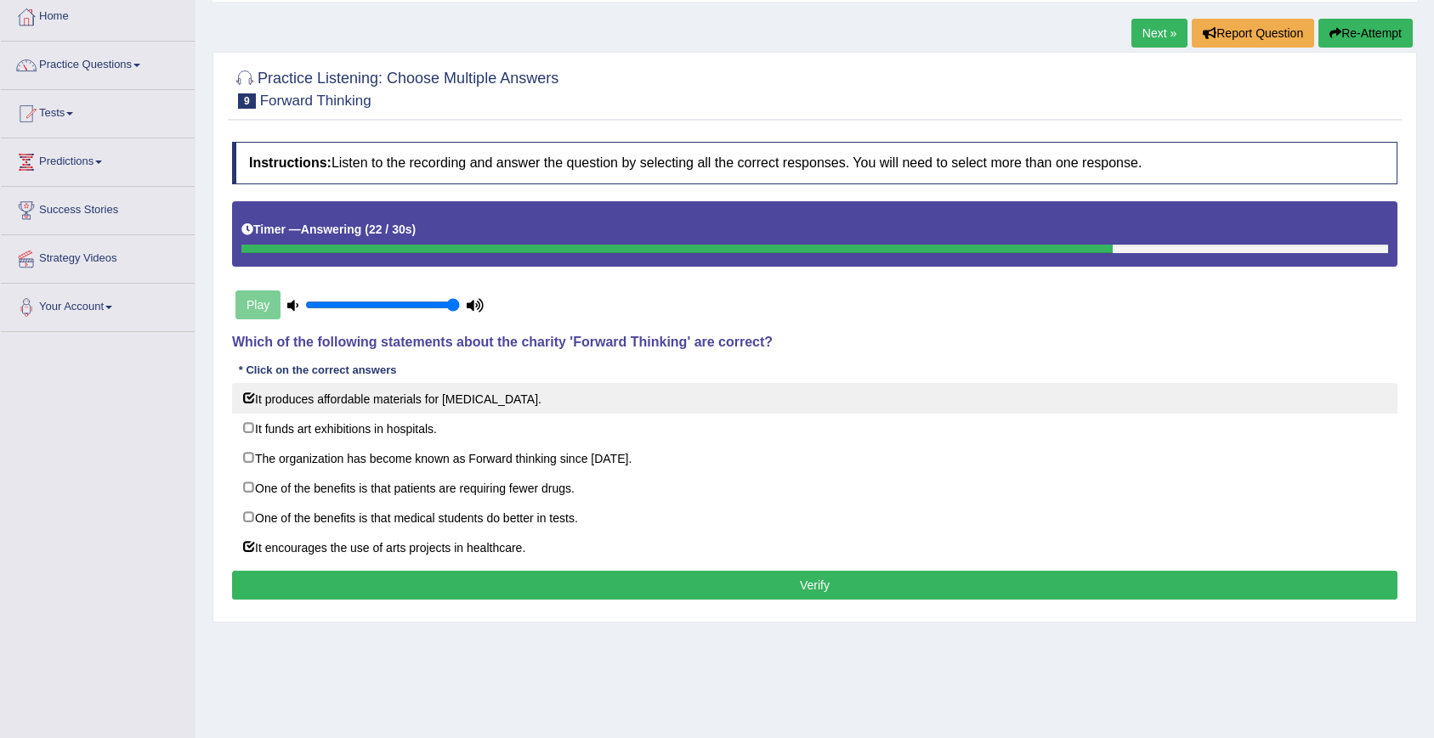
click at [258, 404] on label "It produces affordable materials for art therapy." at bounding box center [814, 398] width 1165 height 31
checkbox input "false"
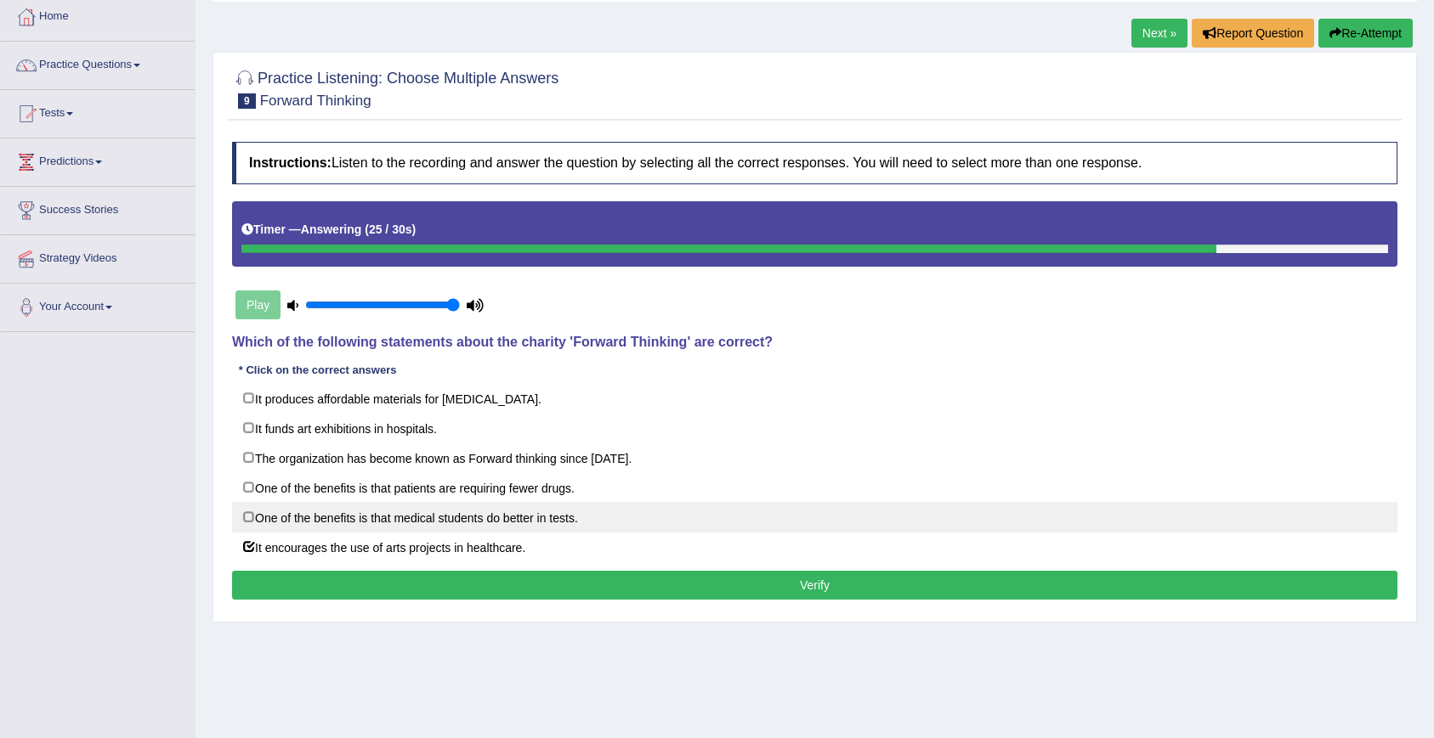
click at [260, 523] on label "One of the benefits is that medical students do better in tests." at bounding box center [814, 517] width 1165 height 31
checkbox input "false"
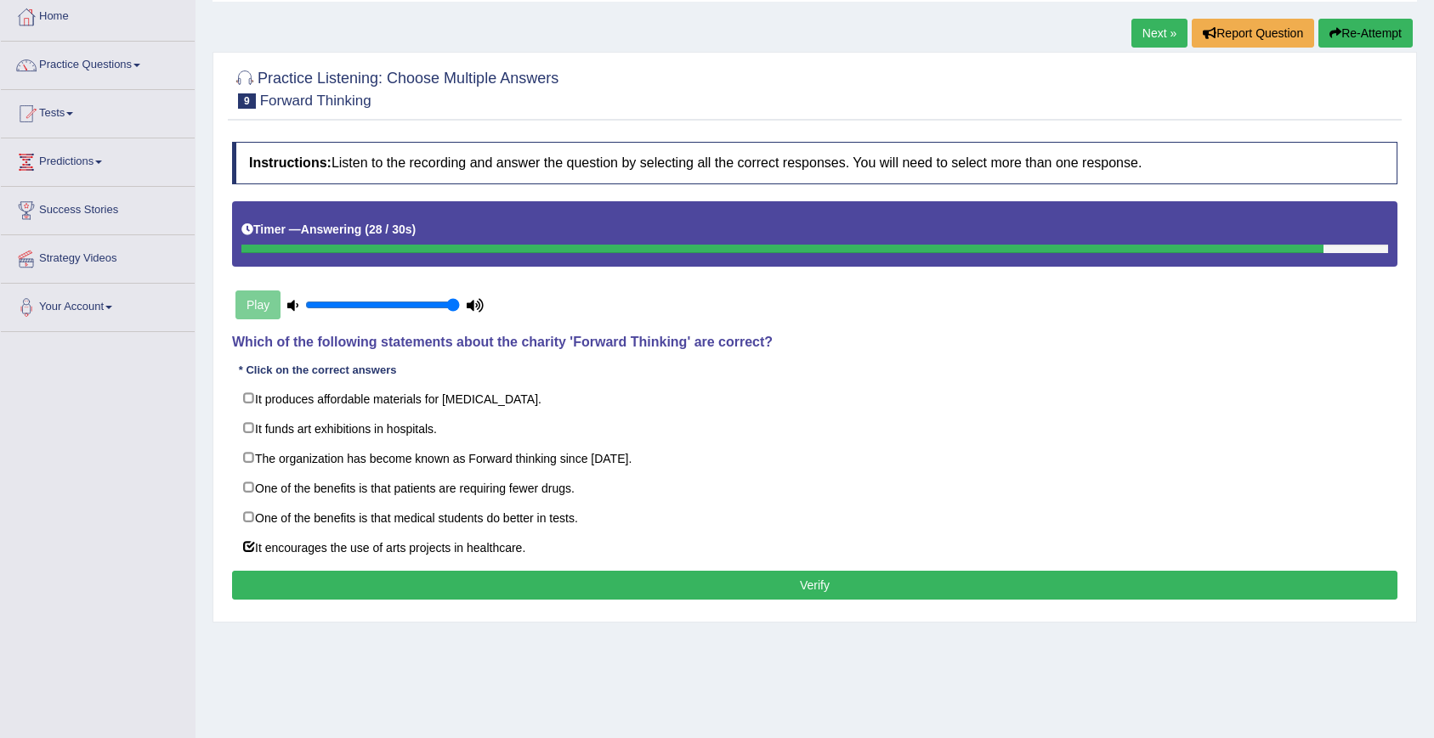
click at [280, 581] on button "Verify" at bounding box center [814, 585] width 1165 height 29
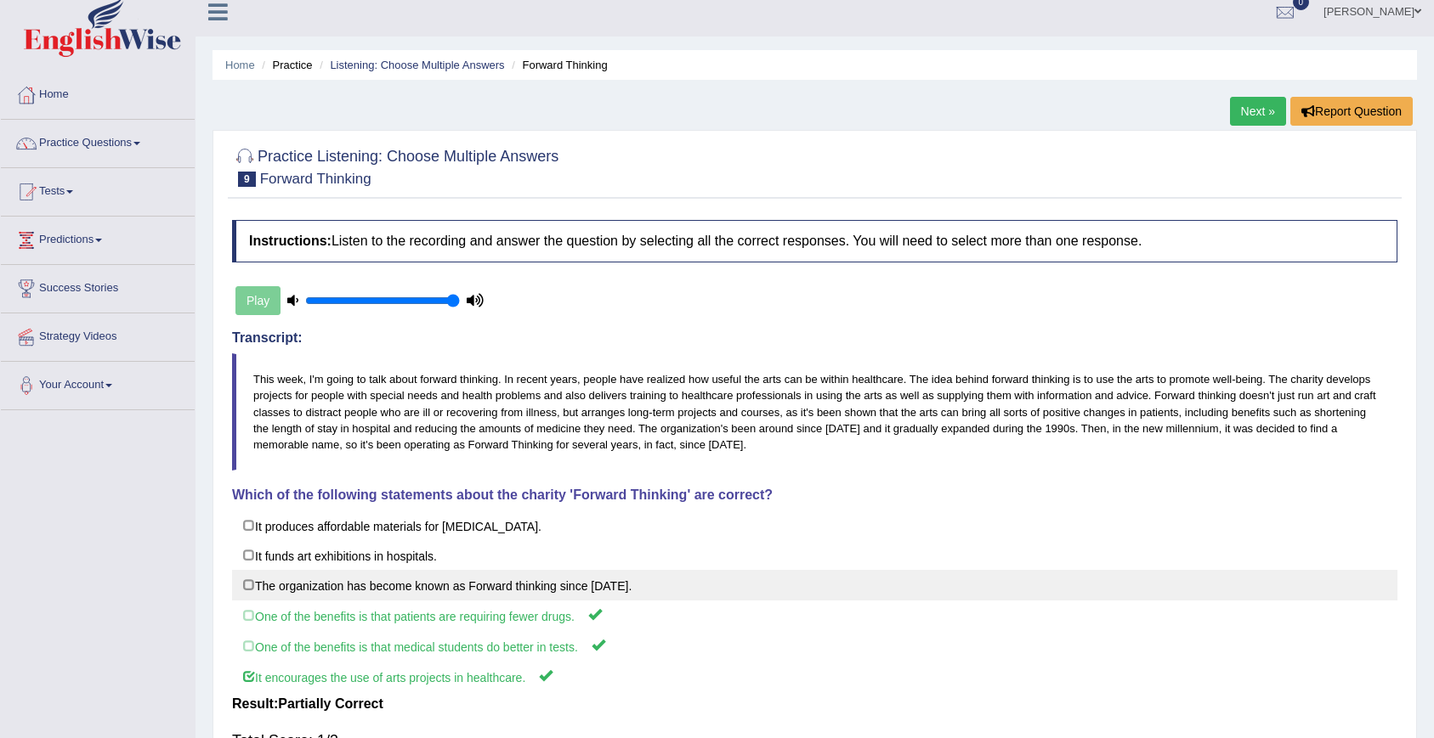
scroll to position [0, 0]
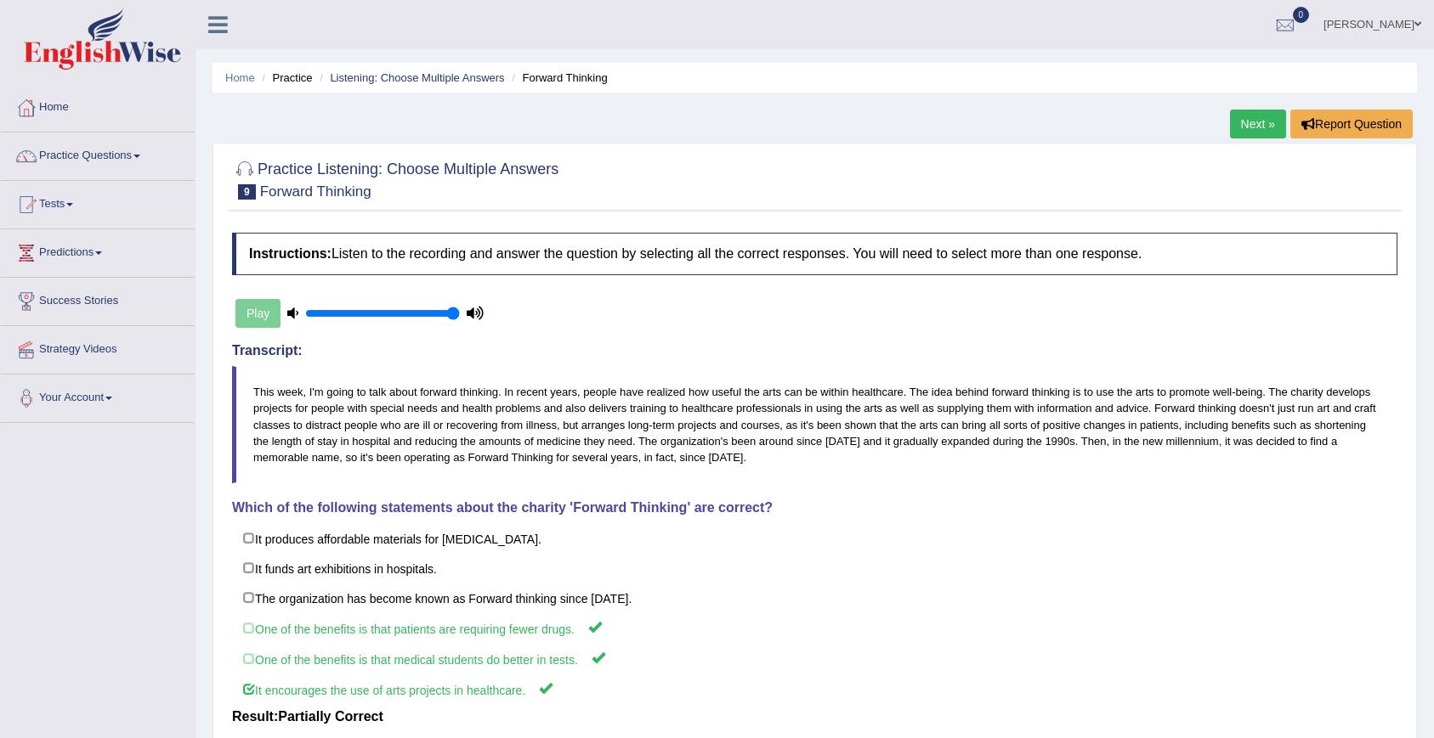
click at [1264, 129] on link "Next »" at bounding box center [1258, 124] width 56 height 29
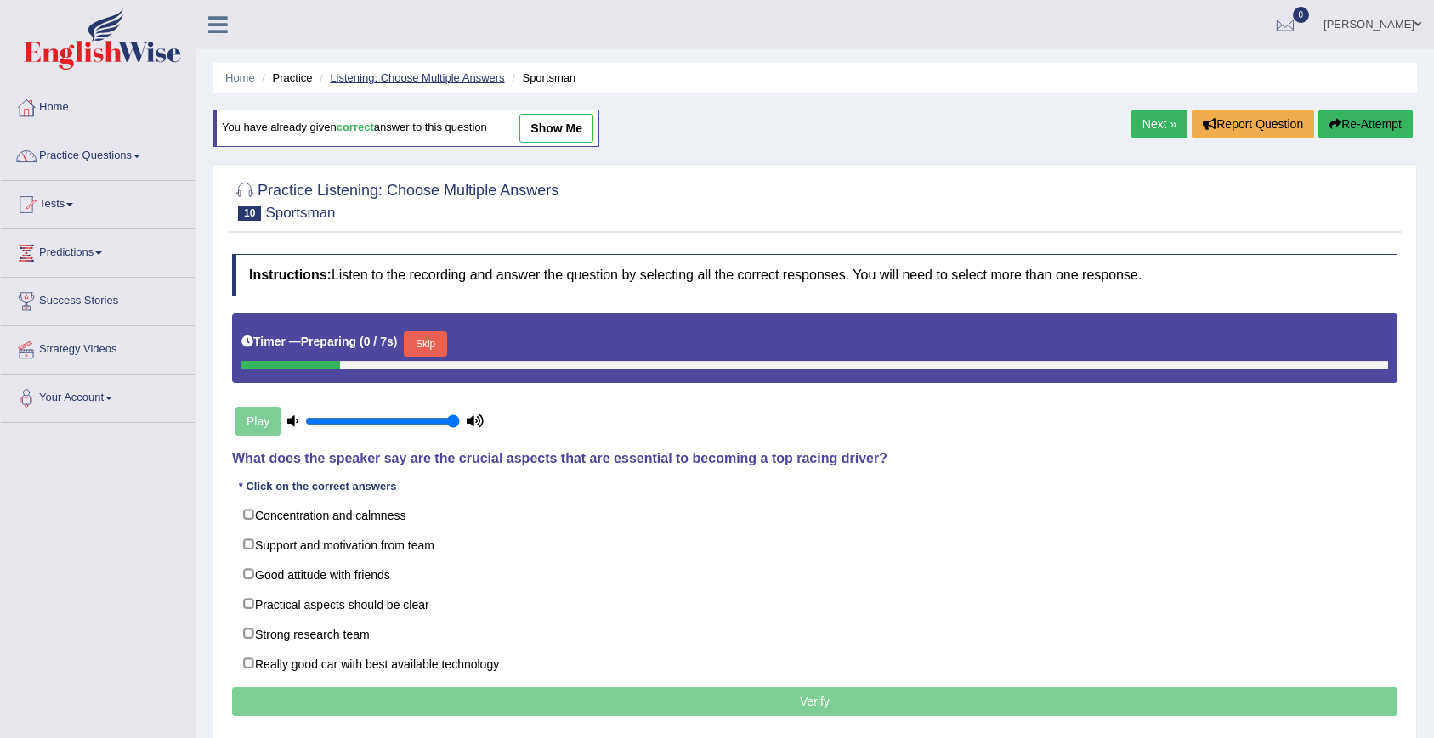
click at [405, 75] on link "Listening: Choose Multiple Answers" at bounding box center [417, 77] width 174 height 13
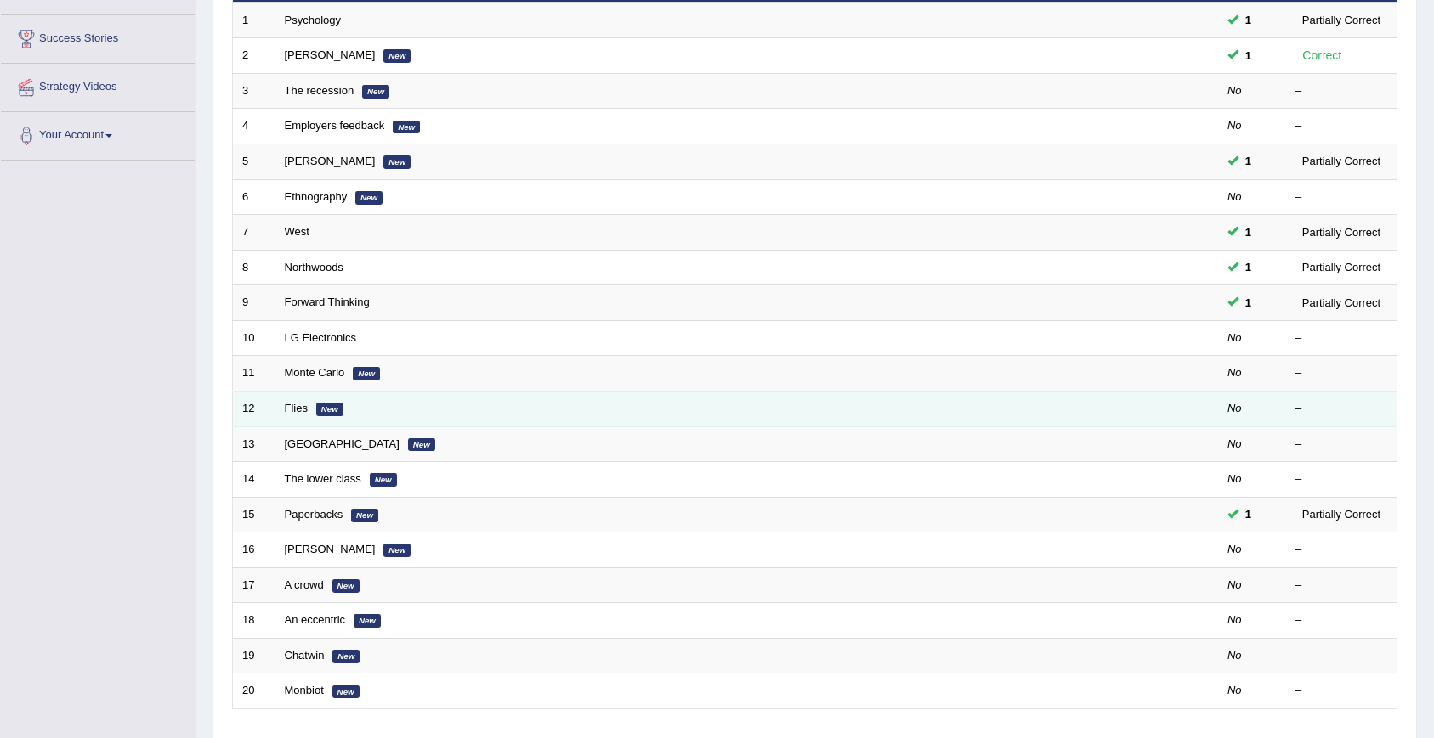
scroll to position [295, 0]
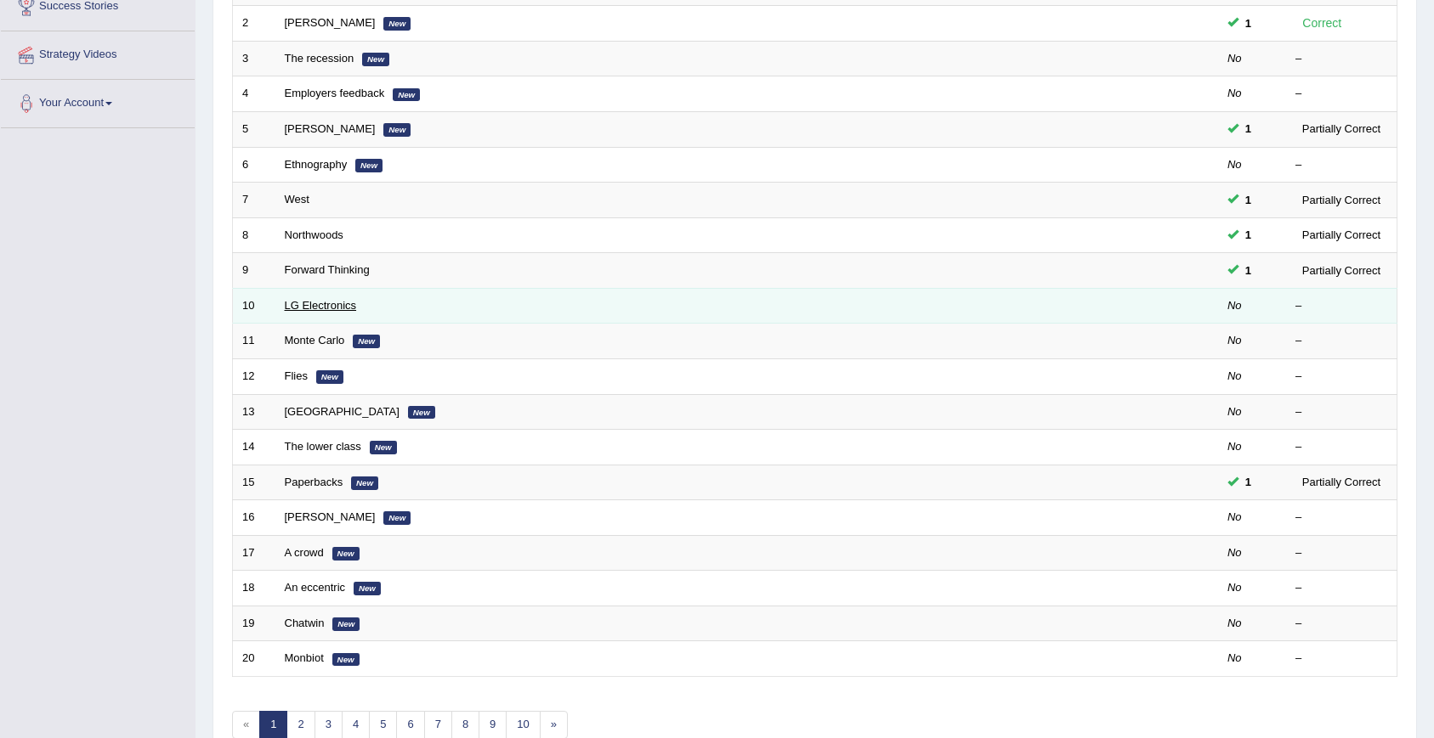
click at [308, 308] on link "LG Electronics" at bounding box center [321, 305] width 72 height 13
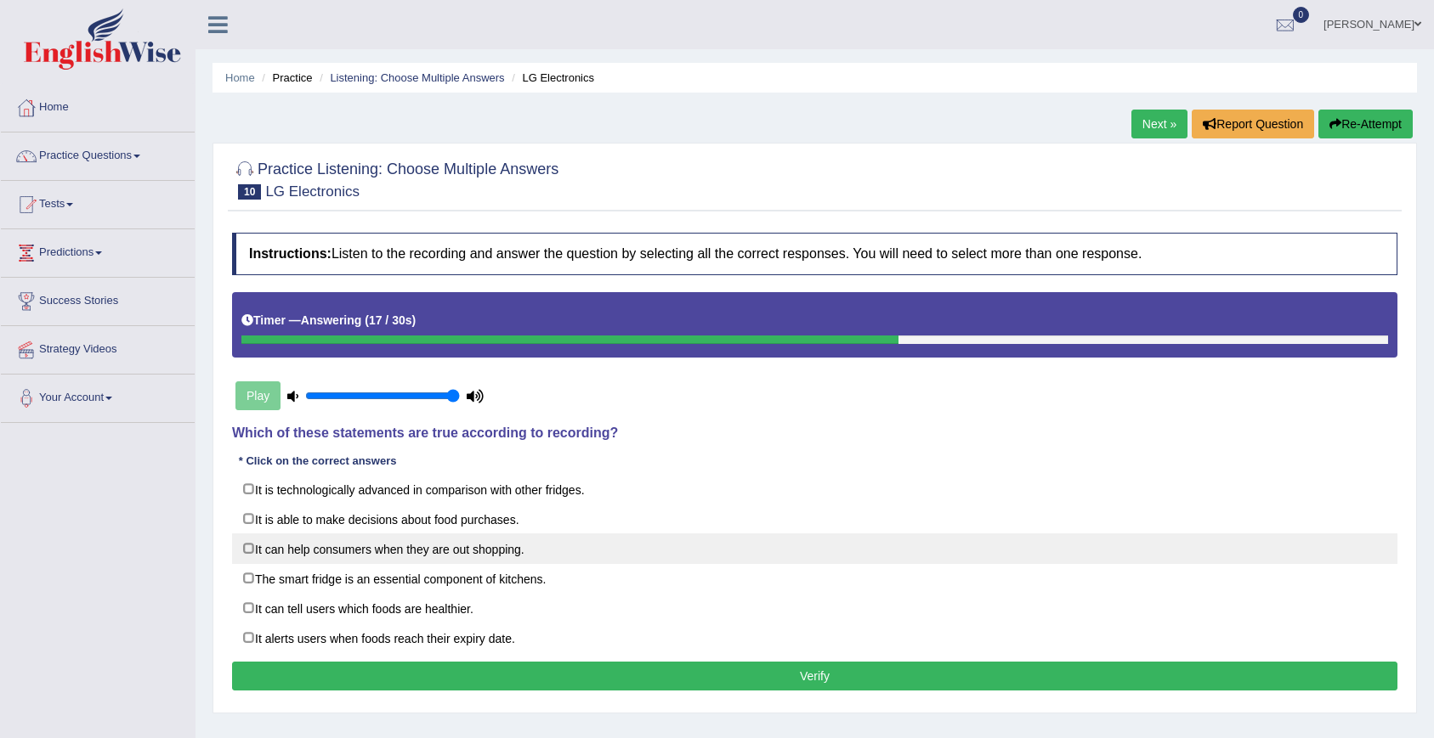
click at [267, 551] on label "It can help consumers when they are out shopping." at bounding box center [814, 549] width 1165 height 31
checkbox input "true"
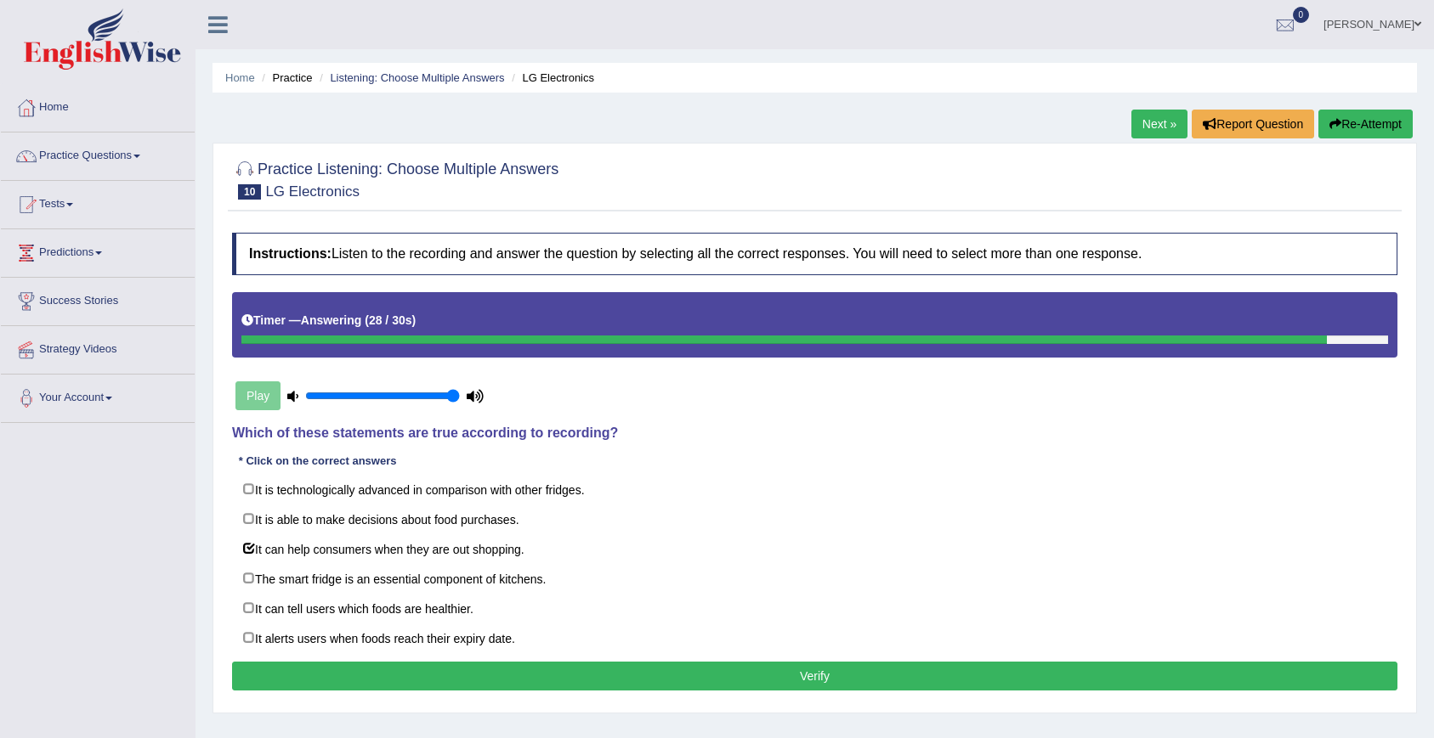
click at [241, 672] on button "Verify" at bounding box center [814, 676] width 1165 height 29
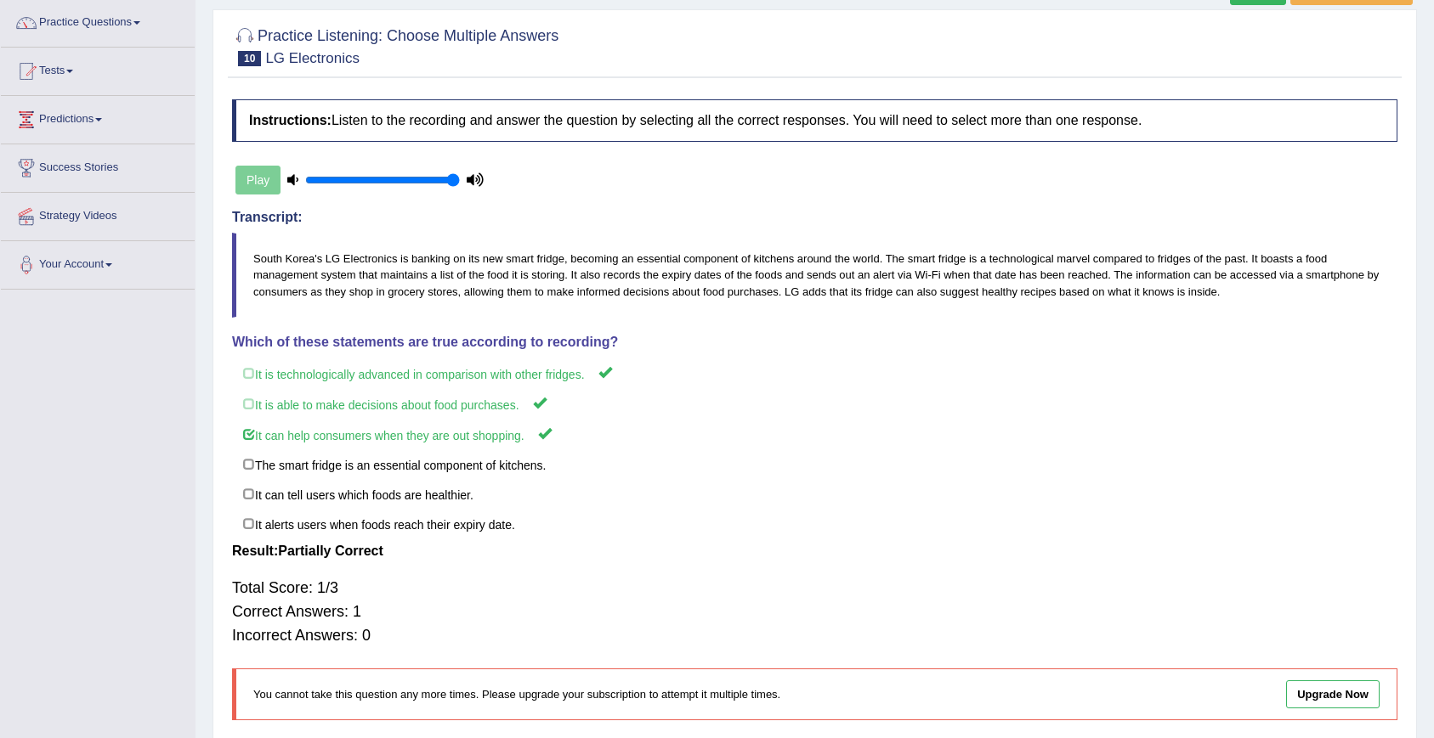
scroll to position [73, 0]
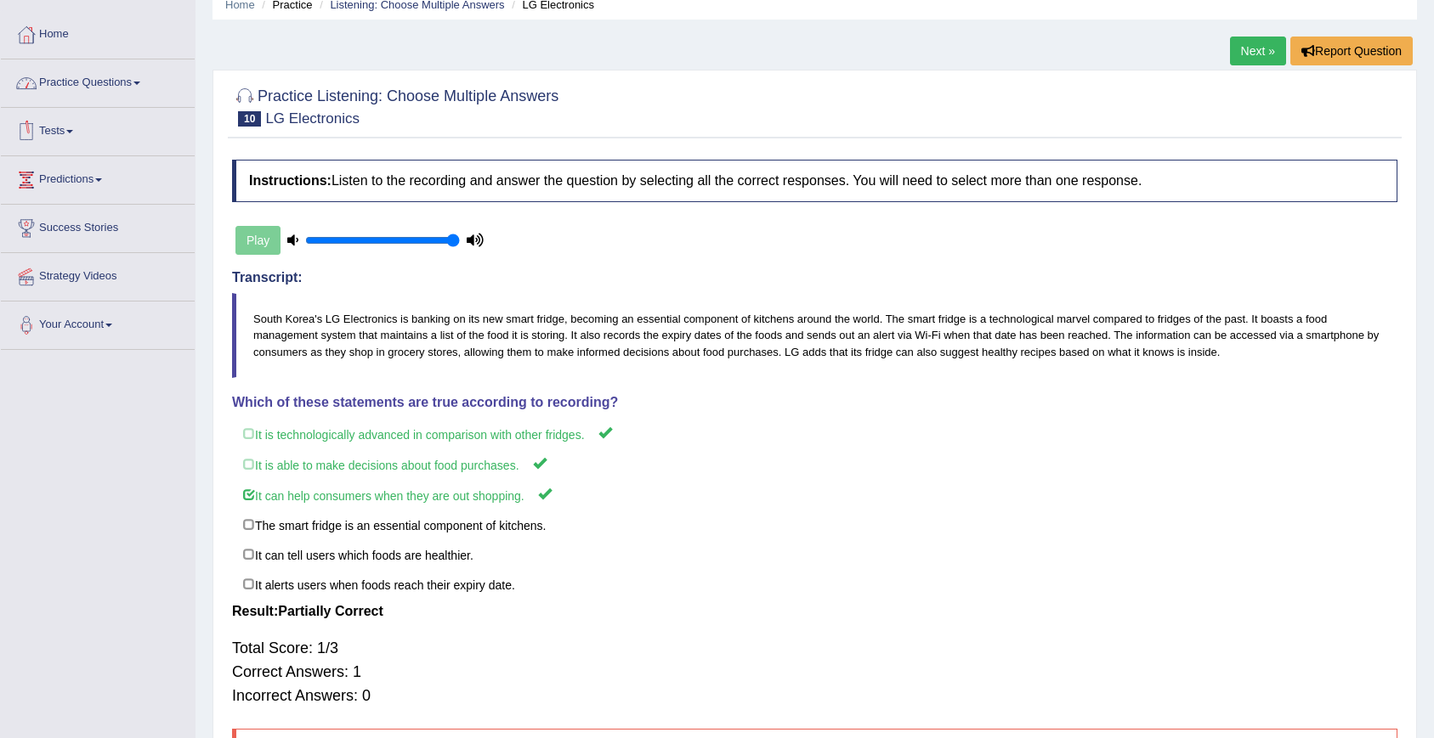
click at [99, 89] on link "Practice Questions" at bounding box center [98, 80] width 194 height 42
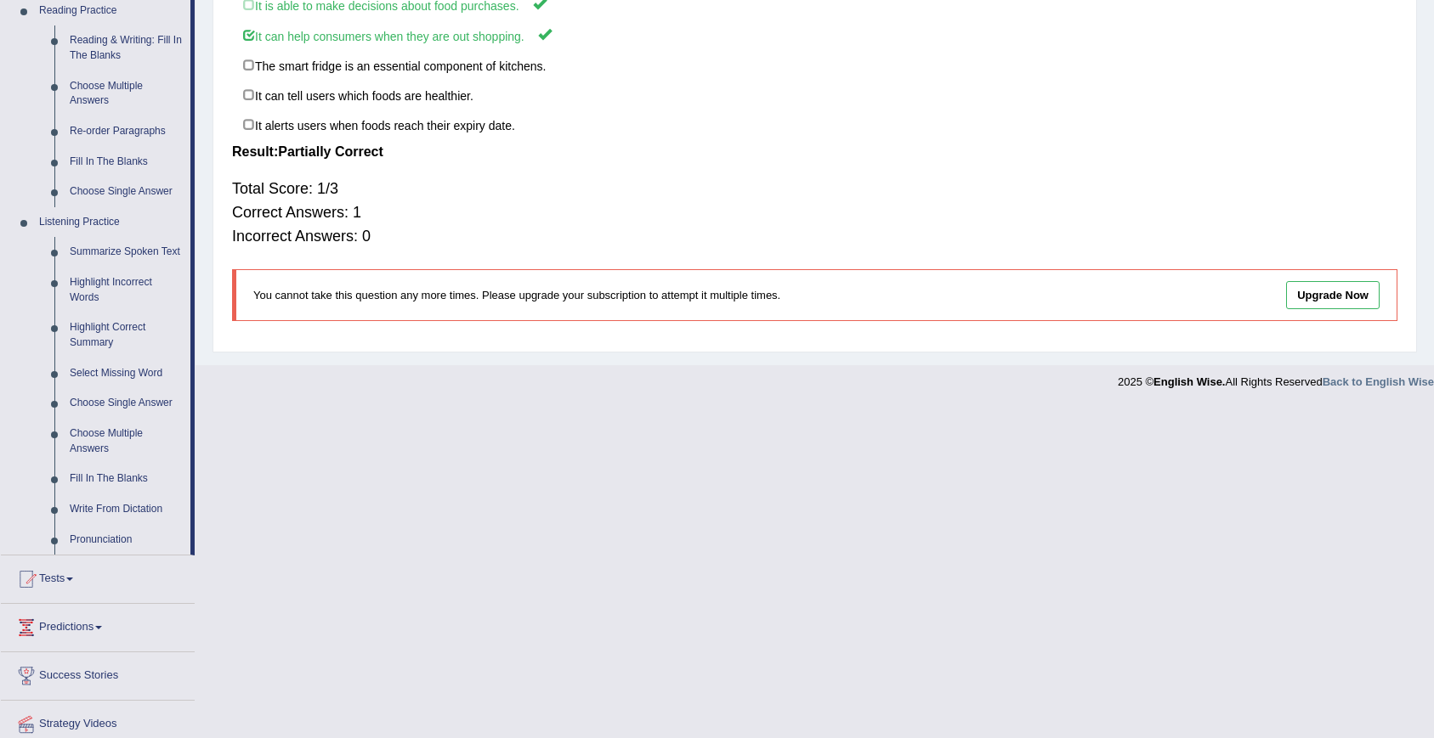
scroll to position [549, 0]
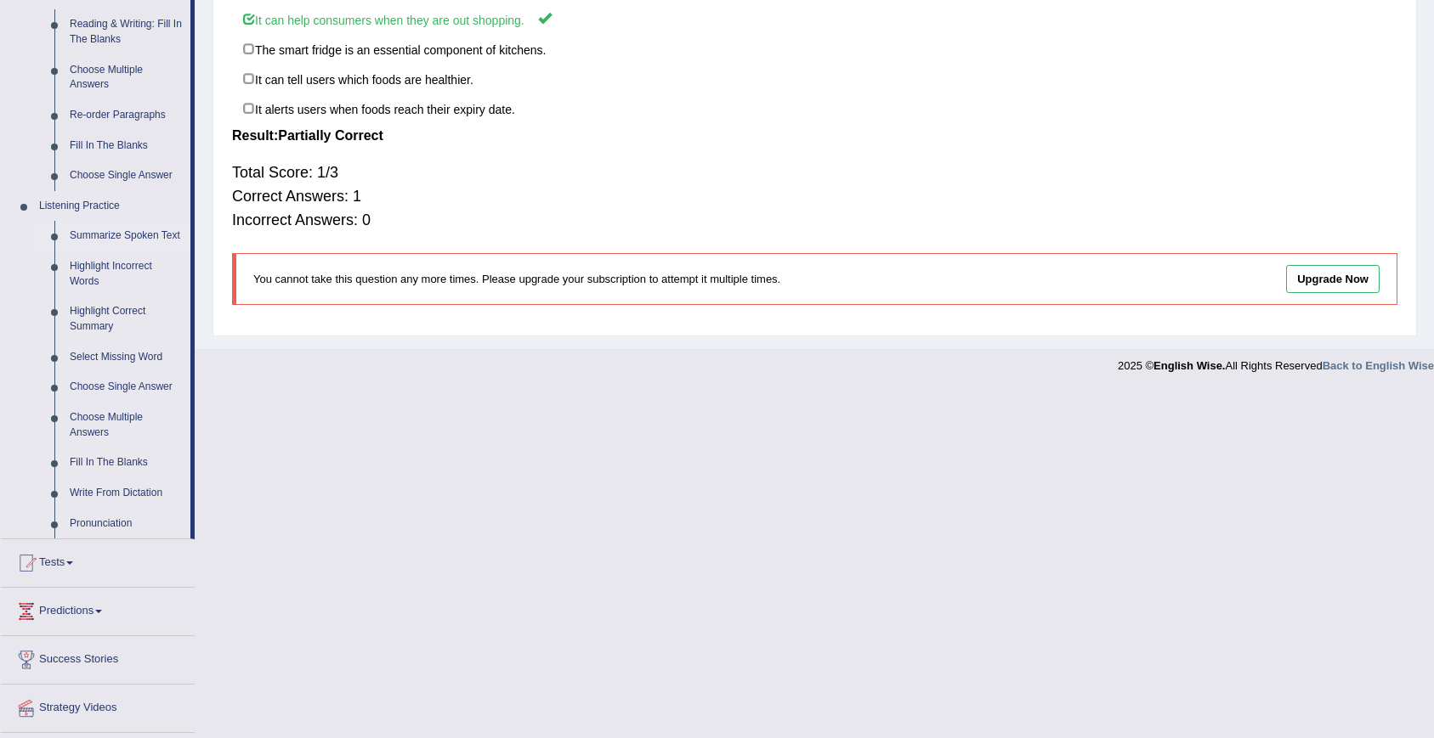
click at [117, 236] on link "Summarize Spoken Text" at bounding box center [126, 236] width 128 height 31
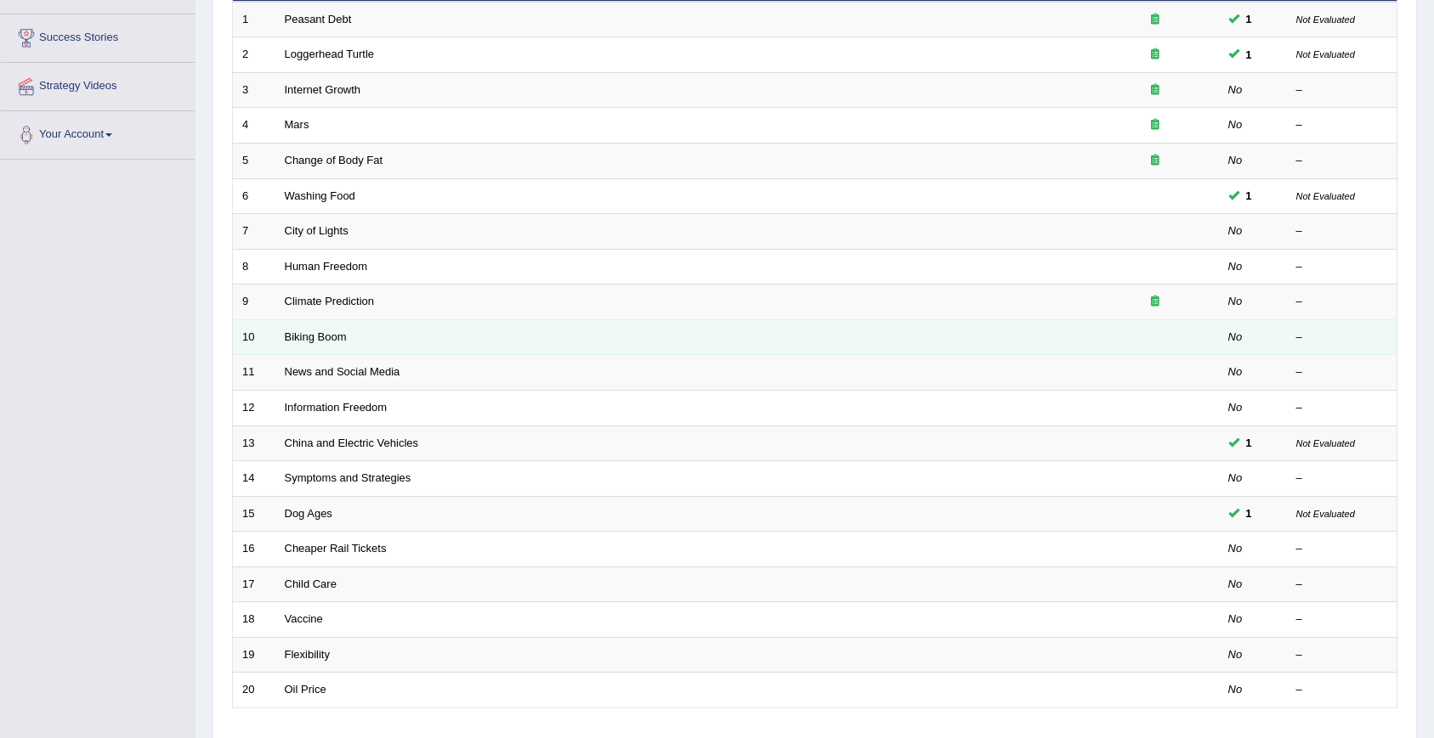
scroll to position [387, 0]
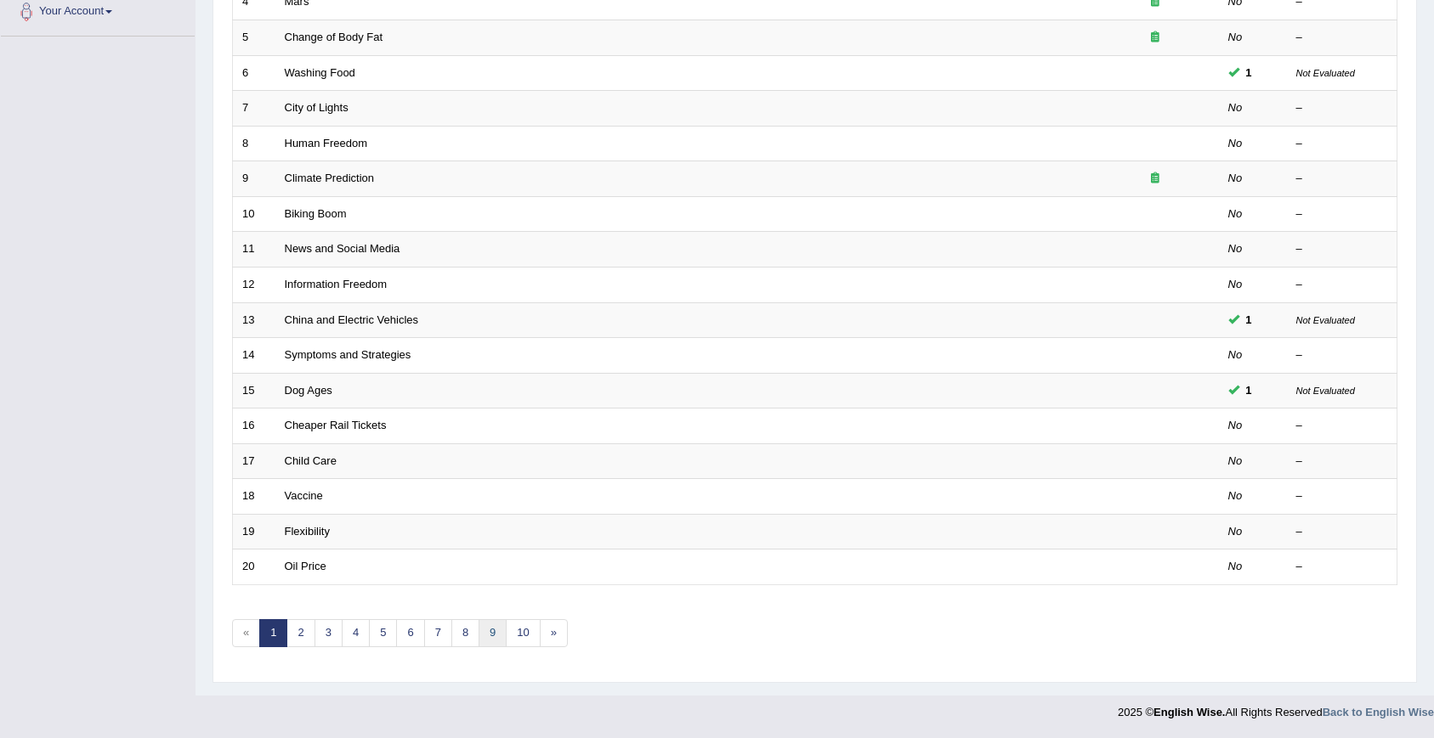
click at [496, 641] on link "9" at bounding box center [492, 633] width 28 height 28
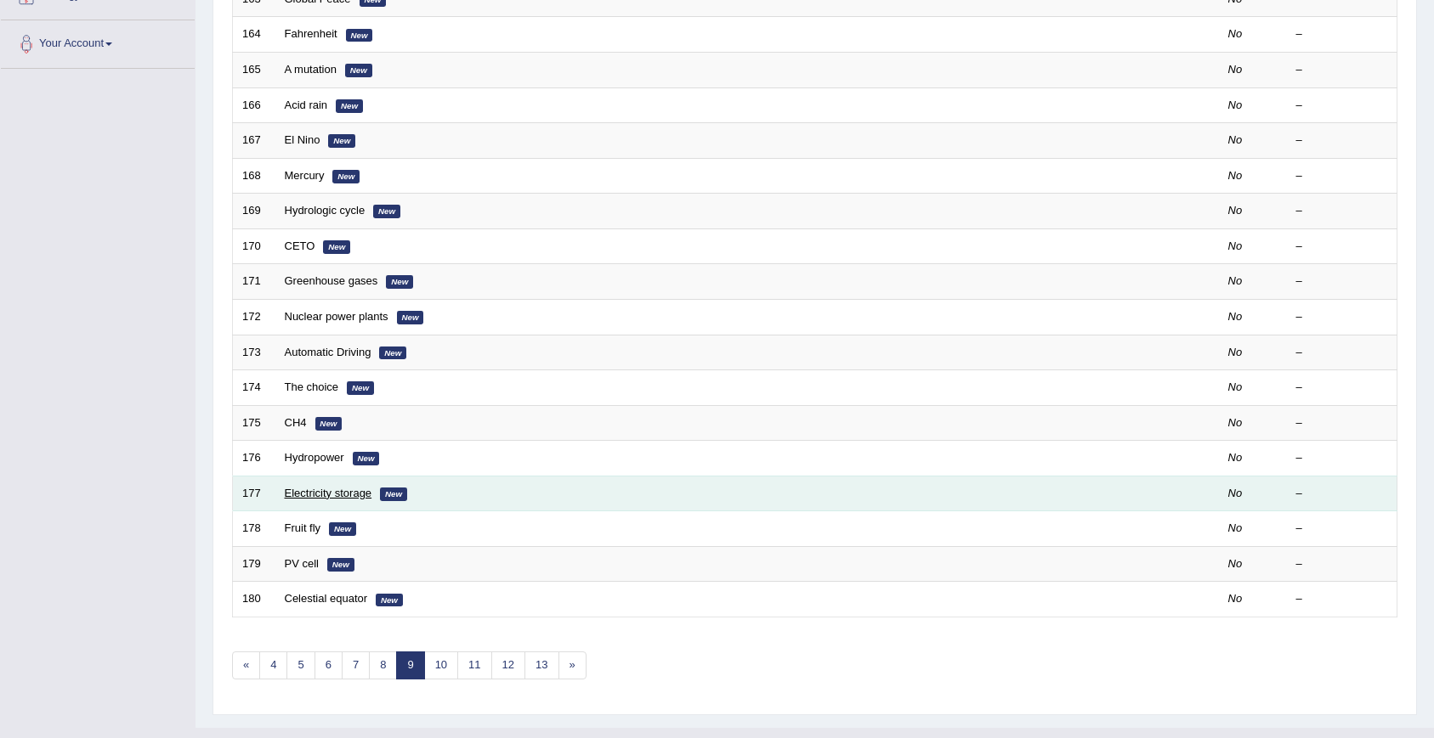
scroll to position [364, 0]
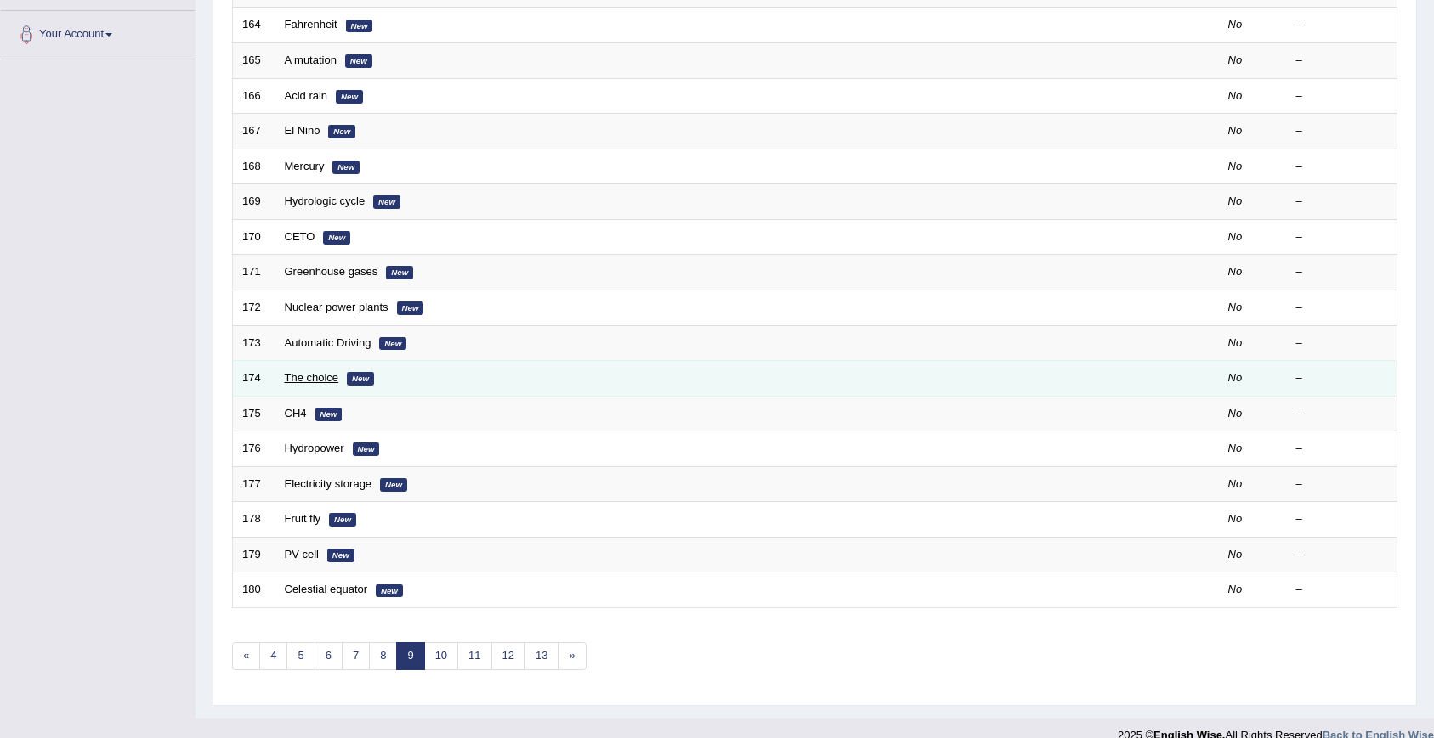
click at [316, 375] on link "The choice" at bounding box center [312, 377] width 54 height 13
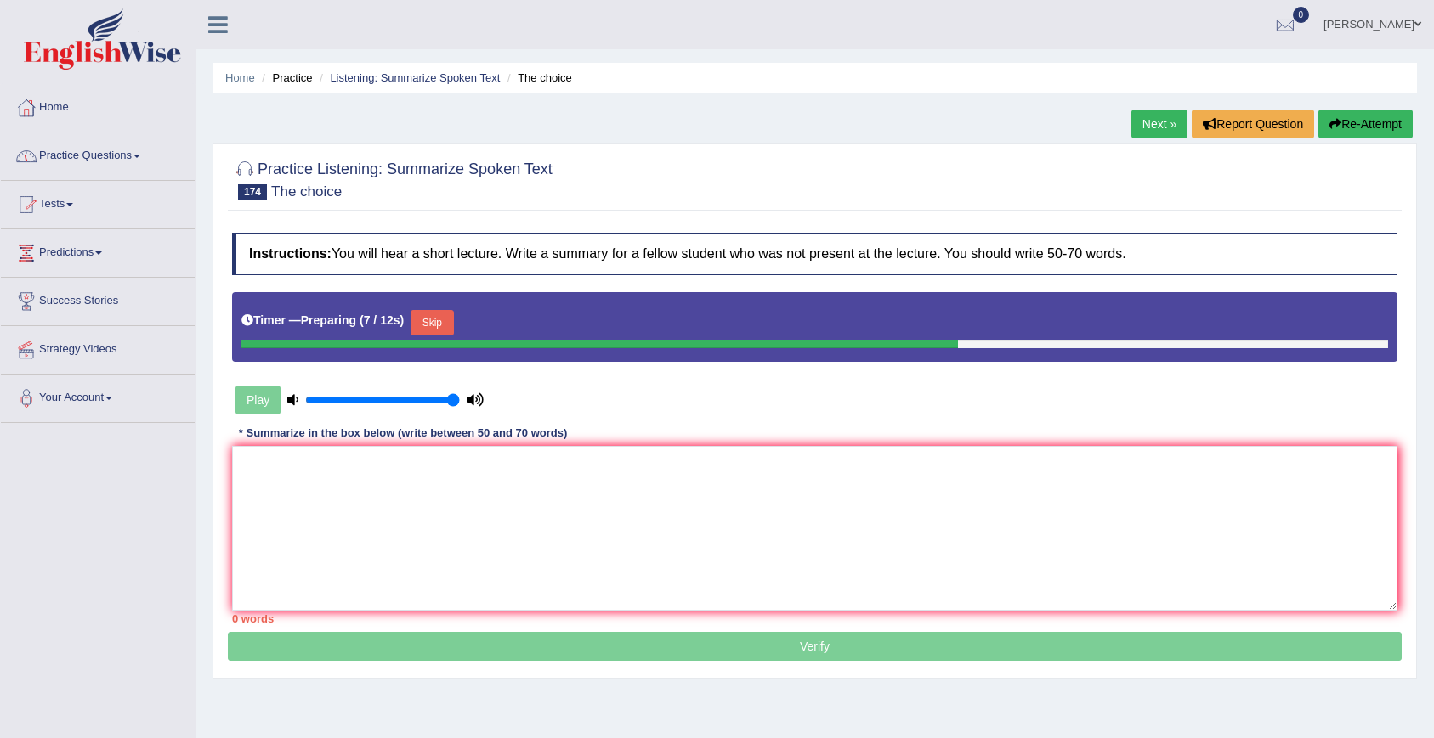
click at [95, 152] on link "Practice Questions" at bounding box center [98, 154] width 194 height 42
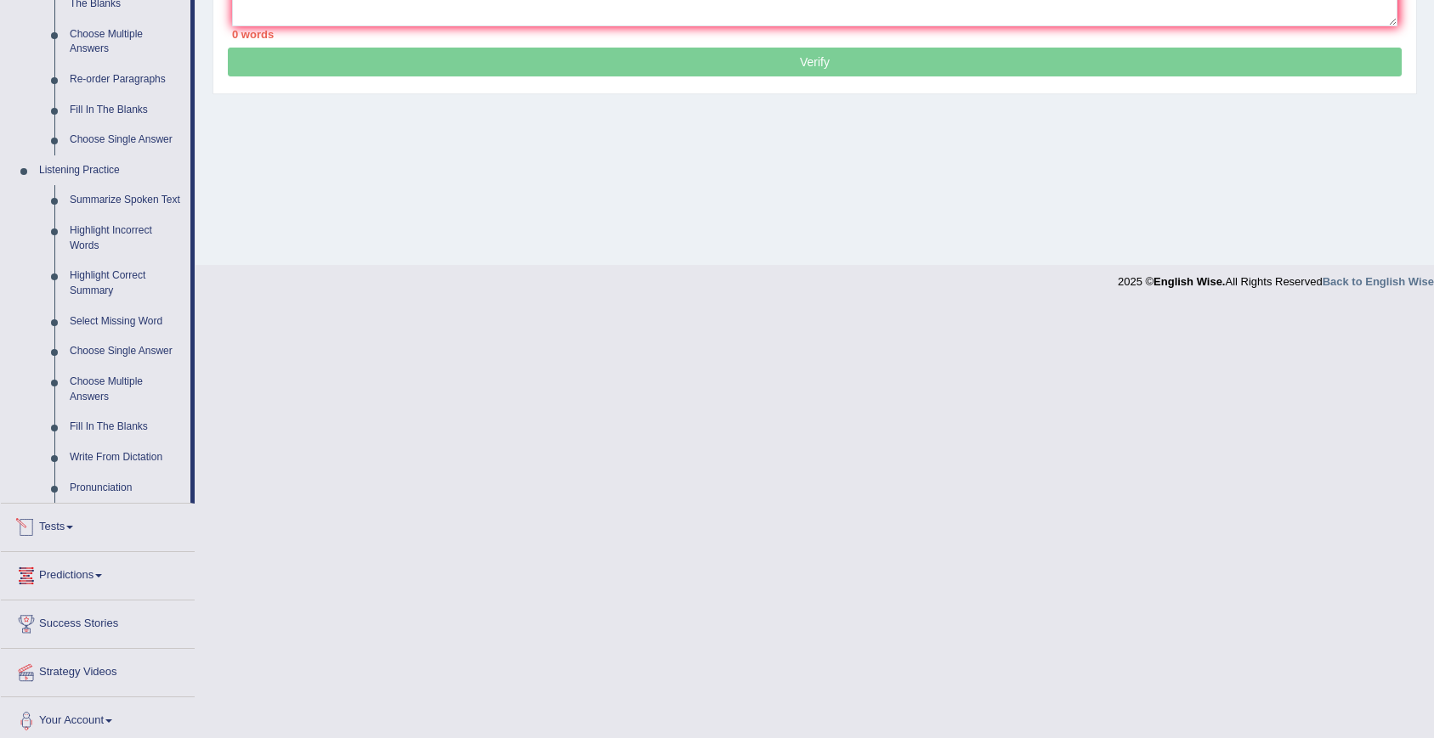
scroll to position [608, 0]
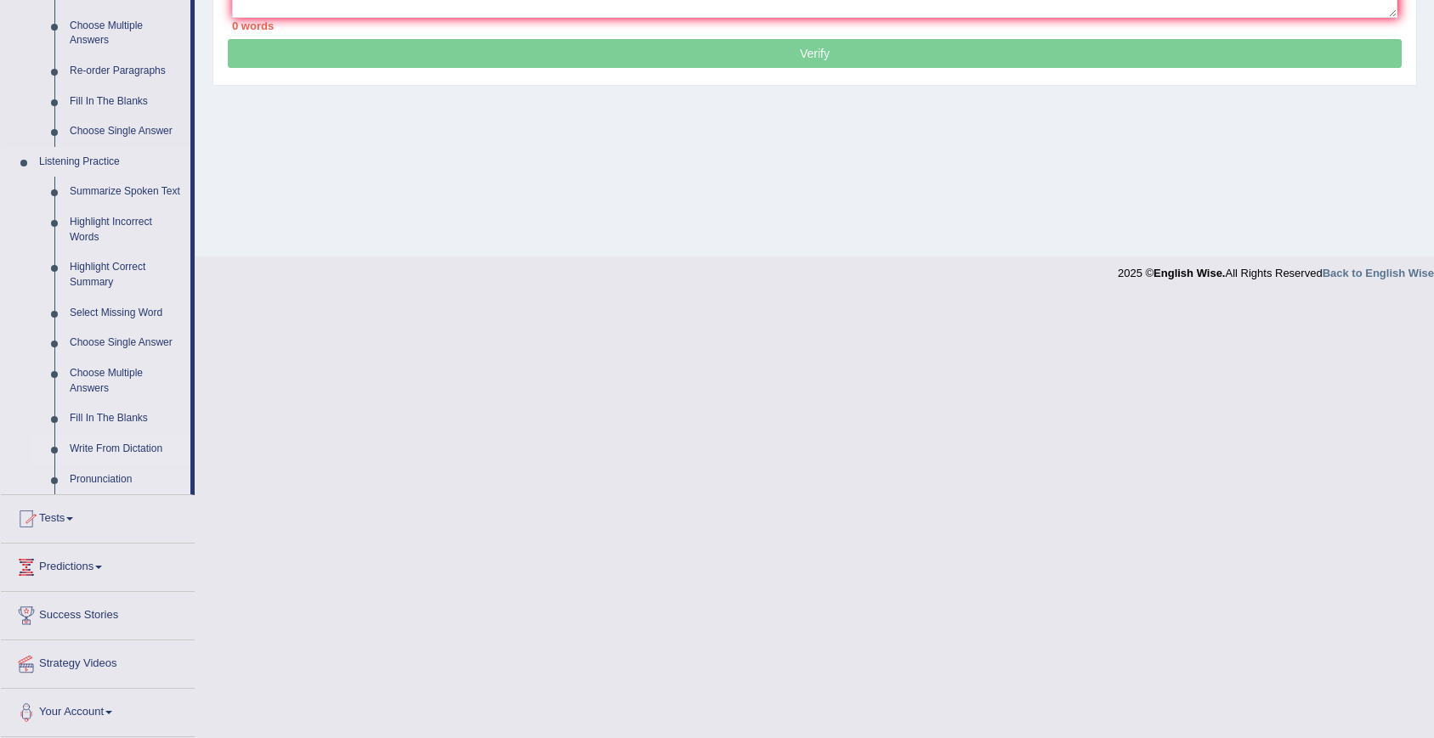
click at [116, 451] on link "Write From Dictation" at bounding box center [126, 449] width 128 height 31
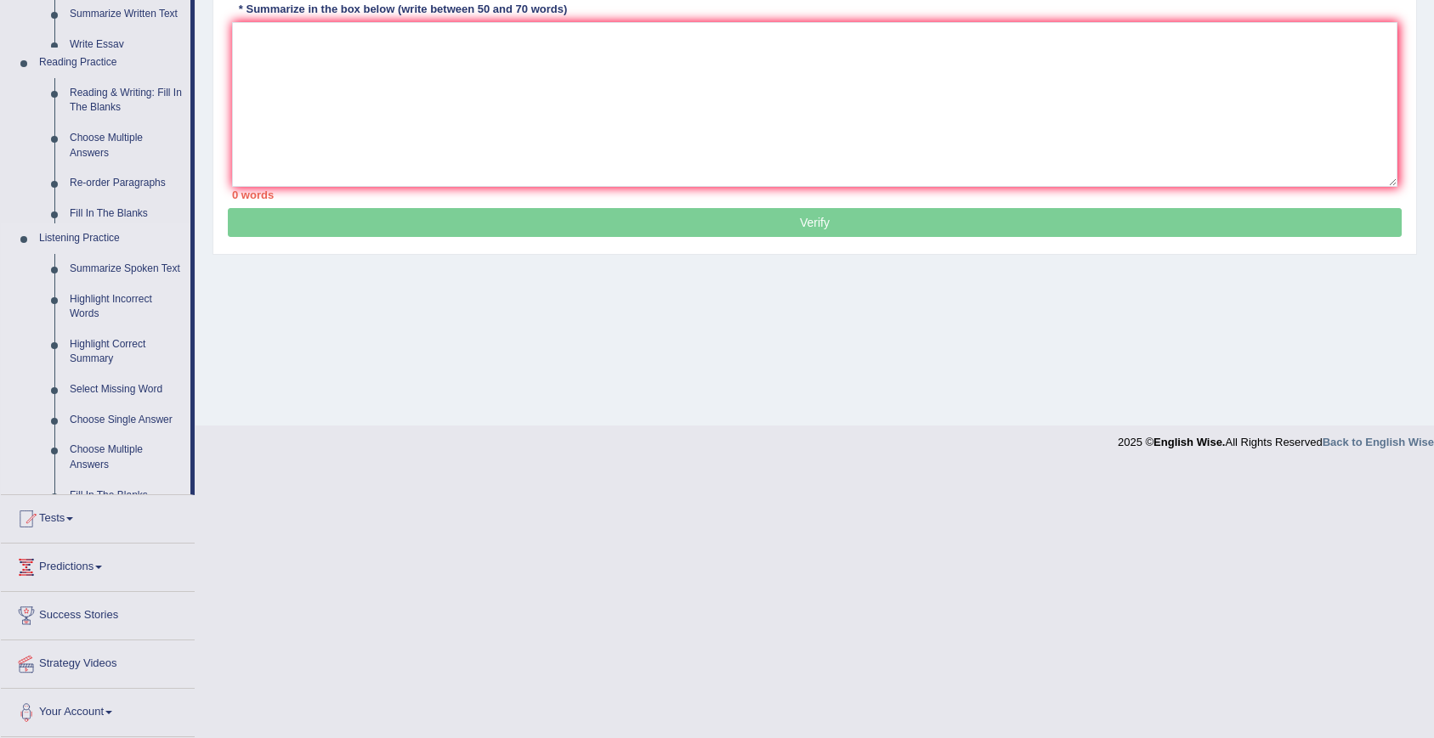
scroll to position [154, 0]
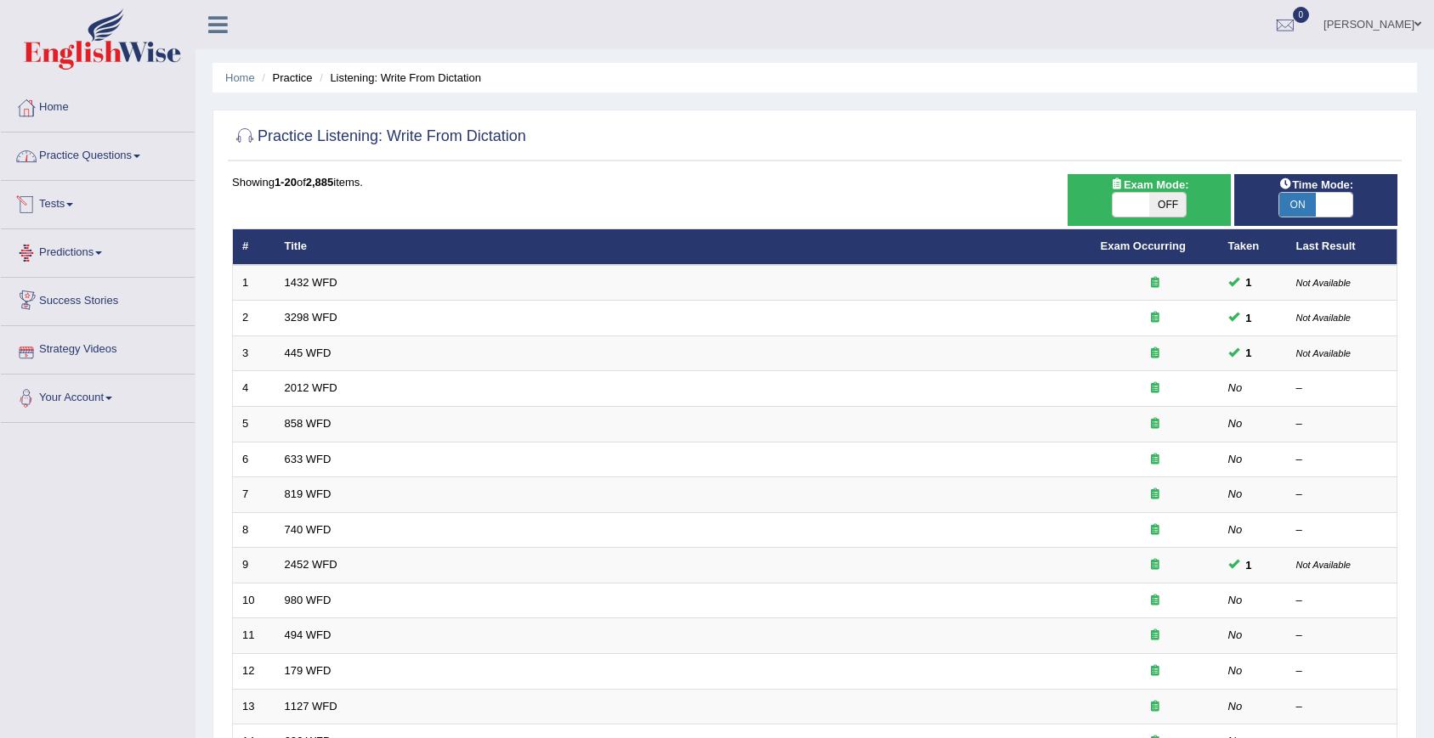
click at [98, 152] on link "Practice Questions" at bounding box center [98, 154] width 194 height 42
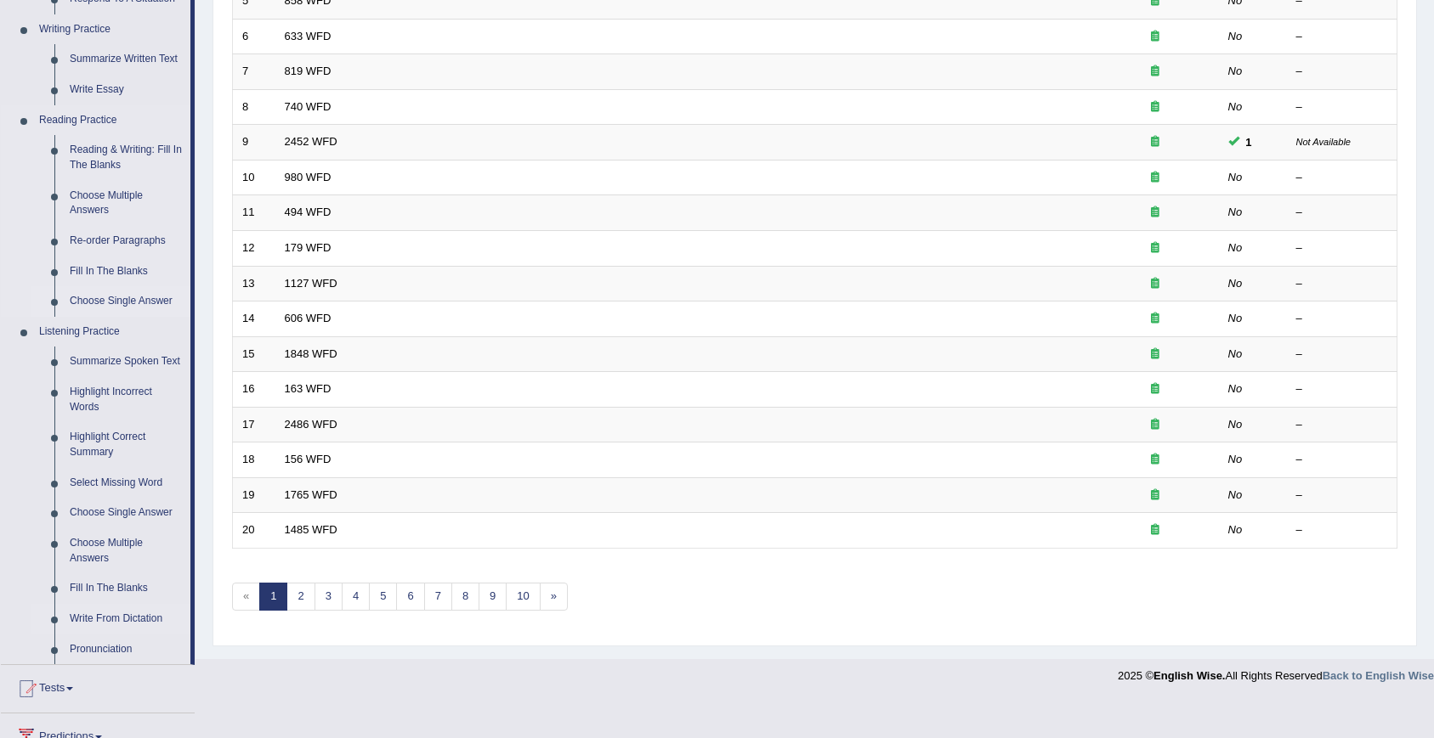
scroll to position [430, 0]
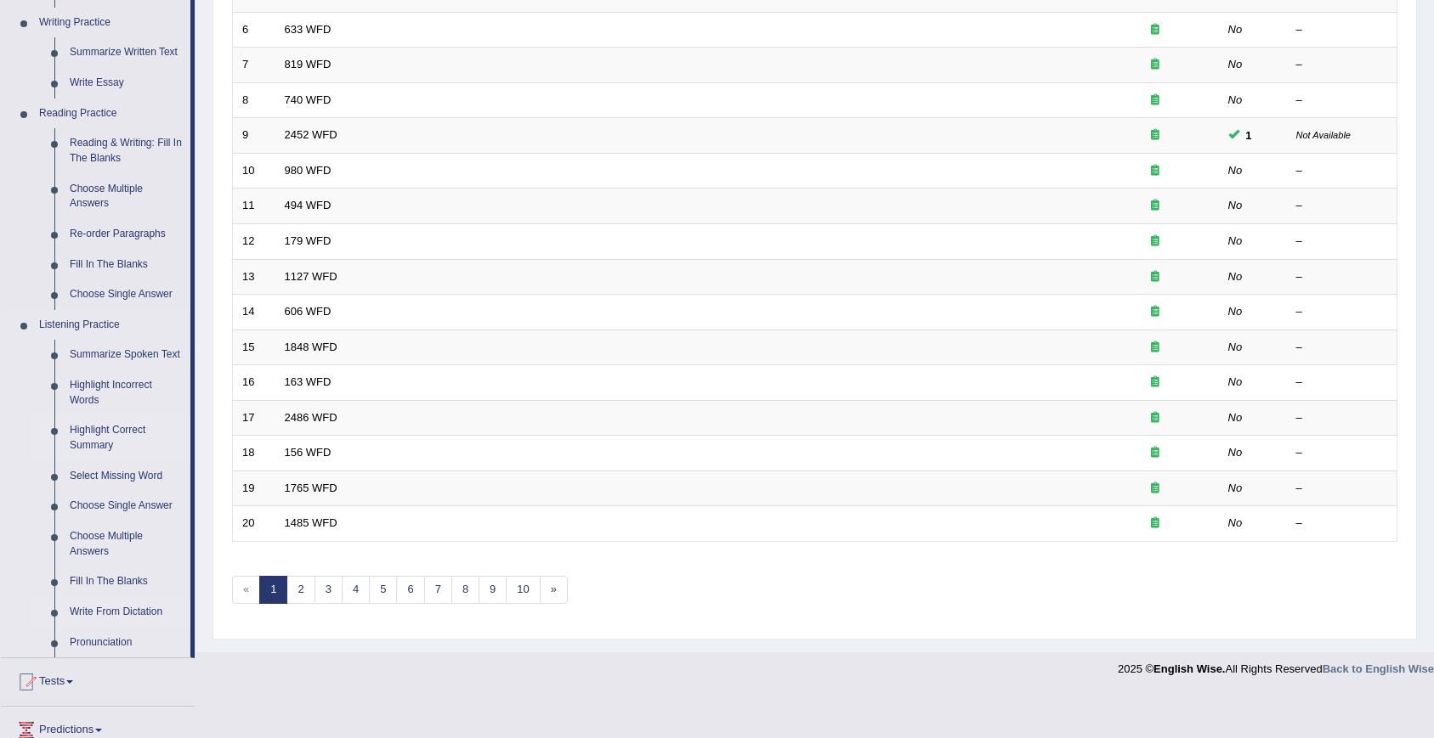
click at [76, 445] on link "Highlight Correct Summary" at bounding box center [126, 438] width 128 height 45
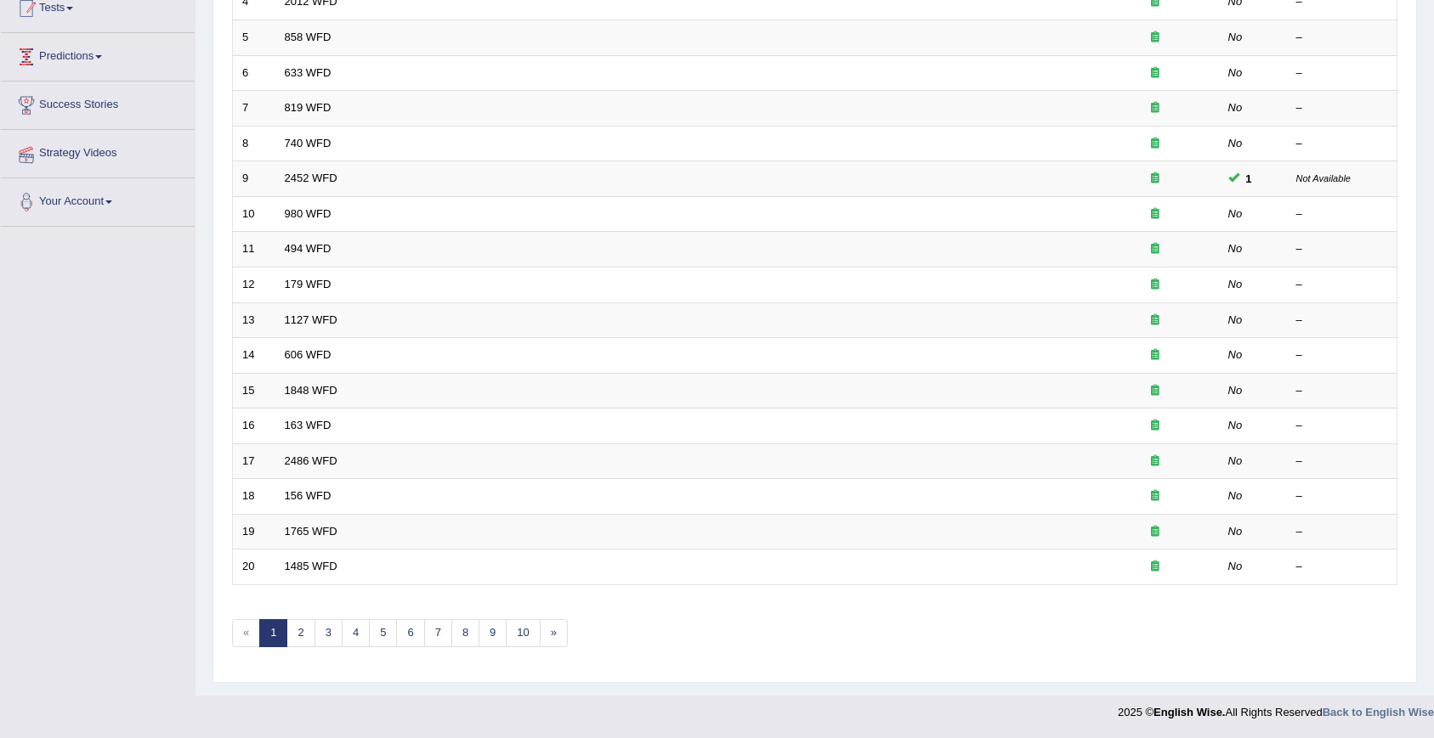
scroll to position [264, 0]
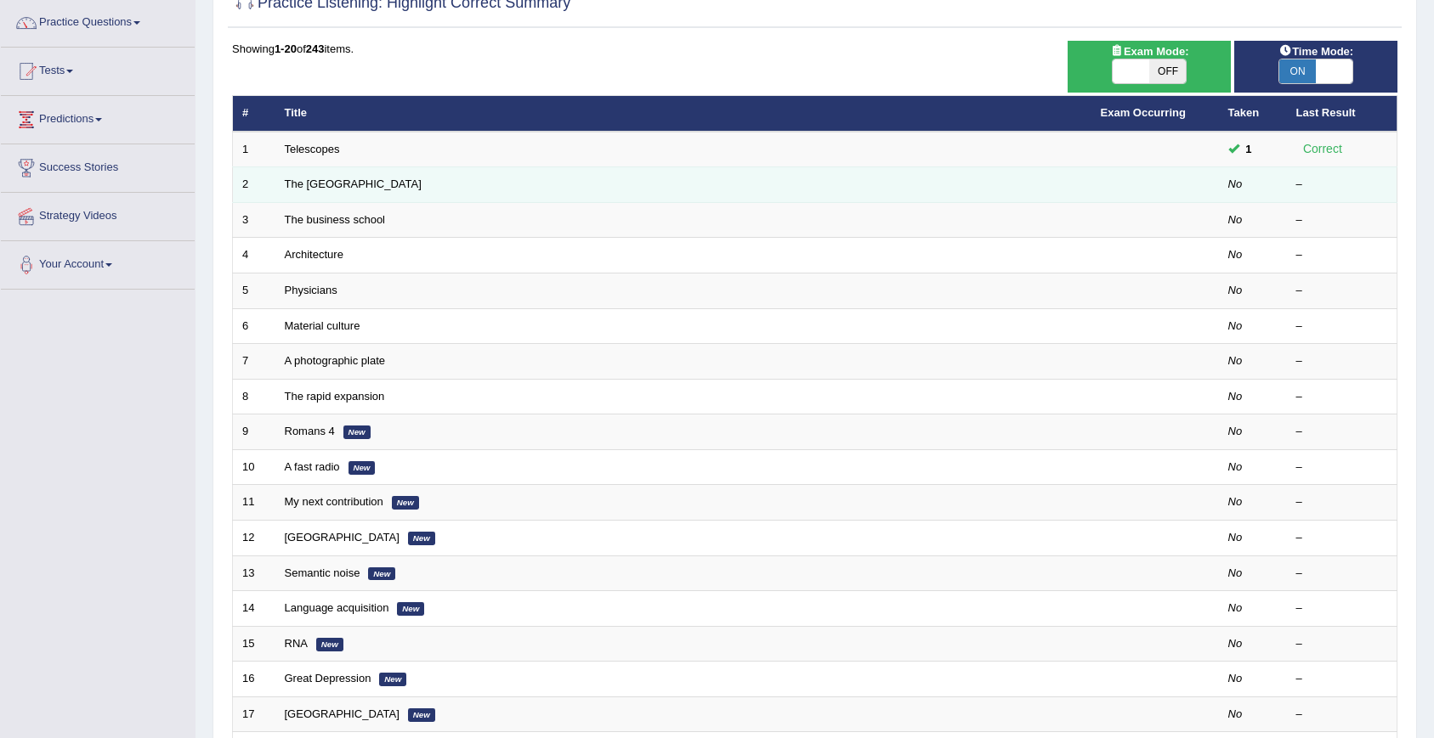
scroll to position [387, 0]
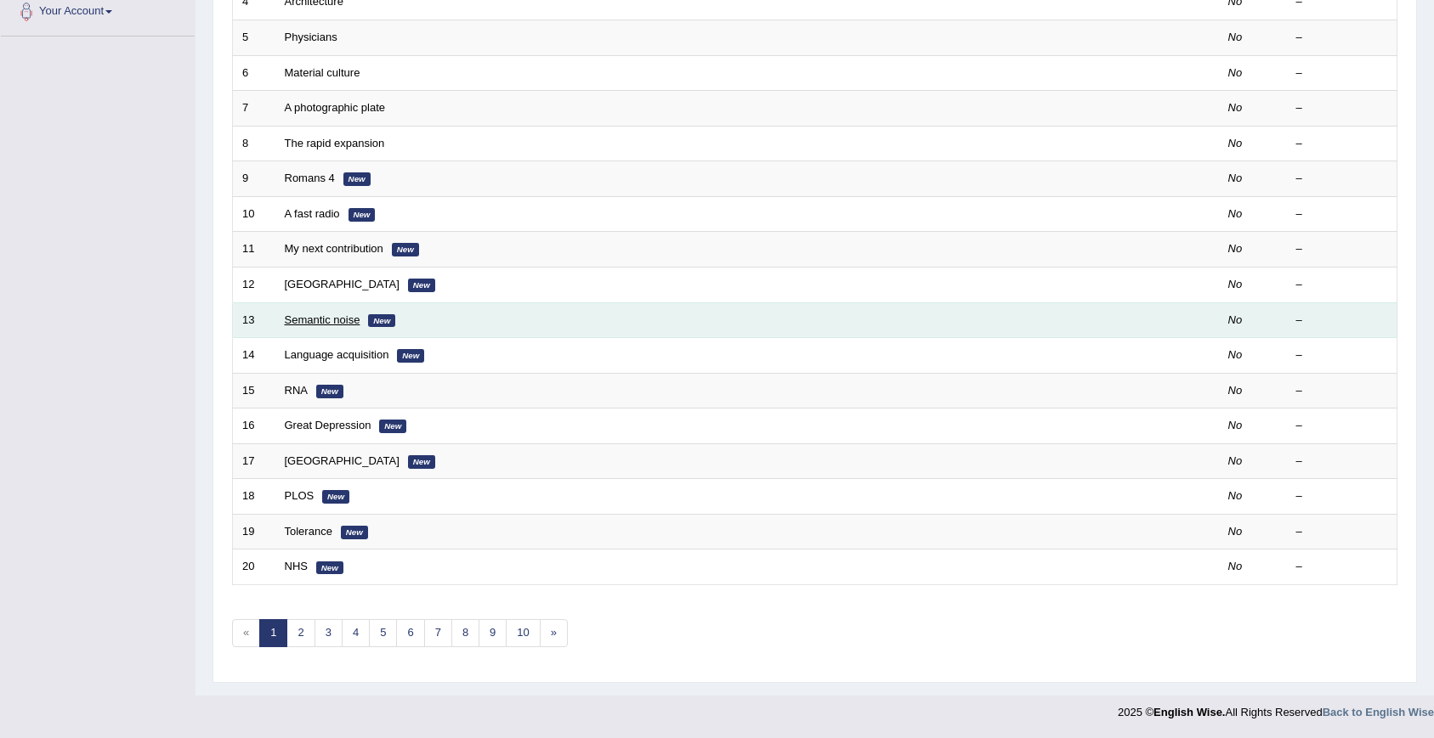
click at [311, 317] on link "Semantic noise" at bounding box center [323, 320] width 76 height 13
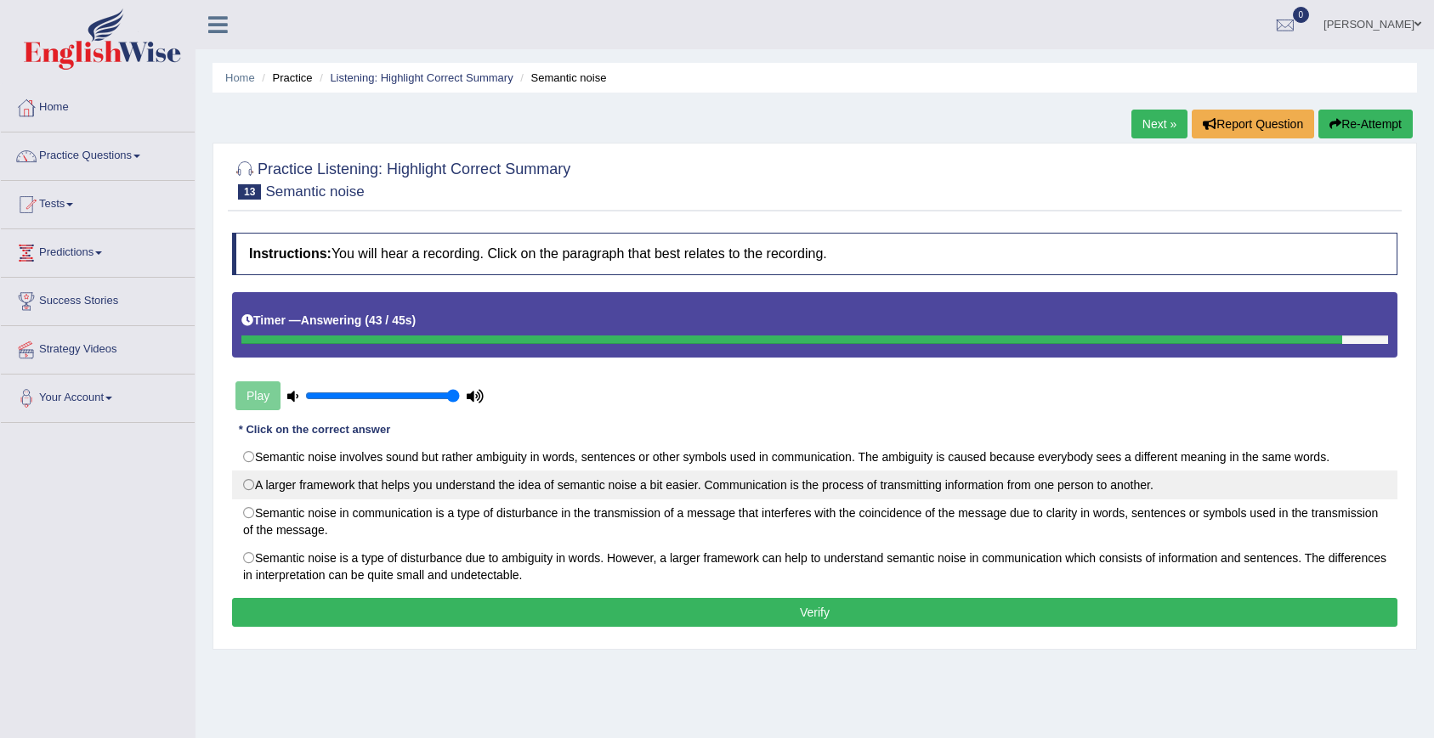
click at [274, 489] on label "A larger framework that helps you understand the idea of semantic noise a bit e…" at bounding box center [814, 485] width 1165 height 29
radio input "true"
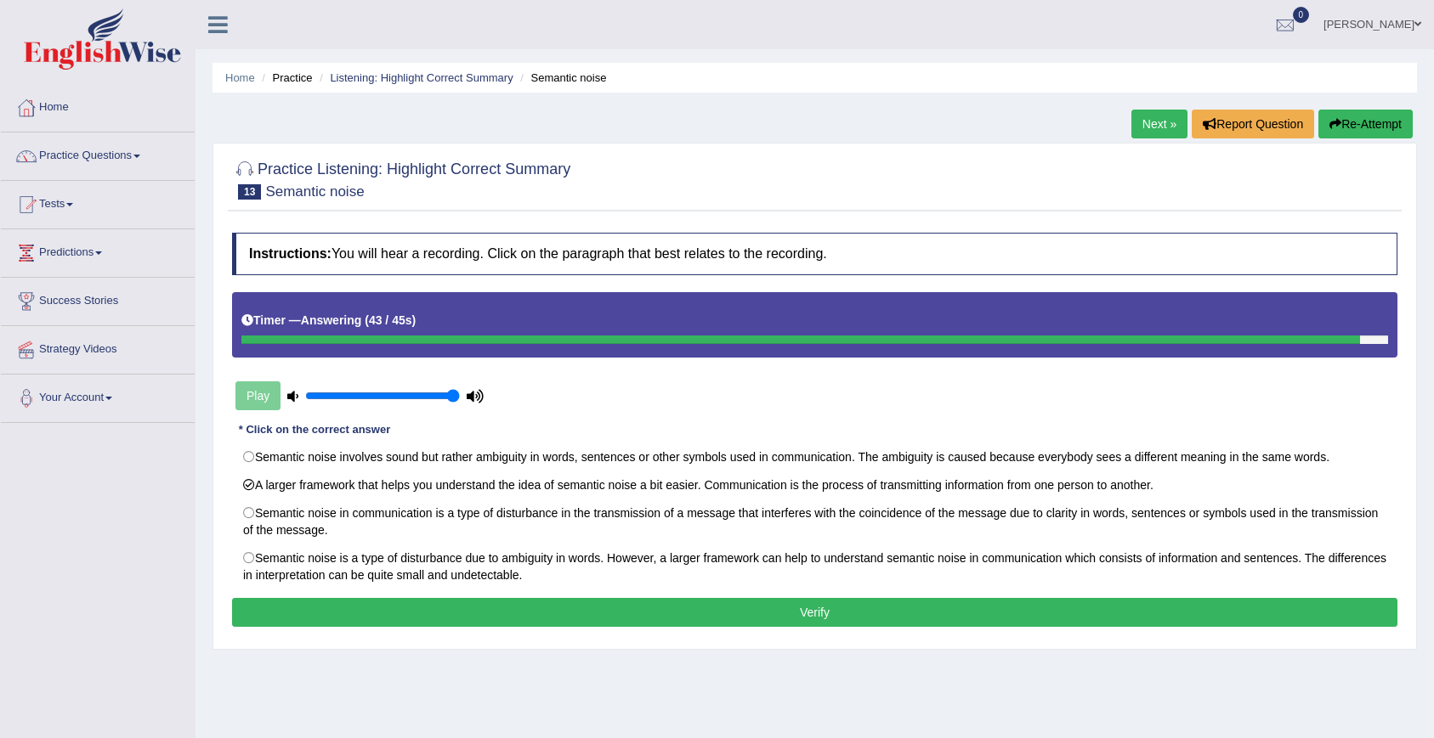
click at [320, 610] on button "Verify" at bounding box center [814, 612] width 1165 height 29
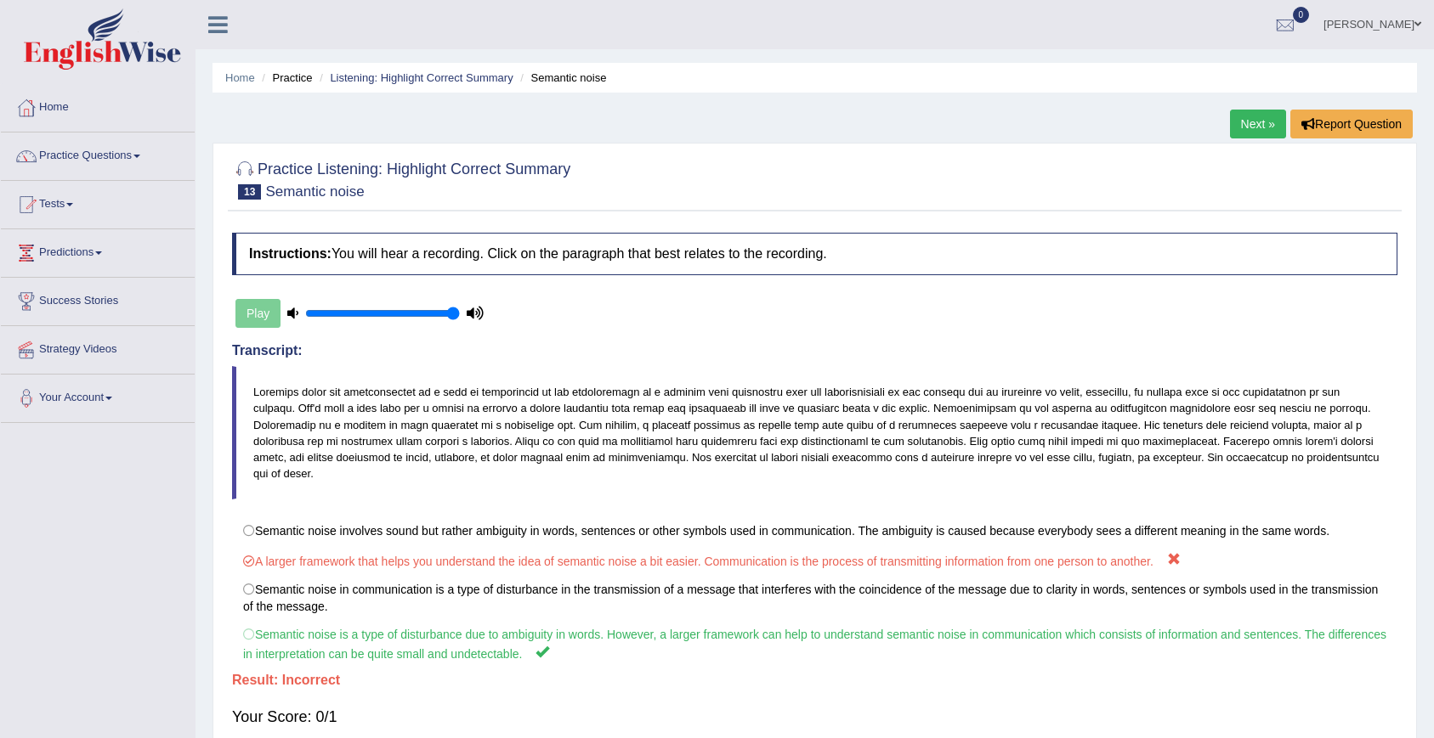
click at [1262, 113] on link "Next »" at bounding box center [1258, 124] width 56 height 29
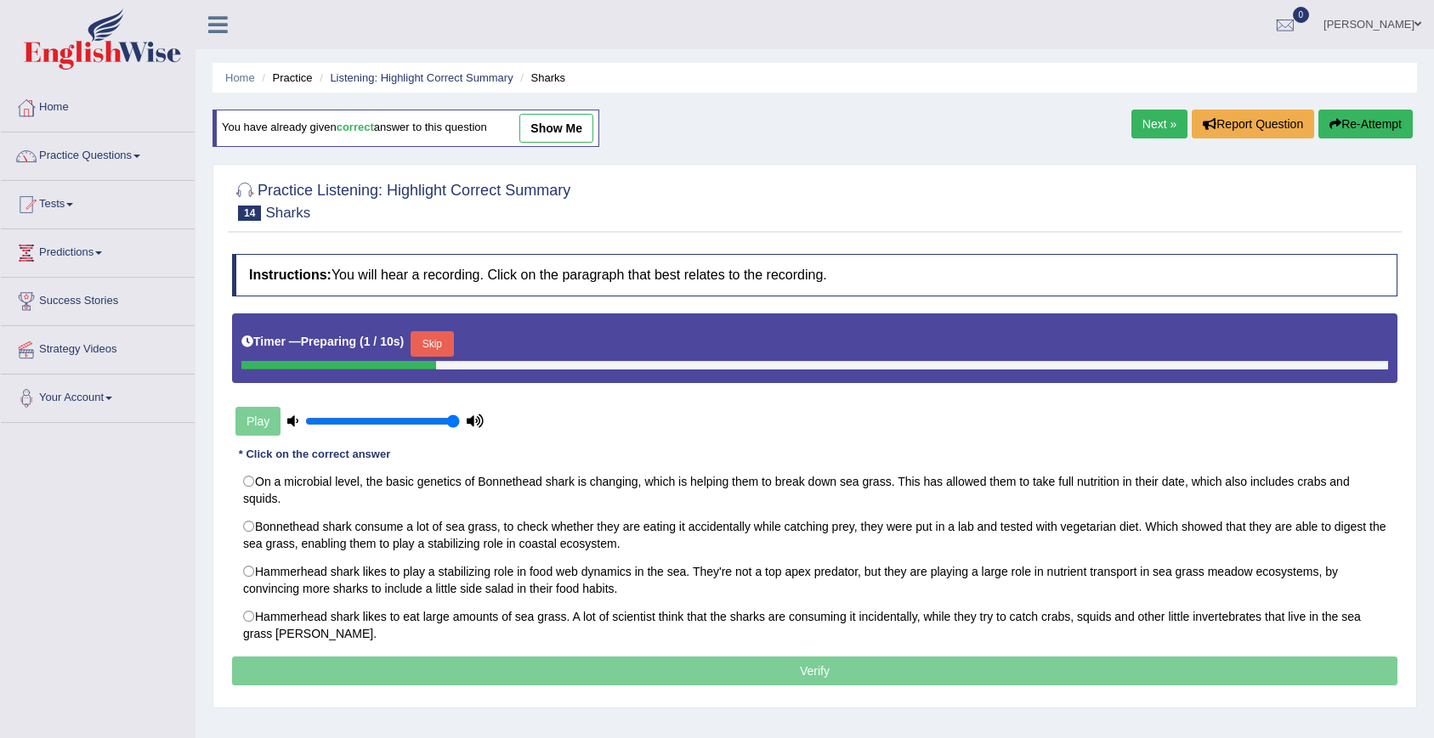
click at [1162, 138] on link "Next »" at bounding box center [1159, 124] width 56 height 29
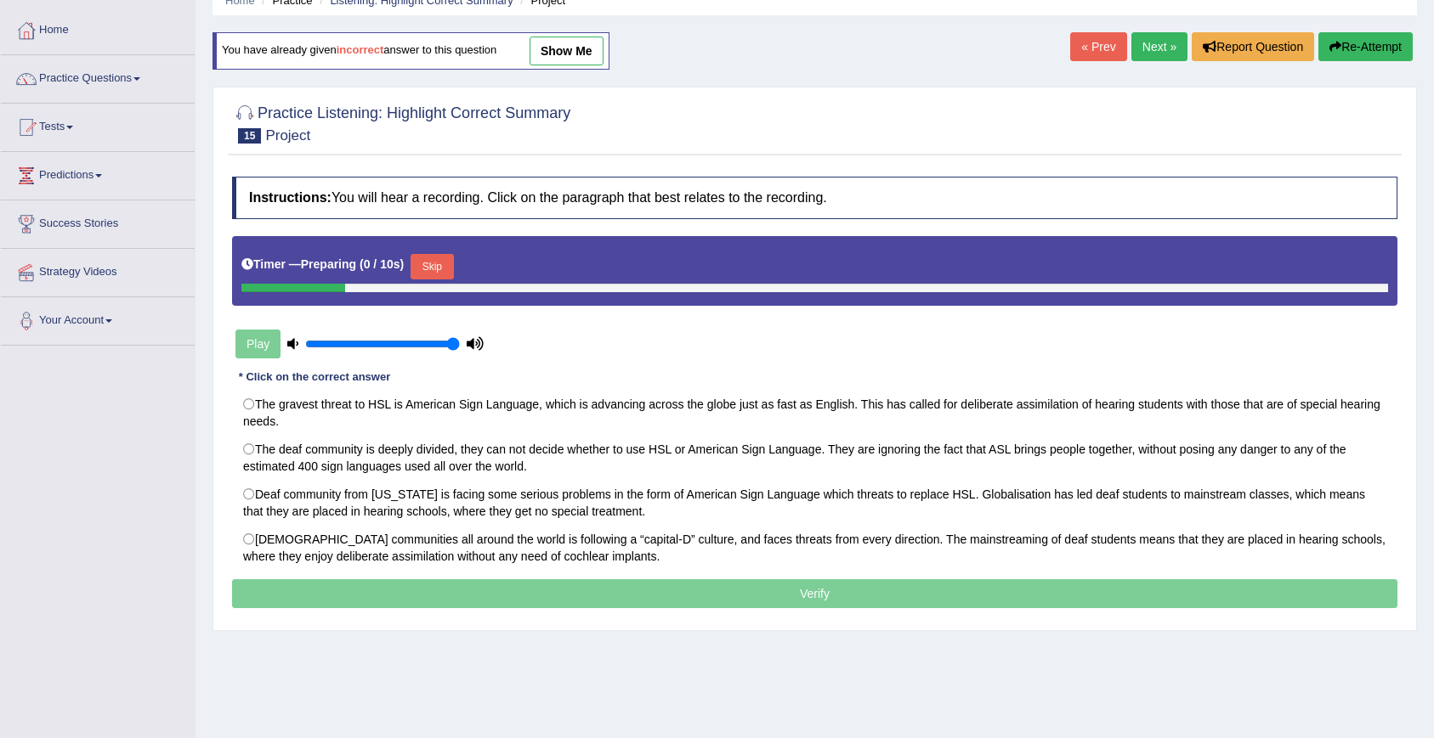
scroll to position [97, 0]
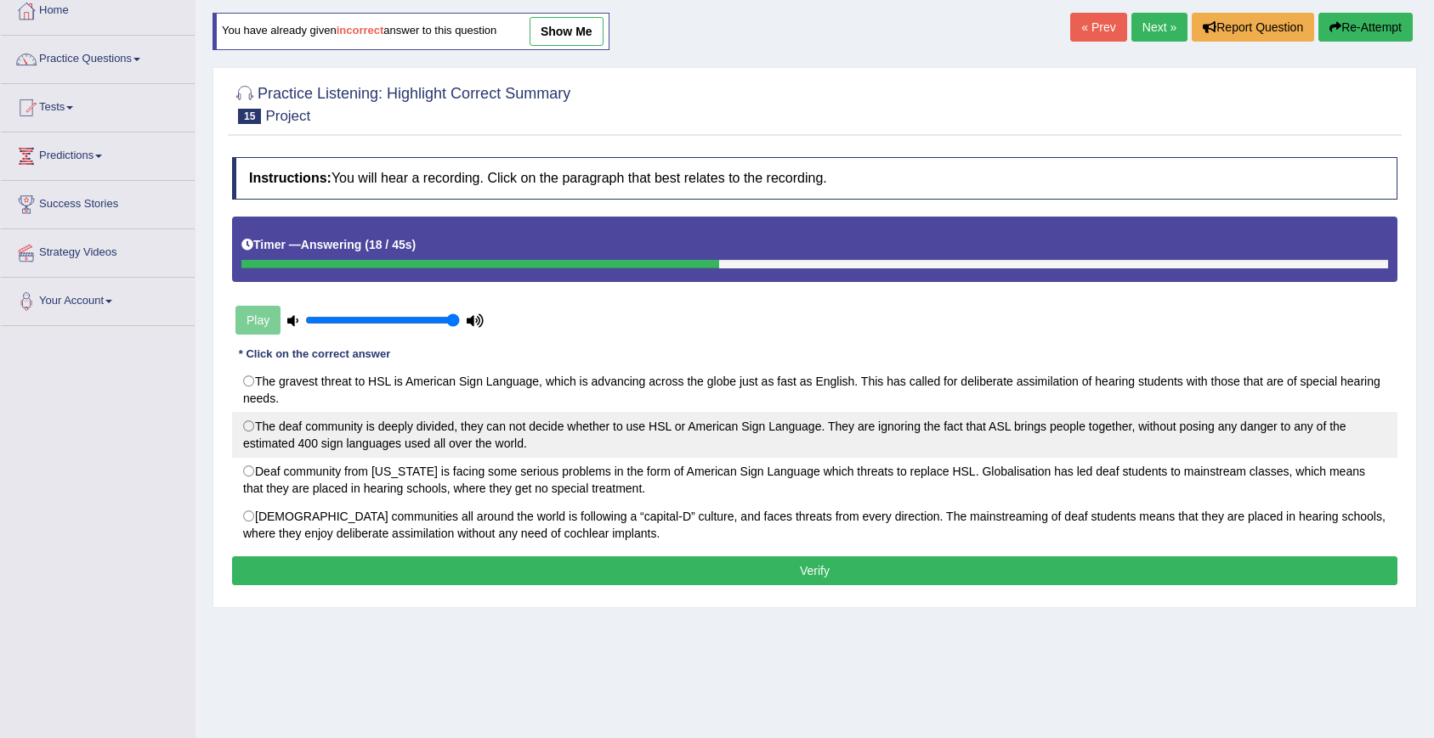
click at [267, 433] on label "The deaf community is deeply divided, they can not decide whether to use HSL or…" at bounding box center [814, 435] width 1165 height 46
radio input "true"
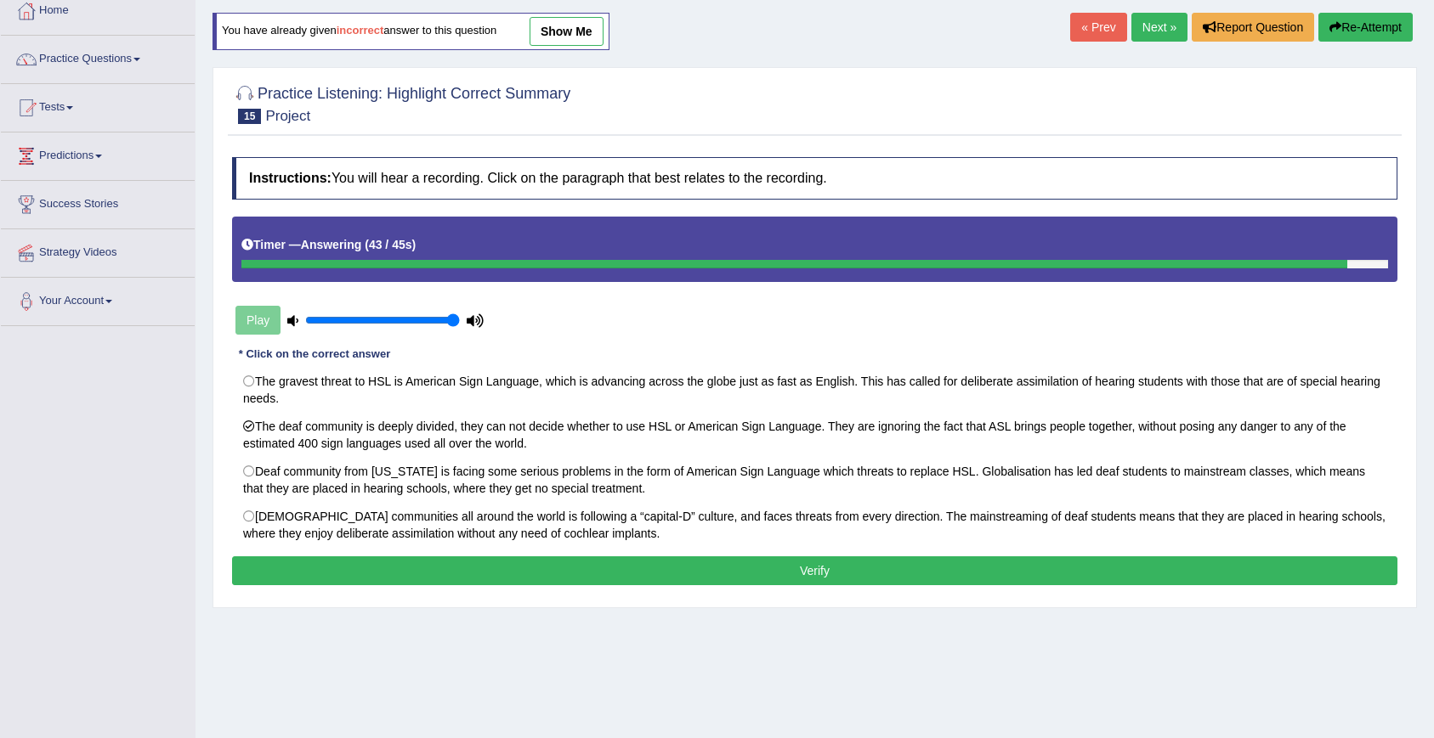
click at [325, 575] on button "Verify" at bounding box center [814, 571] width 1165 height 29
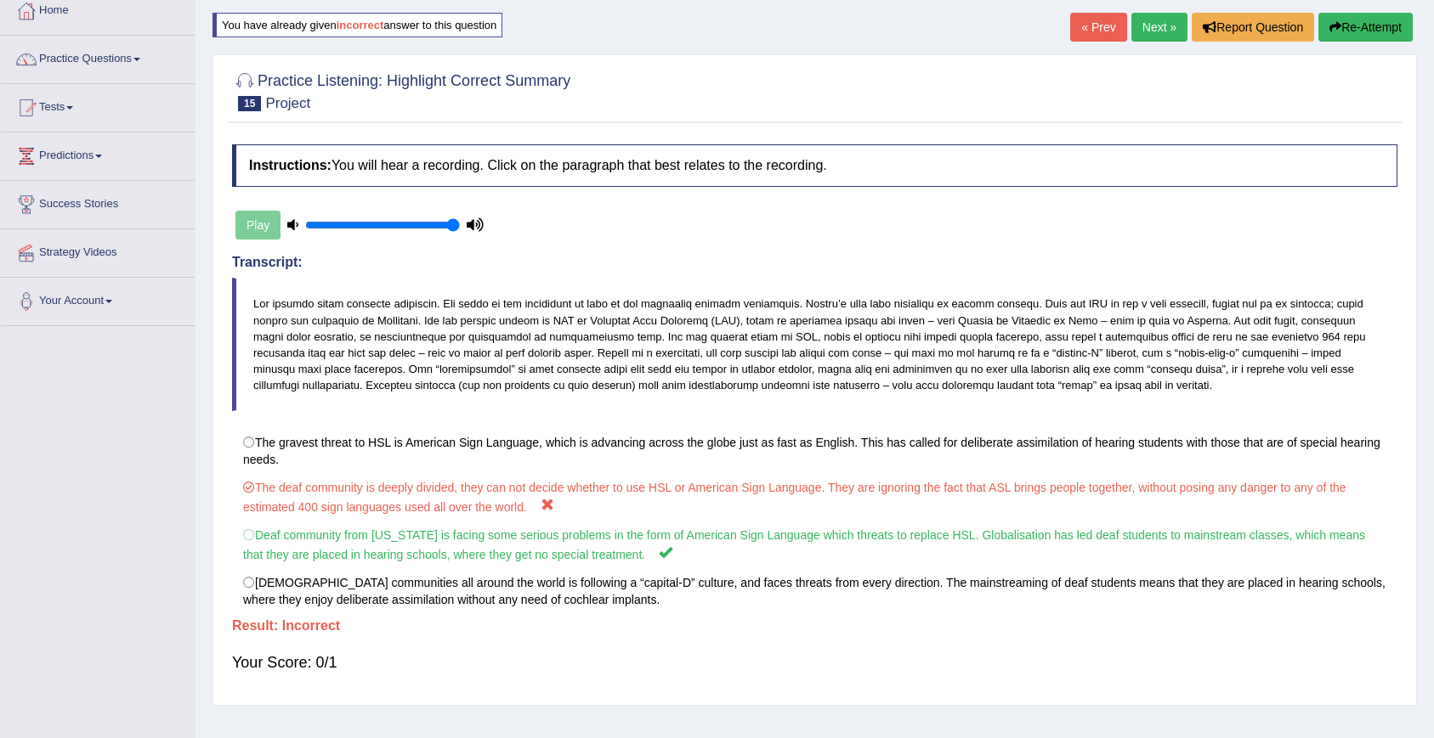
click at [1144, 25] on link "Next »" at bounding box center [1159, 27] width 56 height 29
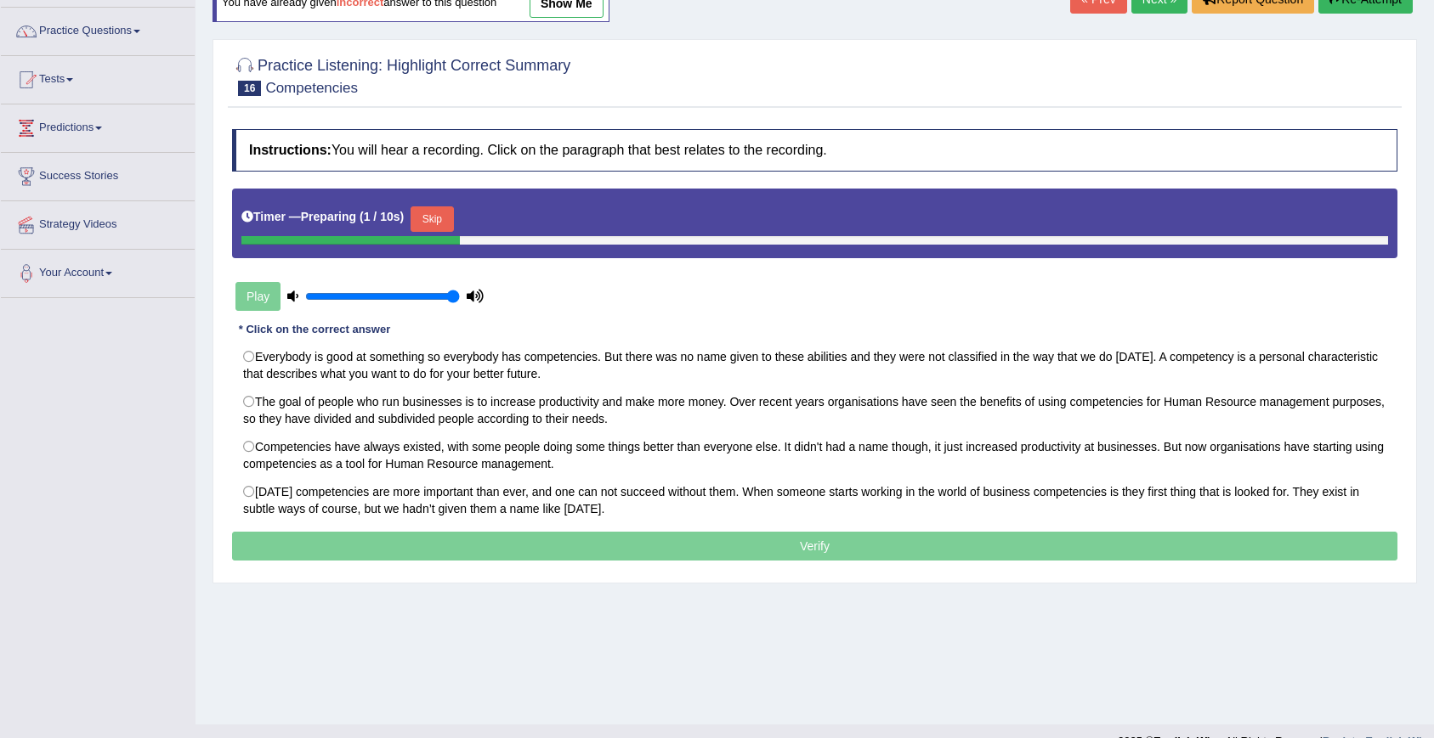
scroll to position [127, 0]
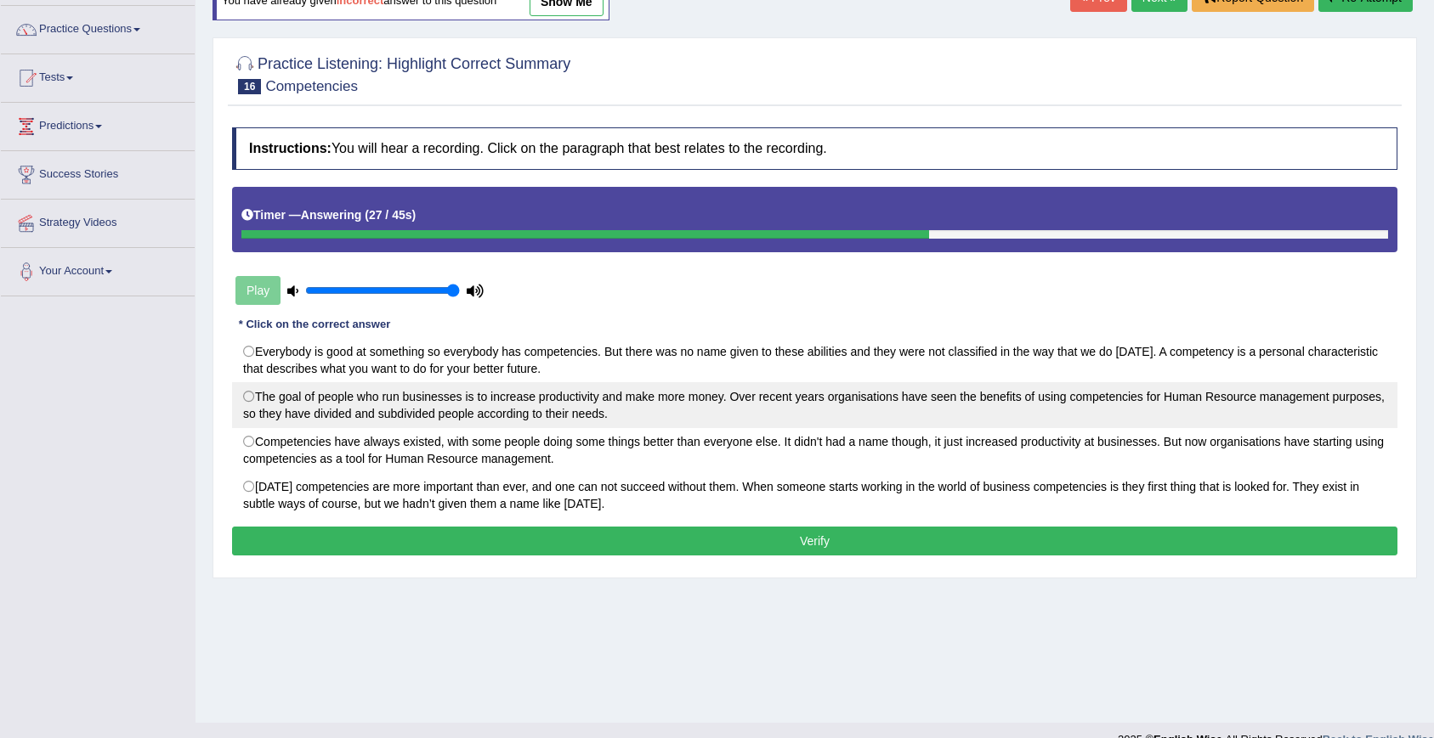
click at [281, 402] on label "The goal of people who run businesses is to increase productivity and make more…" at bounding box center [814, 405] width 1165 height 46
radio input "true"
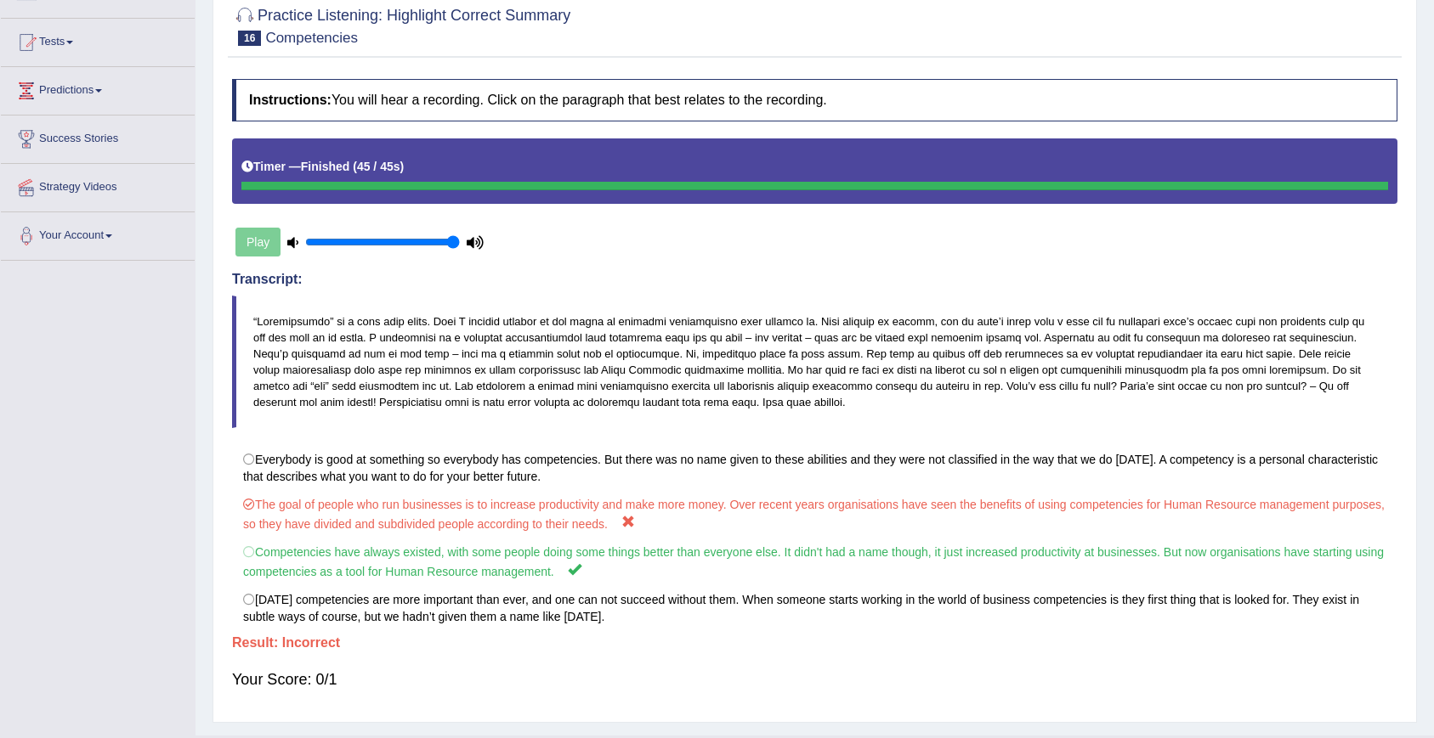
scroll to position [169, 0]
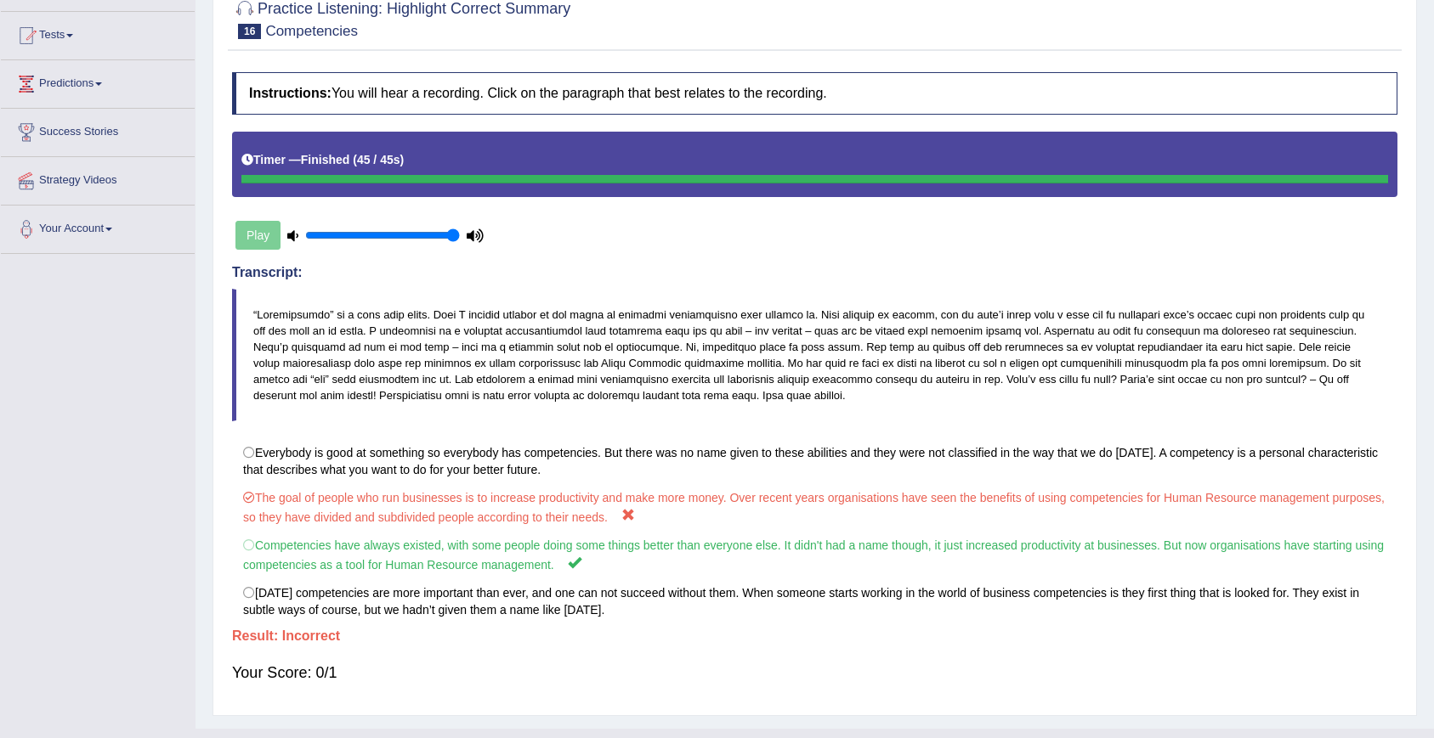
click at [1012, 29] on div at bounding box center [814, 18] width 1165 height 52
